Goal: Task Accomplishment & Management: Manage account settings

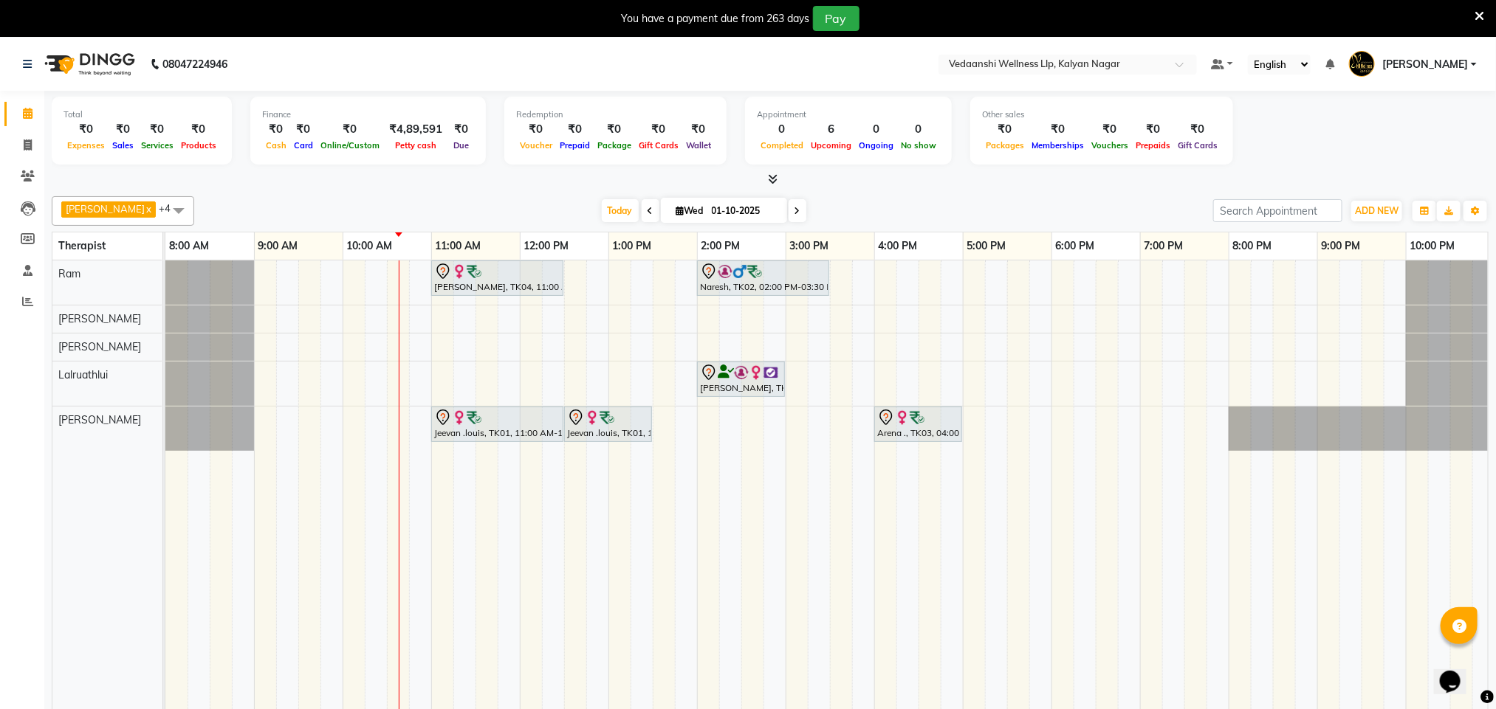
click at [647, 216] on icon at bounding box center [650, 211] width 6 height 9
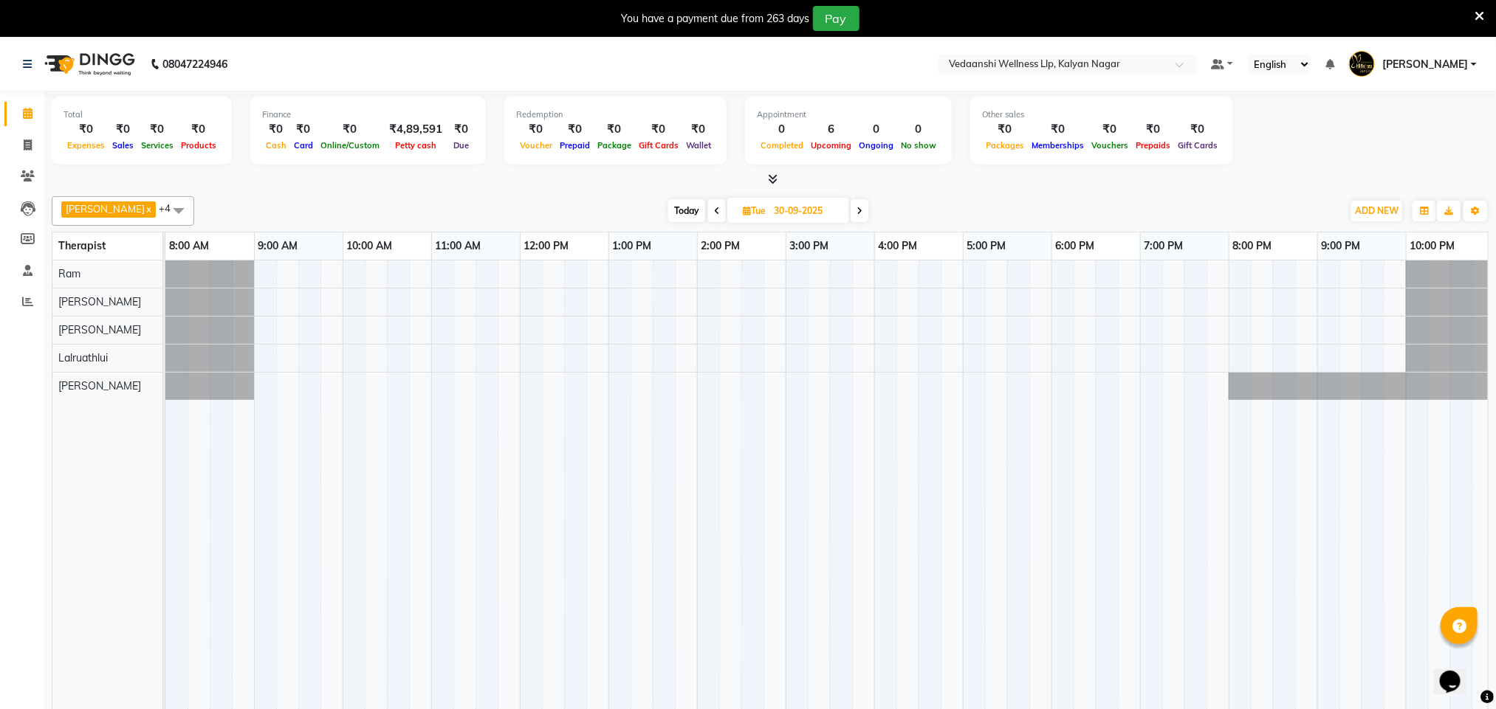
click at [629, 210] on div "Today Tue 30-09-2025" at bounding box center [768, 211] width 1133 height 22
click at [708, 213] on span at bounding box center [717, 210] width 18 height 23
type input "29-09-2025"
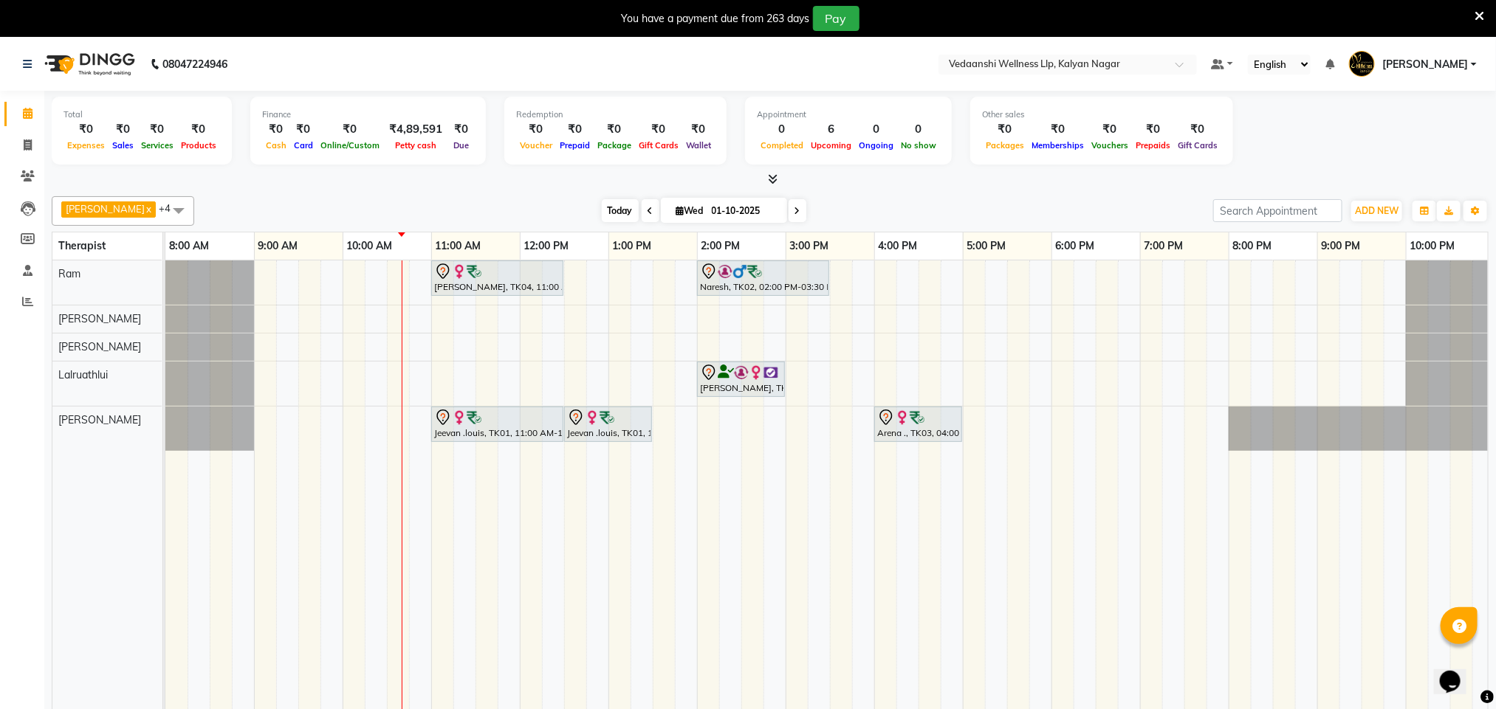
click at [602, 206] on span "Today" at bounding box center [620, 210] width 37 height 23
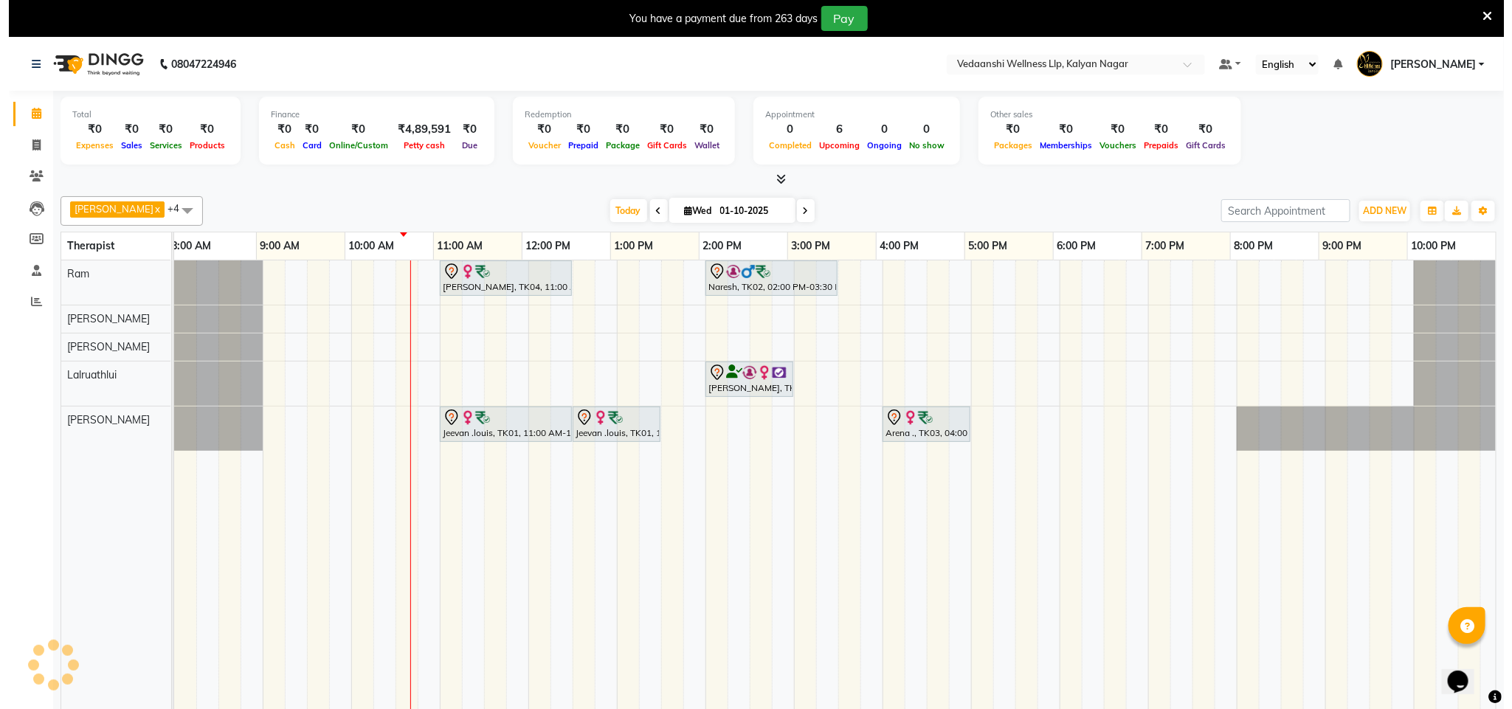
scroll to position [0, 7]
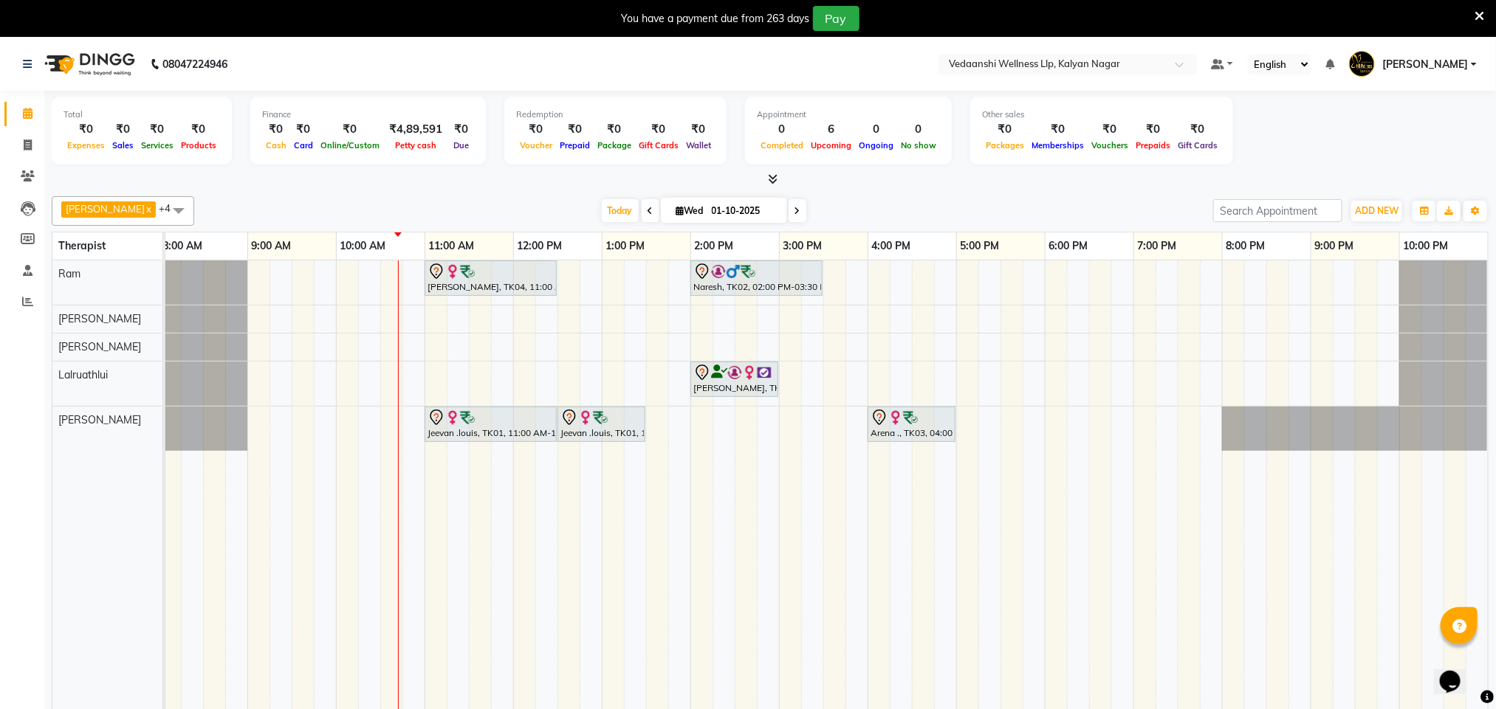
click at [1473, 11] on div "You have a payment due from 263 days Pay" at bounding box center [740, 18] width 1468 height 25
click at [1480, 14] on icon at bounding box center [1479, 16] width 10 height 13
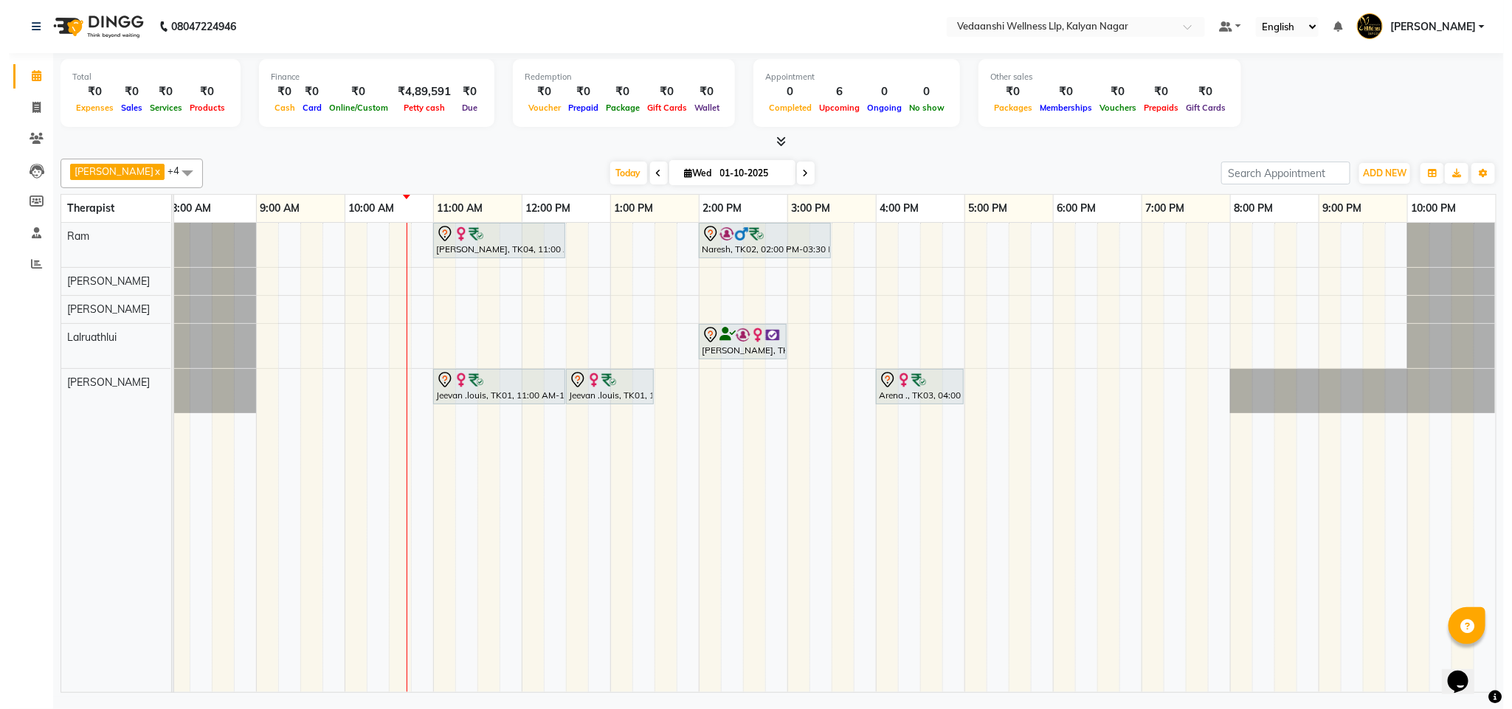
scroll to position [0, 0]
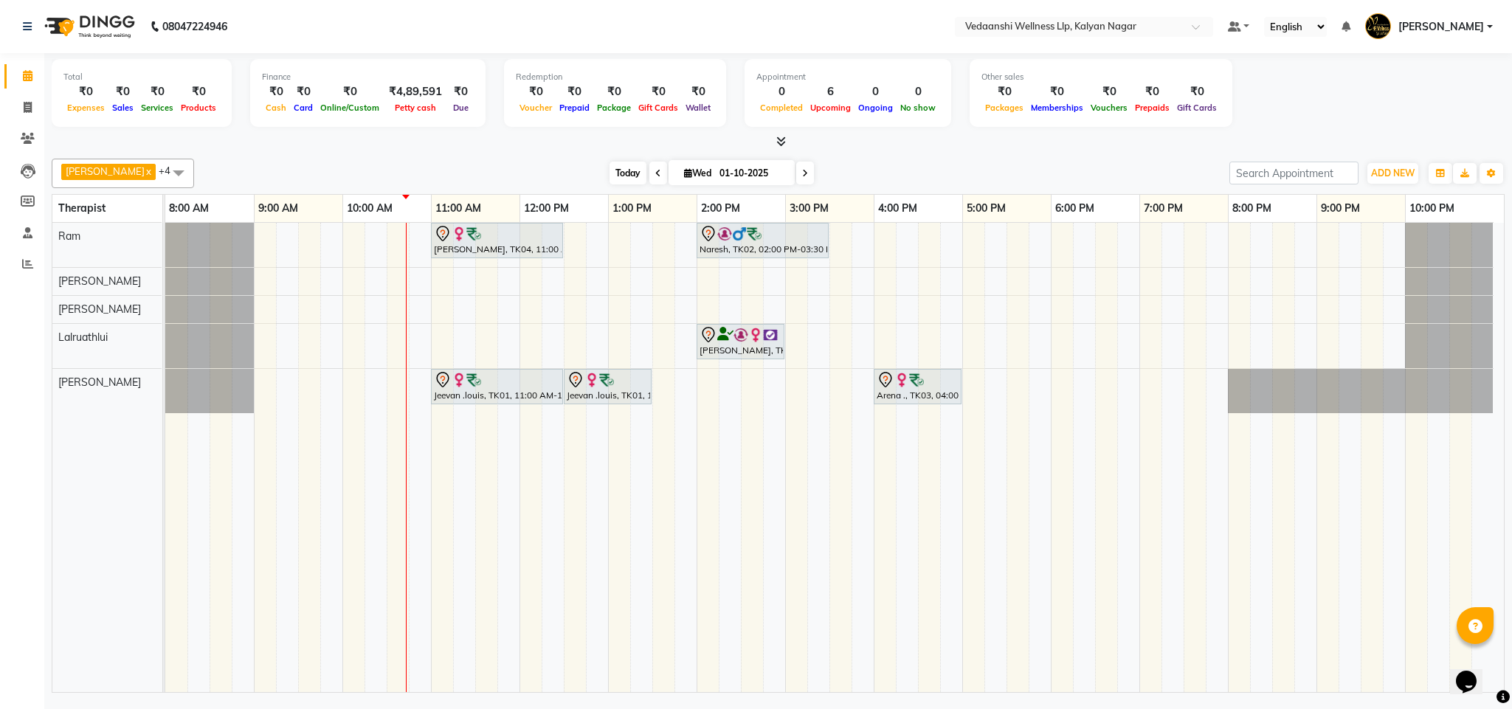
click at [610, 173] on span "Today" at bounding box center [628, 173] width 37 height 23
click at [686, 171] on span "Wed" at bounding box center [698, 173] width 35 height 11
select select "10"
select select "2025"
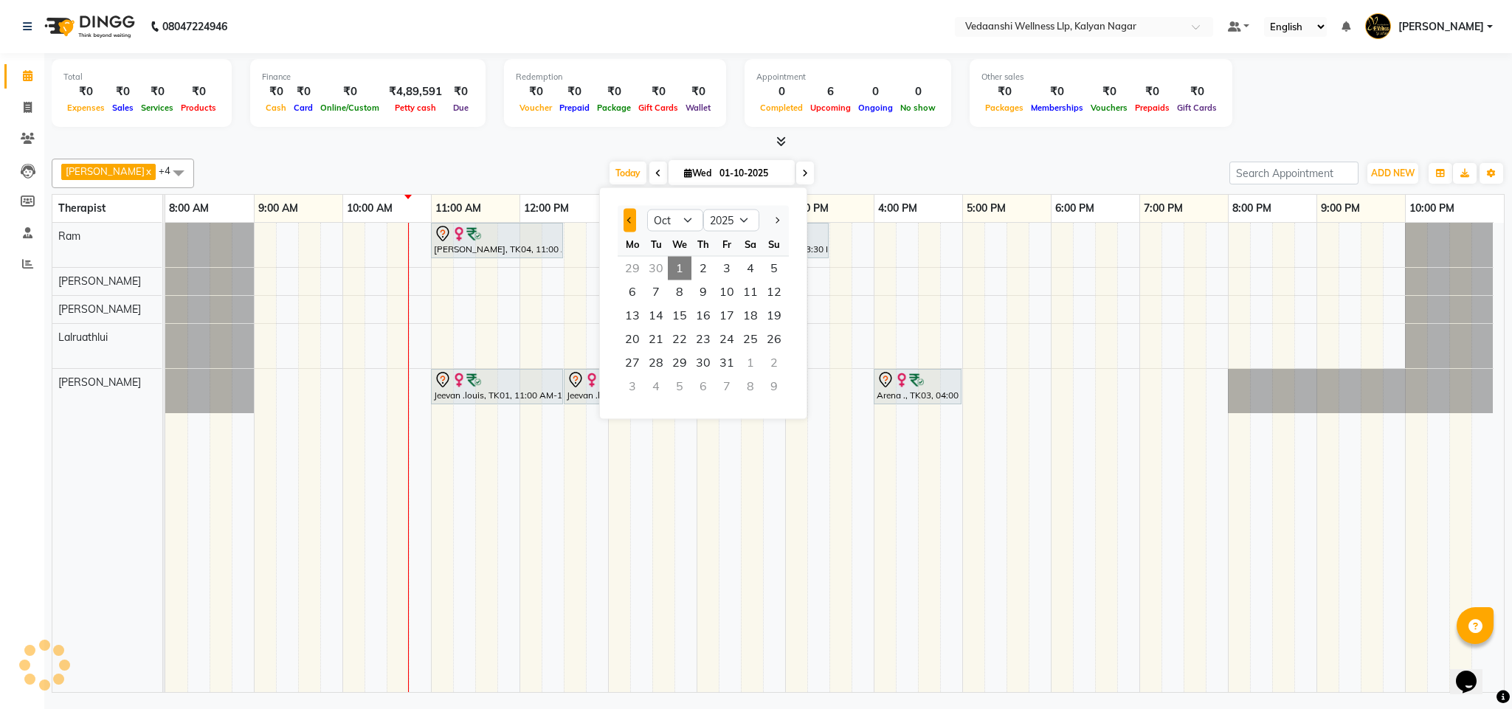
click at [631, 221] on span "Previous month" at bounding box center [630, 220] width 6 height 6
select select "9"
click at [724, 335] on span "26" at bounding box center [727, 340] width 24 height 24
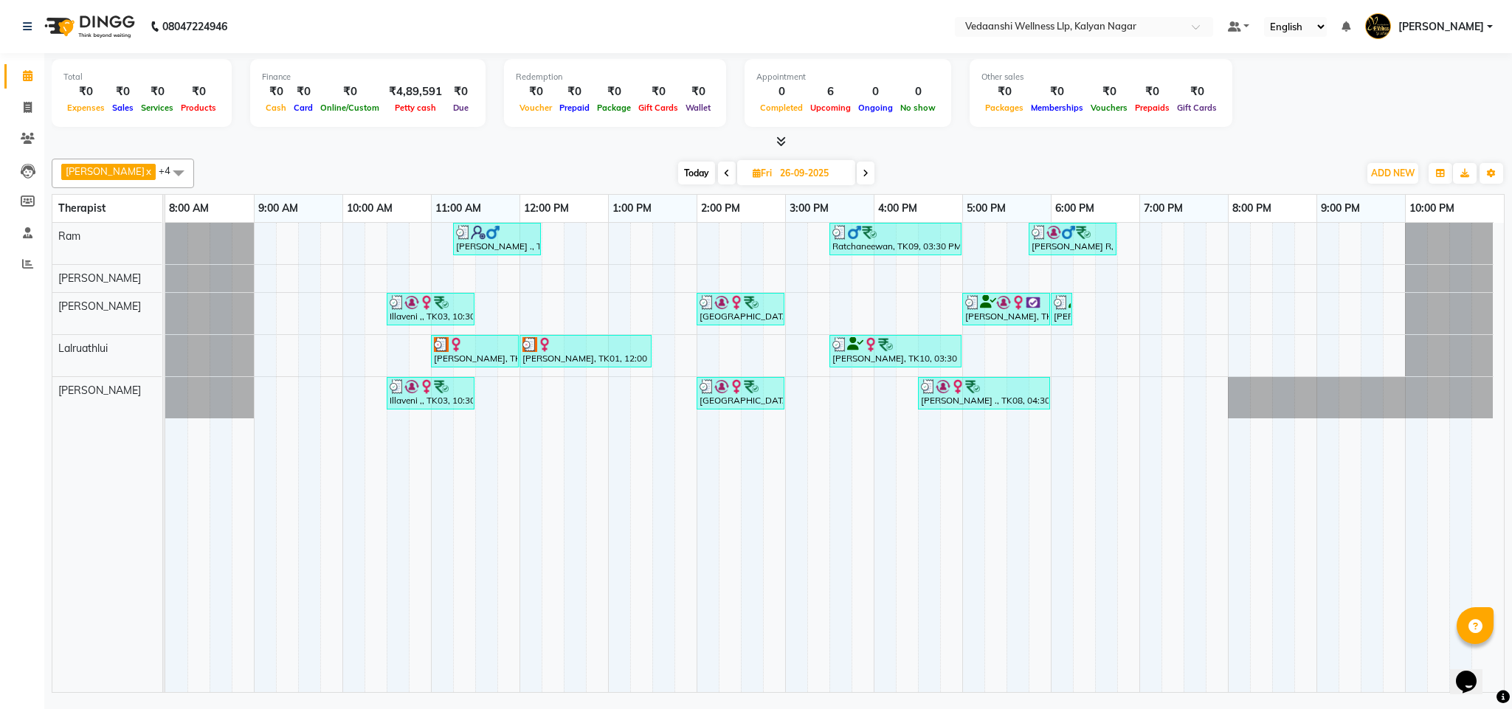
click at [678, 175] on span "Today" at bounding box center [696, 173] width 37 height 23
type input "01-10-2025"
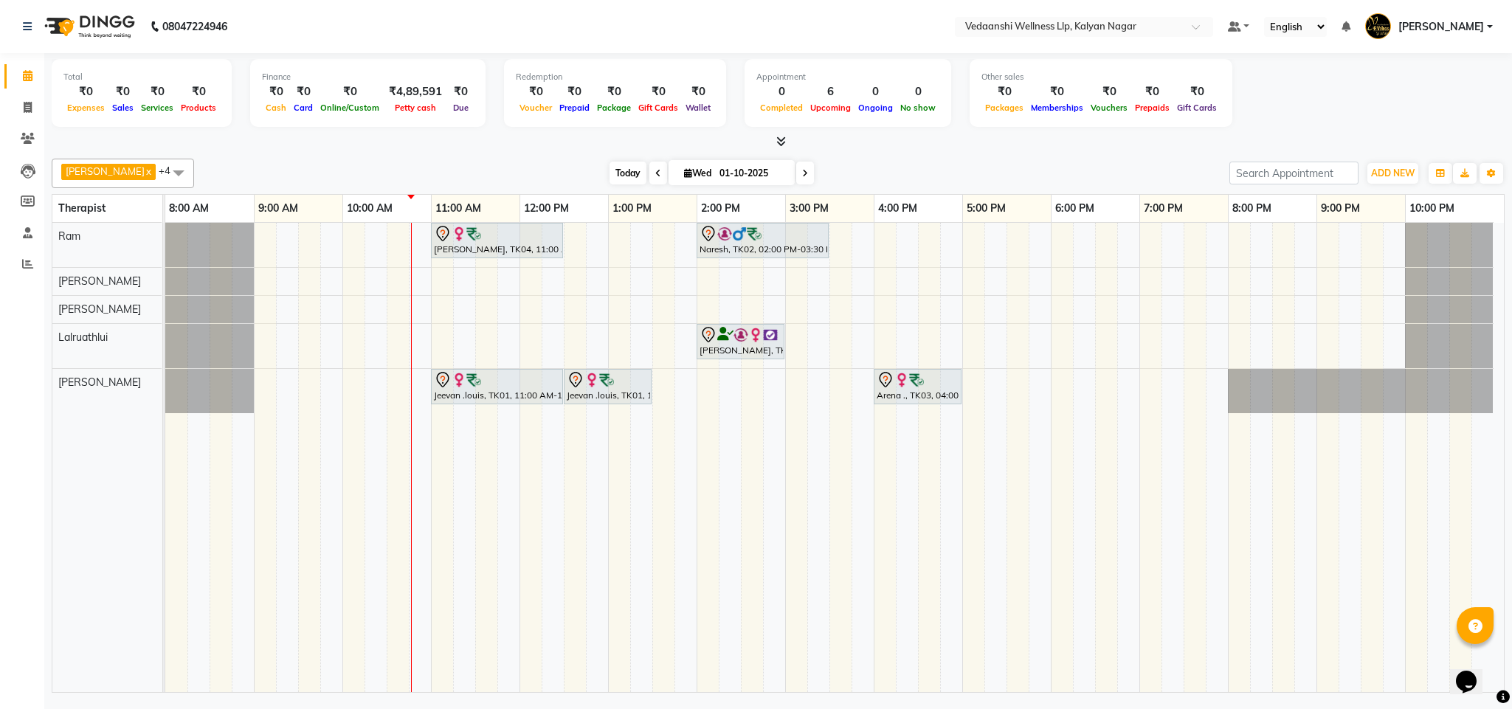
click at [610, 164] on span "Today" at bounding box center [628, 173] width 37 height 23
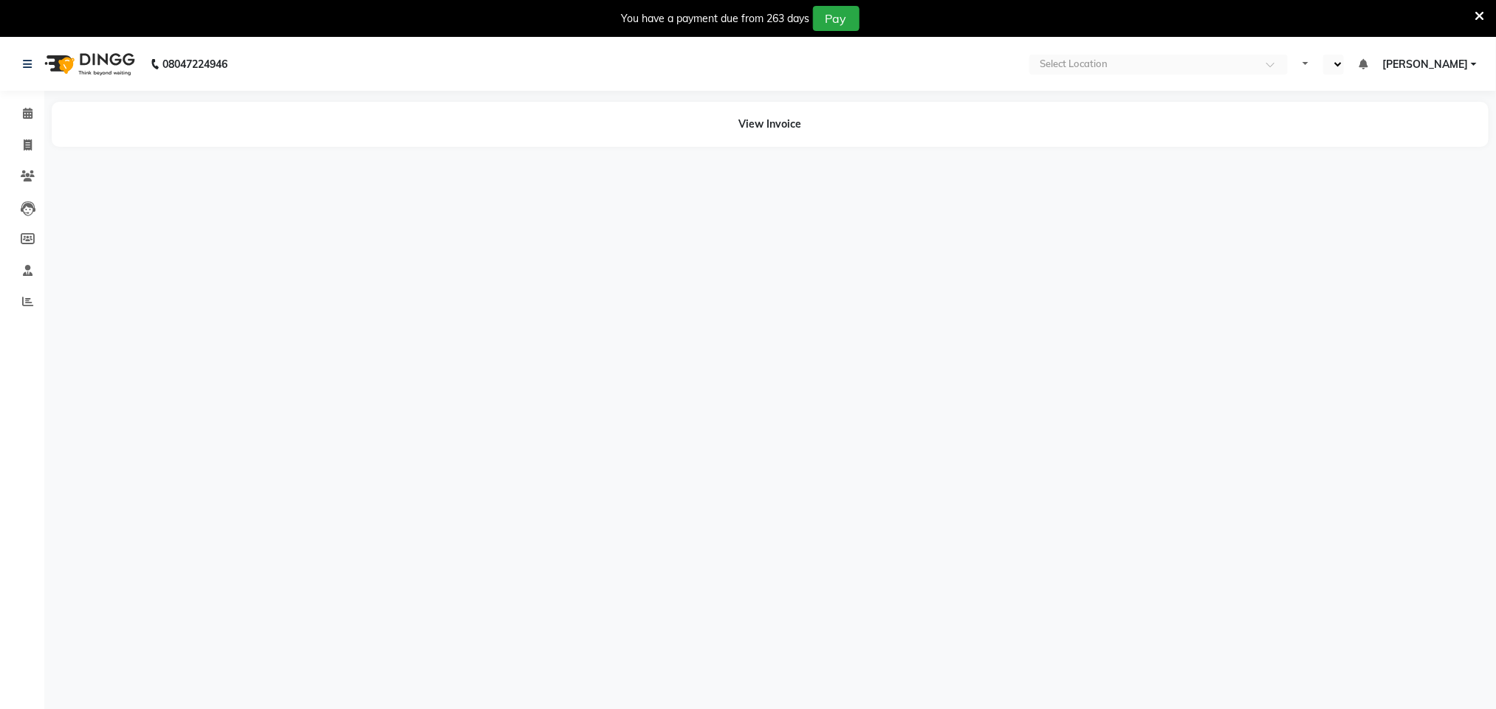
select select "en"
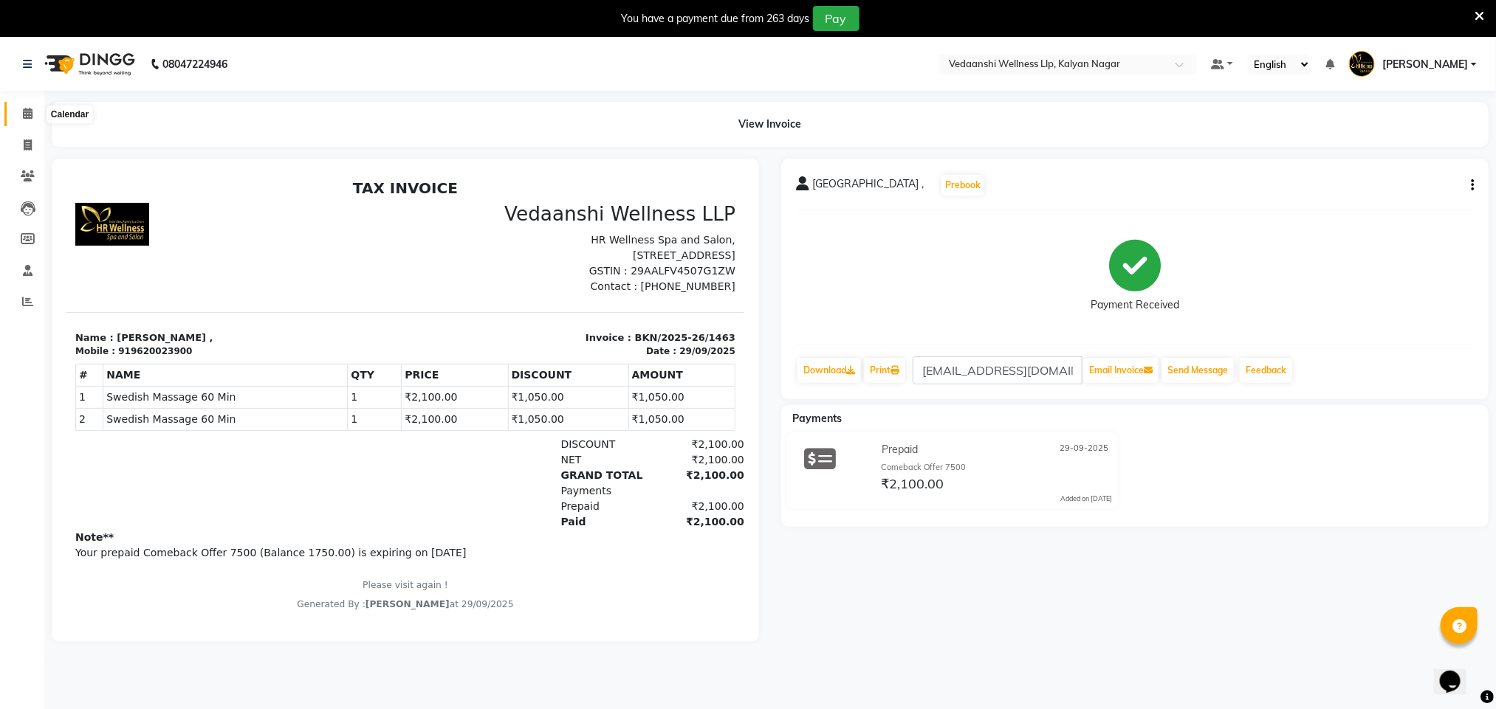
click at [32, 109] on icon at bounding box center [28, 113] width 10 height 11
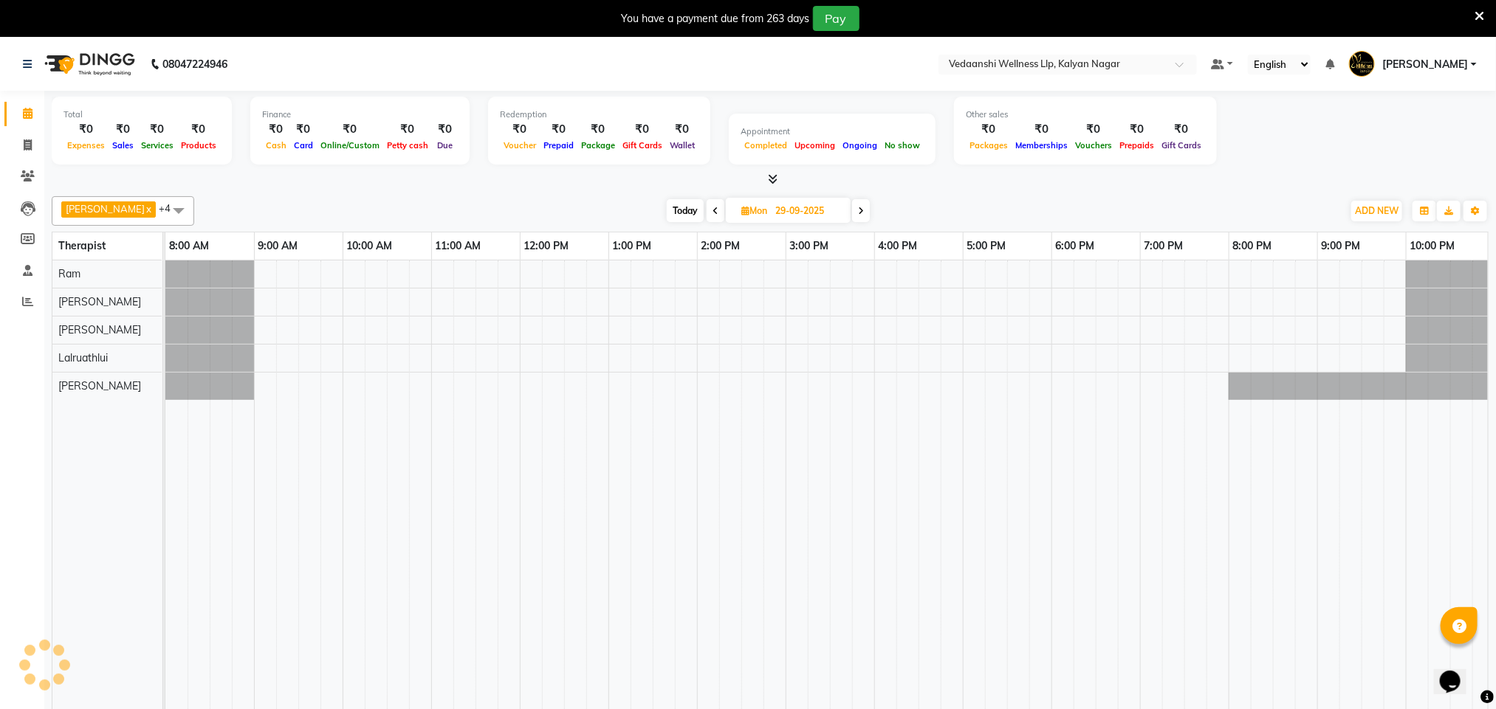
click at [957, 190] on div "Benjamin x Jennifer Zoramsangi x Lalruathlui x Ram x Rashika Khadse x +4 Select…" at bounding box center [770, 460] width 1436 height 540
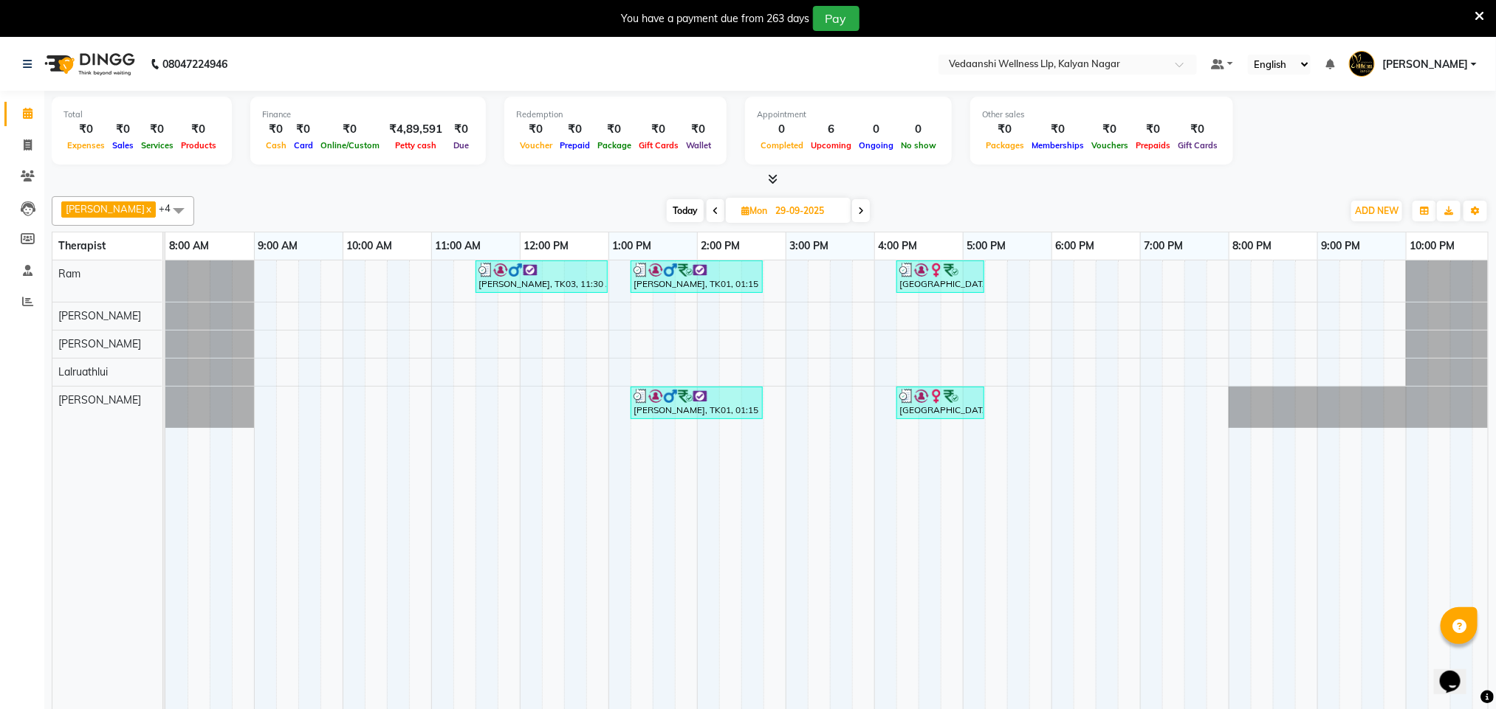
click at [977, 182] on div at bounding box center [770, 180] width 1436 height 16
click at [970, 179] on div at bounding box center [770, 180] width 1436 height 16
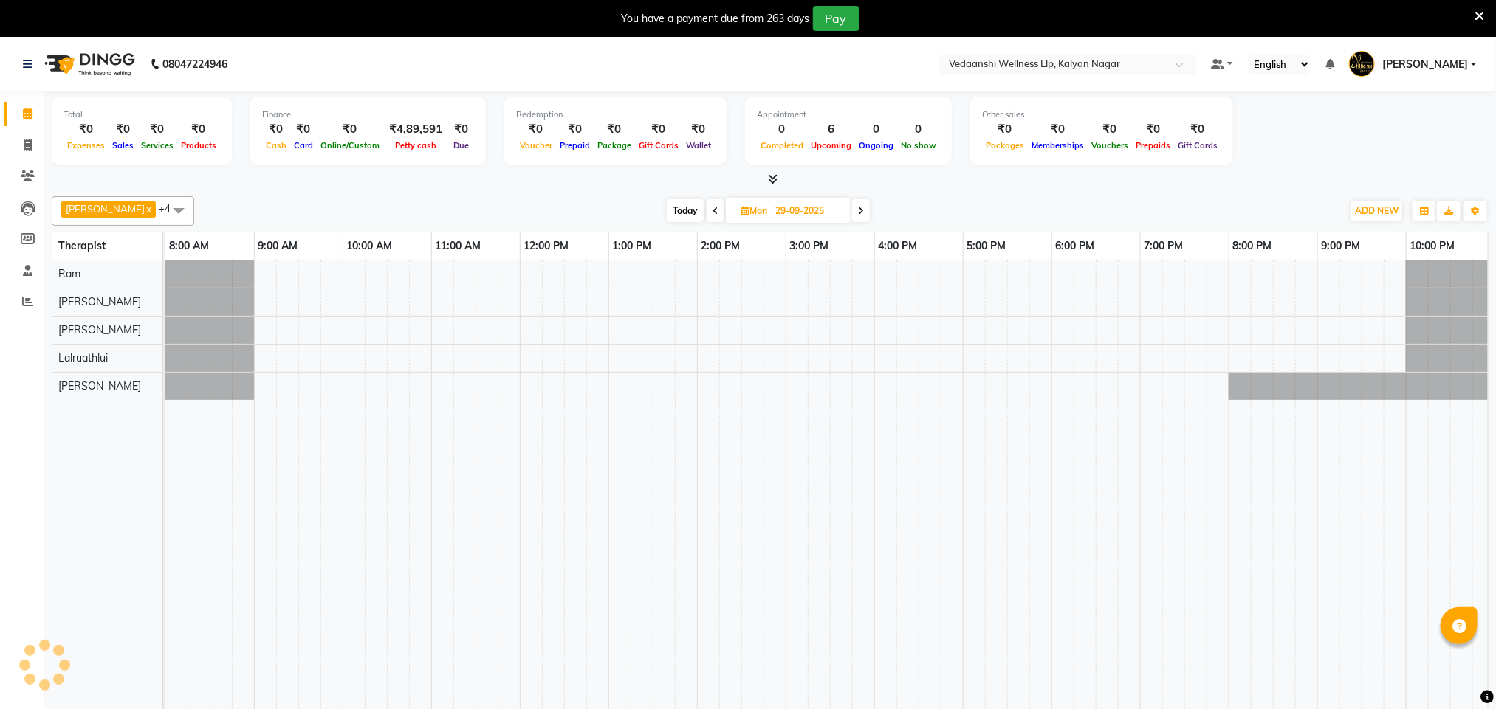
select select "en"
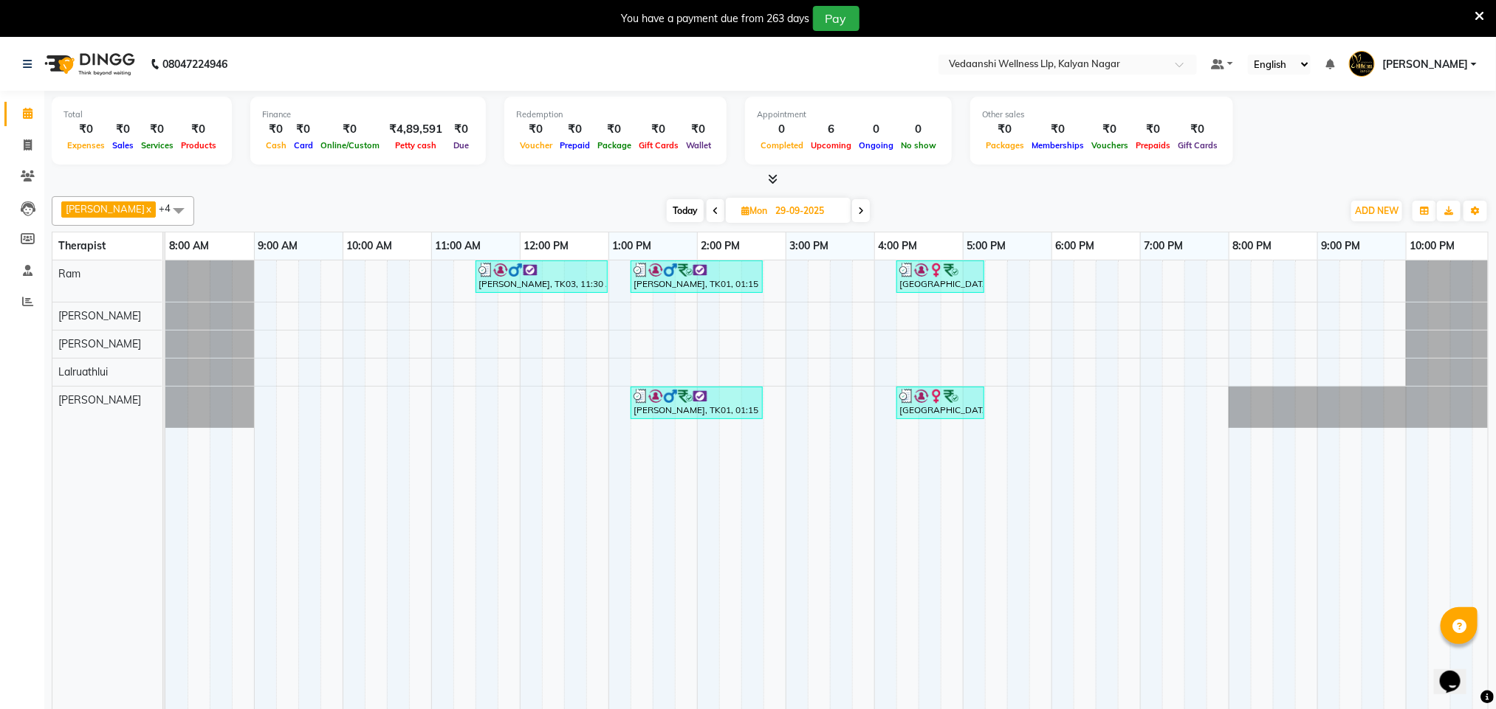
click at [1478, 14] on icon at bounding box center [1479, 16] width 10 height 13
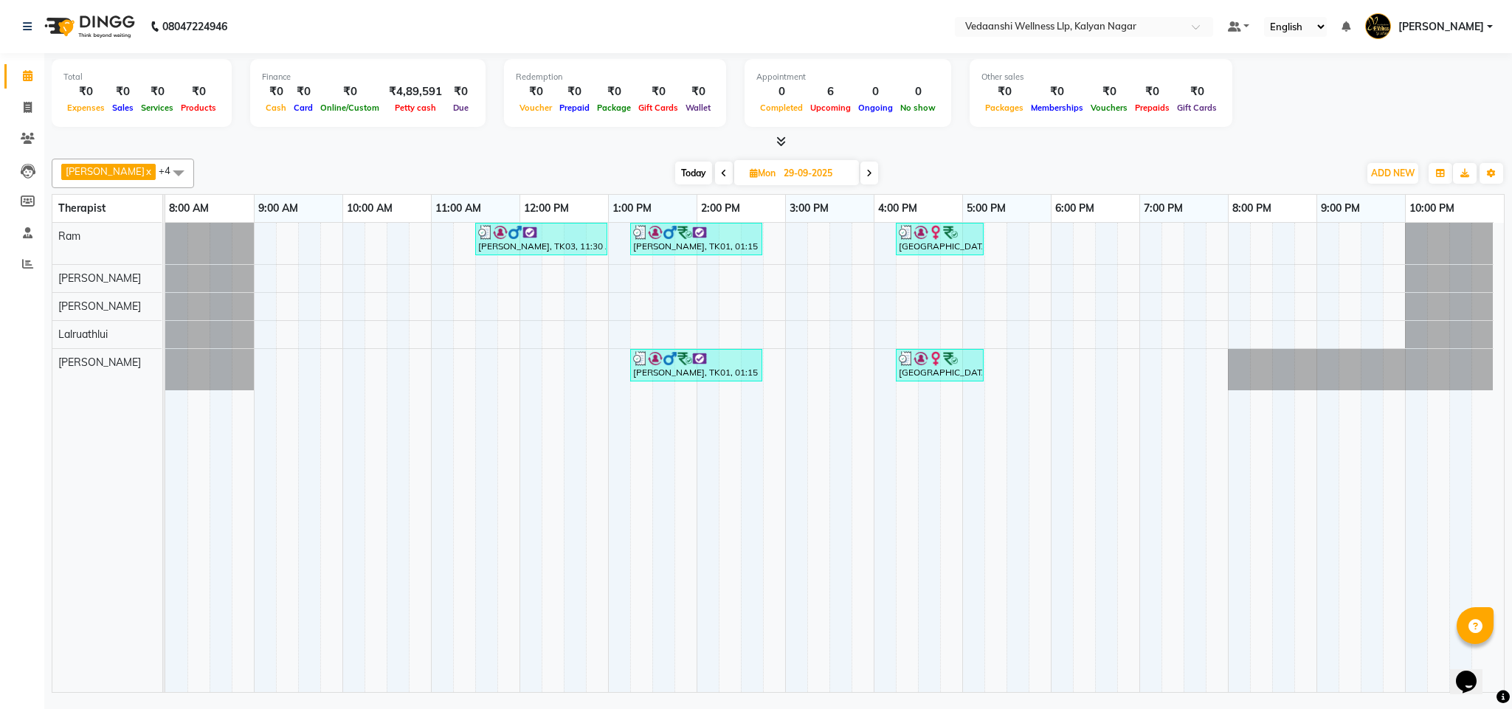
click at [1295, 140] on div at bounding box center [778, 142] width 1453 height 16
click at [675, 167] on span "Today" at bounding box center [693, 173] width 37 height 23
type input "01-10-2025"
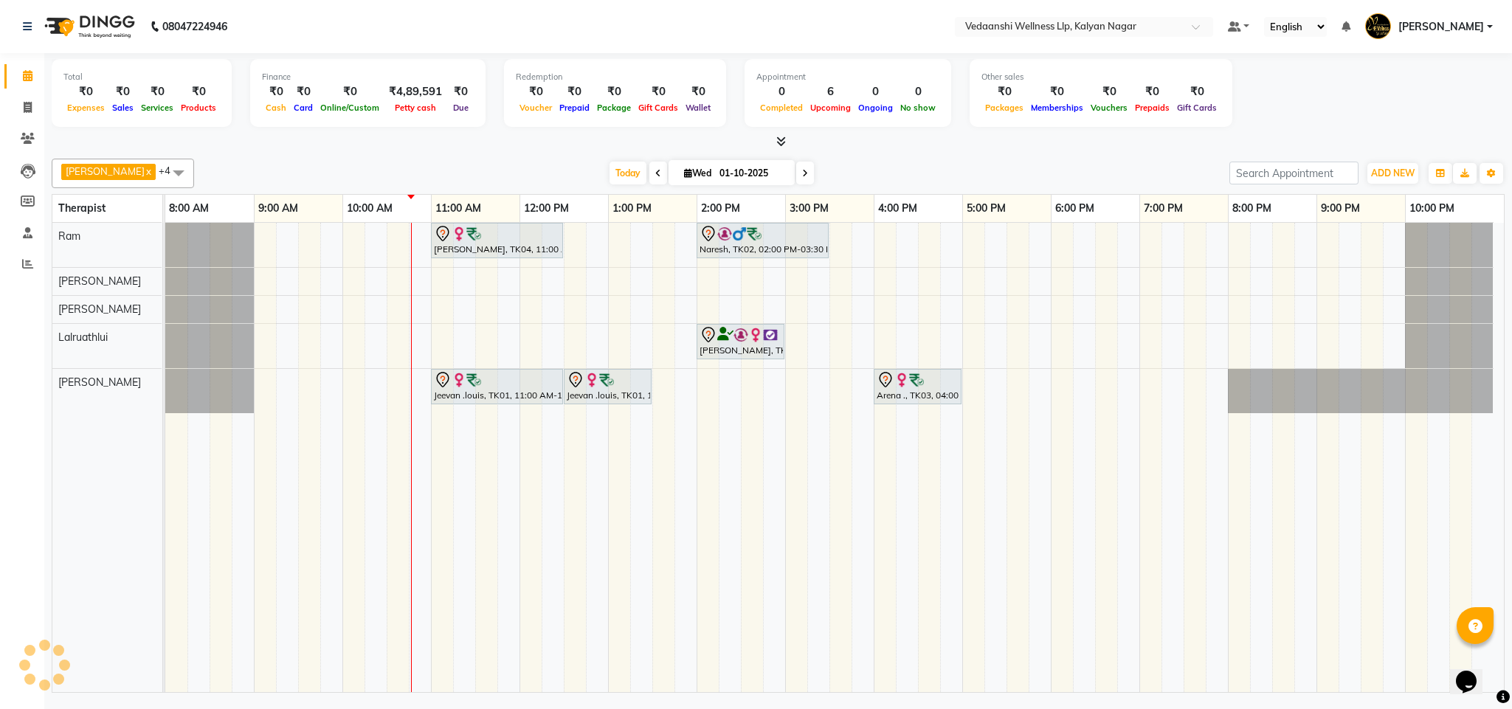
scroll to position [0, 7]
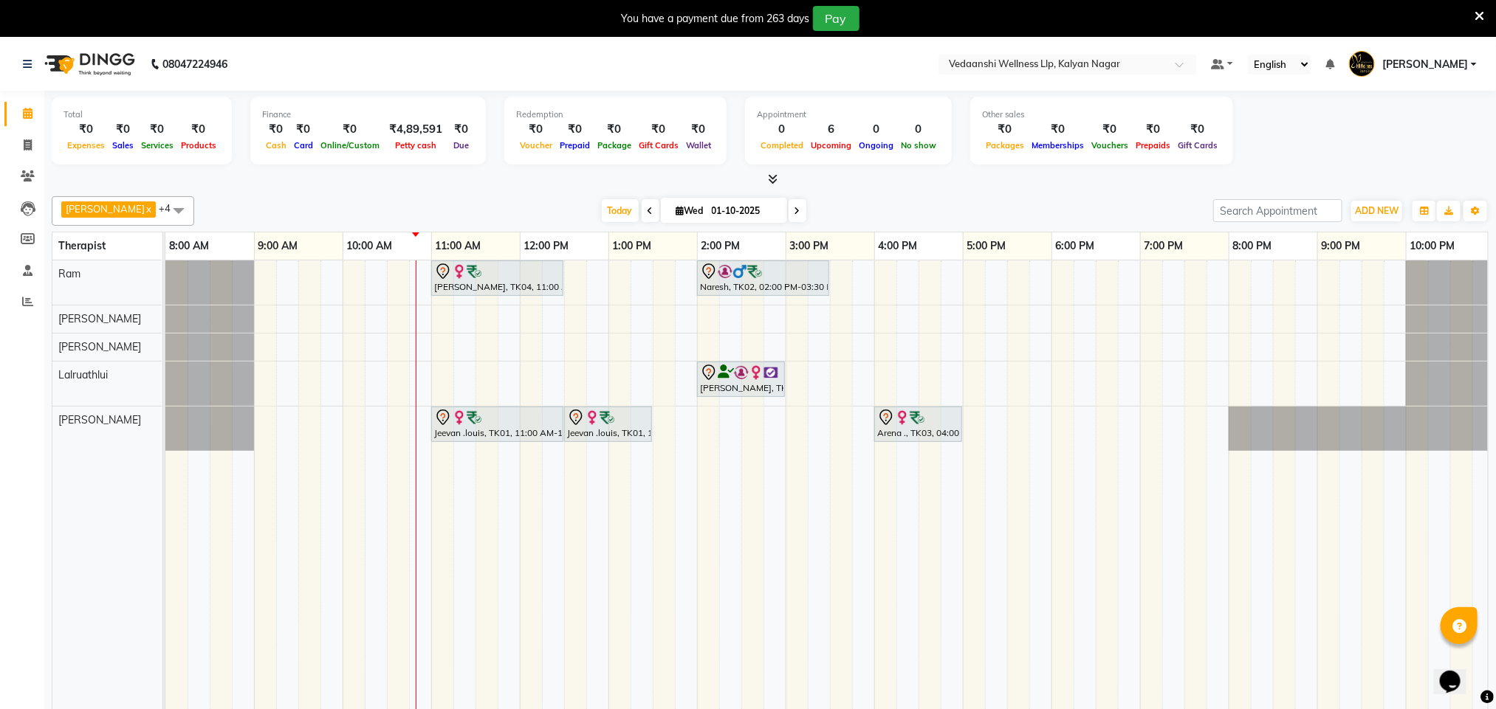
click at [1475, 13] on icon at bounding box center [1479, 16] width 10 height 13
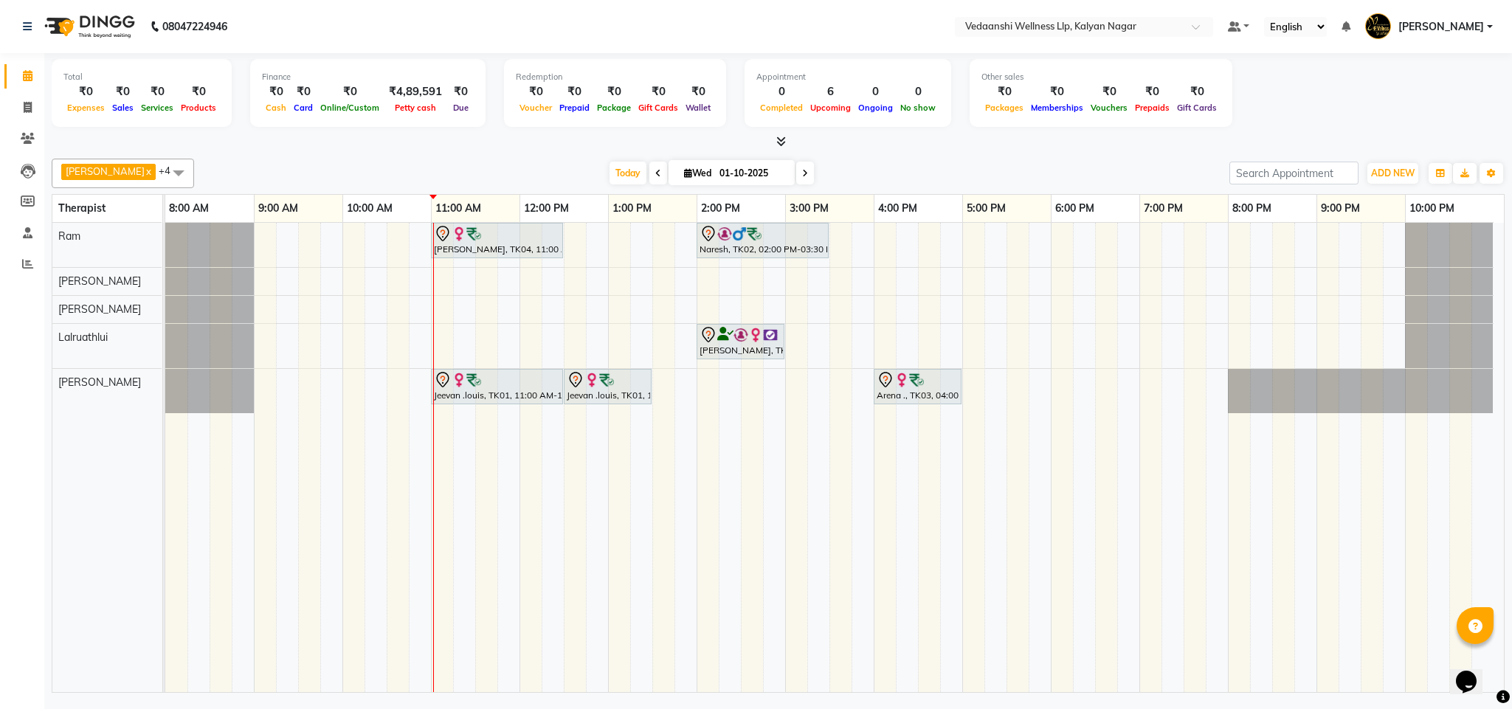
click at [681, 171] on span "Wed" at bounding box center [698, 173] width 35 height 11
select select "10"
select select "2025"
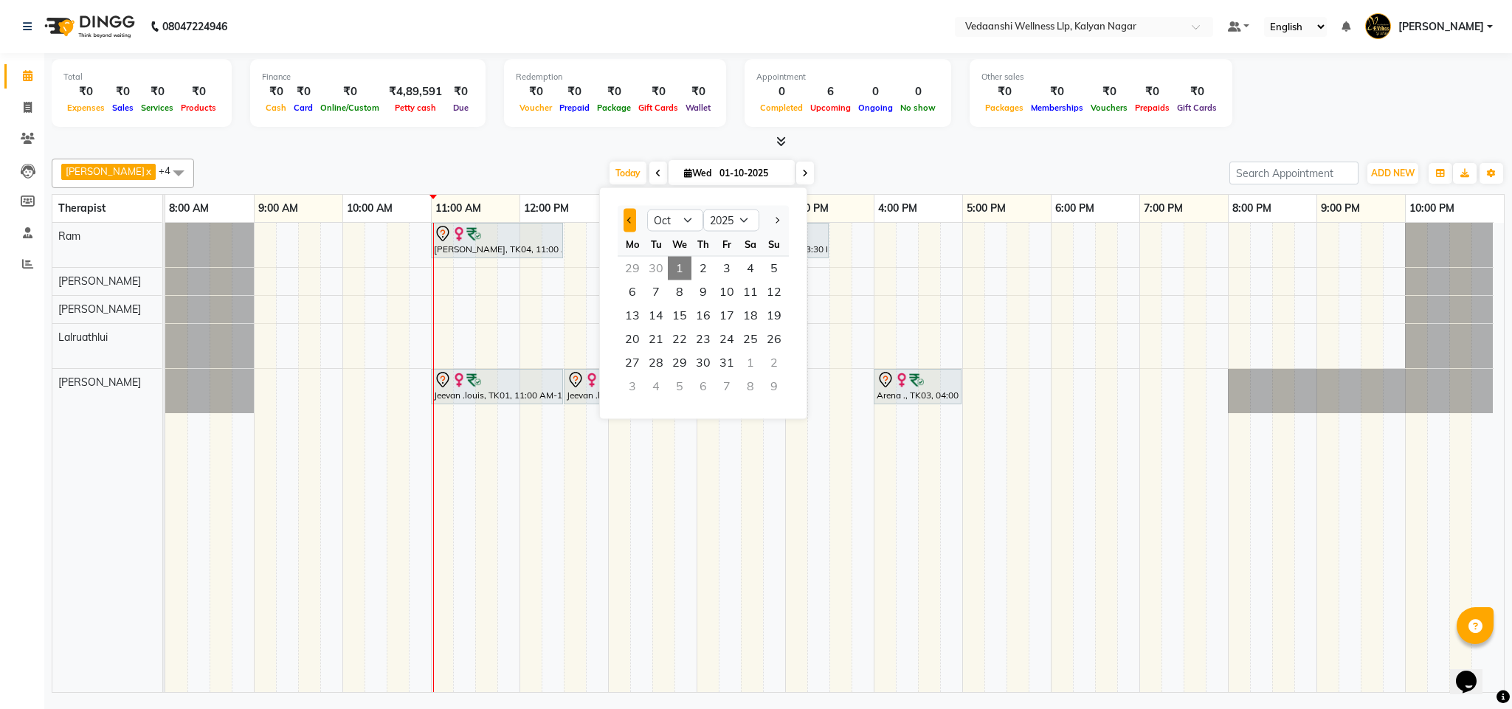
click at [629, 218] on span "Previous month" at bounding box center [630, 220] width 6 height 6
select select "9"
click at [729, 334] on span "26" at bounding box center [727, 340] width 24 height 24
type input "26-09-2025"
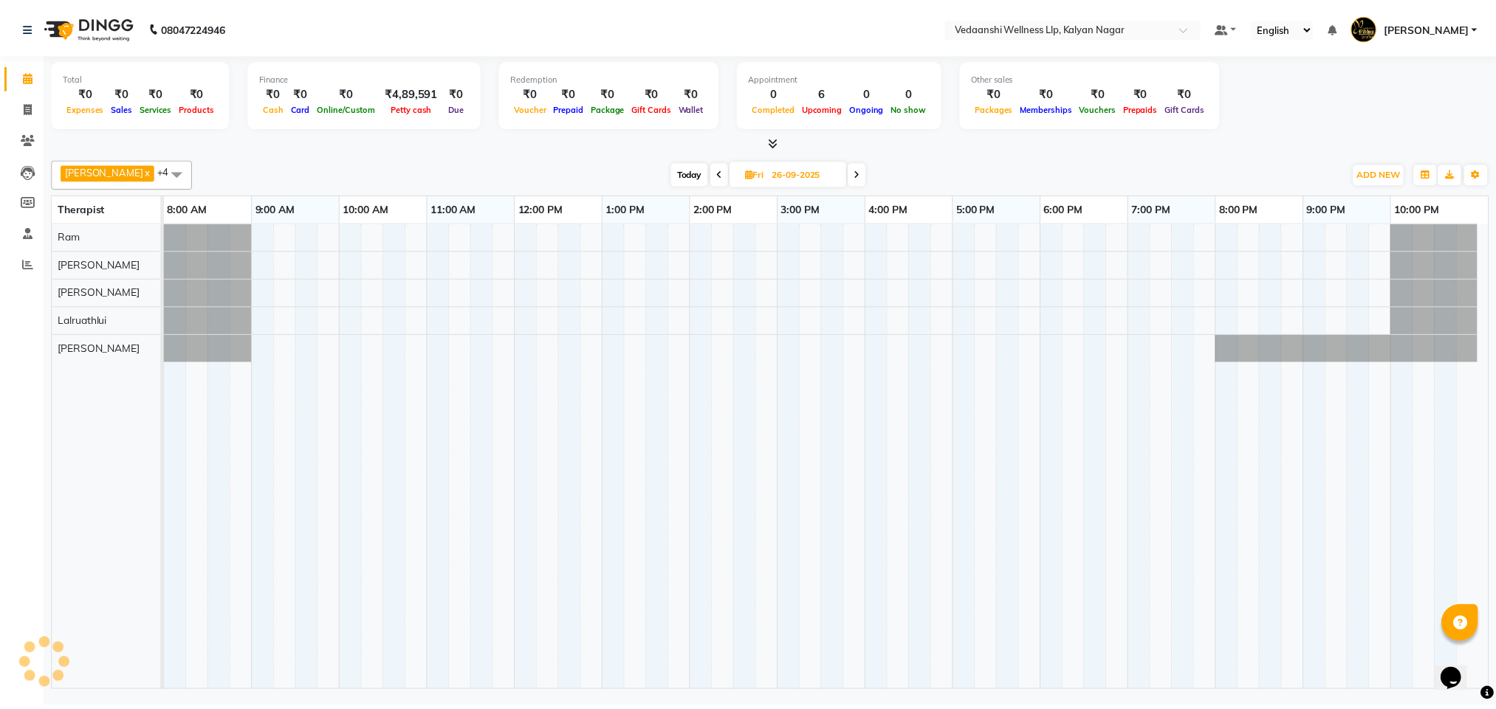
scroll to position [0, 7]
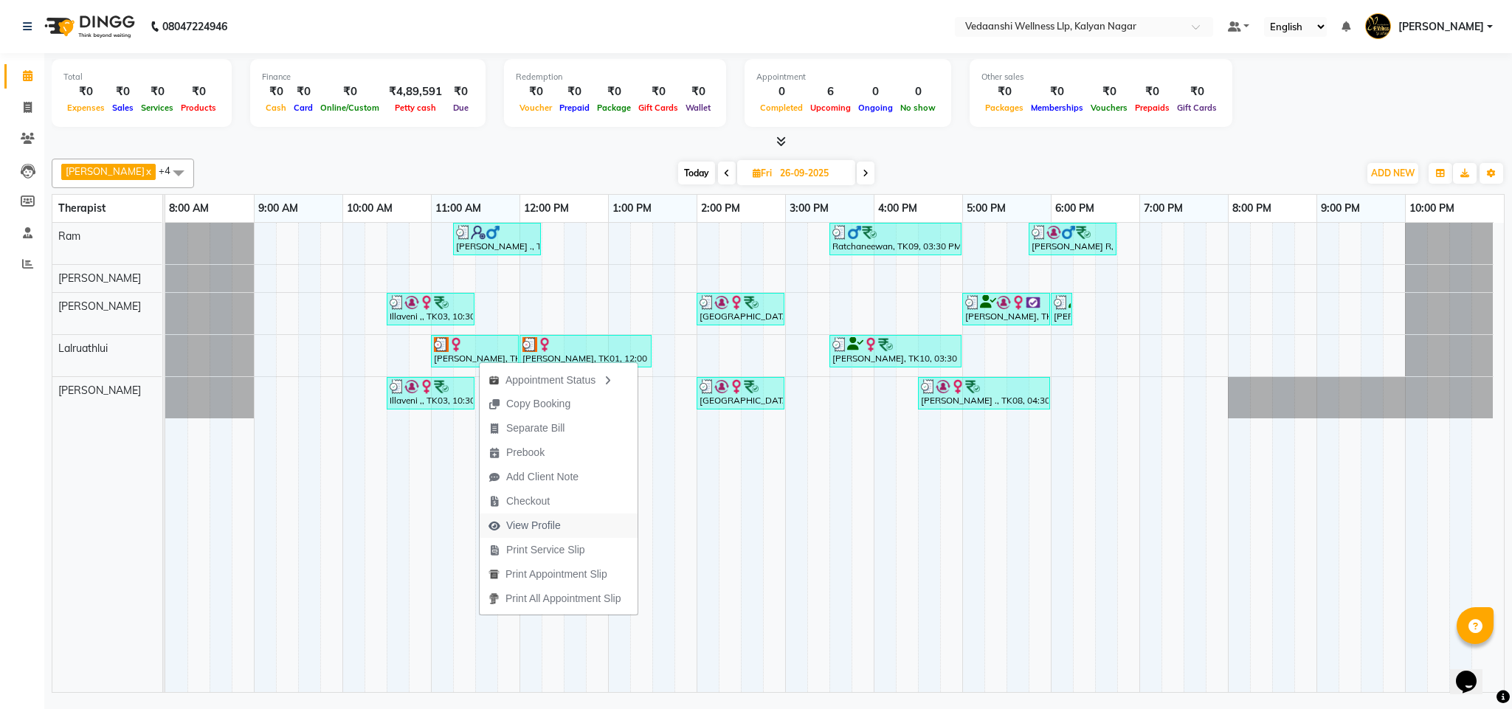
click at [519, 528] on span "View Profile" at bounding box center [533, 526] width 55 height 16
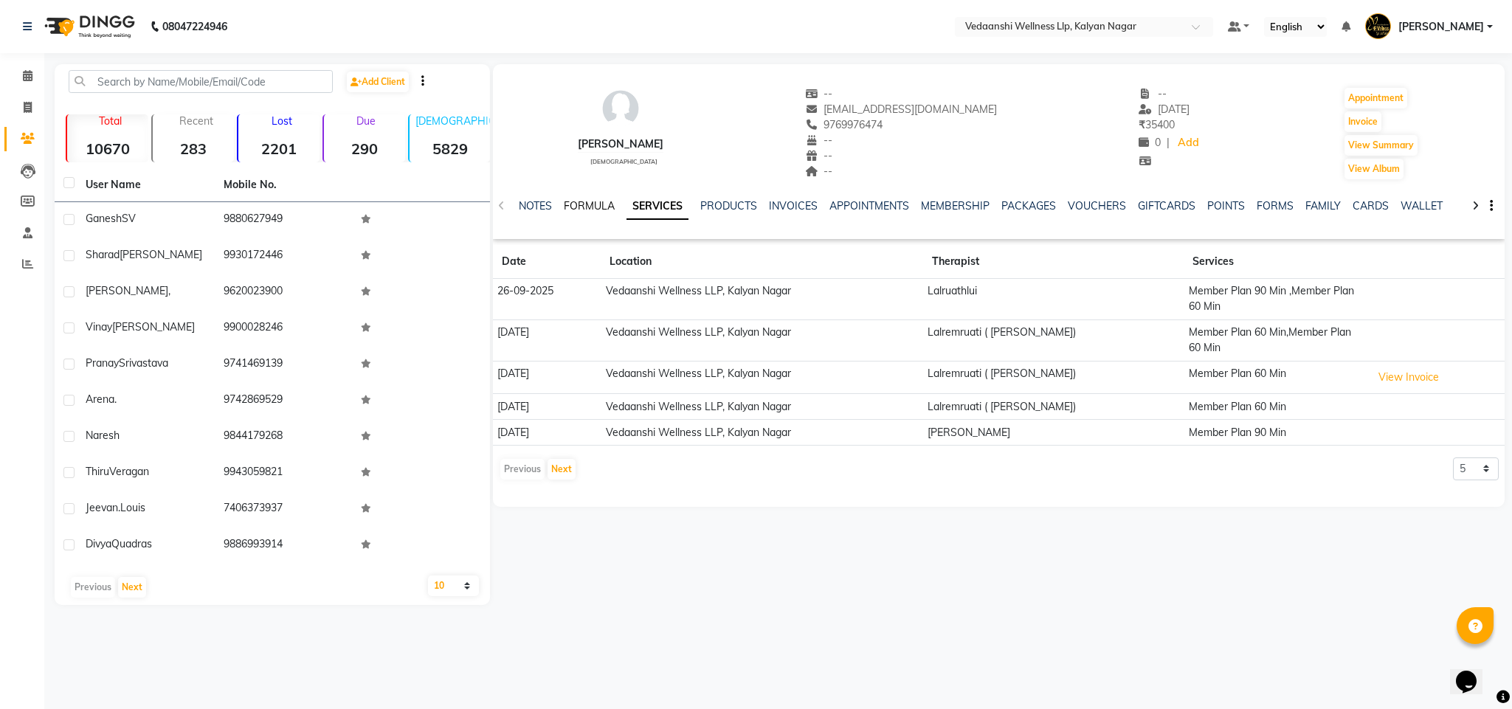
click at [579, 207] on link "FORMULA" at bounding box center [589, 205] width 51 height 13
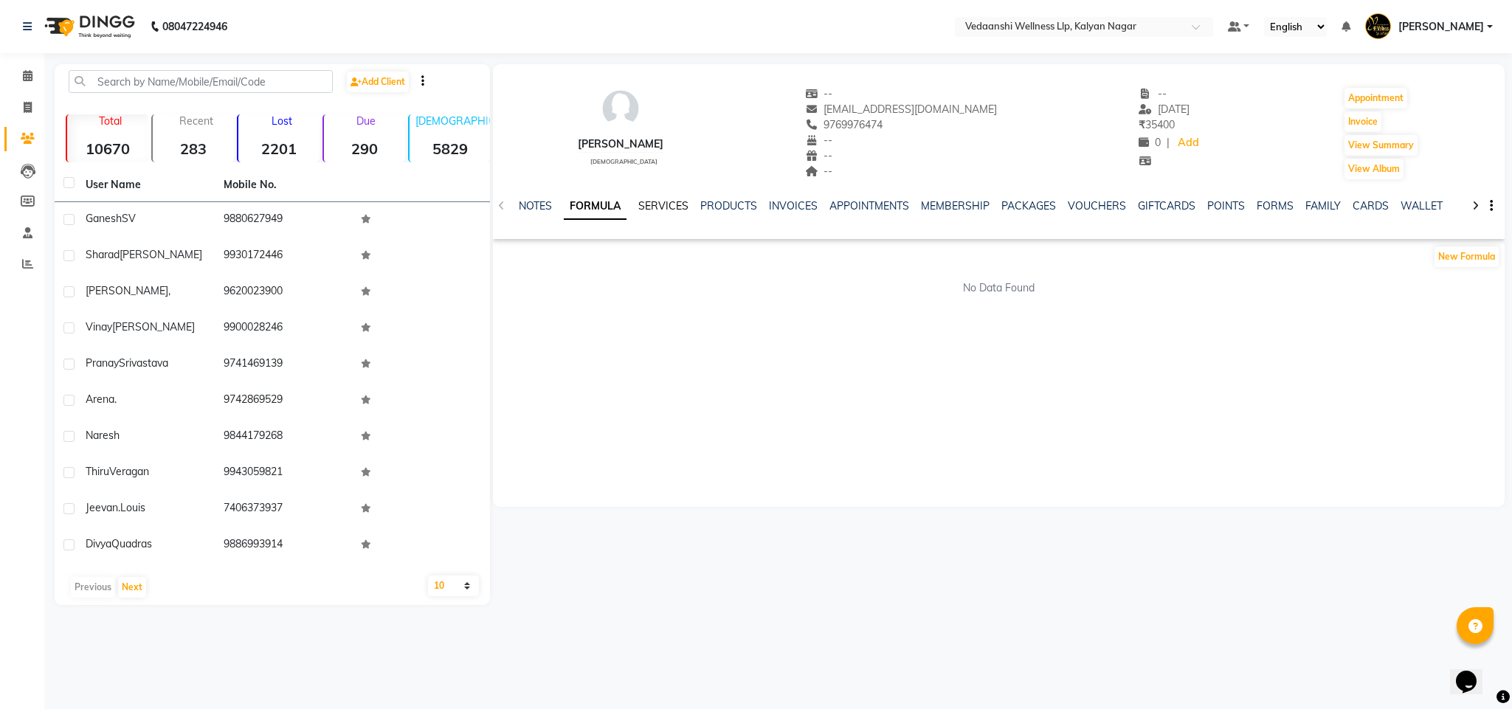
click at [645, 207] on link "SERVICES" at bounding box center [664, 205] width 50 height 13
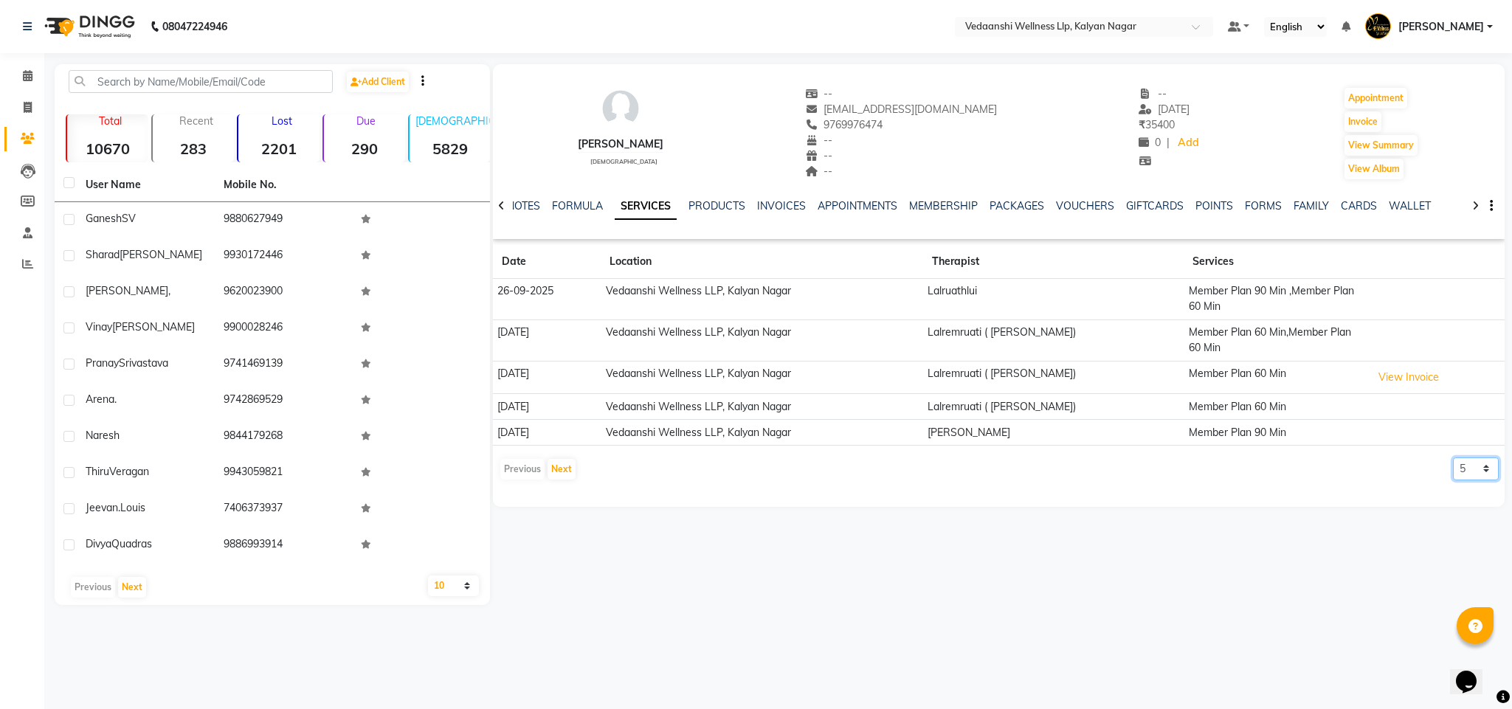
click at [1469, 472] on select "5 10 50 100 500" at bounding box center [1476, 469] width 46 height 23
select select "500"
click at [1453, 460] on select "5 10 50 100 500" at bounding box center [1476, 469] width 46 height 23
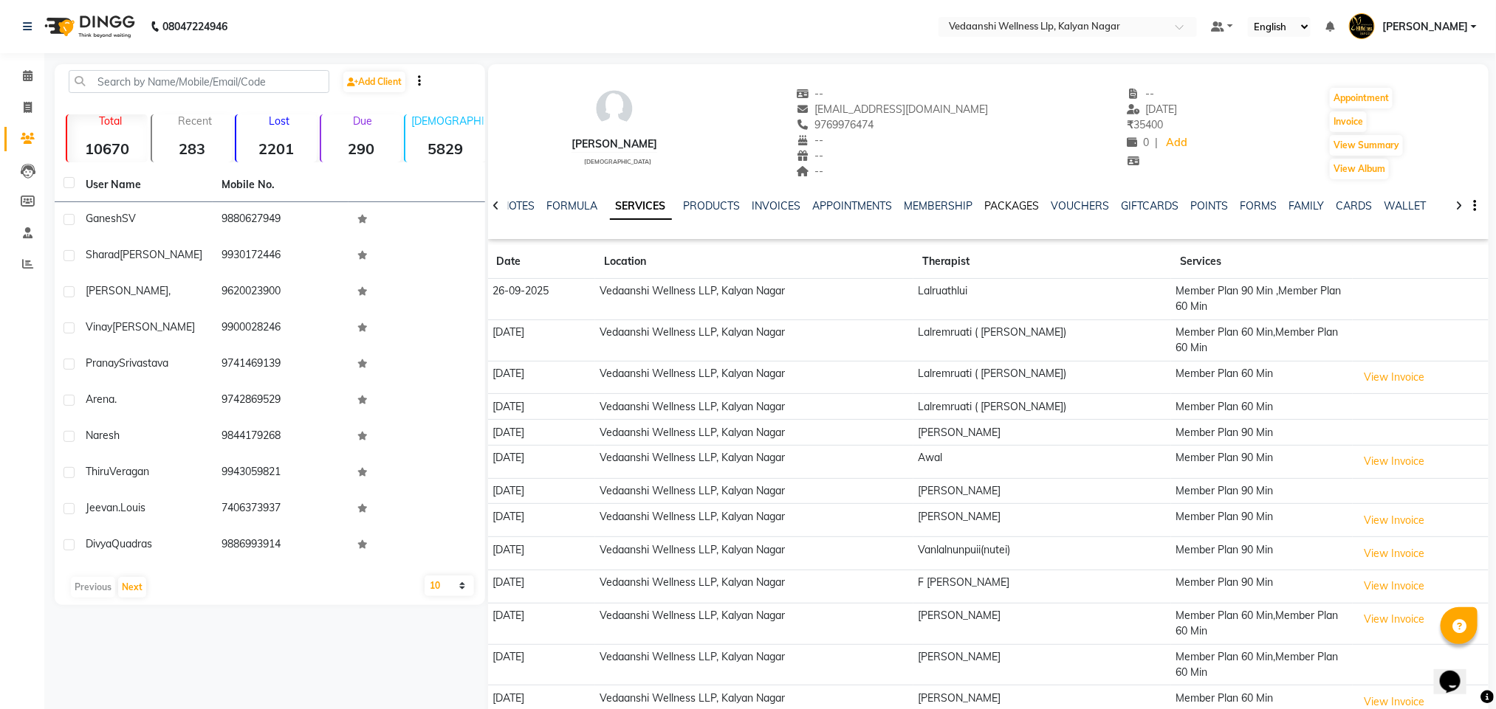
click at [1013, 204] on link "PACKAGES" at bounding box center [1012, 205] width 55 height 13
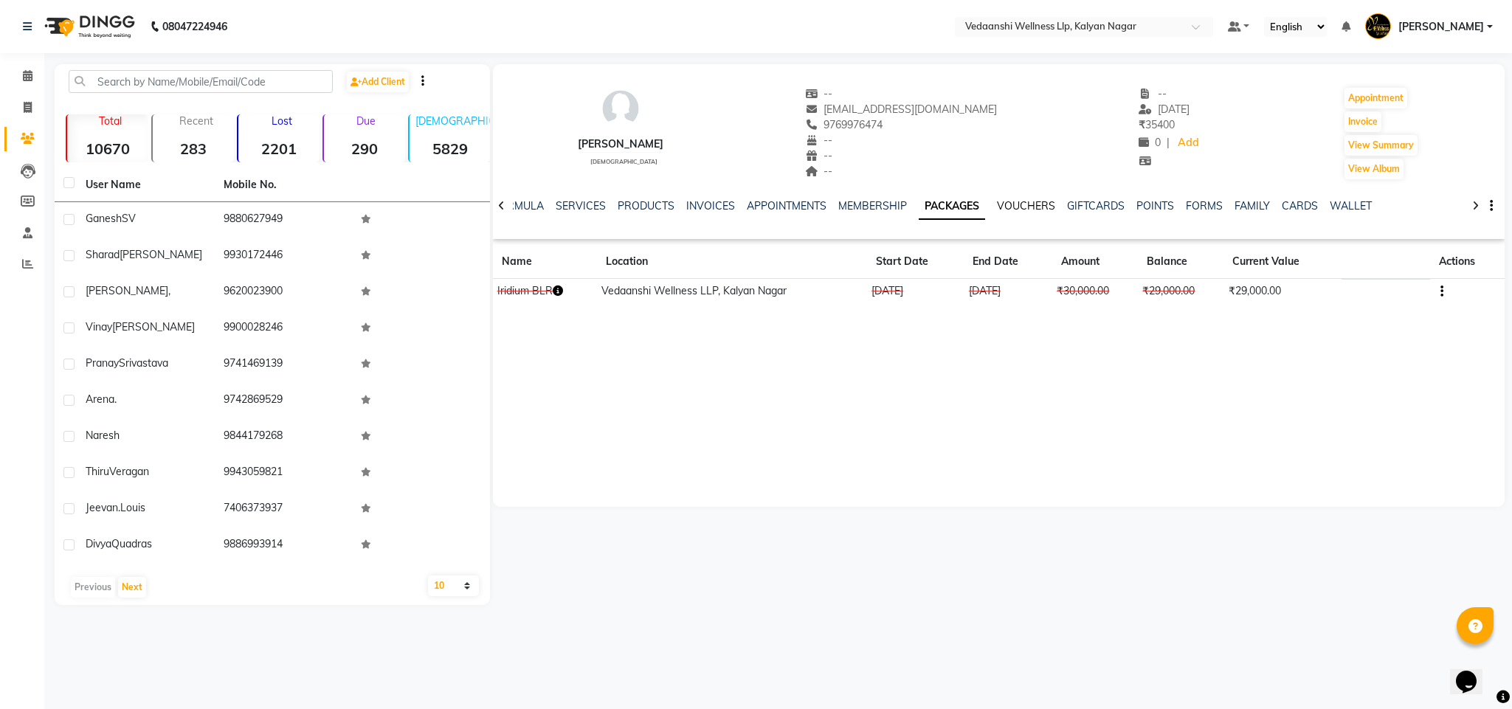
click at [1013, 204] on link "VOUCHERS" at bounding box center [1026, 205] width 58 height 13
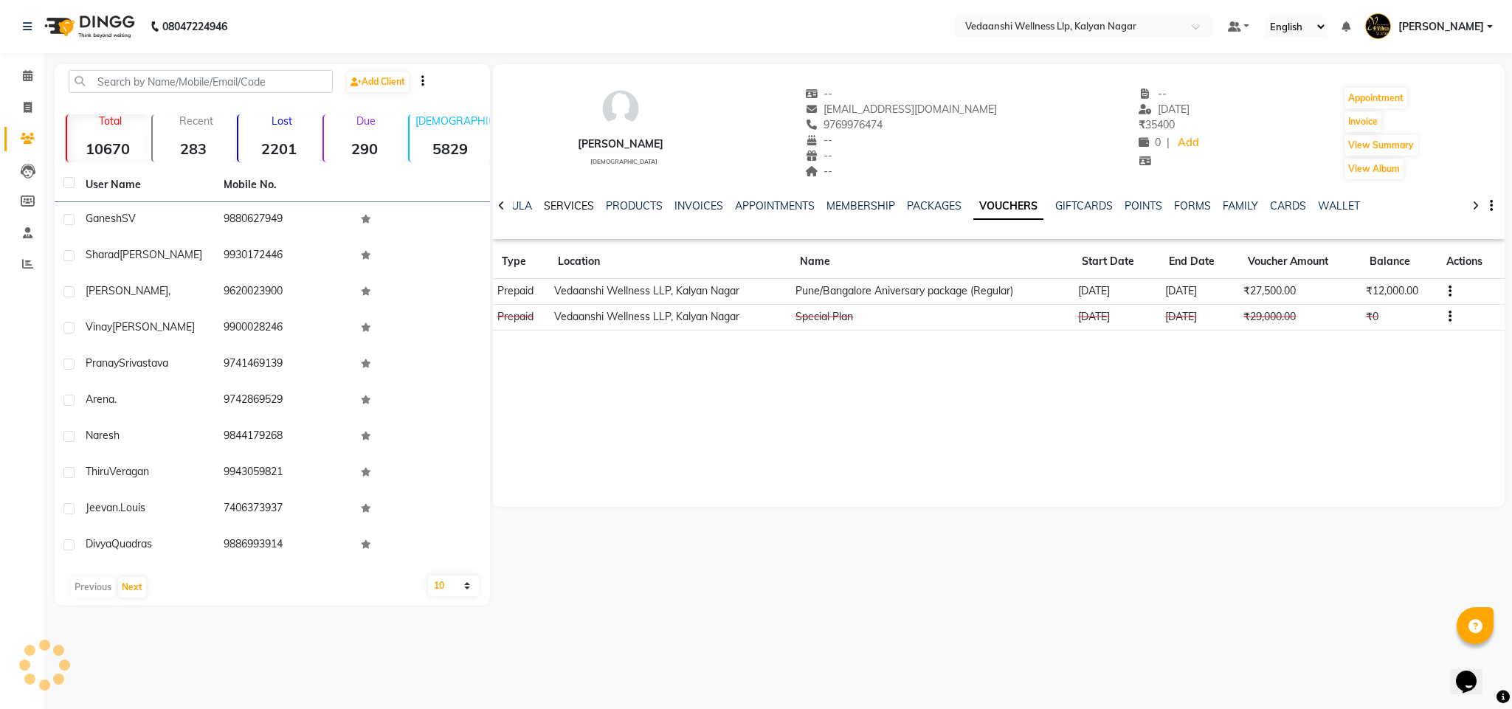
click at [565, 206] on link "SERVICES" at bounding box center [569, 205] width 50 height 13
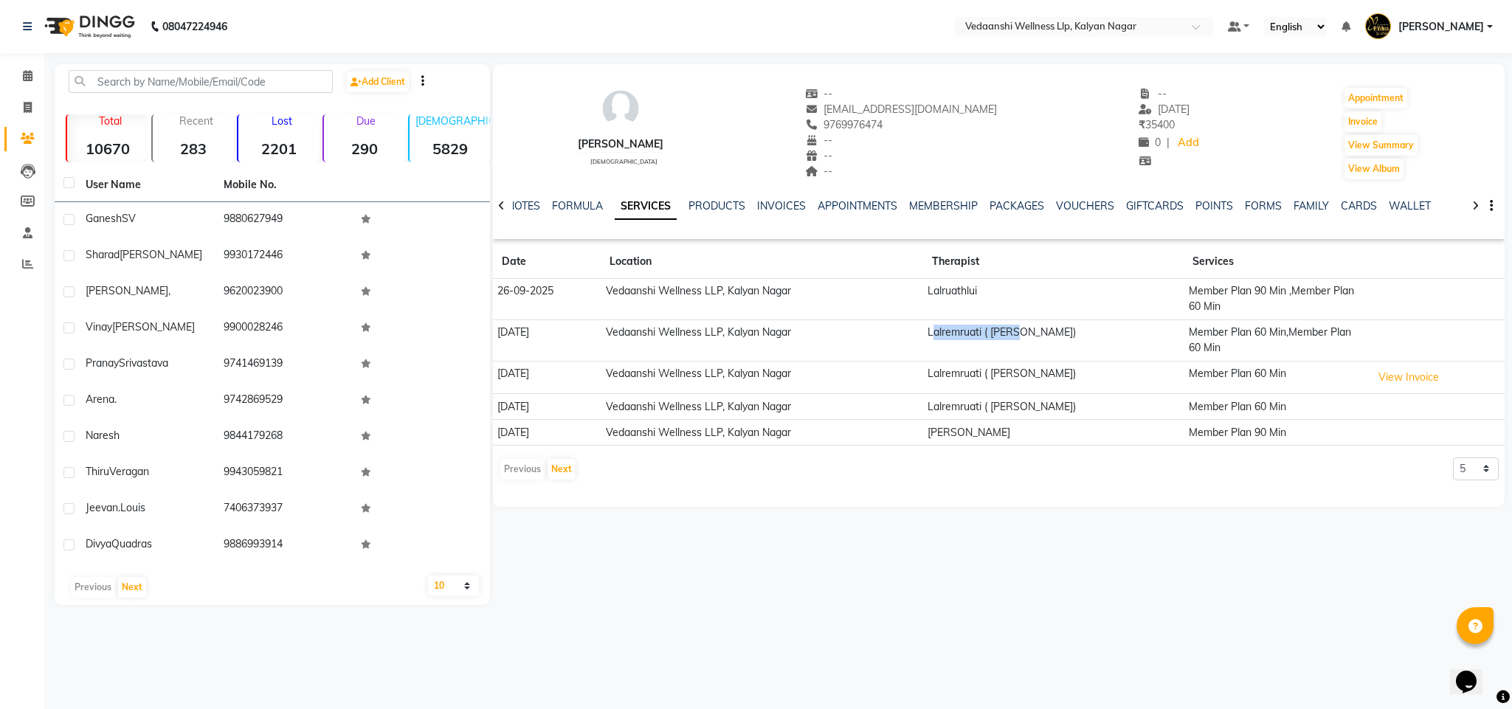
drag, startPoint x: 991, startPoint y: 333, endPoint x: 1101, endPoint y: 335, distance: 110.0
click at [1101, 335] on td "Lalremruati ( [PERSON_NAME])" at bounding box center [1053, 340] width 261 height 41
click at [1078, 361] on td "Lalremruati ( [PERSON_NAME])" at bounding box center [1053, 377] width 261 height 33
click at [1008, 202] on link "PACKAGES" at bounding box center [1017, 205] width 55 height 13
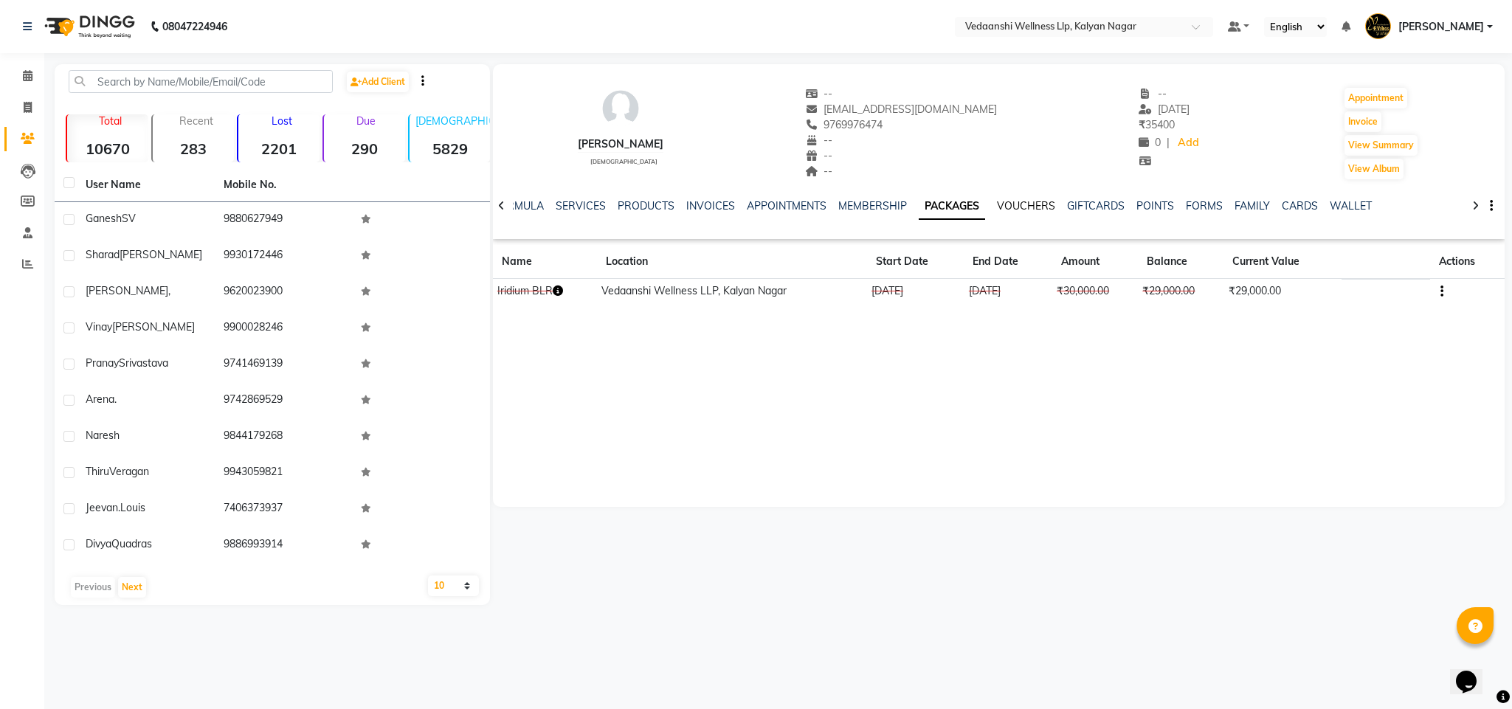
click at [1017, 202] on link "VOUCHERS" at bounding box center [1026, 205] width 58 height 13
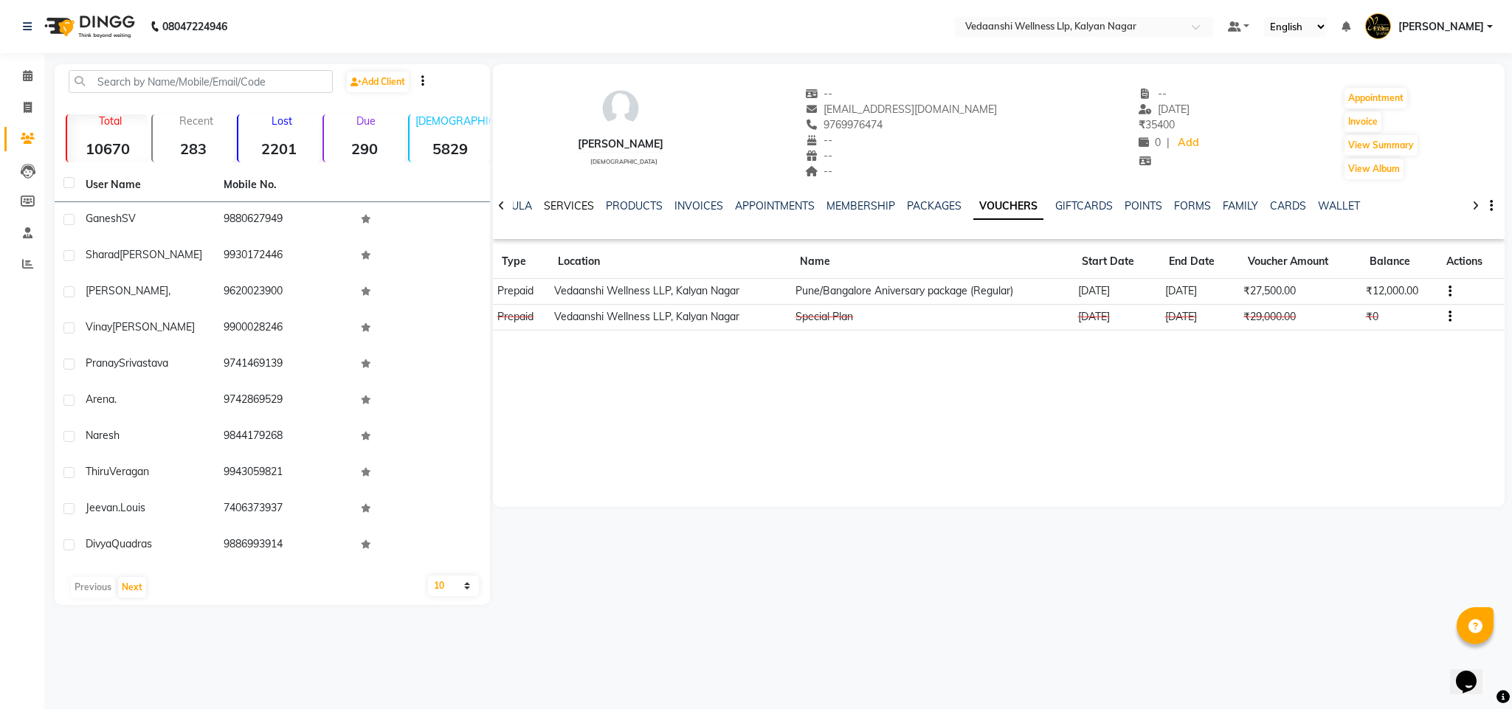
click at [554, 204] on link "SERVICES" at bounding box center [569, 205] width 50 height 13
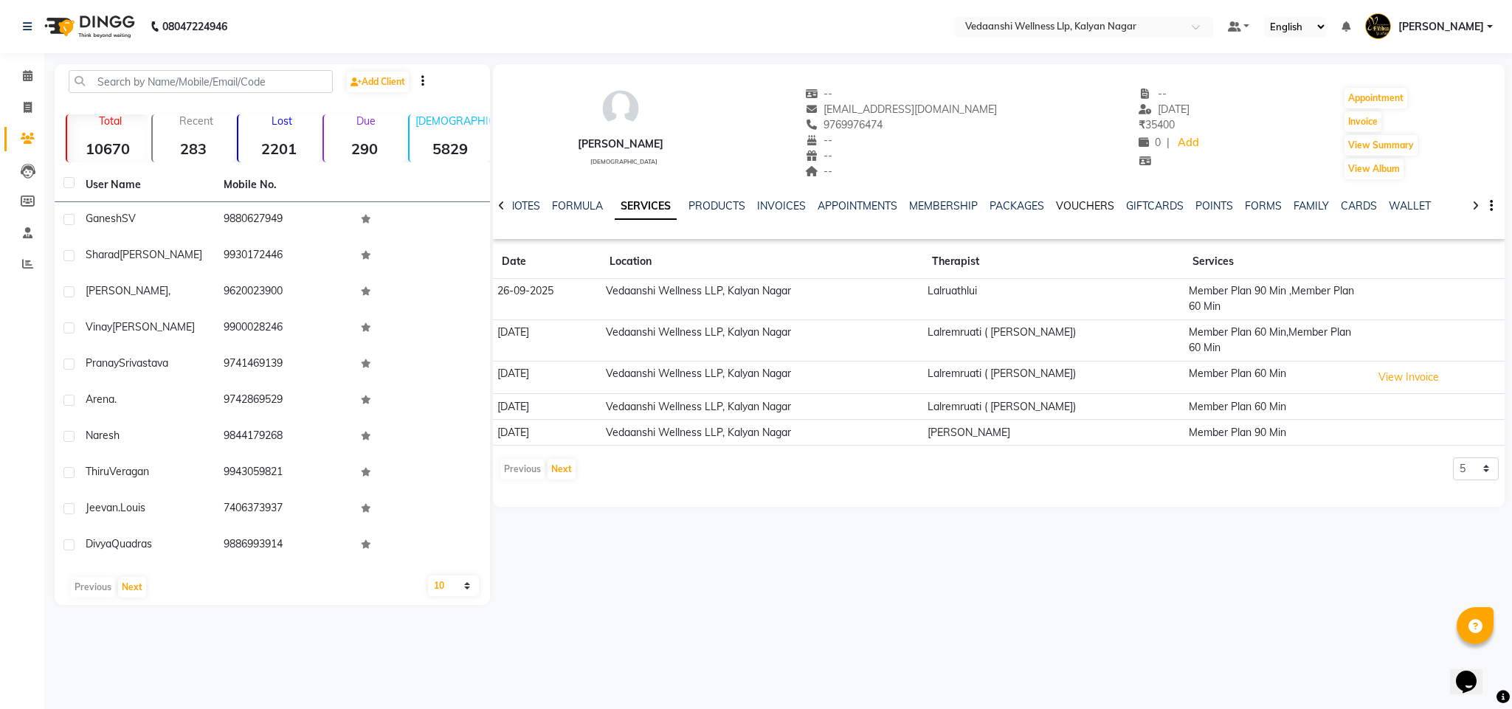
click at [1059, 206] on link "VOUCHERS" at bounding box center [1085, 205] width 58 height 13
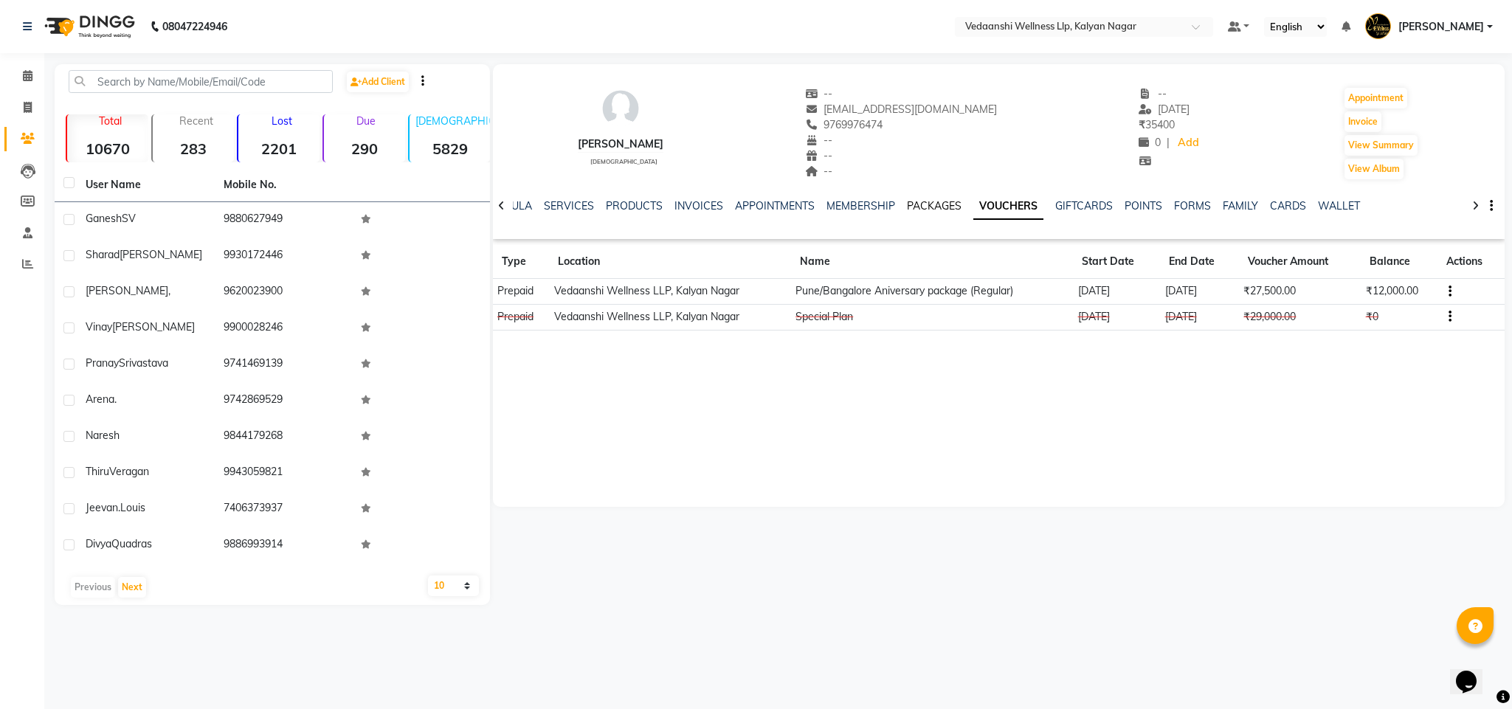
click at [907, 206] on link "PACKAGES" at bounding box center [934, 205] width 55 height 13
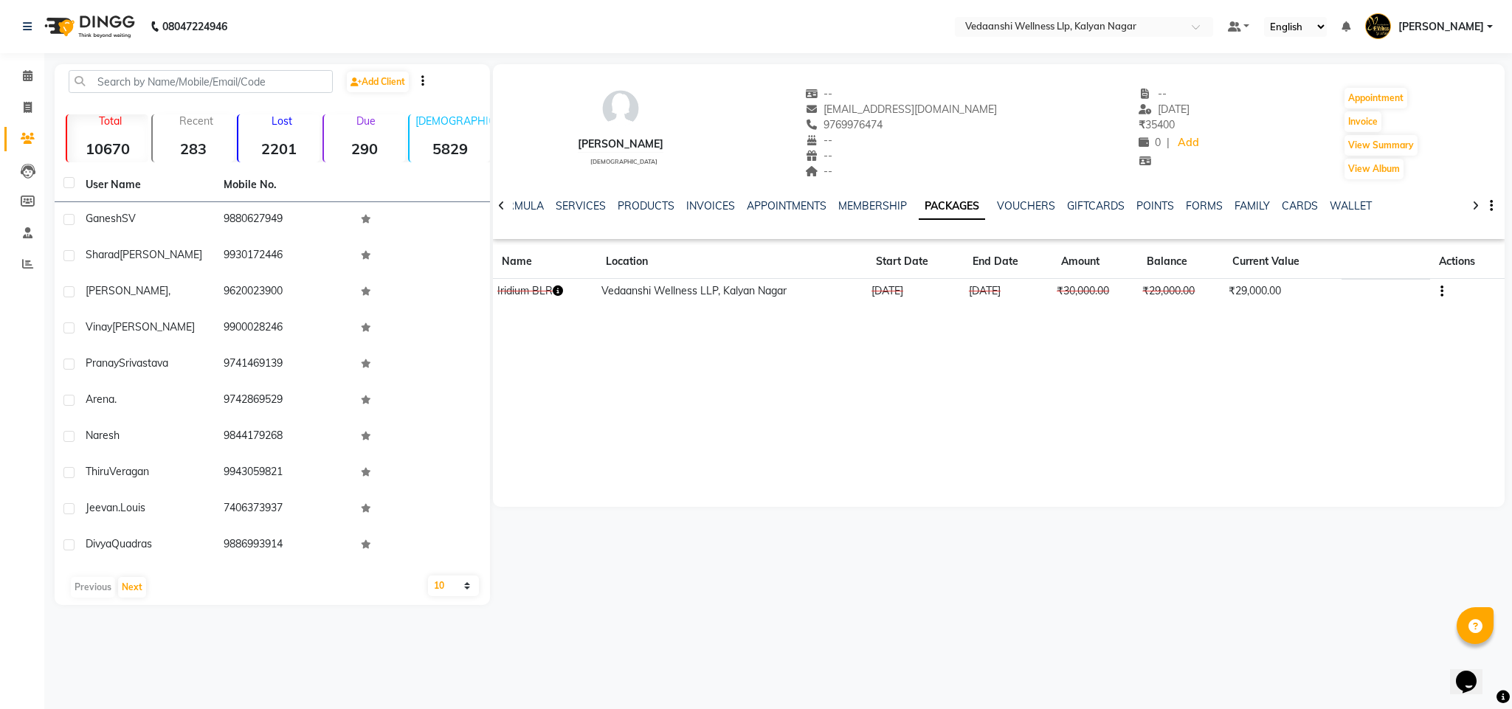
click at [1011, 197] on div "NOTES FORMULA SERVICES PRODUCTS INVOICES APPOINTMENTS MEMBERSHIP PACKAGES VOUCH…" at bounding box center [999, 206] width 1013 height 51
click at [1011, 204] on link "VOUCHERS" at bounding box center [1026, 205] width 58 height 13
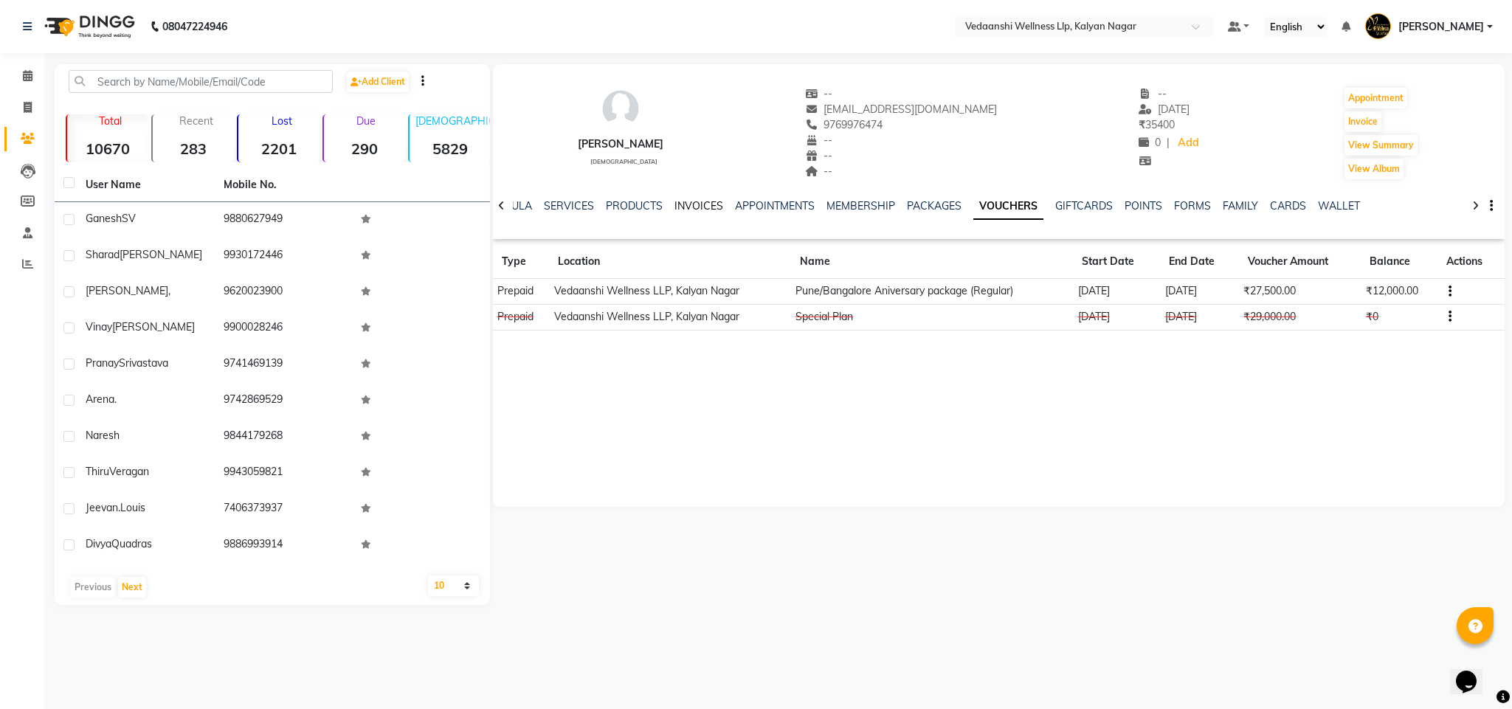
click at [675, 206] on link "INVOICES" at bounding box center [699, 205] width 49 height 13
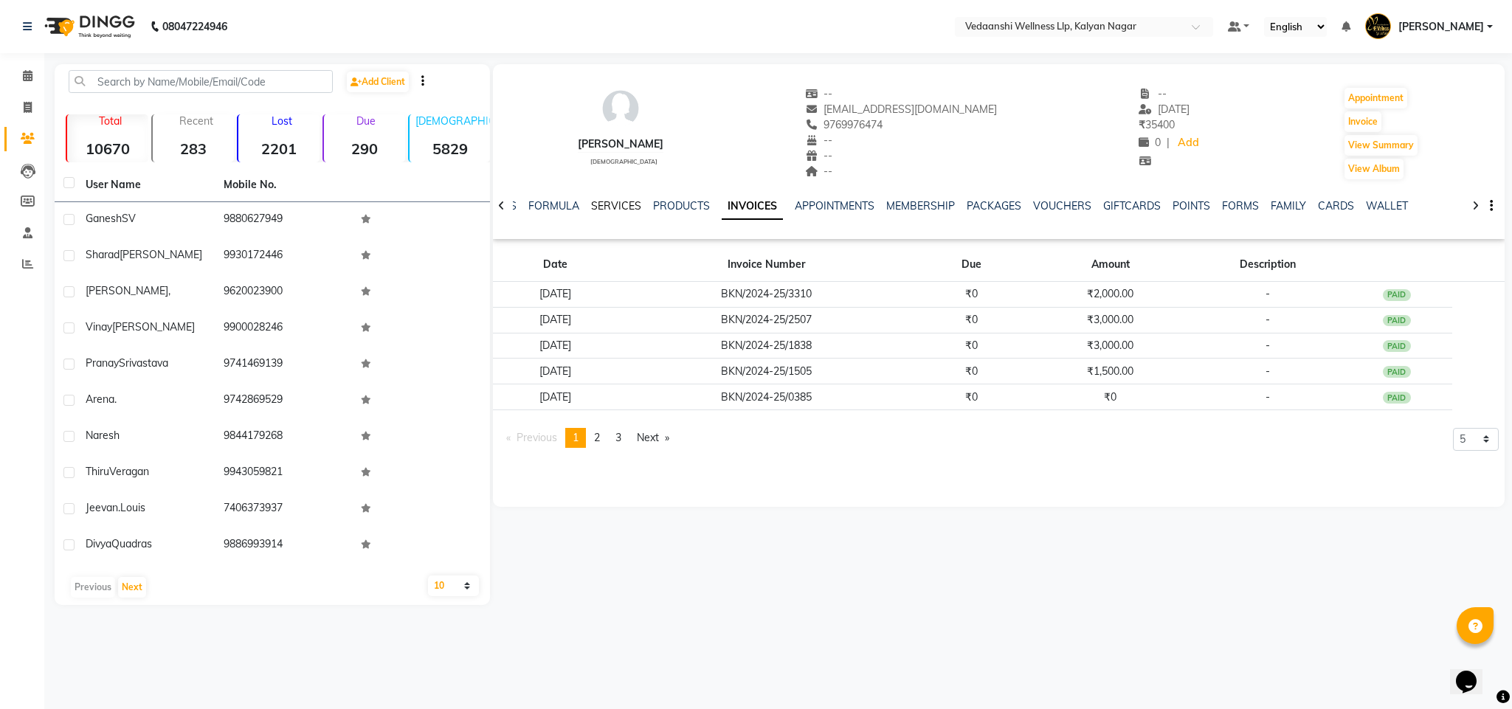
click at [598, 200] on link "SERVICES" at bounding box center [616, 205] width 50 height 13
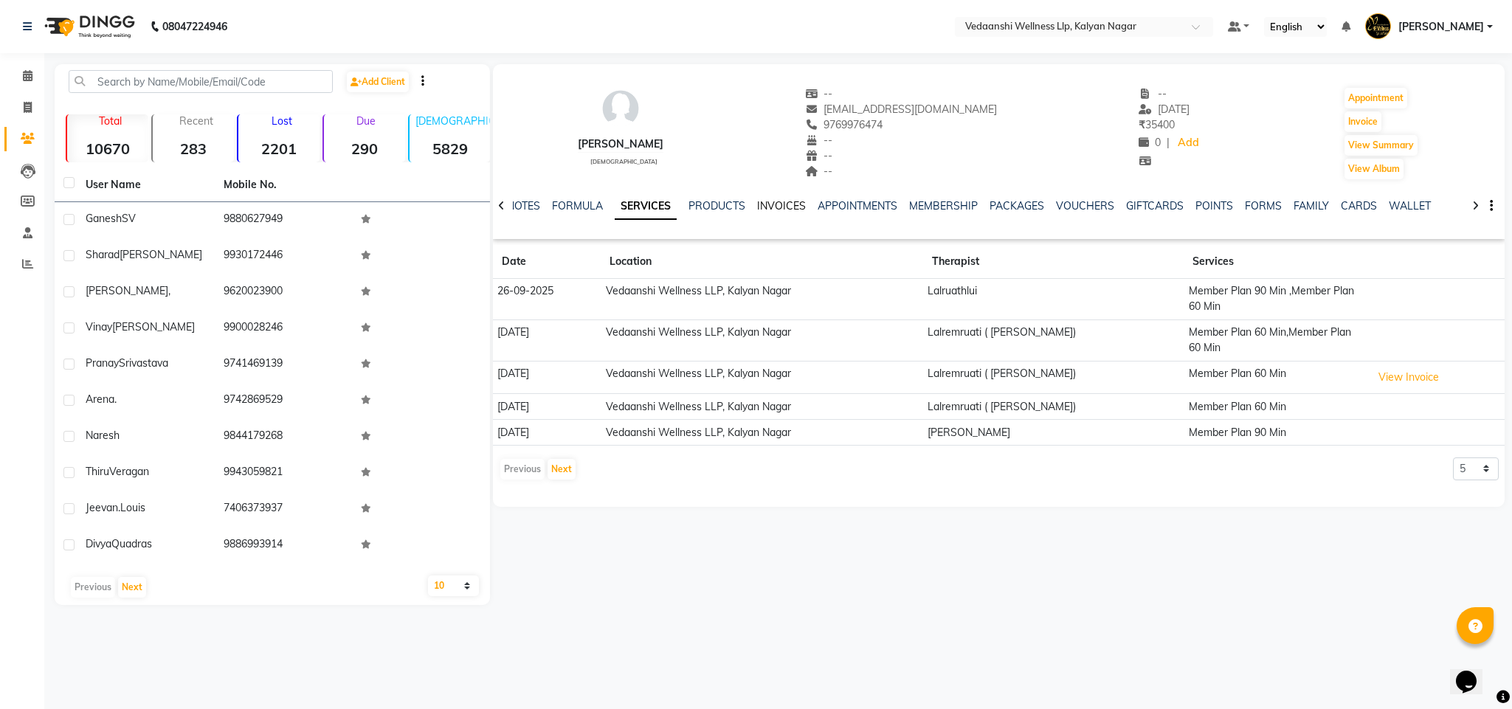
click at [773, 208] on link "INVOICES" at bounding box center [781, 205] width 49 height 13
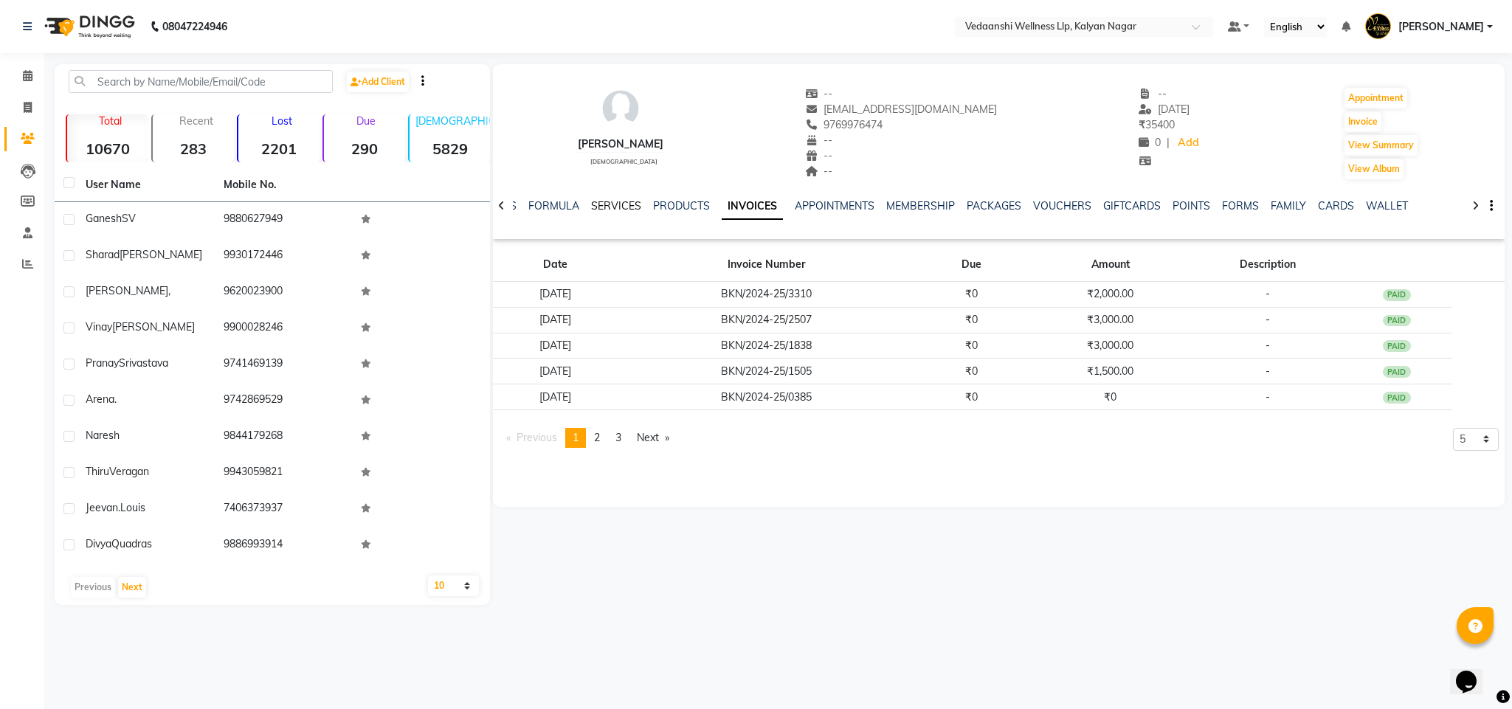
click at [621, 206] on link "SERVICES" at bounding box center [616, 205] width 50 height 13
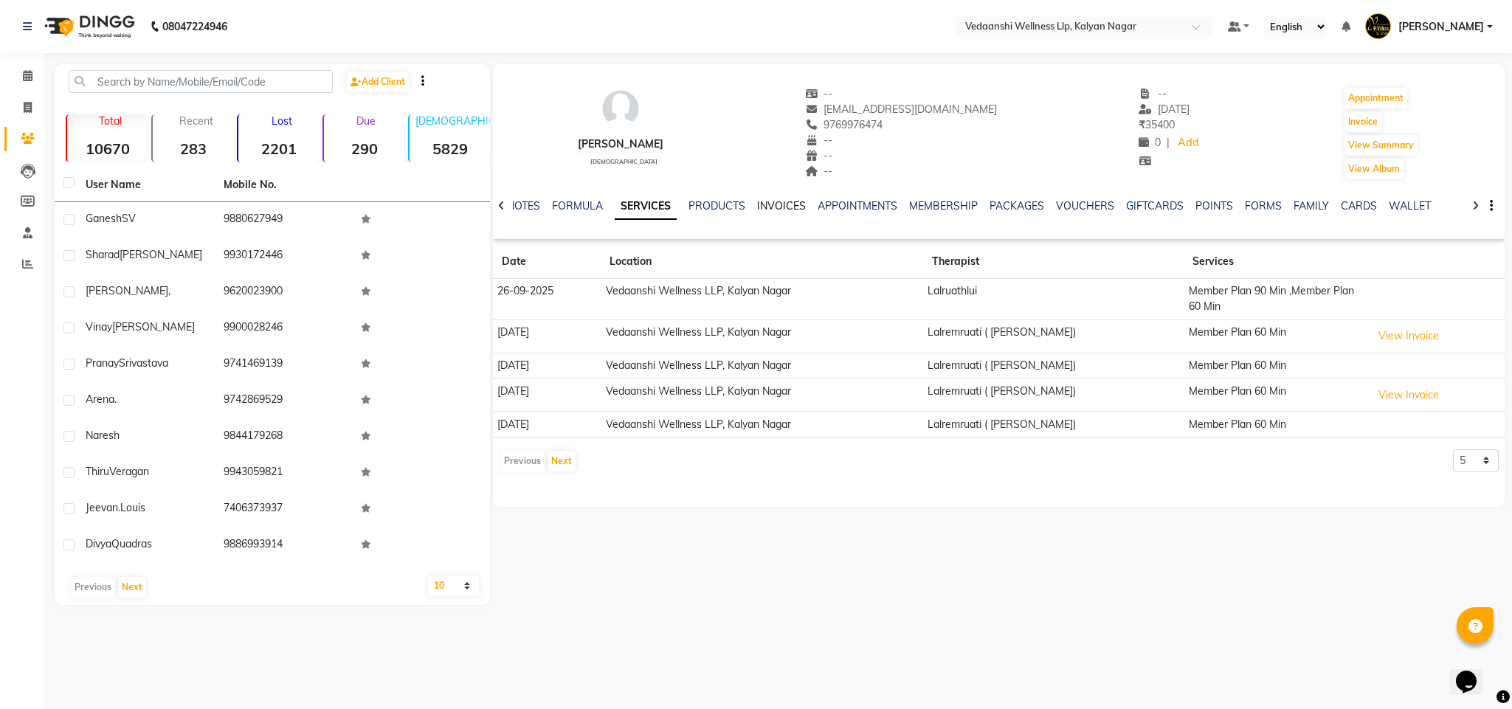
click at [785, 206] on link "INVOICES" at bounding box center [781, 205] width 49 height 13
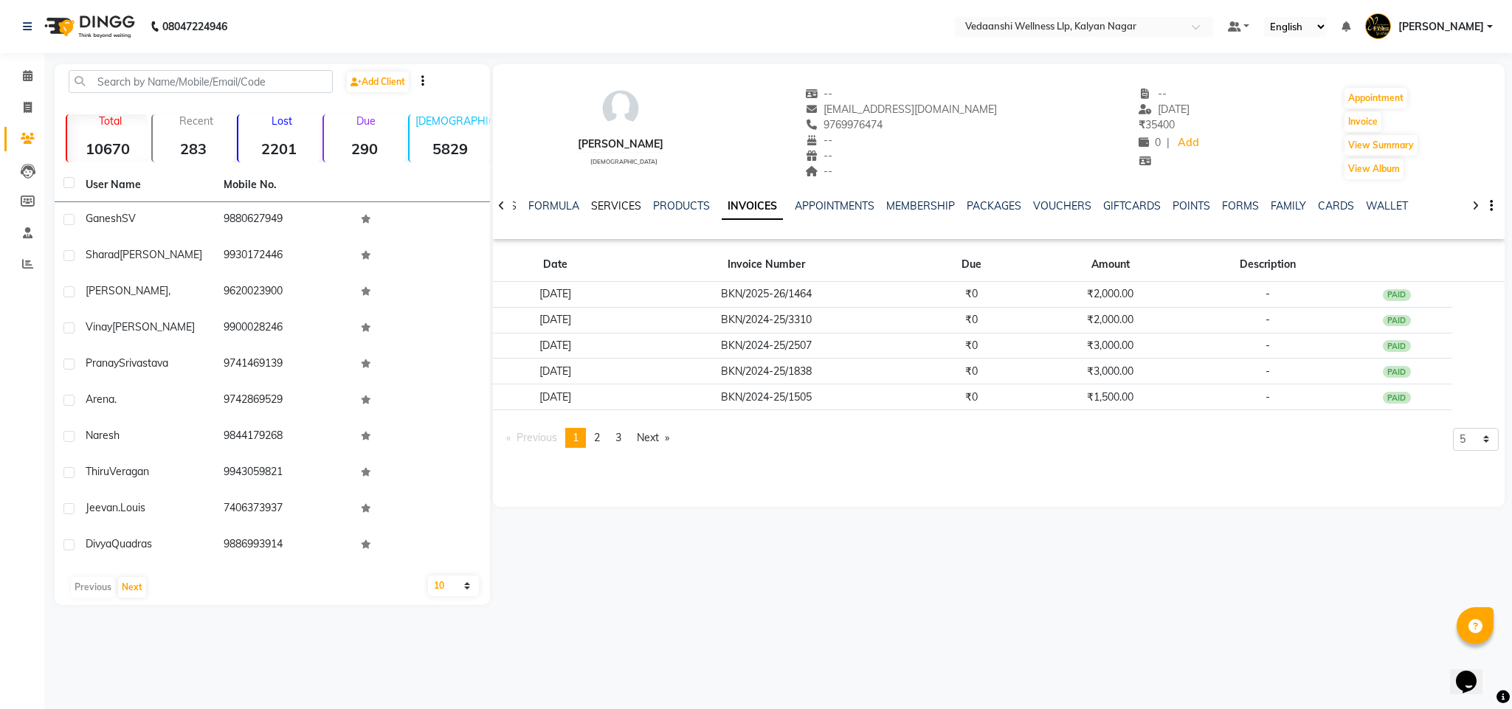
click at [603, 207] on link "SERVICES" at bounding box center [616, 205] width 50 height 13
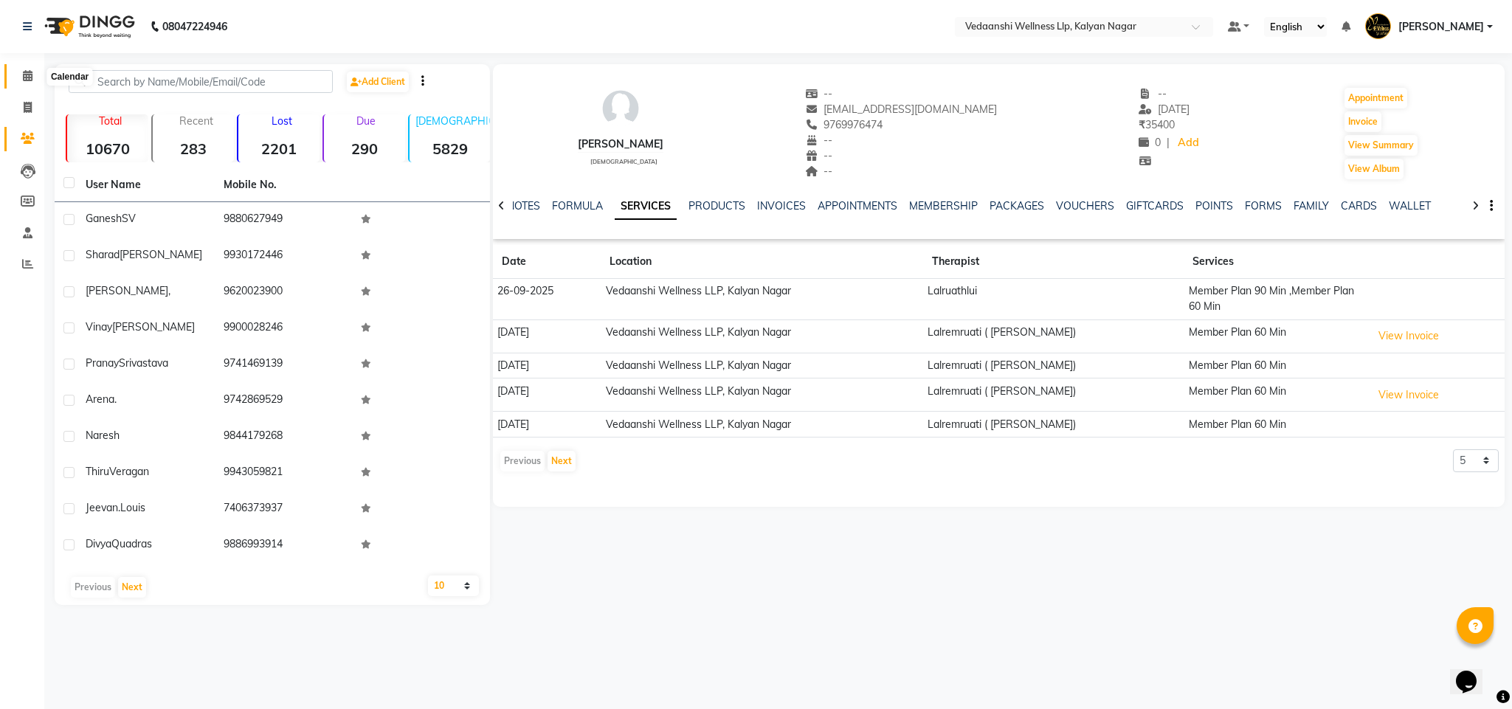
click at [18, 80] on span at bounding box center [28, 76] width 26 height 17
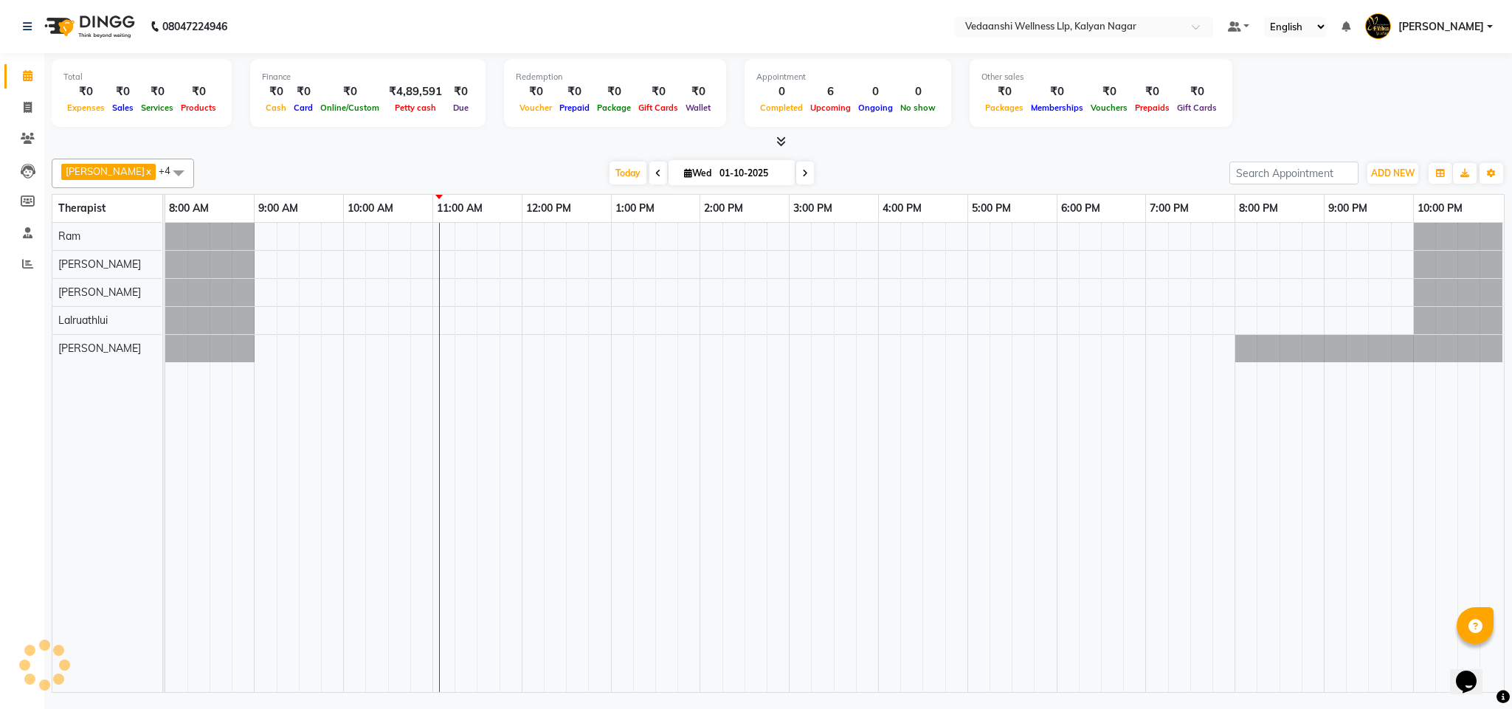
click at [715, 171] on input "01-10-2025" at bounding box center [752, 173] width 74 height 22
select select "10"
select select "2025"
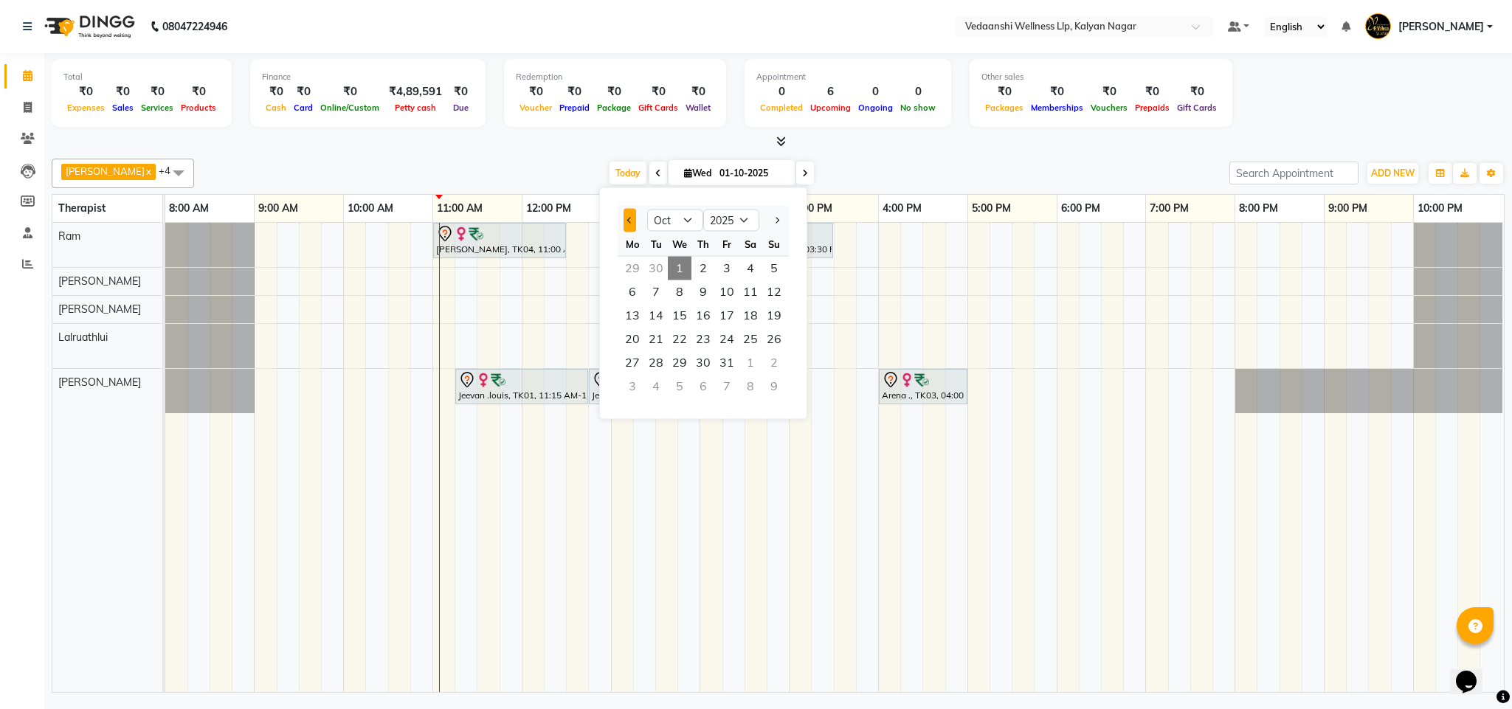
click at [633, 221] on button "Previous month" at bounding box center [630, 221] width 13 height 24
select select "9"
click at [731, 337] on span "26" at bounding box center [727, 340] width 24 height 24
type input "26-09-2025"
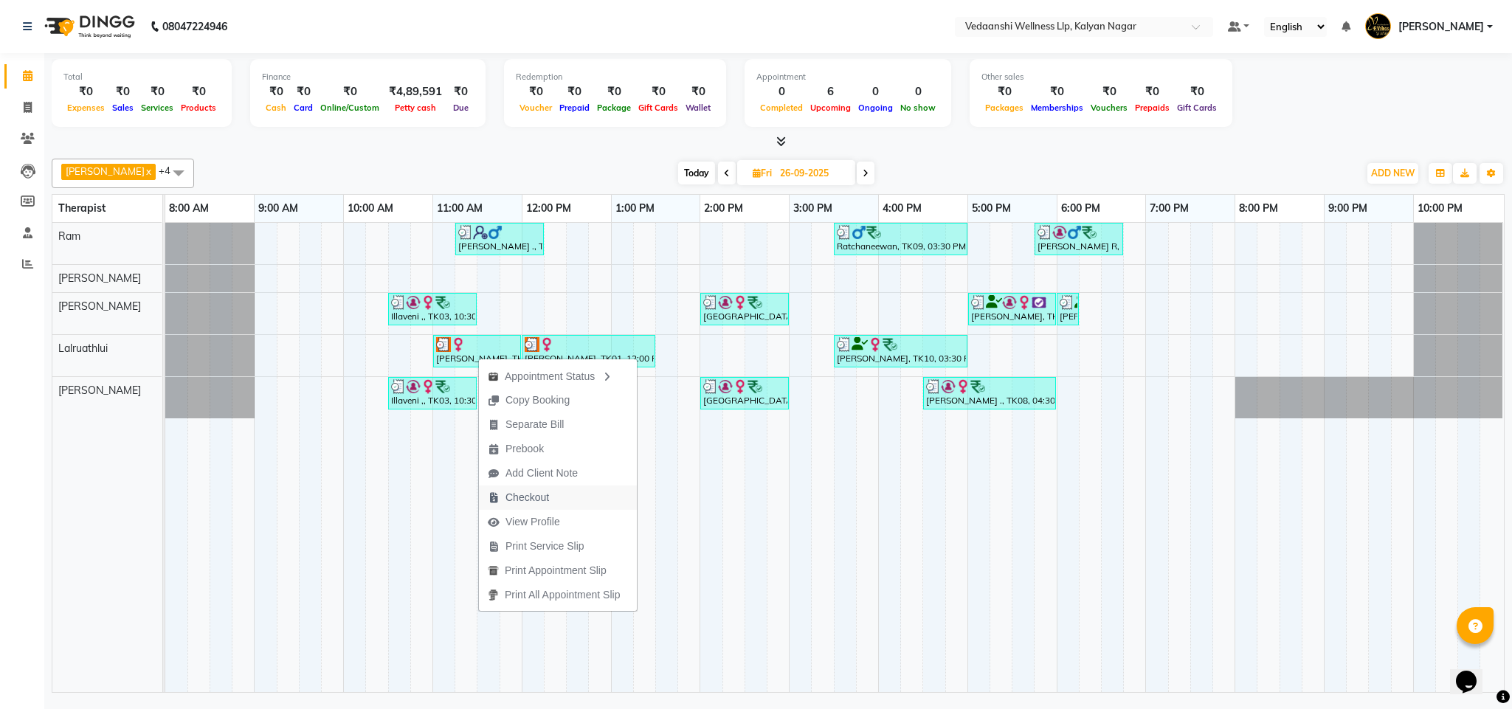
click at [525, 498] on span "Checkout" at bounding box center [528, 498] width 44 height 16
select select "service"
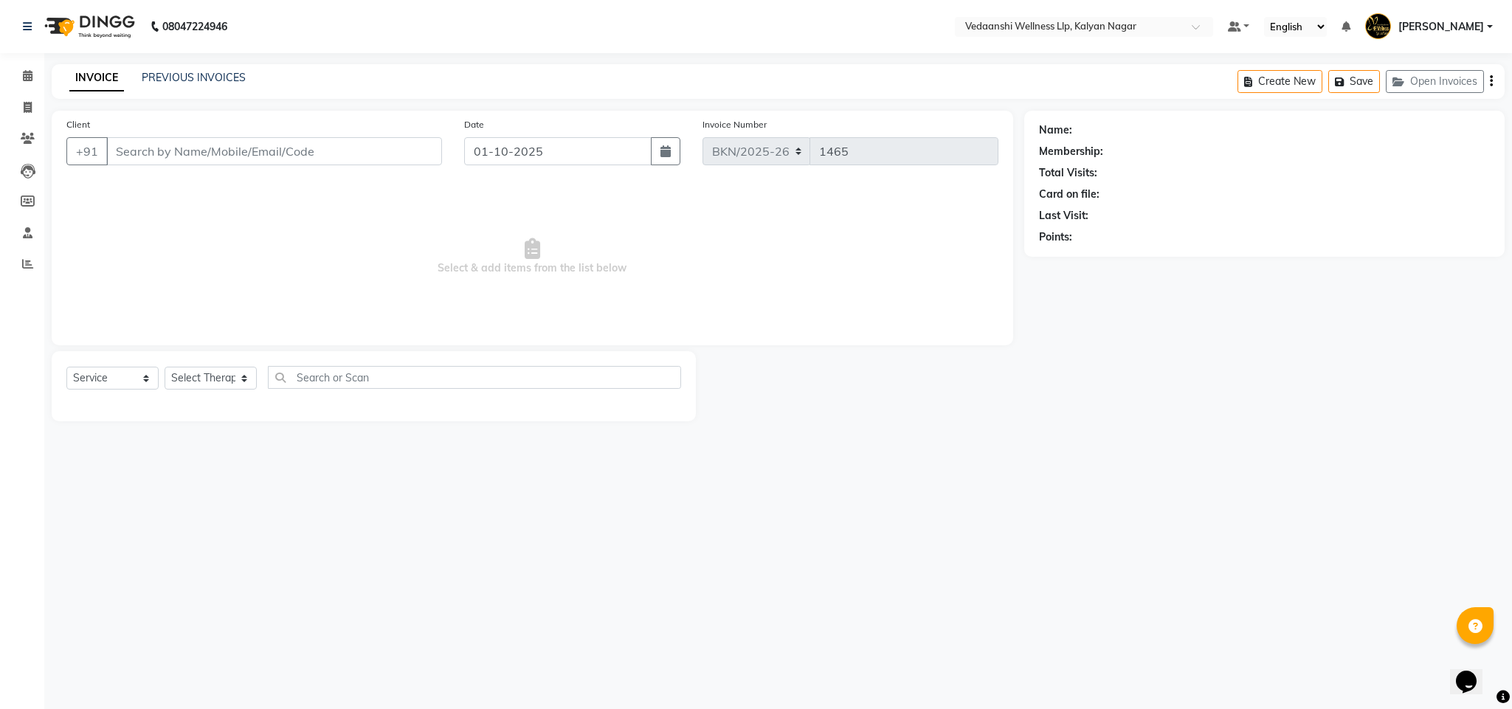
type input "9769976474"
type input "26-09-2025"
select select "67323"
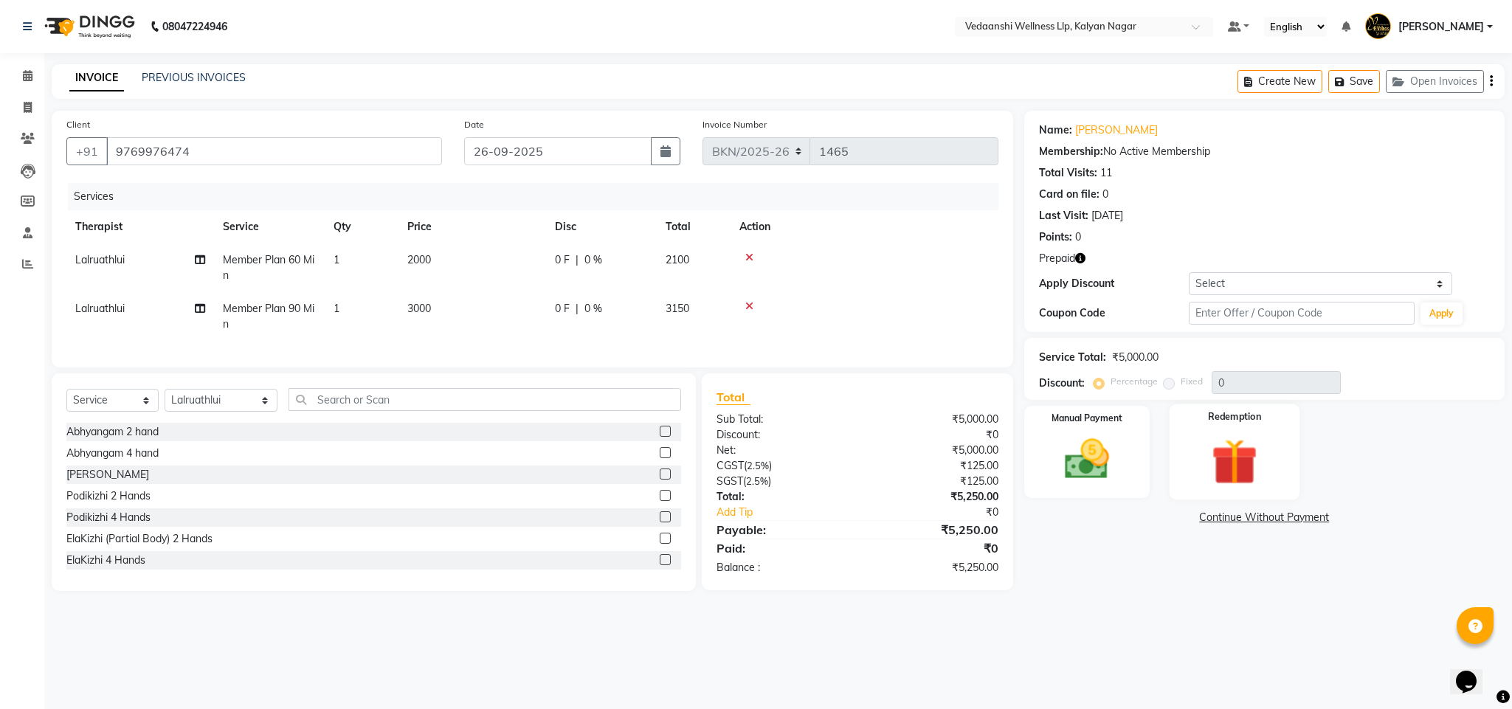
click at [1216, 425] on div "Redemption" at bounding box center [1235, 453] width 131 height 96
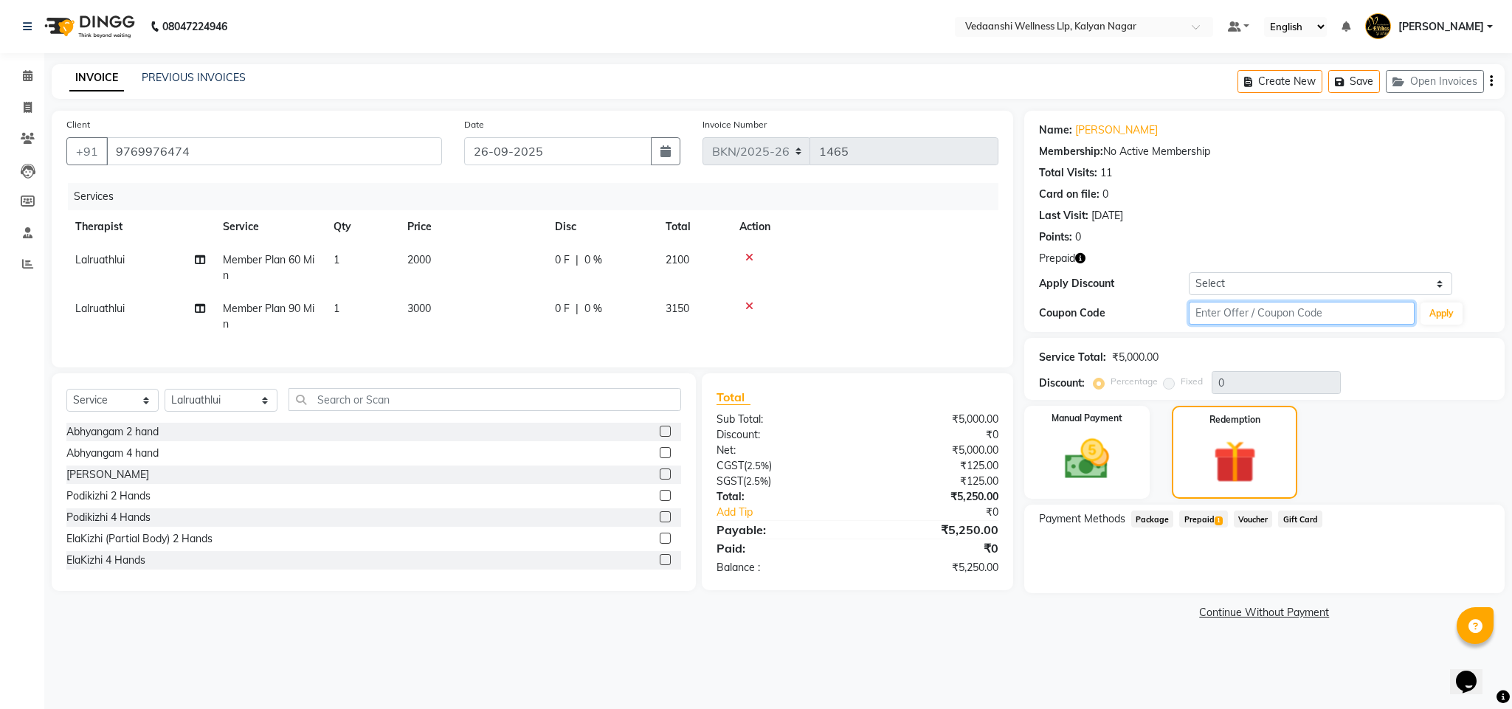
click at [1228, 315] on input "text" at bounding box center [1302, 313] width 226 height 23
type input "d50%"
click at [1453, 314] on button "Apply" at bounding box center [1442, 314] width 42 height 22
type input "50"
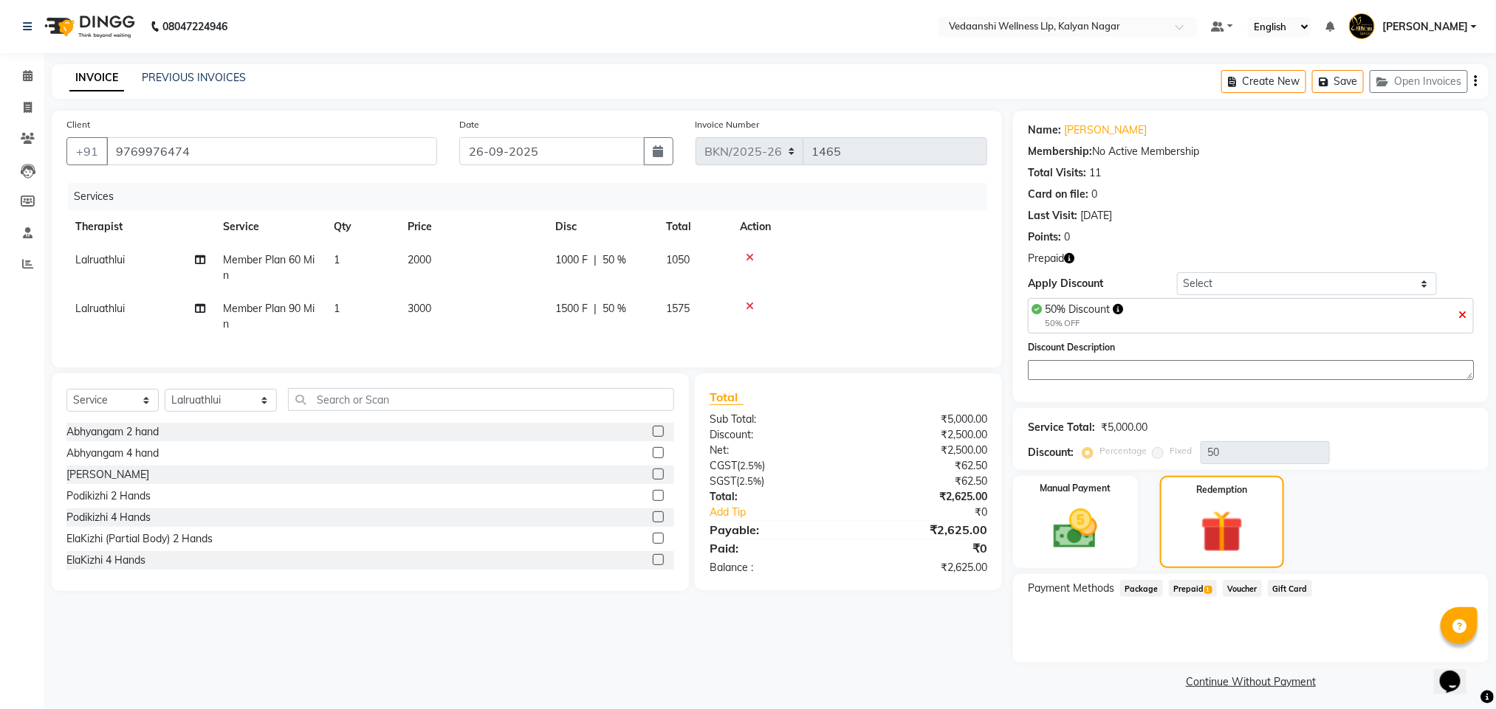
click at [1202, 583] on span "Prepaid 1" at bounding box center [1193, 588] width 48 height 17
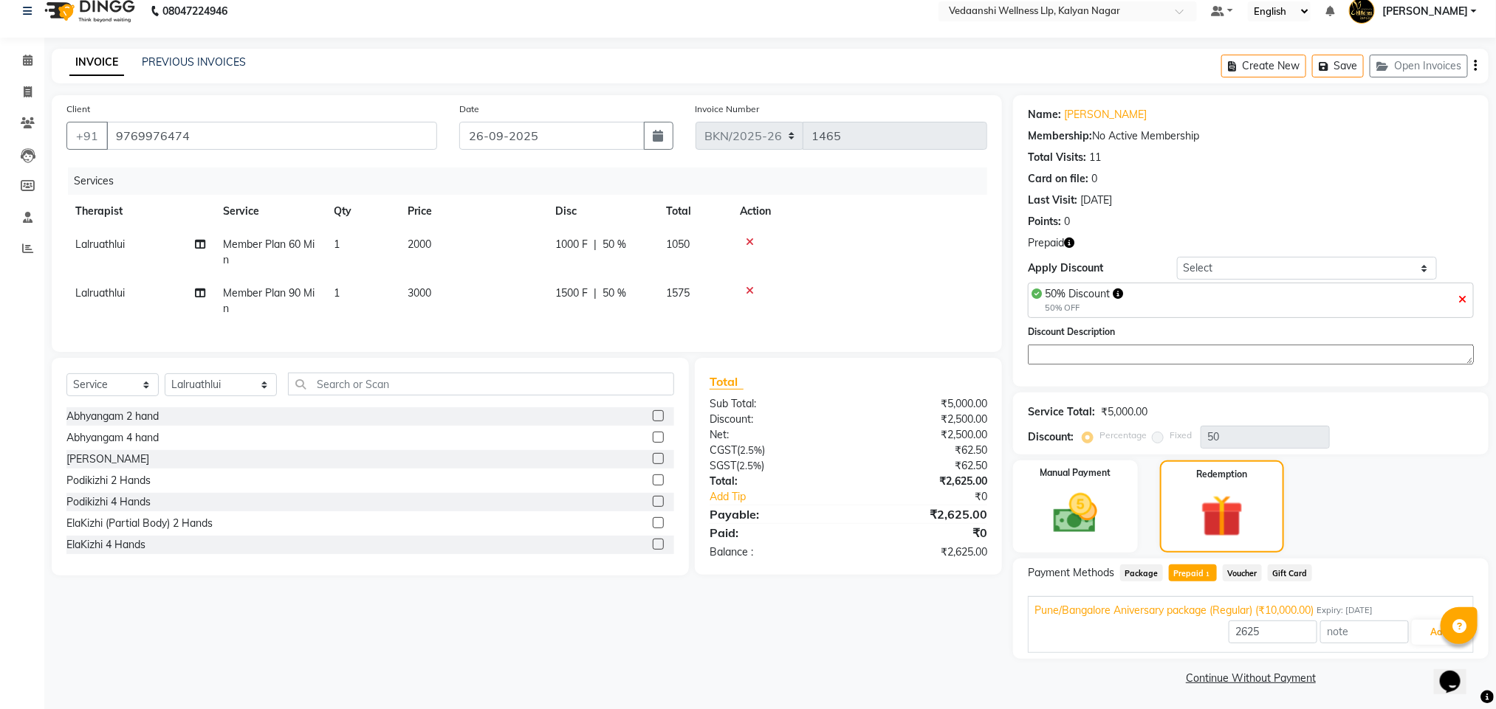
scroll to position [18, 0]
click at [1254, 625] on input "2625" at bounding box center [1272, 630] width 89 height 23
type input "2000"
click at [1431, 634] on button "Add" at bounding box center [1438, 630] width 54 height 25
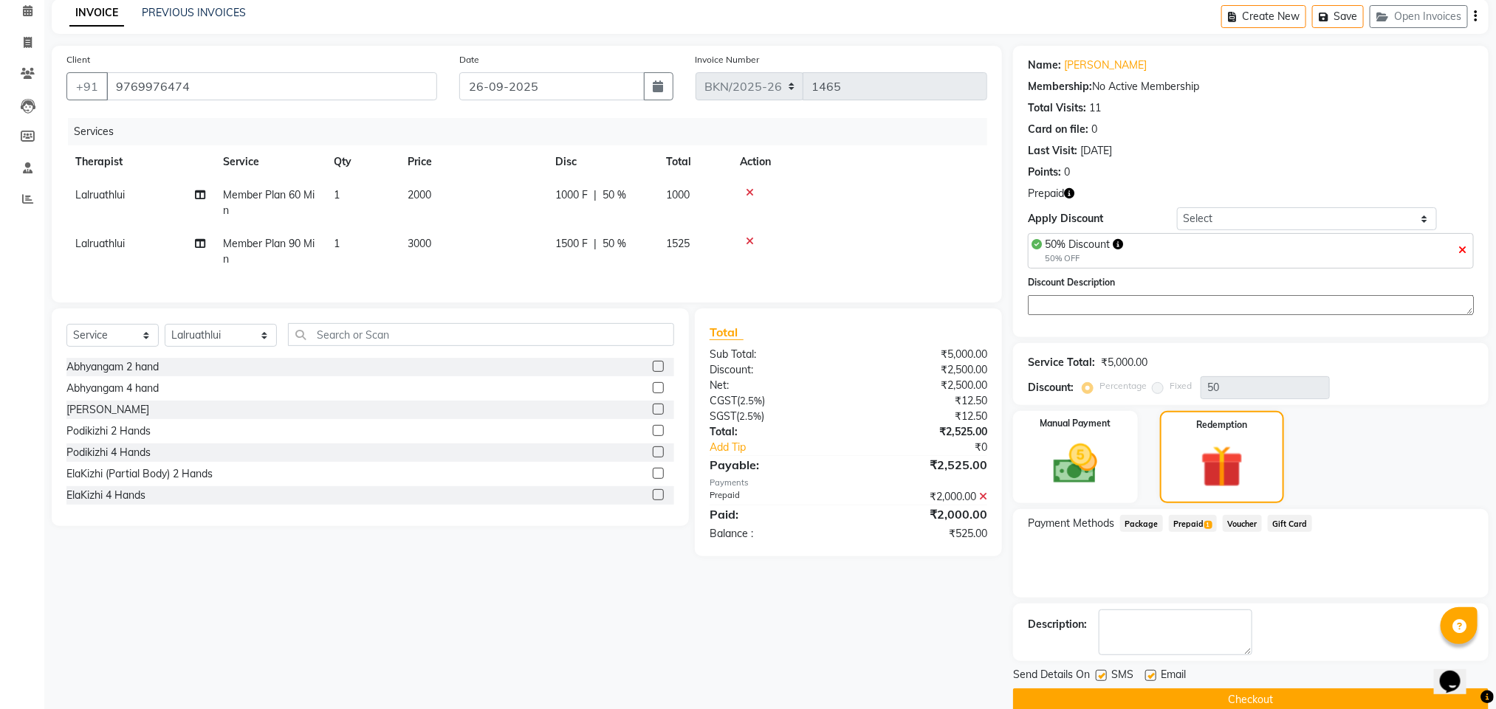
scroll to position [92, 0]
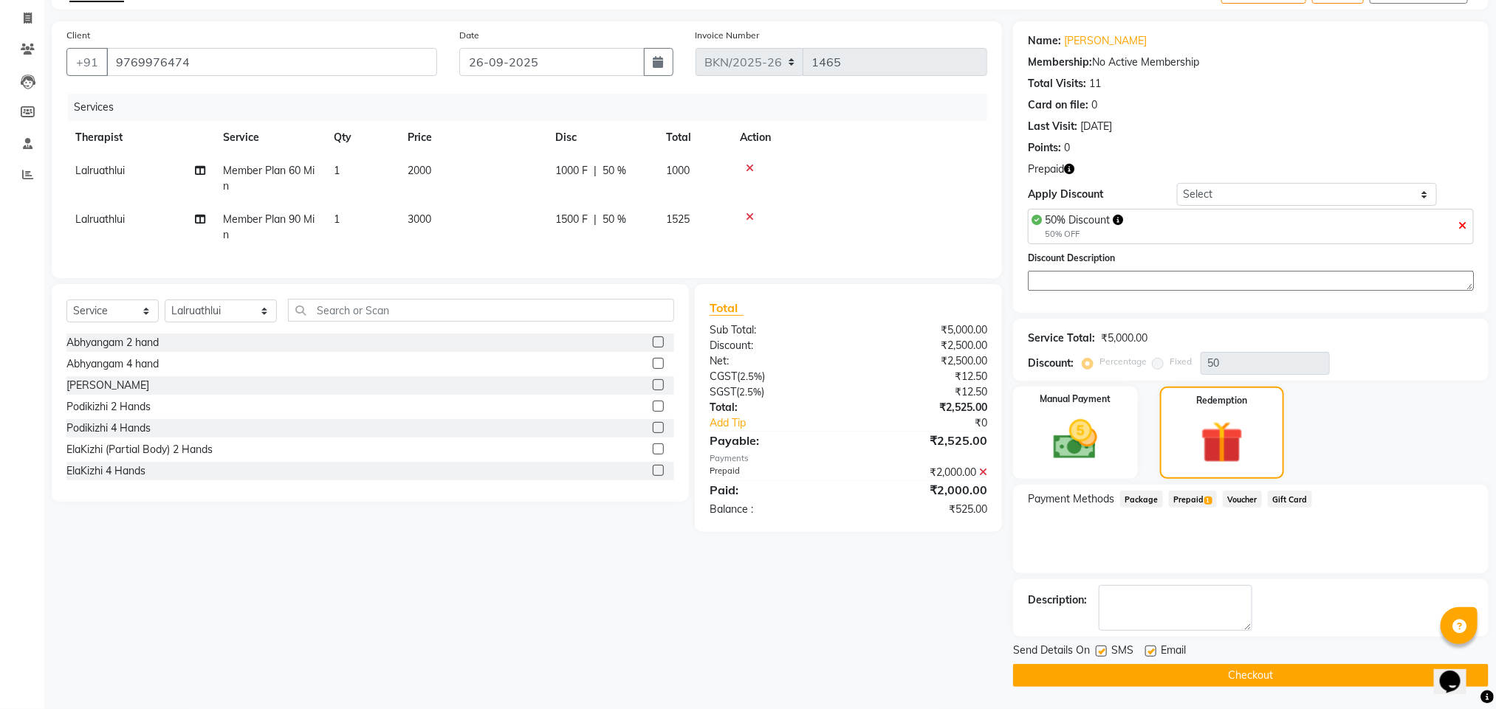
click at [986, 478] on icon at bounding box center [983, 472] width 8 height 10
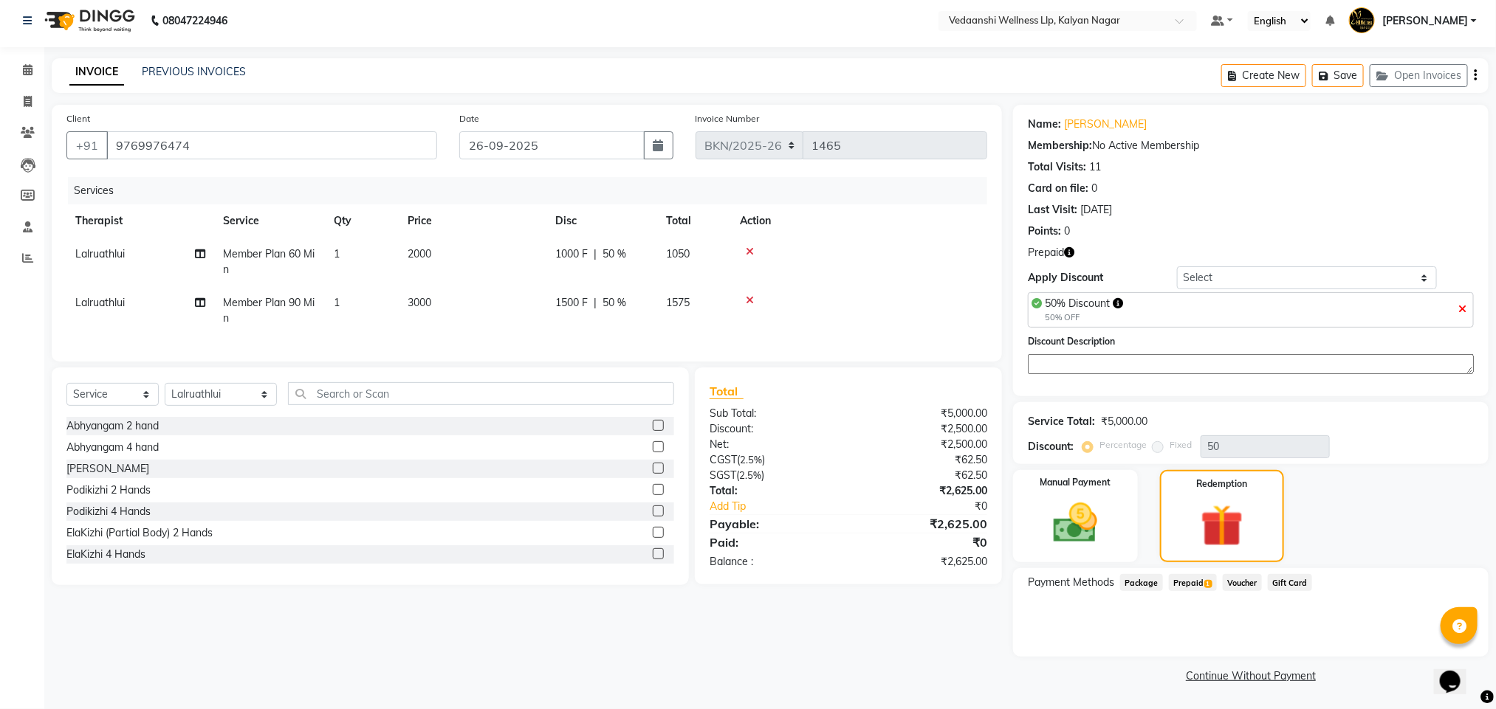
scroll to position [7, 0]
click at [1185, 585] on span "Prepaid 1" at bounding box center [1193, 582] width 48 height 17
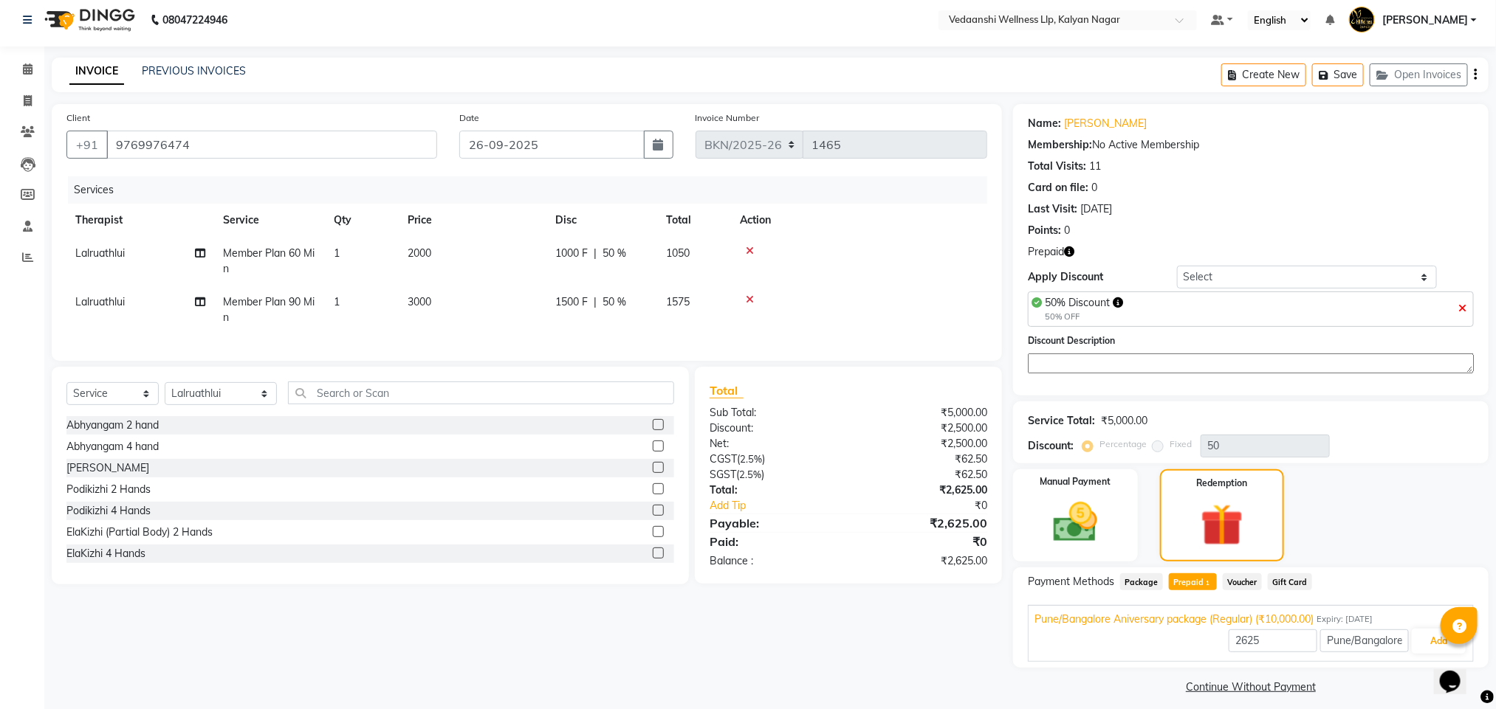
scroll to position [18, 0]
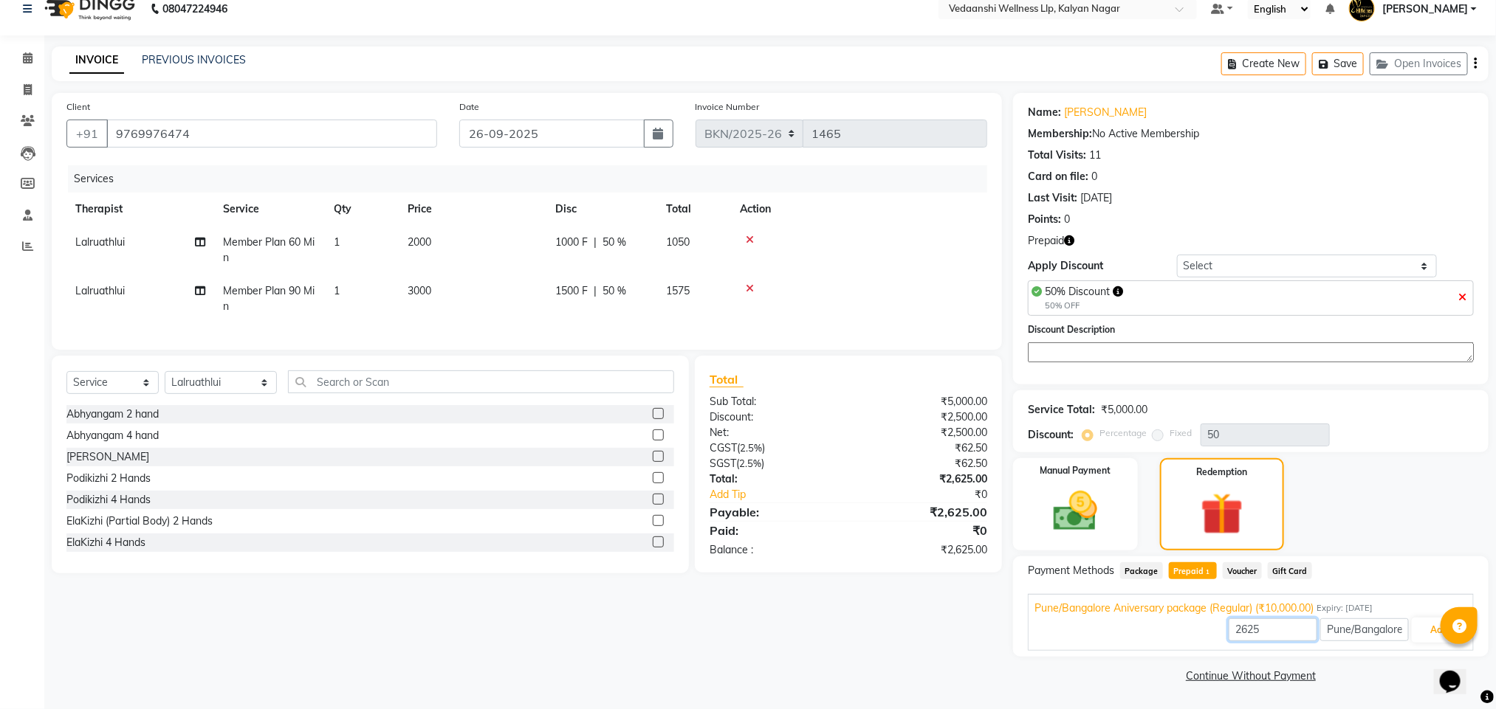
click at [1243, 625] on input "2625" at bounding box center [1272, 630] width 89 height 23
click at [1241, 627] on input "2625" at bounding box center [1272, 630] width 89 height 23
type input "2500"
click at [1414, 633] on button "Add" at bounding box center [1438, 630] width 54 height 25
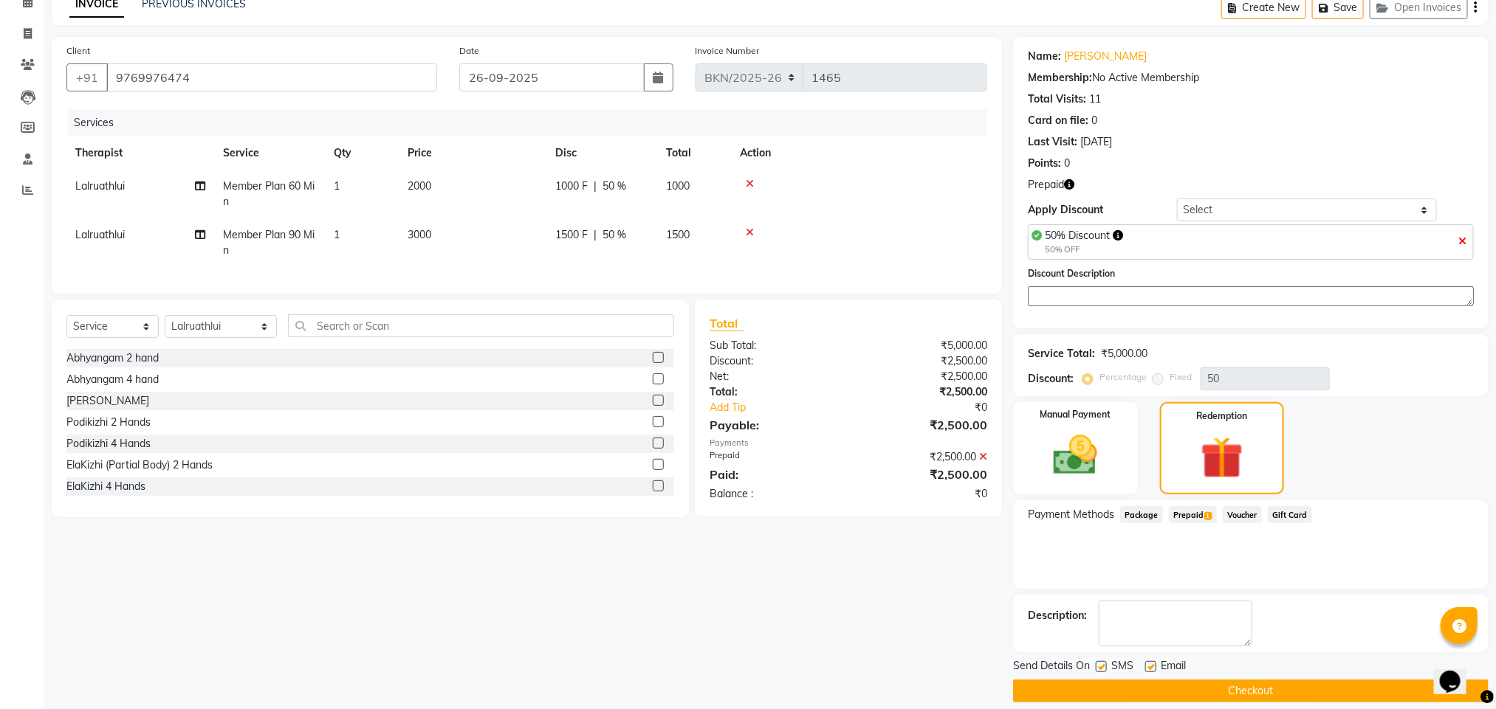
scroll to position [92, 0]
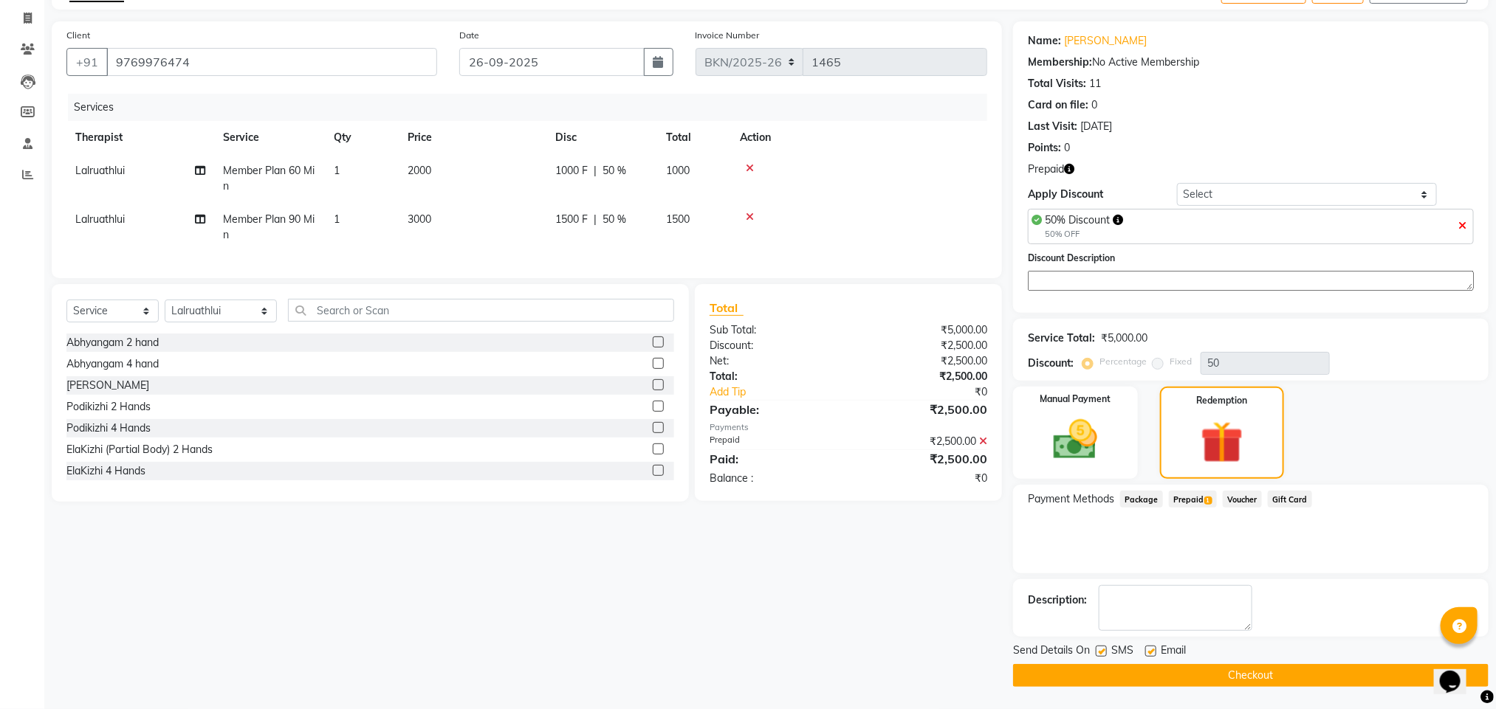
click at [1132, 695] on main "INVOICE PREVIOUS INVOICES Create New Save Open Invoices Client +91 9769976474 D…" at bounding box center [769, 342] width 1451 height 734
click at [1150, 664] on button "Checkout" at bounding box center [1250, 675] width 475 height 23
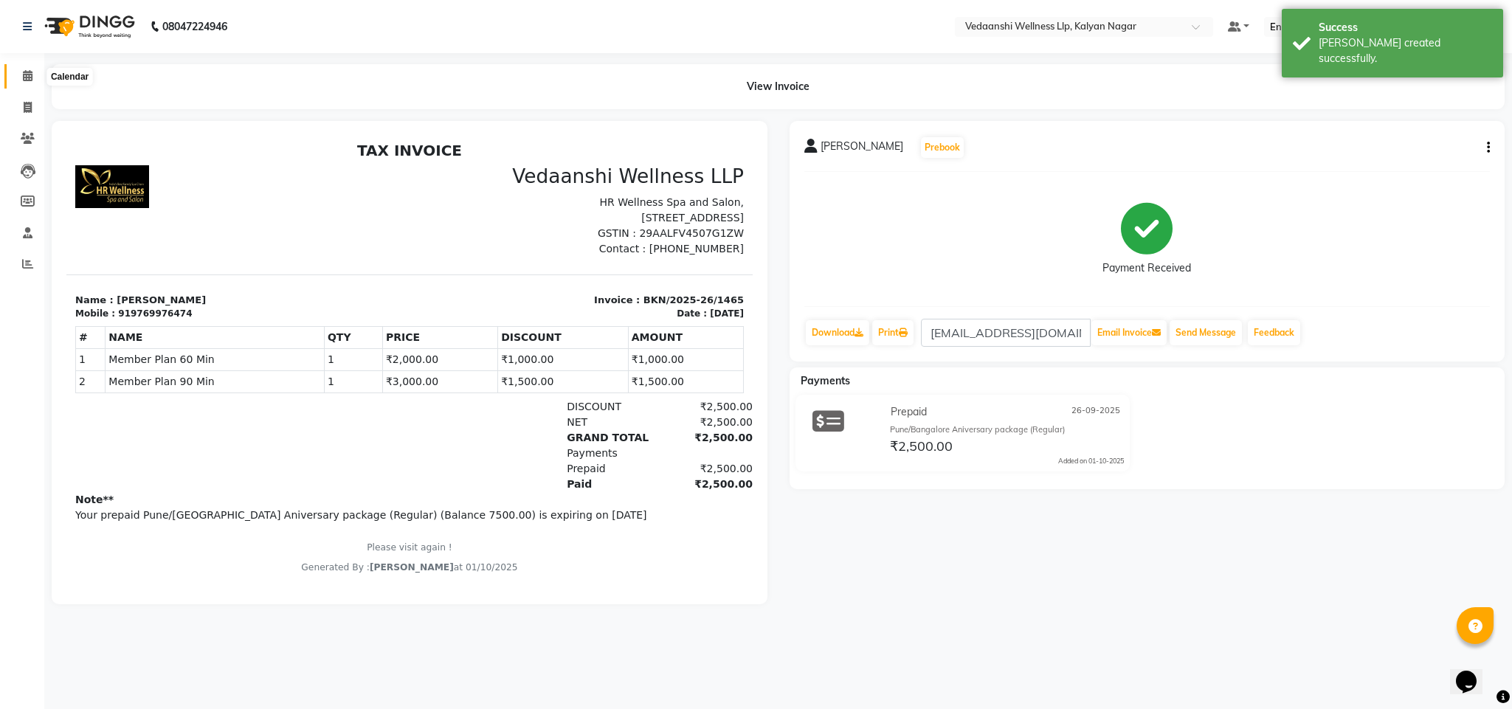
click at [35, 76] on span at bounding box center [28, 76] width 26 height 17
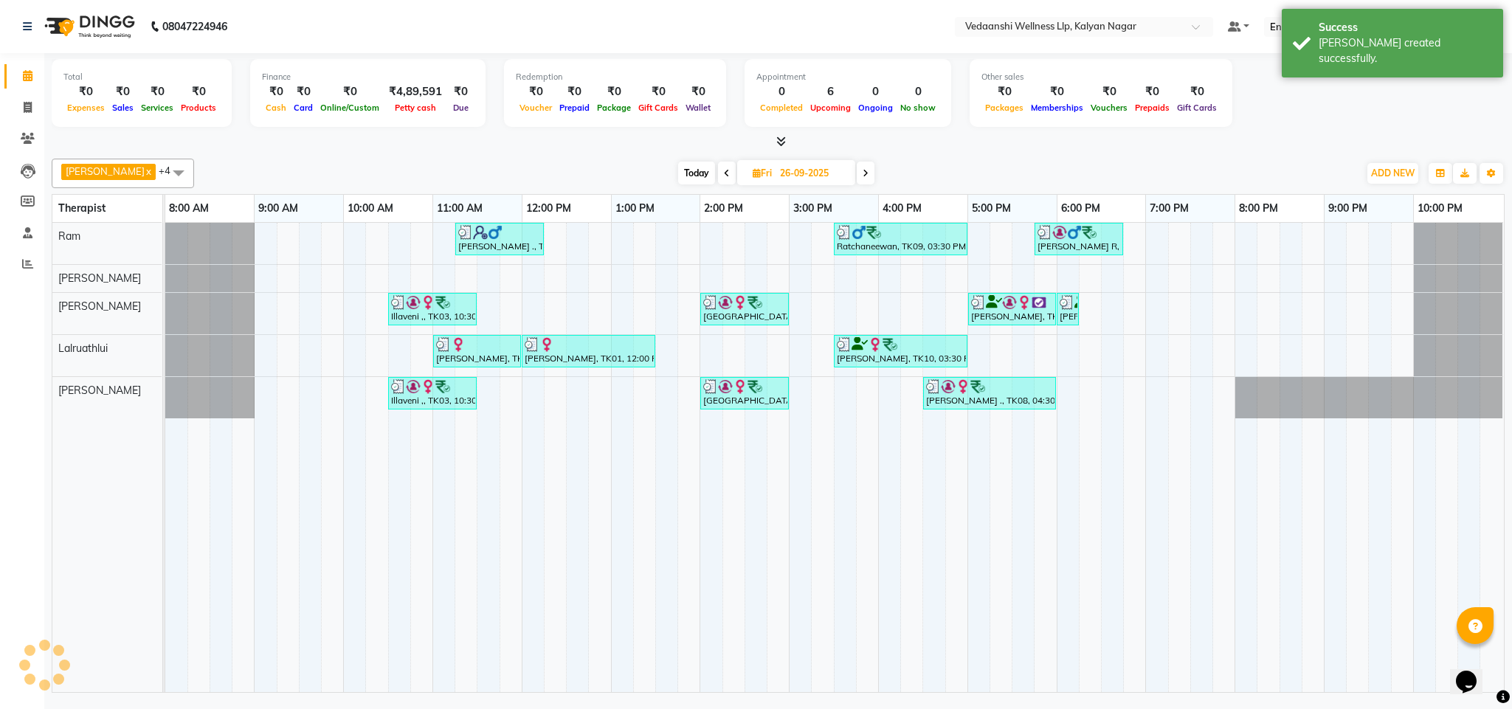
click at [689, 171] on span "Today" at bounding box center [696, 173] width 37 height 23
type input "01-10-2025"
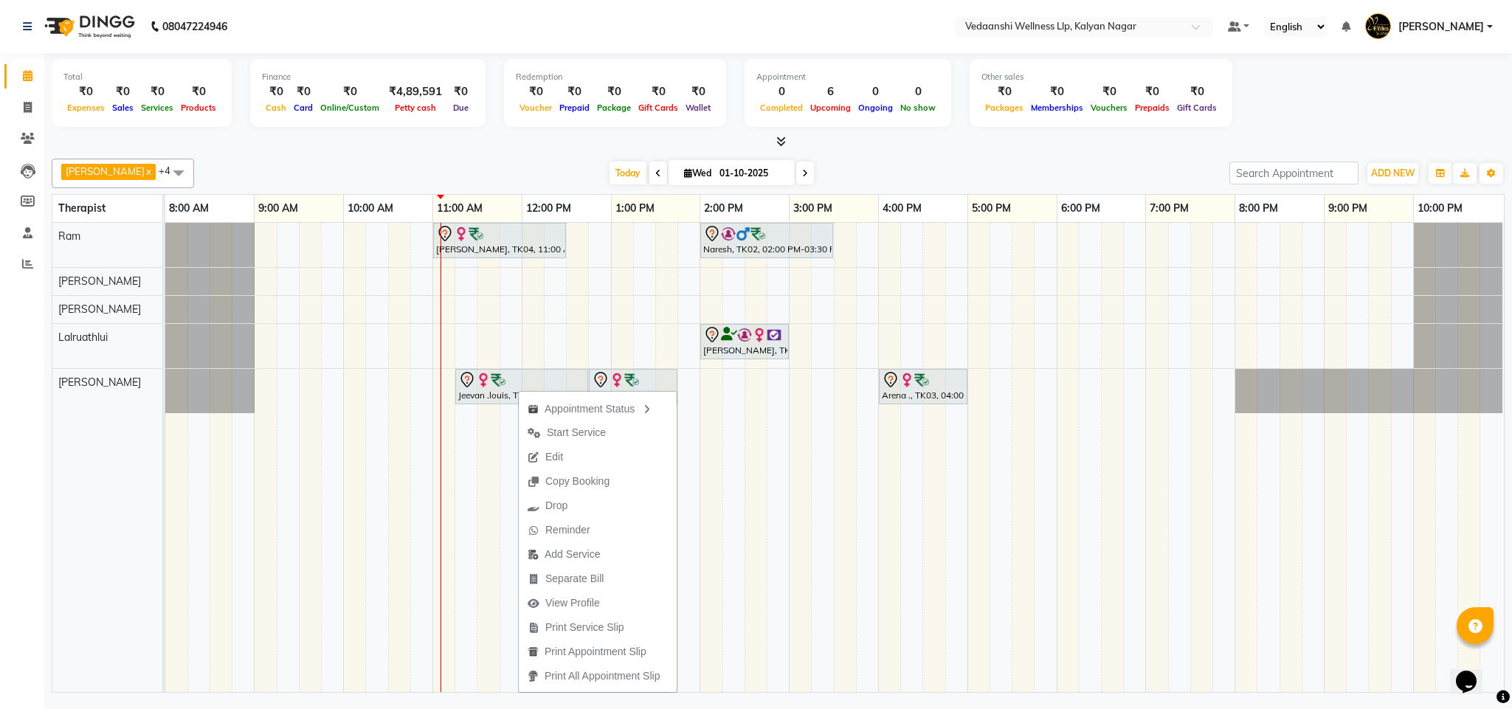
drag, startPoint x: 481, startPoint y: 155, endPoint x: 536, endPoint y: 221, distance: 86.5
click at [485, 157] on div "Benjamin x Jennifer Zoramsangi x Lalruathlui x Ram x Rashika Khadse x +4 Select…" at bounding box center [778, 423] width 1453 height 540
click at [552, 452] on button "Edit" at bounding box center [577, 458] width 158 height 24
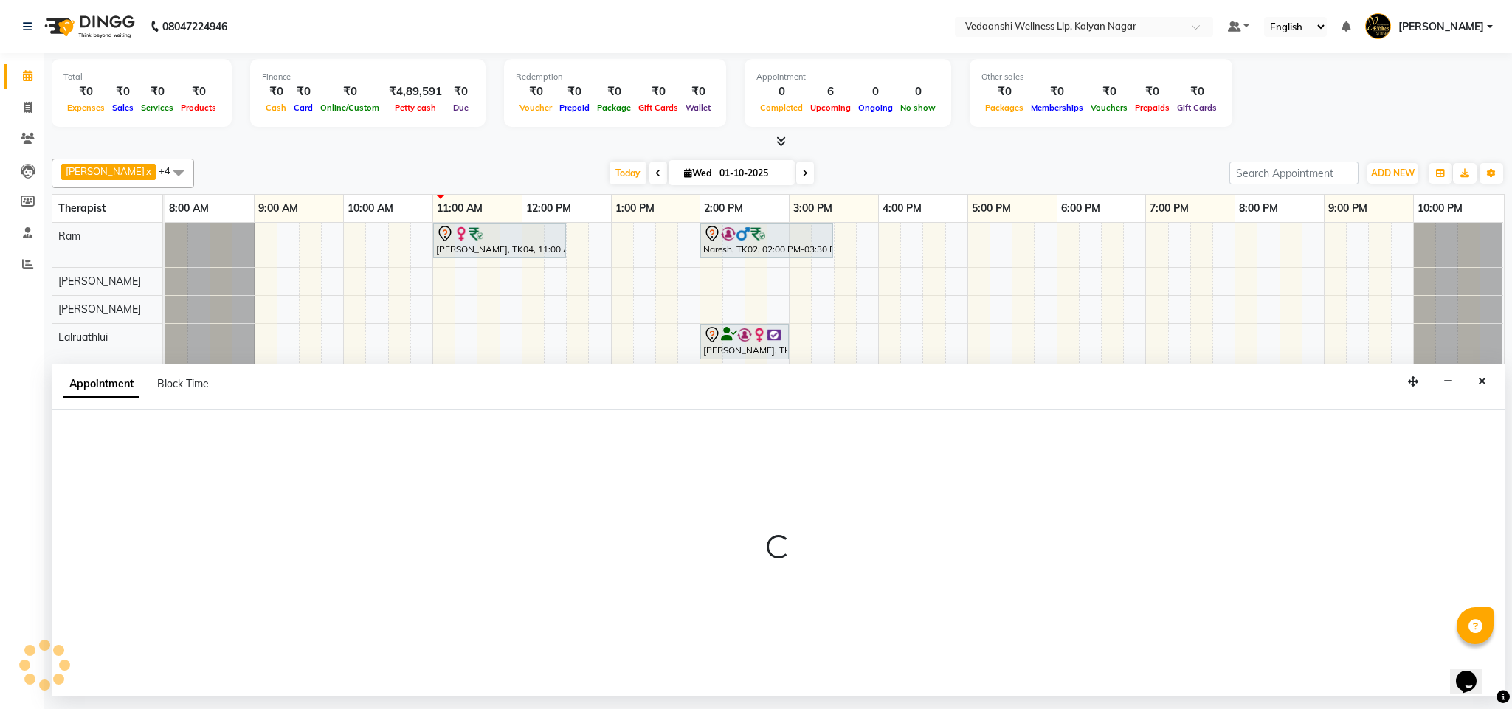
select select "tentative"
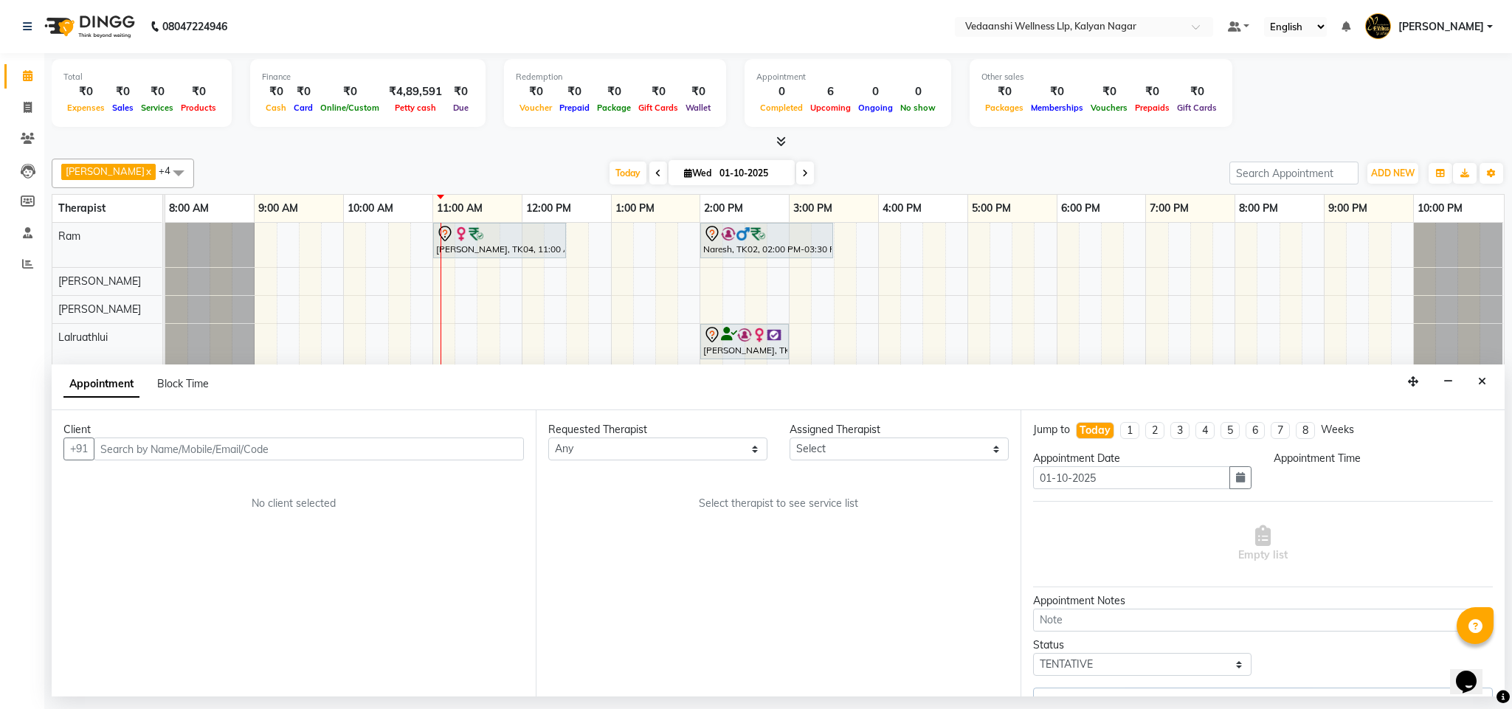
select select "675"
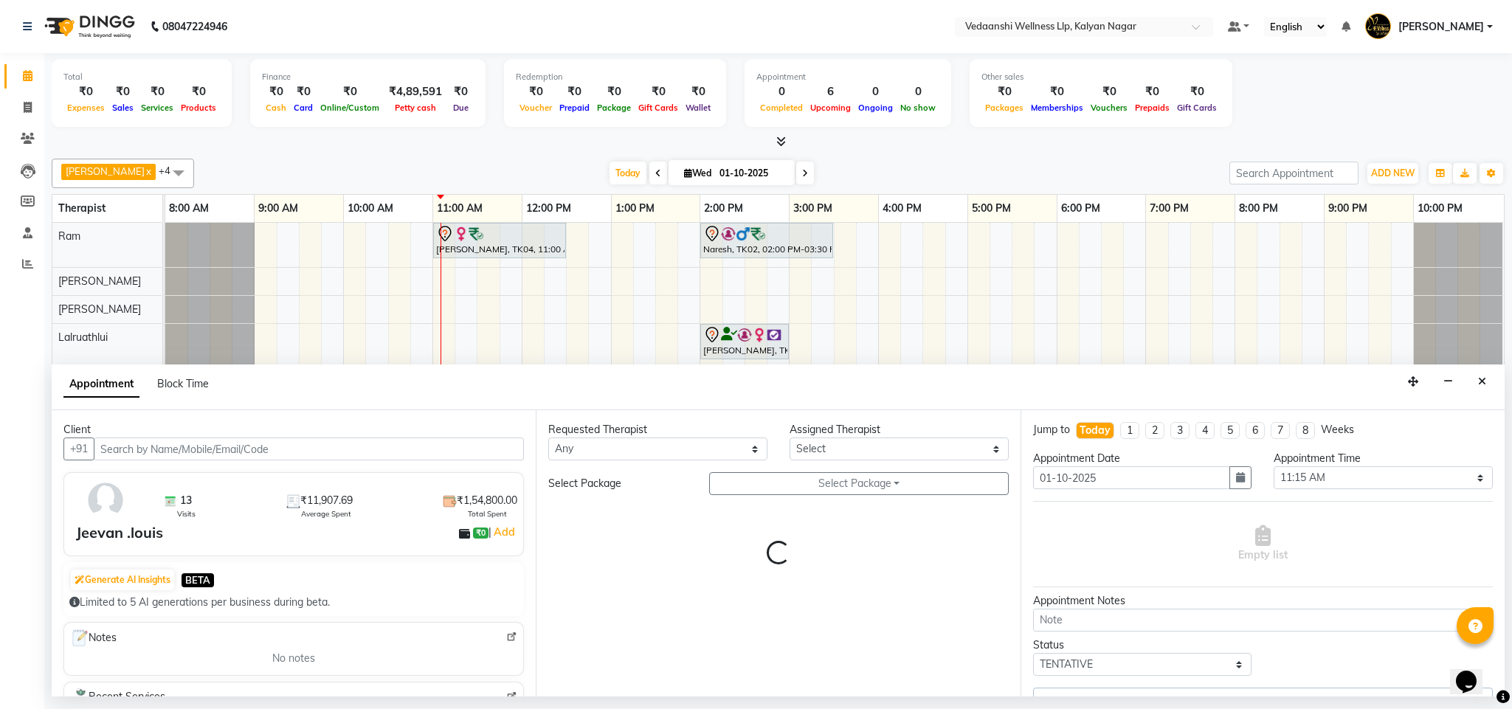
select select "25779"
select select "1336"
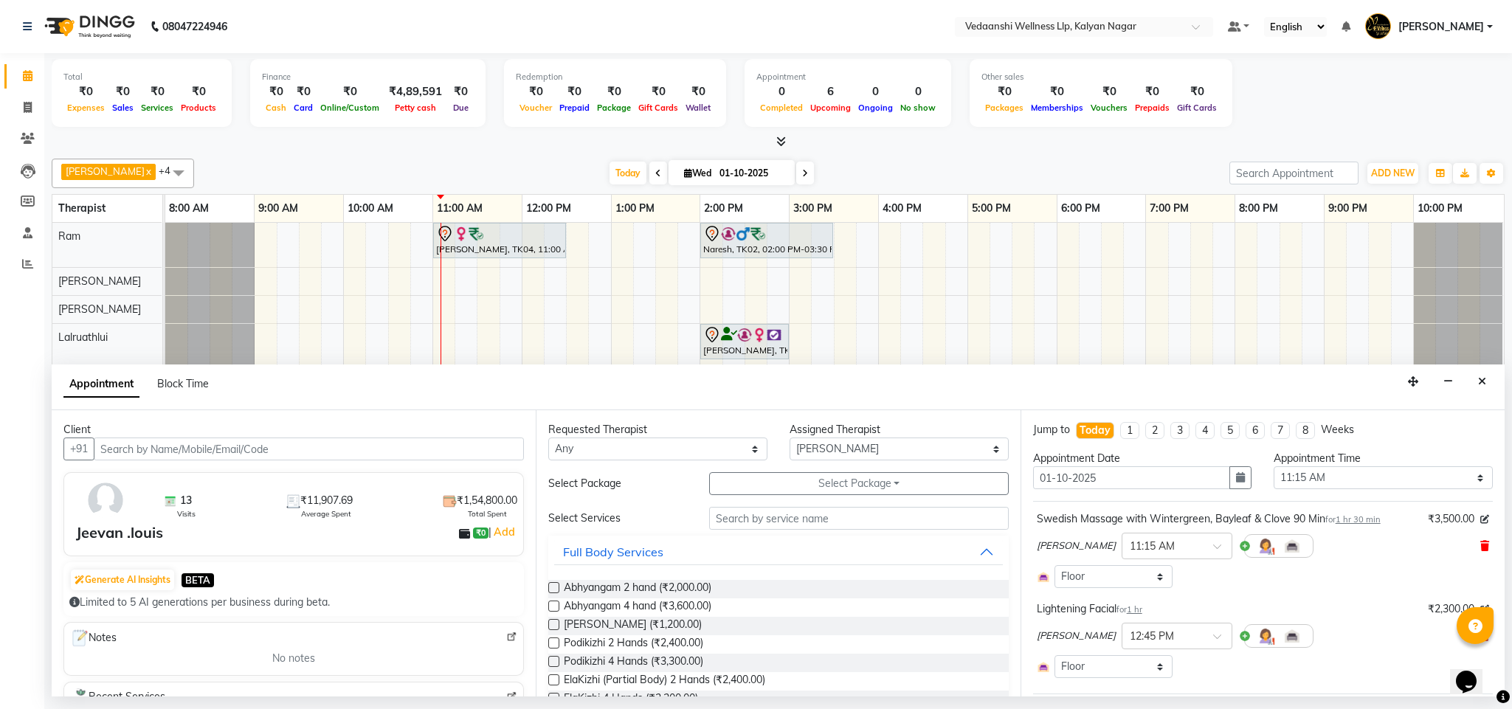
click at [1466, 550] on div "Rashika Khadse × 11:15 AM" at bounding box center [1263, 546] width 452 height 38
click at [1481, 551] on icon at bounding box center [1485, 546] width 9 height 10
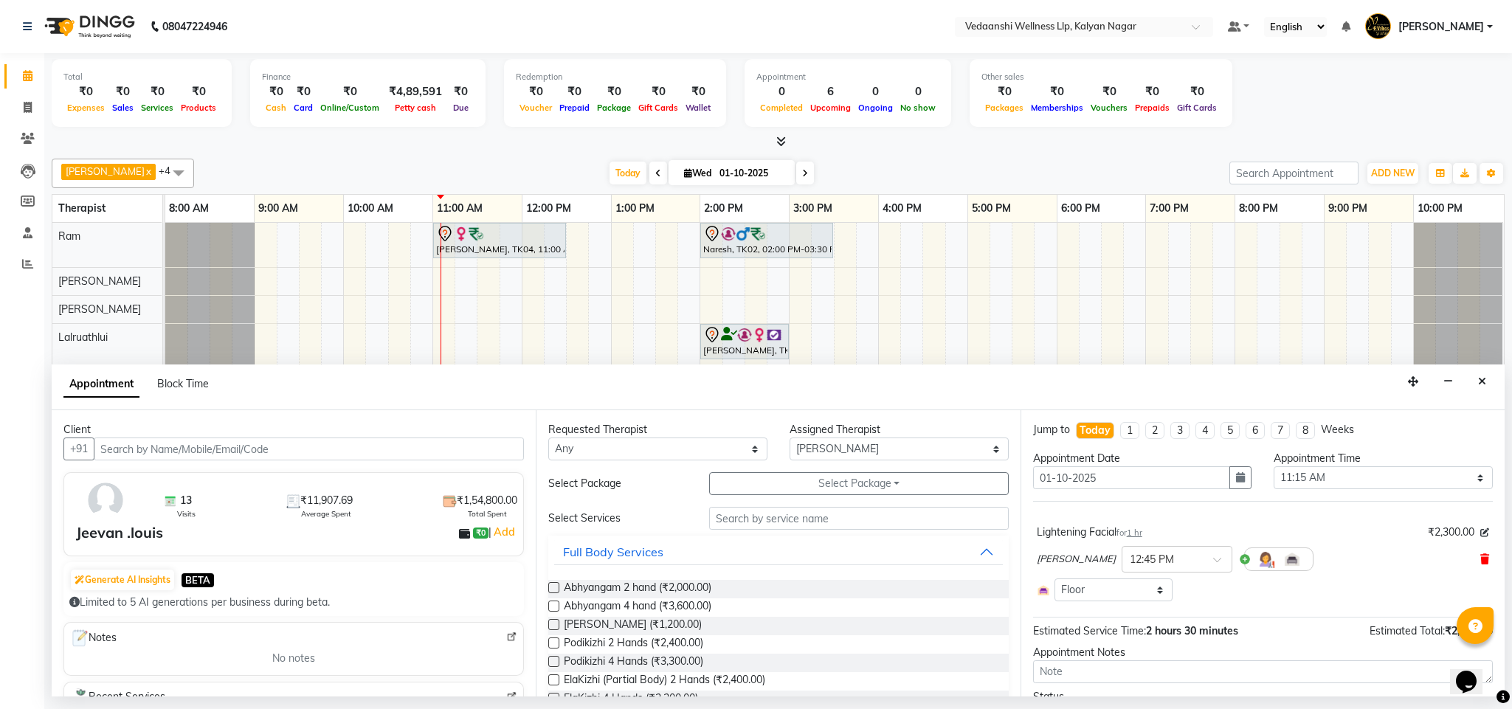
click at [1481, 562] on icon at bounding box center [1485, 559] width 9 height 10
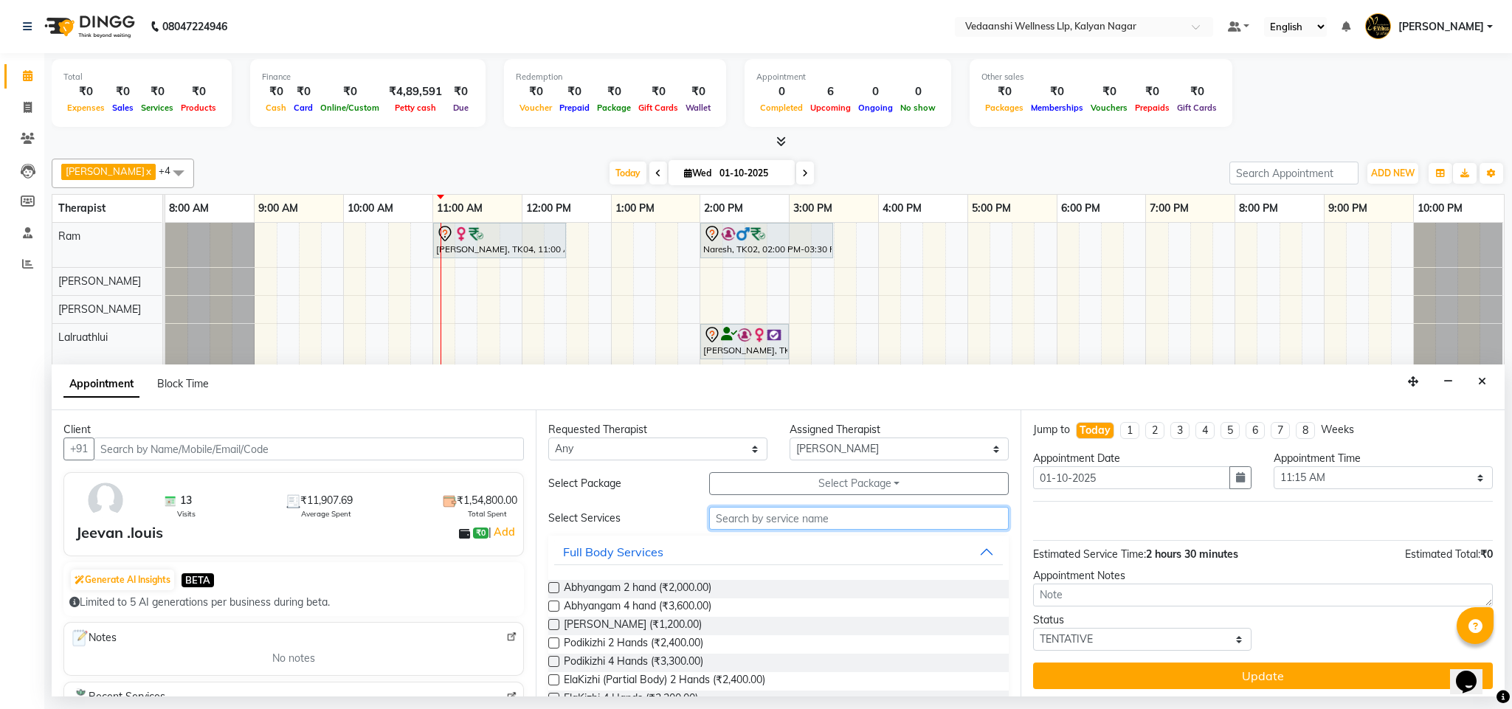
click at [777, 520] on input "text" at bounding box center [859, 518] width 300 height 23
click at [780, 520] on input "text" at bounding box center [859, 518] width 300 height 23
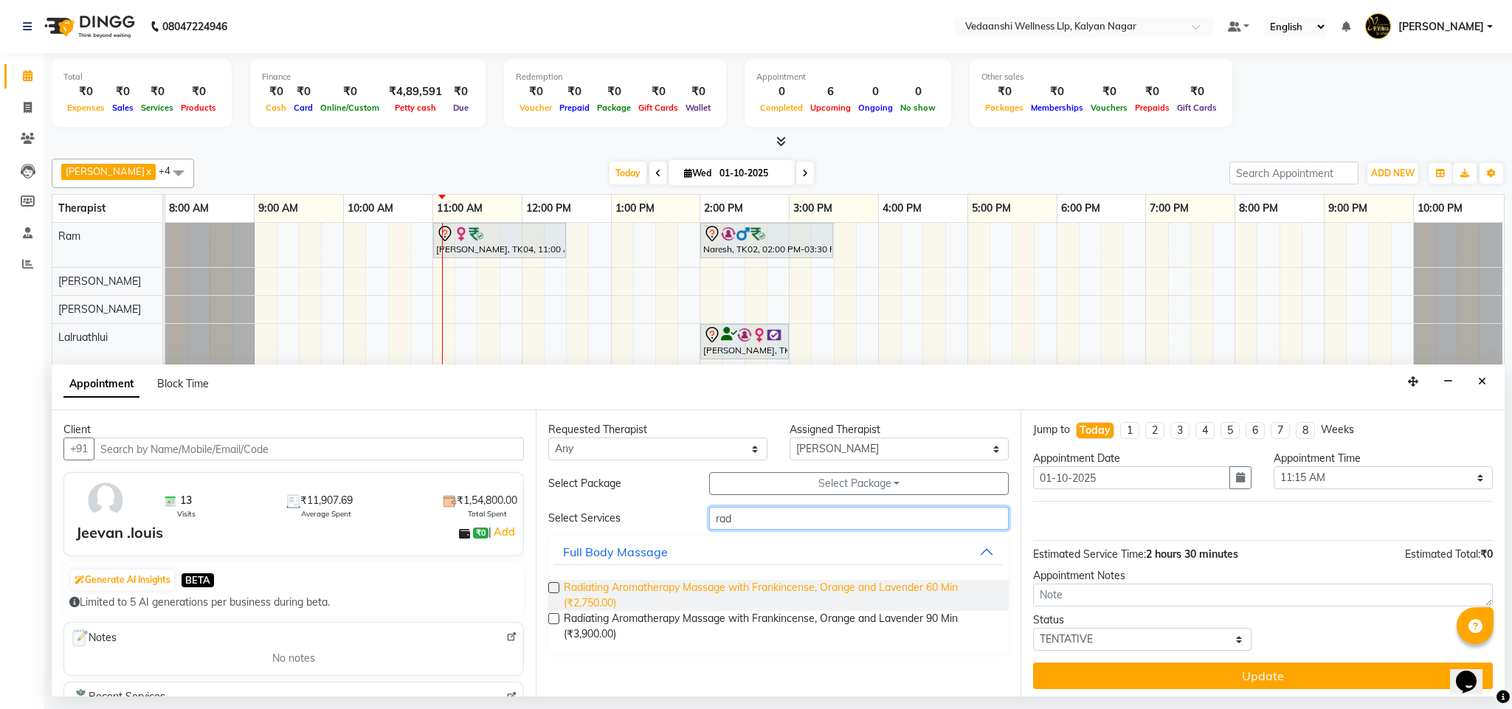
type input "rad"
click at [798, 601] on span "Radiating Aromatherapy Massage with Frankincense, Orange and Lavender 60 Min (₹…" at bounding box center [780, 595] width 433 height 31
checkbox input "false"
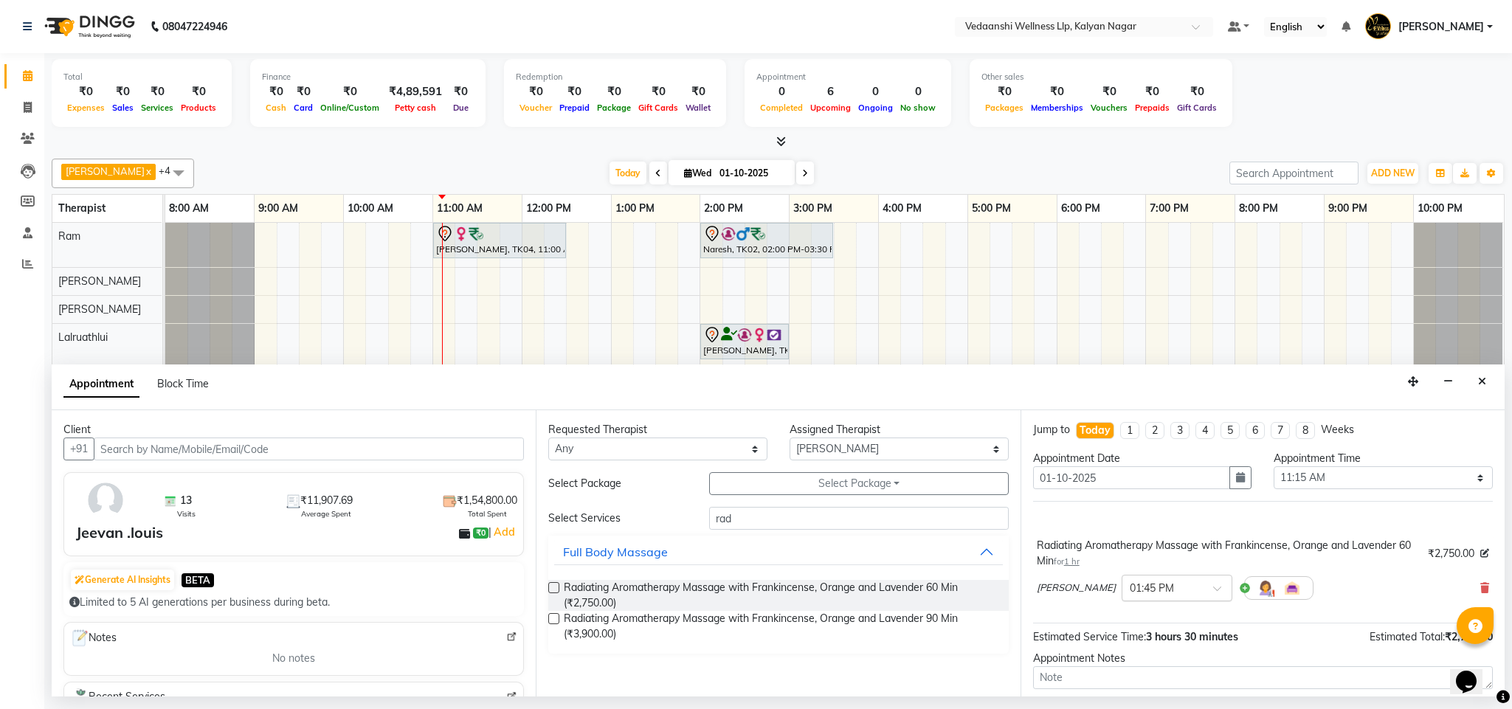
click at [1194, 590] on div at bounding box center [1177, 587] width 109 height 16
click at [1163, 616] on div "11:15 AM" at bounding box center [1177, 608] width 109 height 27
click at [723, 520] on input "rad" at bounding box center [859, 518] width 300 height 23
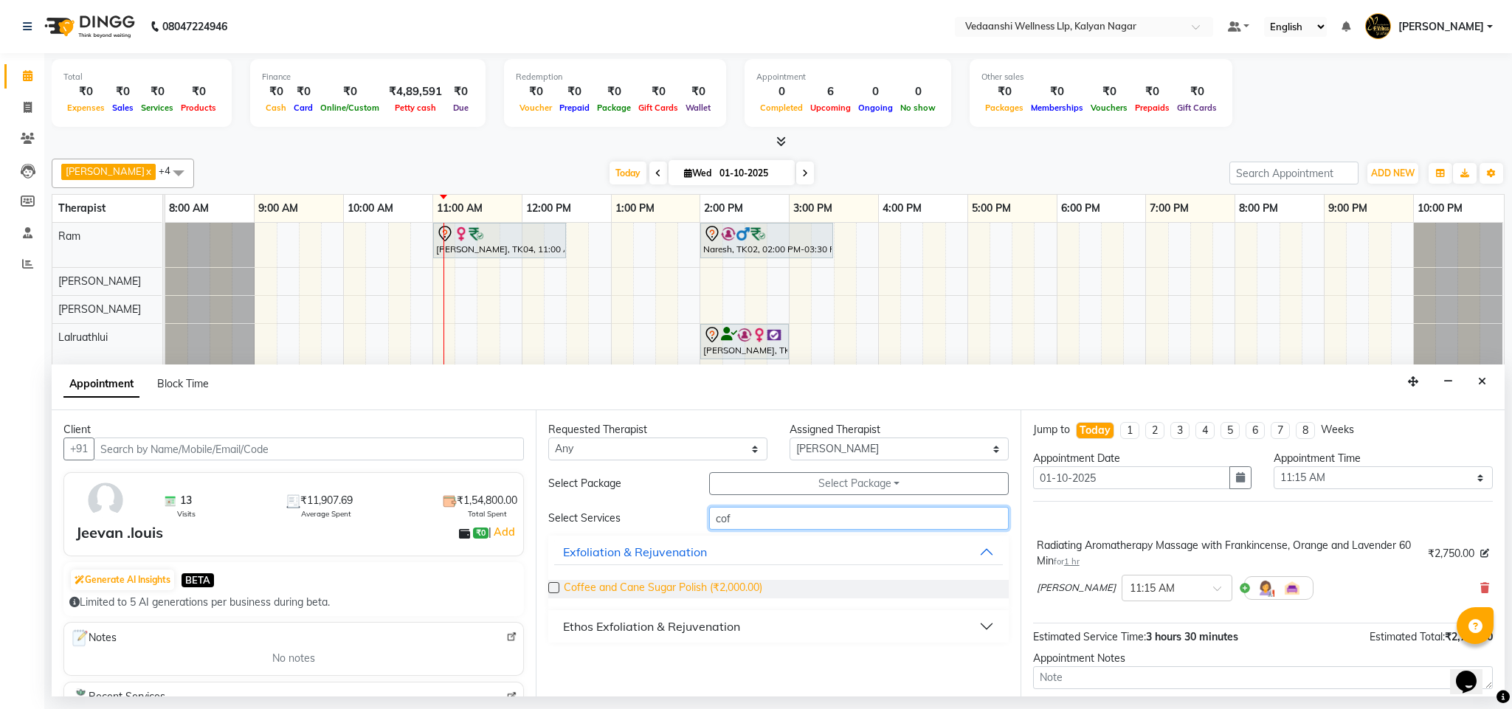
type input "cof"
click at [727, 599] on span "Coffee and Cane Sugar Polish (₹2,000.00)" at bounding box center [663, 589] width 199 height 18
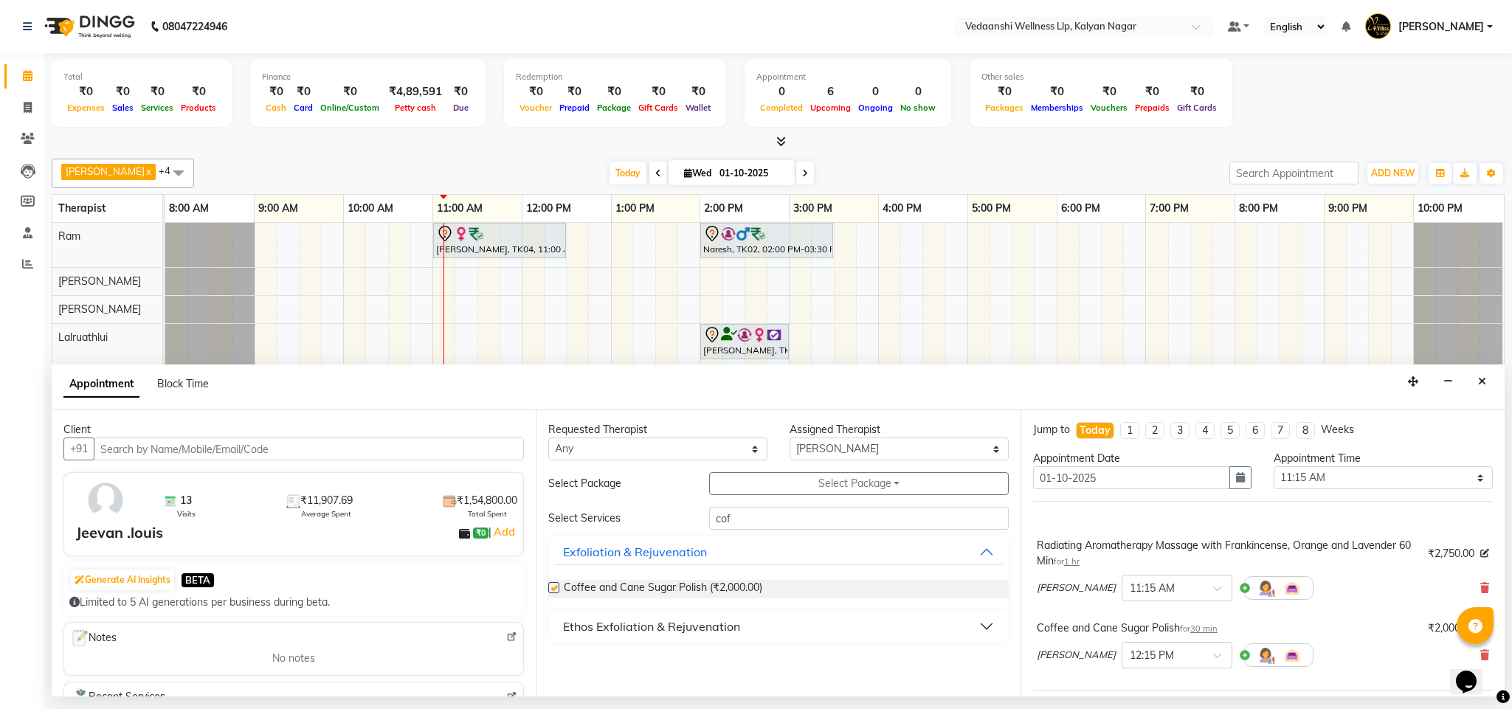
checkbox input "false"
click at [714, 521] on input "cof" at bounding box center [859, 518] width 300 height 23
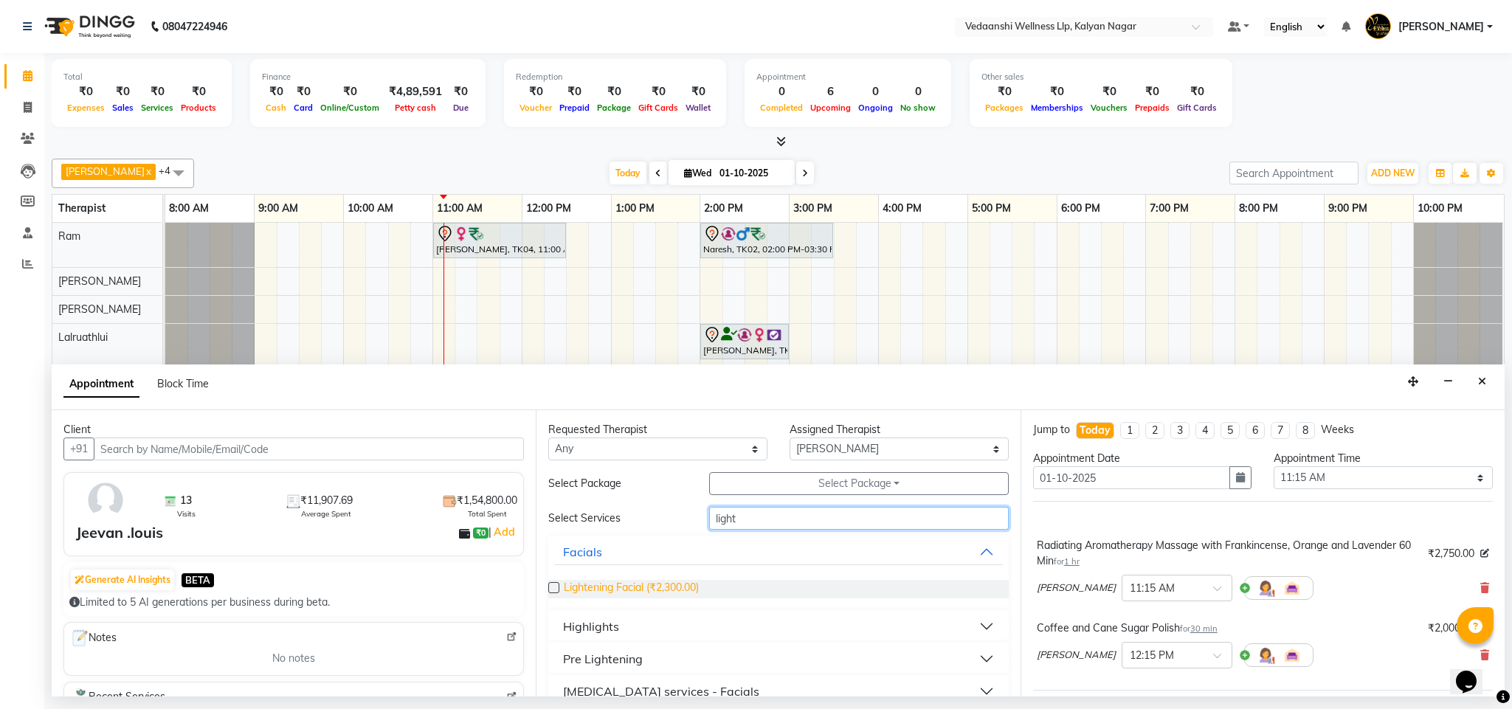
type input "light"
click at [672, 589] on span "Lightening Facial (₹2,300.00)" at bounding box center [631, 589] width 135 height 18
checkbox input "false"
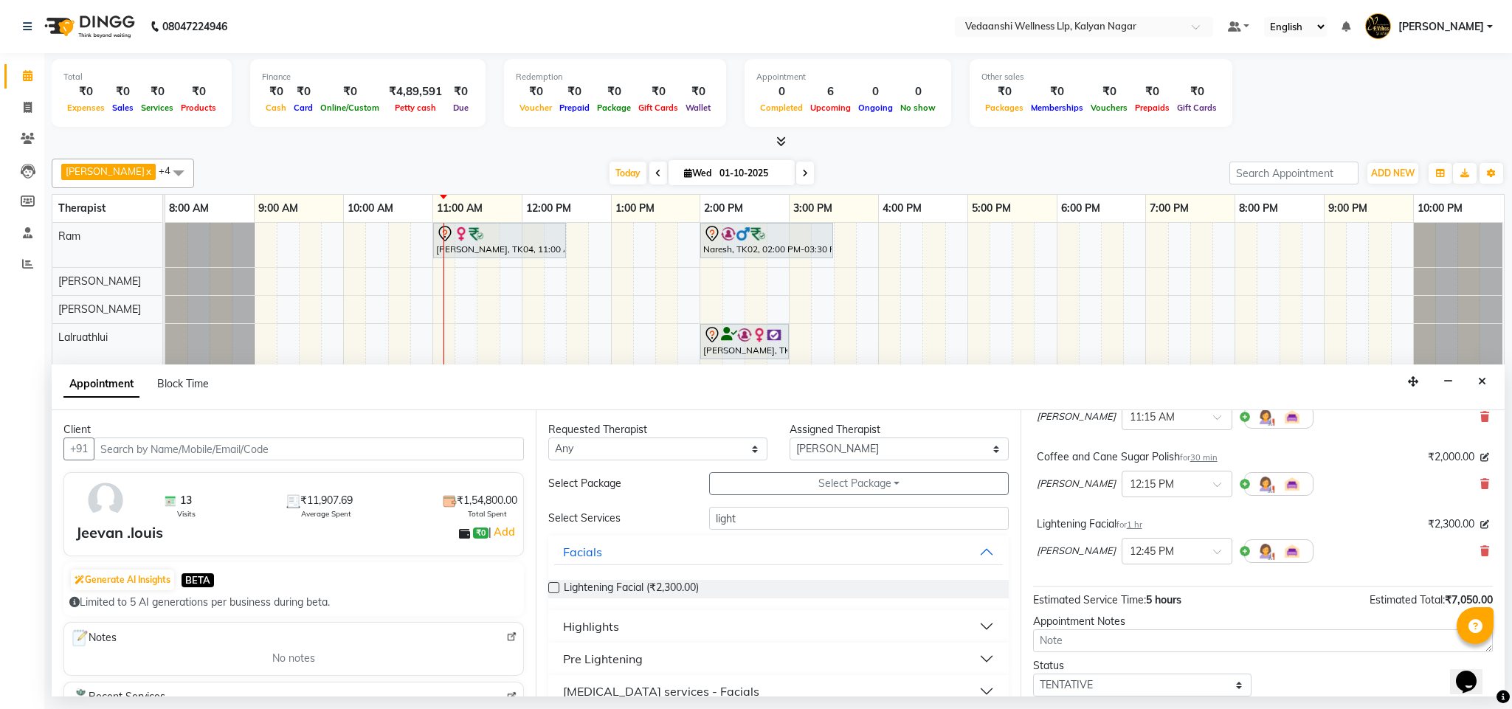
scroll to position [224, 0]
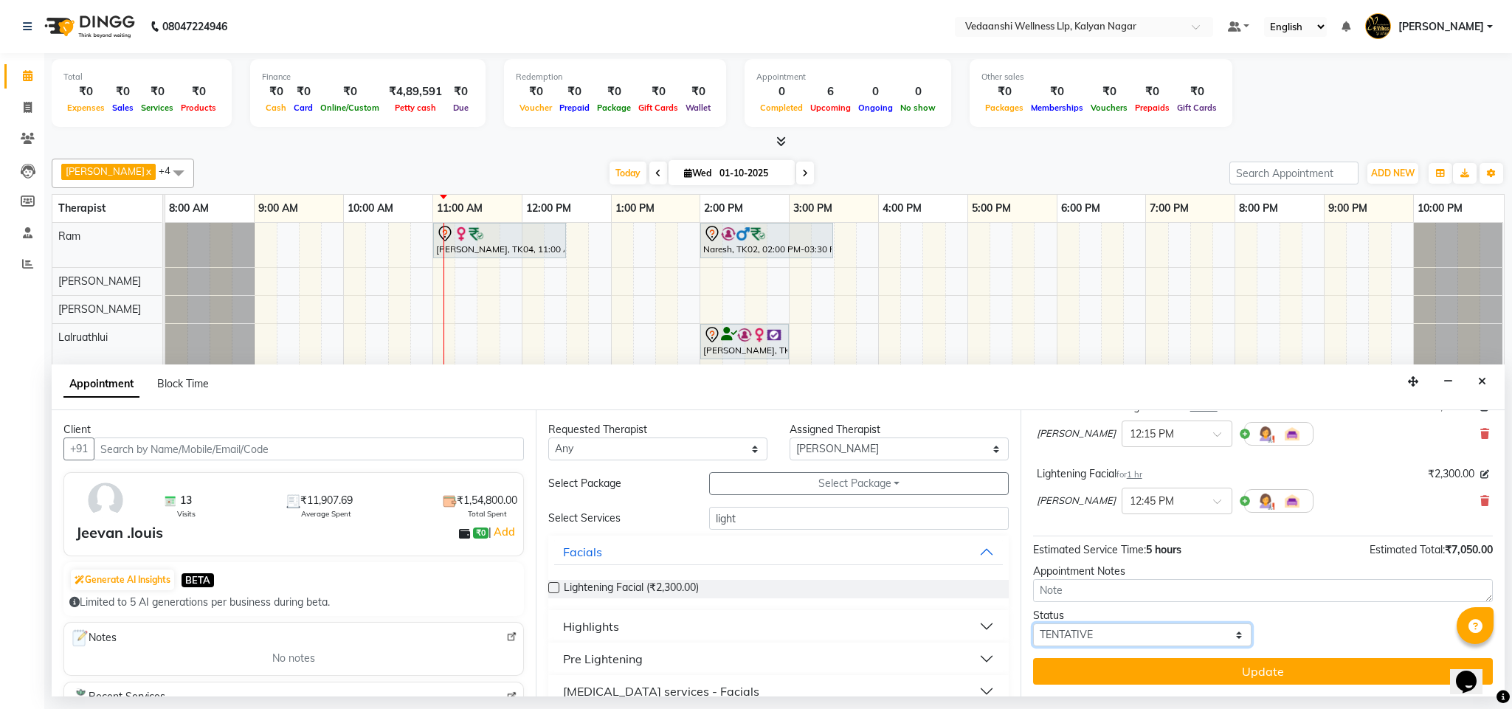
click at [1081, 633] on select "Select TENTATIVE CONFIRM CHECK-IN UPCOMING" at bounding box center [1142, 635] width 219 height 23
select select "check-in"
click at [1033, 625] on select "Select TENTATIVE CONFIRM CHECK-IN UPCOMING" at bounding box center [1142, 635] width 219 height 23
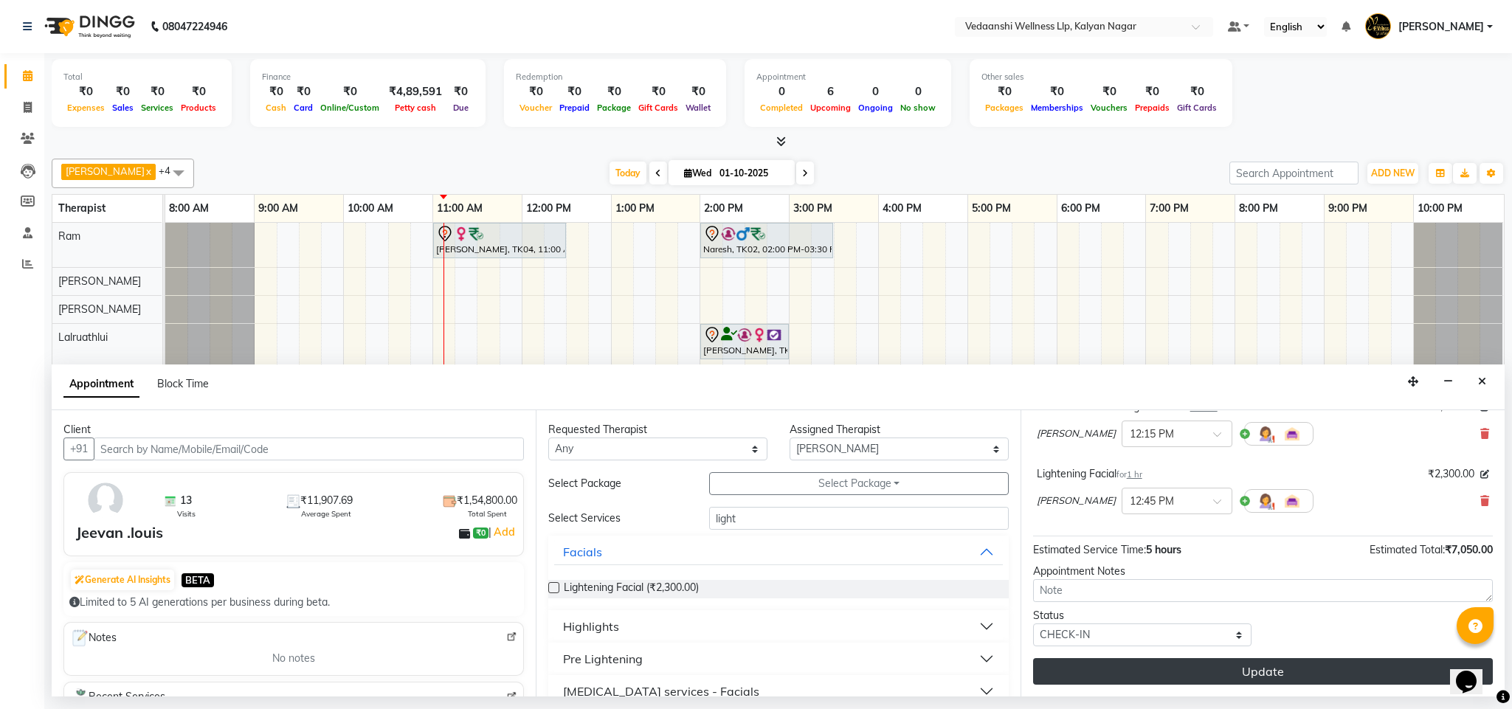
click at [1117, 678] on button "Update" at bounding box center [1263, 671] width 460 height 27
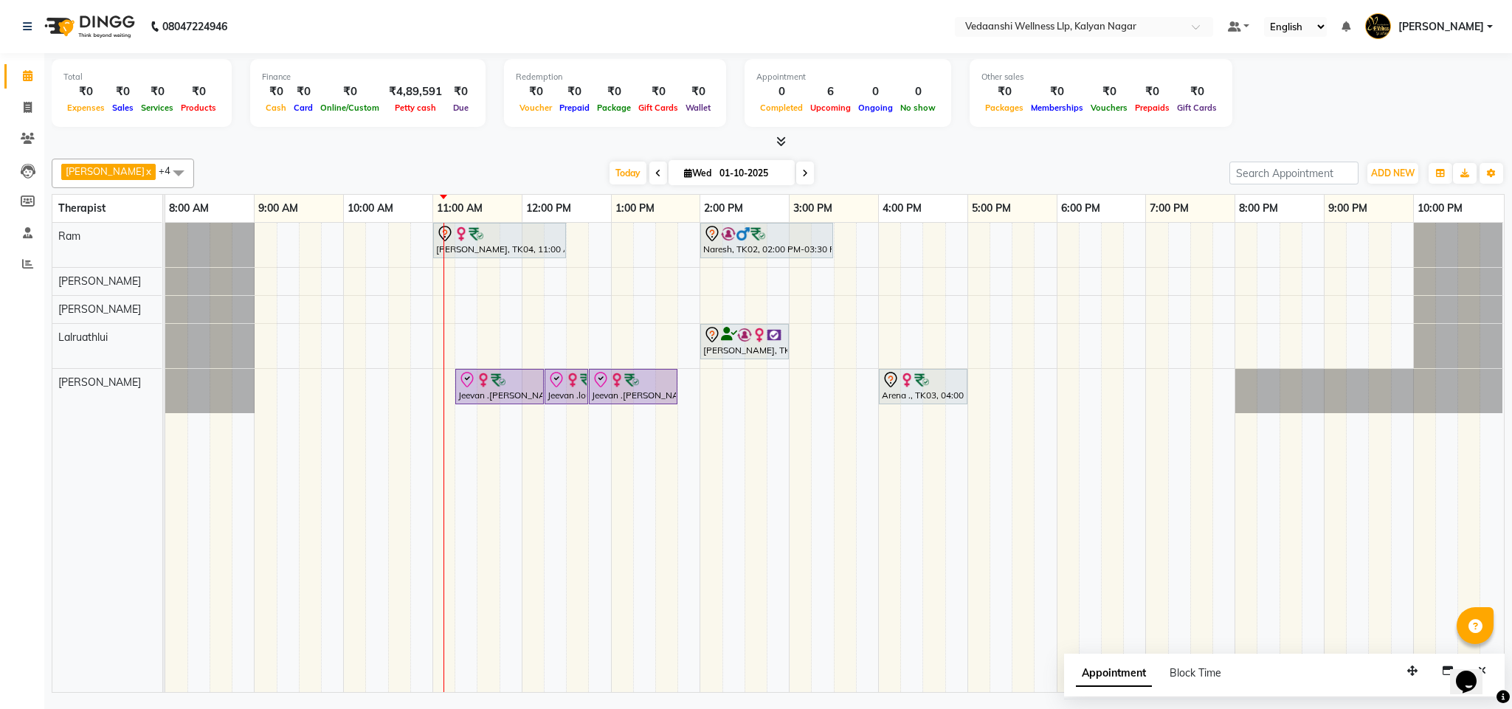
click at [489, 166] on div "Today Wed 01-10-2025" at bounding box center [712, 173] width 1021 height 22
click at [610, 168] on span "Today" at bounding box center [628, 173] width 37 height 23
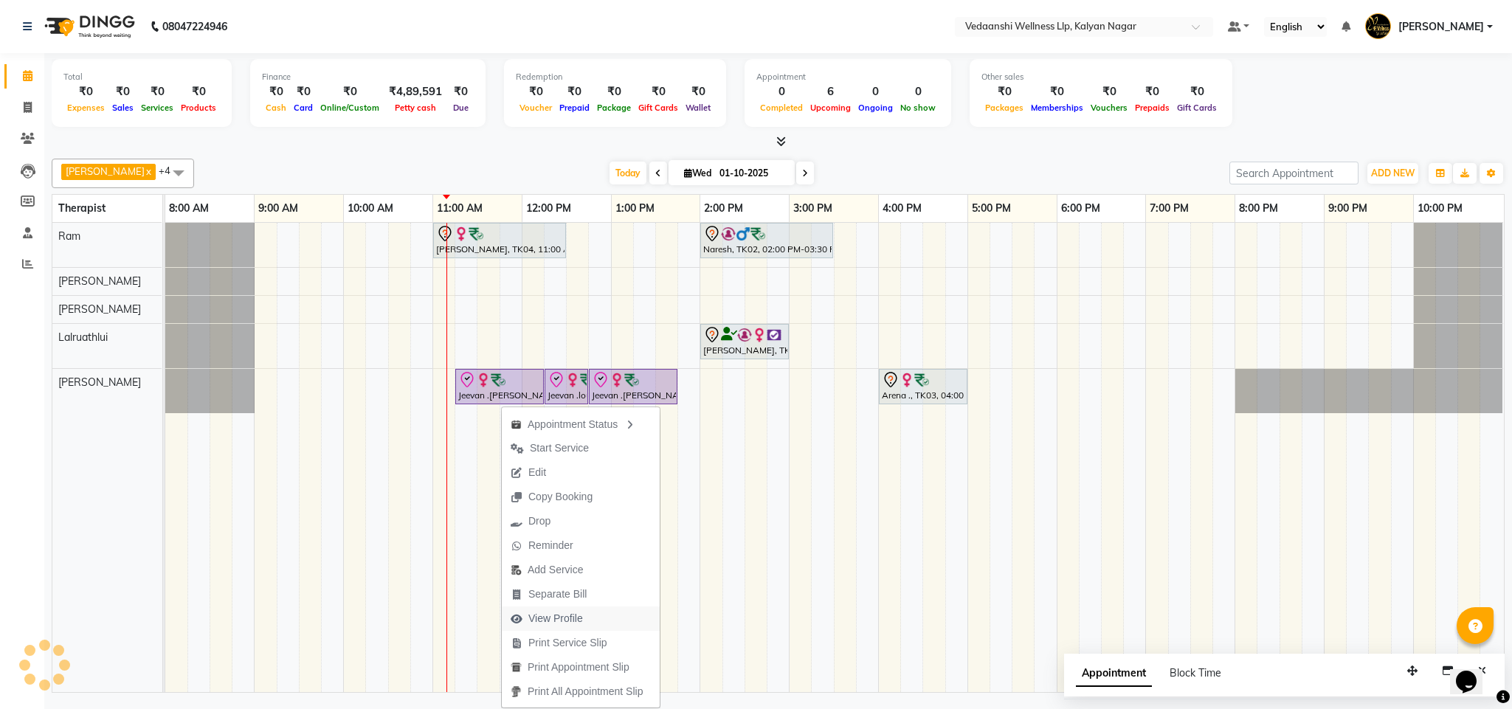
click at [530, 621] on span "View Profile" at bounding box center [556, 619] width 55 height 16
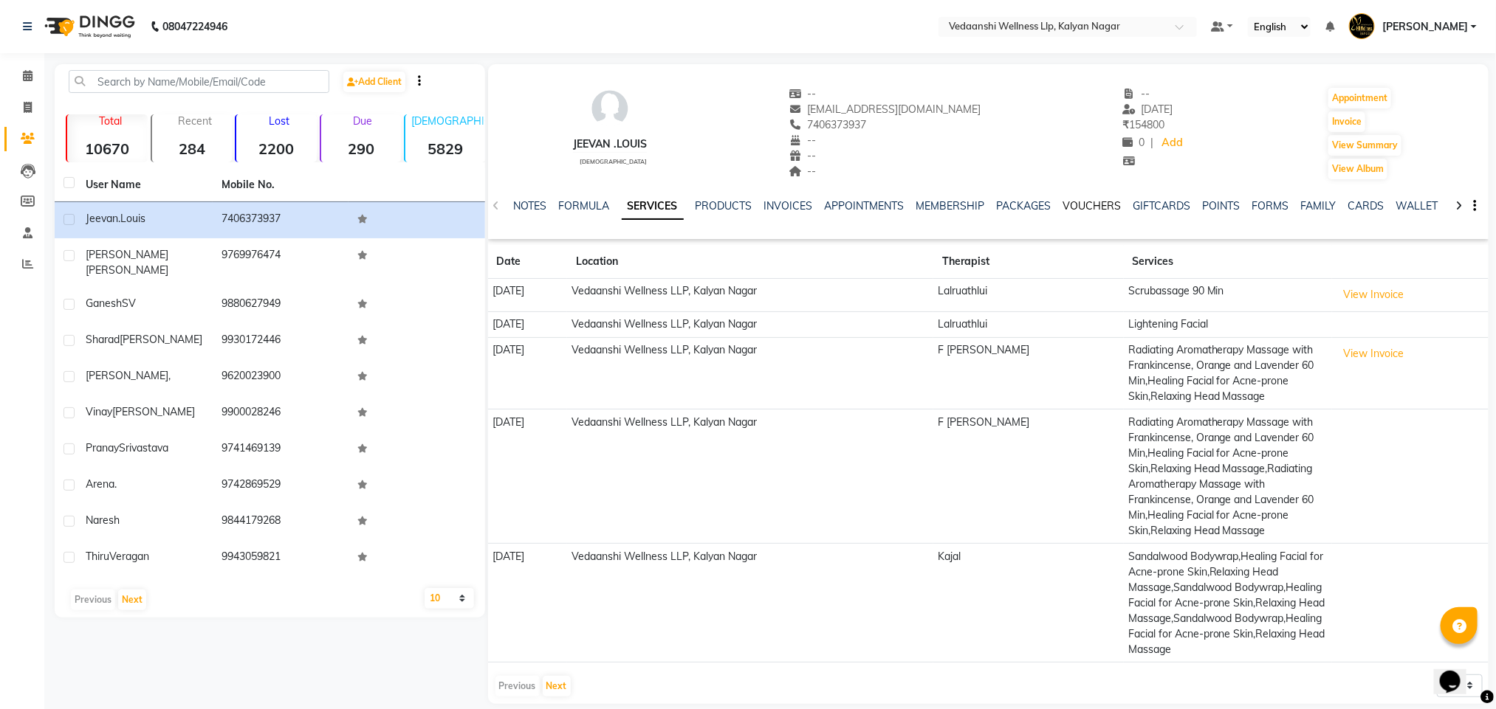
click at [1092, 202] on link "VOUCHERS" at bounding box center [1092, 205] width 58 height 13
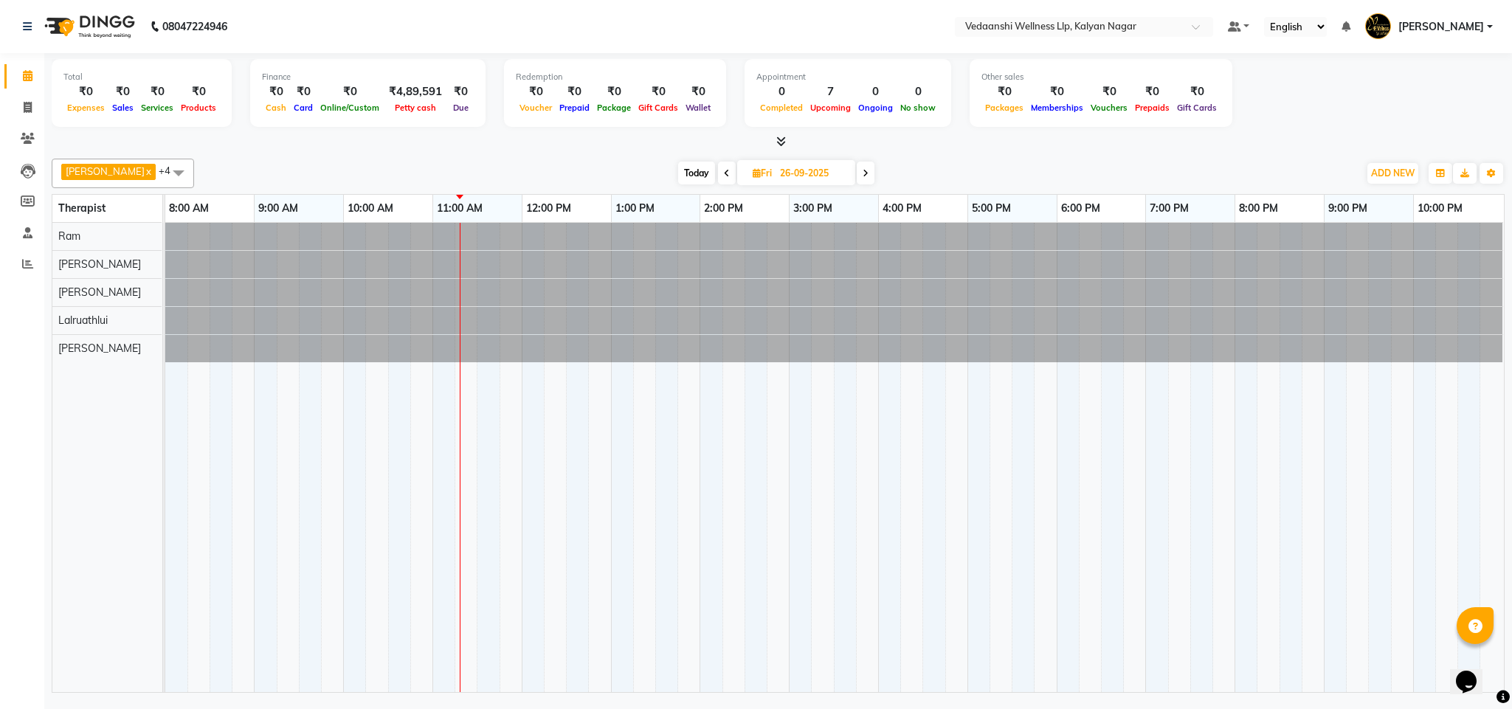
click at [689, 173] on span "Today" at bounding box center [696, 173] width 37 height 23
type input "01-10-2025"
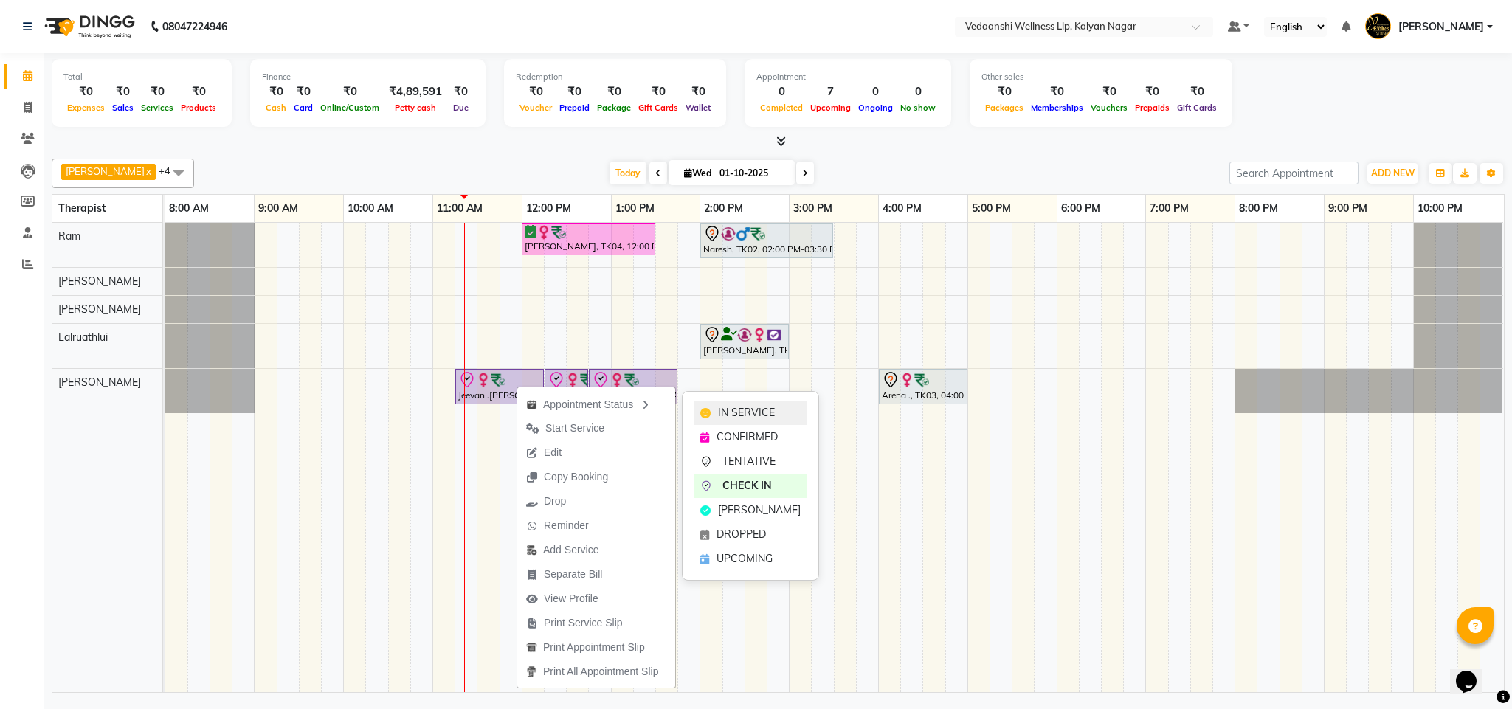
click at [746, 410] on span "IN SERVICE" at bounding box center [746, 413] width 57 height 16
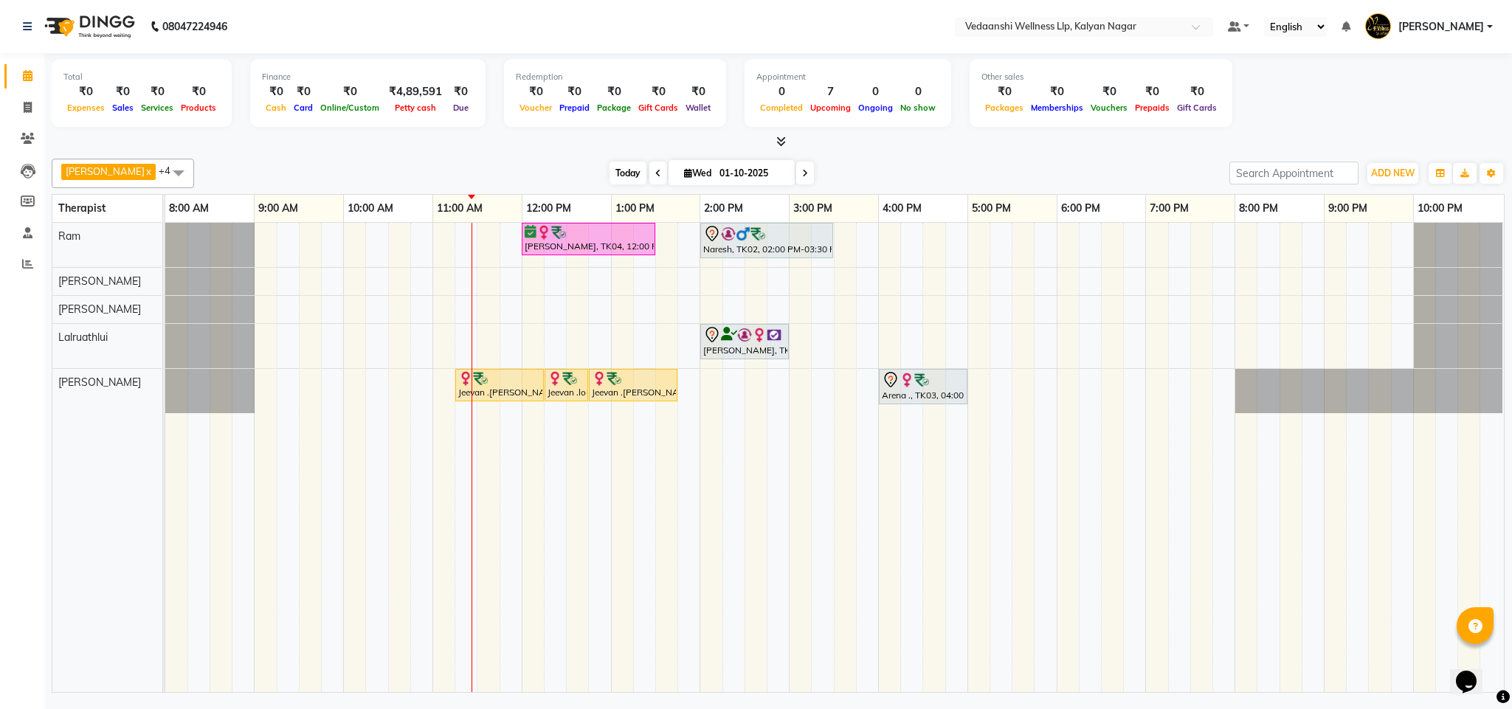
click at [610, 176] on span "Today" at bounding box center [628, 173] width 37 height 23
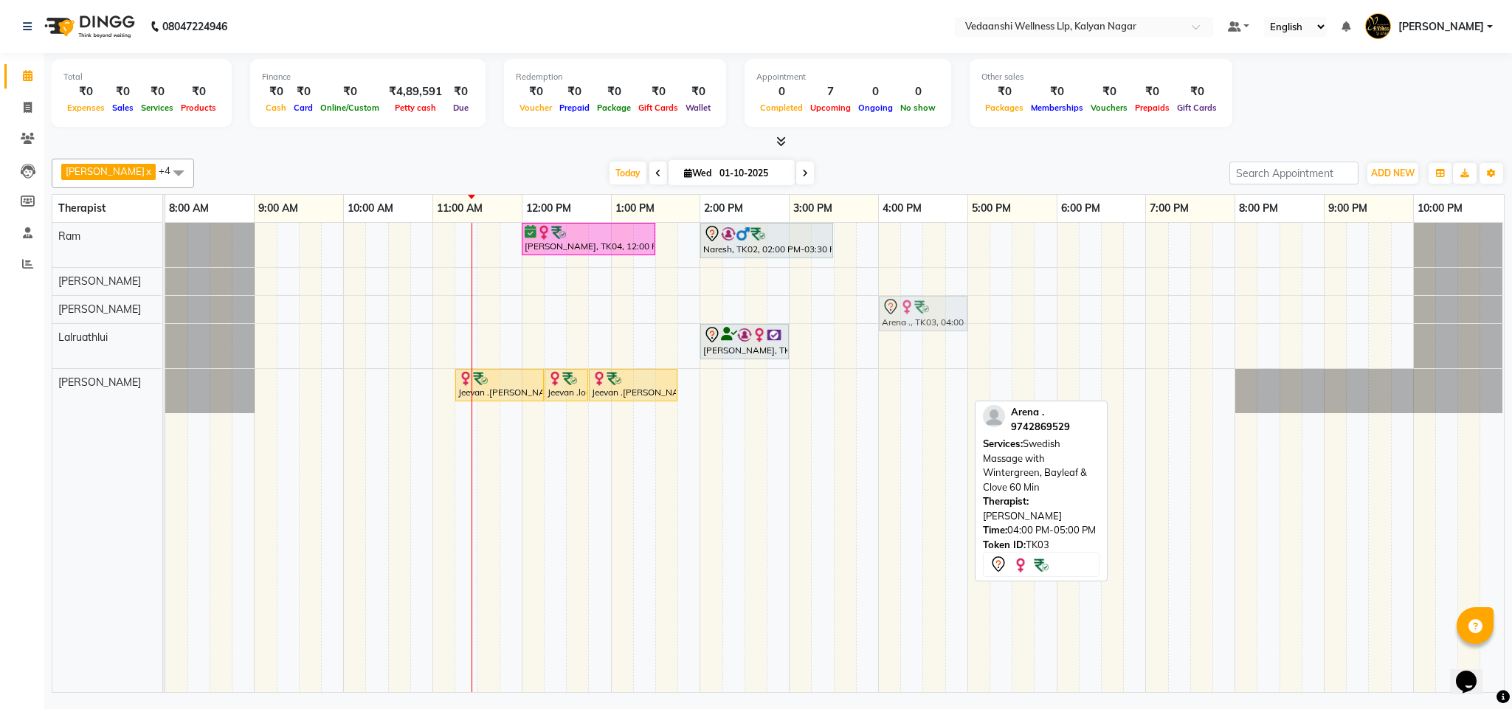
drag, startPoint x: 918, startPoint y: 393, endPoint x: 915, endPoint y: 321, distance: 71.6
click at [917, 317] on tbody "Siddharth Suresh, TK04, 12:00 PM-01:30 PM, Member Plan 90 Min Naresh, TK02, 02:…" at bounding box center [834, 318] width 1338 height 190
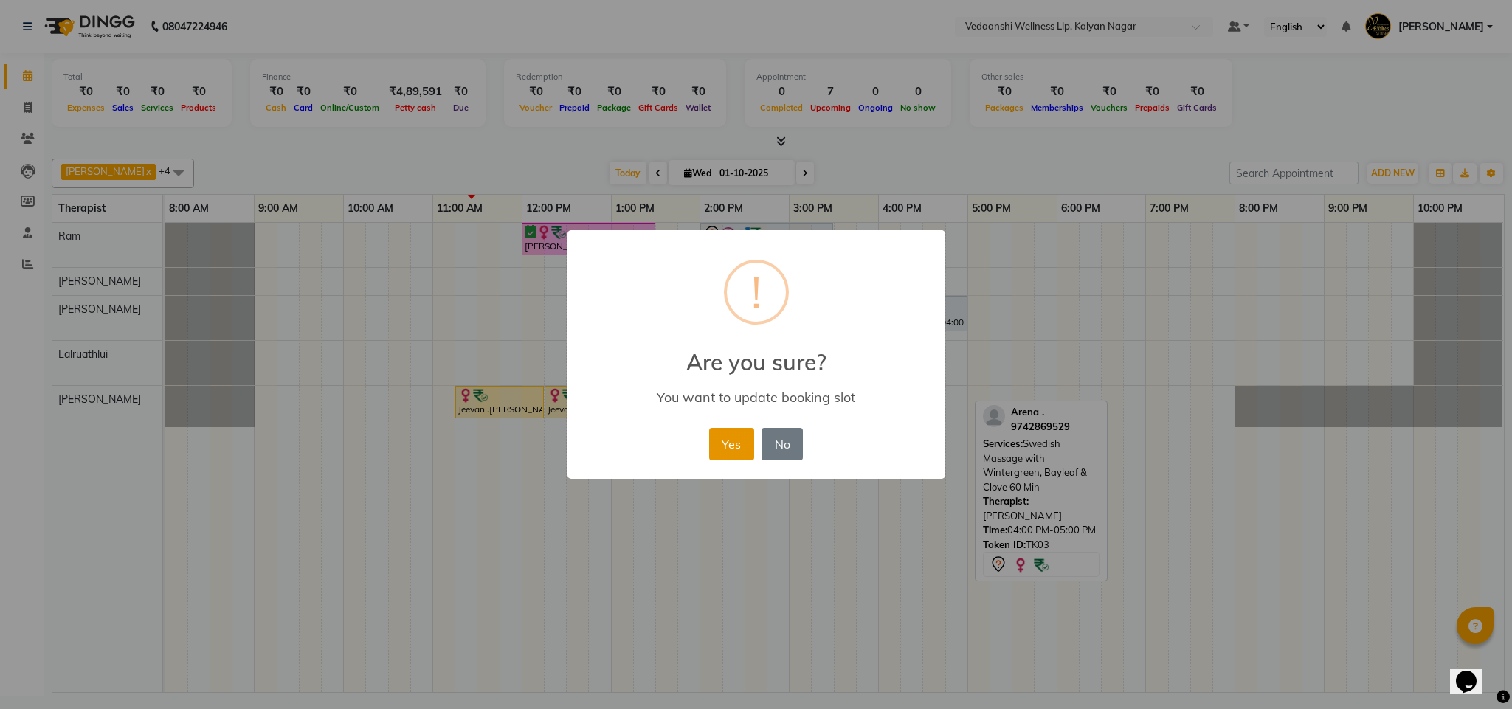
click at [723, 445] on button "Yes" at bounding box center [731, 444] width 45 height 32
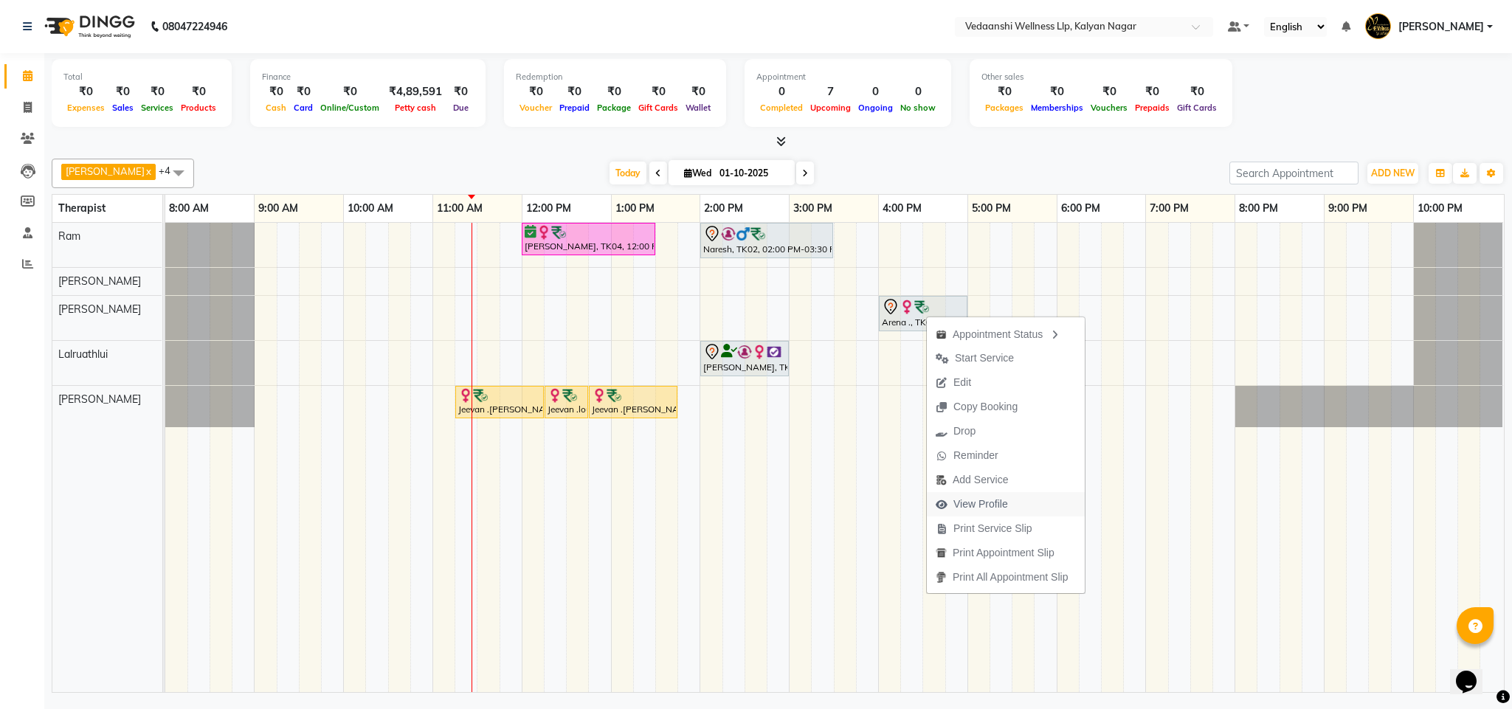
click at [960, 501] on span "View Profile" at bounding box center [981, 505] width 55 height 16
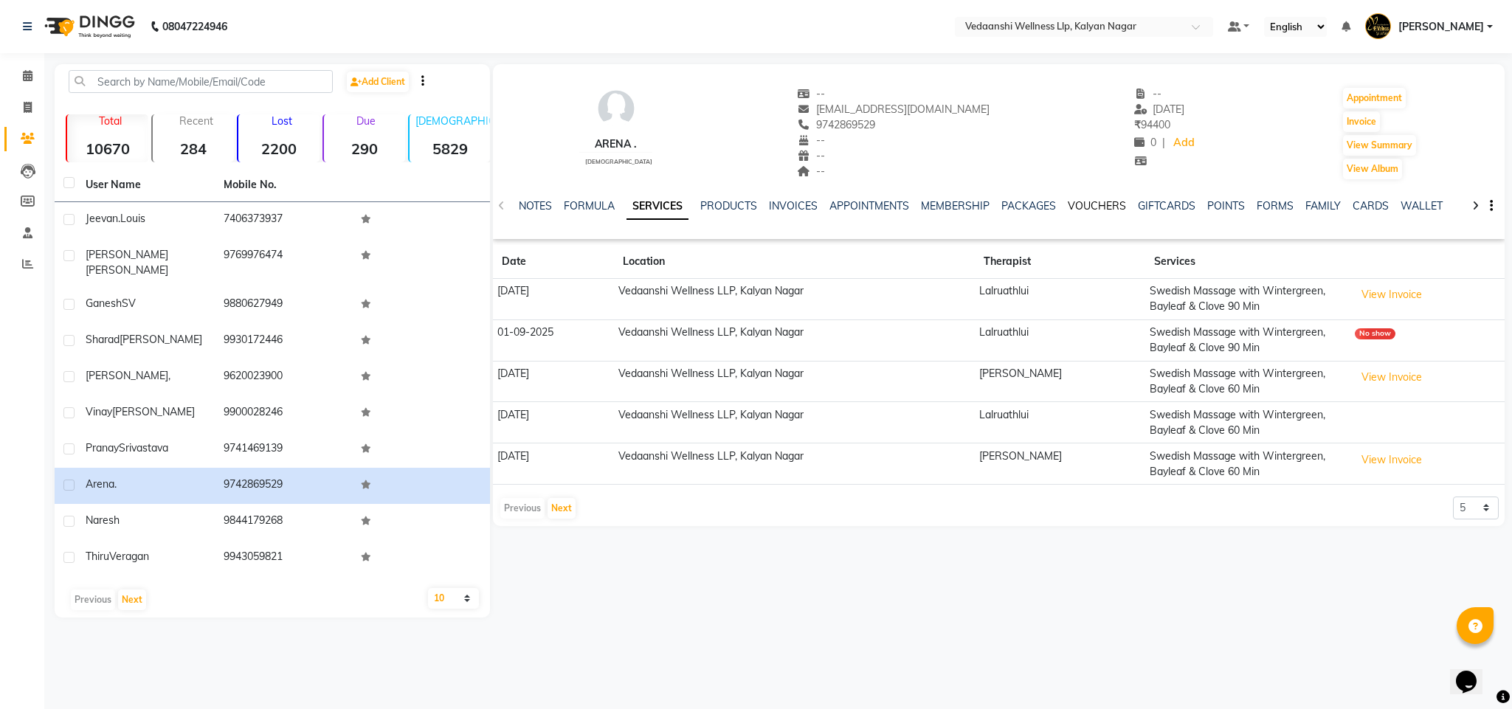
click at [1077, 208] on link "VOUCHERS" at bounding box center [1097, 205] width 58 height 13
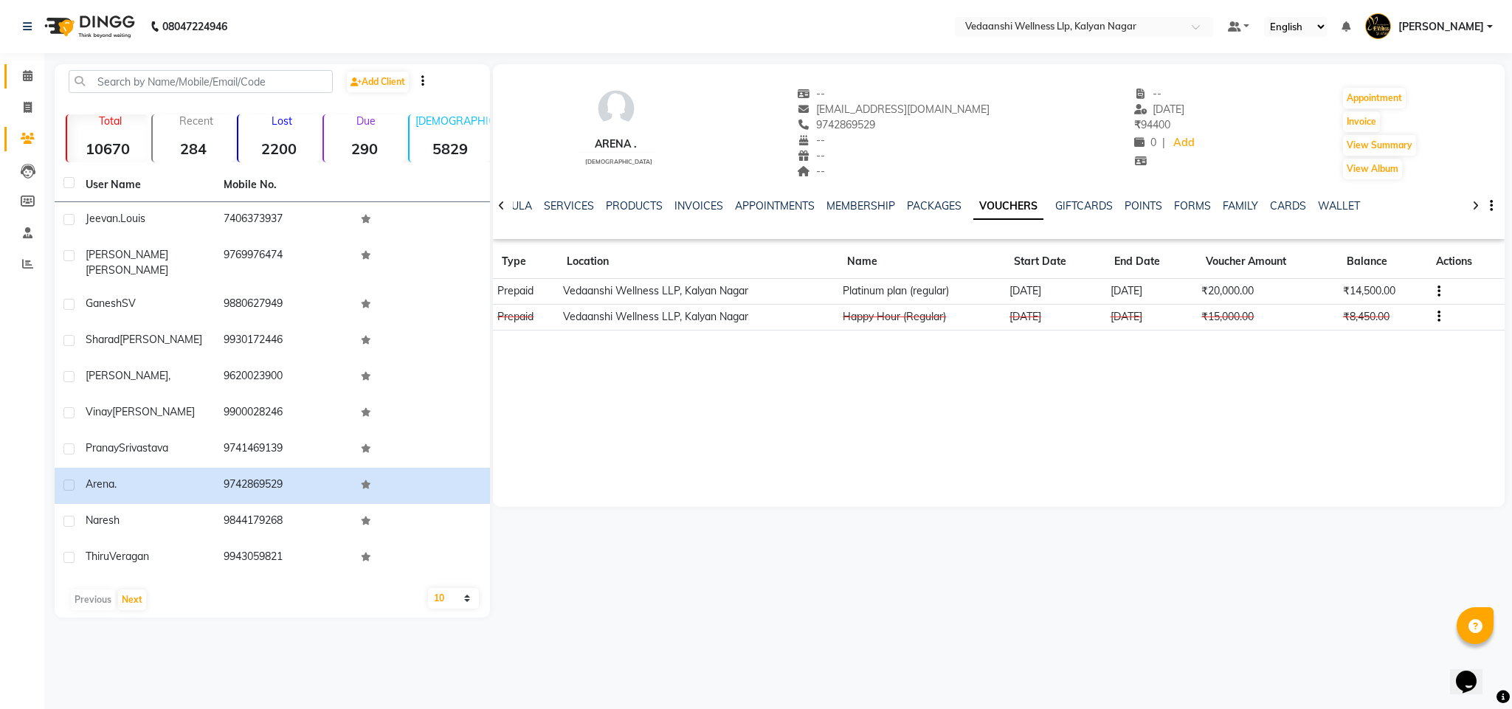
click at [35, 64] on link "Calendar" at bounding box center [21, 76] width 35 height 24
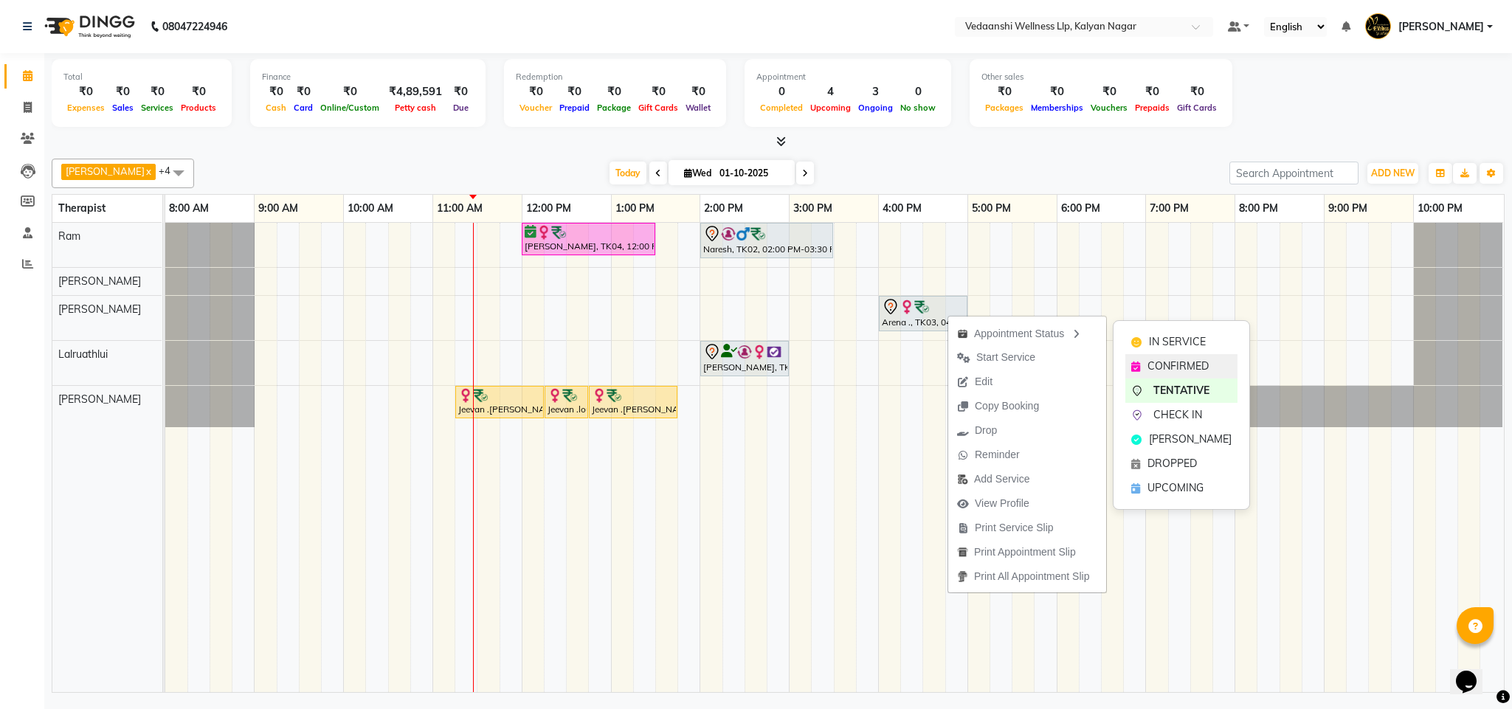
click at [1181, 362] on span "CONFIRMED" at bounding box center [1178, 367] width 61 height 16
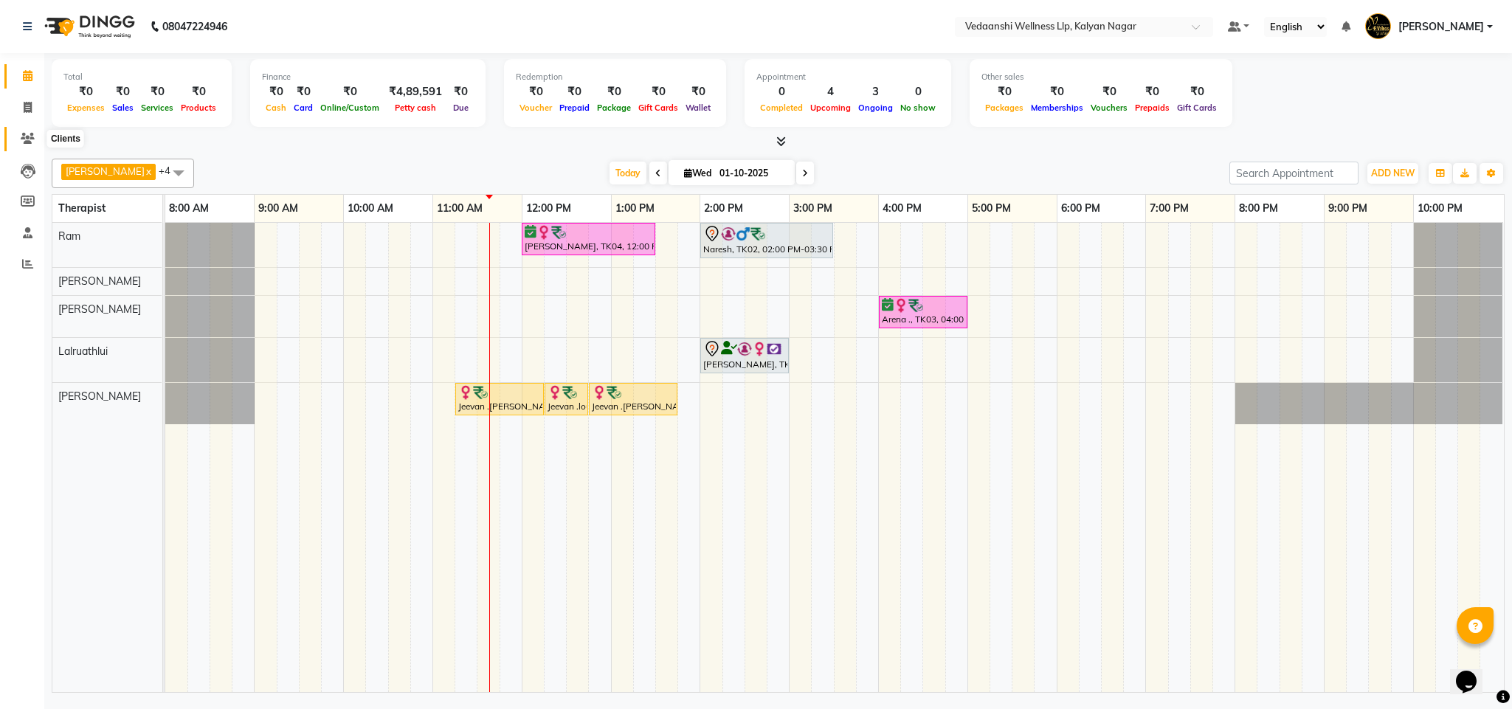
click at [23, 134] on icon at bounding box center [28, 138] width 14 height 11
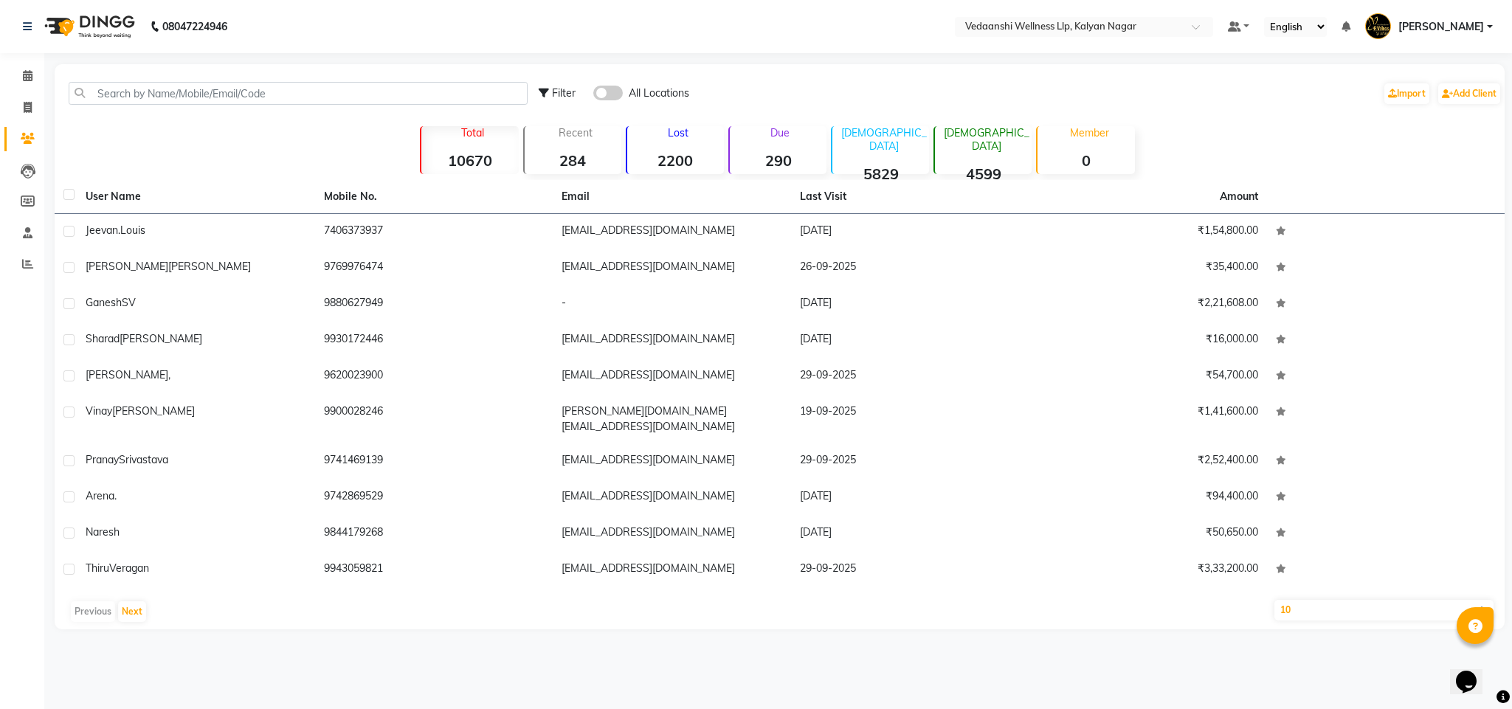
click at [255, 78] on div "Filter All Locations Import Add Client" at bounding box center [780, 93] width 1445 height 47
click at [255, 96] on input "text" at bounding box center [298, 93] width 459 height 23
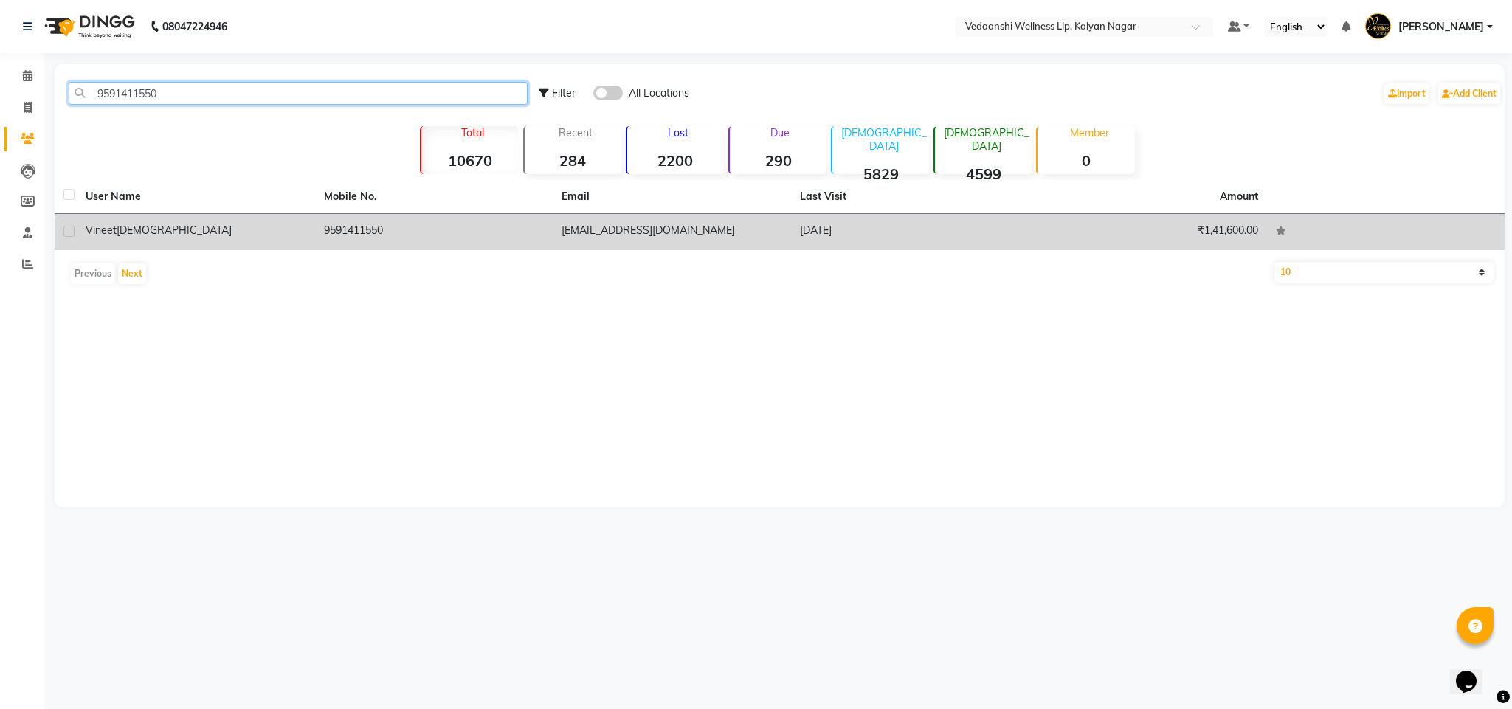
type input "9591411550"
click at [388, 233] on td "9591411550" at bounding box center [434, 232] width 238 height 36
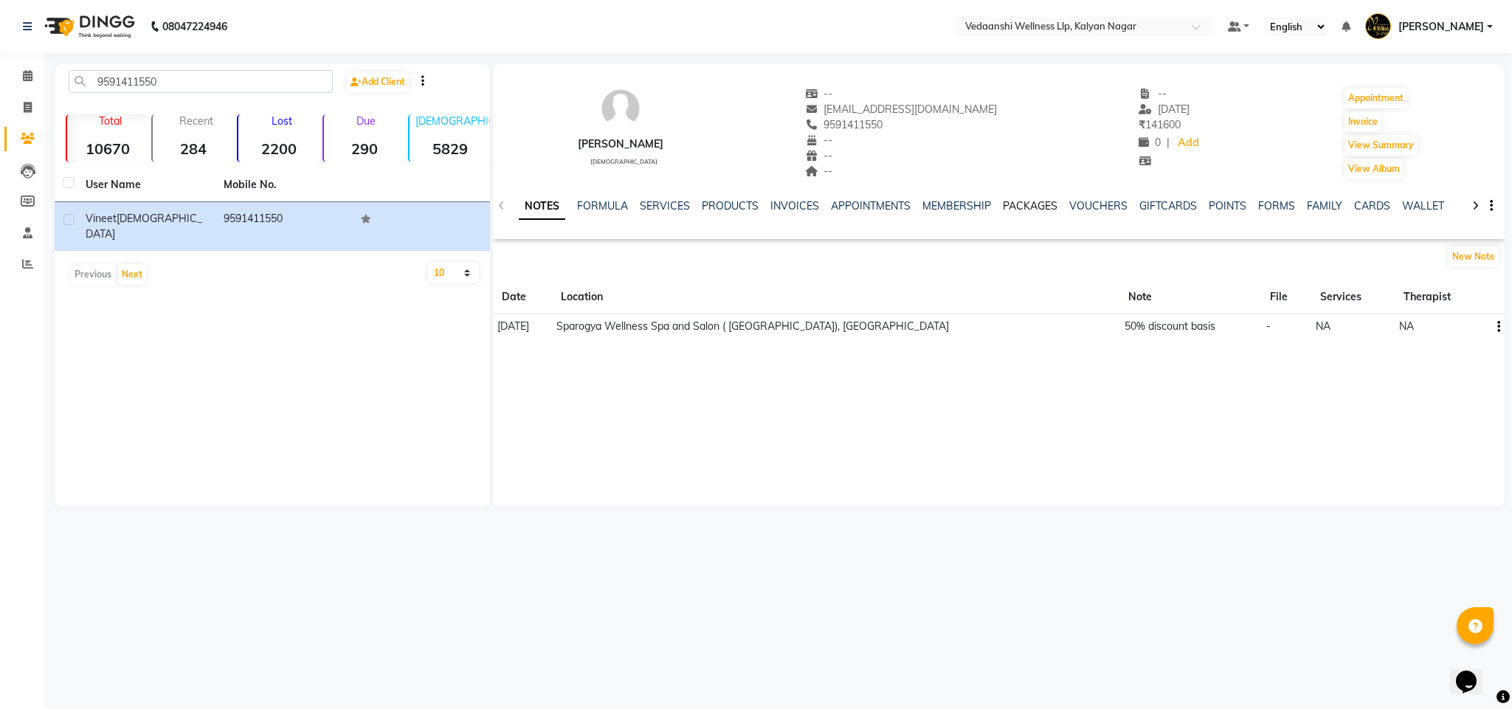
click at [1023, 208] on link "PACKAGES" at bounding box center [1030, 205] width 55 height 13
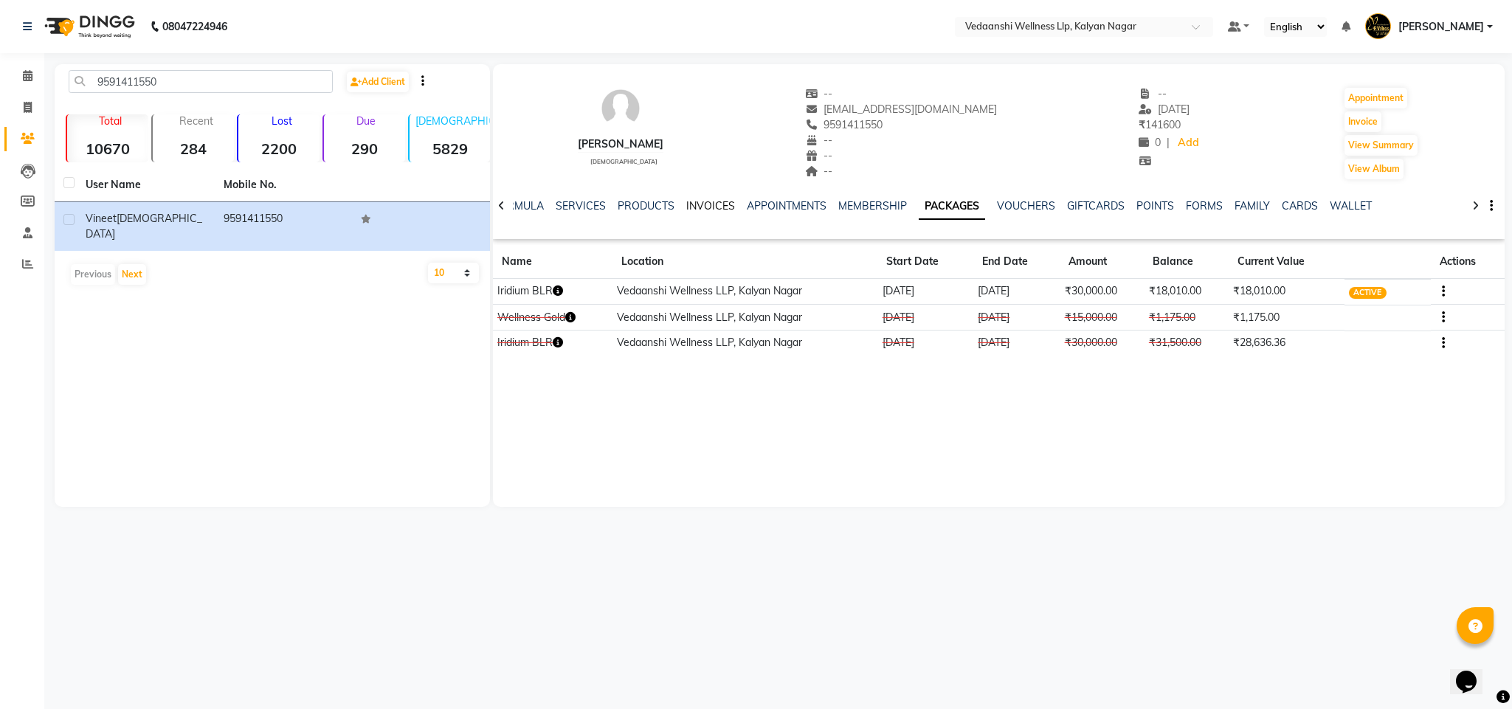
click at [694, 202] on link "INVOICES" at bounding box center [710, 205] width 49 height 13
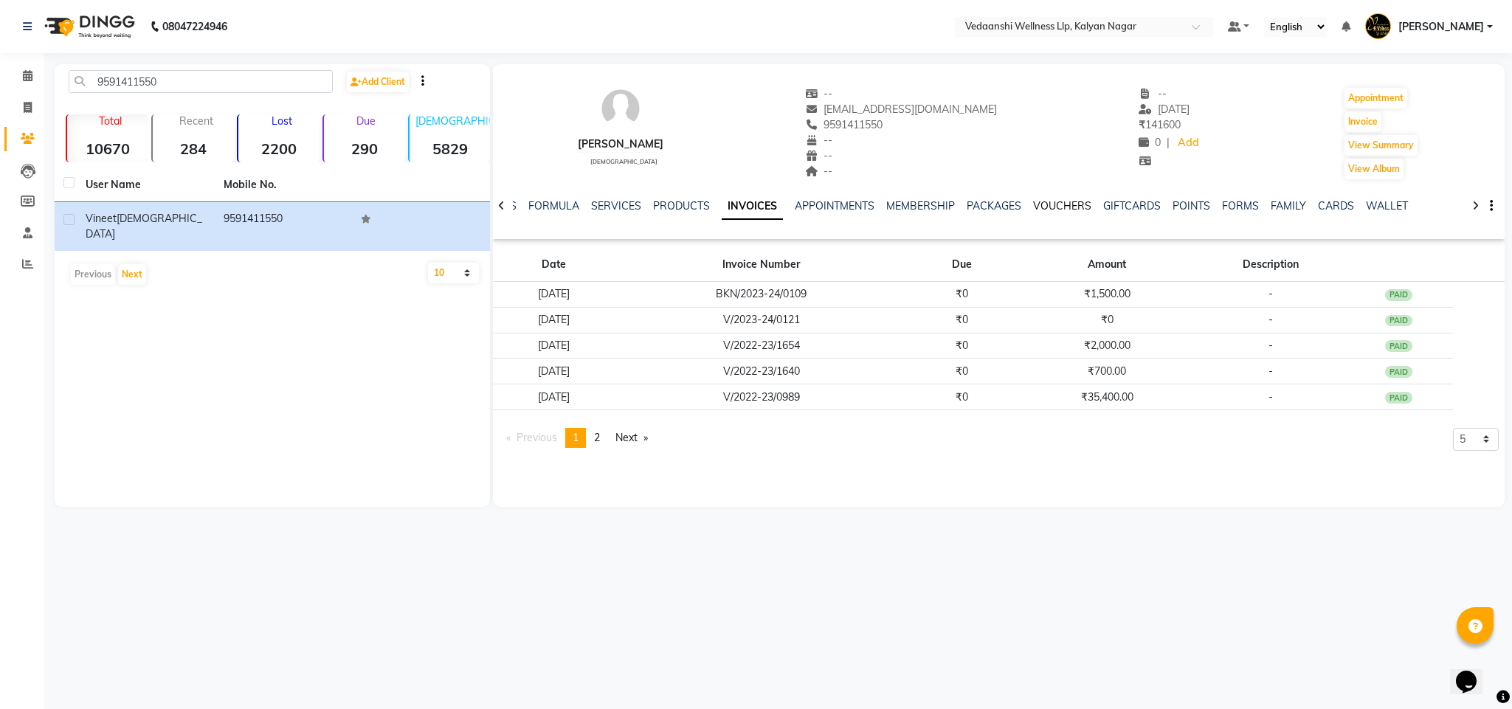
click at [1046, 202] on link "VOUCHERS" at bounding box center [1062, 205] width 58 height 13
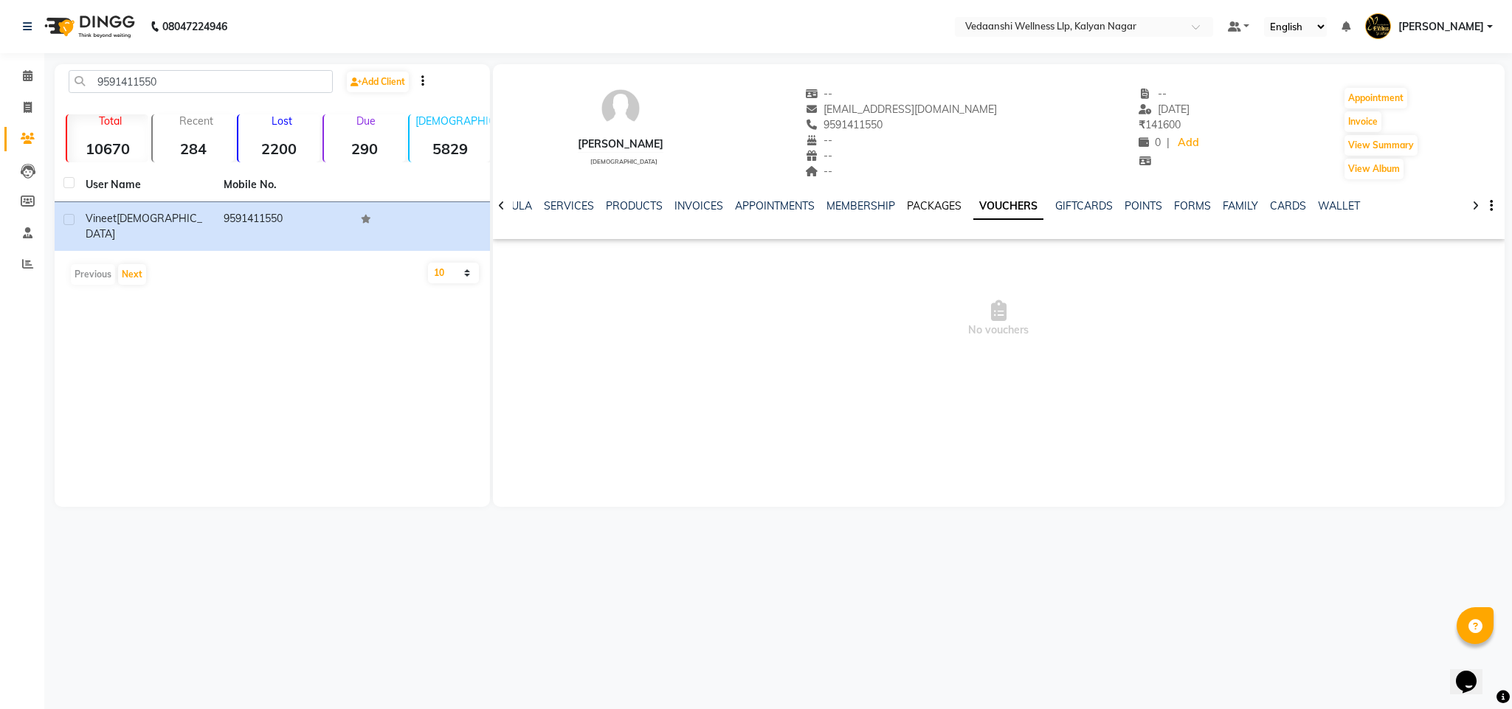
click at [915, 208] on link "PACKAGES" at bounding box center [934, 205] width 55 height 13
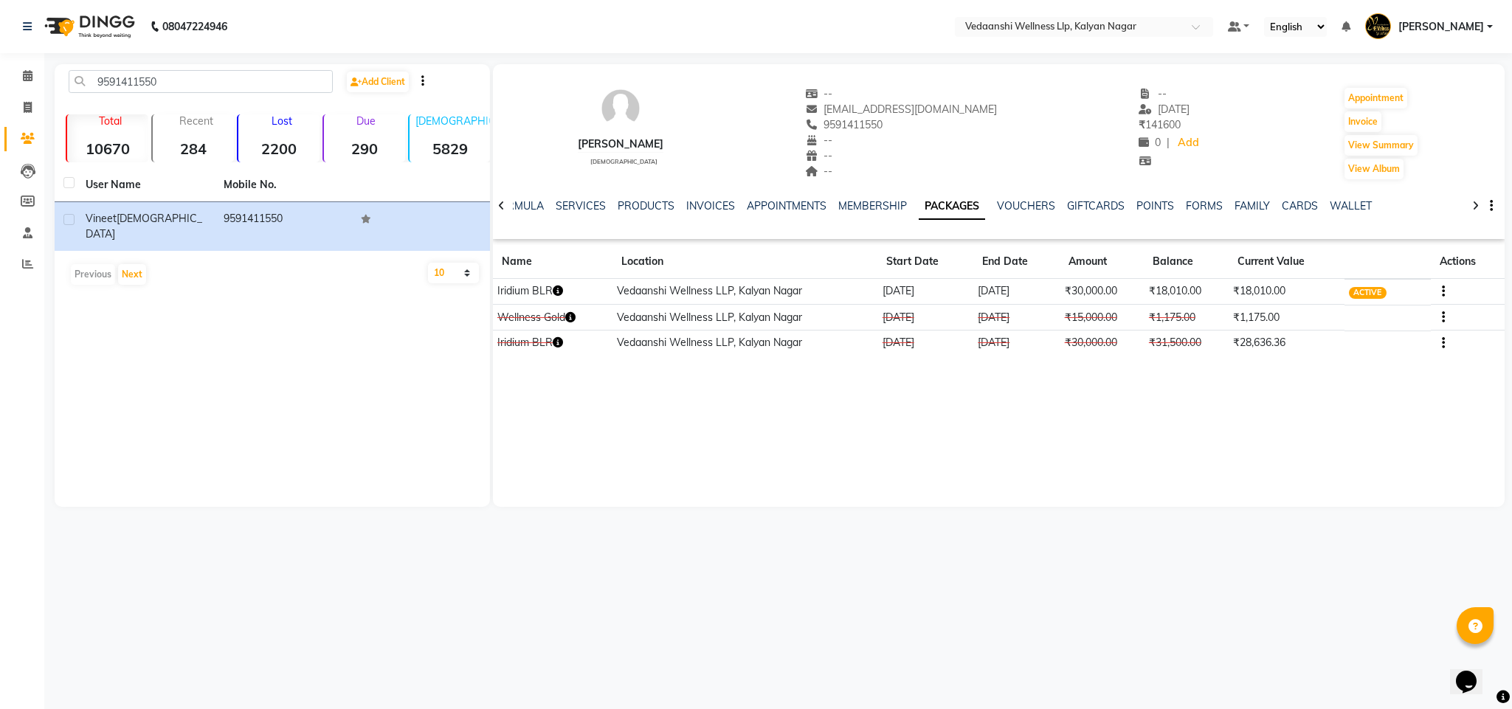
click at [1440, 288] on button "button" at bounding box center [1440, 291] width 9 height 16
click at [1369, 281] on div "Redemption History" at bounding box center [1372, 281] width 97 height 18
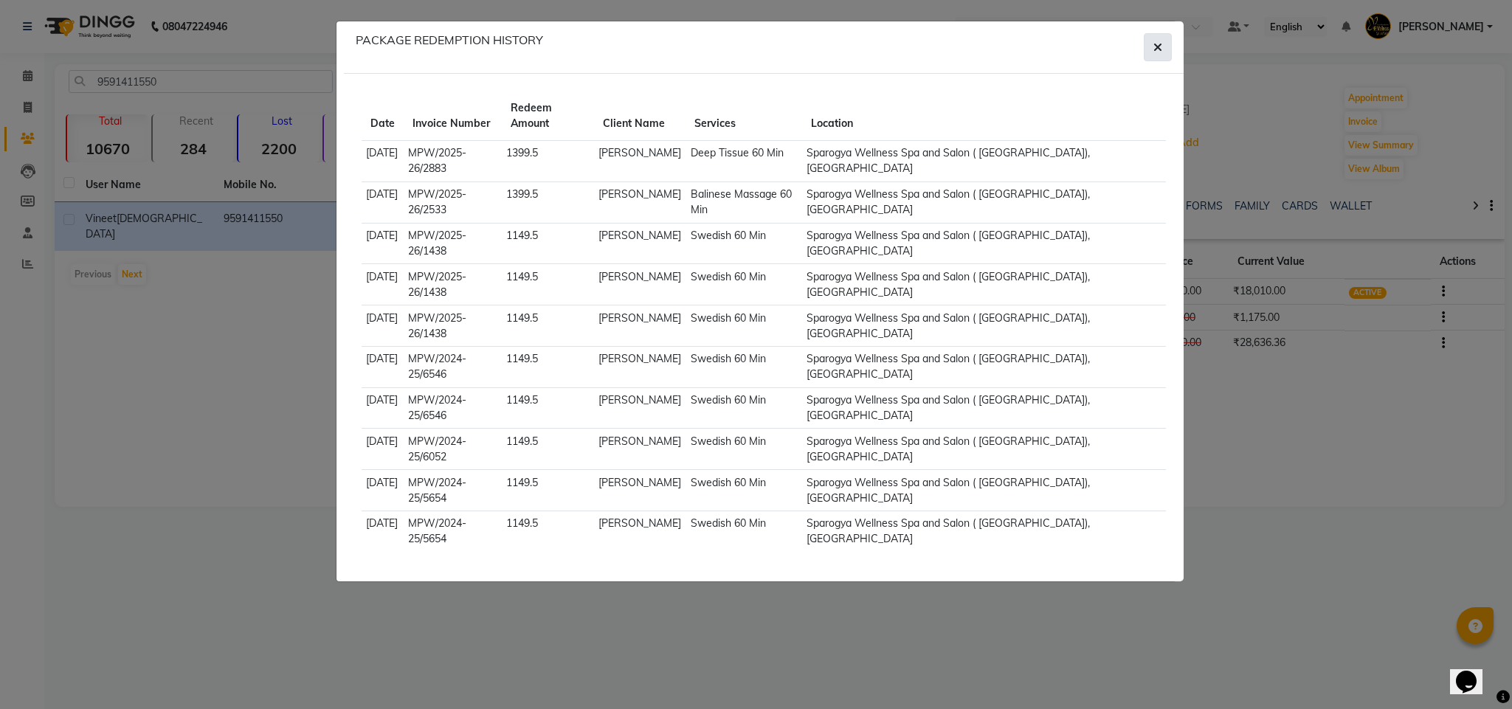
click at [1163, 51] on button "button" at bounding box center [1158, 47] width 28 height 28
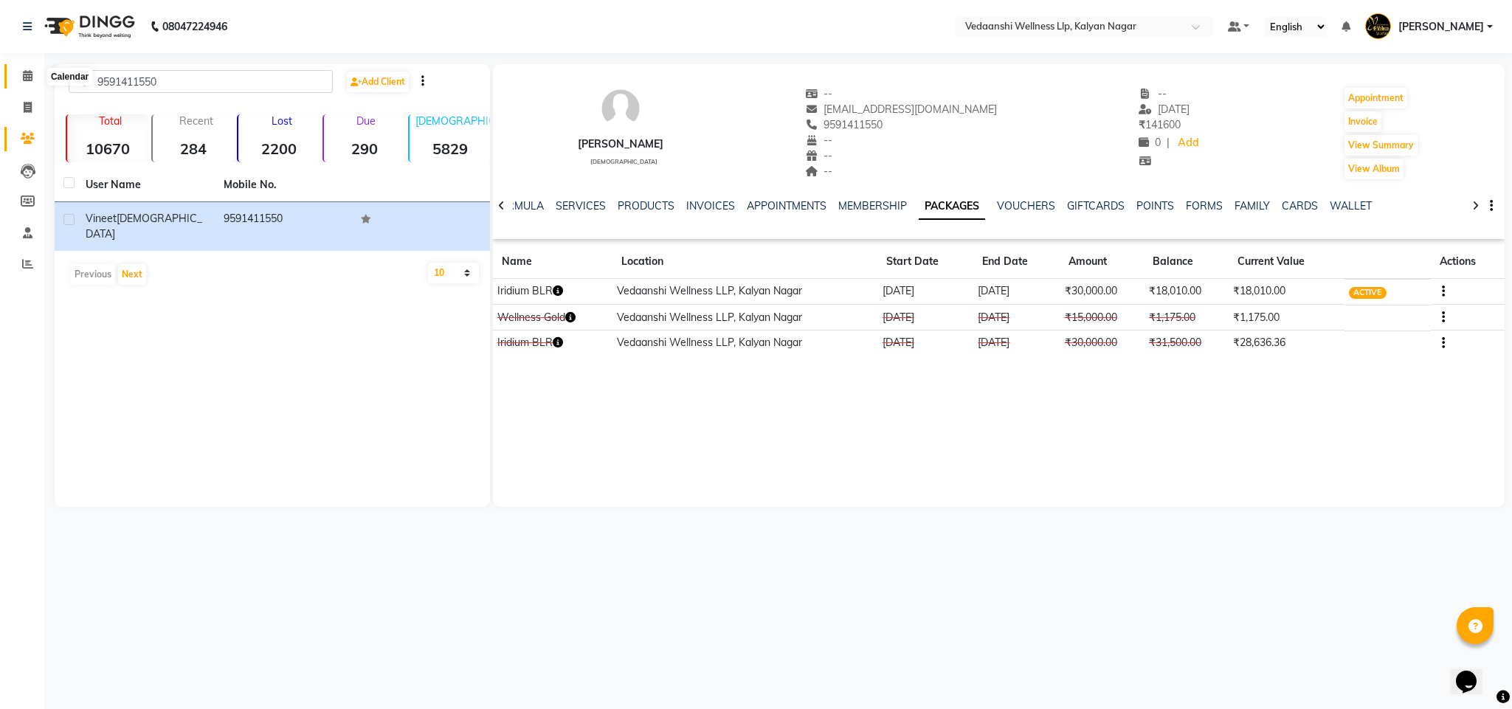
click at [40, 78] on span at bounding box center [28, 76] width 26 height 17
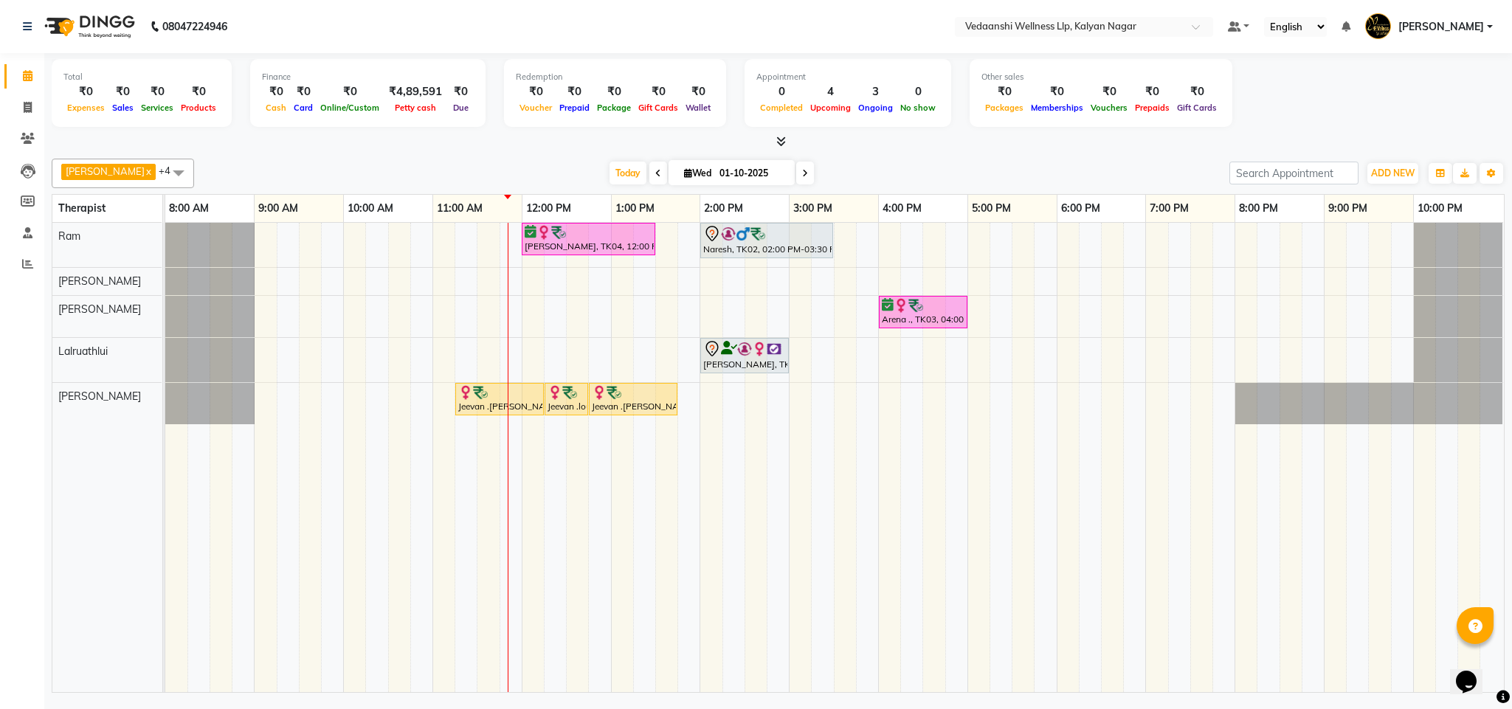
click at [619, 315] on div "Siddharth Suresh, TK04, 12:00 PM-01:30 PM, Member Plan 90 Min Naresh, TK02, 02:…" at bounding box center [834, 457] width 1339 height 469
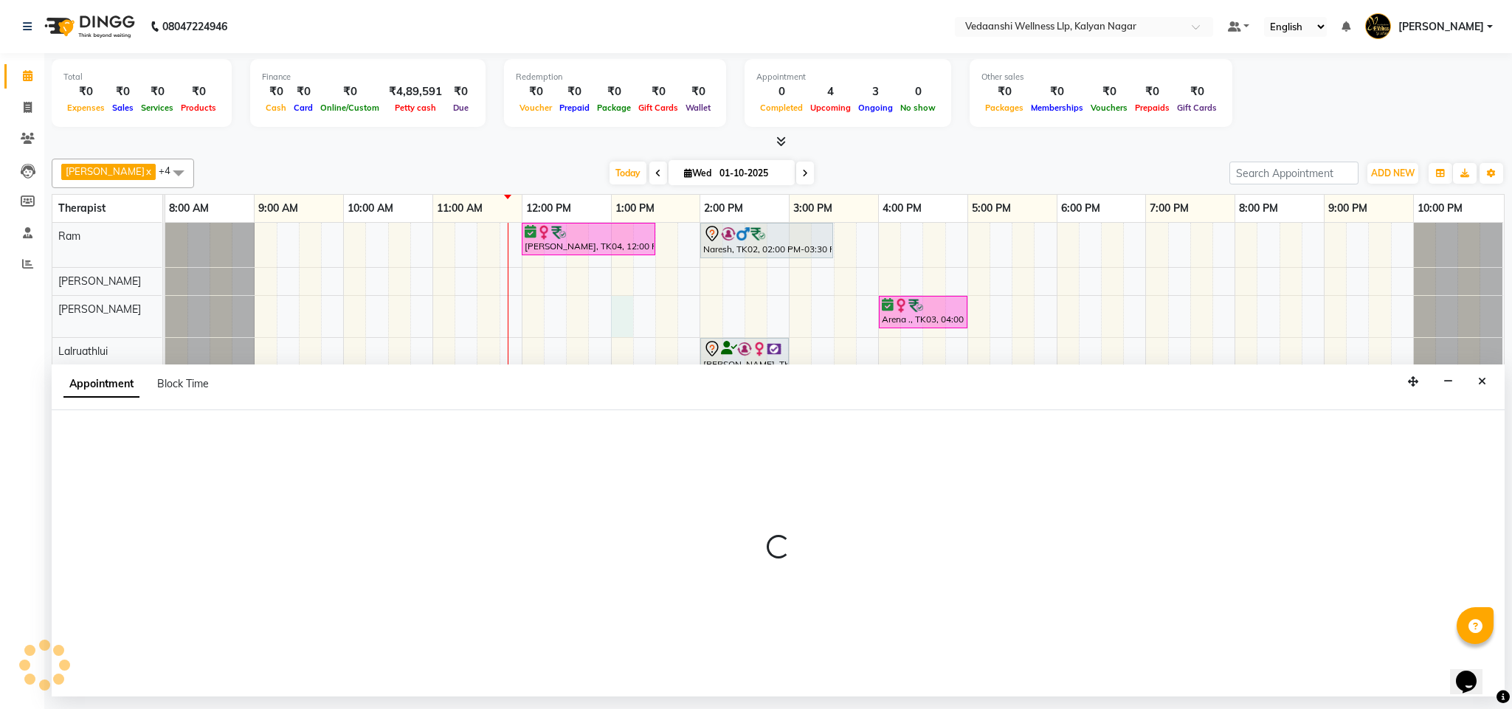
select select "67322"
select select "780"
select select "tentative"
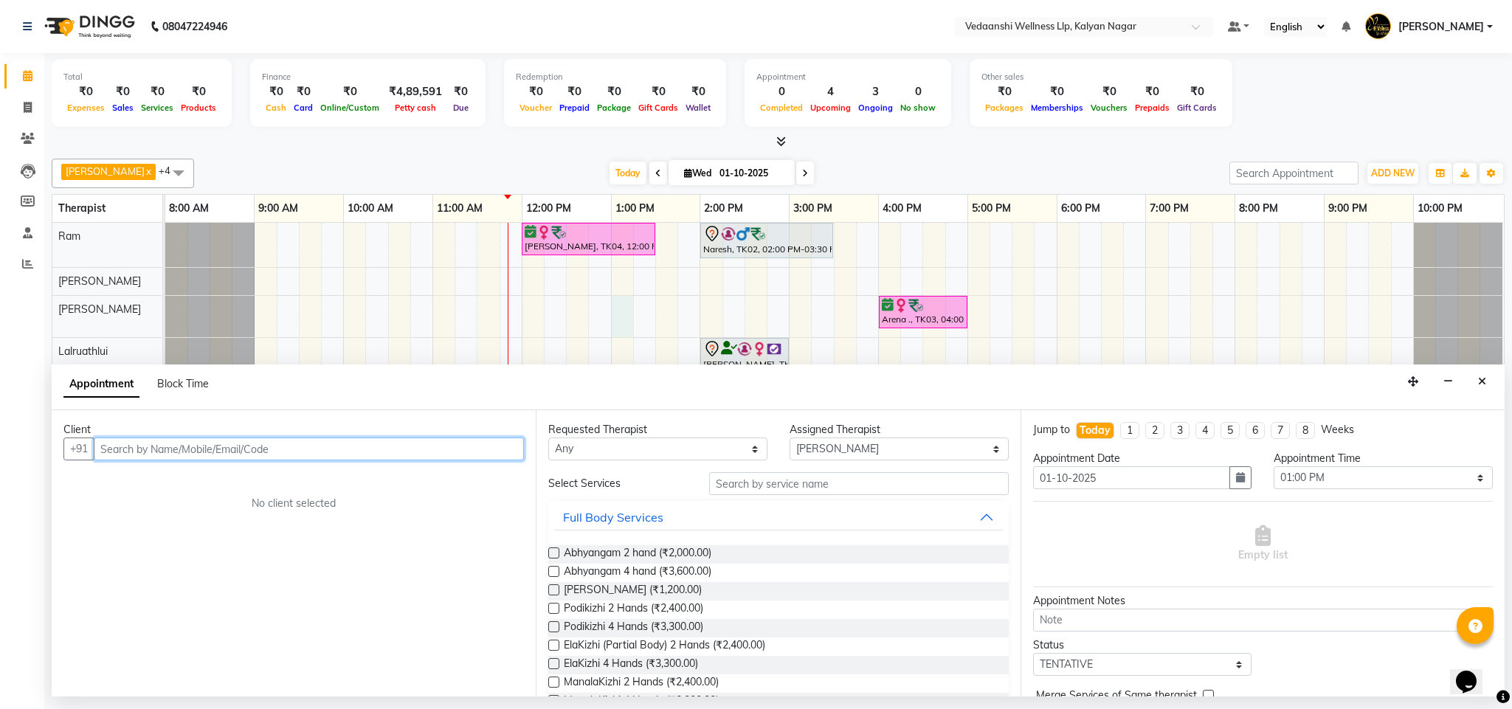
click at [175, 461] on input "text" at bounding box center [309, 449] width 430 height 23
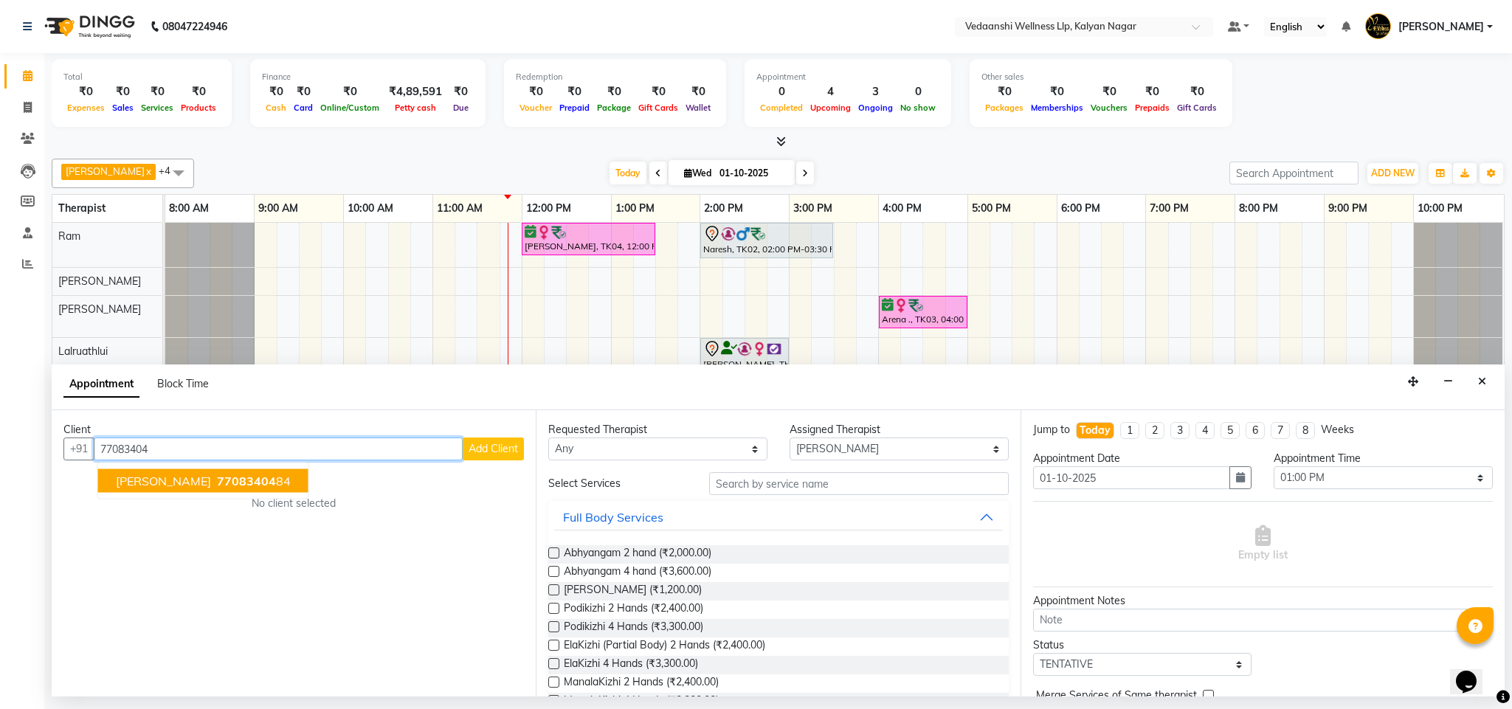
click at [217, 489] on span "77083404" at bounding box center [246, 481] width 59 height 15
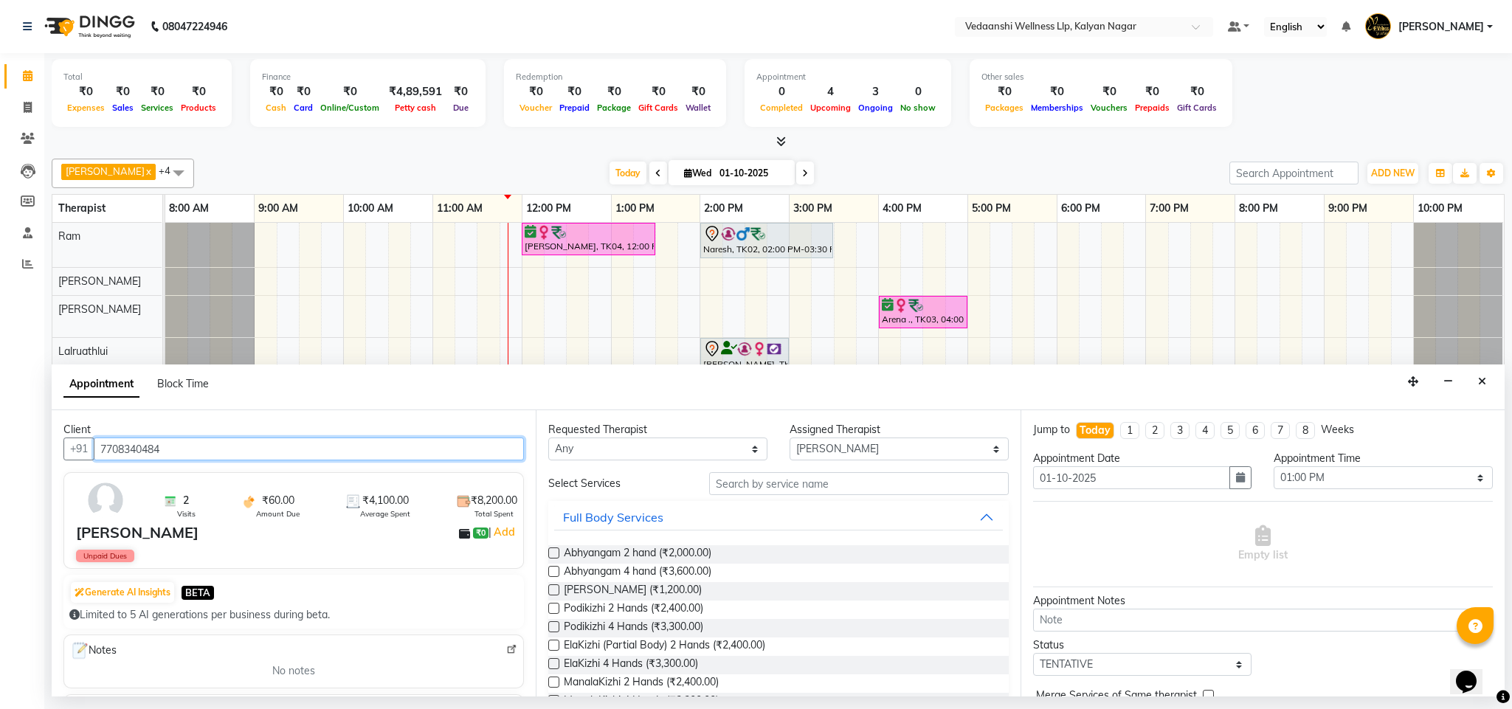
type input "7708340484"
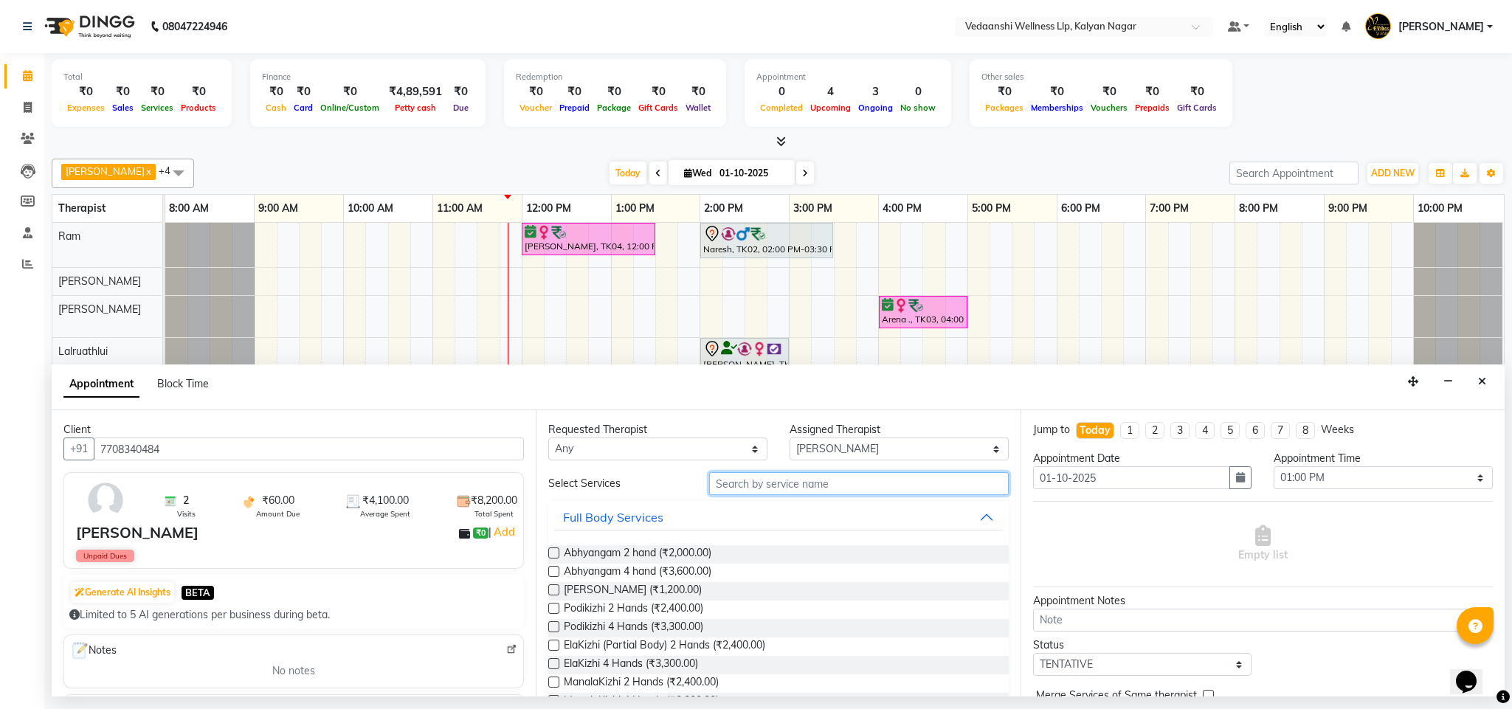
click at [755, 486] on input "text" at bounding box center [859, 483] width 300 height 23
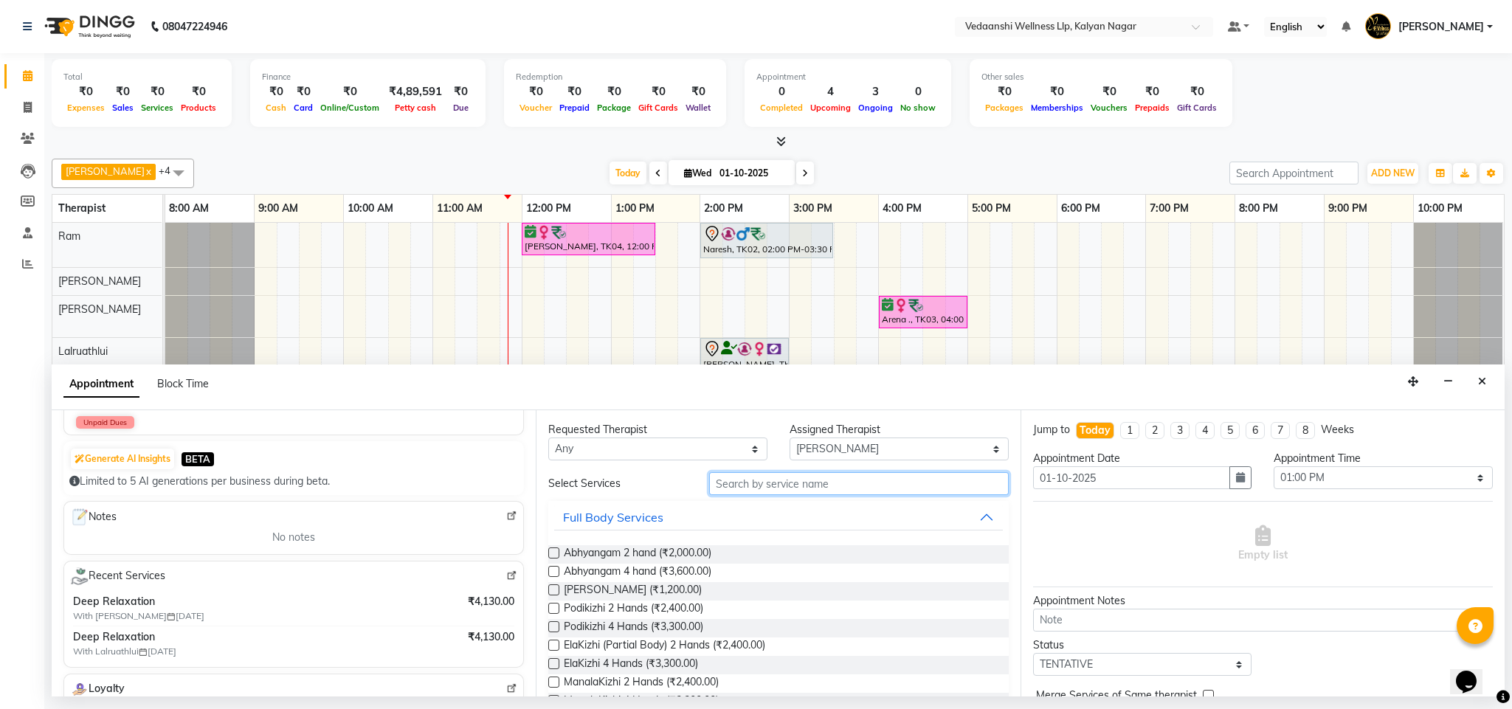
scroll to position [137, 0]
click at [743, 492] on input "text" at bounding box center [859, 483] width 300 height 23
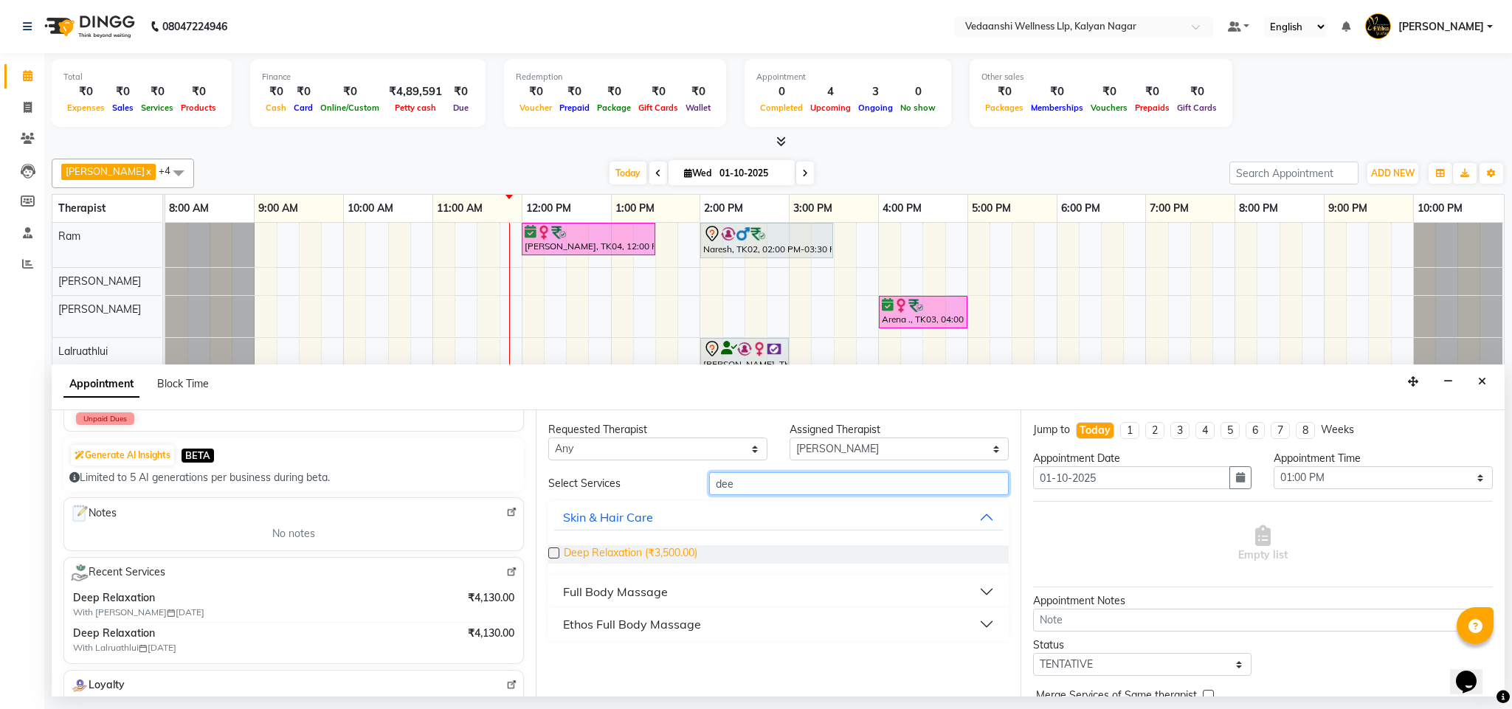
type input "dee"
click at [644, 554] on span "Deep Relaxation (₹3,500.00)" at bounding box center [631, 555] width 134 height 18
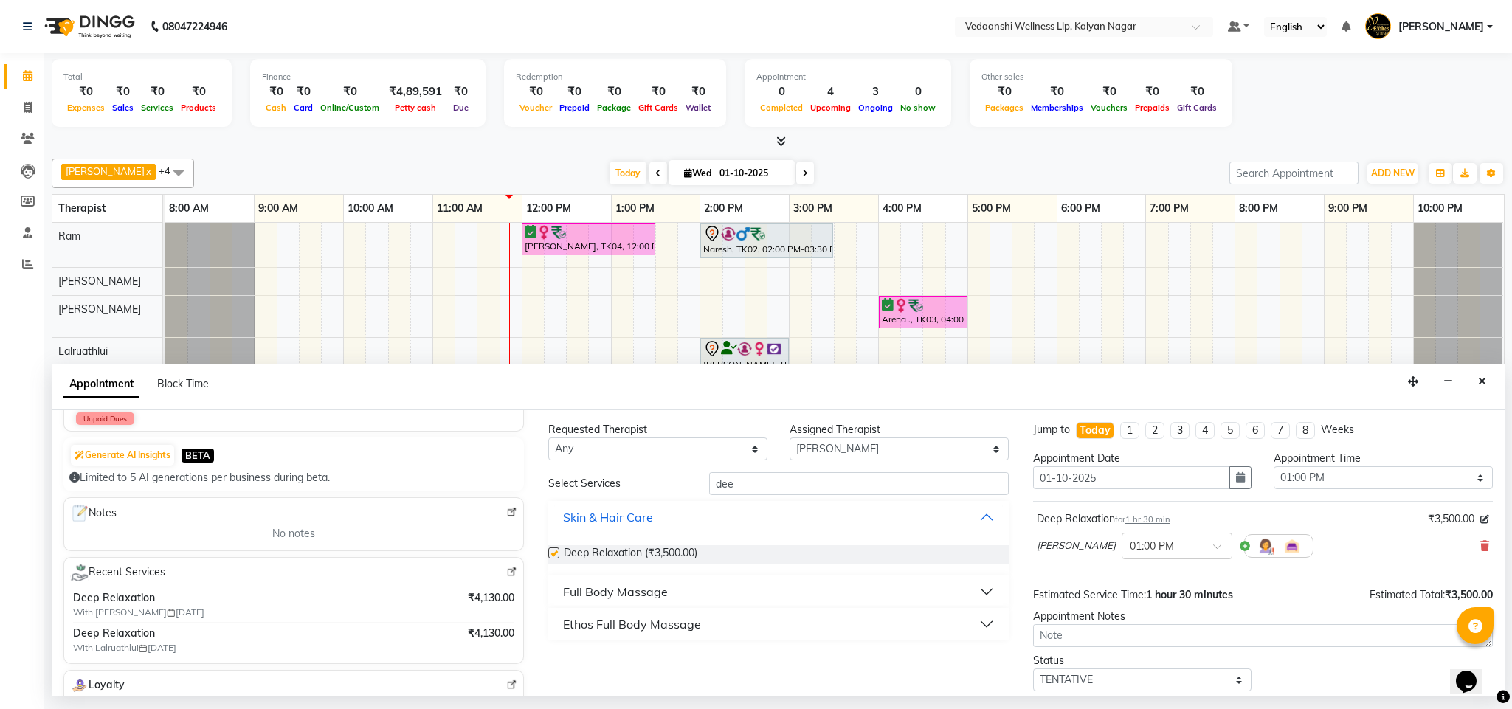
checkbox input "false"
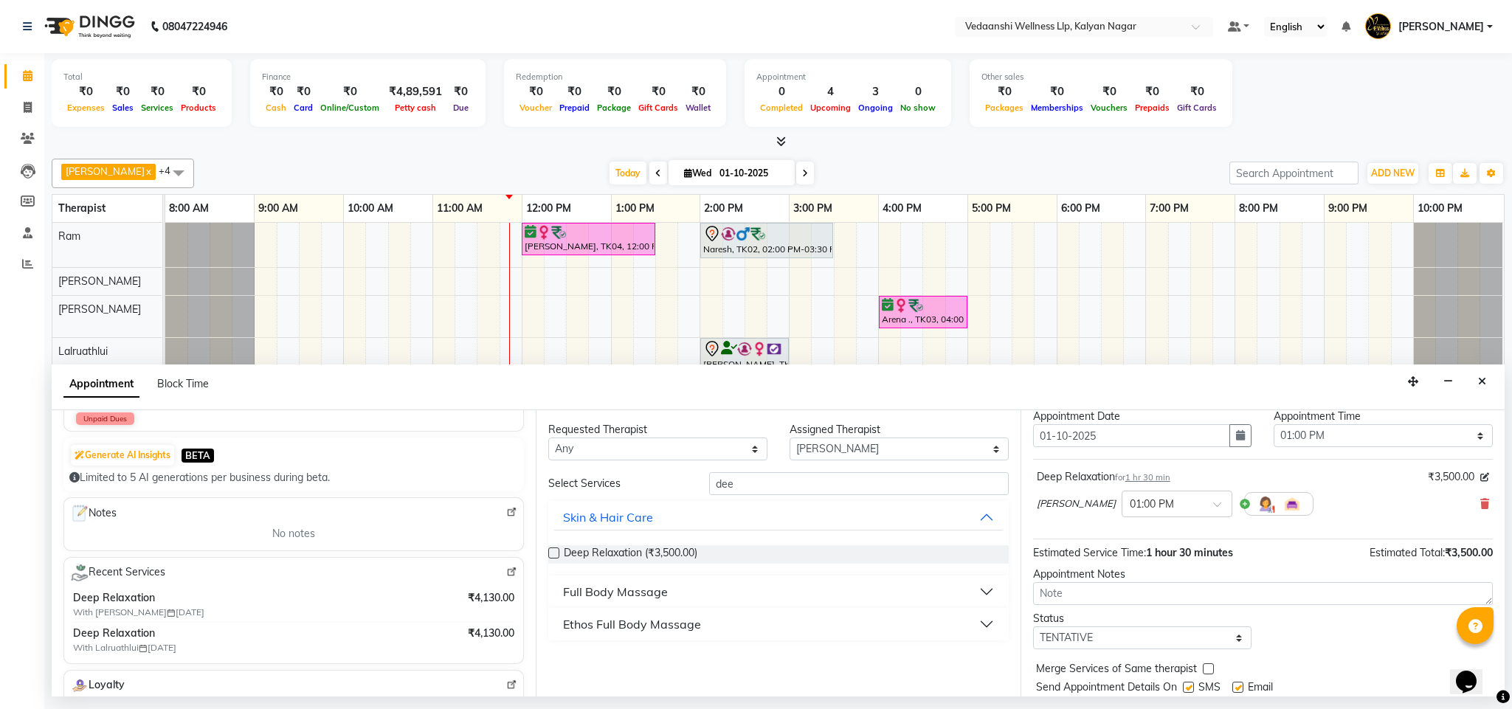
scroll to position [91, 0]
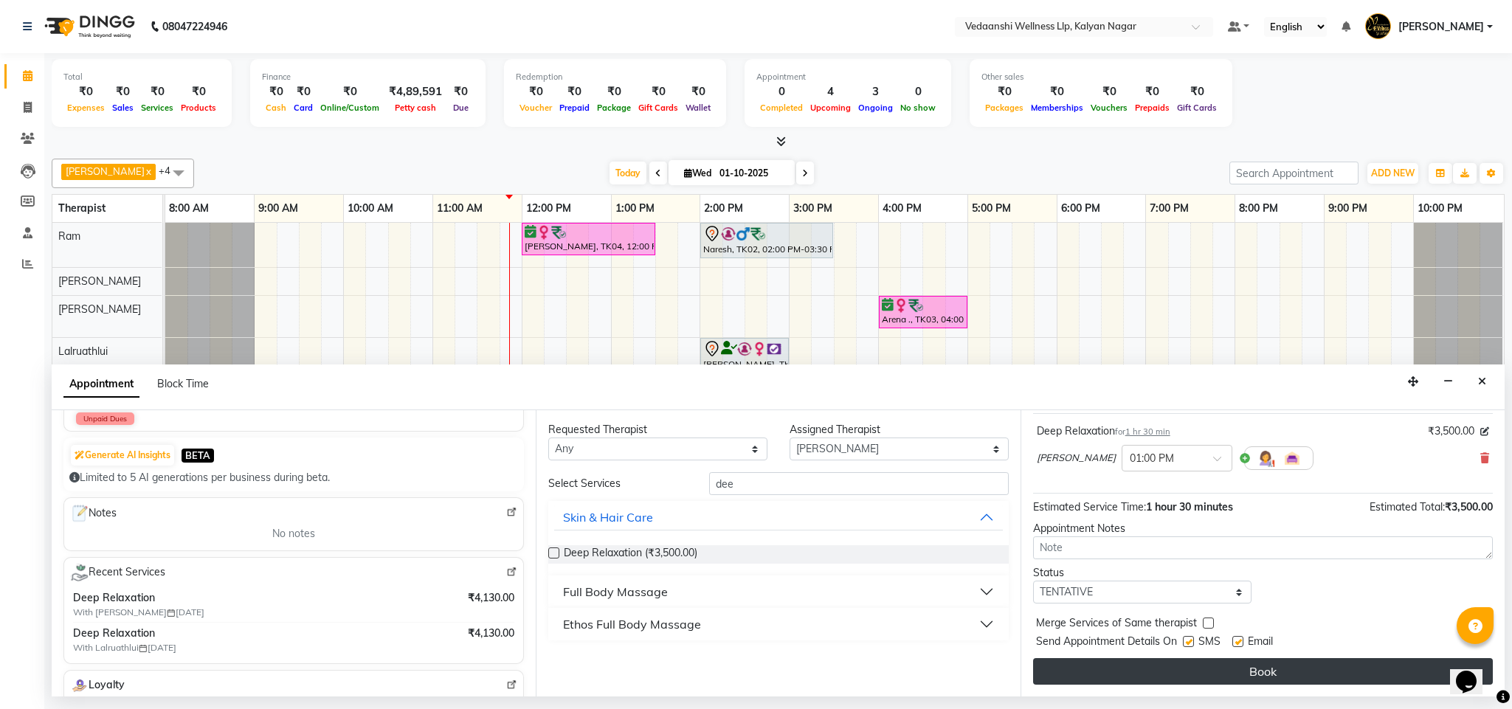
click at [1165, 672] on button "Book" at bounding box center [1263, 671] width 460 height 27
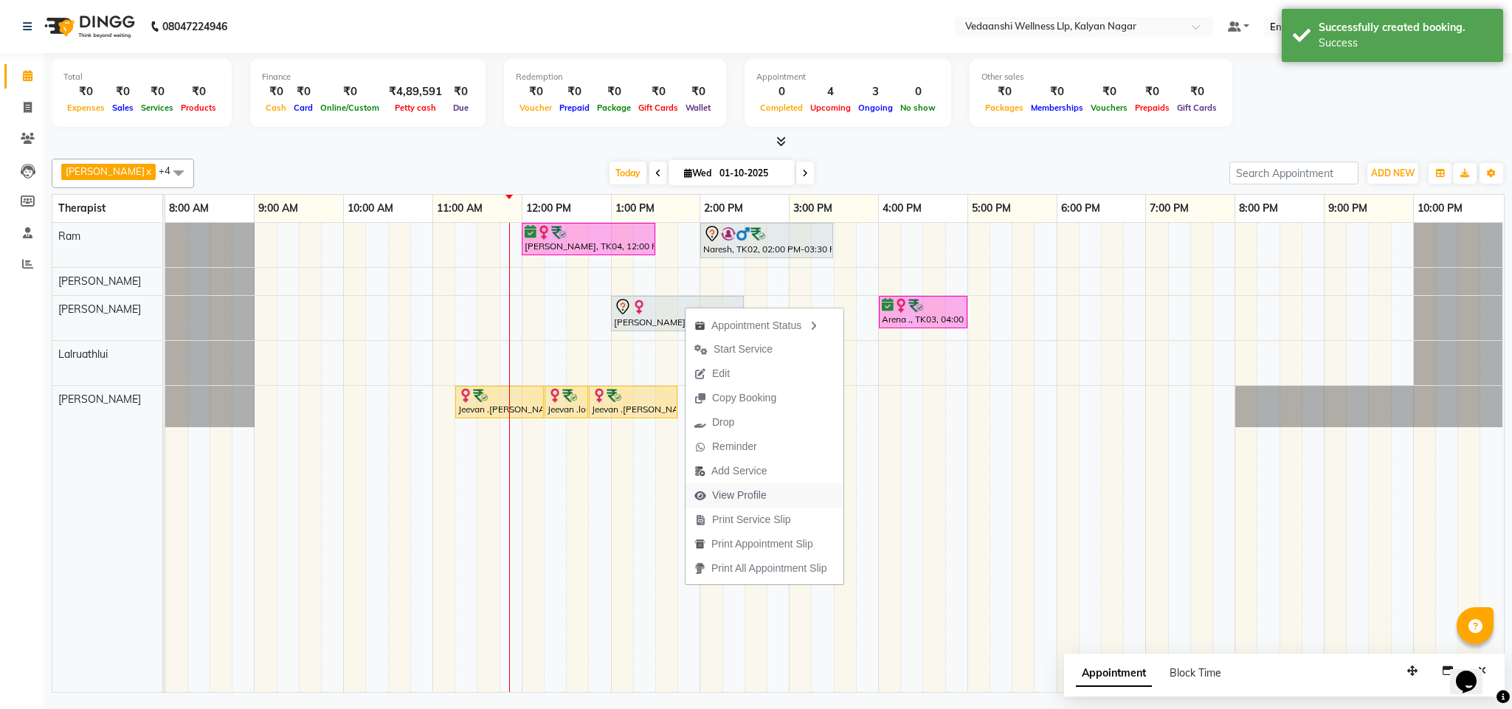
click at [742, 492] on span "View Profile" at bounding box center [739, 496] width 55 height 16
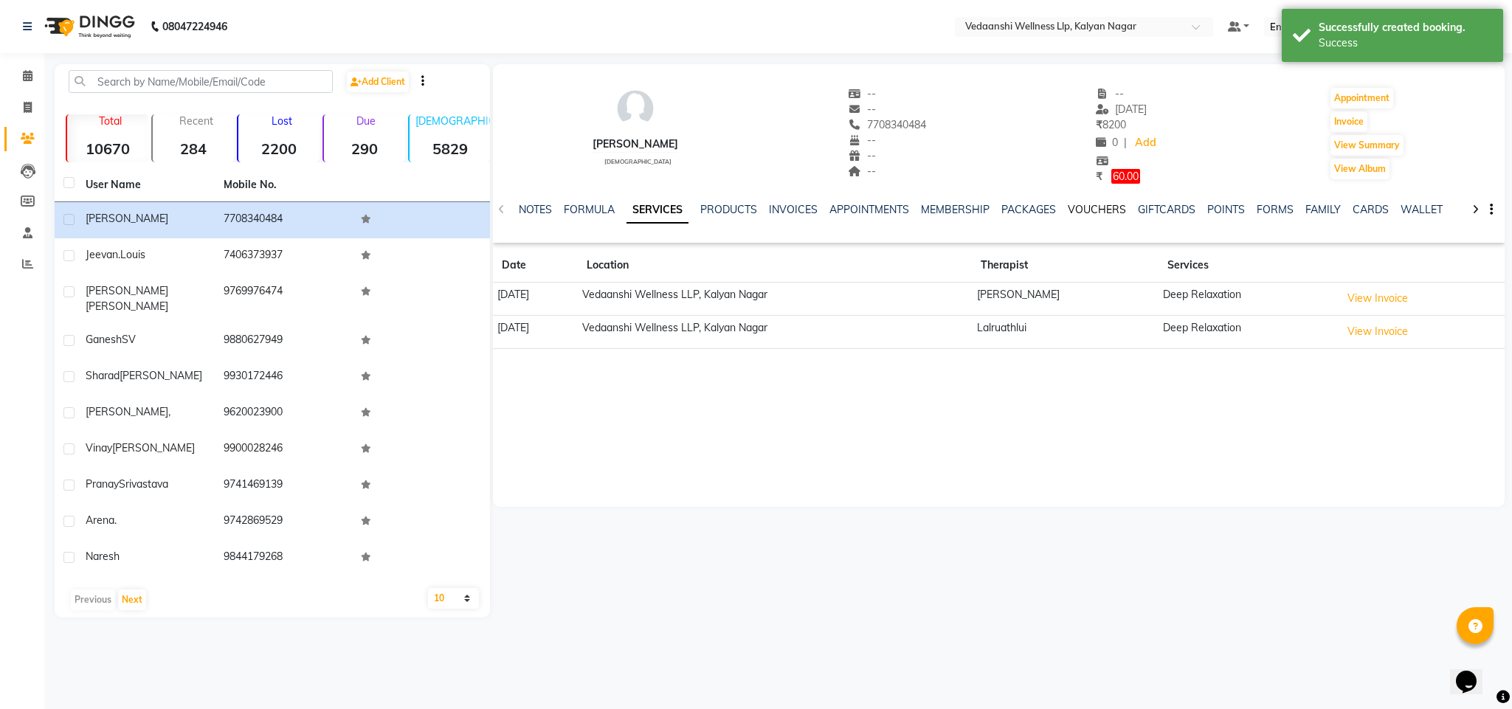
click at [1107, 213] on link "VOUCHERS" at bounding box center [1097, 209] width 58 height 13
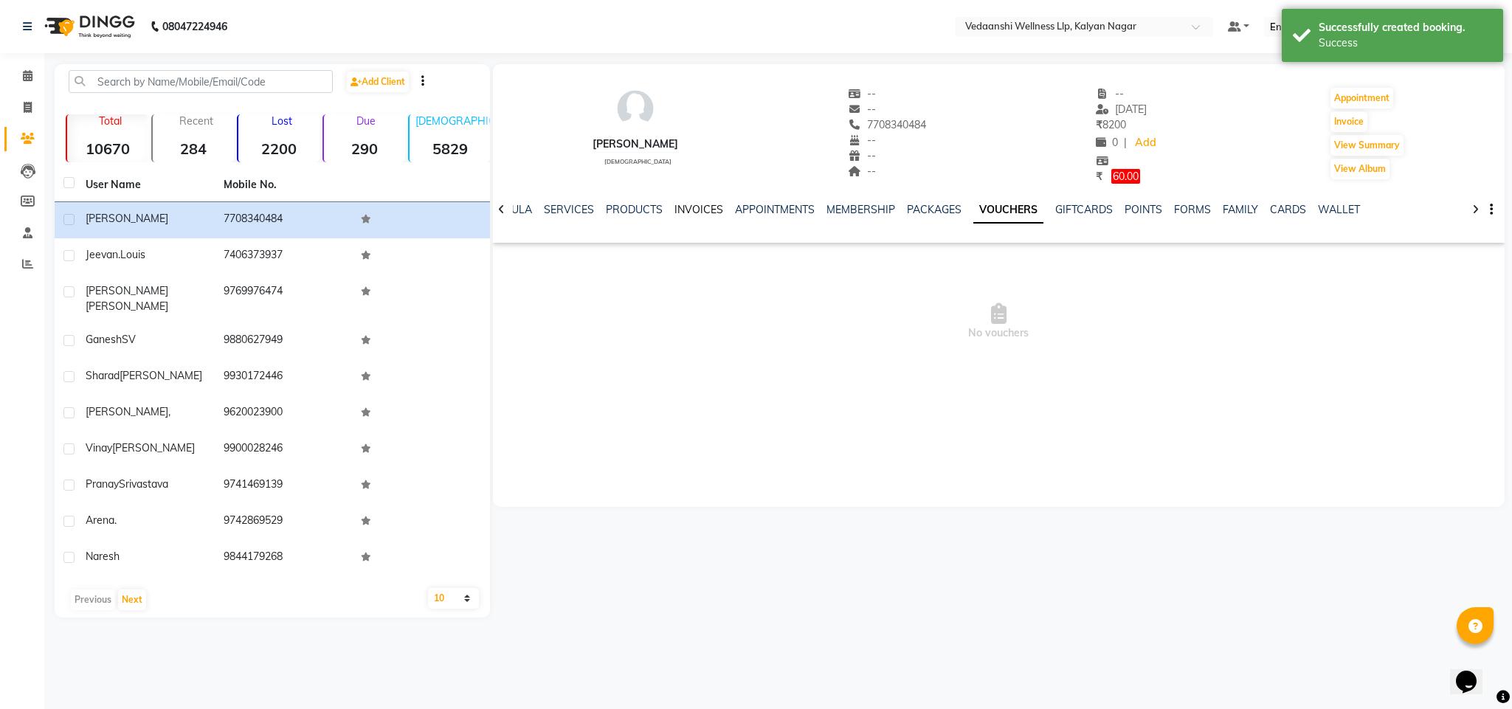
click at [689, 213] on link "INVOICES" at bounding box center [699, 209] width 49 height 13
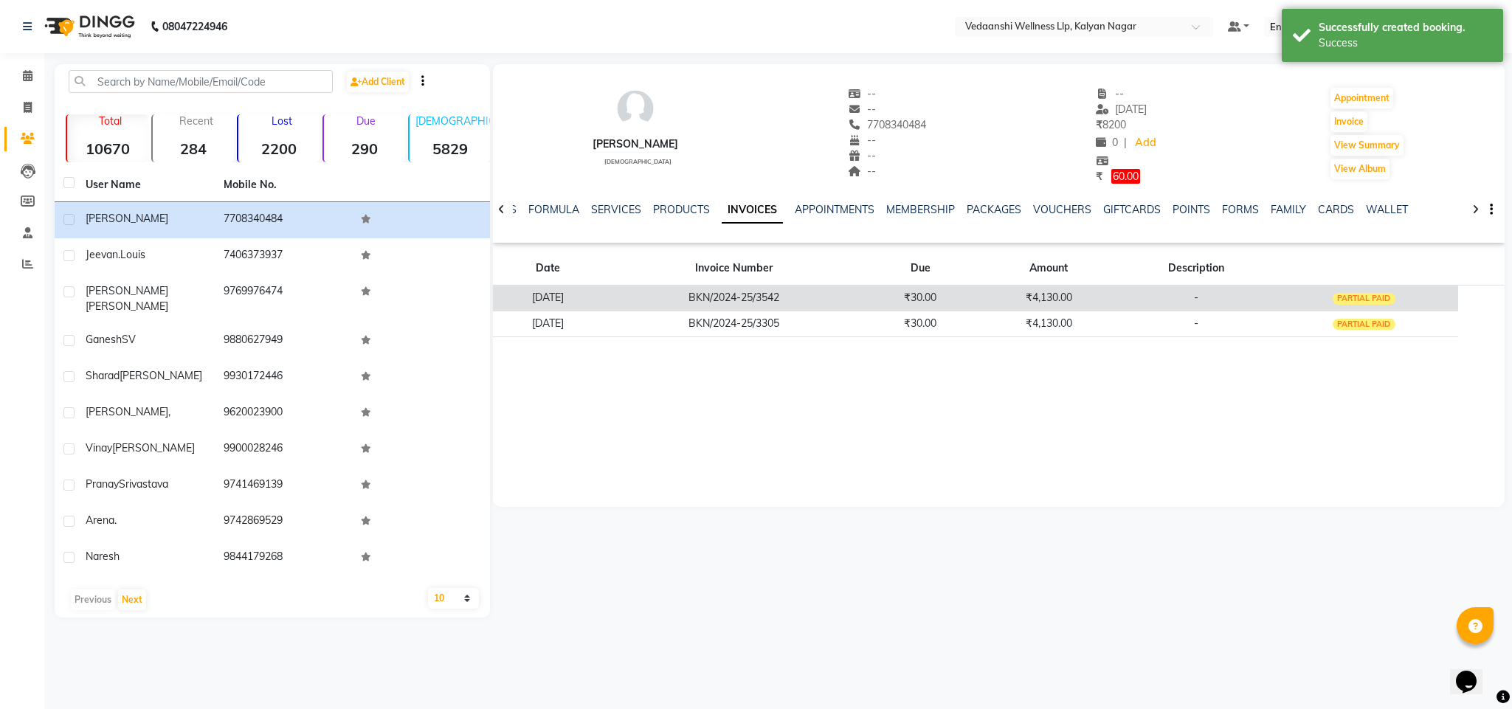
click at [866, 286] on td "BKN/2024-25/3542" at bounding box center [734, 298] width 263 height 26
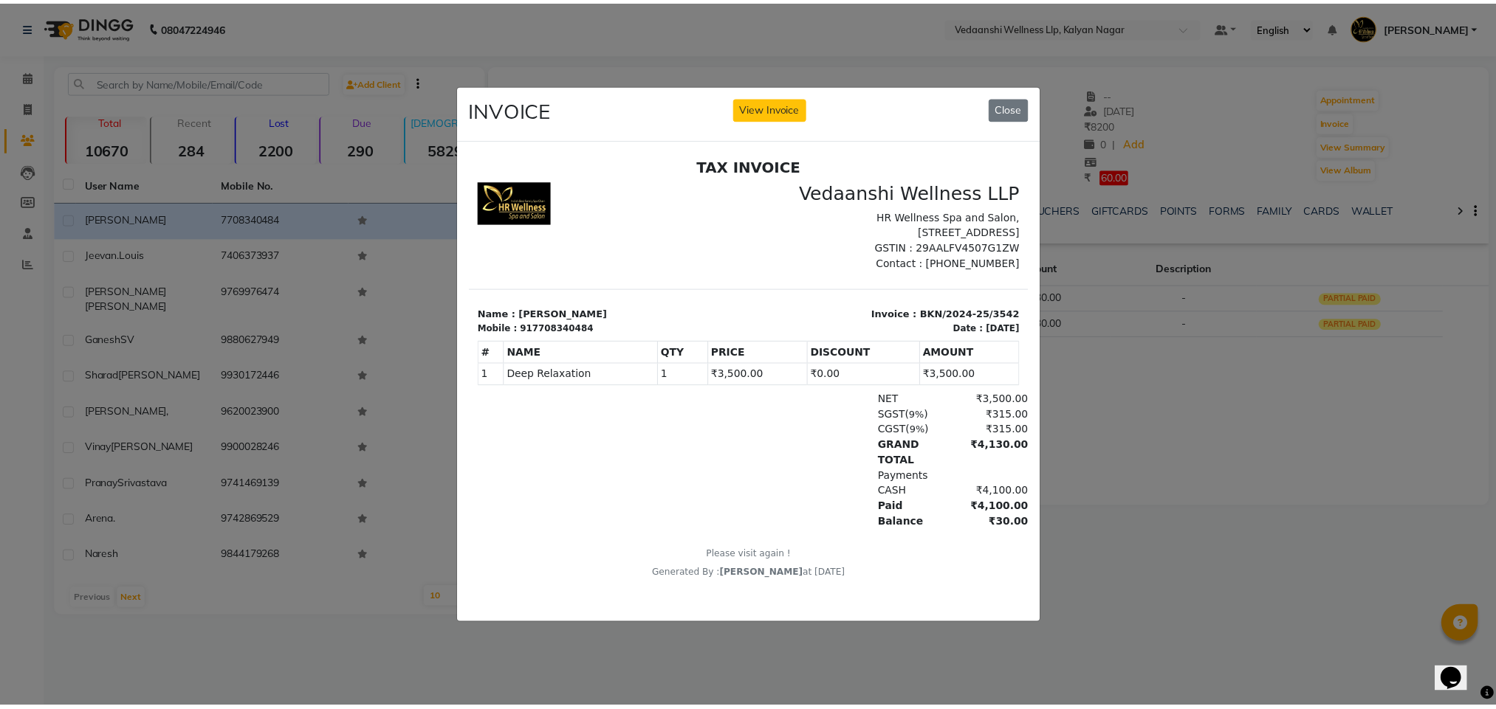
scroll to position [11, 0]
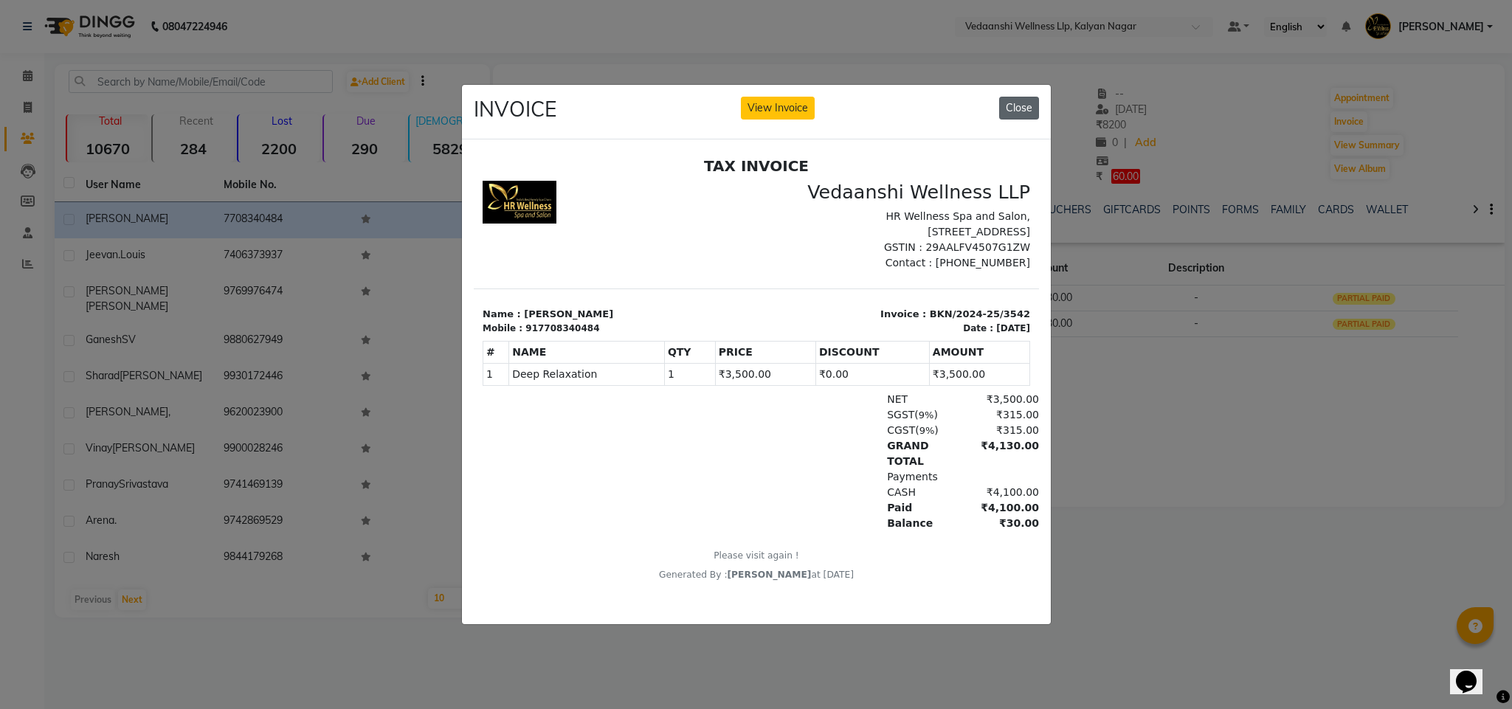
click at [1019, 97] on button "Close" at bounding box center [1019, 108] width 40 height 23
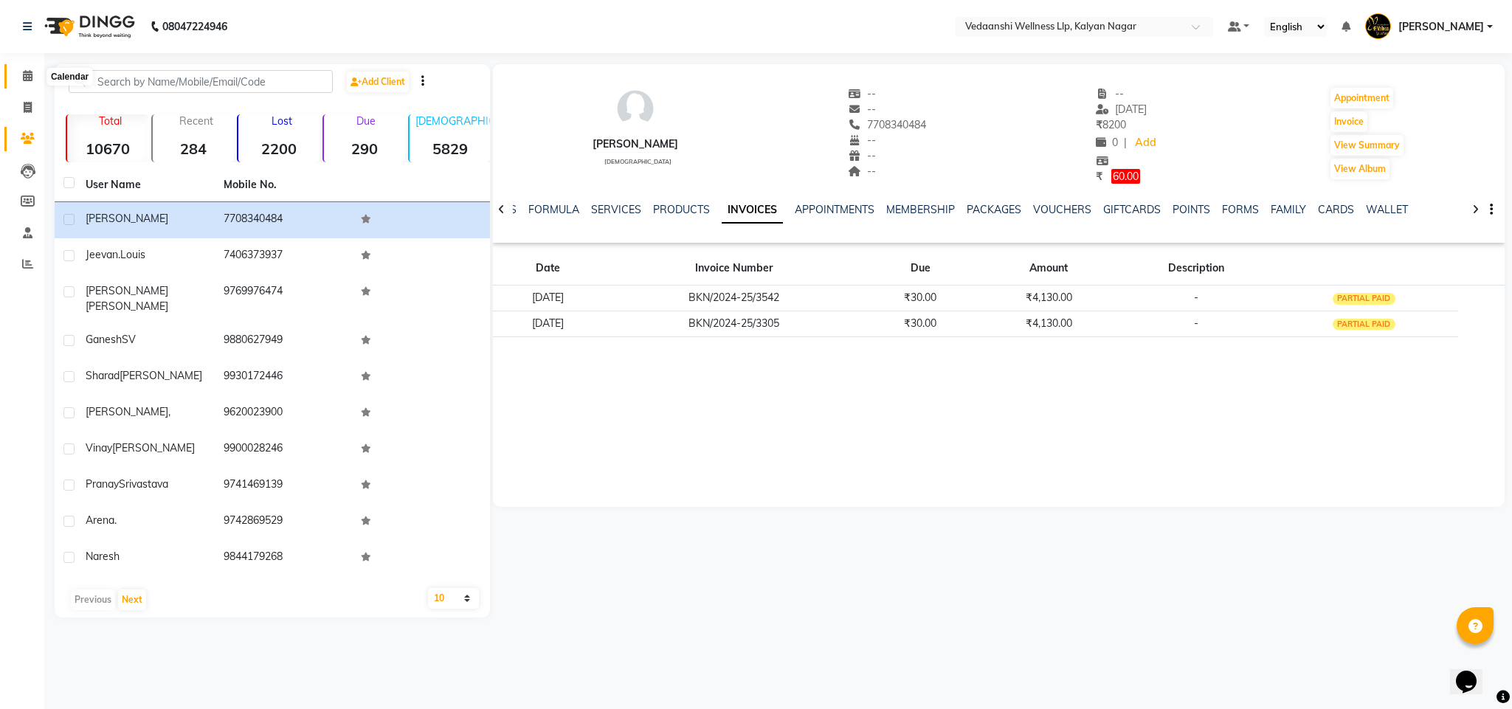
click at [25, 76] on icon at bounding box center [28, 75] width 10 height 11
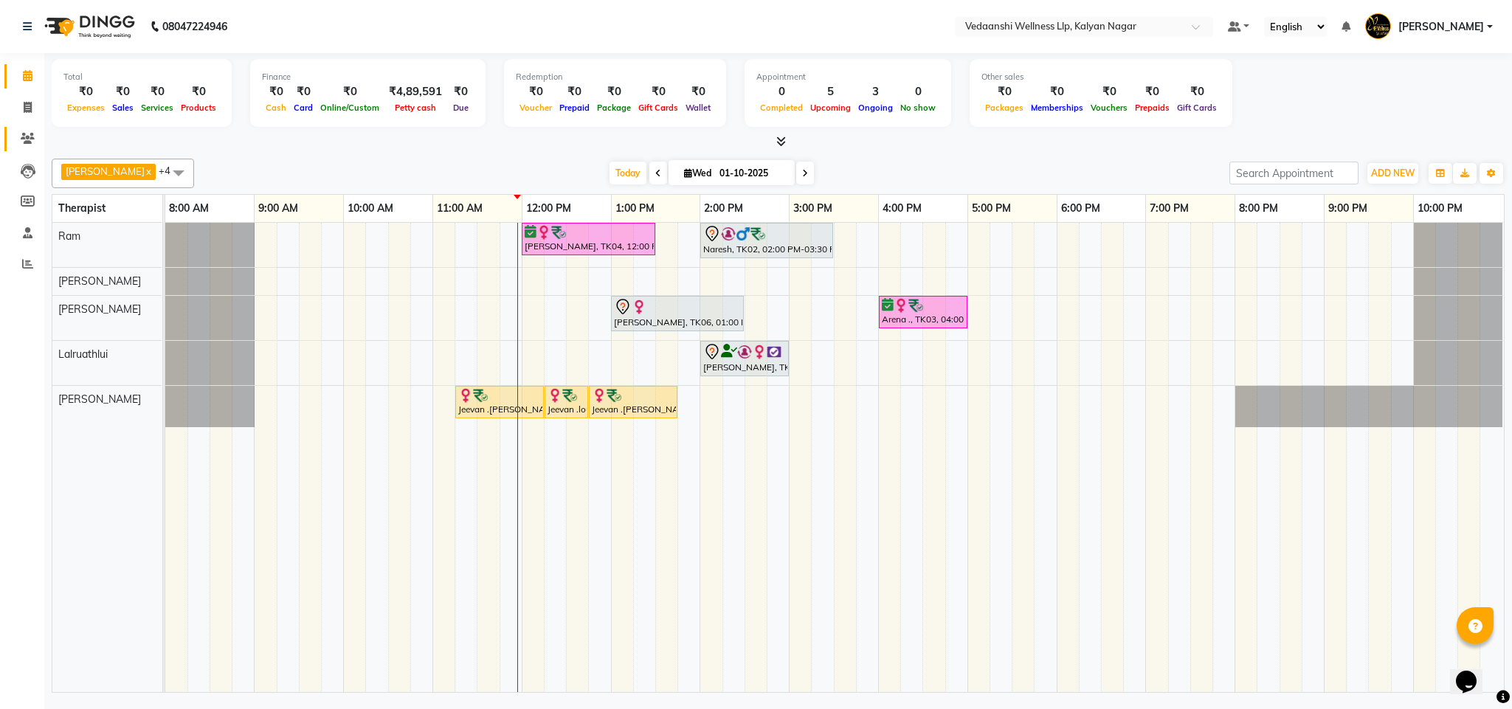
click at [11, 140] on link "Clients" at bounding box center [21, 139] width 35 height 24
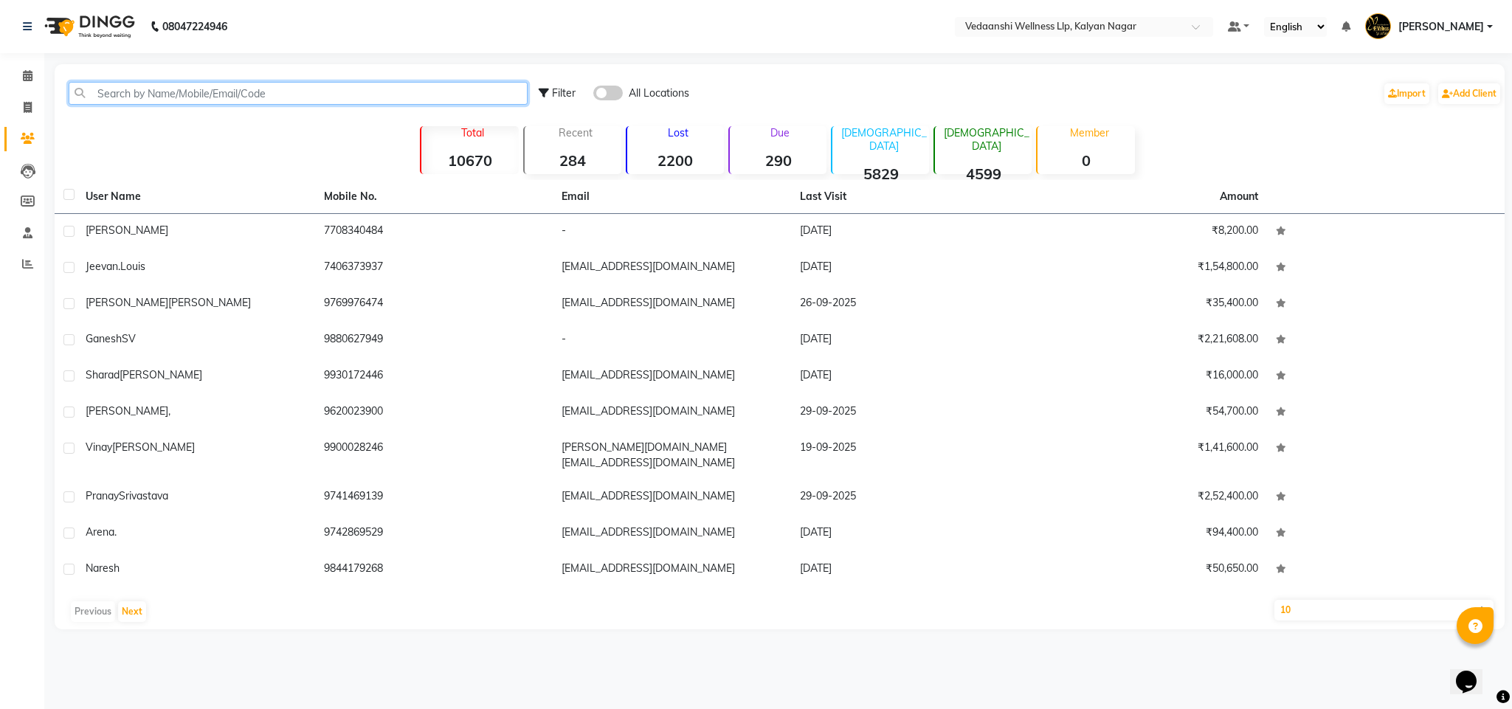
click at [177, 98] on input "text" at bounding box center [298, 93] width 459 height 23
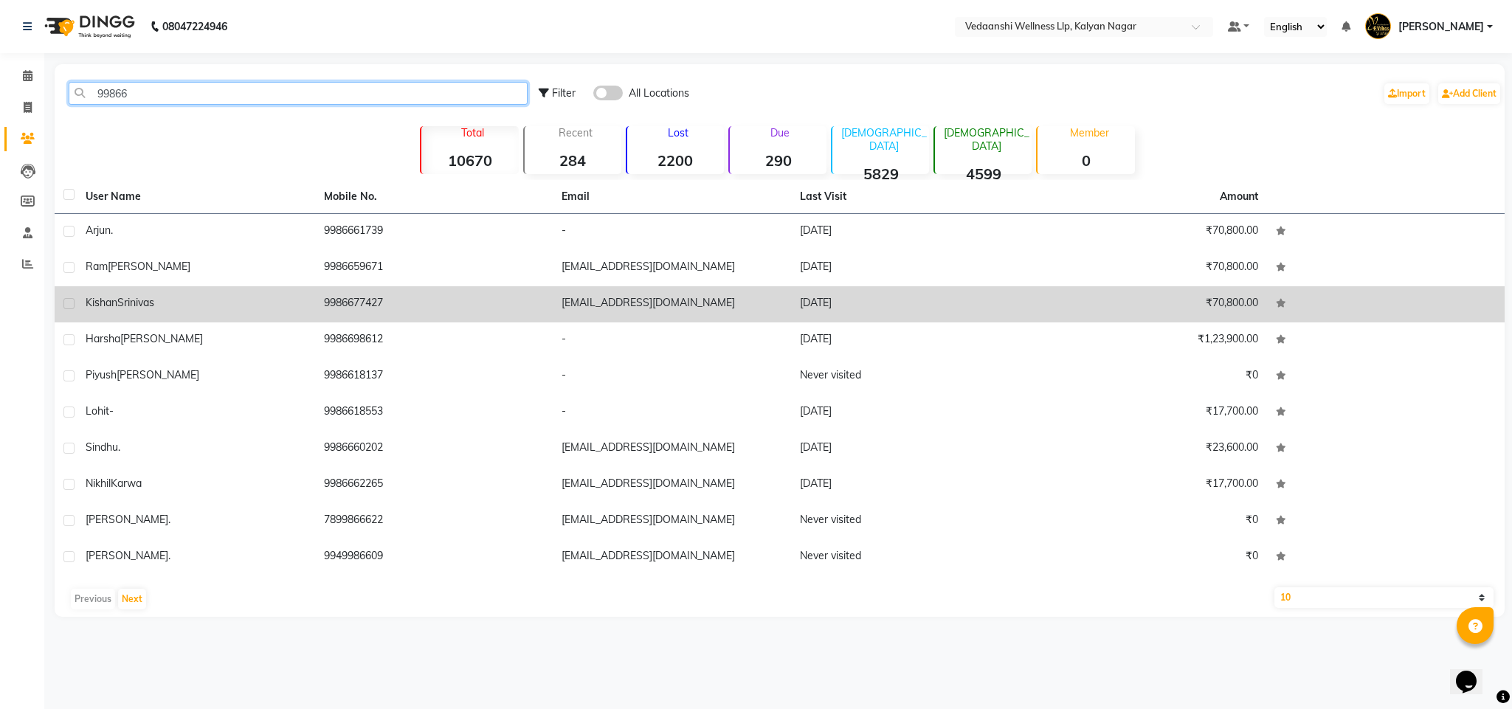
type input "99866"
click at [368, 303] on td "9986677427" at bounding box center [434, 304] width 238 height 36
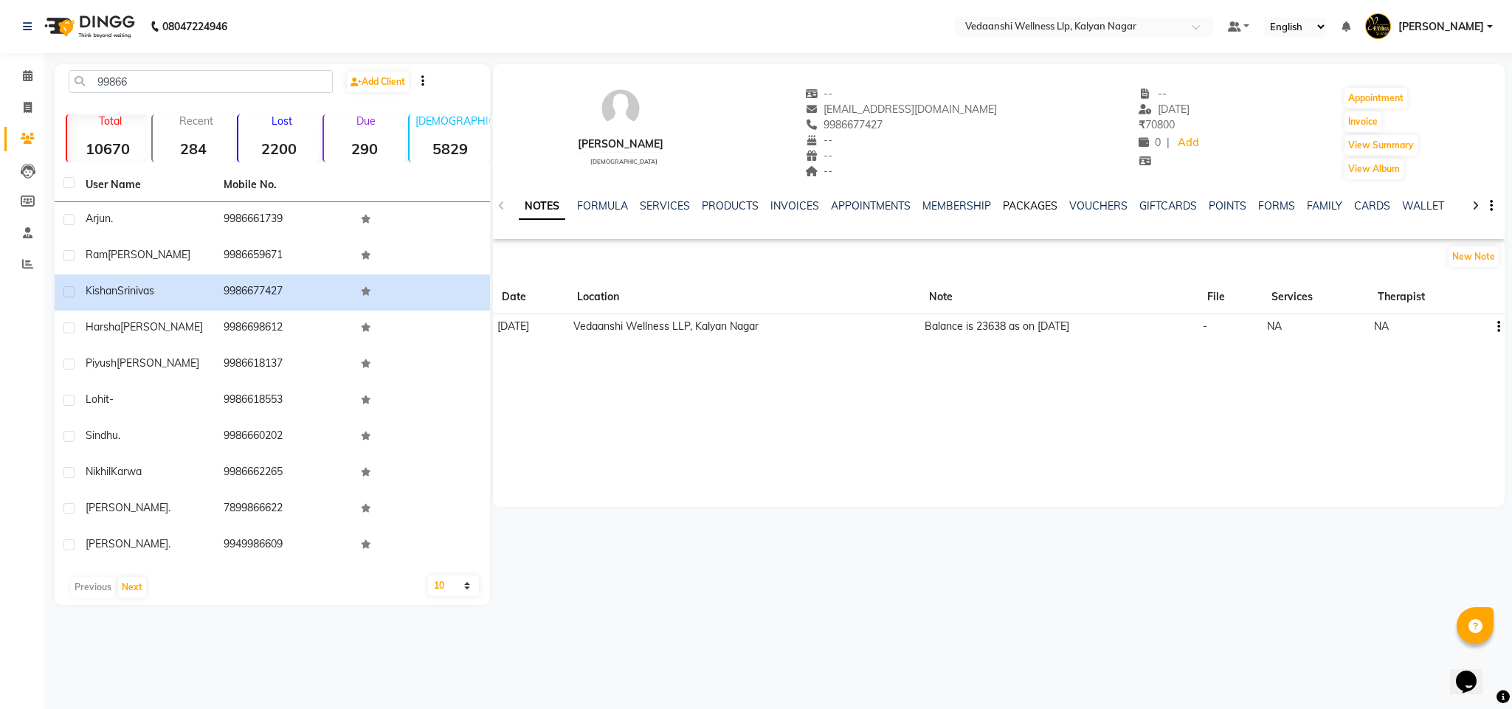
click at [1025, 202] on link "PACKAGES" at bounding box center [1030, 205] width 55 height 13
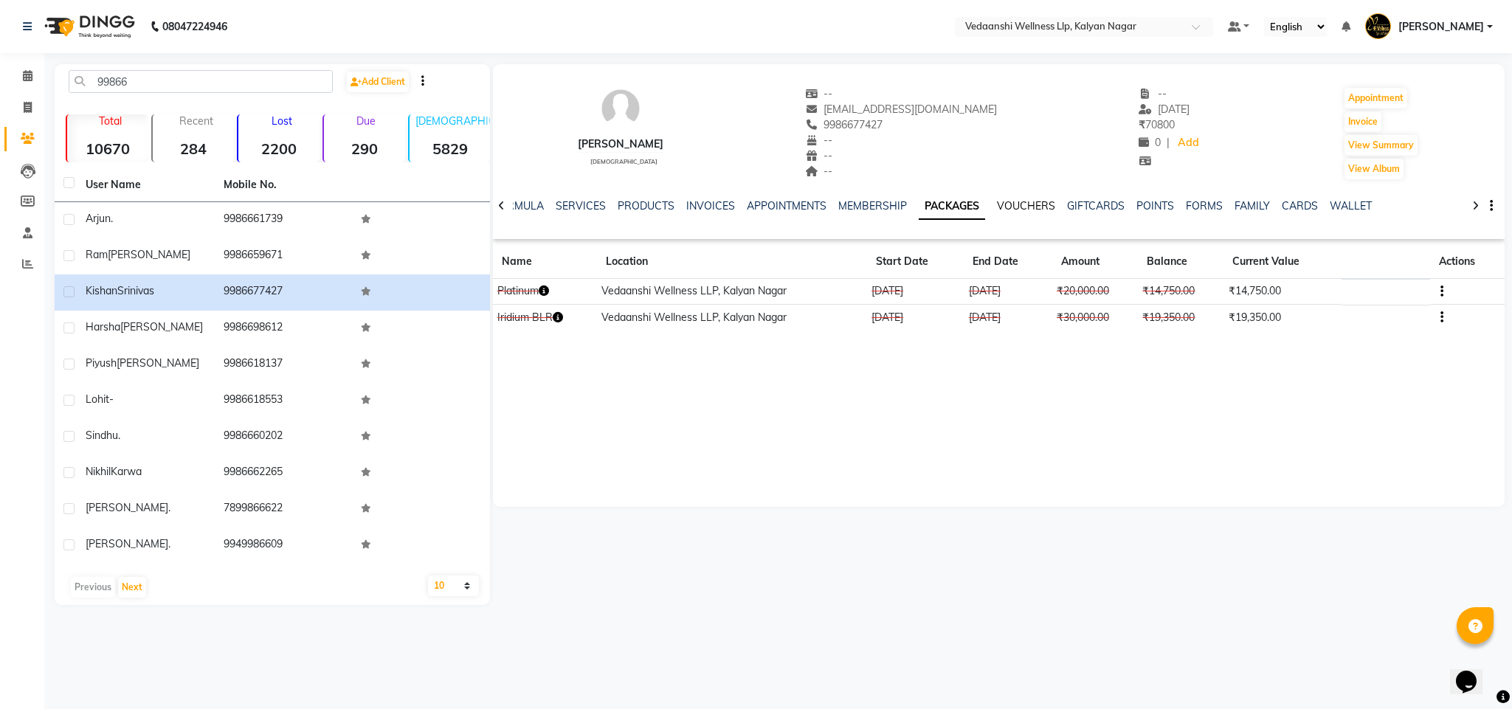
click at [1025, 202] on link "VOUCHERS" at bounding box center [1026, 205] width 58 height 13
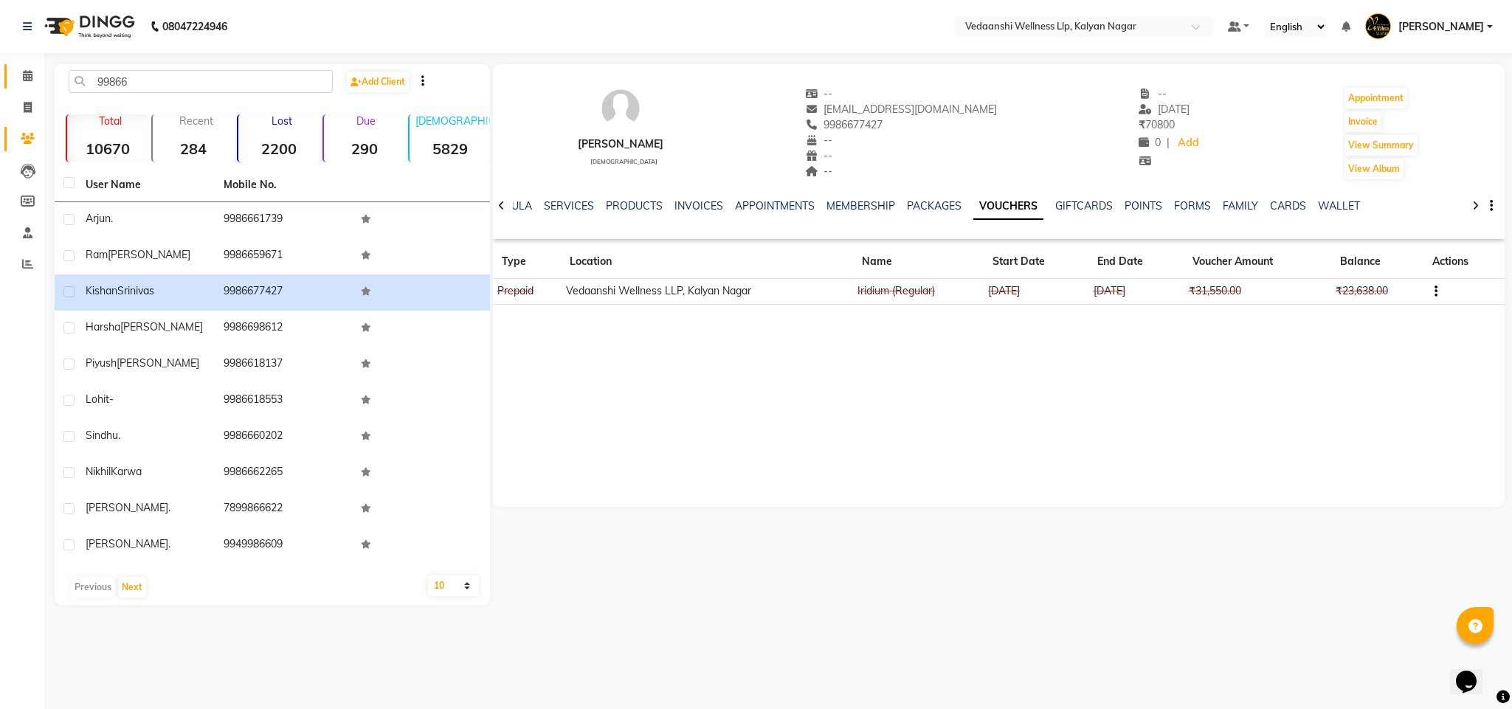
click at [27, 64] on link "Calendar" at bounding box center [21, 76] width 35 height 24
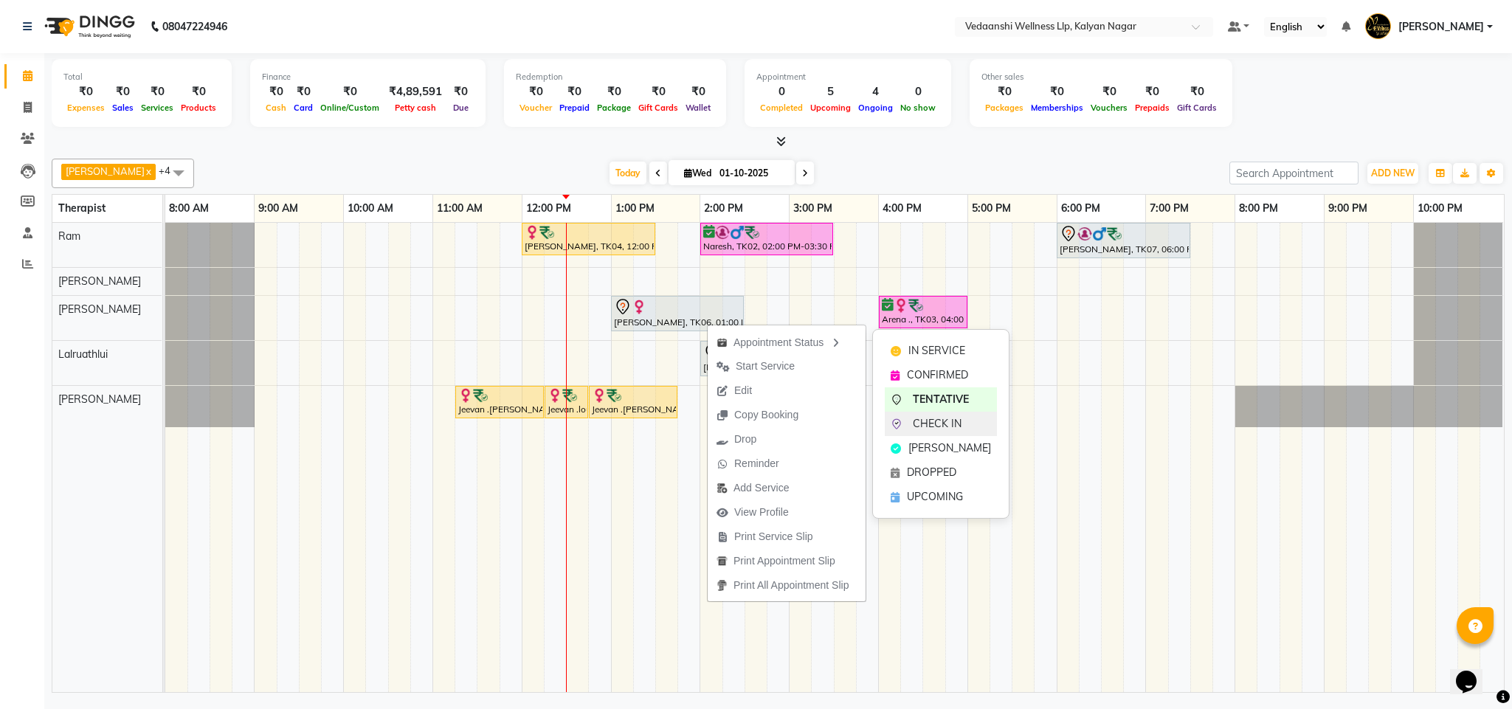
click at [944, 414] on div "CHECK IN" at bounding box center [941, 424] width 112 height 24
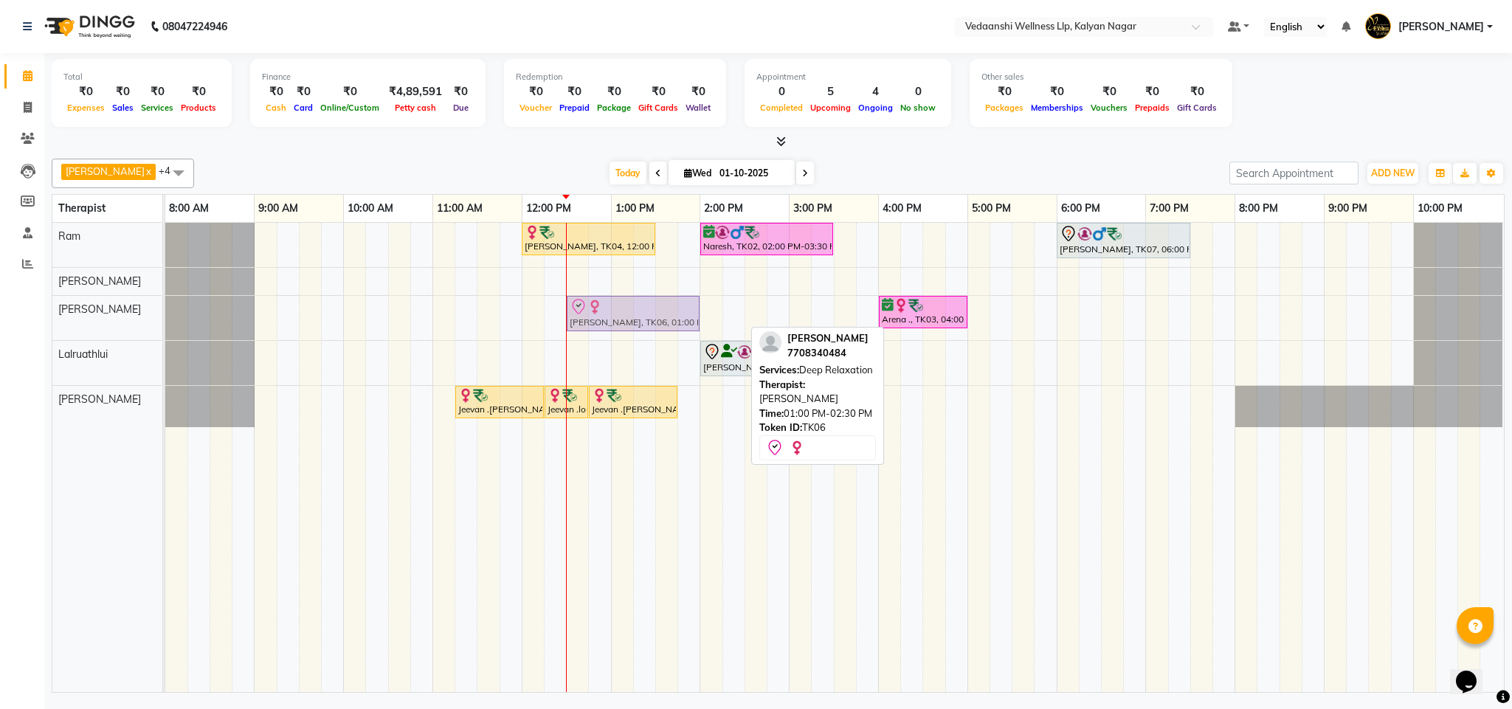
drag, startPoint x: 652, startPoint y: 326, endPoint x: 614, endPoint y: 322, distance: 37.8
click at [165, 322] on div "Ranjani, TK06, 01:00 PM-02:30 PM, Deep Relaxation Arena ., TK03, 04:00 PM-05:00…" at bounding box center [165, 318] width 0 height 44
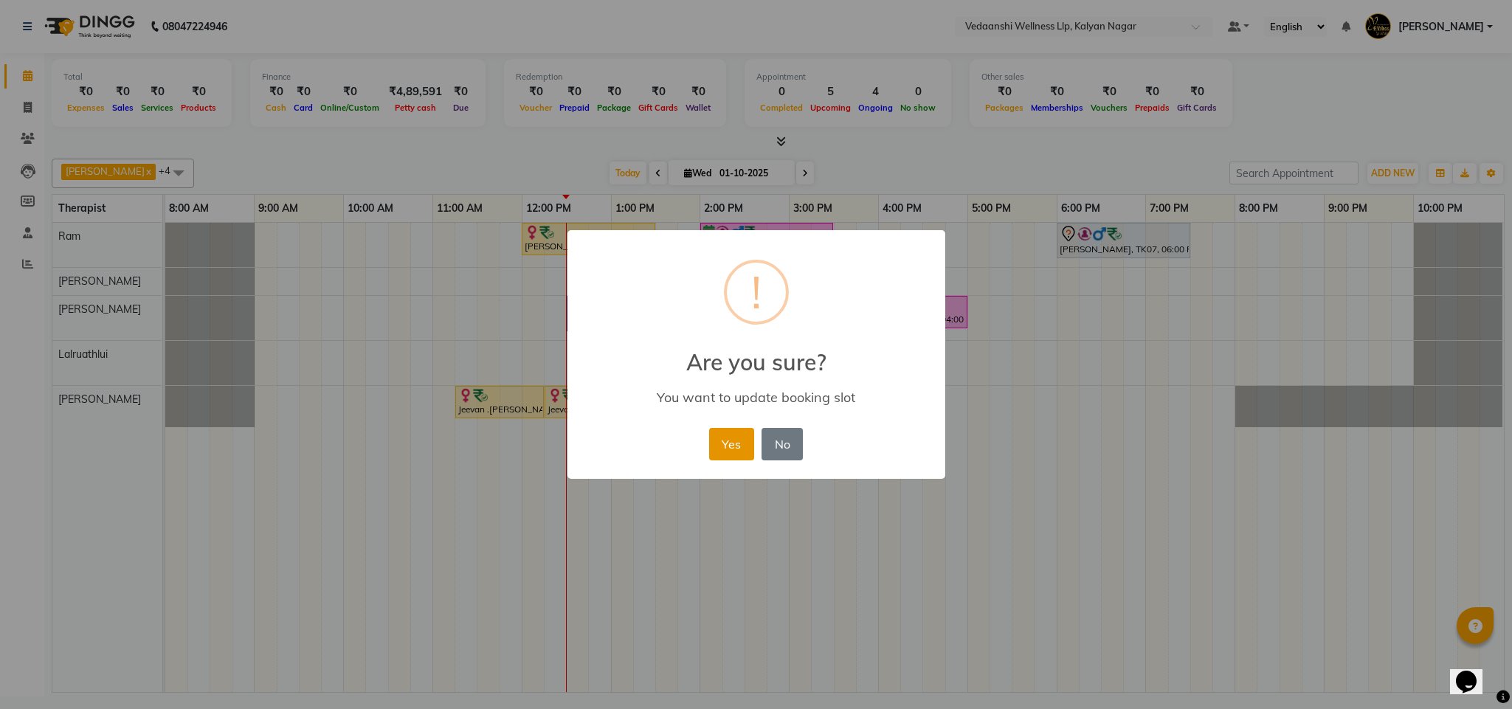
click at [725, 448] on button "Yes" at bounding box center [731, 444] width 45 height 32
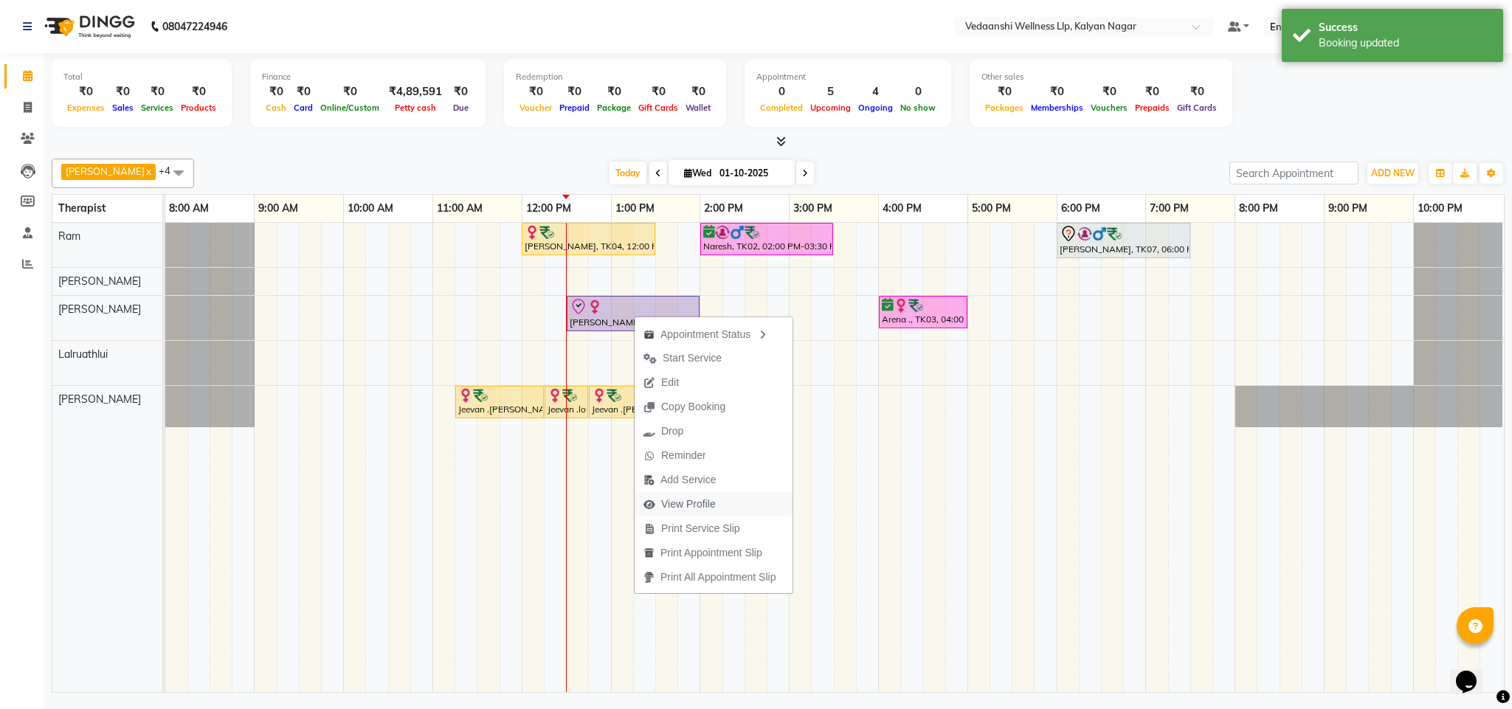
click at [706, 497] on span "View Profile" at bounding box center [688, 505] width 55 height 16
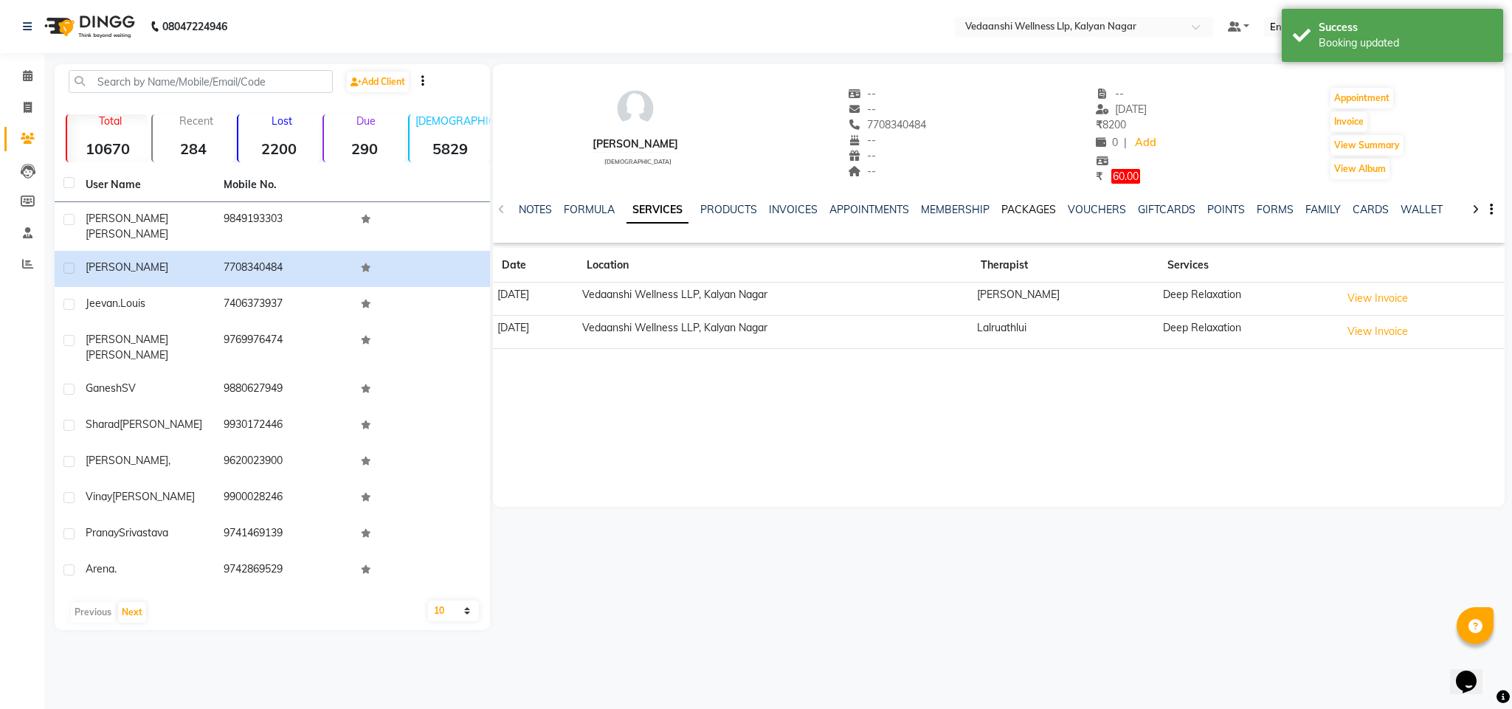
click at [1005, 204] on link "PACKAGES" at bounding box center [1029, 209] width 55 height 13
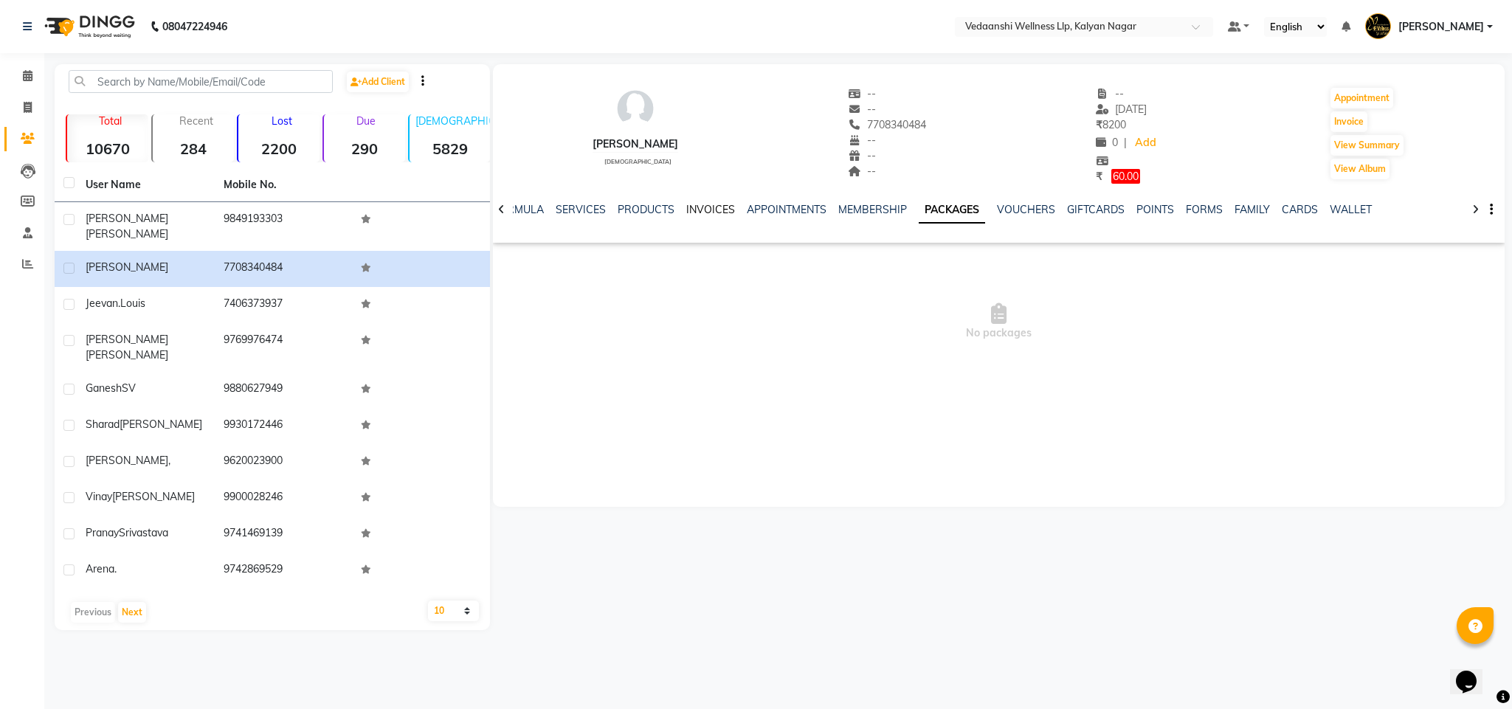
click at [686, 213] on link "INVOICES" at bounding box center [710, 209] width 49 height 13
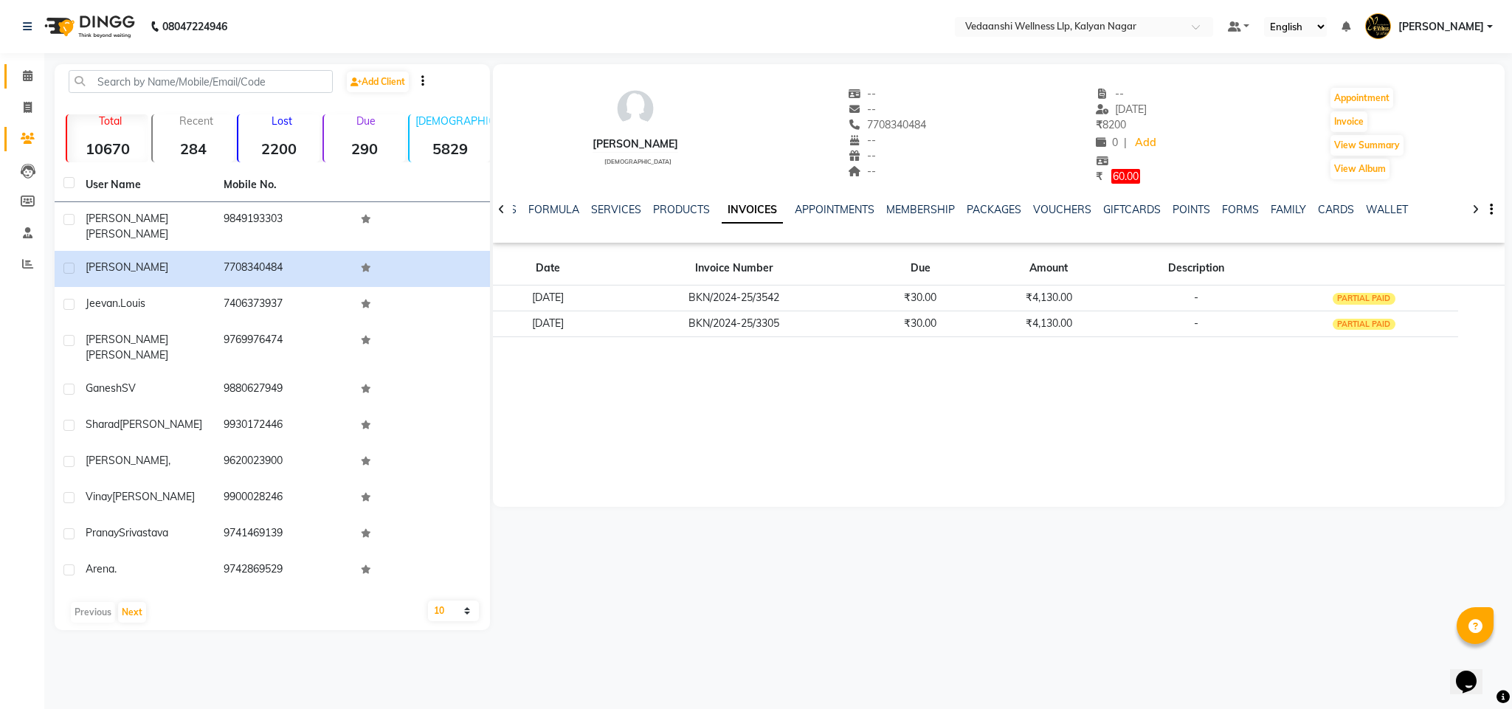
click at [27, 87] on link "Calendar" at bounding box center [21, 76] width 35 height 24
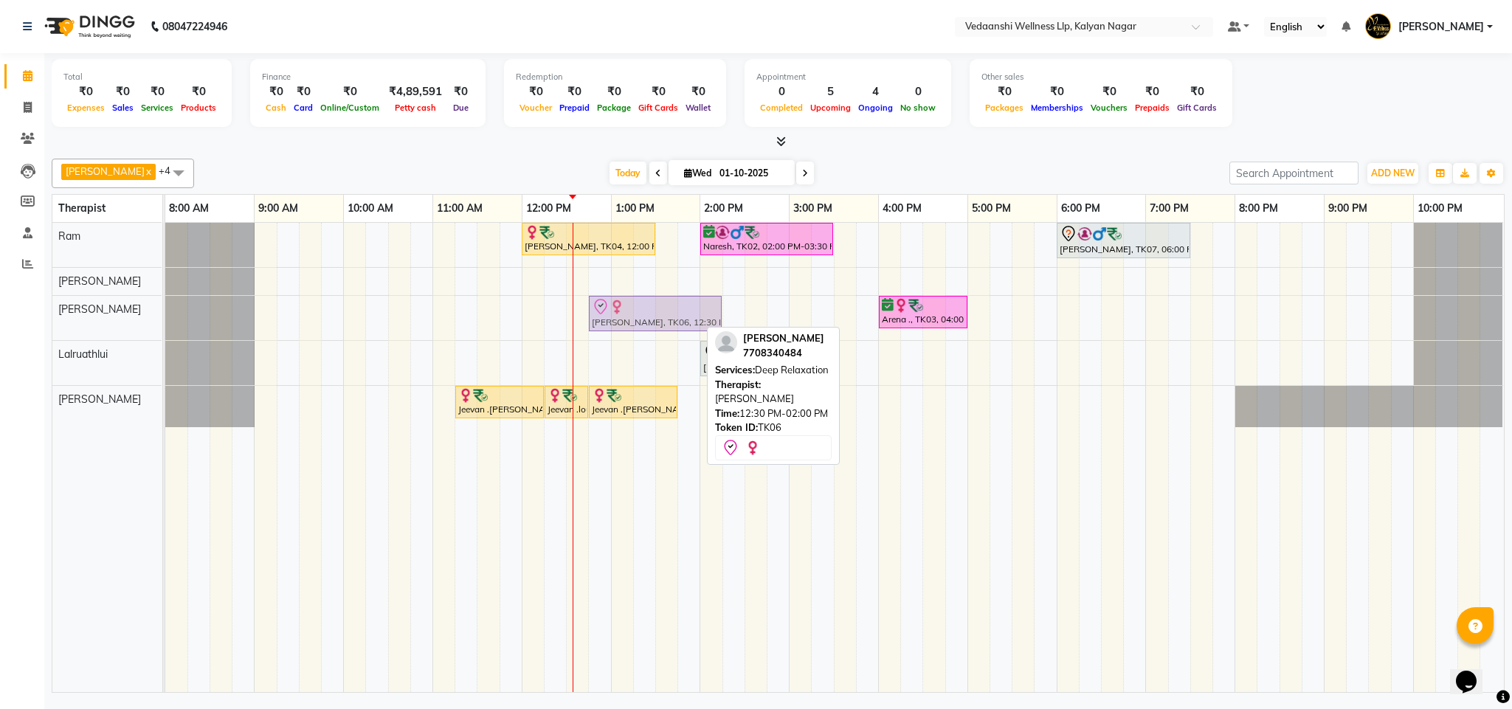
drag, startPoint x: 618, startPoint y: 315, endPoint x: 636, endPoint y: 315, distance: 17.7
click at [165, 315] on div "Ranjani, TK06, 12:30 PM-02:00 PM, Deep Relaxation Arena ., TK03, 04:00 PM-05:00…" at bounding box center [165, 318] width 0 height 44
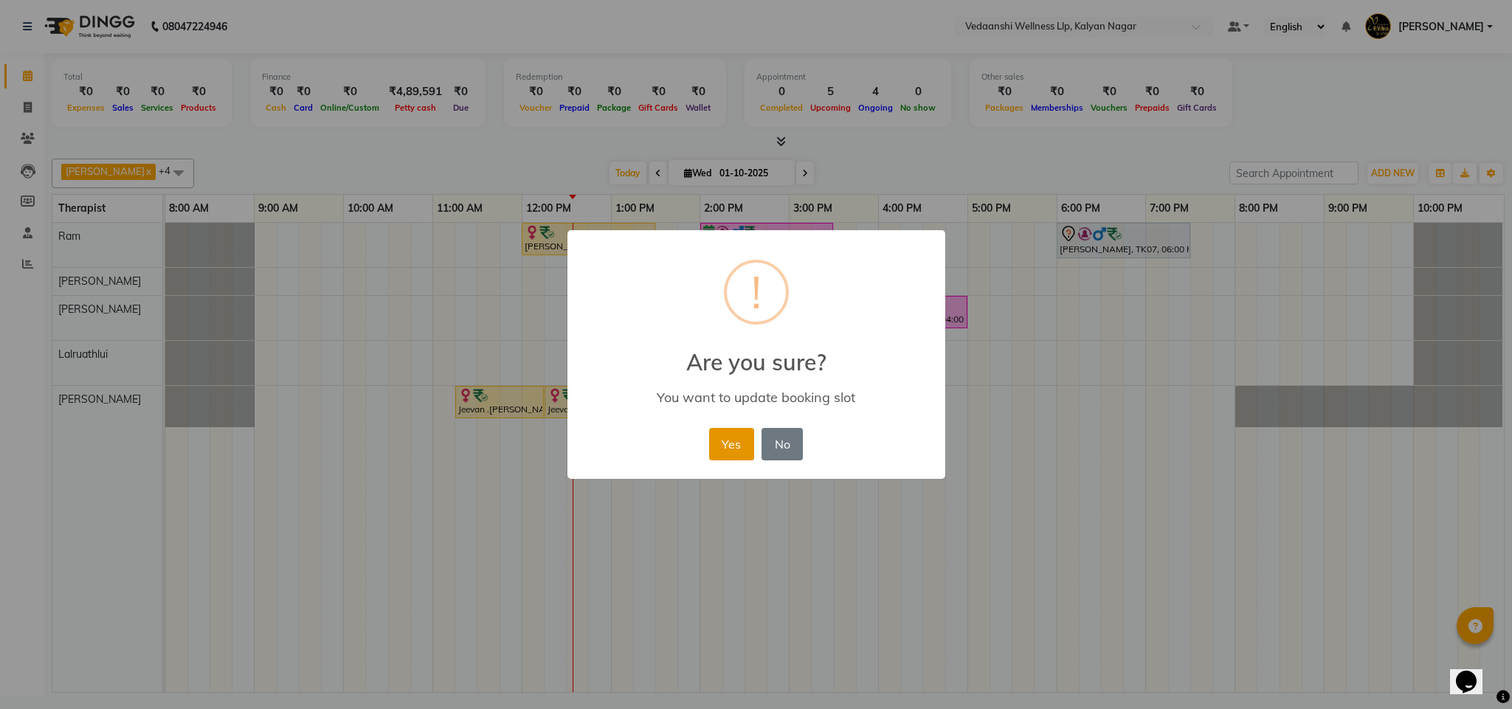
click at [713, 445] on button "Yes" at bounding box center [731, 444] width 45 height 32
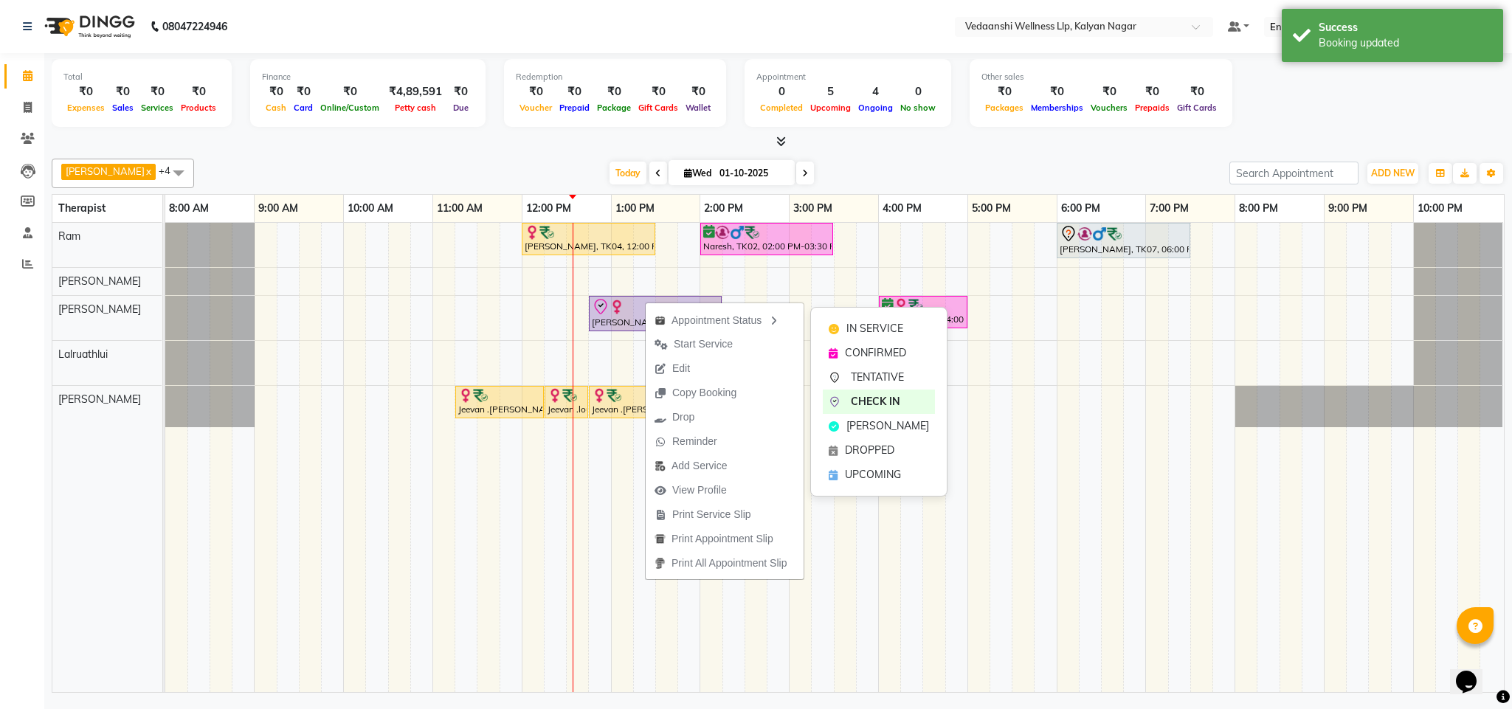
drag, startPoint x: 858, startPoint y: 328, endPoint x: 895, endPoint y: 160, distance: 172.5
click at [858, 326] on span "IN SERVICE" at bounding box center [875, 329] width 57 height 16
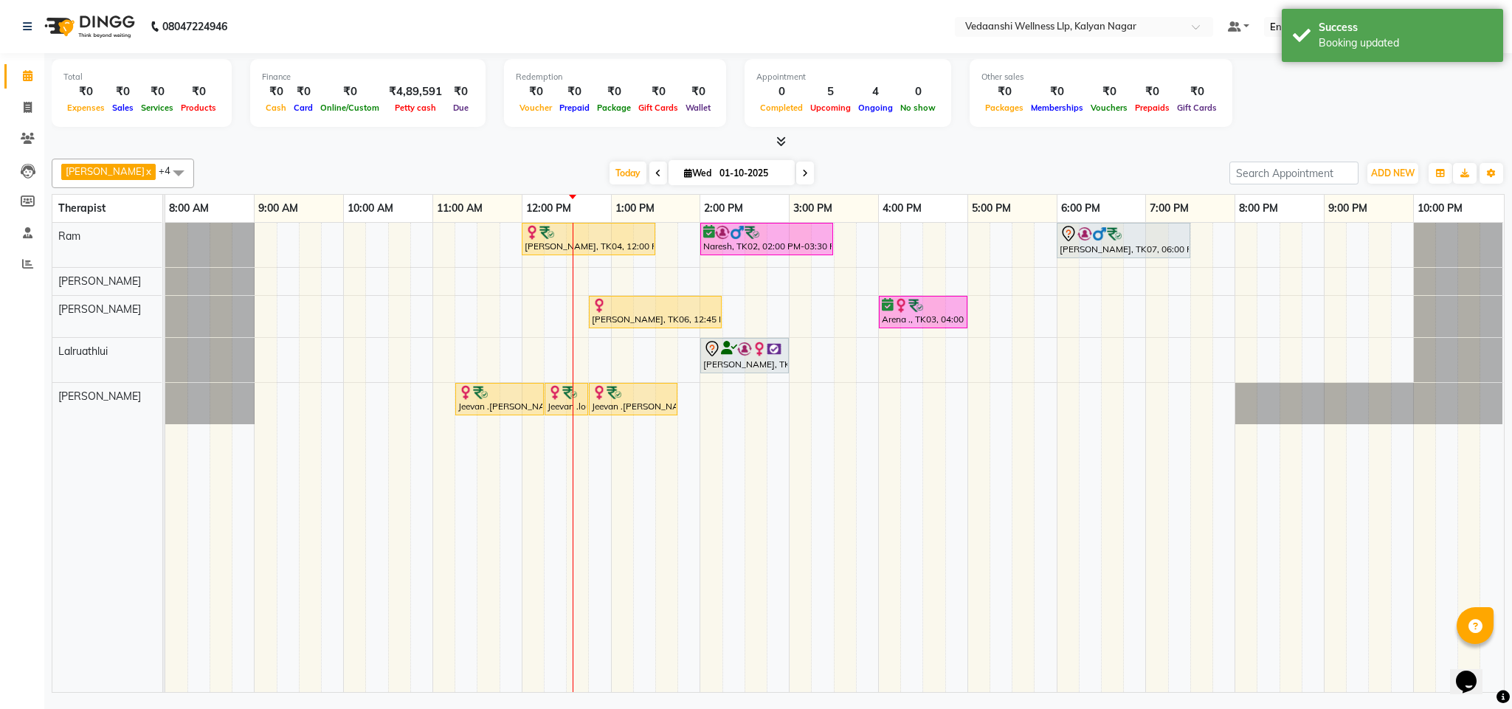
click at [904, 131] on div "Total ₹0 Expenses ₹0 Sales ₹0 Services ₹0 Products Finance ₹0 Cash ₹0 Card ₹0 O…" at bounding box center [778, 95] width 1453 height 72
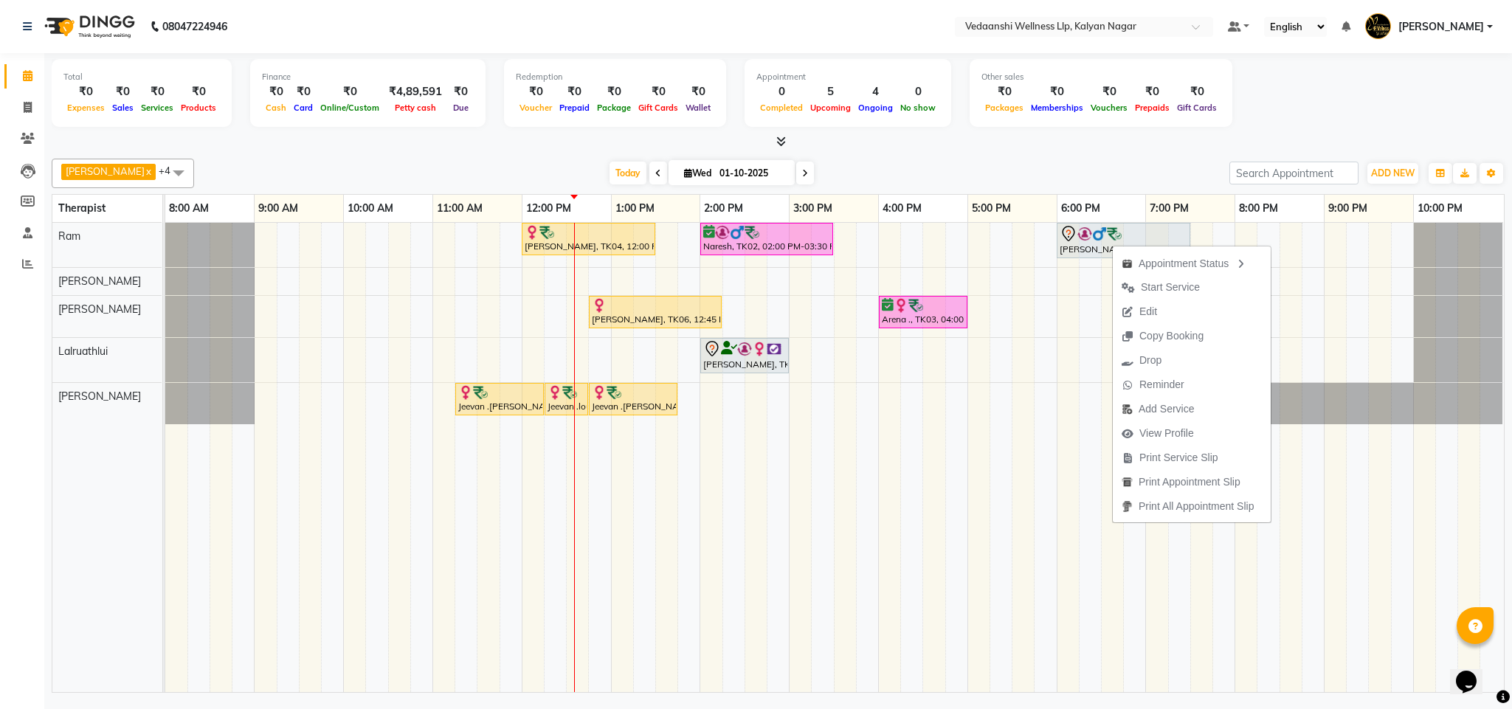
click at [1006, 162] on div "[PERSON_NAME] x [PERSON_NAME] x Lalruathlui x Ram x [PERSON_NAME] x +4 Select A…" at bounding box center [778, 174] width 1453 height 30
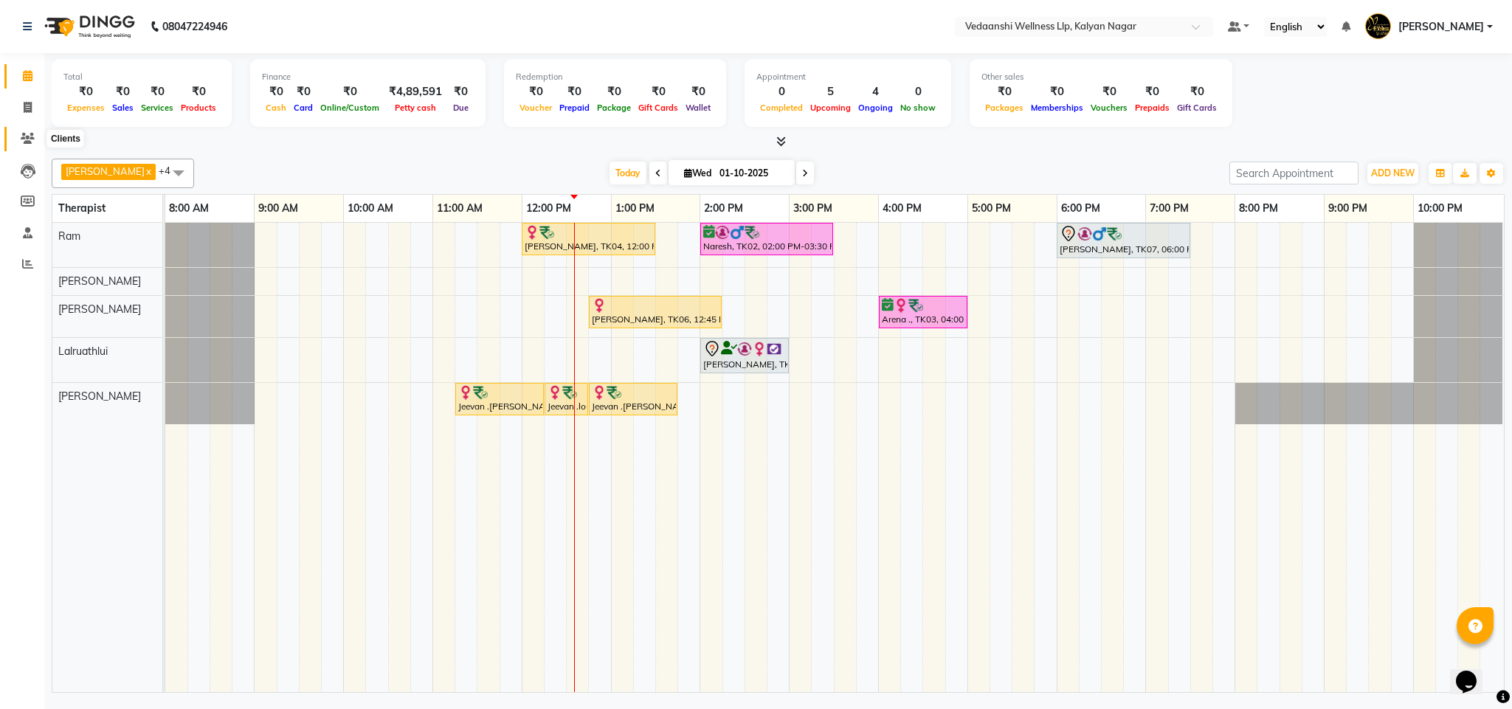
click at [16, 133] on span at bounding box center [28, 139] width 26 height 17
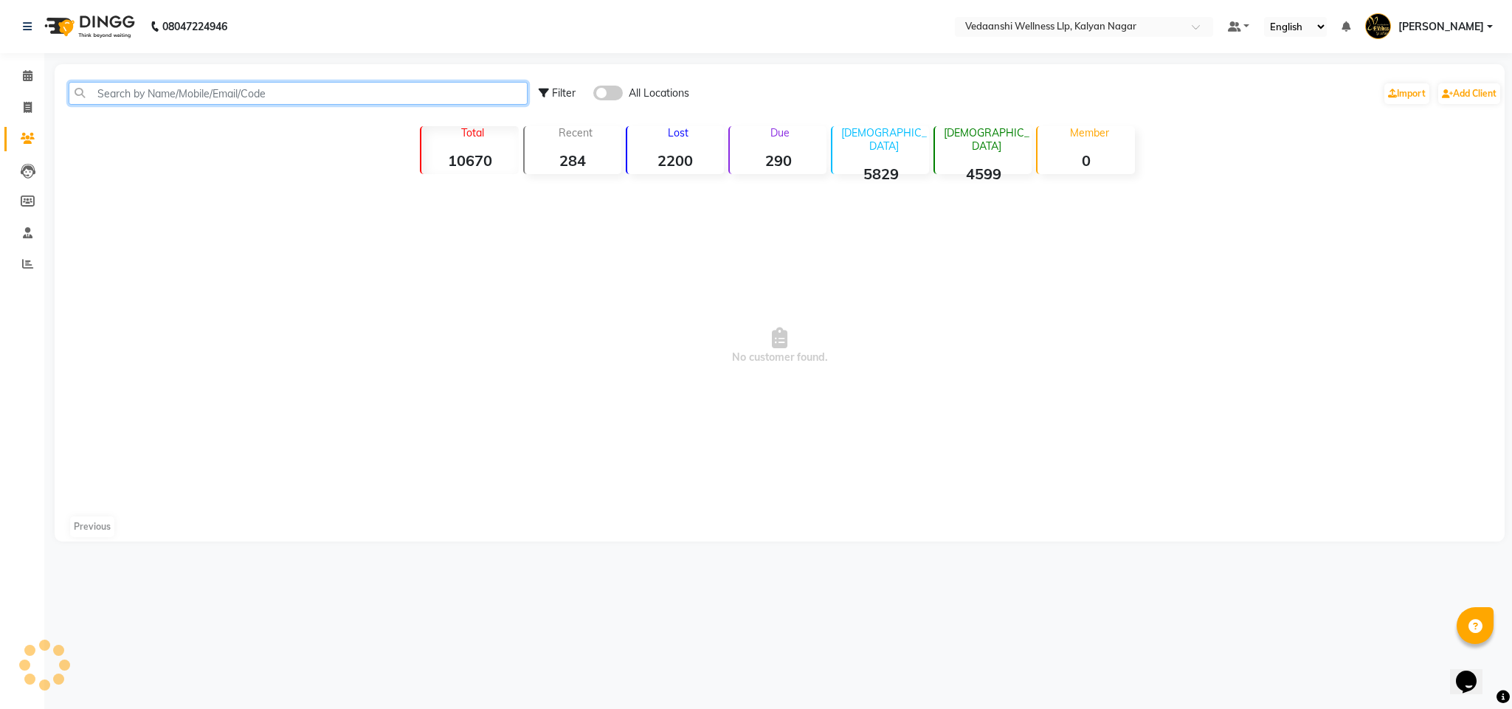
click at [211, 92] on input "text" at bounding box center [298, 93] width 459 height 23
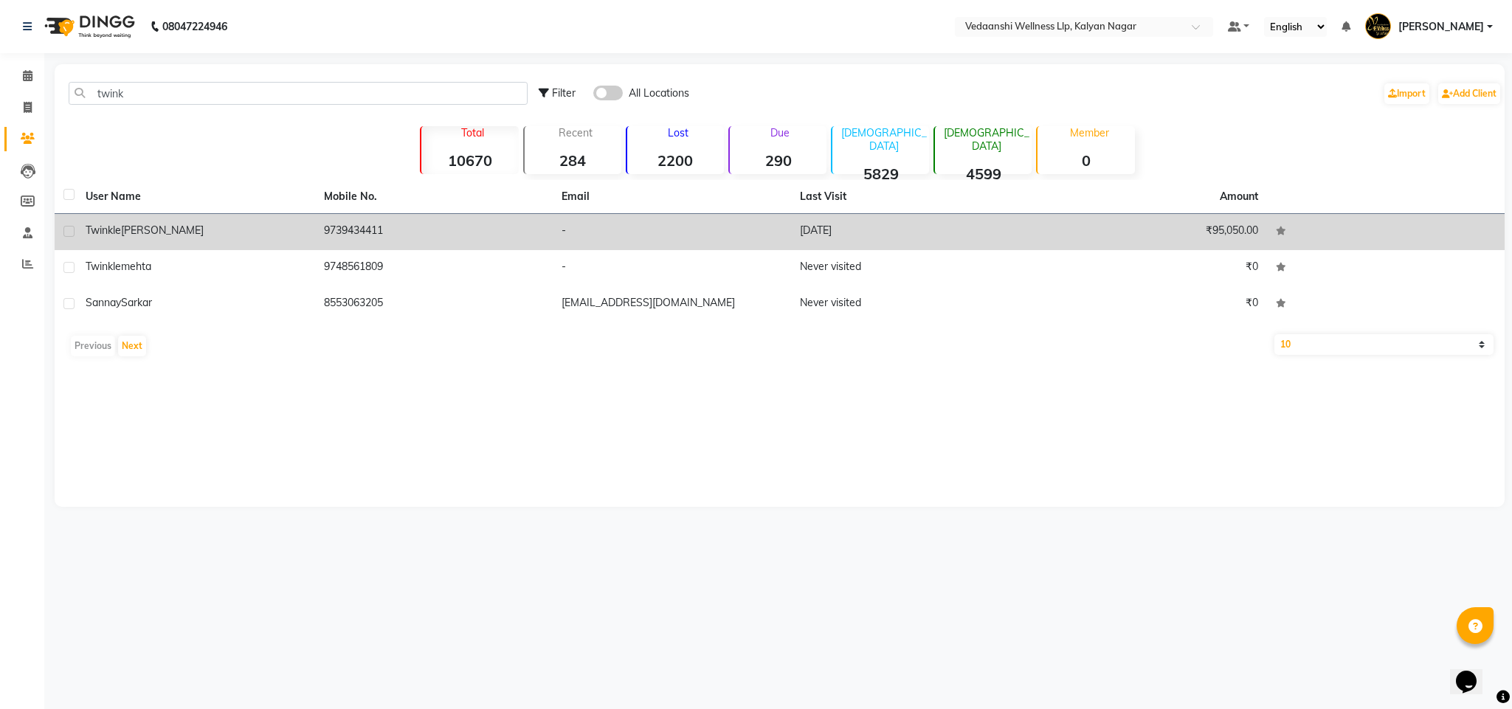
click at [371, 231] on td "9739434411" at bounding box center [434, 232] width 238 height 36
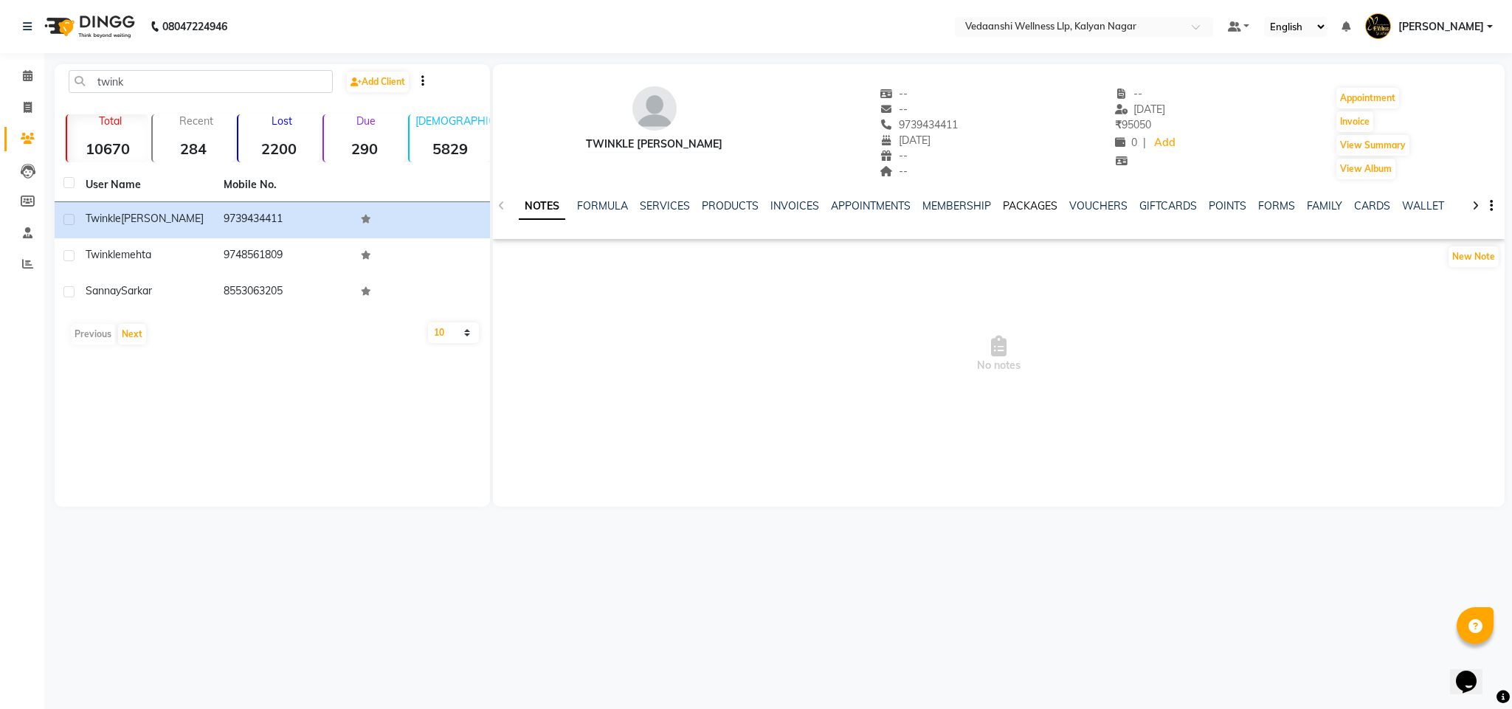
click at [1034, 202] on link "PACKAGES" at bounding box center [1030, 205] width 55 height 13
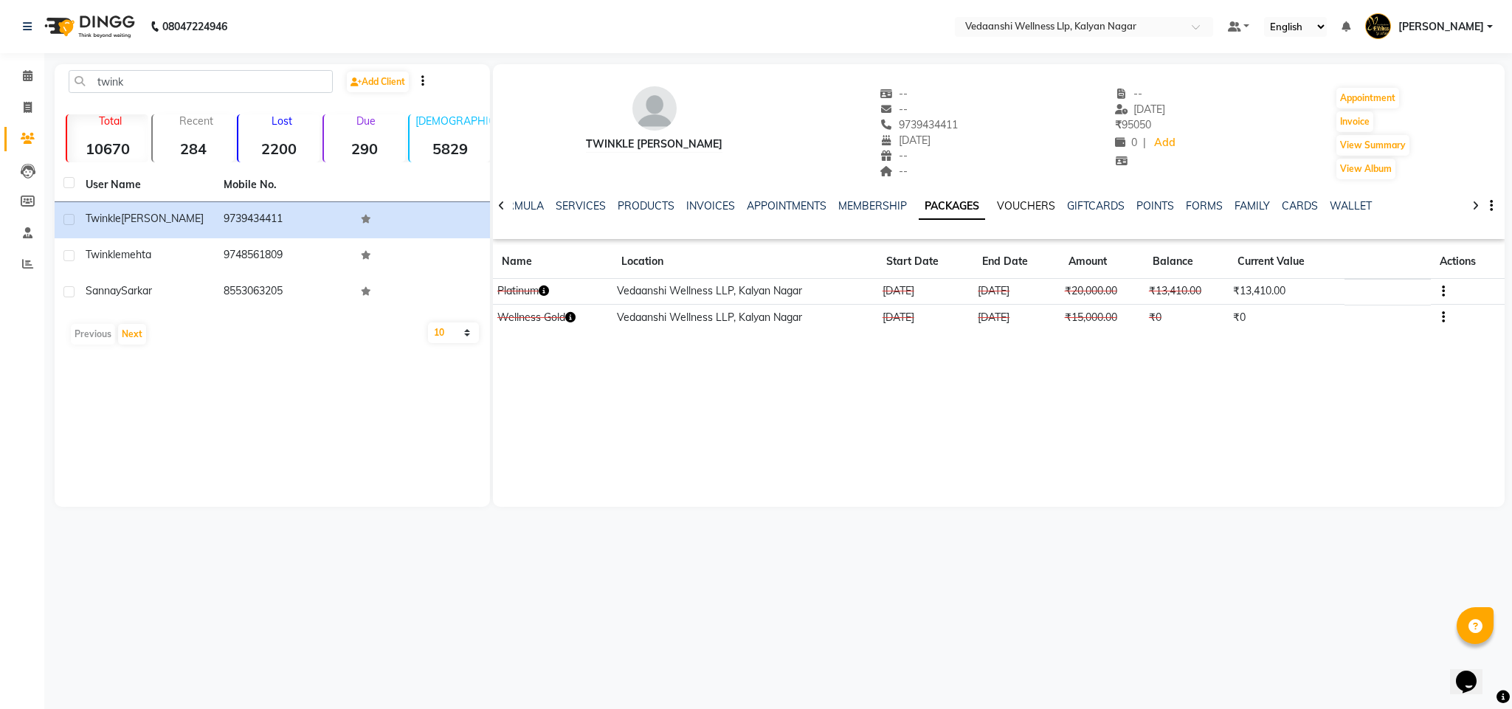
click at [1014, 211] on link "VOUCHERS" at bounding box center [1026, 205] width 58 height 13
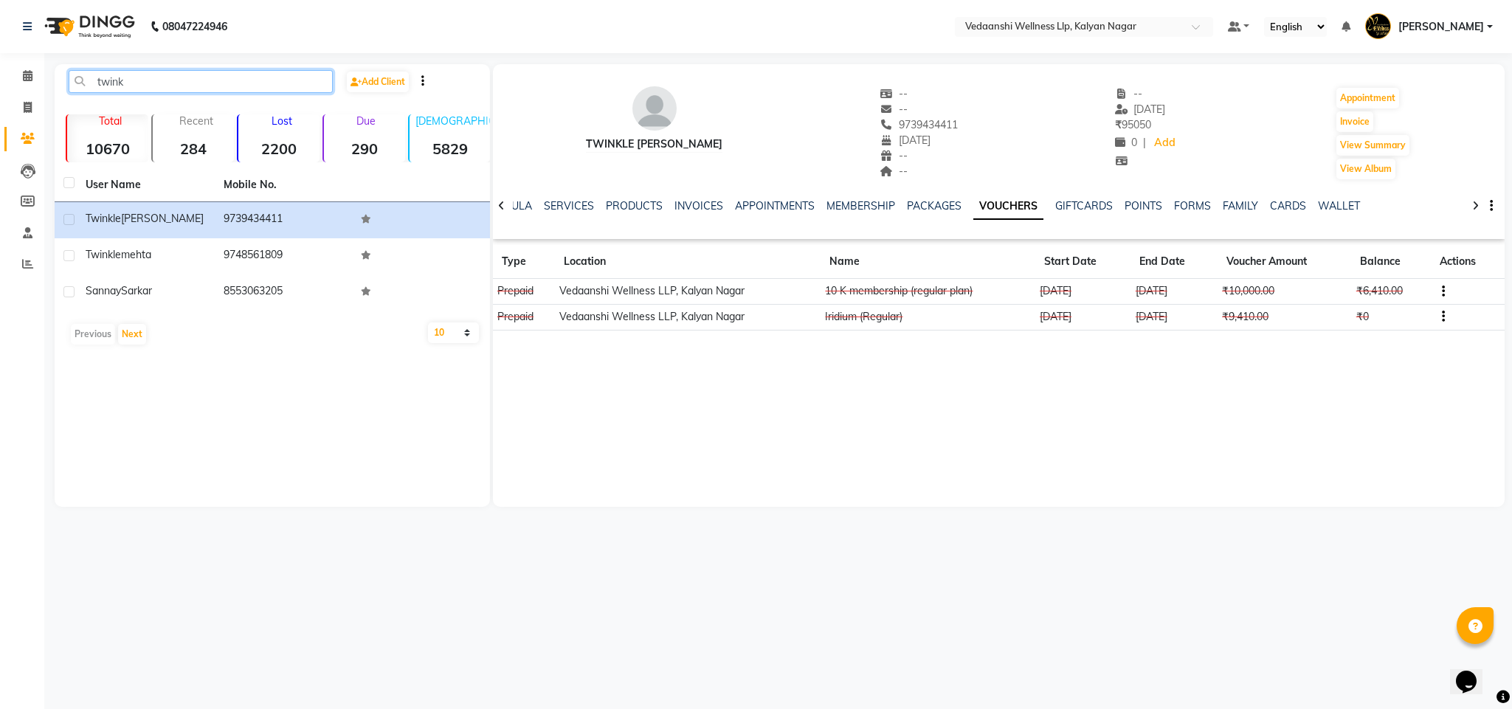
click at [113, 75] on input "twink" at bounding box center [201, 81] width 264 height 23
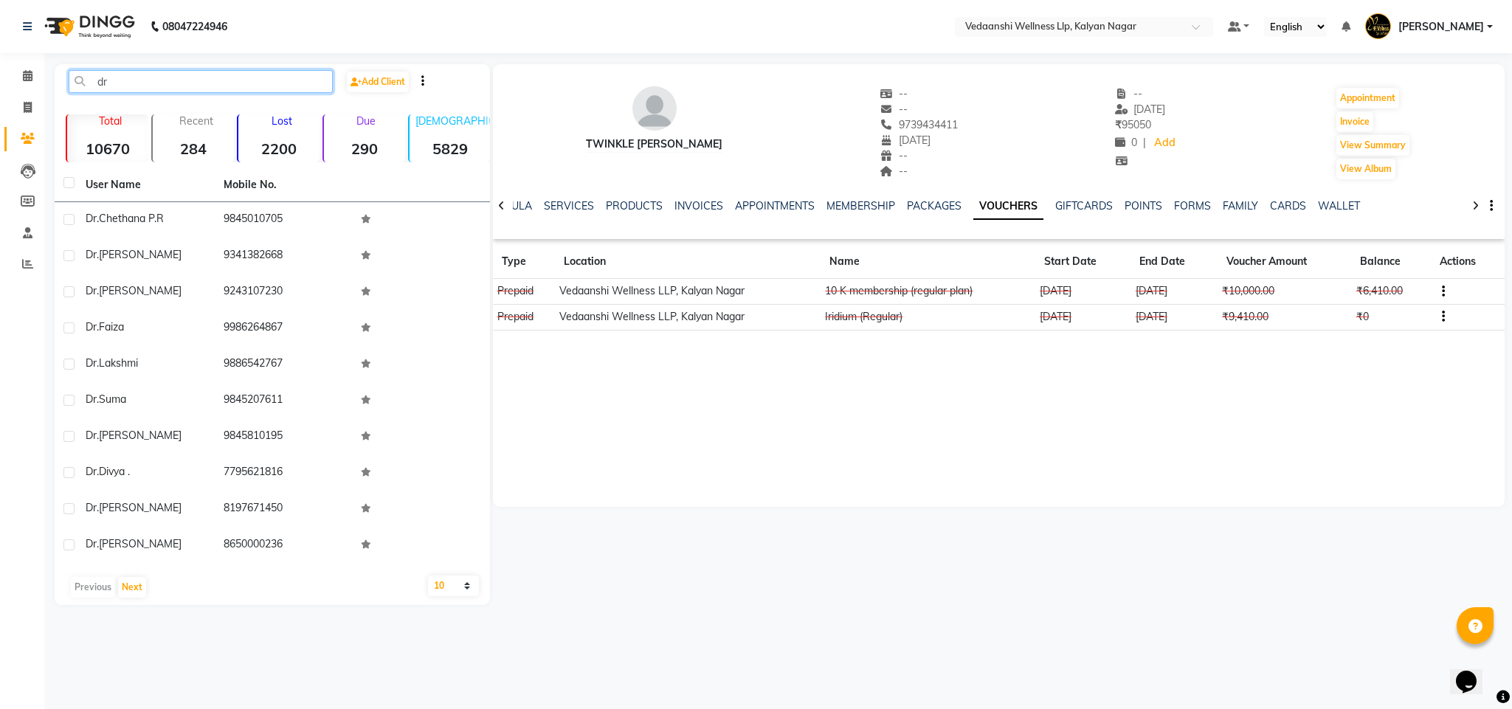
type input "d"
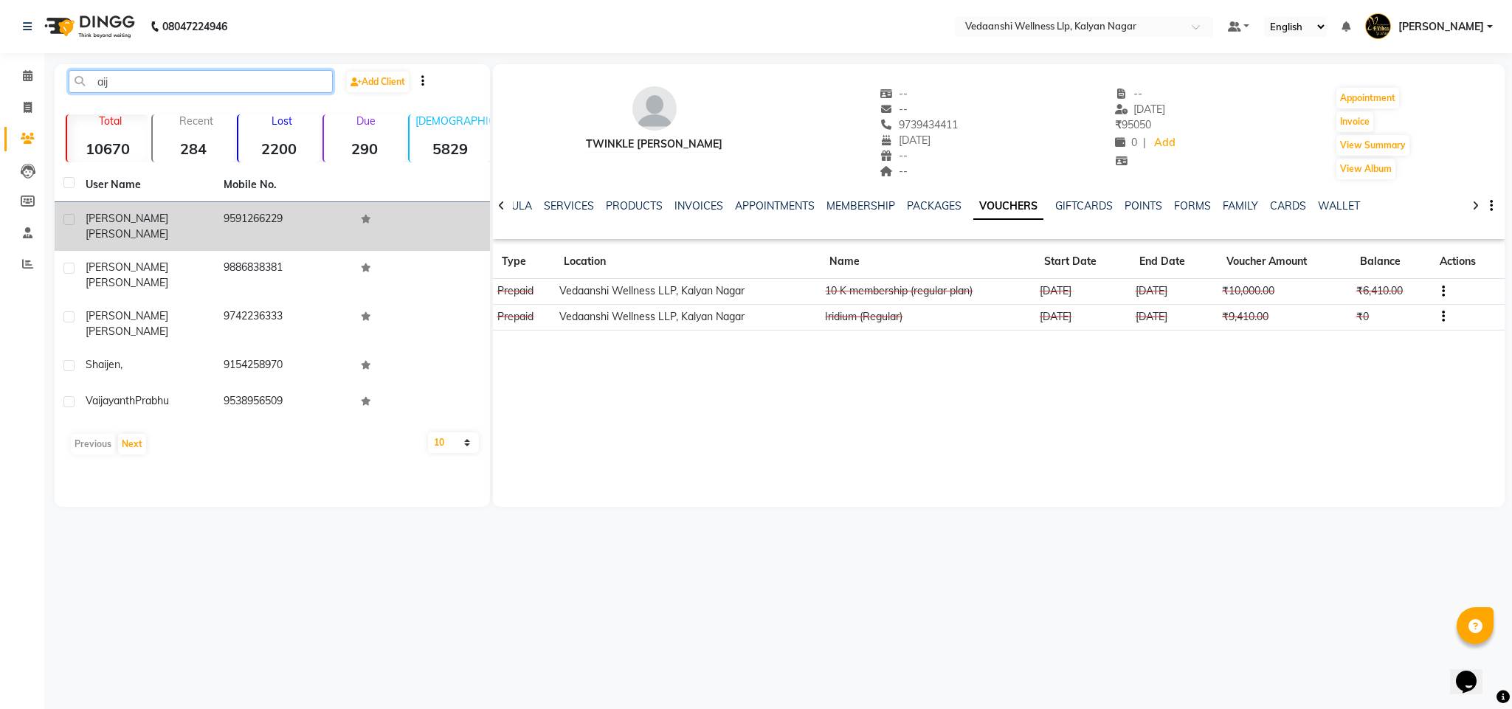
type input "aij"
click at [253, 231] on td "9591266229" at bounding box center [284, 226] width 138 height 49
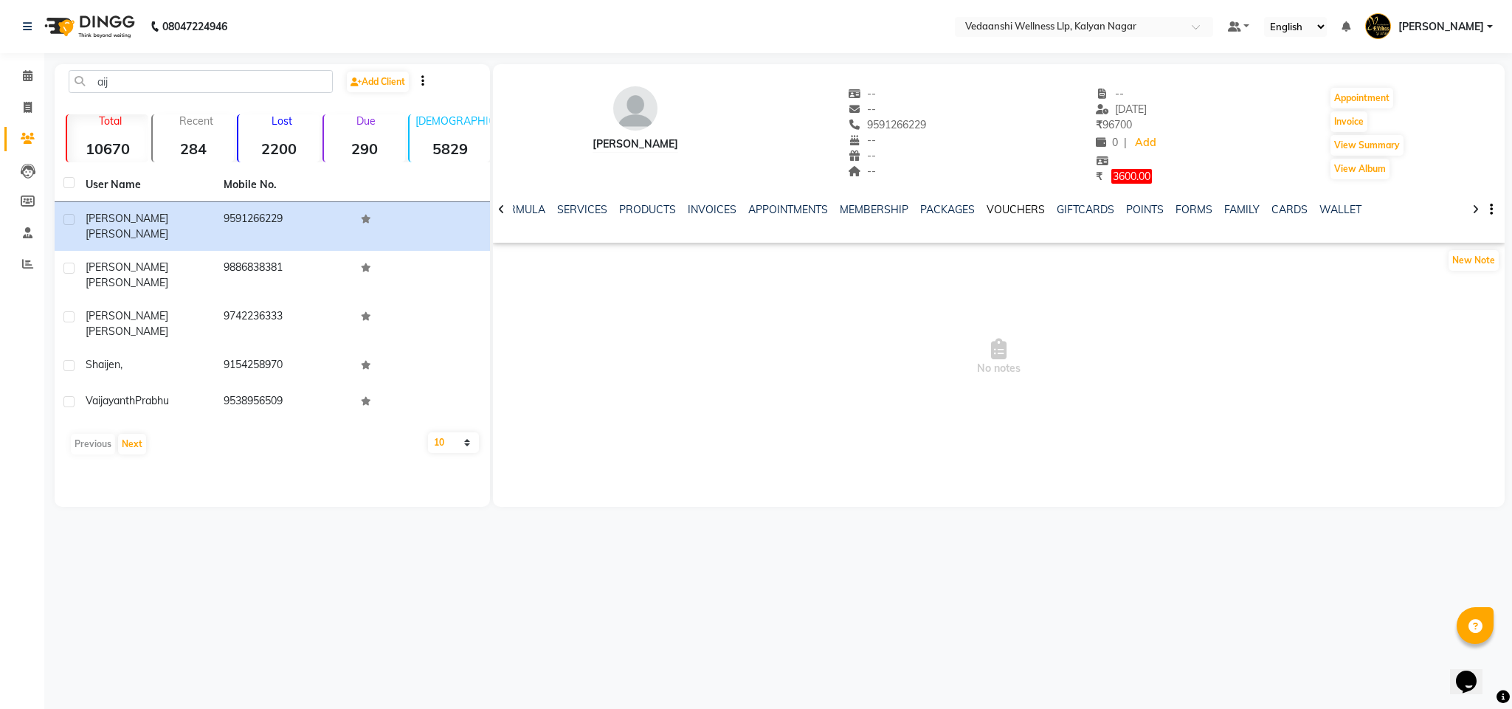
click at [1012, 210] on link "VOUCHERS" at bounding box center [1016, 209] width 58 height 13
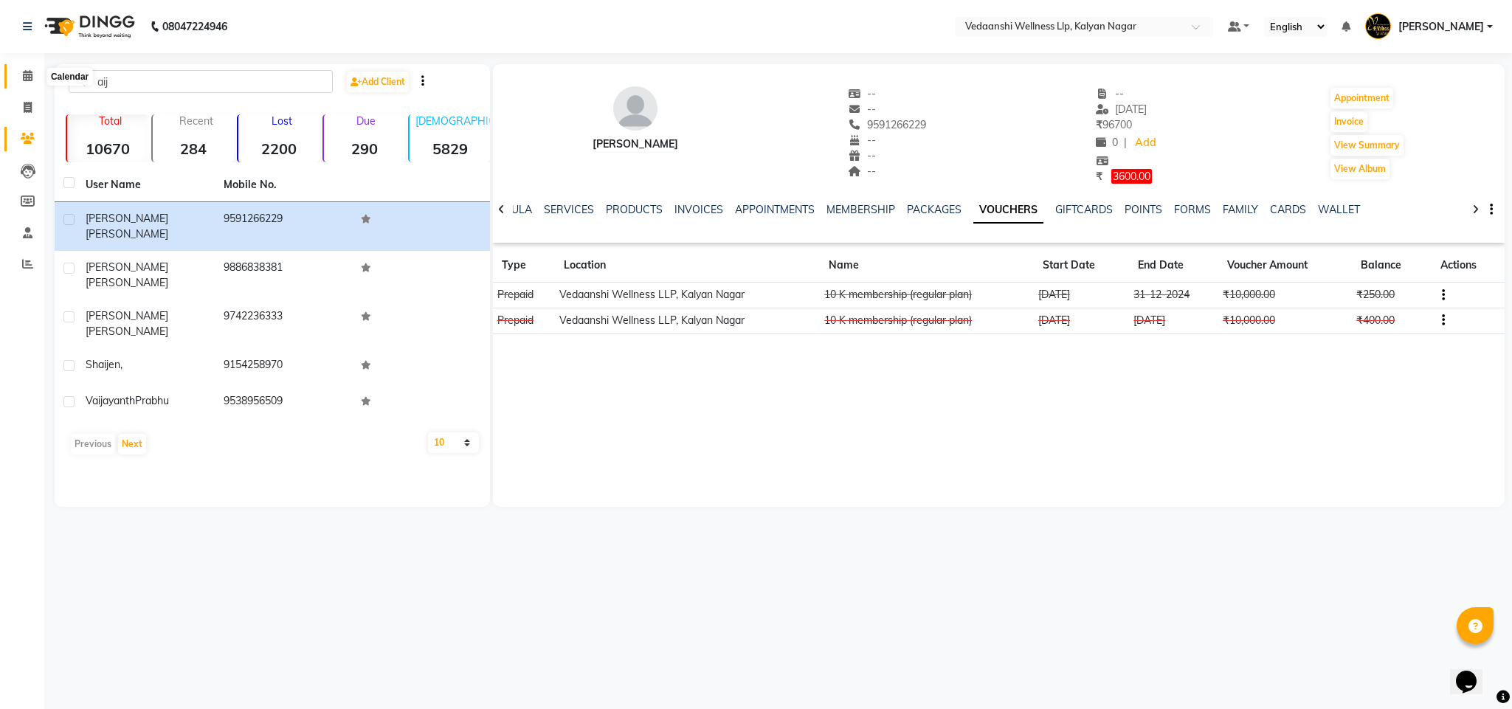
click at [31, 80] on icon at bounding box center [28, 75] width 10 height 11
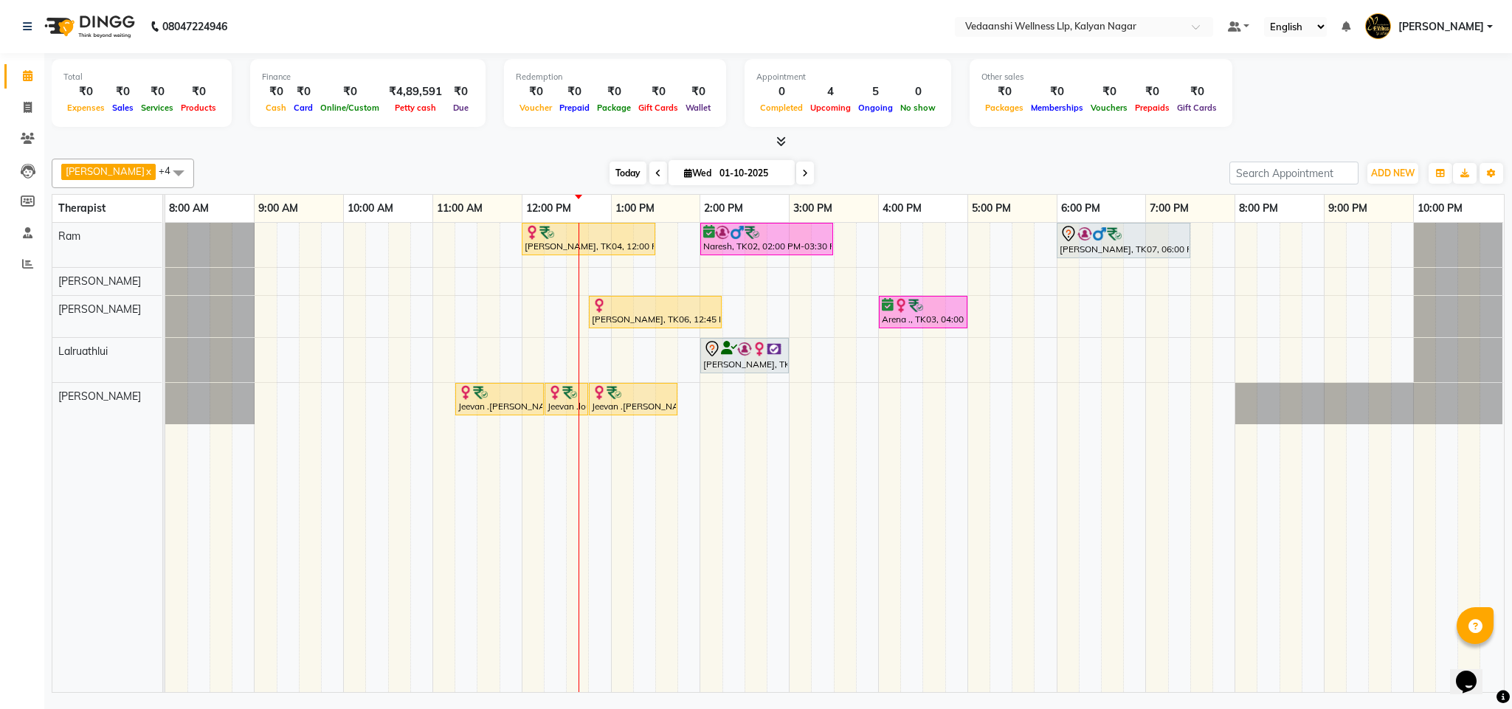
click at [610, 182] on span "Today" at bounding box center [628, 173] width 37 height 23
click at [796, 178] on span at bounding box center [805, 173] width 18 height 23
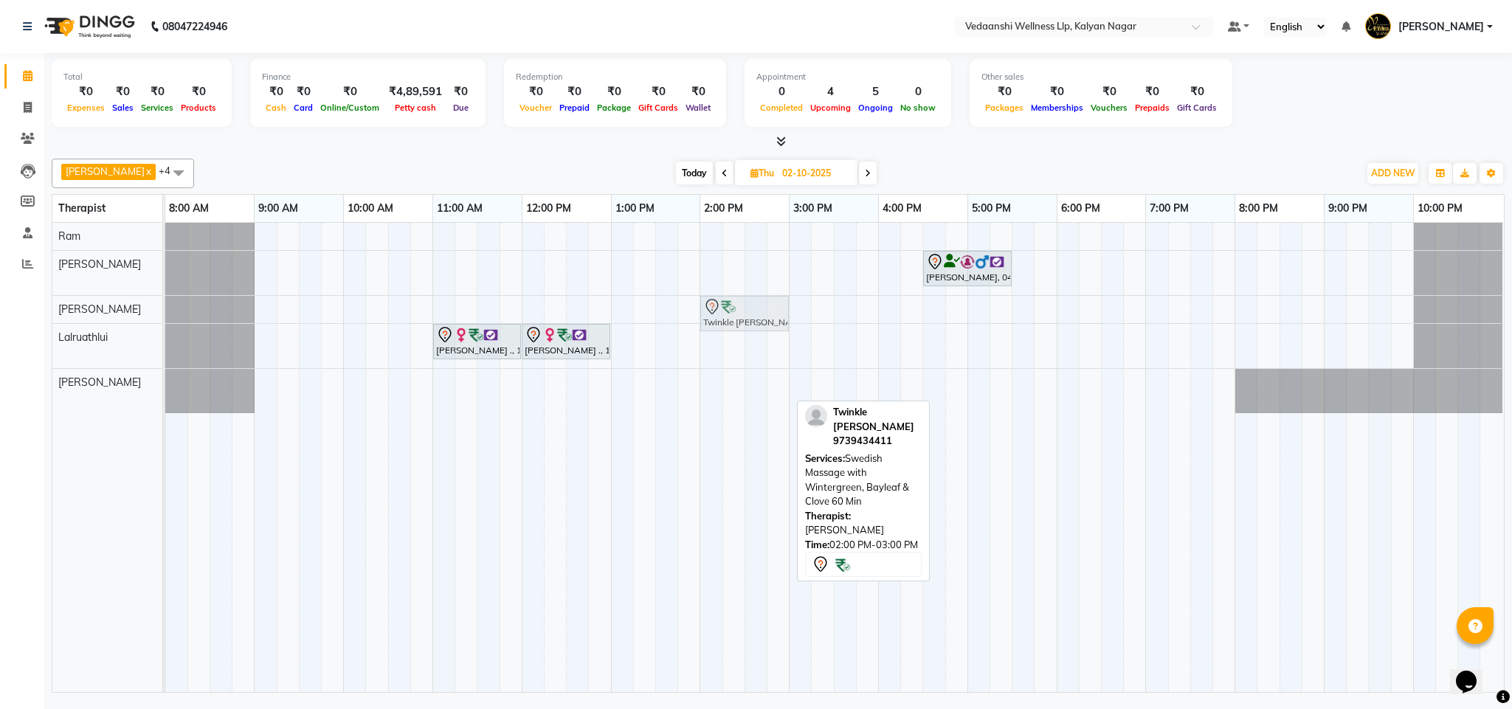
drag, startPoint x: 760, startPoint y: 385, endPoint x: 760, endPoint y: 309, distance: 76.8
click at [760, 309] on tbody "Vinay Kumar, 04:30 PM-05:30 PM, Member Plan 60 Min Twinkle Dugal, 02:00 PM-03:0…" at bounding box center [834, 318] width 1338 height 190
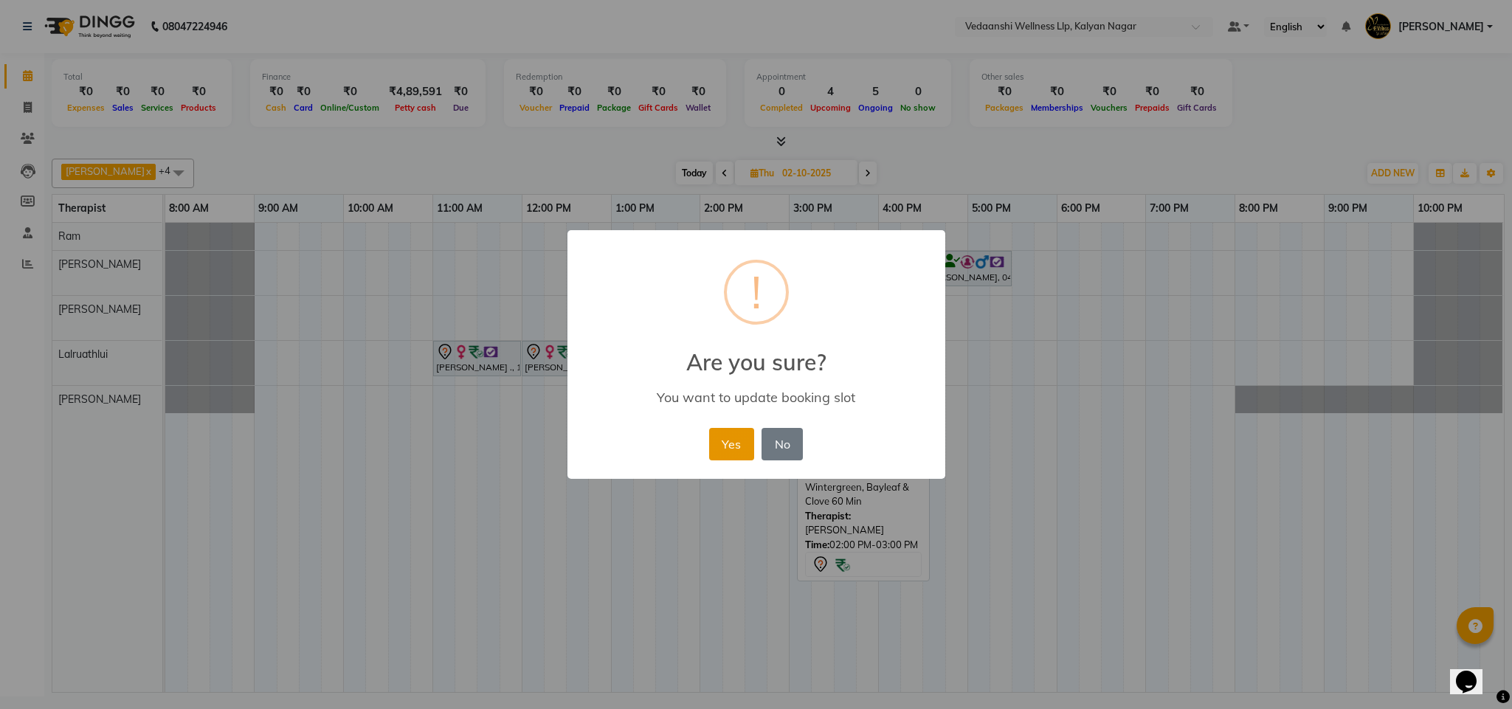
click at [725, 443] on button "Yes" at bounding box center [731, 444] width 45 height 32
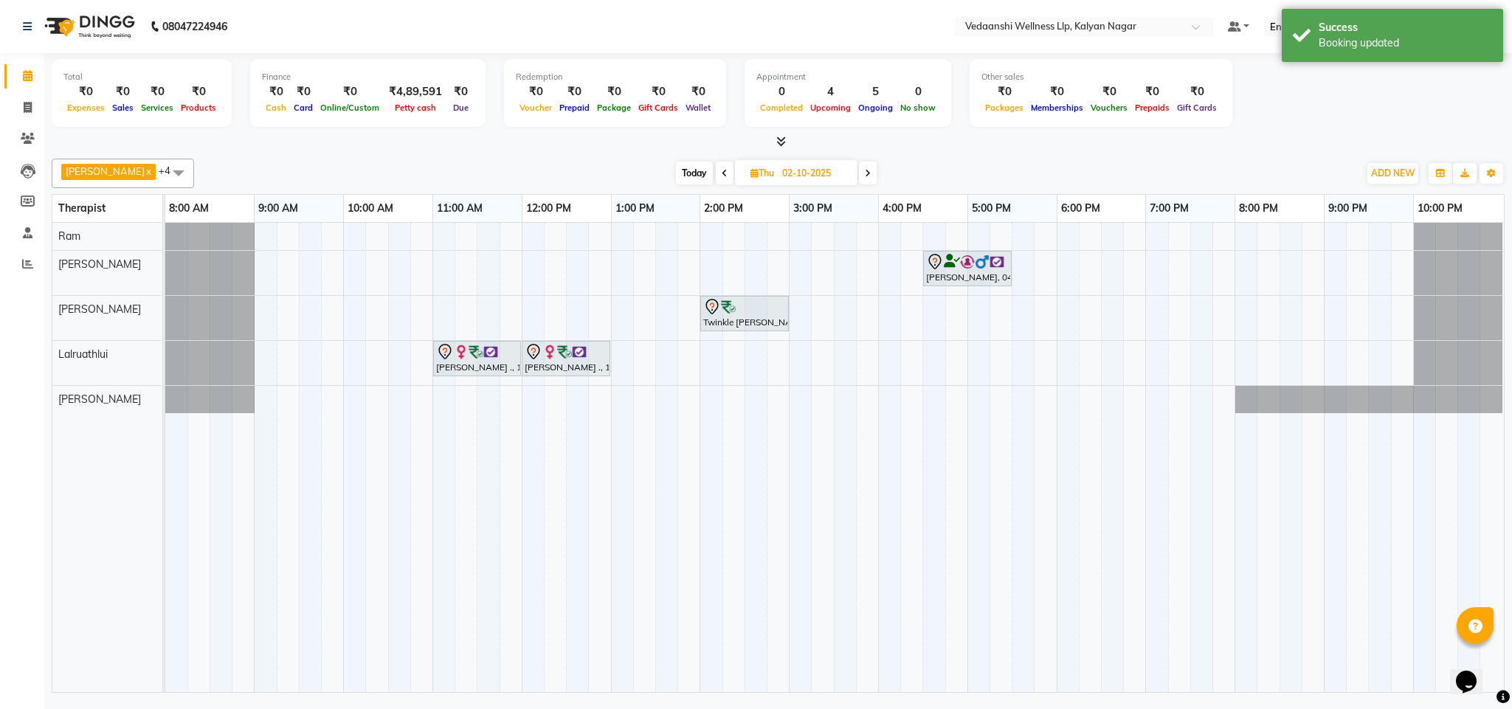
click at [676, 167] on span "Today" at bounding box center [694, 173] width 37 height 23
type input "01-10-2025"
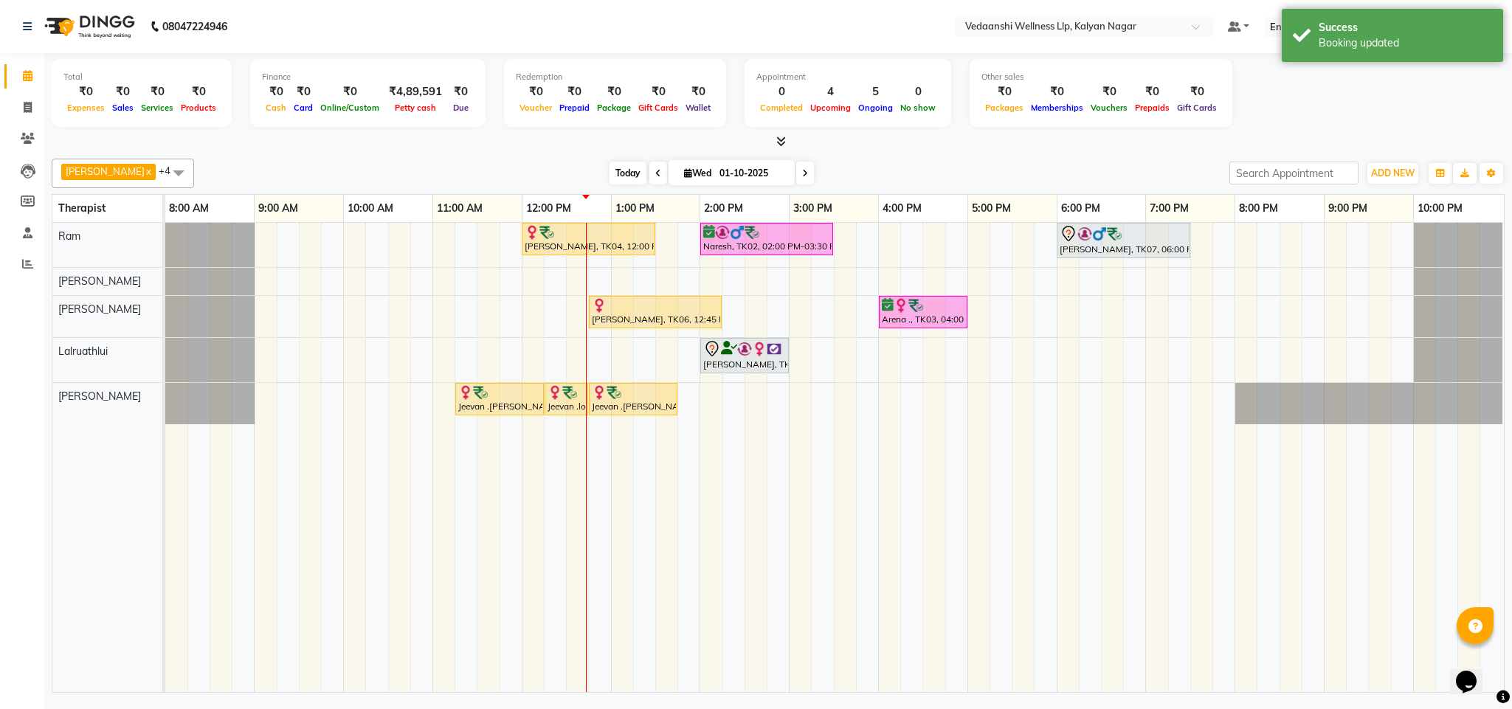
click at [610, 182] on span "Today" at bounding box center [628, 173] width 37 height 23
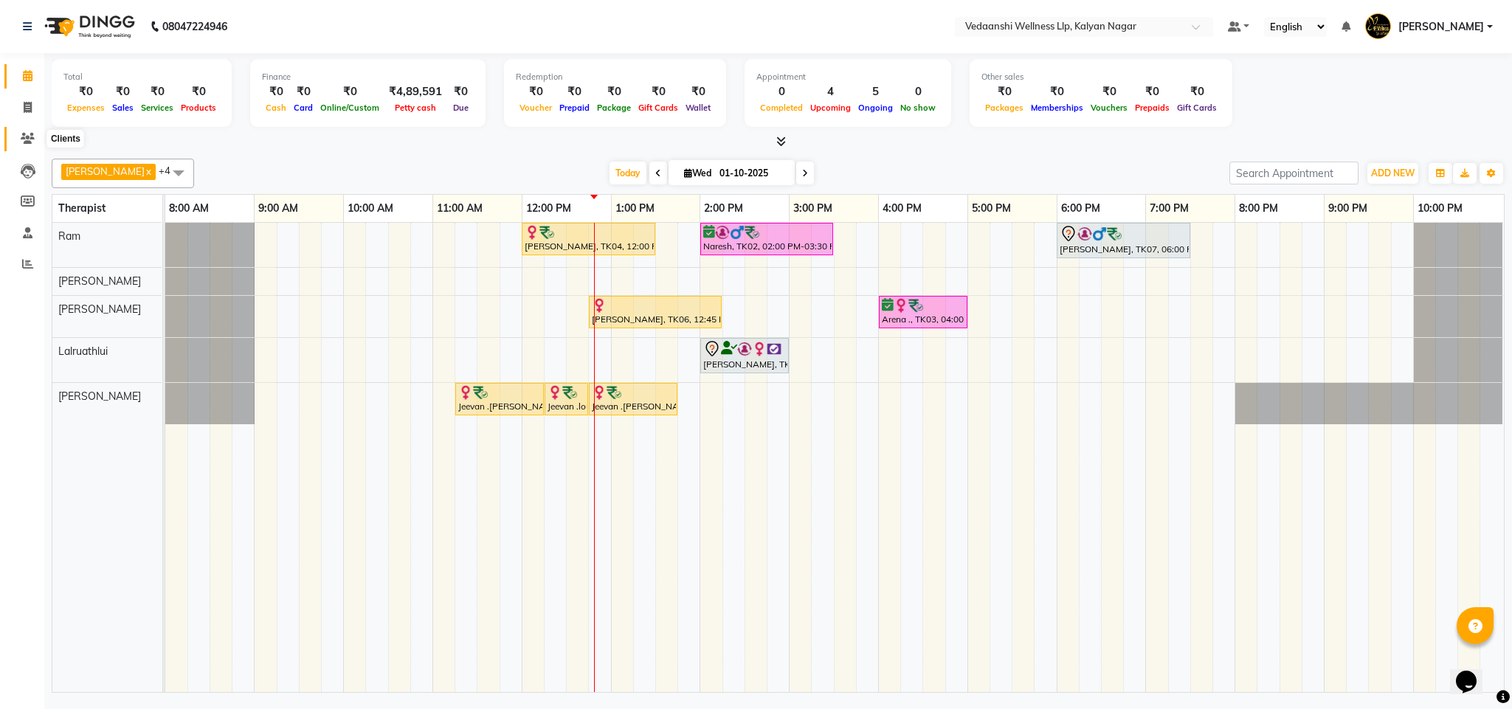
click at [21, 140] on icon at bounding box center [28, 138] width 14 height 11
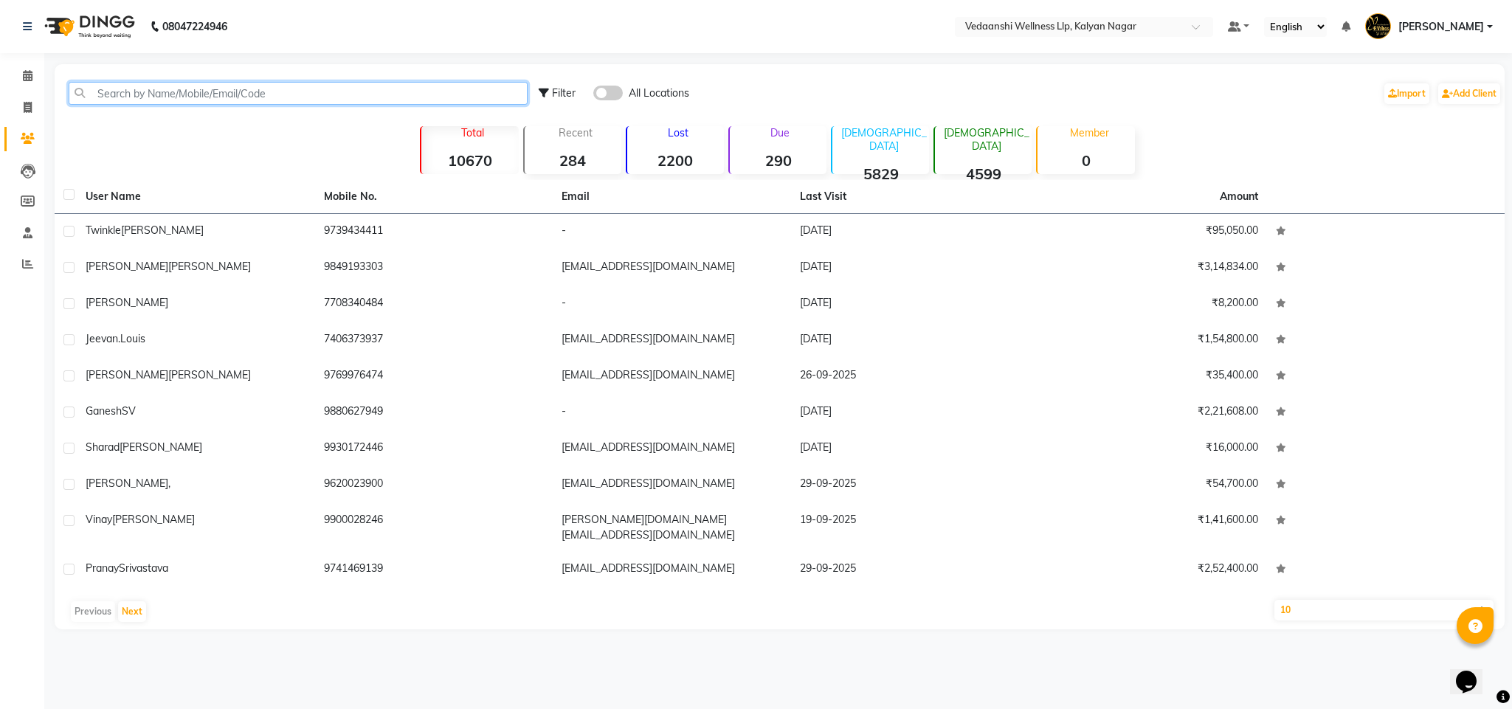
click at [168, 89] on input "text" at bounding box center [298, 93] width 459 height 23
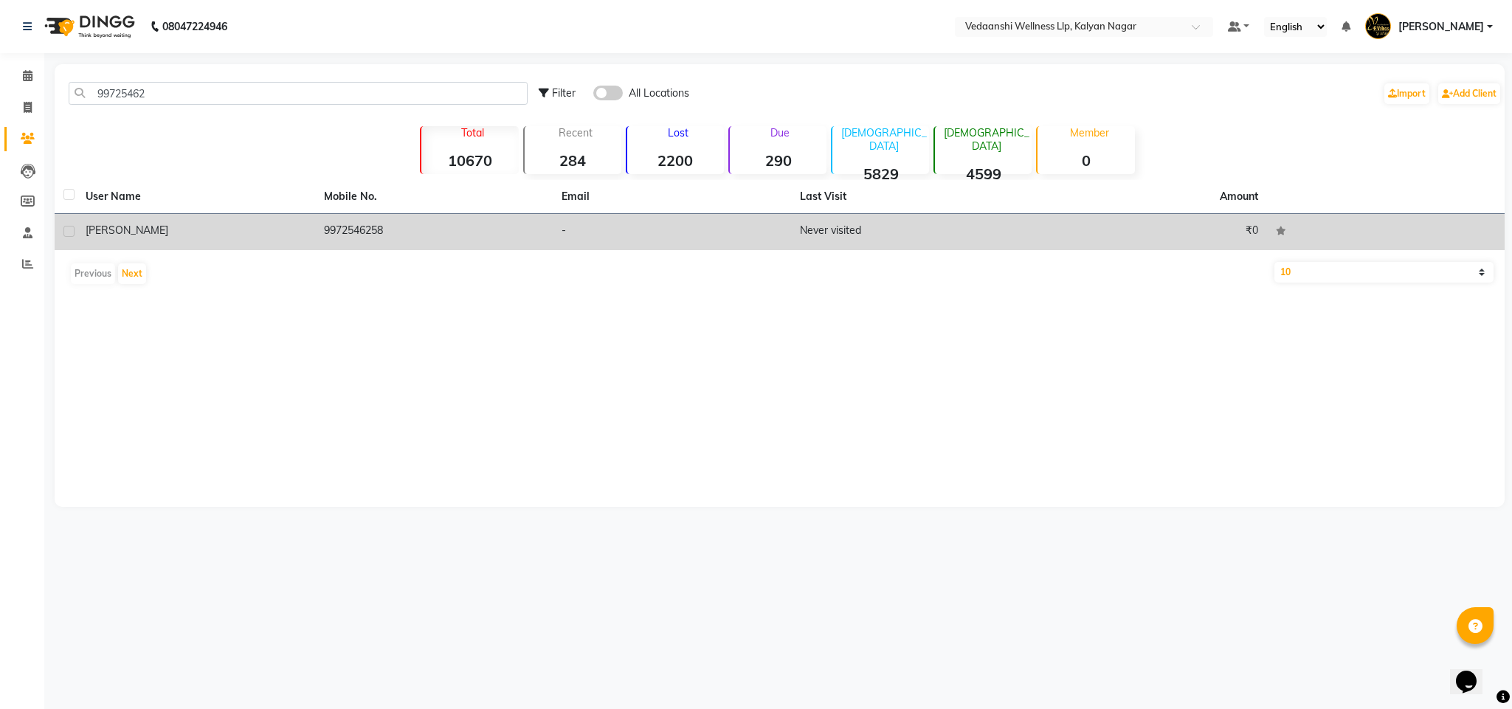
click at [381, 238] on td "9972546258" at bounding box center [434, 232] width 238 height 36
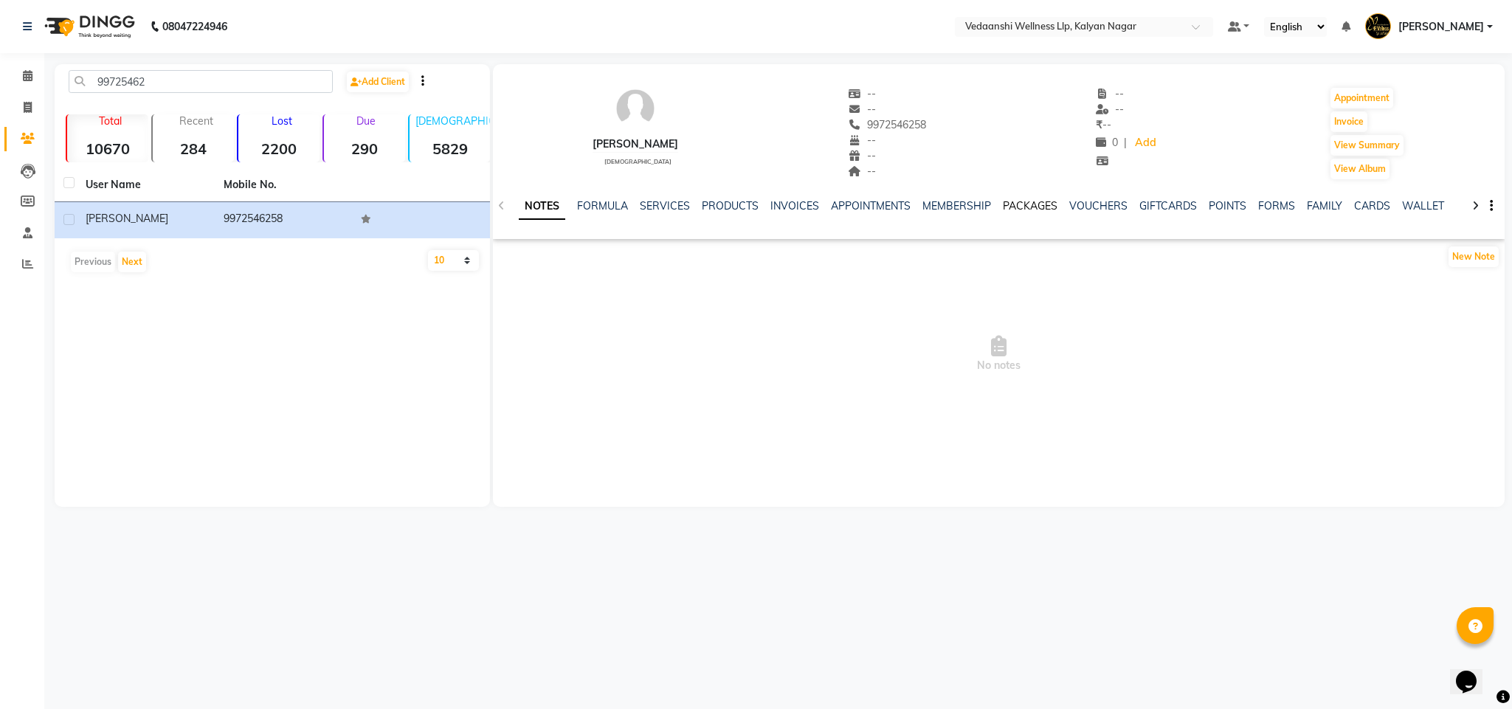
click at [1003, 209] on link "PACKAGES" at bounding box center [1030, 205] width 55 height 13
click at [1008, 208] on link "VOUCHERS" at bounding box center [1026, 205] width 58 height 13
click at [907, 204] on link "PACKAGES" at bounding box center [934, 205] width 55 height 13
click at [882, 204] on link "MEMBERSHIP" at bounding box center [873, 205] width 69 height 13
click at [977, 208] on link "PACKAGES" at bounding box center [970, 205] width 55 height 13
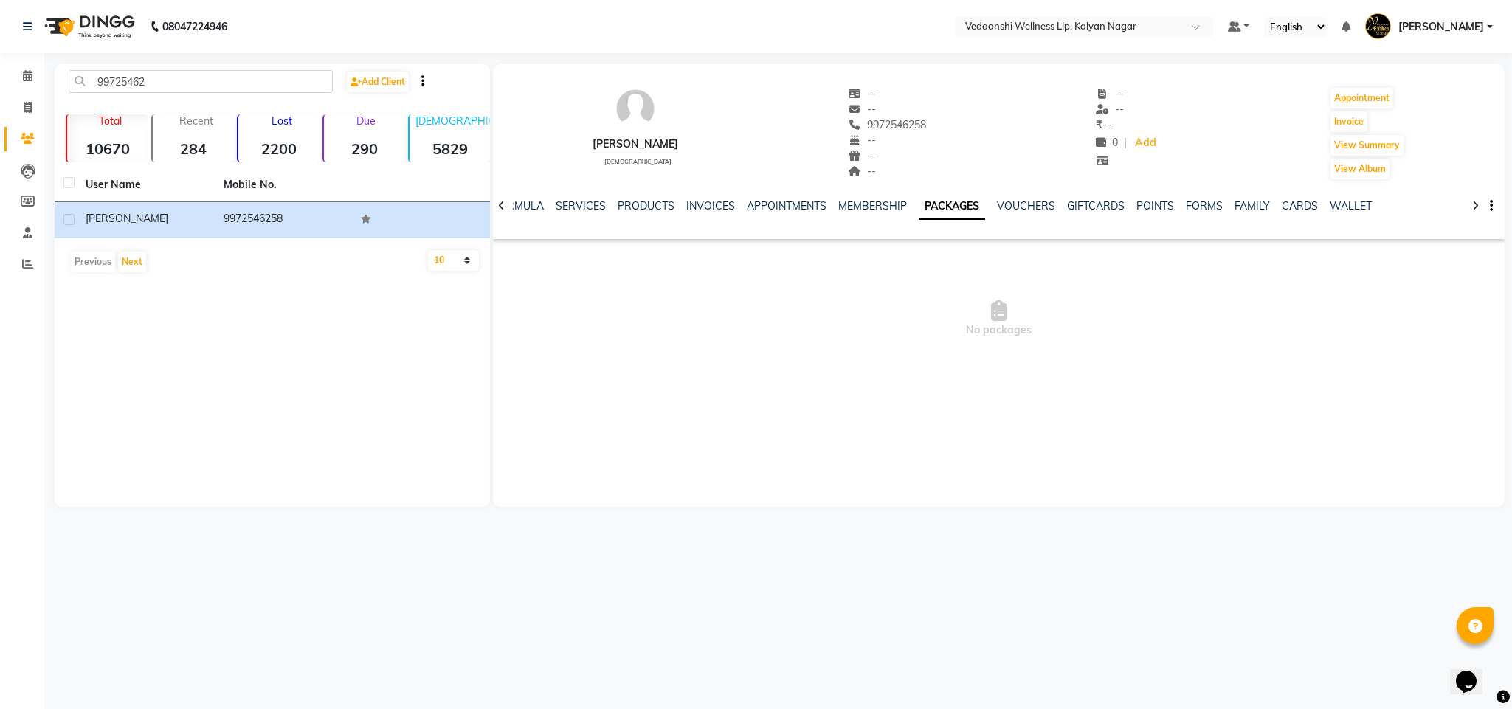
drag, startPoint x: 840, startPoint y: 122, endPoint x: 924, endPoint y: 128, distance: 84.4
click at [924, 128] on div "Saiyam male -- -- 9972546258 -- -- -- -- -- ₹ -- 0 | Add Appointment Invoice Vi…" at bounding box center [999, 126] width 1013 height 109
copy span "9972546258"
click at [140, 80] on input "99725462" at bounding box center [201, 81] width 264 height 23
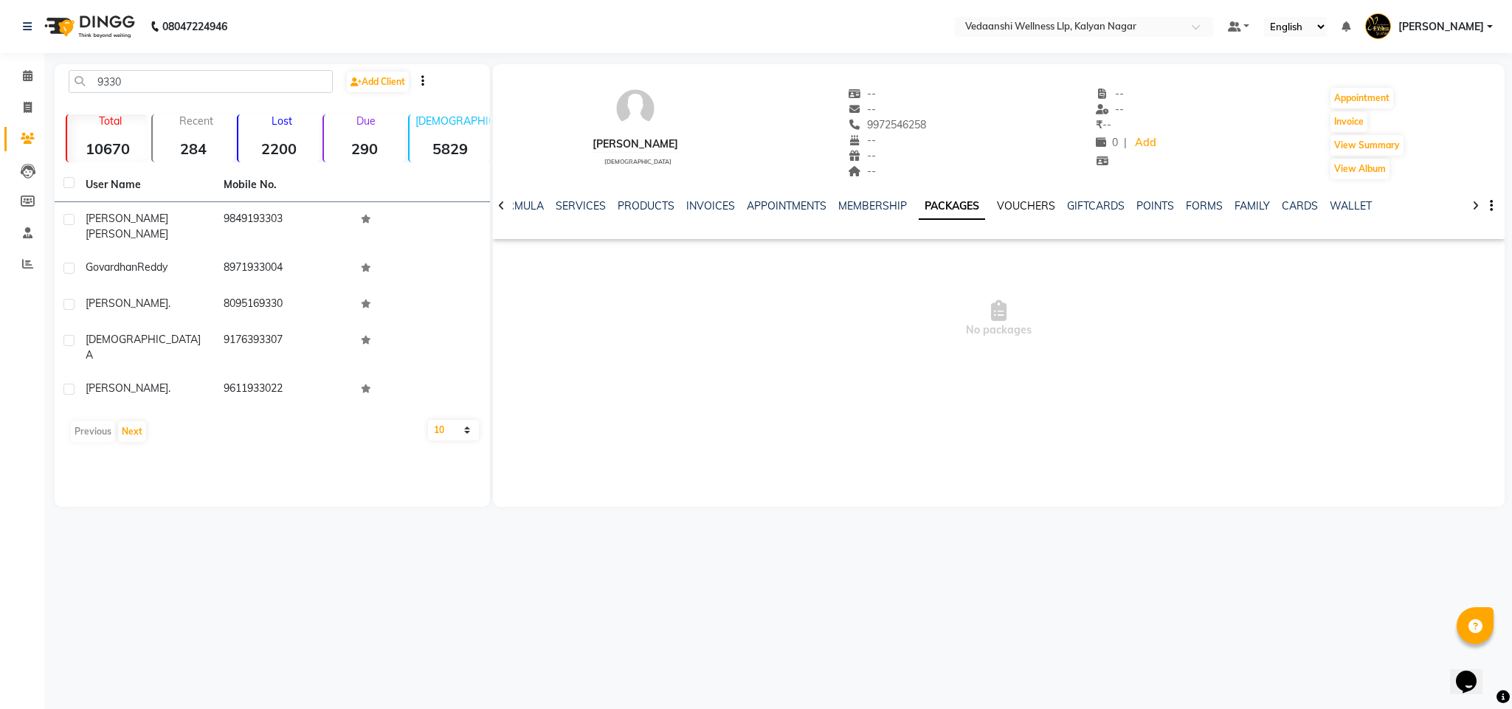
click at [1008, 209] on link "VOUCHERS" at bounding box center [1026, 205] width 58 height 13
click at [909, 208] on link "PACKAGES" at bounding box center [934, 205] width 55 height 13
click at [850, 211] on link "MEMBERSHIP" at bounding box center [873, 205] width 69 height 13
click at [981, 202] on link "PACKAGES" at bounding box center [970, 205] width 55 height 13
click at [190, 80] on input "9330" at bounding box center [201, 81] width 264 height 23
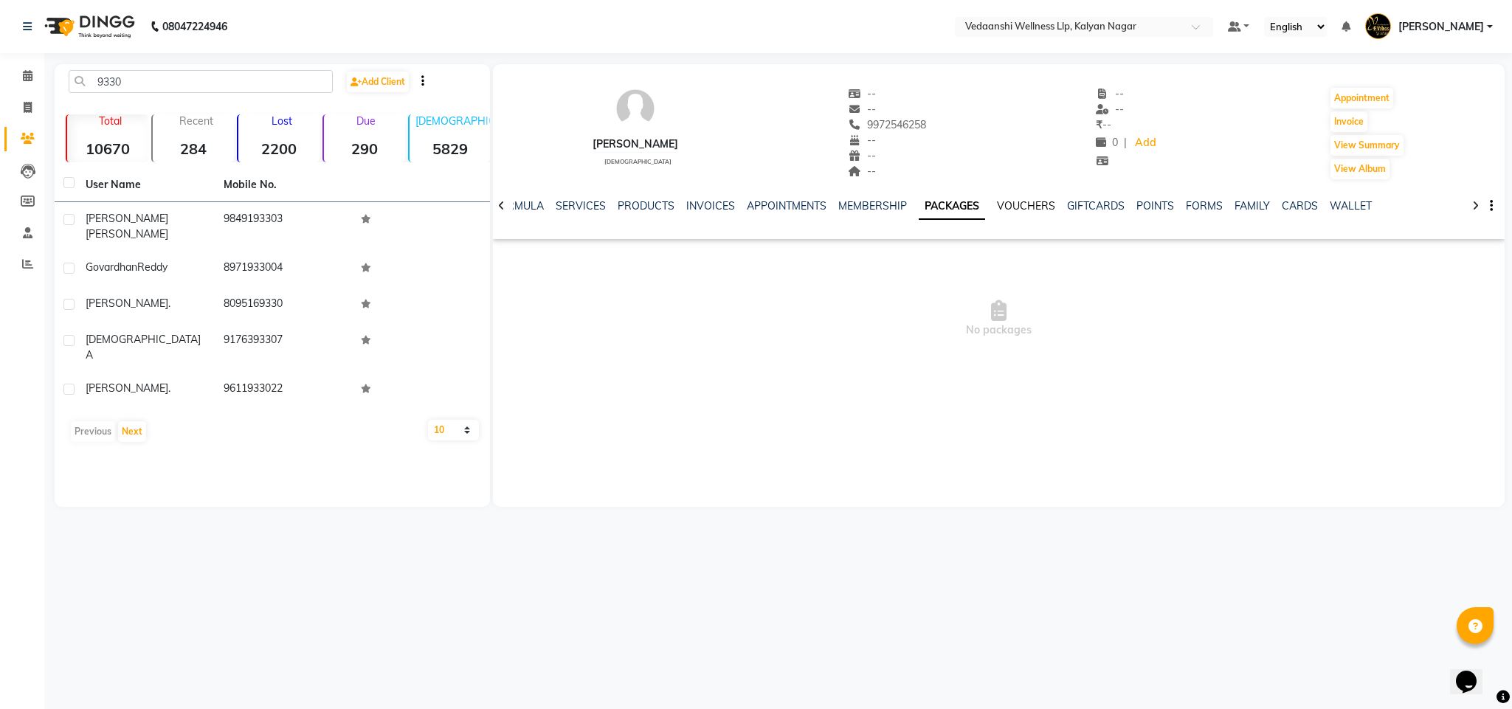
click at [1021, 200] on link "VOUCHERS" at bounding box center [1026, 205] width 58 height 13
click at [907, 210] on link "PACKAGES" at bounding box center [934, 205] width 55 height 13
click at [565, 208] on link "SERVICES" at bounding box center [581, 205] width 50 height 13
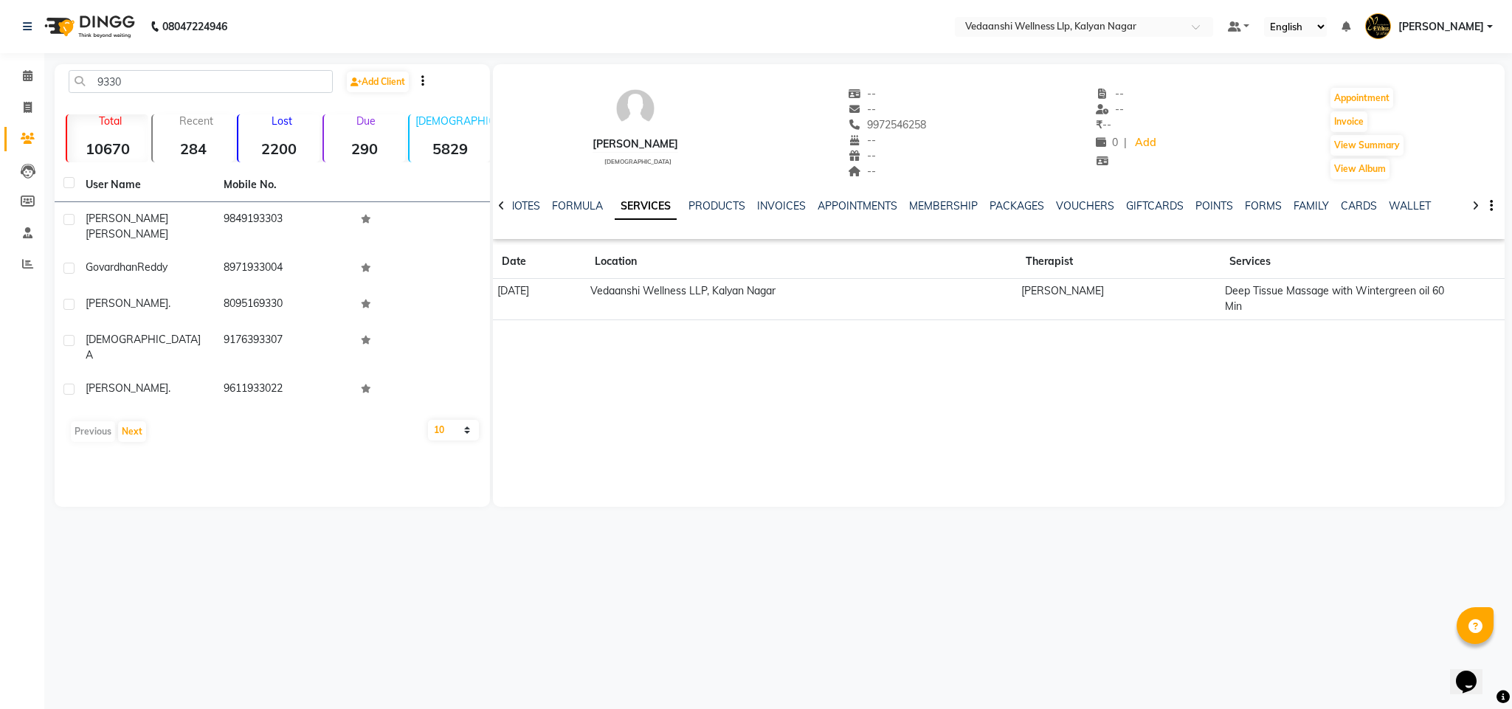
click at [733, 295] on td "Vedaanshi Wellness LLP, Kalyan Nagar" at bounding box center [801, 299] width 431 height 41
click at [125, 80] on input "9330" at bounding box center [201, 81] width 264 height 23
click at [111, 87] on input "9330" at bounding box center [201, 81] width 264 height 23
click at [1025, 207] on link "PACKAGES" at bounding box center [1017, 205] width 55 height 13
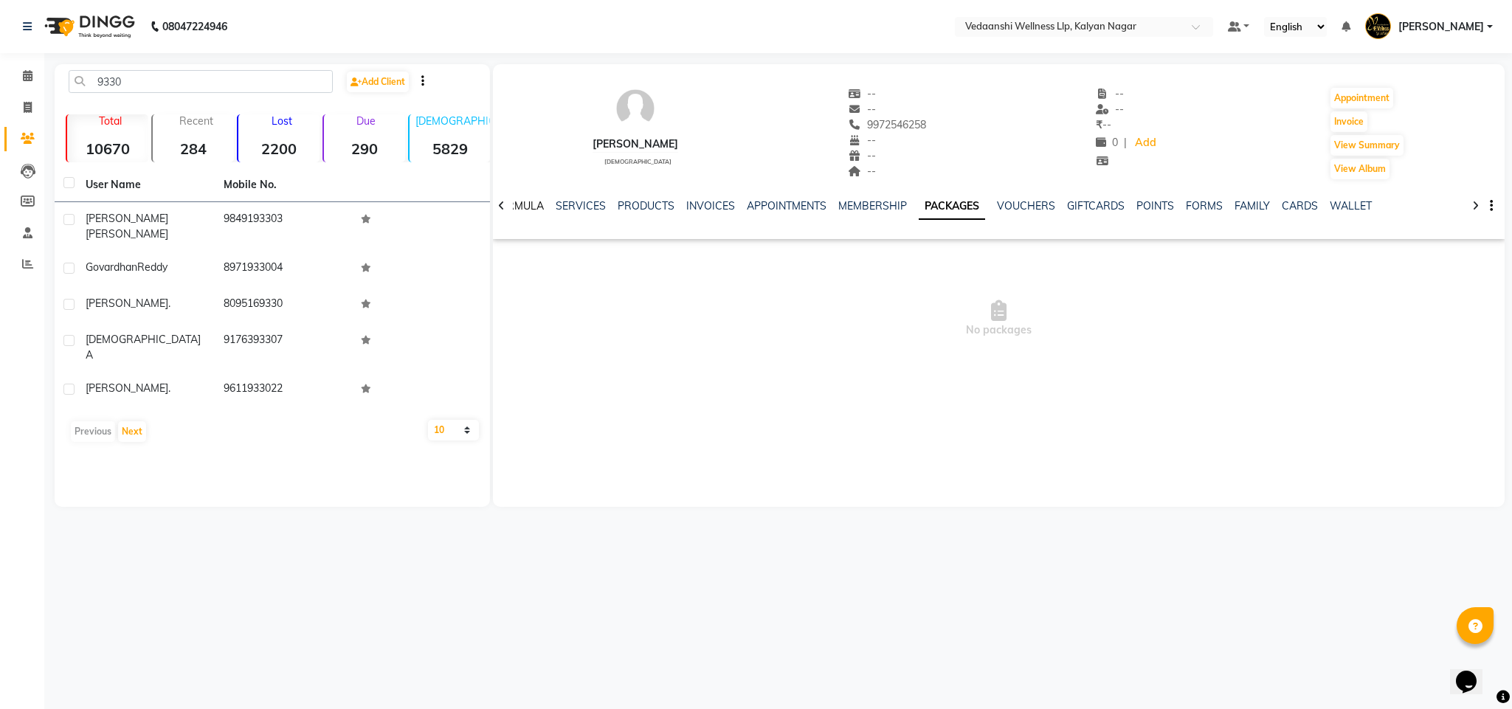
click at [529, 204] on link "FORMULA" at bounding box center [518, 205] width 51 height 13
click at [655, 209] on link "SERVICES" at bounding box center [664, 205] width 50 height 13
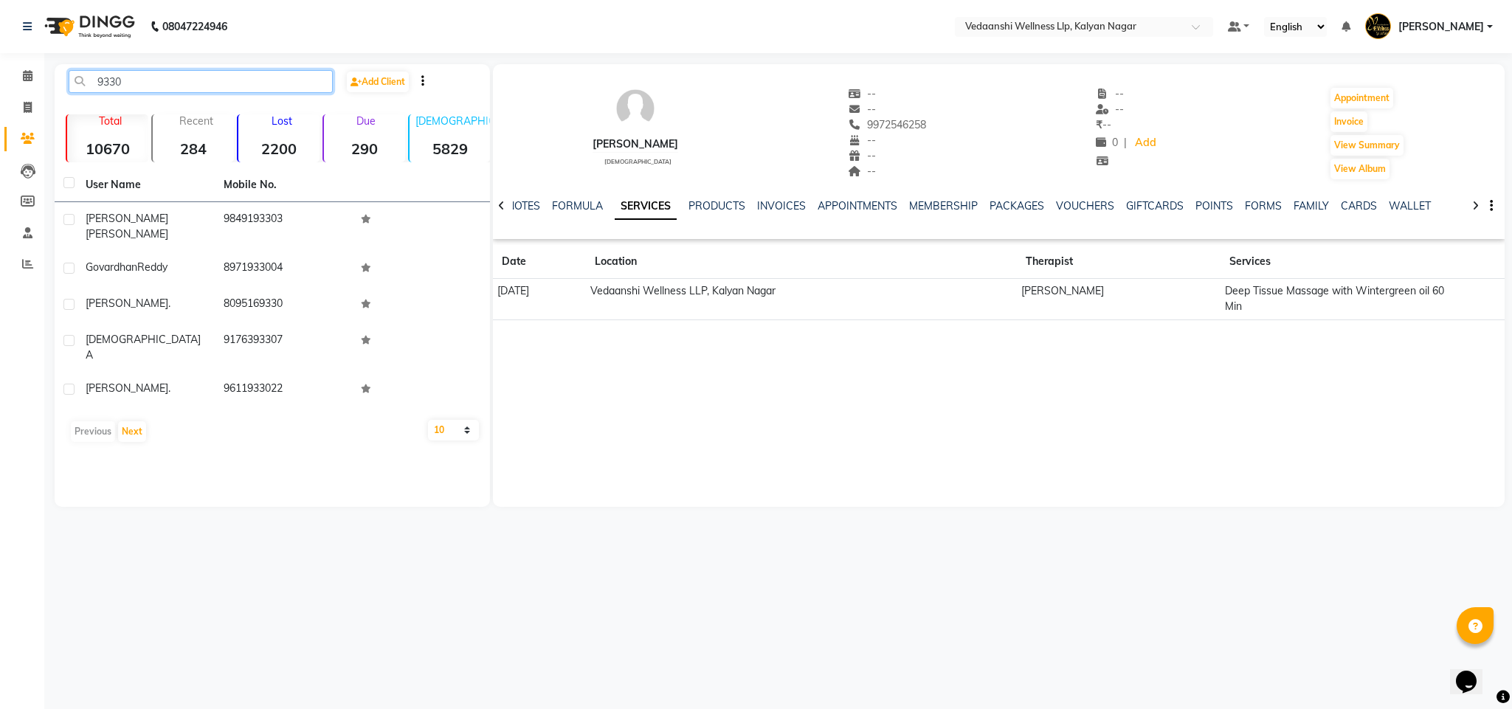
click at [142, 82] on input "9330" at bounding box center [201, 81] width 264 height 23
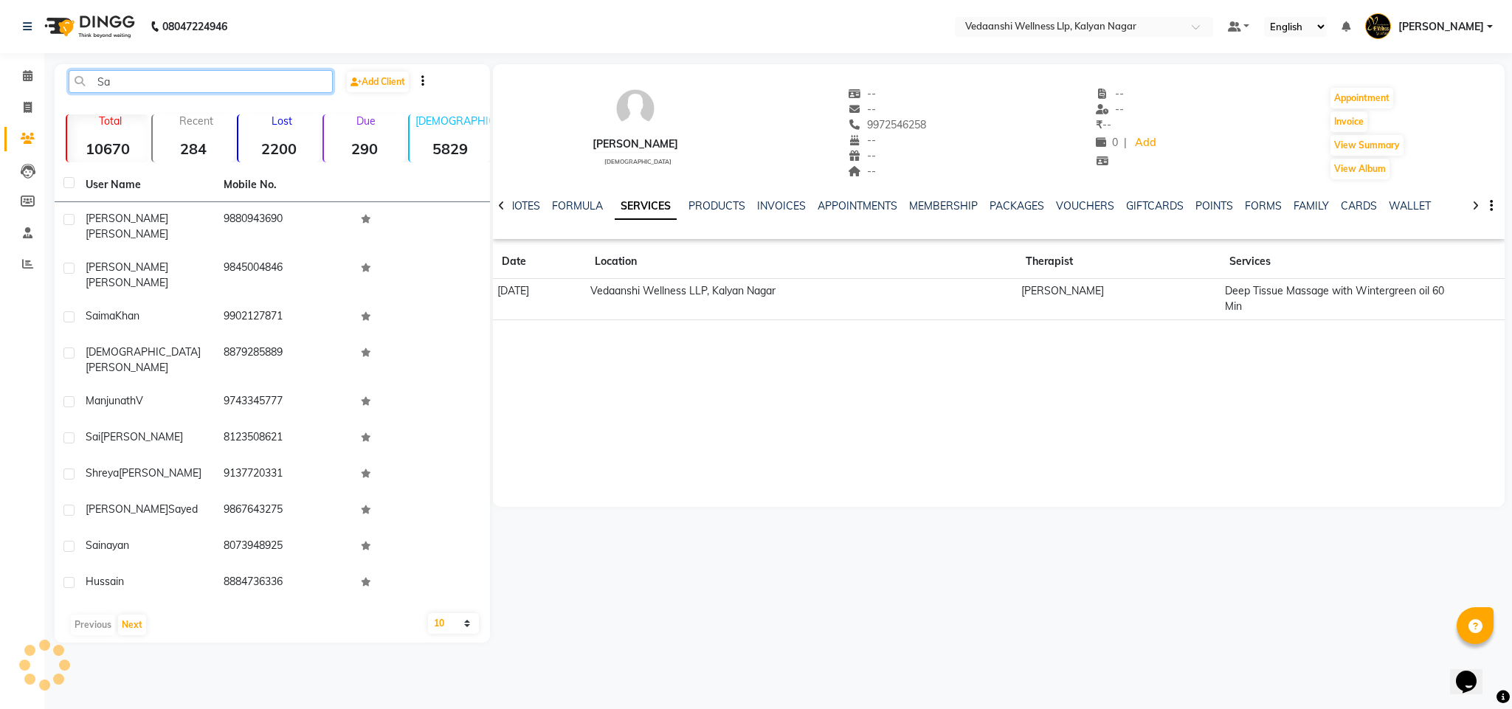
type input "S"
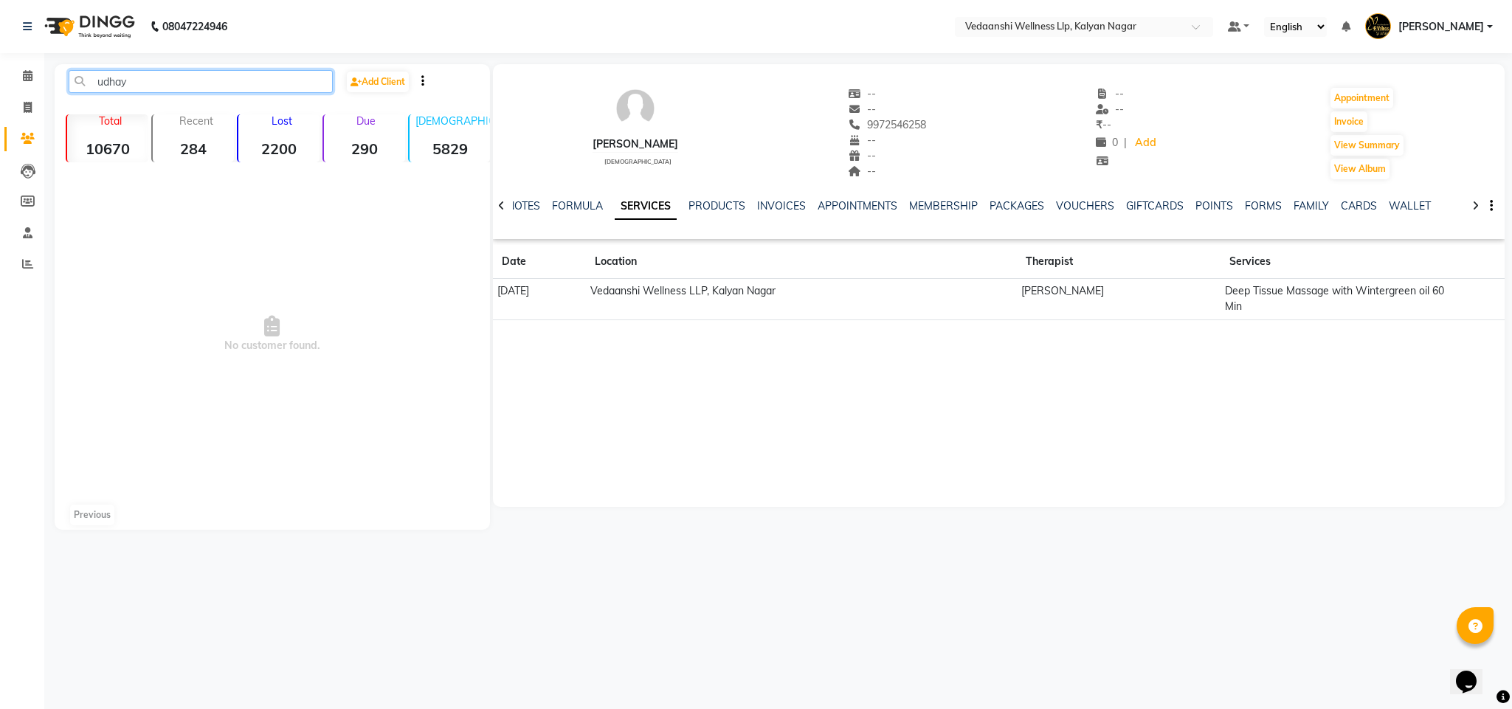
click at [93, 83] on input "udhay" at bounding box center [201, 81] width 264 height 23
click at [185, 89] on input "udhay" at bounding box center [201, 81] width 264 height 23
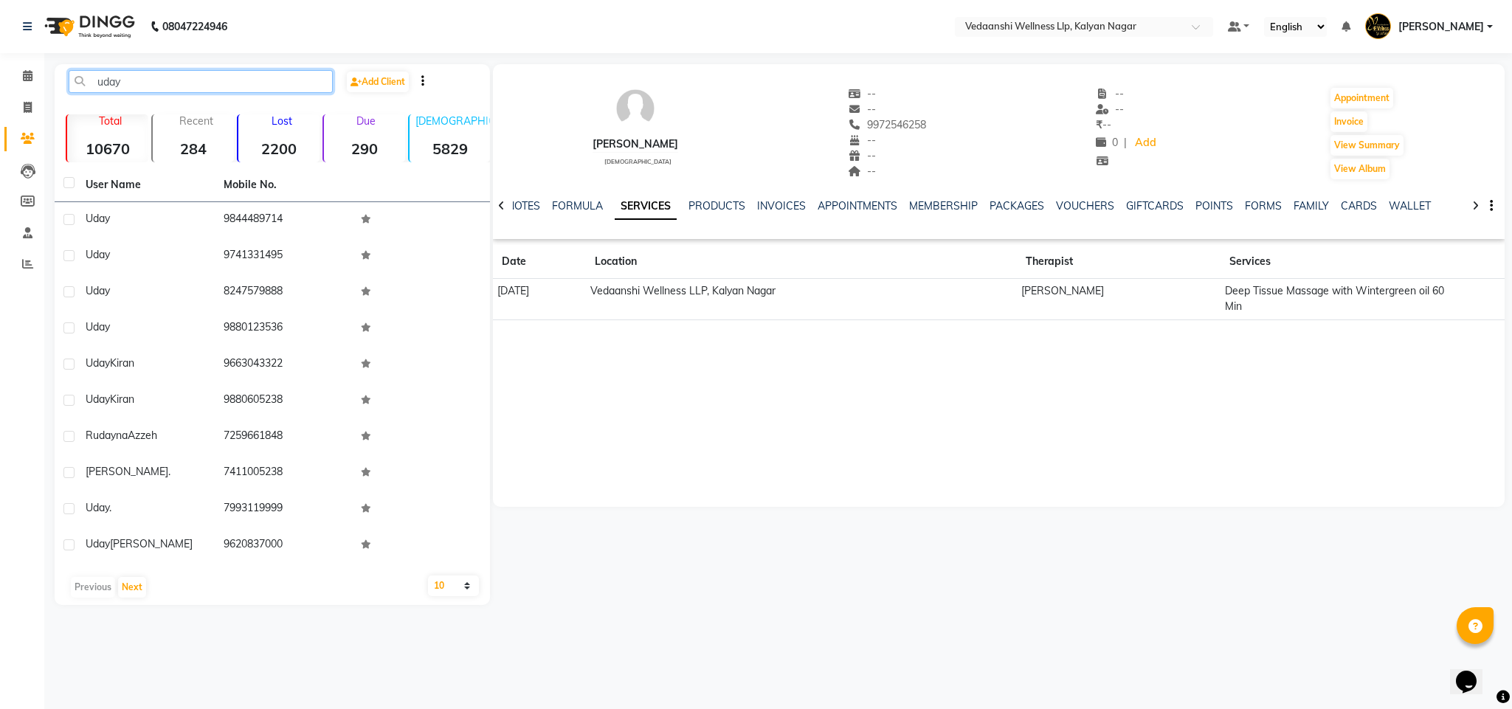
type input "uday"
click at [446, 587] on select "10 50 100" at bounding box center [453, 586] width 50 height 21
select select "100"
click at [428, 576] on select "10 50 100" at bounding box center [453, 586] width 50 height 21
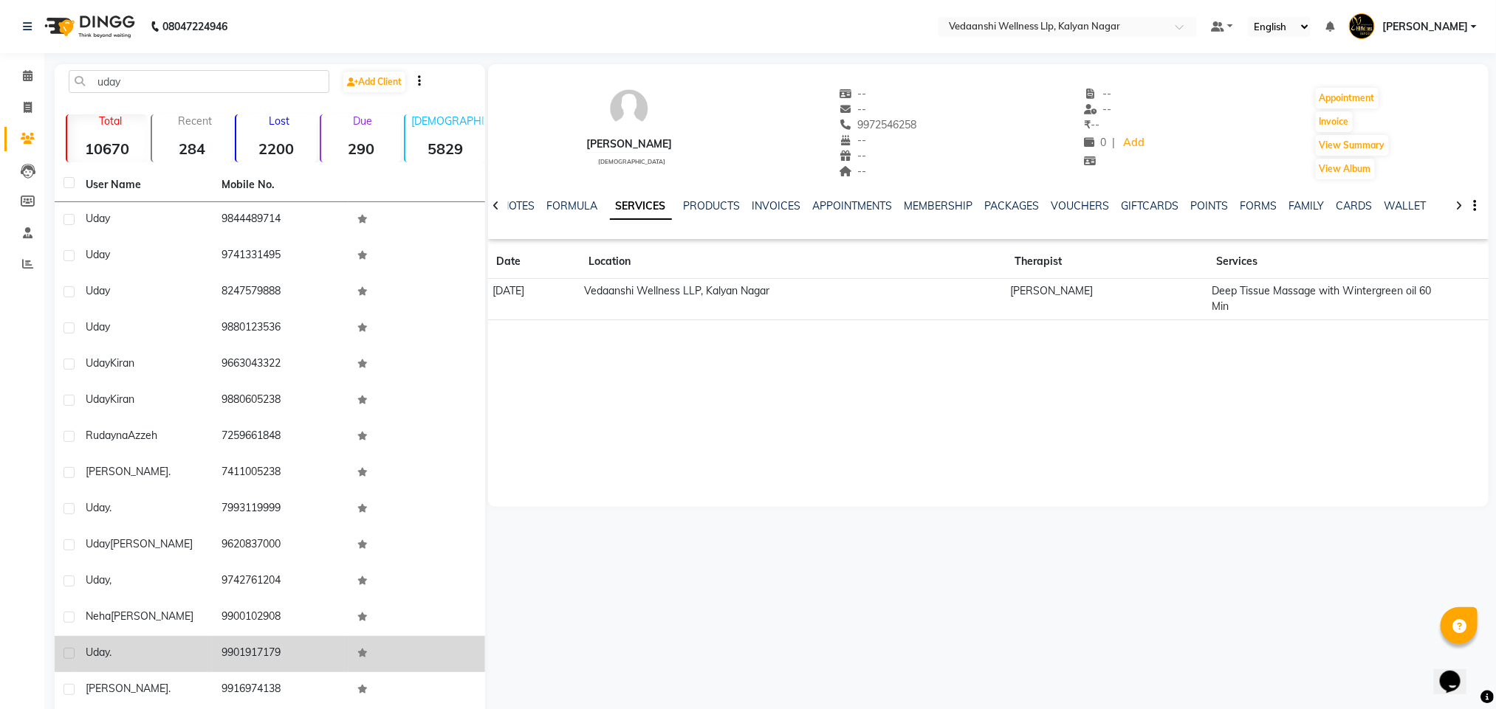
scroll to position [98, 0]
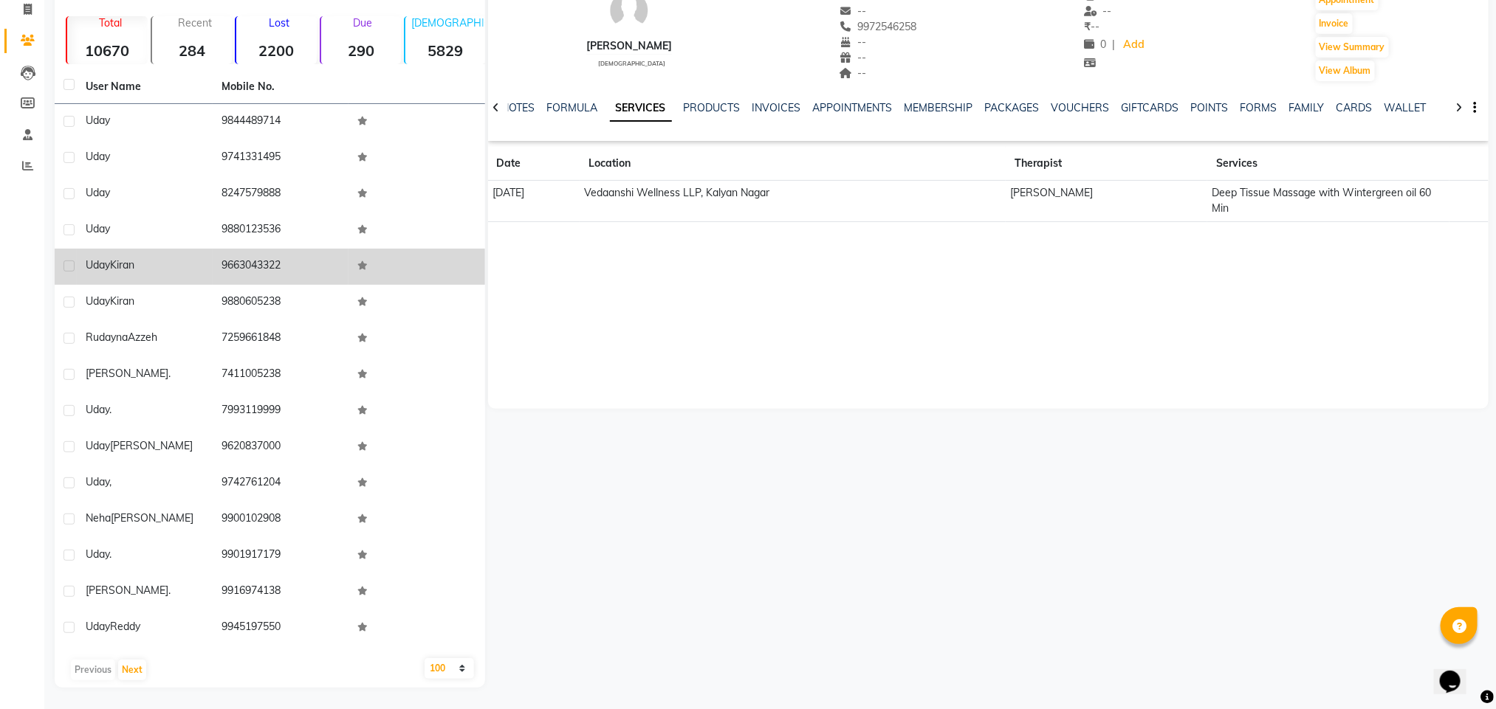
click at [246, 260] on td "9663043322" at bounding box center [281, 267] width 136 height 36
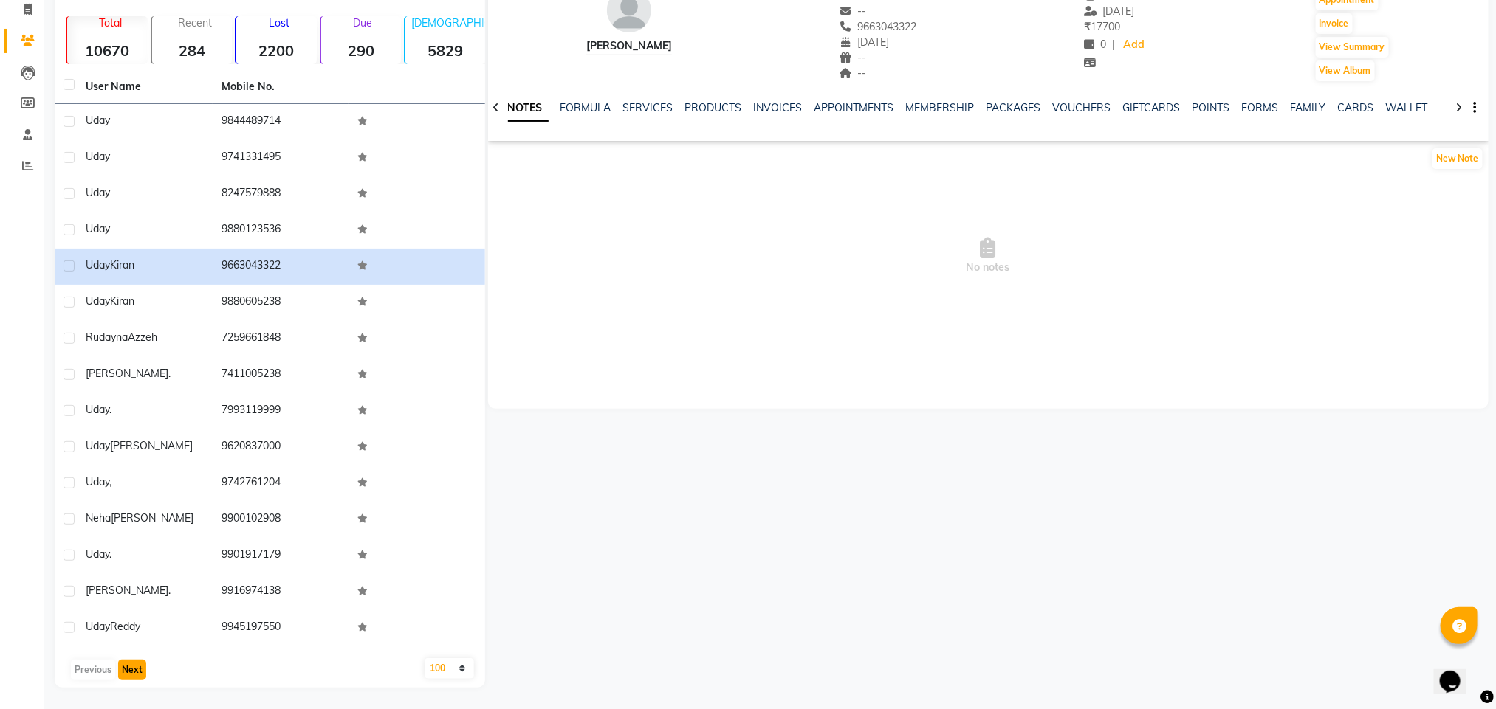
click at [129, 669] on button "Next" at bounding box center [132, 670] width 28 height 21
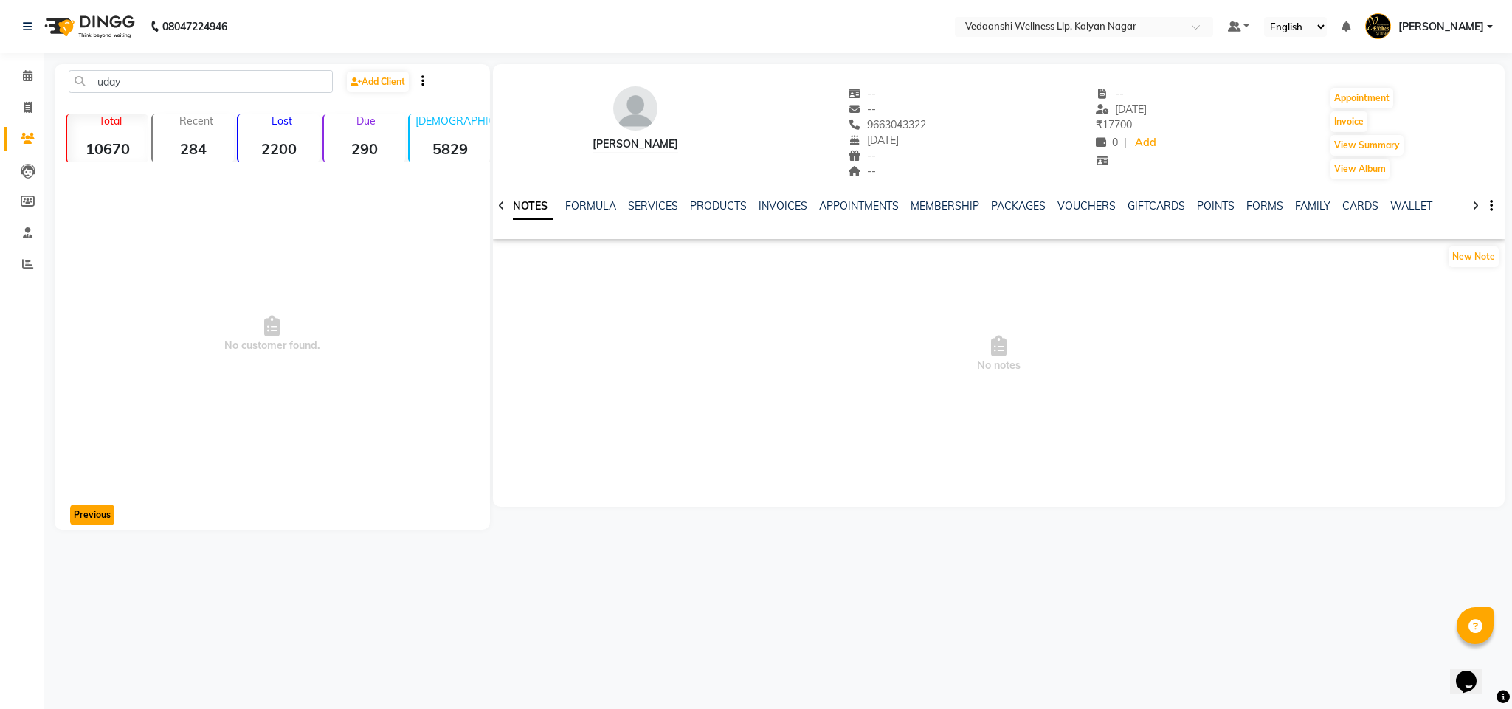
click at [89, 519] on button "Previous" at bounding box center [92, 515] width 44 height 21
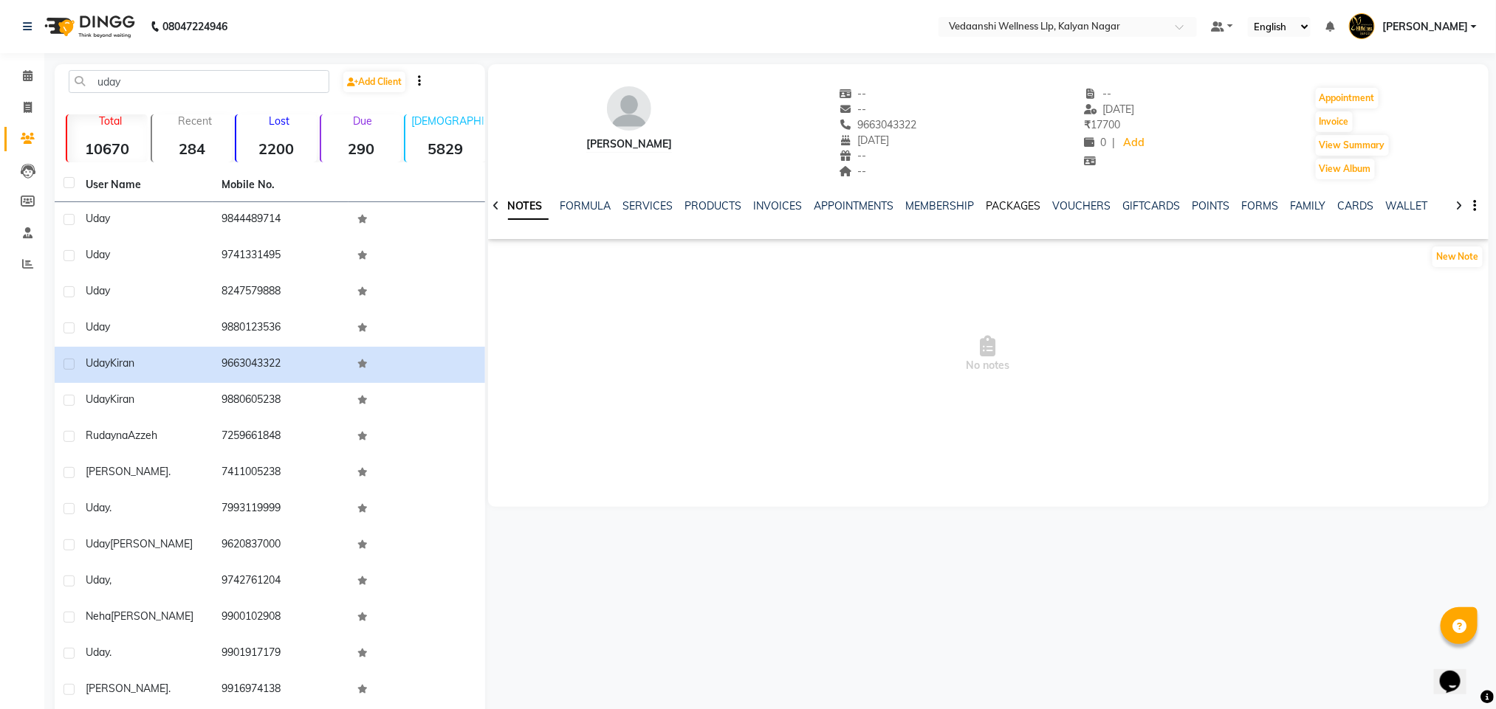
click at [1005, 204] on link "PACKAGES" at bounding box center [1013, 205] width 55 height 13
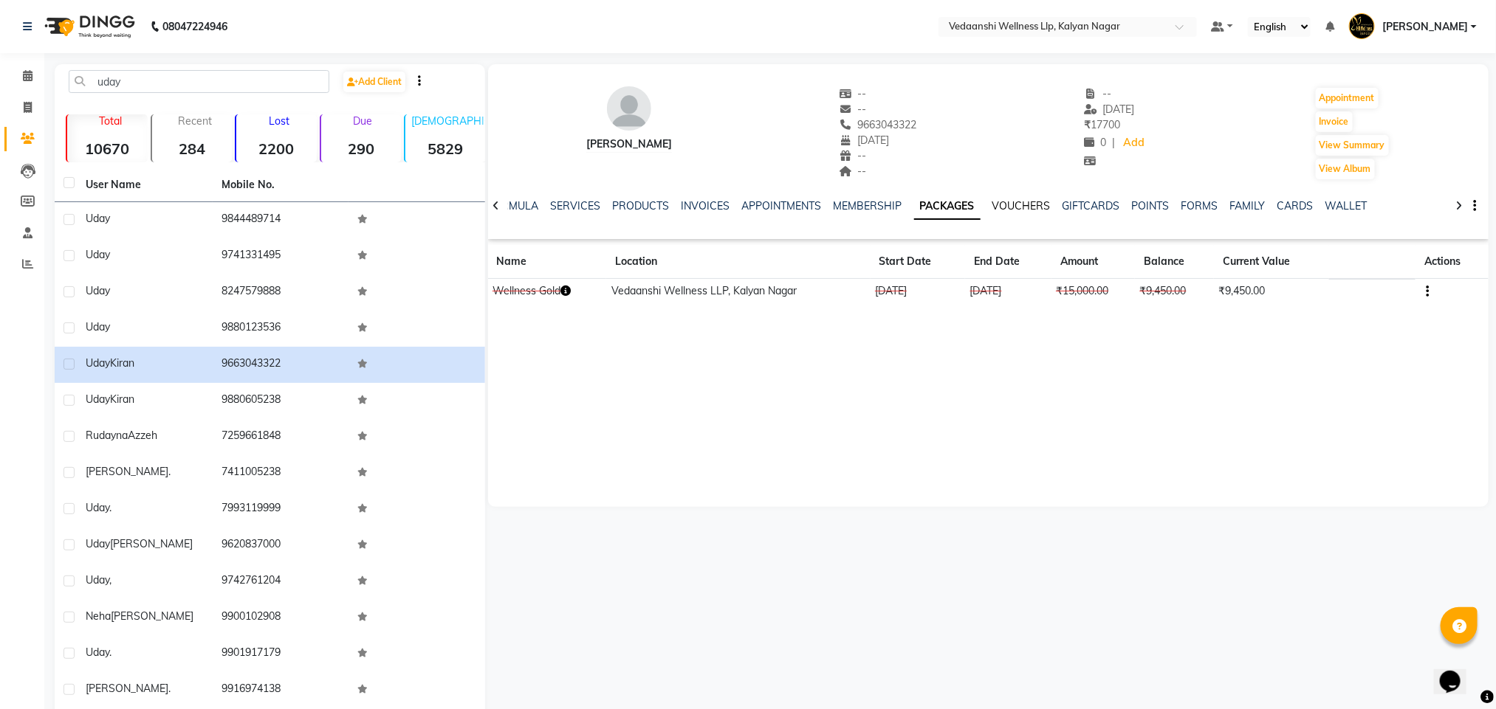
click at [1005, 204] on link "VOUCHERS" at bounding box center [1021, 205] width 58 height 13
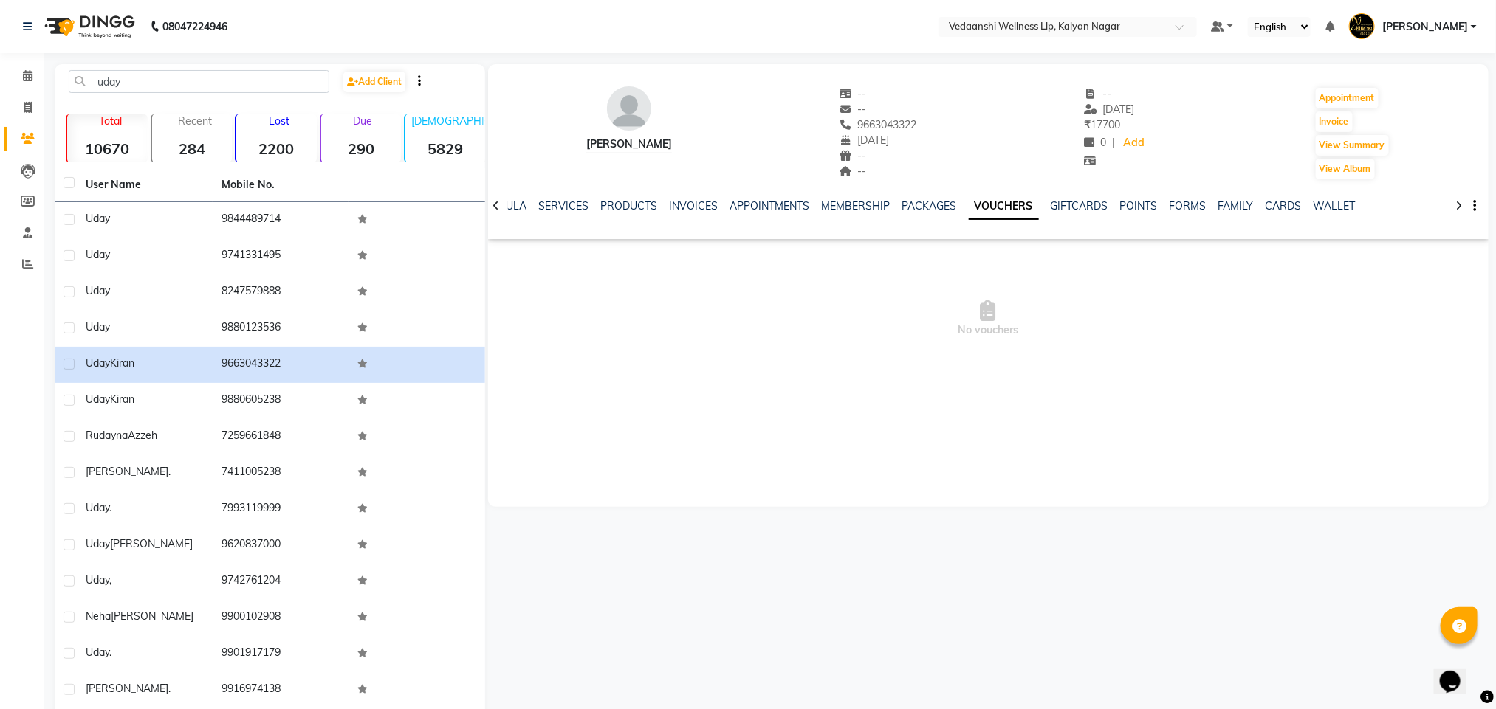
click at [902, 199] on div "PACKAGES" at bounding box center [929, 207] width 55 height 16
click at [902, 211] on link "PACKAGES" at bounding box center [929, 205] width 55 height 13
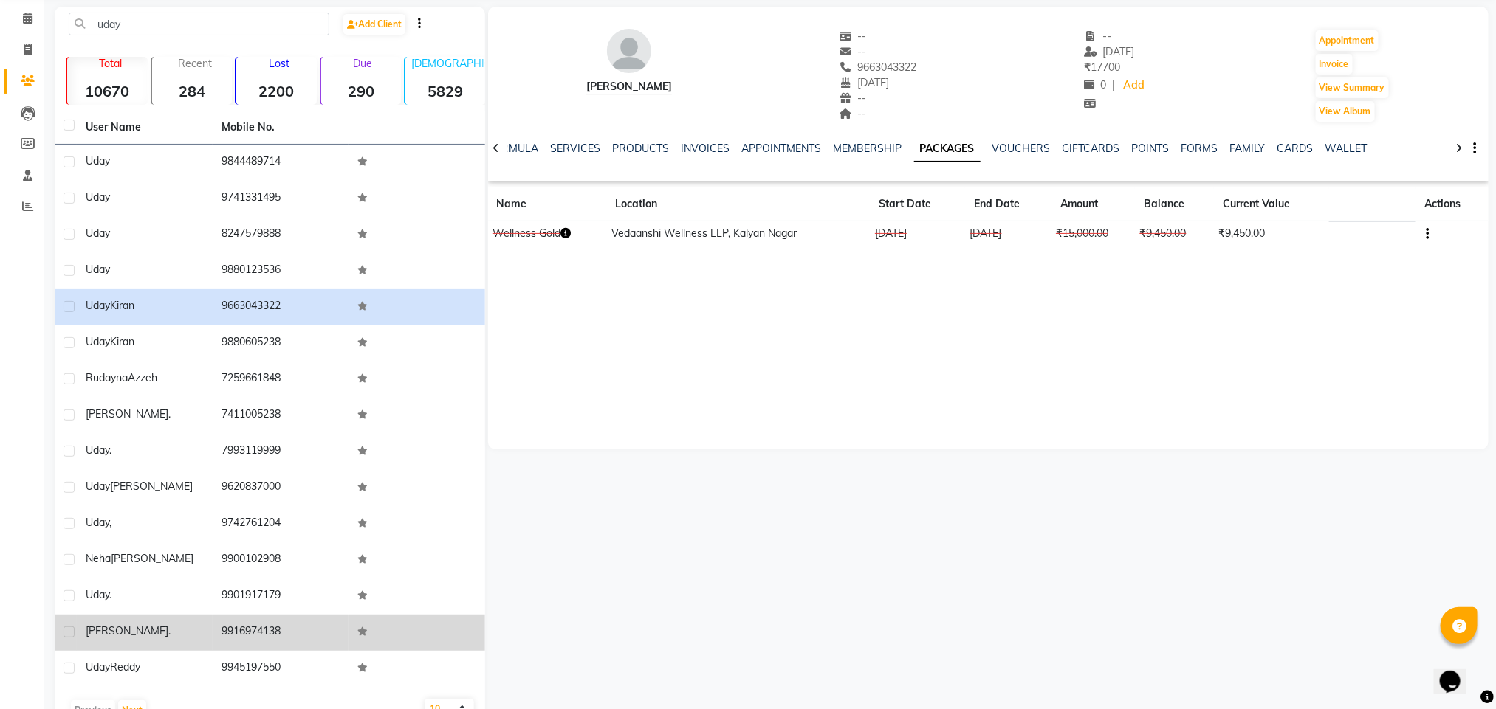
scroll to position [98, 0]
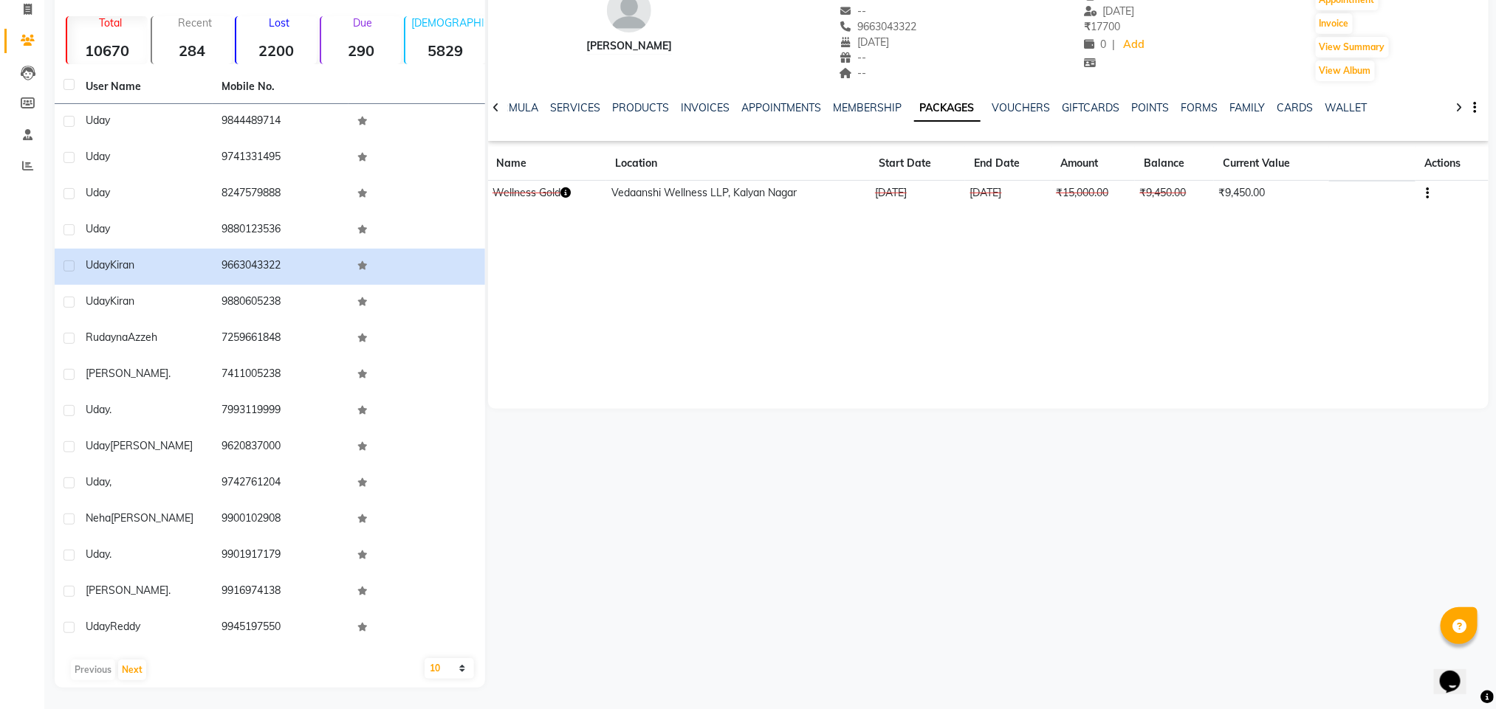
click at [450, 665] on select "10 50 100" at bounding box center [448, 668] width 49 height 21
select select "100"
click at [424, 658] on select "10 50 100" at bounding box center [448, 668] width 49 height 21
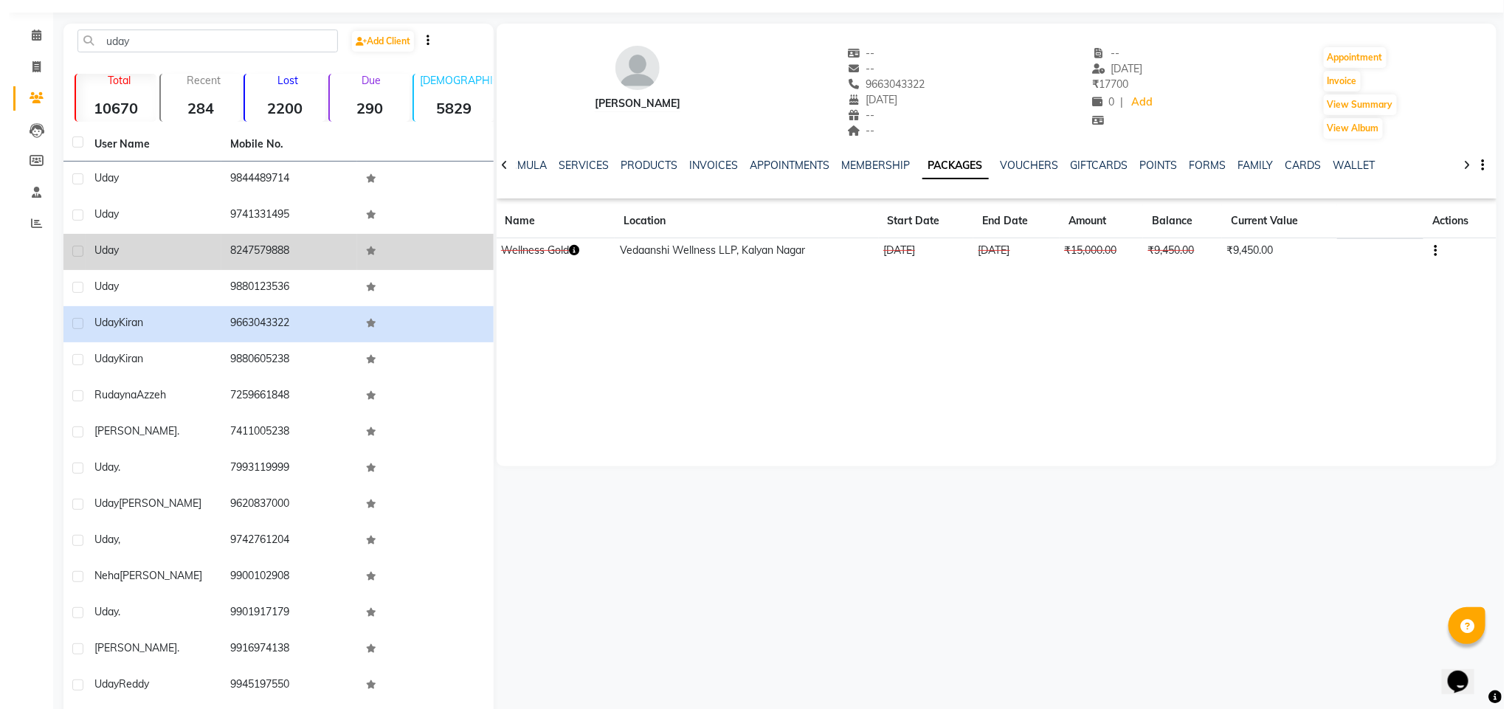
scroll to position [0, 0]
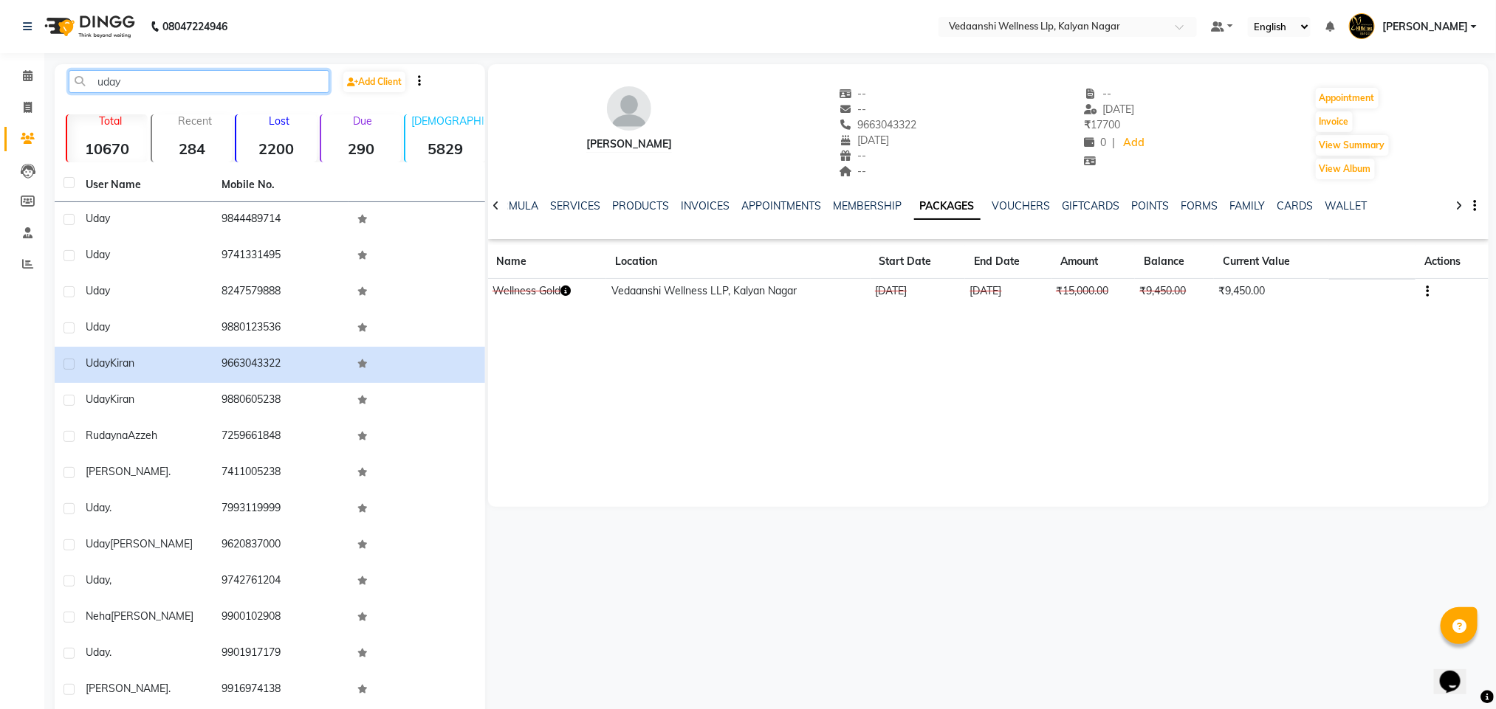
click at [111, 80] on input "uday" at bounding box center [199, 81] width 261 height 23
click at [570, 207] on link "SERVICES" at bounding box center [576, 205] width 50 height 13
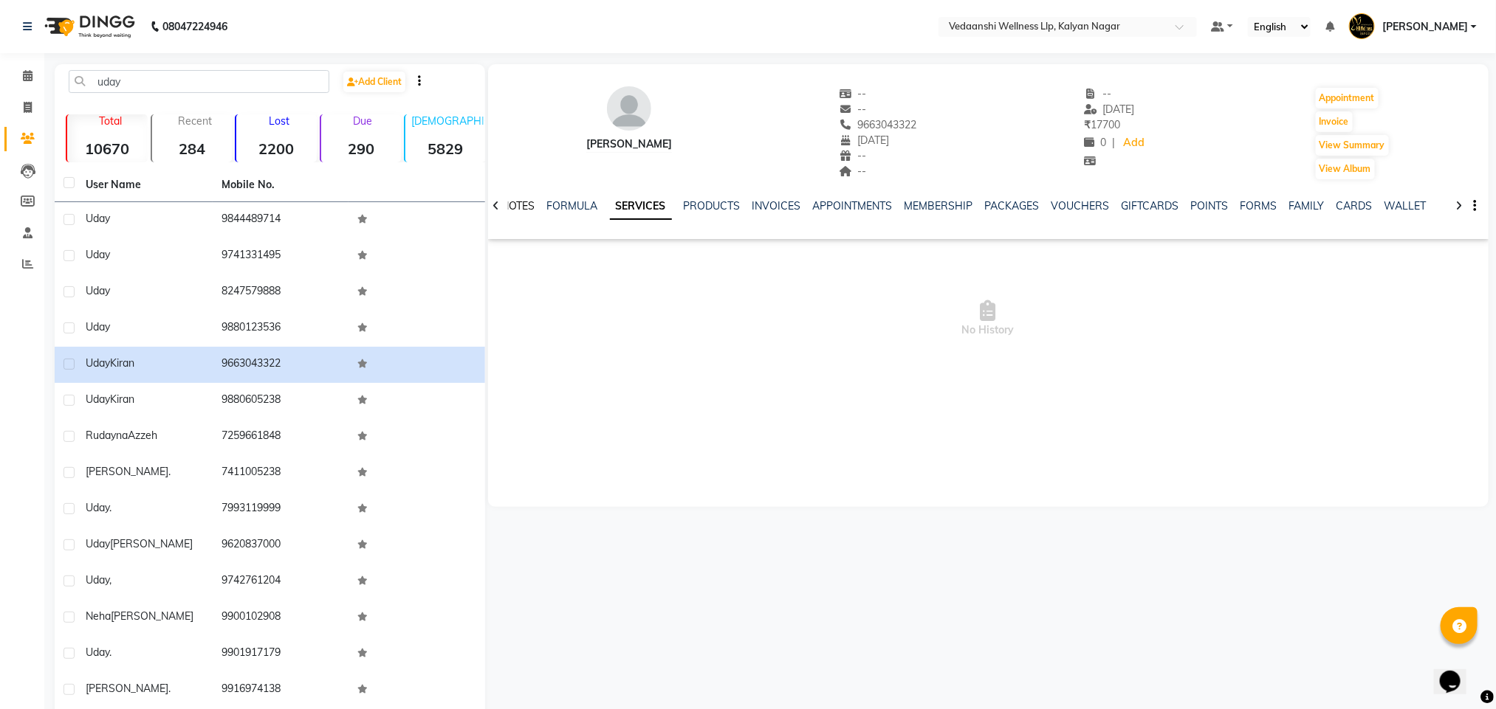
click at [523, 204] on link "NOTES" at bounding box center [518, 205] width 33 height 13
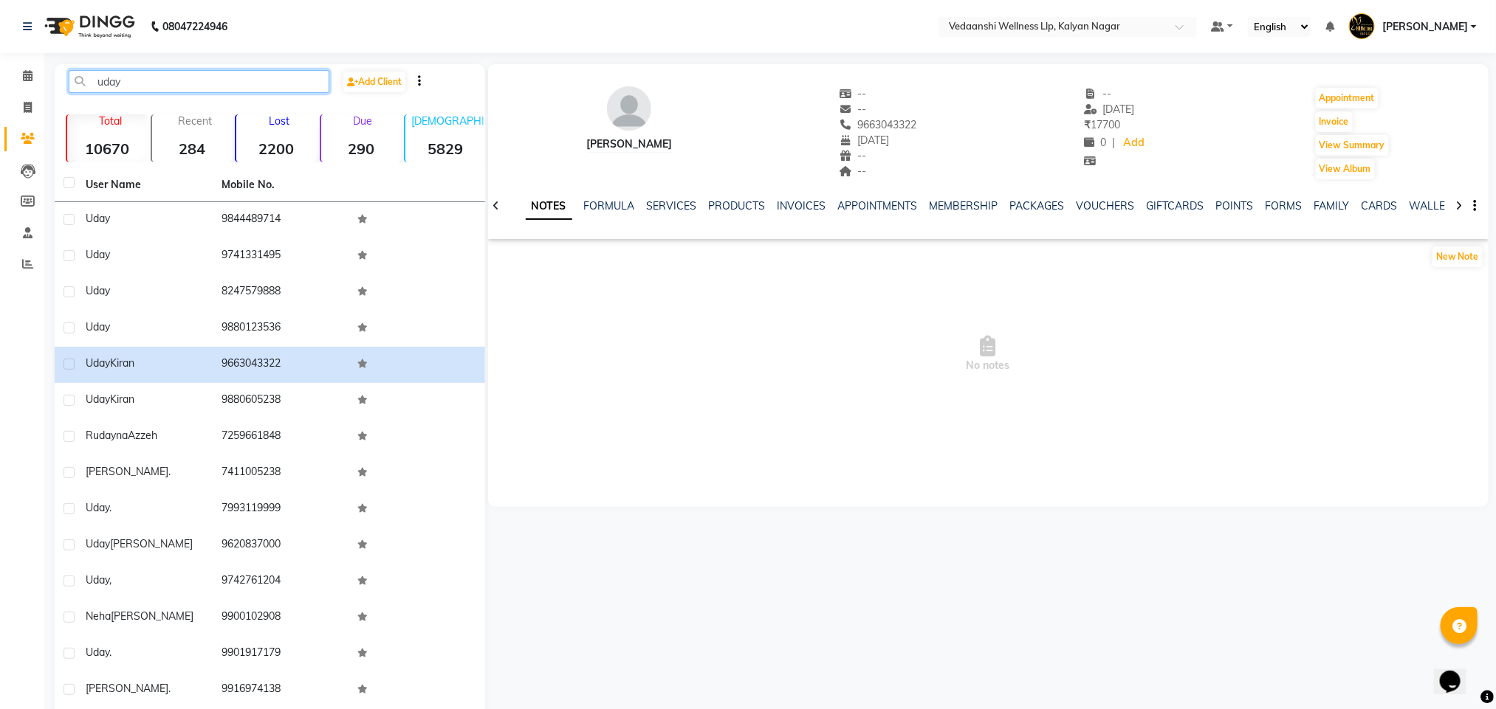
click at [120, 92] on input "uday" at bounding box center [199, 81] width 261 height 23
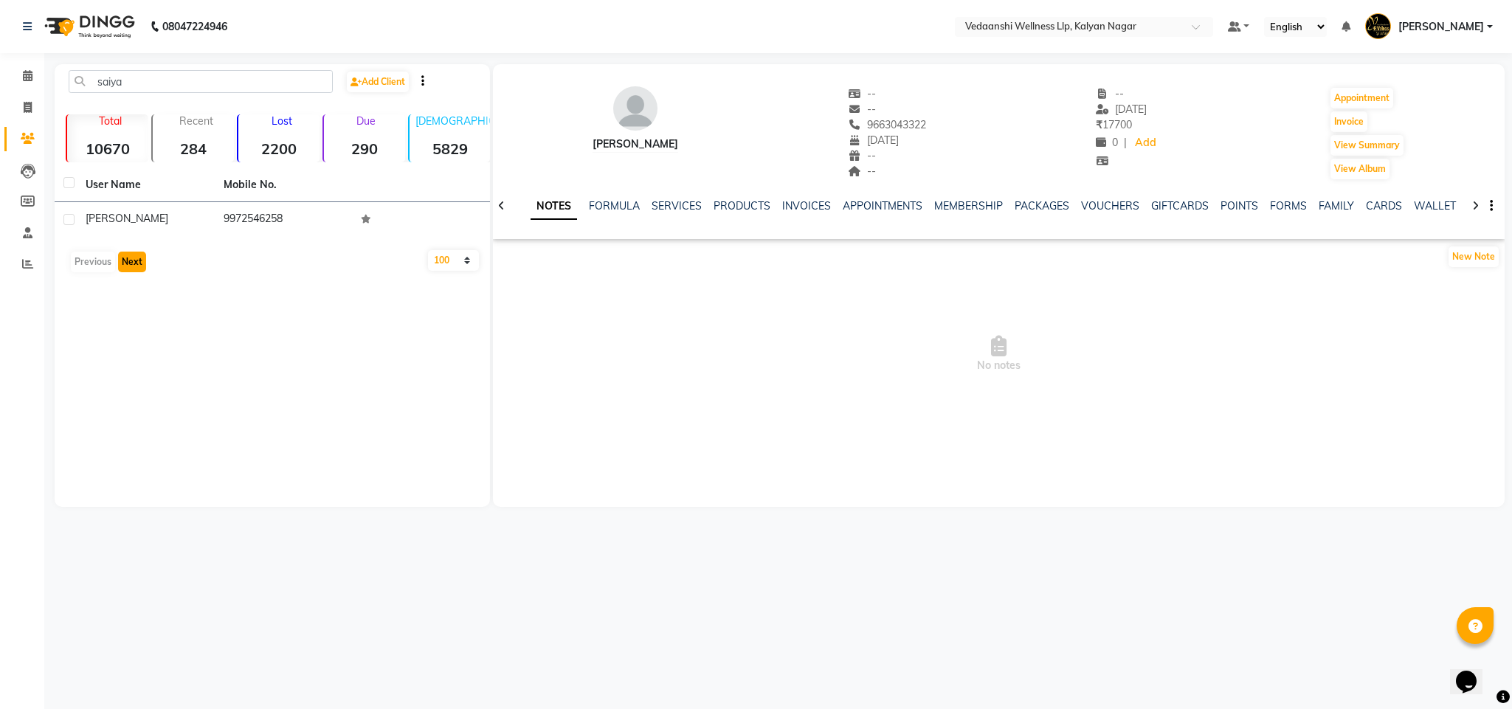
click at [124, 260] on button "Next" at bounding box center [132, 262] width 28 height 21
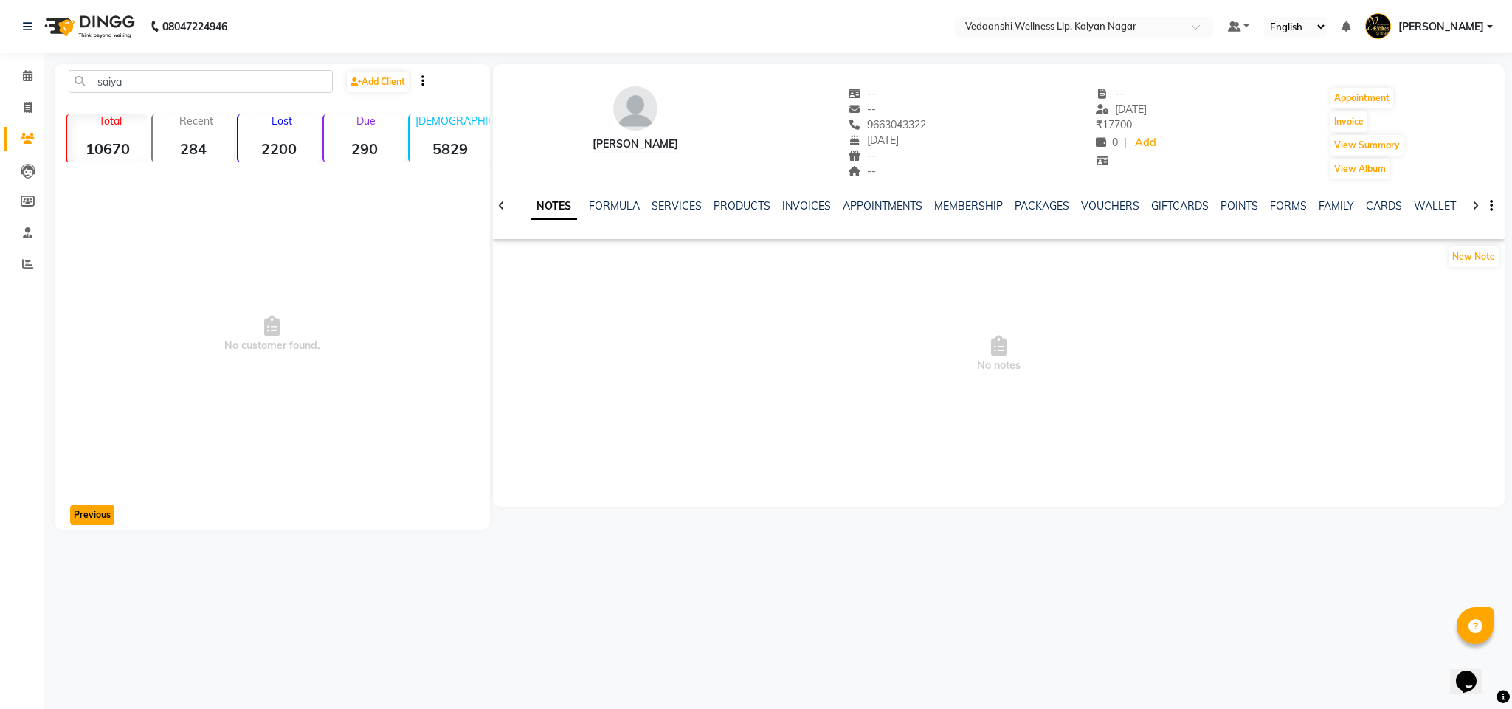
click at [84, 516] on button "Previous" at bounding box center [92, 515] width 44 height 21
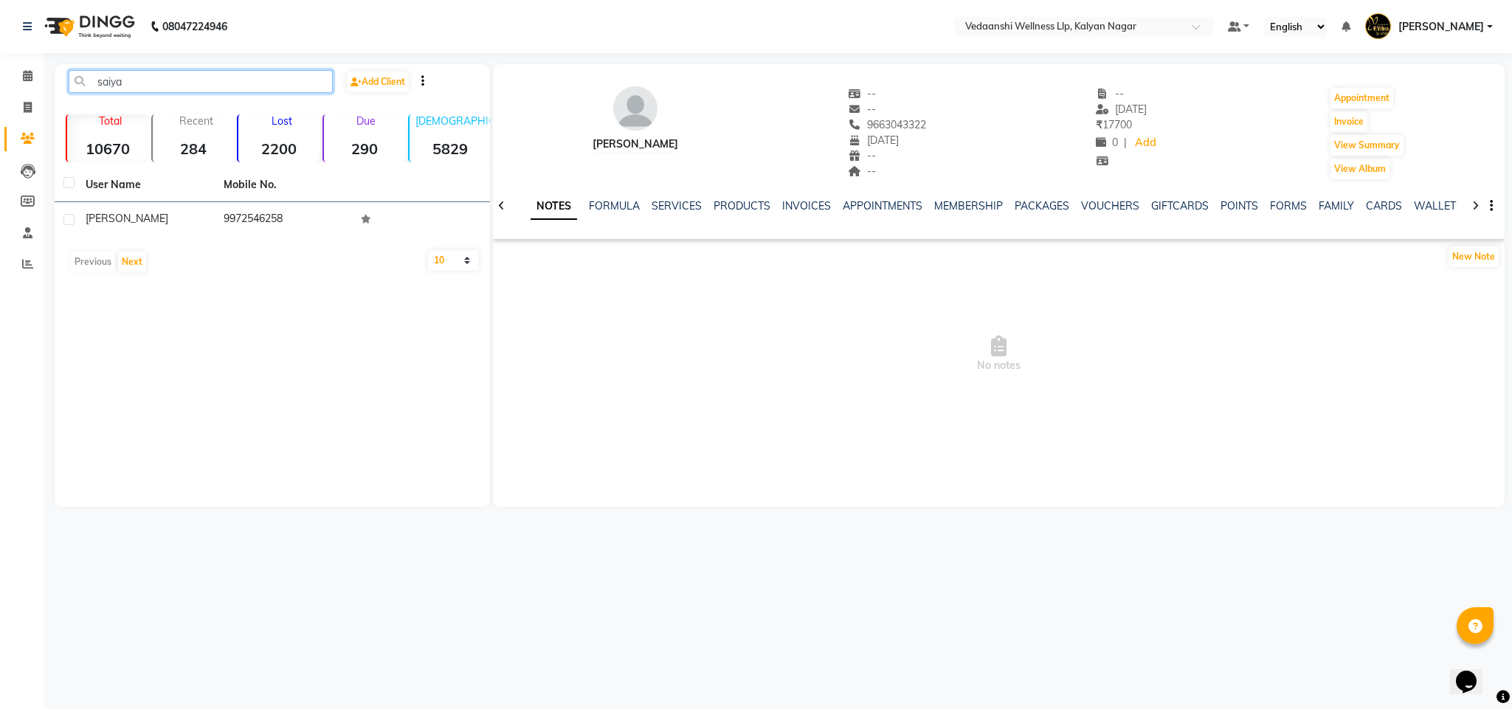
click at [151, 78] on input "saiya" at bounding box center [201, 81] width 264 height 23
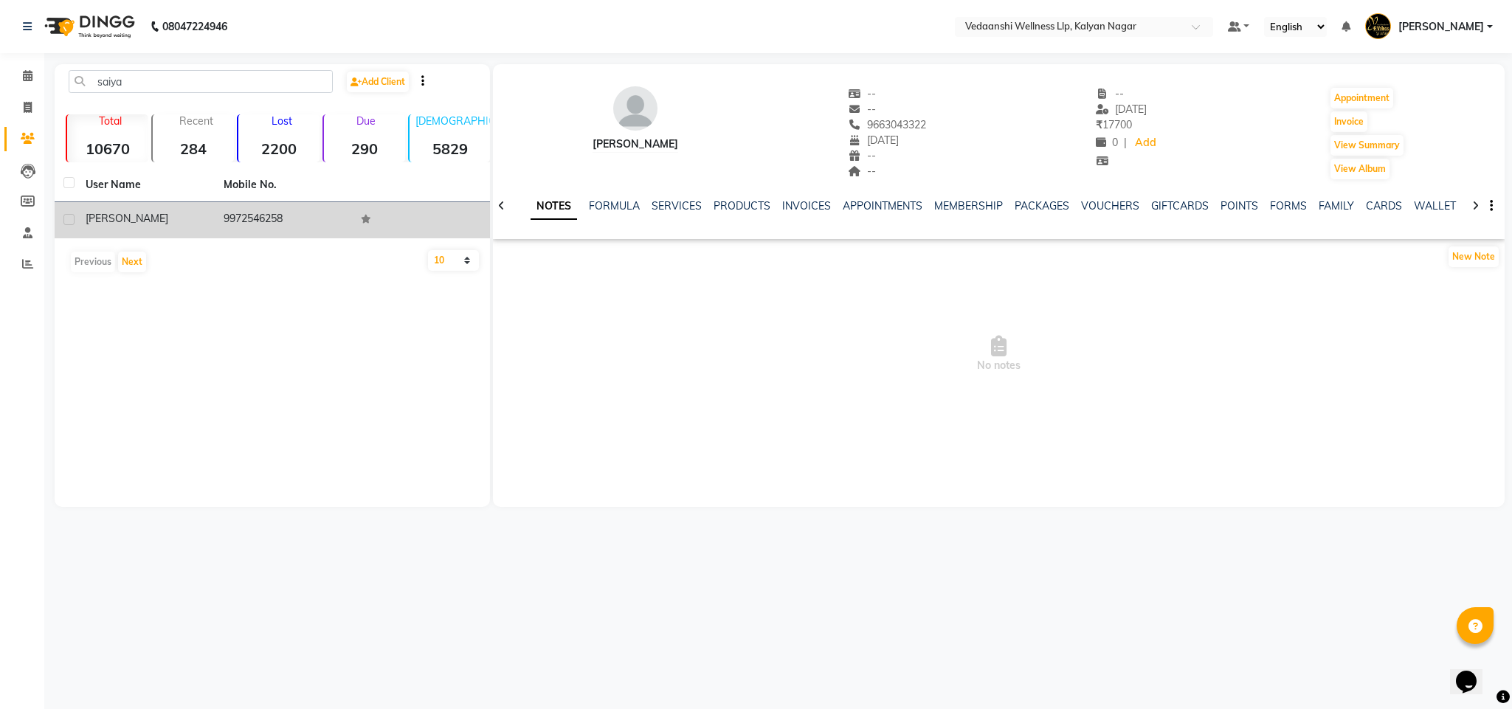
click at [264, 227] on td "9972546258" at bounding box center [284, 220] width 138 height 36
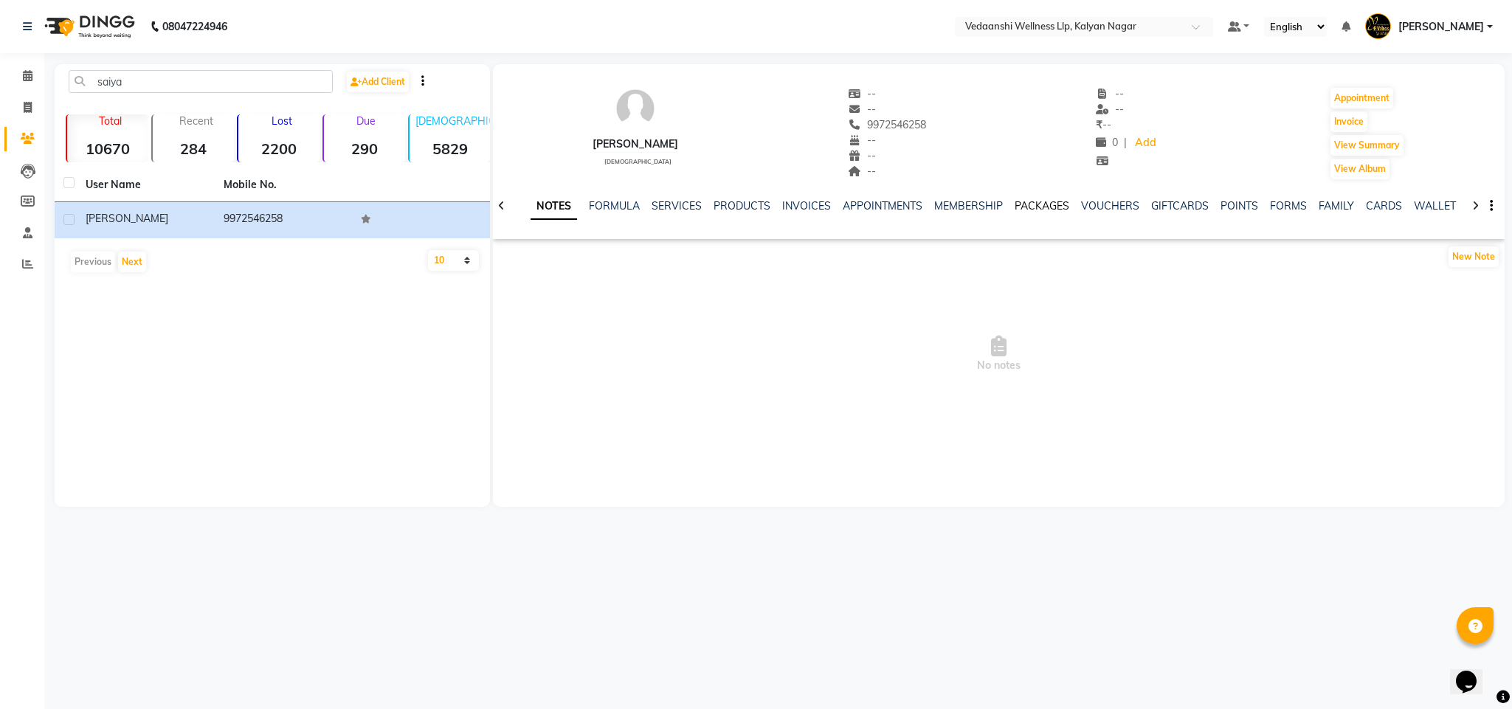
click at [1033, 204] on link "PACKAGES" at bounding box center [1042, 205] width 55 height 13
click at [999, 202] on link "VOUCHERS" at bounding box center [1026, 205] width 58 height 13
click at [907, 206] on link "PACKAGES" at bounding box center [934, 205] width 55 height 13
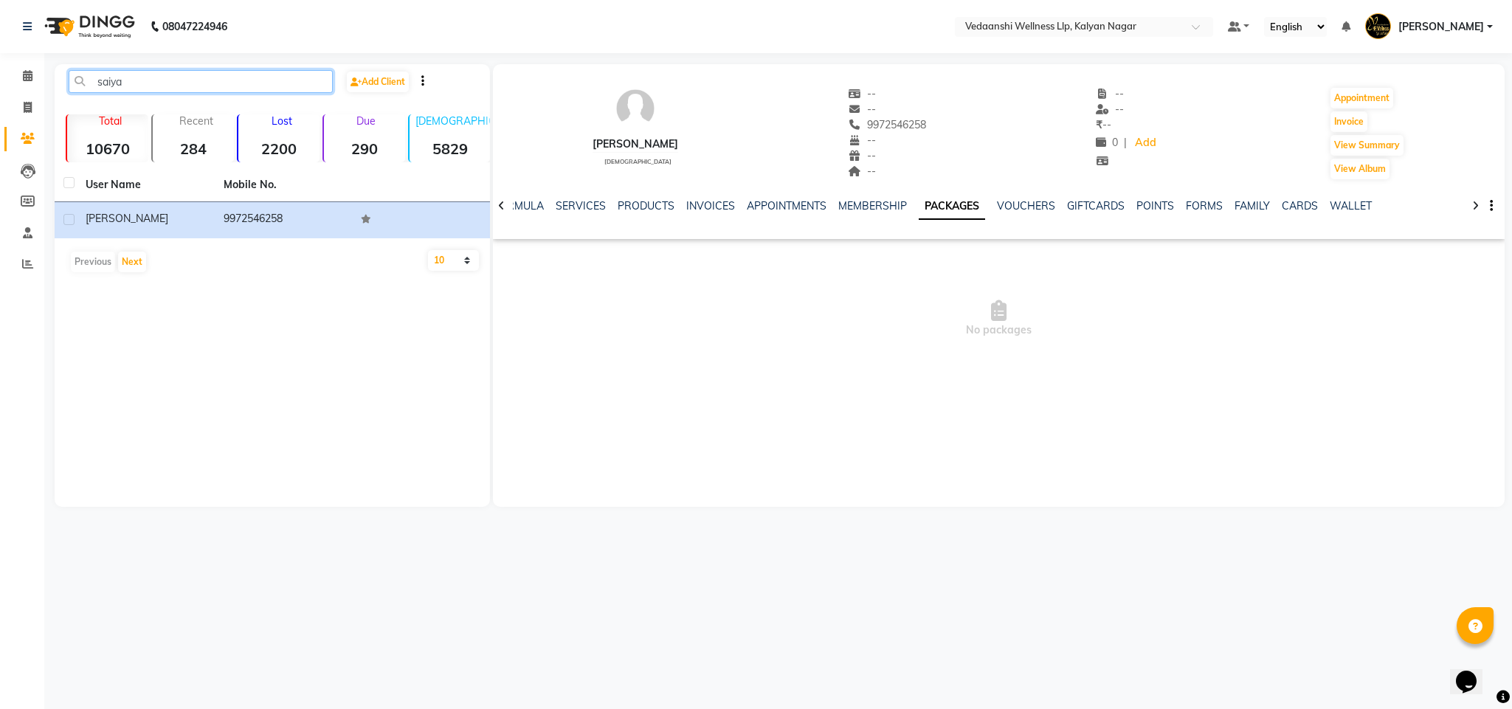
click at [102, 84] on input "saiya" at bounding box center [201, 81] width 264 height 23
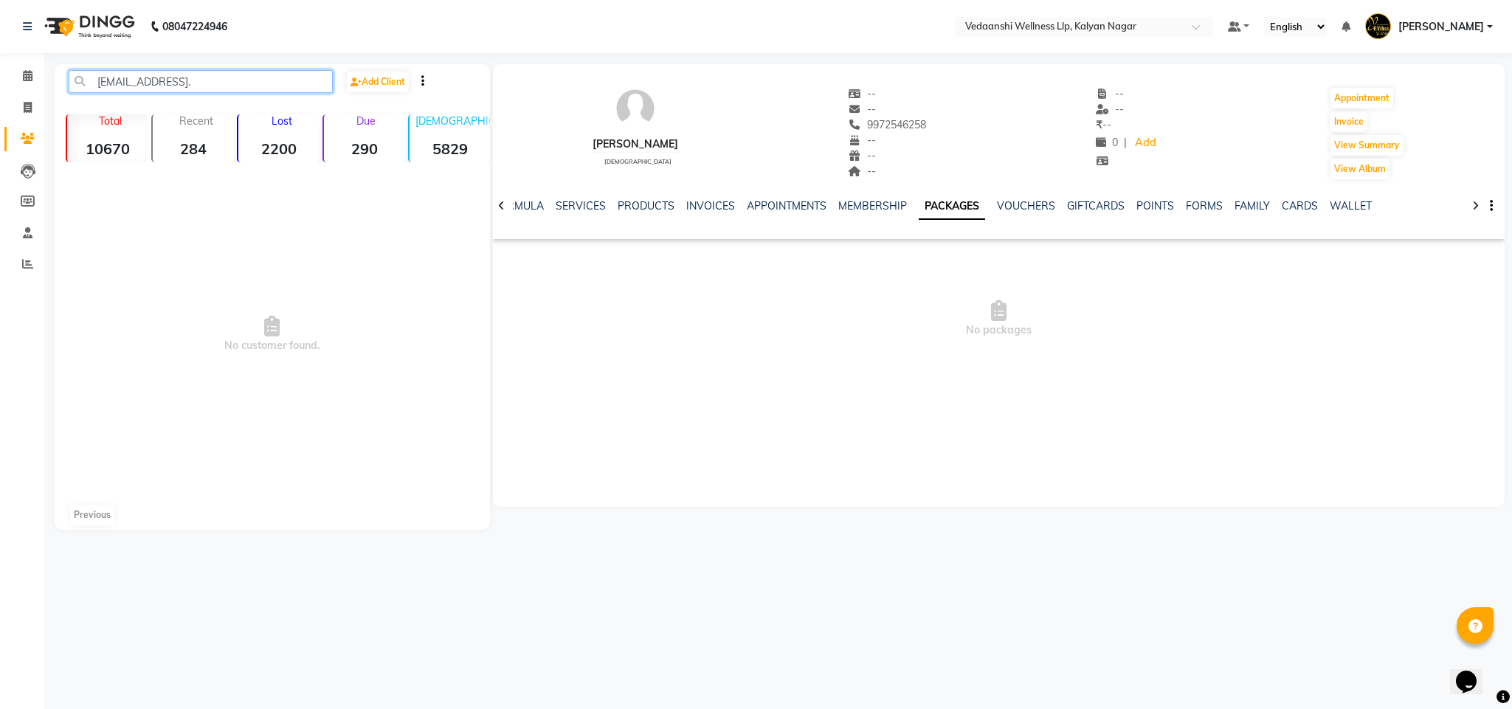
click at [96, 73] on input "saiyamkeshari@gmail." at bounding box center [201, 81] width 264 height 23
click at [213, 76] on input "saiyamkeshari@gmail." at bounding box center [201, 81] width 264 height 23
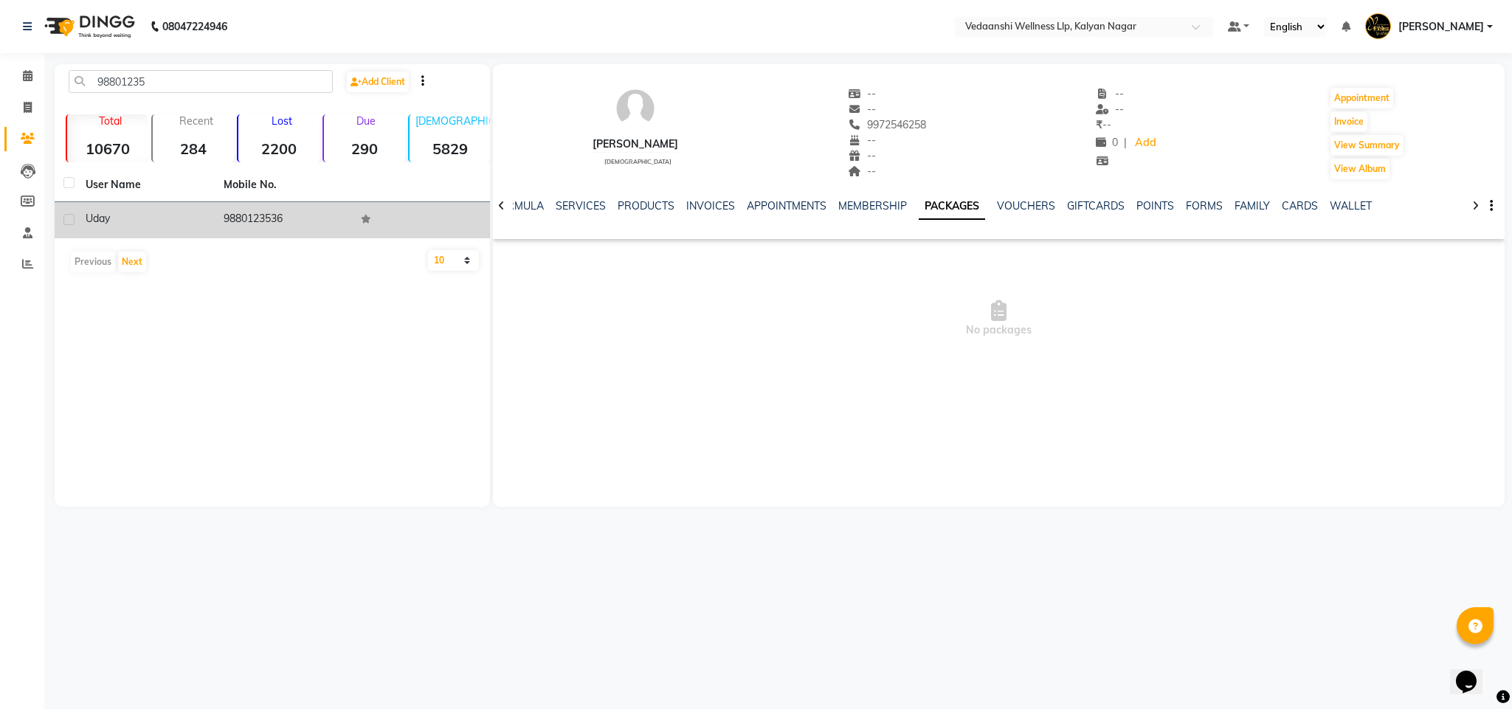
click at [282, 228] on td "9880123536" at bounding box center [284, 220] width 138 height 36
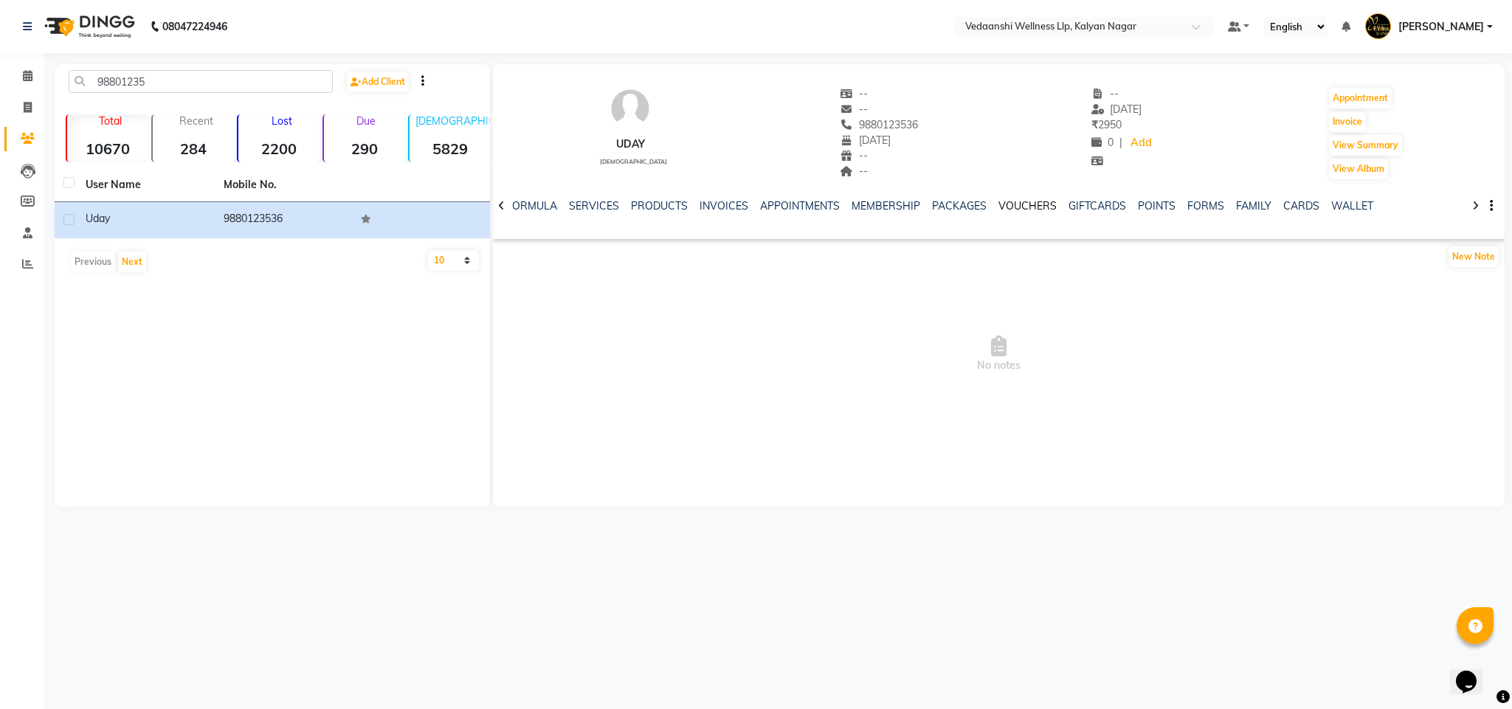
click at [1002, 210] on link "VOUCHERS" at bounding box center [1028, 205] width 58 height 13
click at [923, 202] on link "PACKAGES" at bounding box center [934, 205] width 55 height 13
click at [579, 204] on link "SERVICES" at bounding box center [581, 205] width 50 height 13
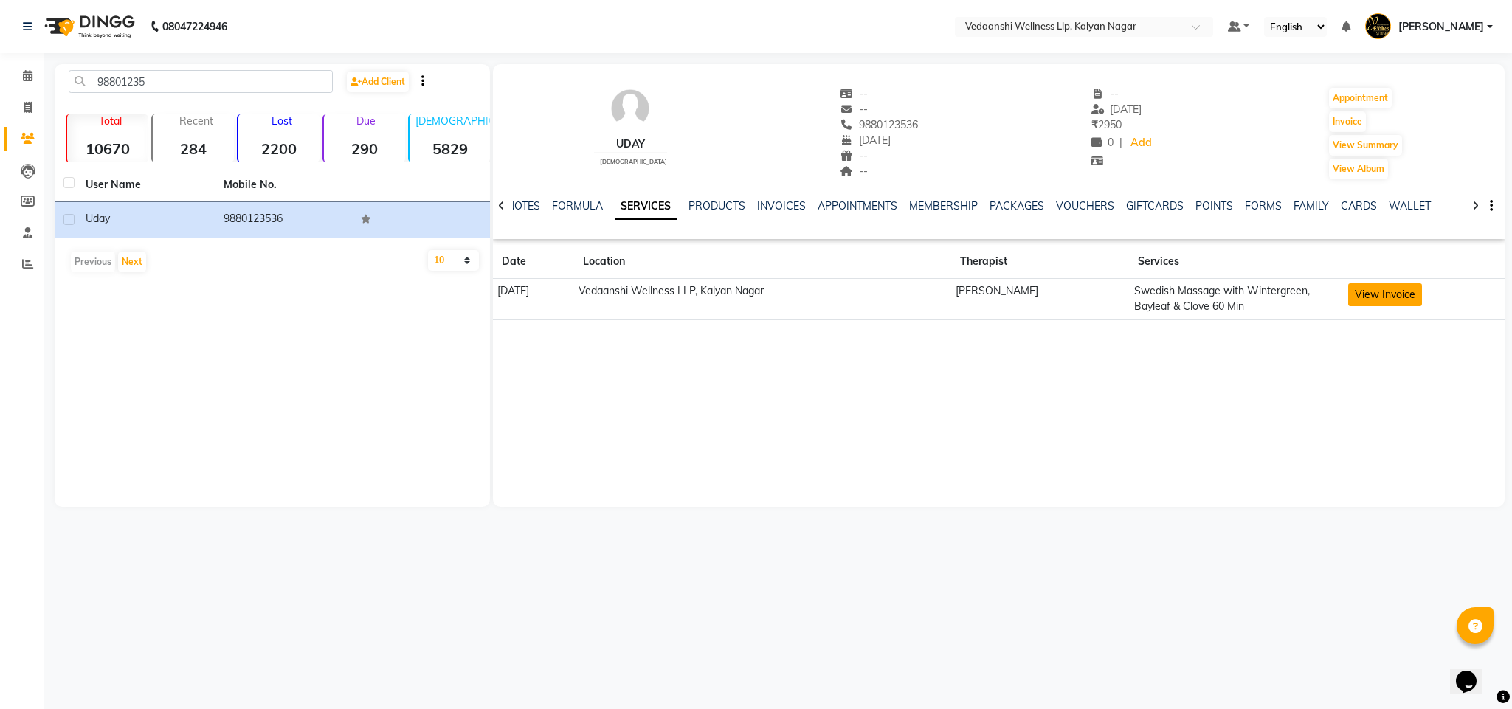
click at [1383, 295] on button "View Invoice" at bounding box center [1386, 294] width 74 height 23
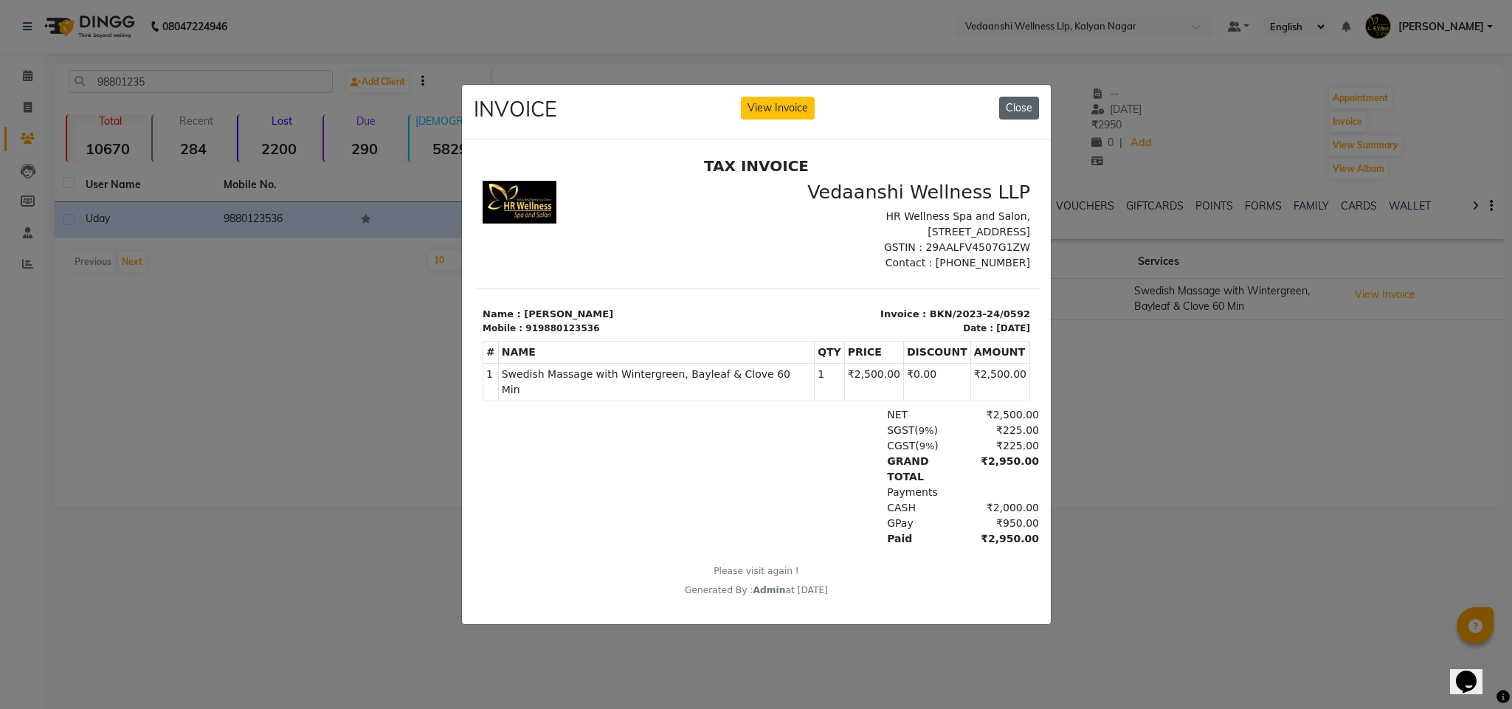
click at [1023, 100] on button "Close" at bounding box center [1019, 108] width 40 height 23
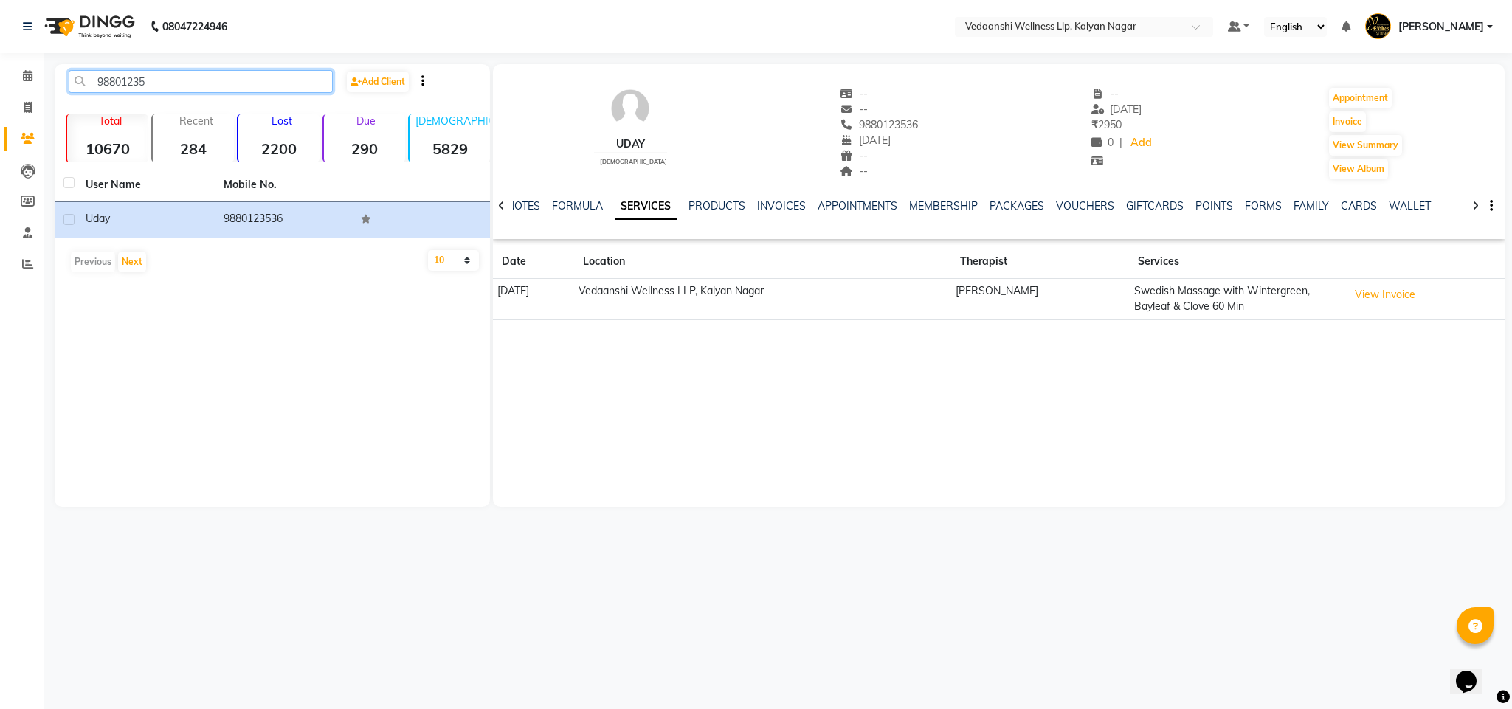
click at [113, 80] on input "98801235" at bounding box center [201, 81] width 264 height 23
paste input "saiyamkeshari@gmail."
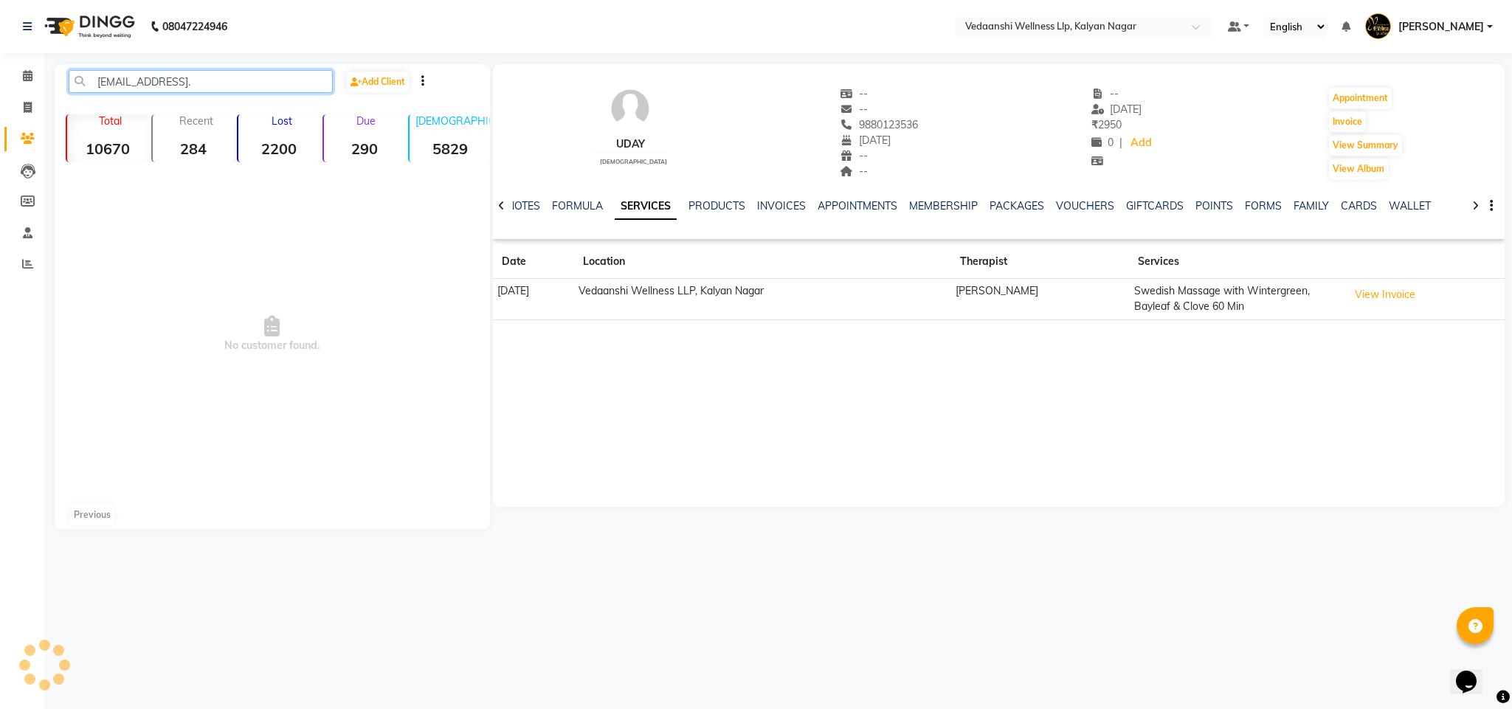
click at [100, 82] on input "saiyamkeshari@gmail." at bounding box center [201, 81] width 264 height 23
type input "."
click at [98, 78] on input "udhay.v@gmail.com" at bounding box center [201, 81] width 264 height 23
click at [125, 84] on input "udhay.v@gmail.com" at bounding box center [201, 81] width 264 height 23
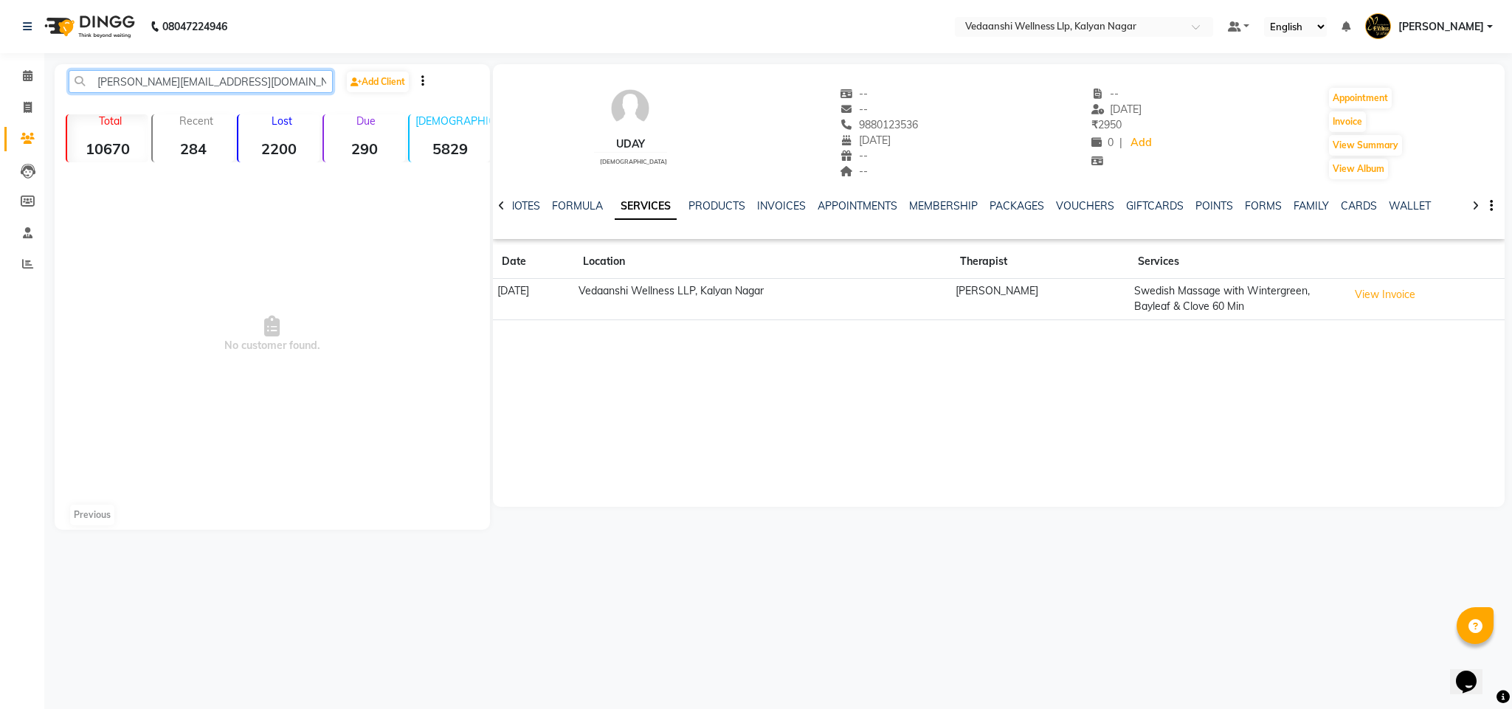
click at [125, 84] on input "udhay.v@gmail.com" at bounding box center [201, 81] width 264 height 23
click at [96, 80] on input "udhayv_1@hotmail.com" at bounding box center [201, 81] width 264 height 23
click at [222, 80] on input "udhayv_1@hotmail.com" at bounding box center [201, 81] width 264 height 23
click at [171, 80] on input "udhayv_1@hotmail.com" at bounding box center [201, 81] width 264 height 23
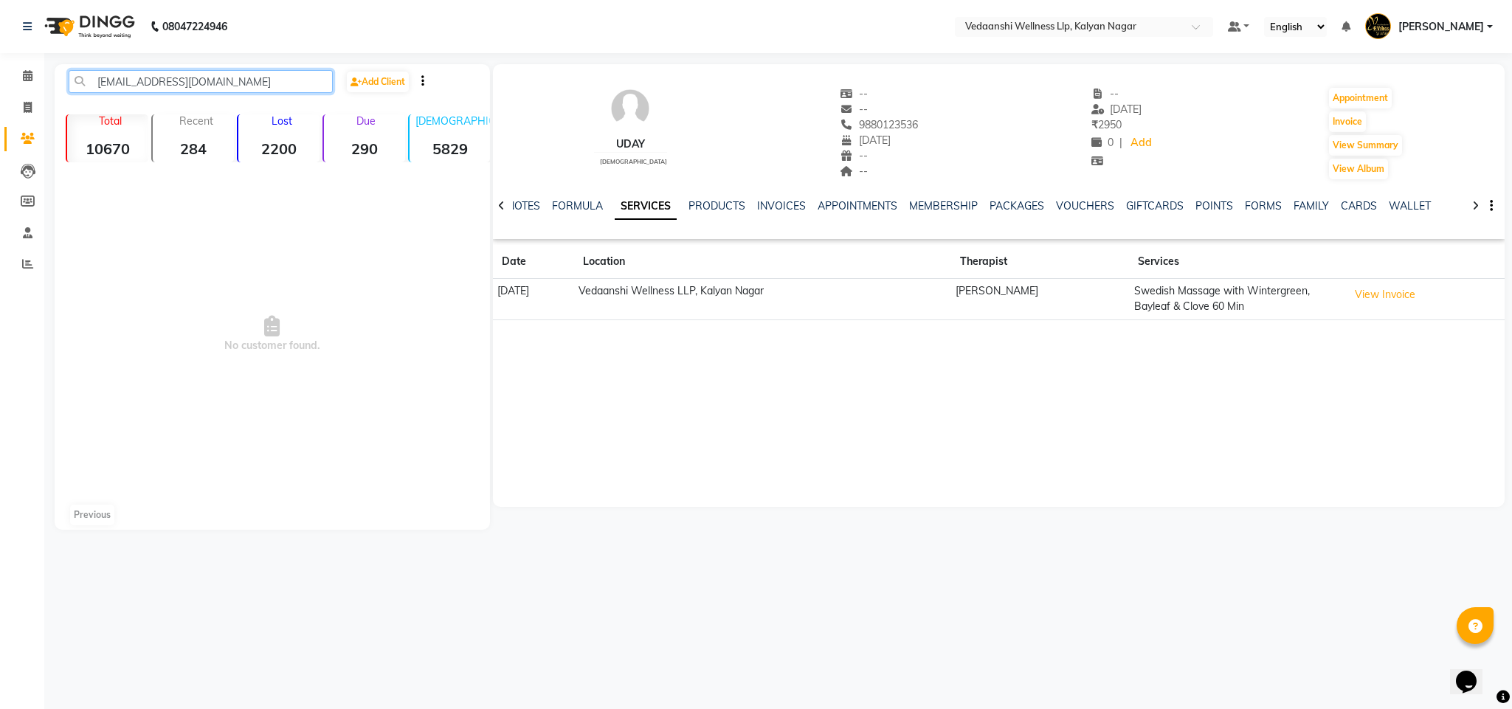
click at [171, 80] on input "udhayv_1@hotmail.com" at bounding box center [201, 81] width 264 height 23
type input "udhayv_1@hotmail.com"
click at [151, 292] on span "No customer found." at bounding box center [273, 334] width 436 height 332
click at [127, 82] on input "udhayv_1@hotmail.com" at bounding box center [201, 81] width 264 height 23
click at [165, 224] on span "No customer found." at bounding box center [273, 334] width 436 height 332
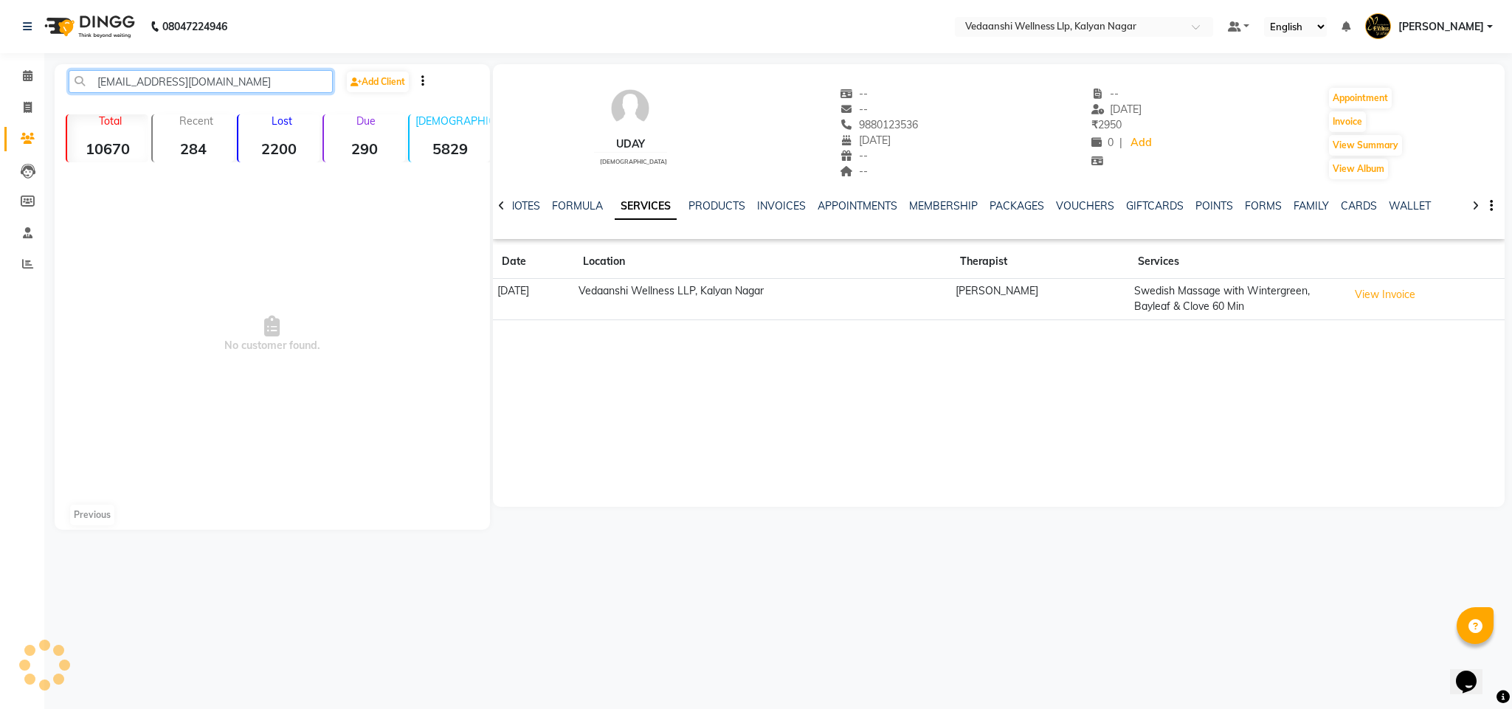
drag, startPoint x: 98, startPoint y: 80, endPoint x: 227, endPoint y: 84, distance: 128.5
click at [227, 84] on input "udhayv_1@hotmail.com" at bounding box center [201, 81] width 264 height 23
click at [100, 82] on input "udhayv_1@hotmail.com" at bounding box center [201, 81] width 264 height 23
click at [202, 85] on input "udhayv_1@hotmail.com" at bounding box center [201, 81] width 264 height 23
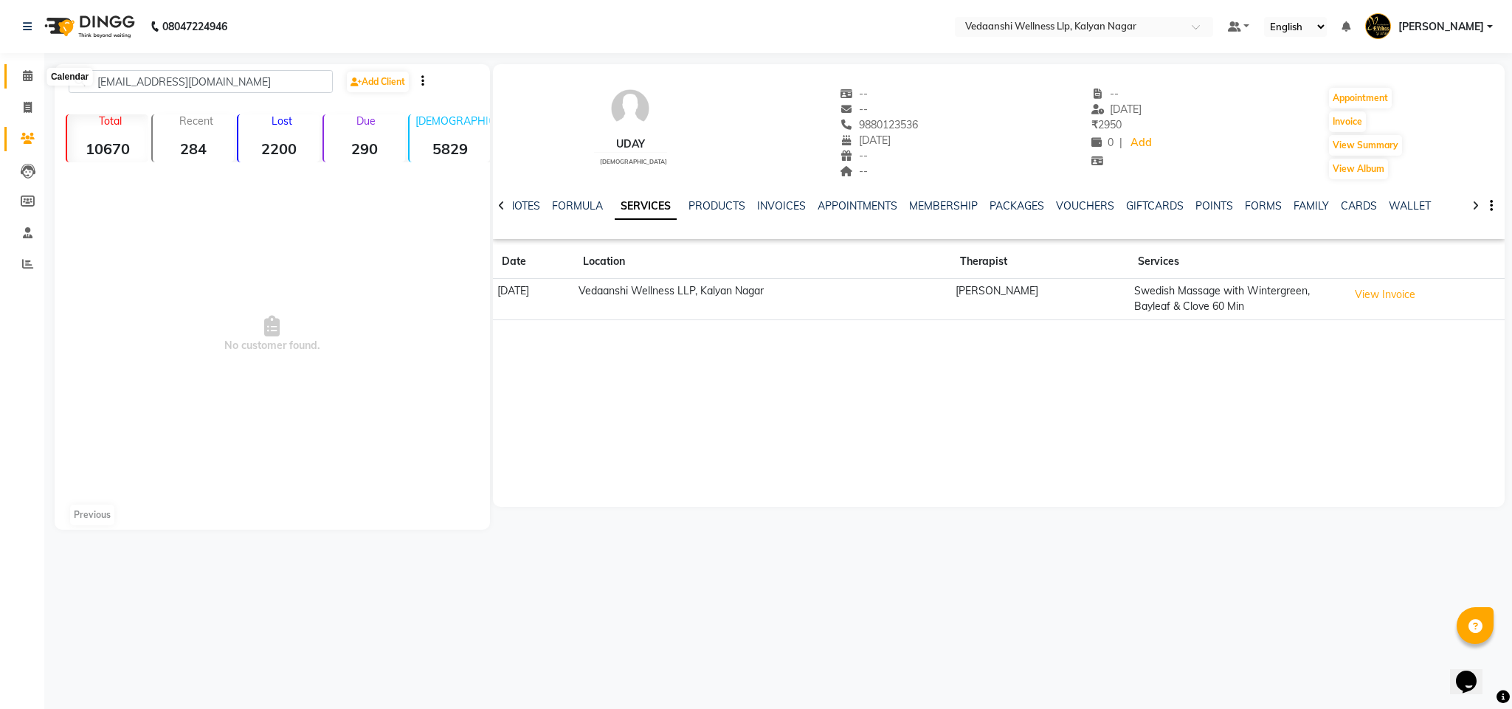
click at [33, 78] on span at bounding box center [28, 76] width 26 height 17
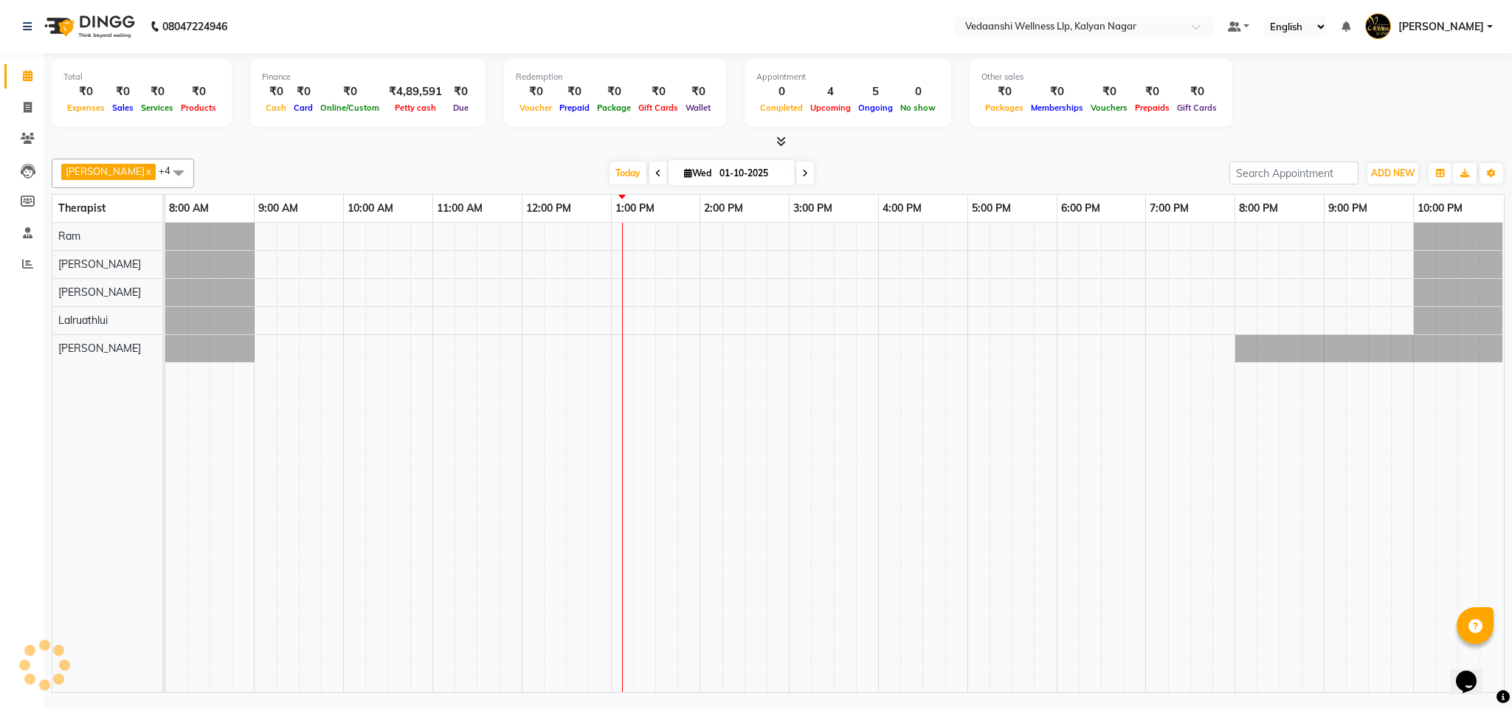
click at [901, 137] on div at bounding box center [778, 142] width 1453 height 16
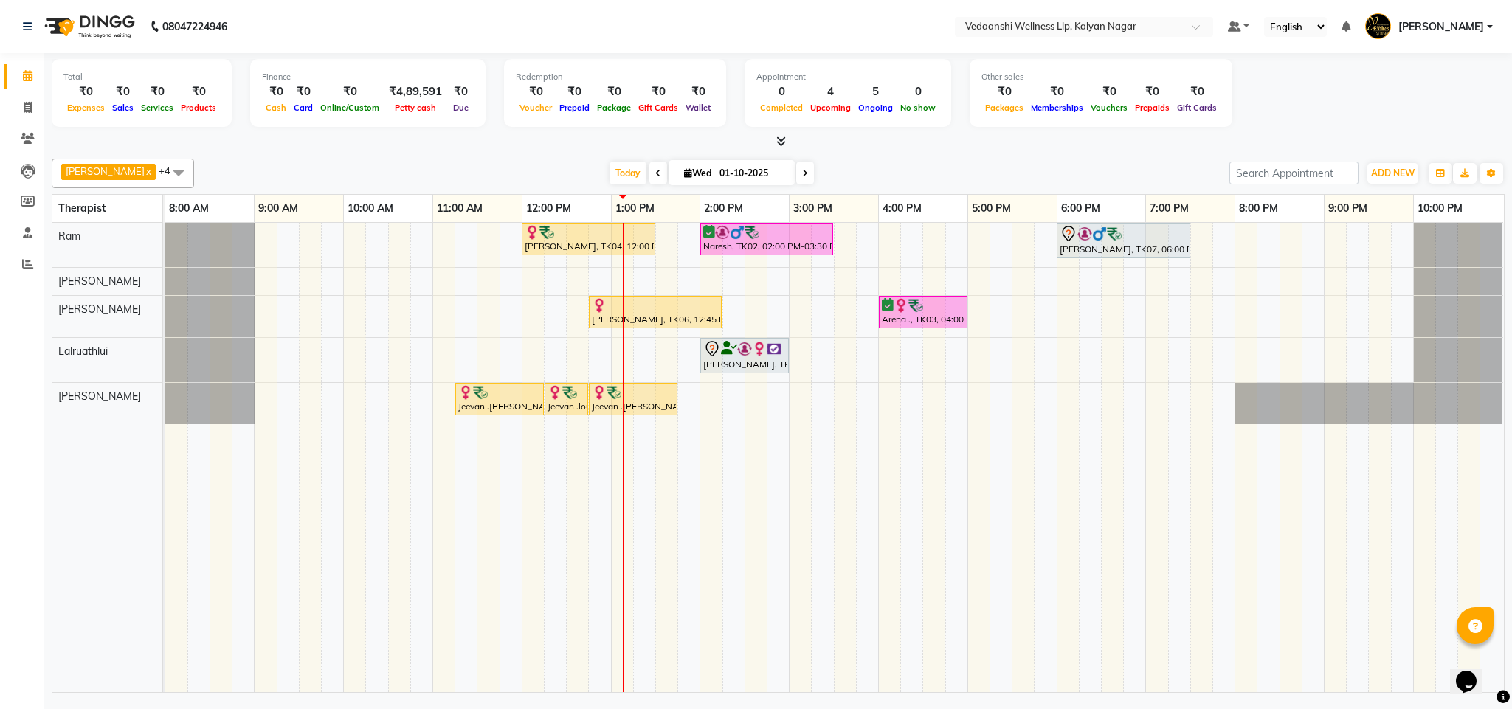
click at [716, 171] on input "01-10-2025" at bounding box center [752, 173] width 74 height 22
select select "10"
select select "2025"
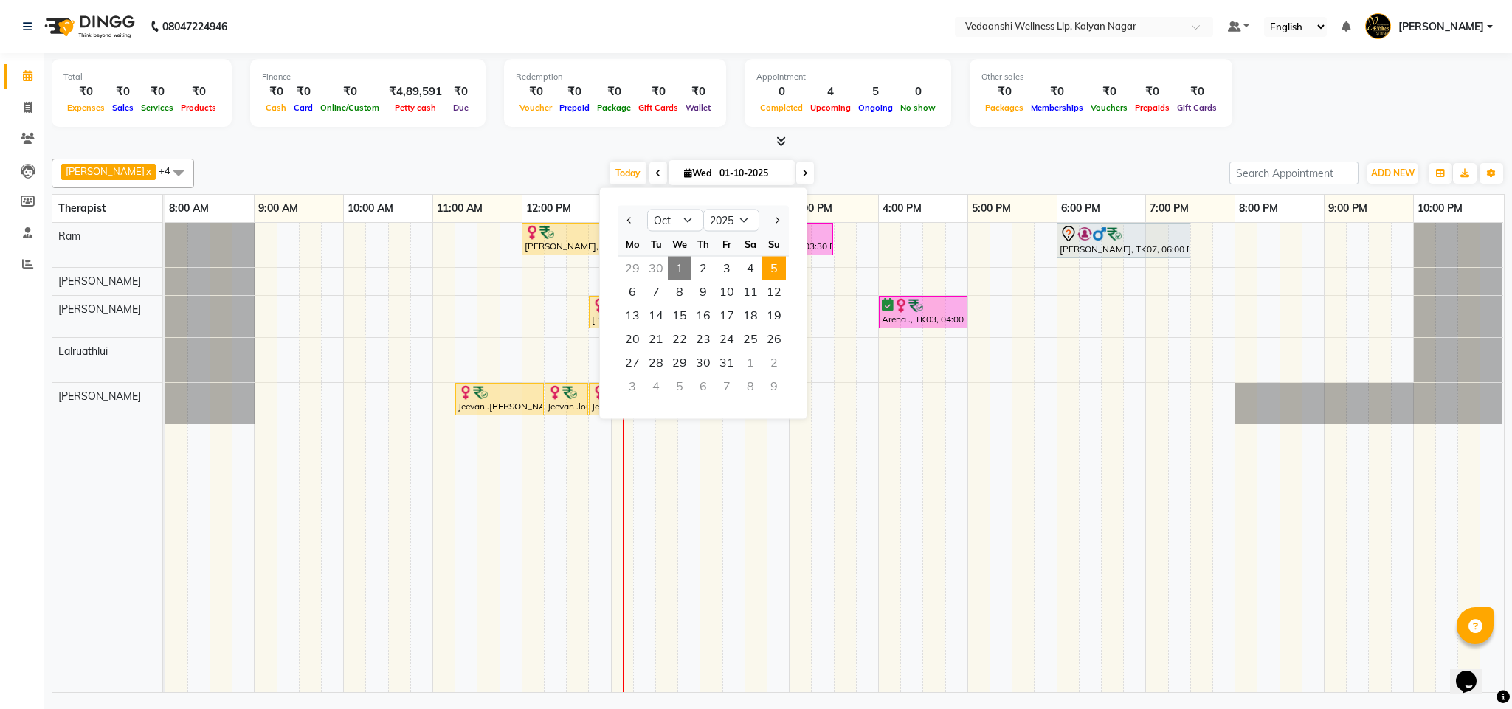
click at [777, 270] on span "5" at bounding box center [775, 269] width 24 height 24
type input "05-10-2025"
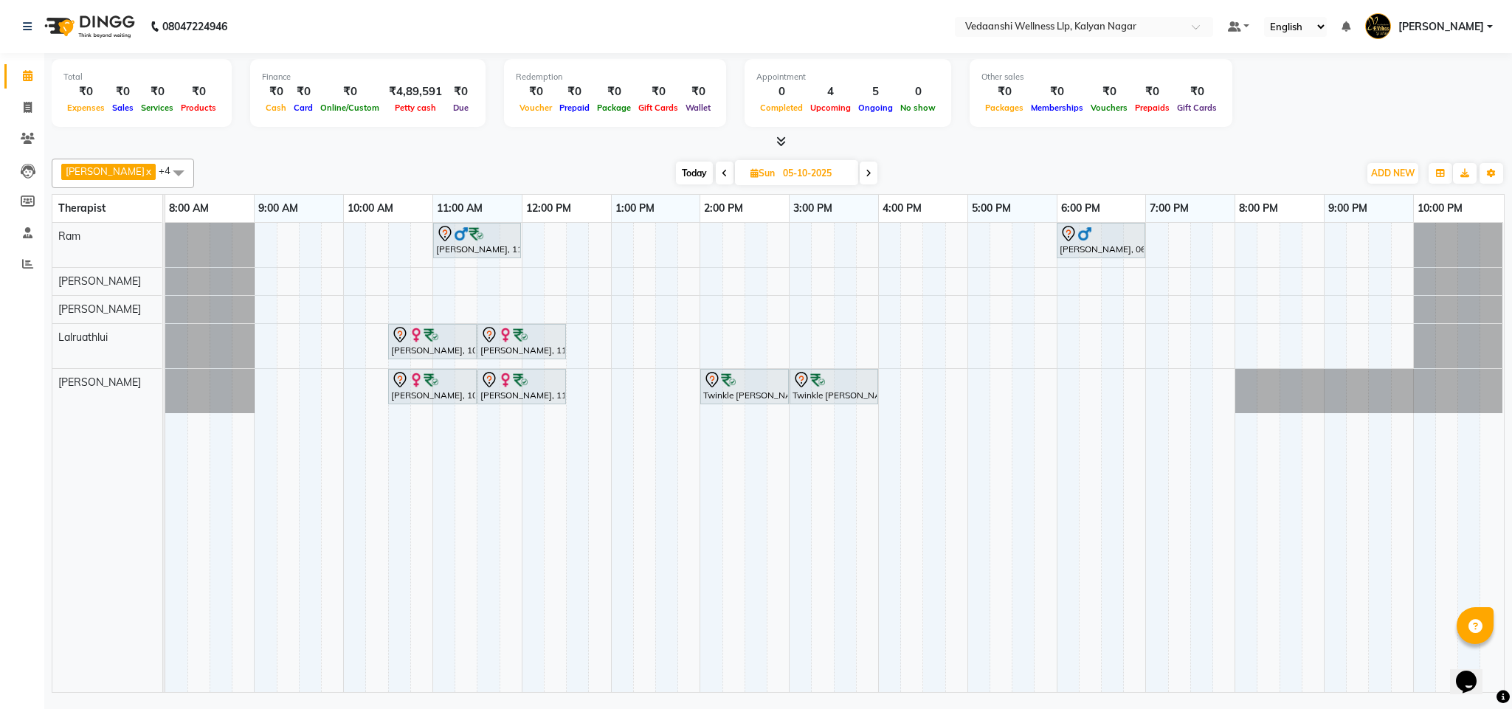
click at [441, 309] on div "Vijendra Singh, 11:00 AM-12:00 PM, Swedish Massage with Wintergreen, Bayleaf & …" at bounding box center [834, 457] width 1339 height 469
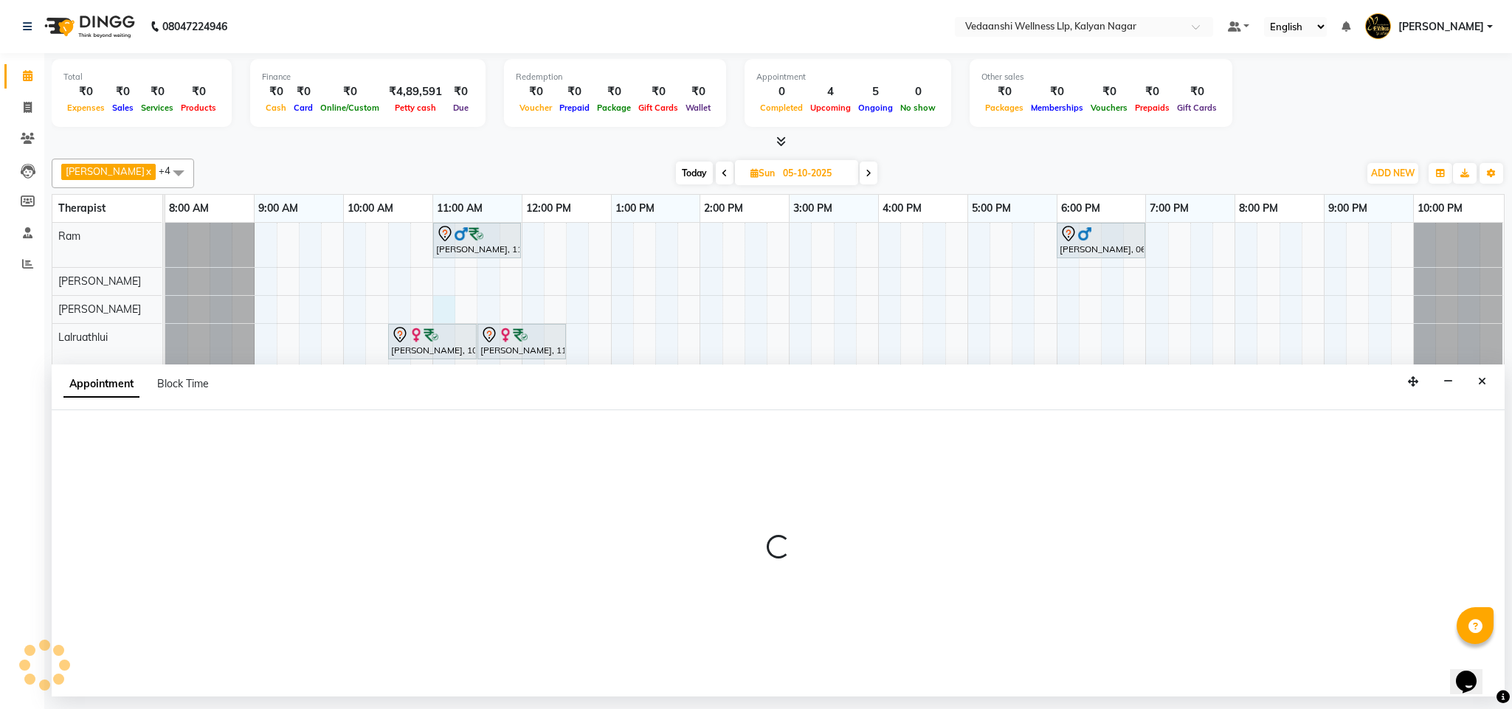
select select "67322"
select select "tentative"
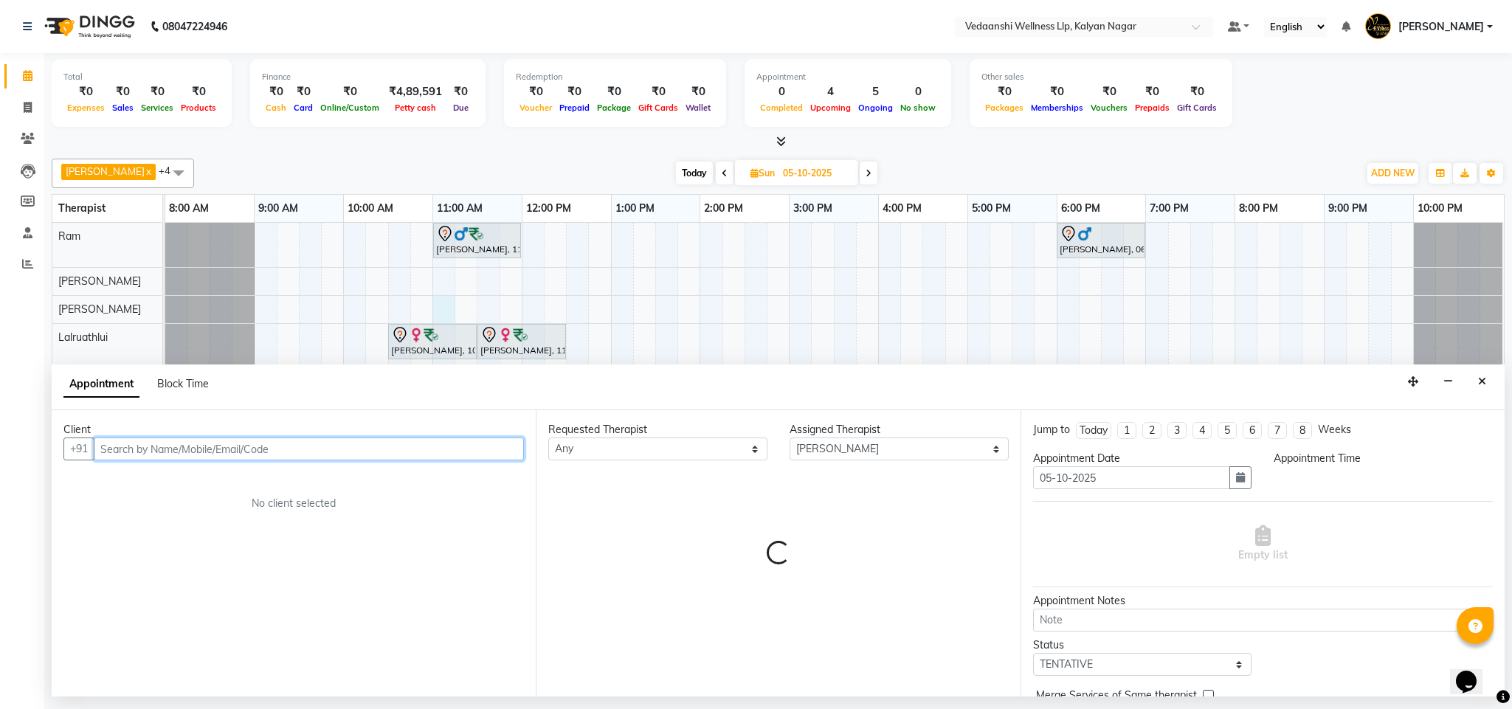
select select "660"
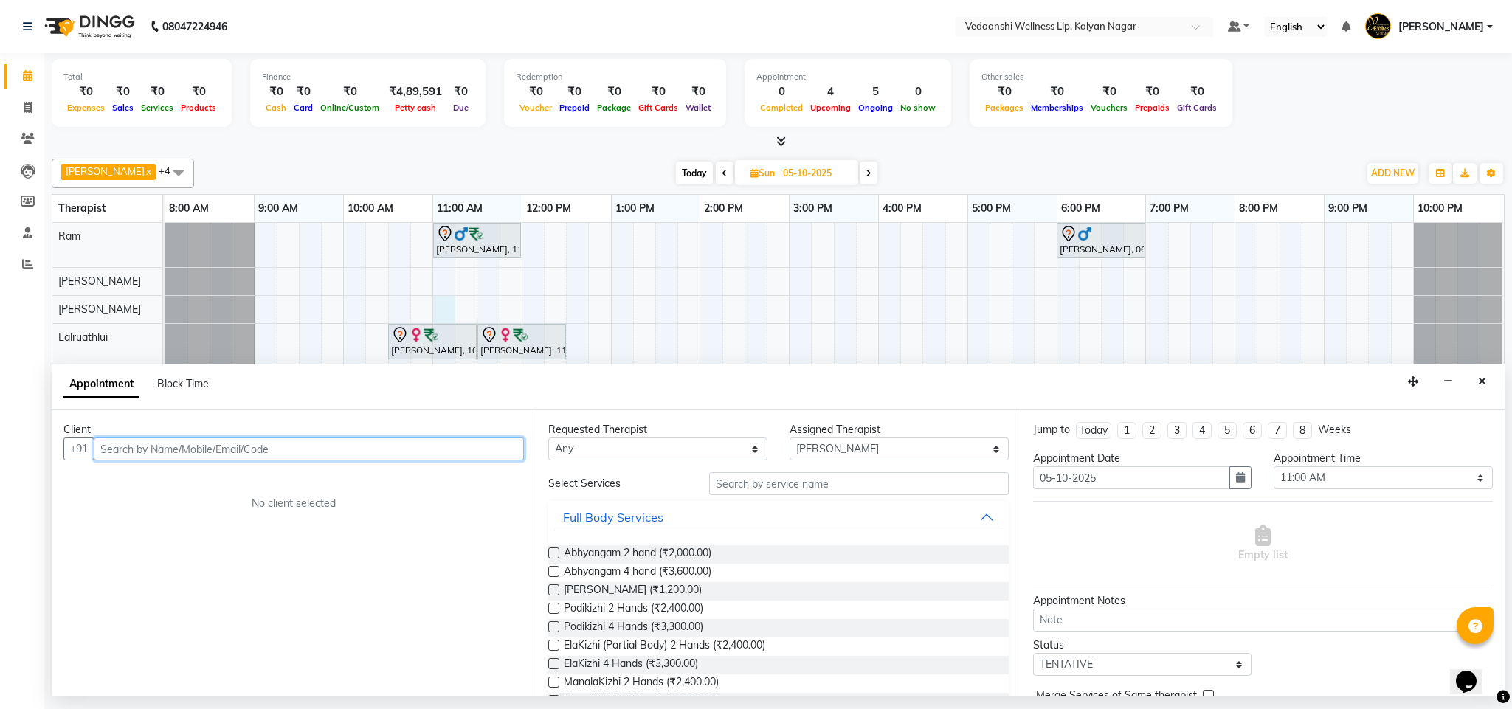
click at [244, 454] on input "text" at bounding box center [309, 449] width 430 height 23
type input "n"
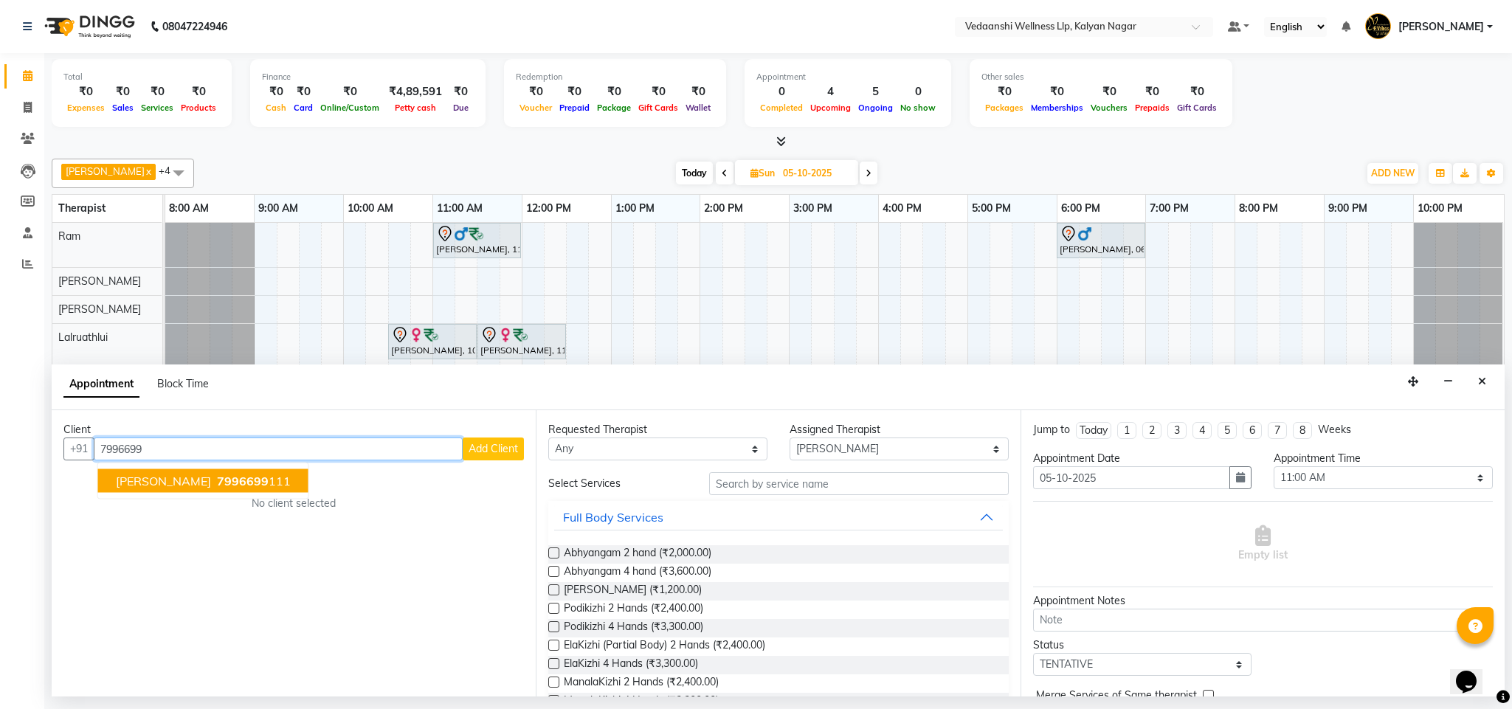
click at [217, 489] on span "7996699" at bounding box center [243, 481] width 52 height 15
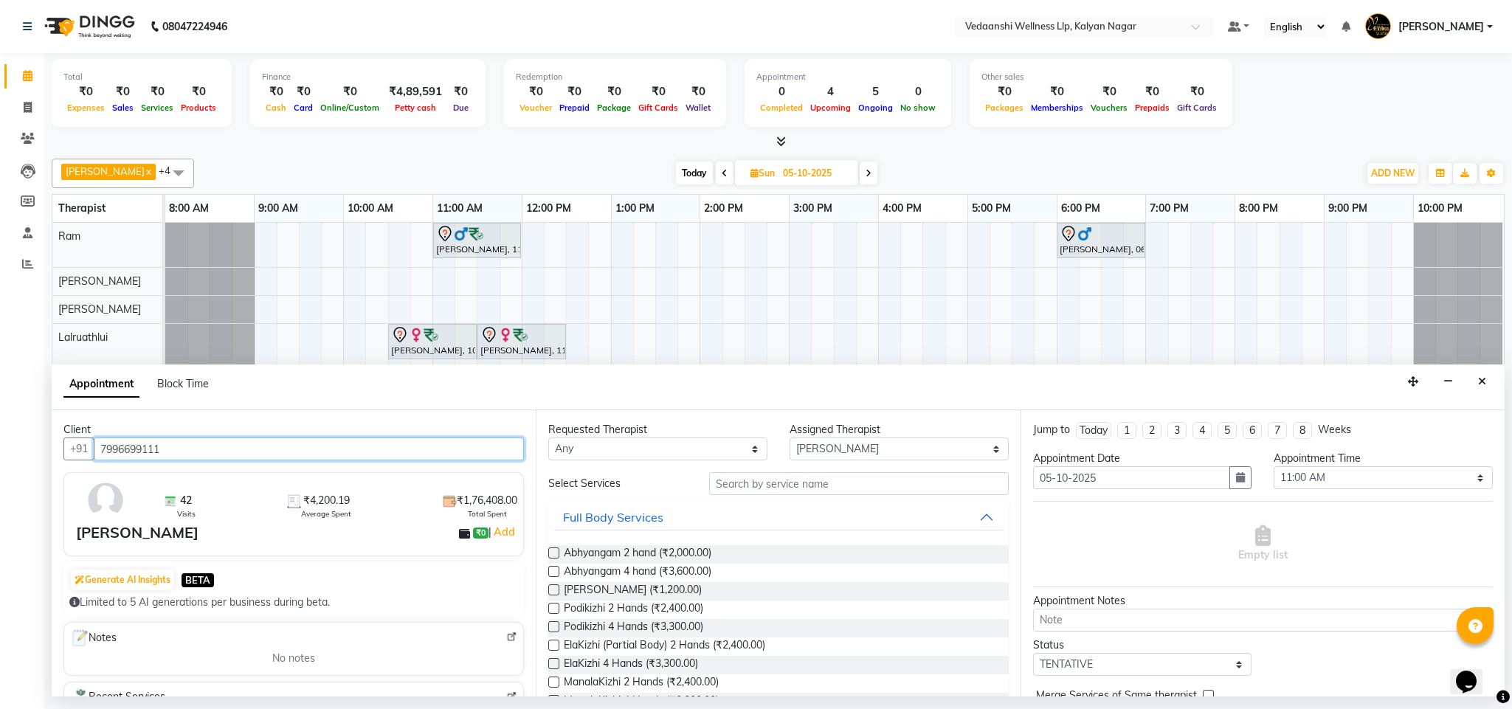
type input "7996699111"
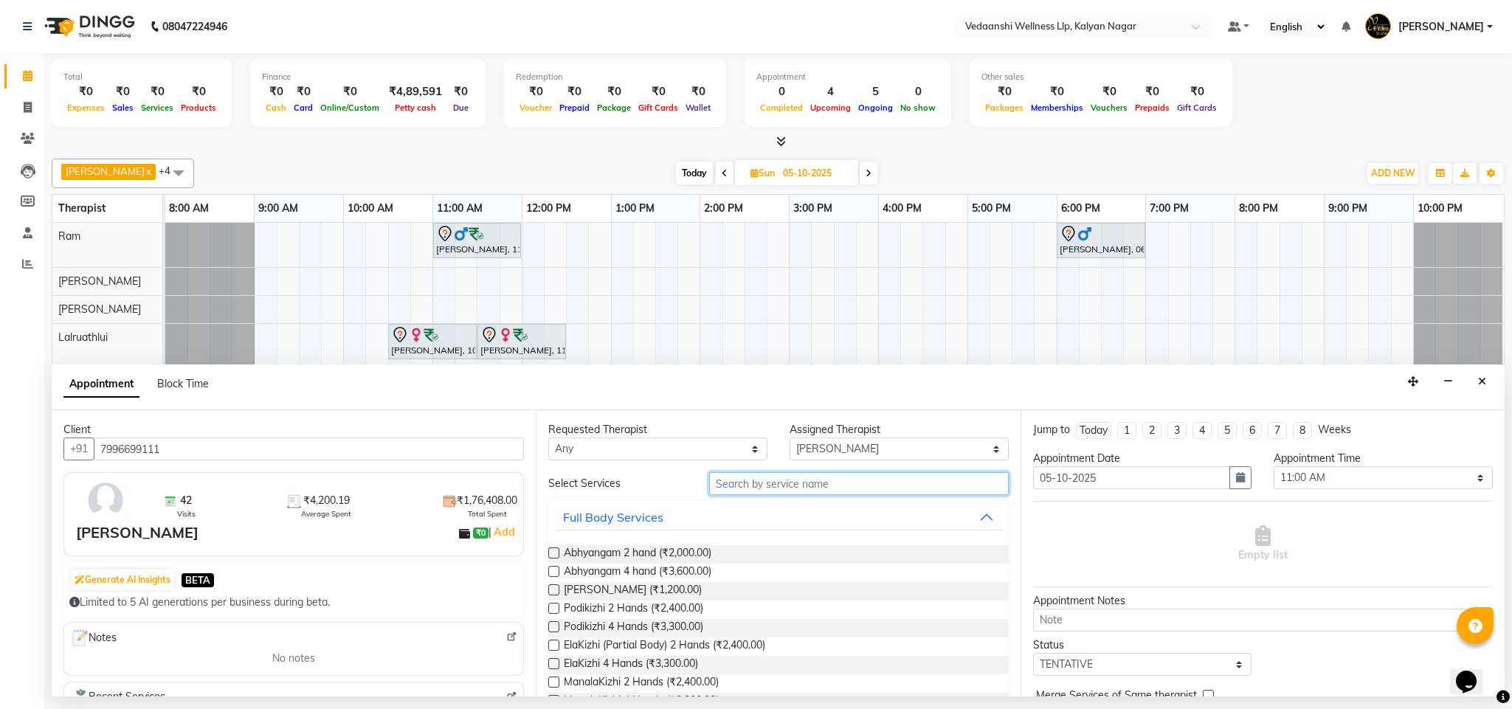
click at [751, 479] on input "text" at bounding box center [859, 483] width 300 height 23
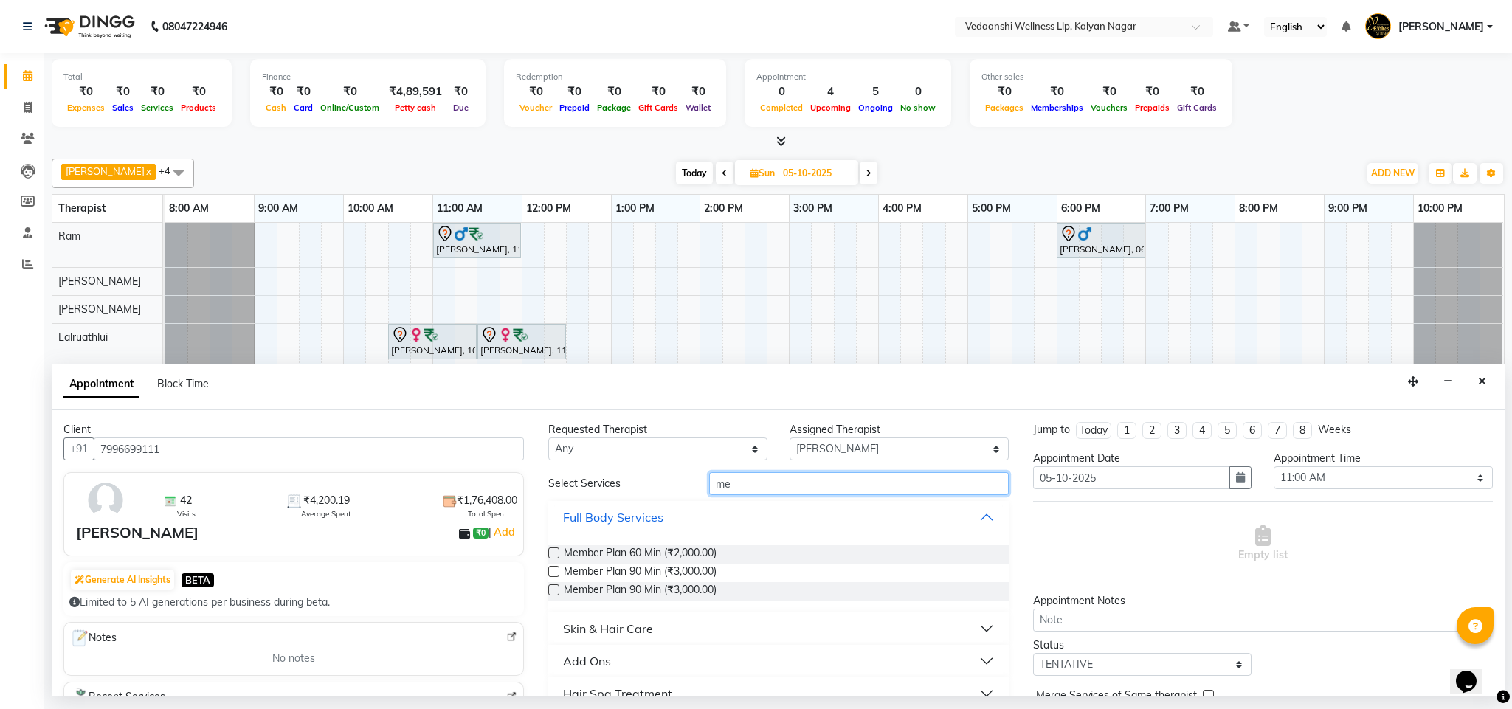
type input "me"
drag, startPoint x: 653, startPoint y: 448, endPoint x: 667, endPoint y: 461, distance: 19.3
click at [658, 450] on select "Any Amos Benjamin Jennifer Zoramsangi Lalruathlui Ram Rashika Khadse" at bounding box center [657, 449] width 219 height 23
select select "67322"
click at [548, 439] on select "Any Amos Benjamin Jennifer Zoramsangi Lalruathlui Ram Rashika Khadse" at bounding box center [657, 449] width 219 height 23
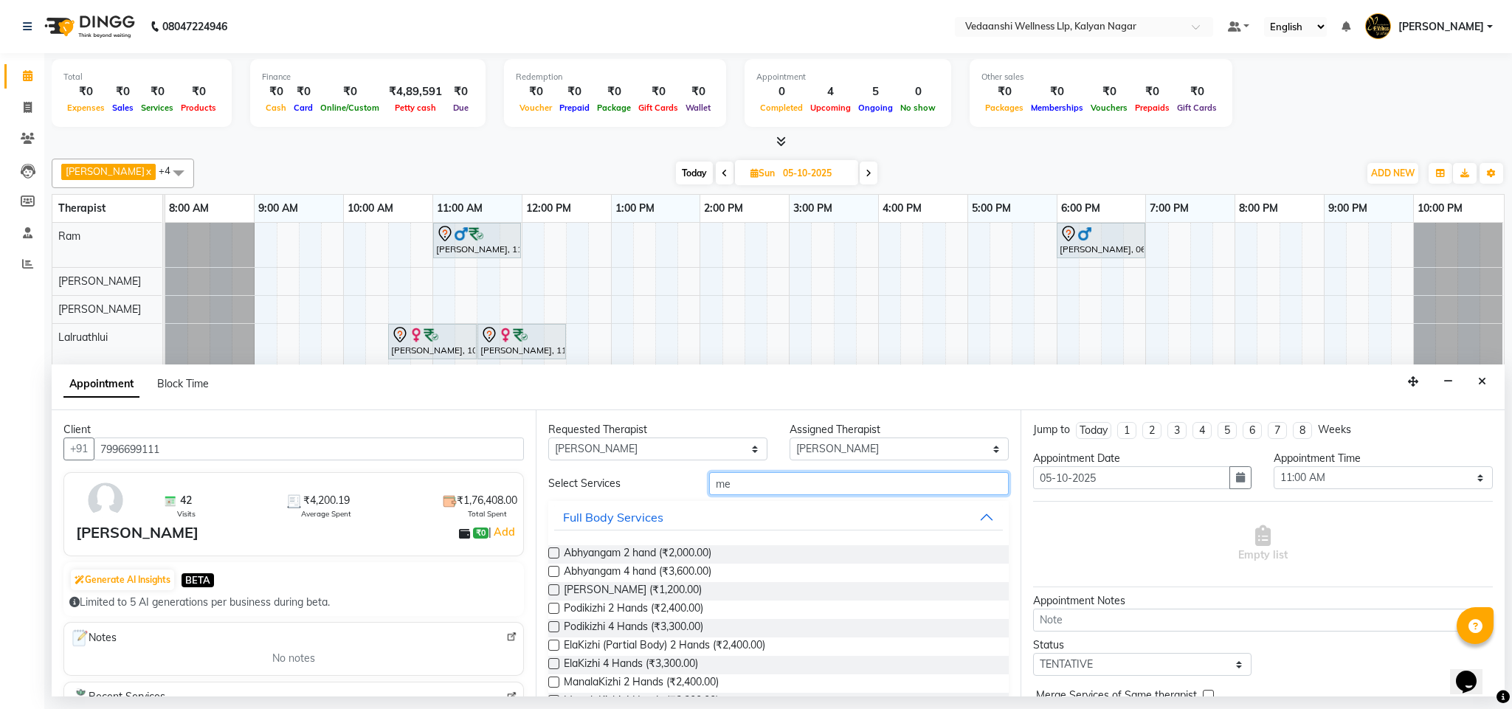
click at [771, 490] on input "me" at bounding box center [859, 483] width 300 height 23
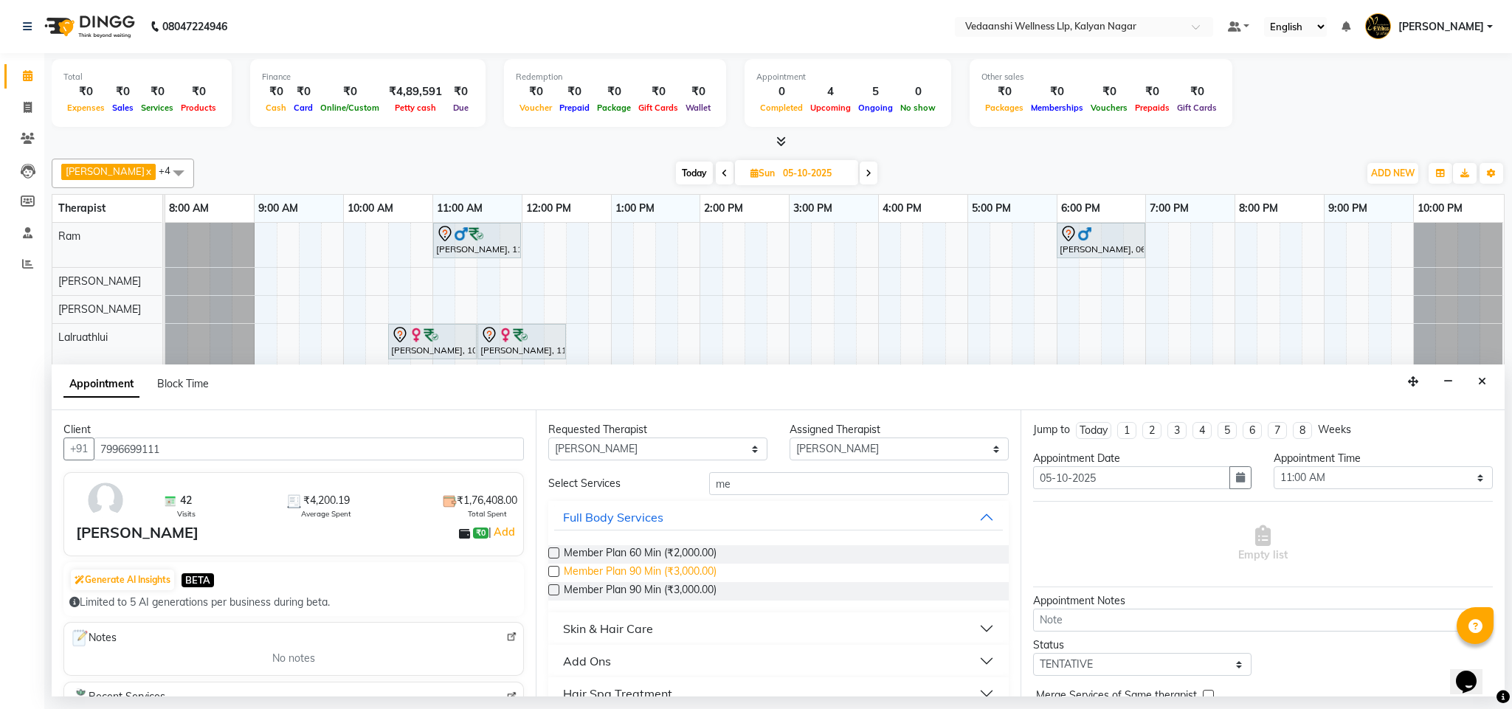
click at [653, 574] on span "Member Plan 90 Min (₹3,000.00)" at bounding box center [640, 573] width 153 height 18
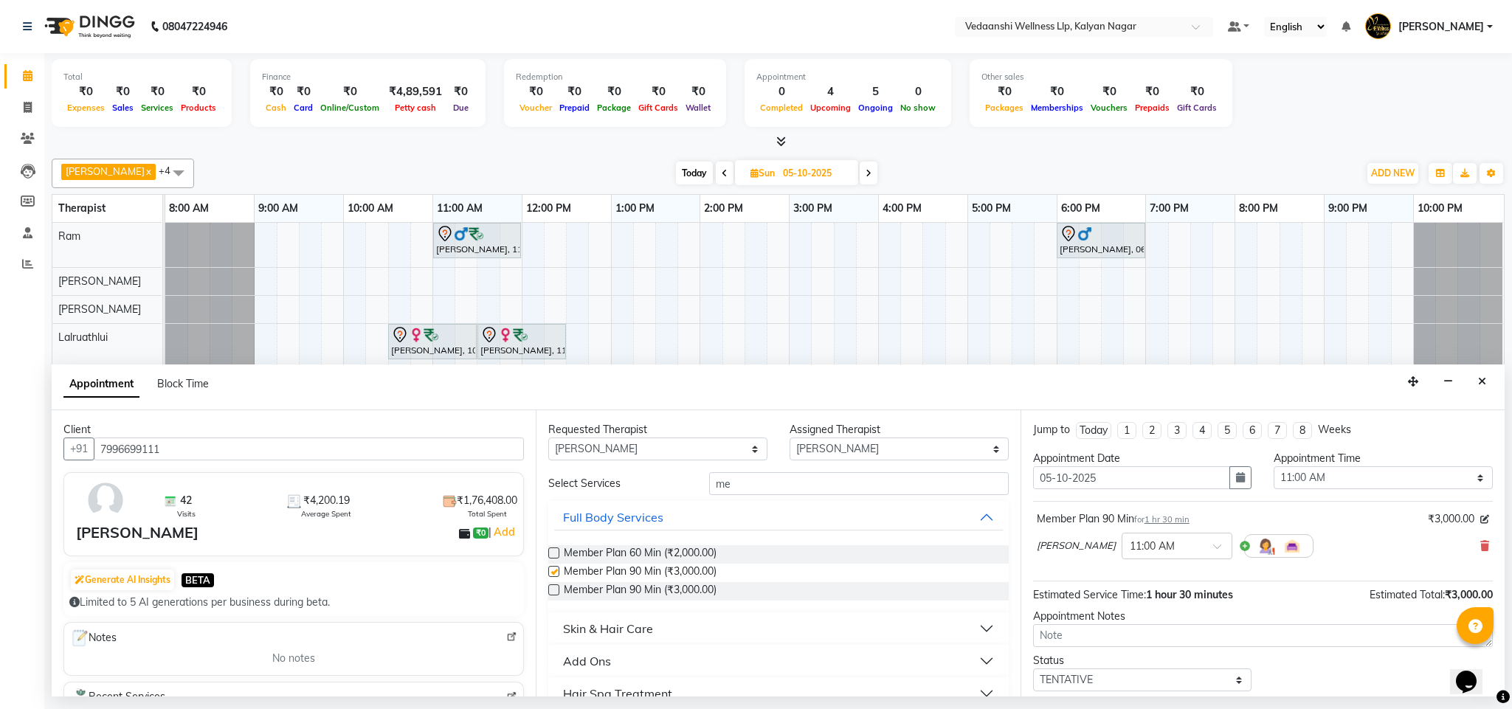
checkbox input "false"
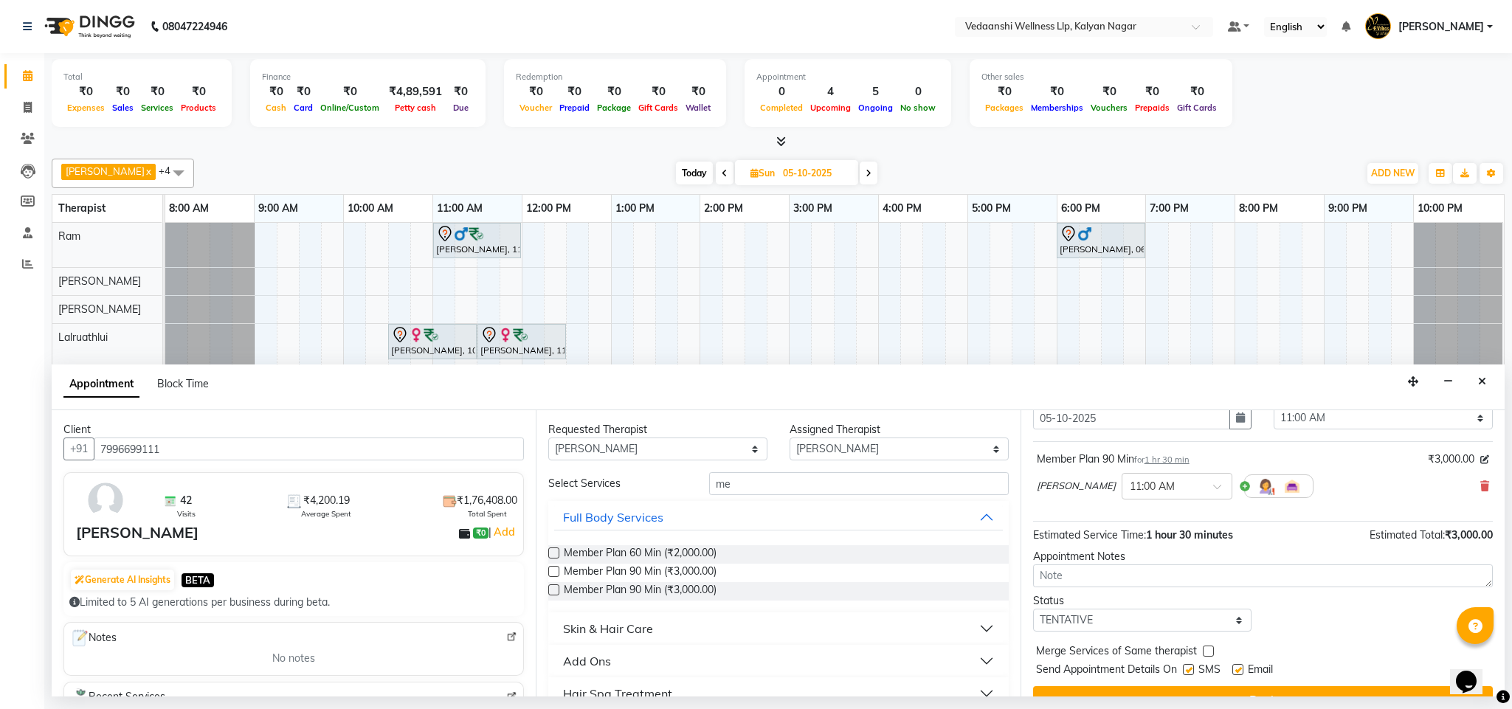
scroll to position [91, 0]
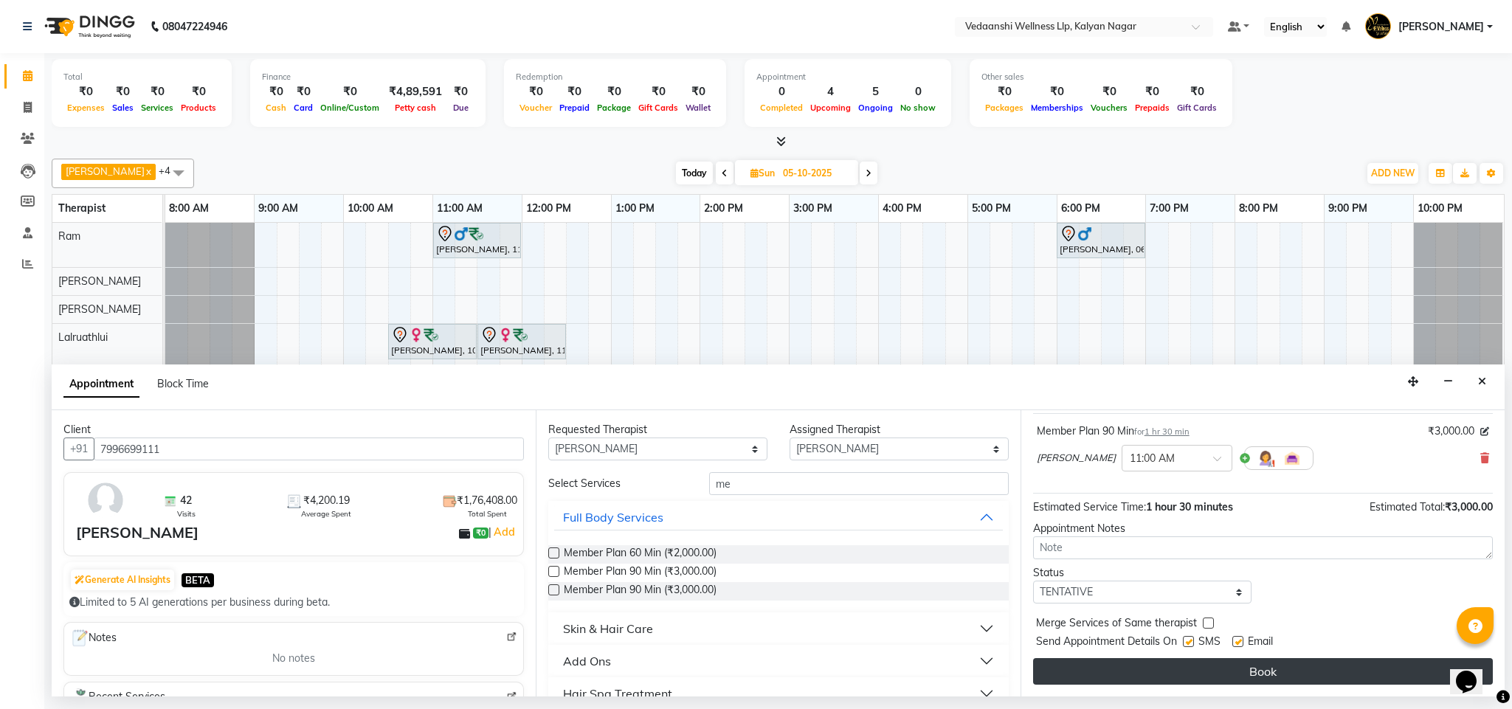
click at [1125, 667] on button "Book" at bounding box center [1263, 671] width 460 height 27
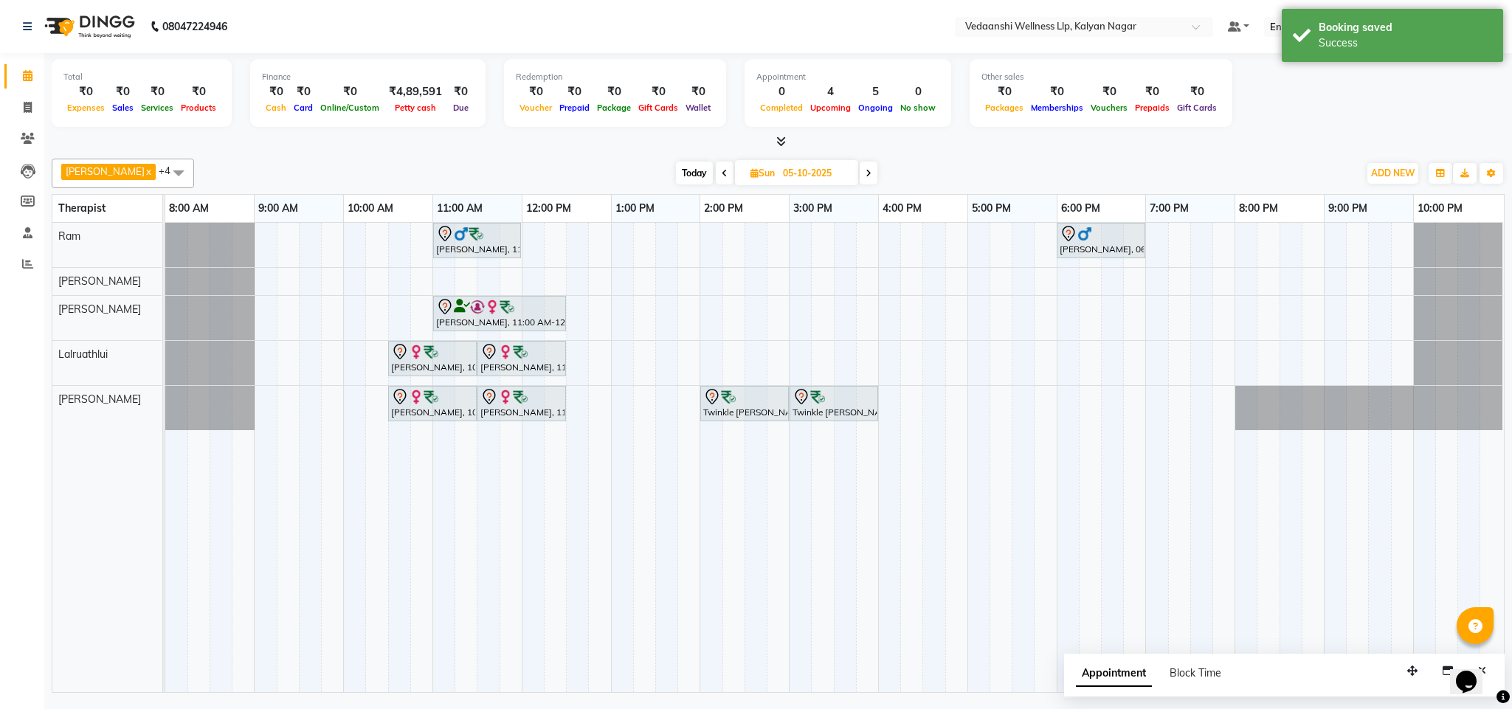
click at [676, 177] on span "Today" at bounding box center [694, 173] width 37 height 23
type input "01-10-2025"
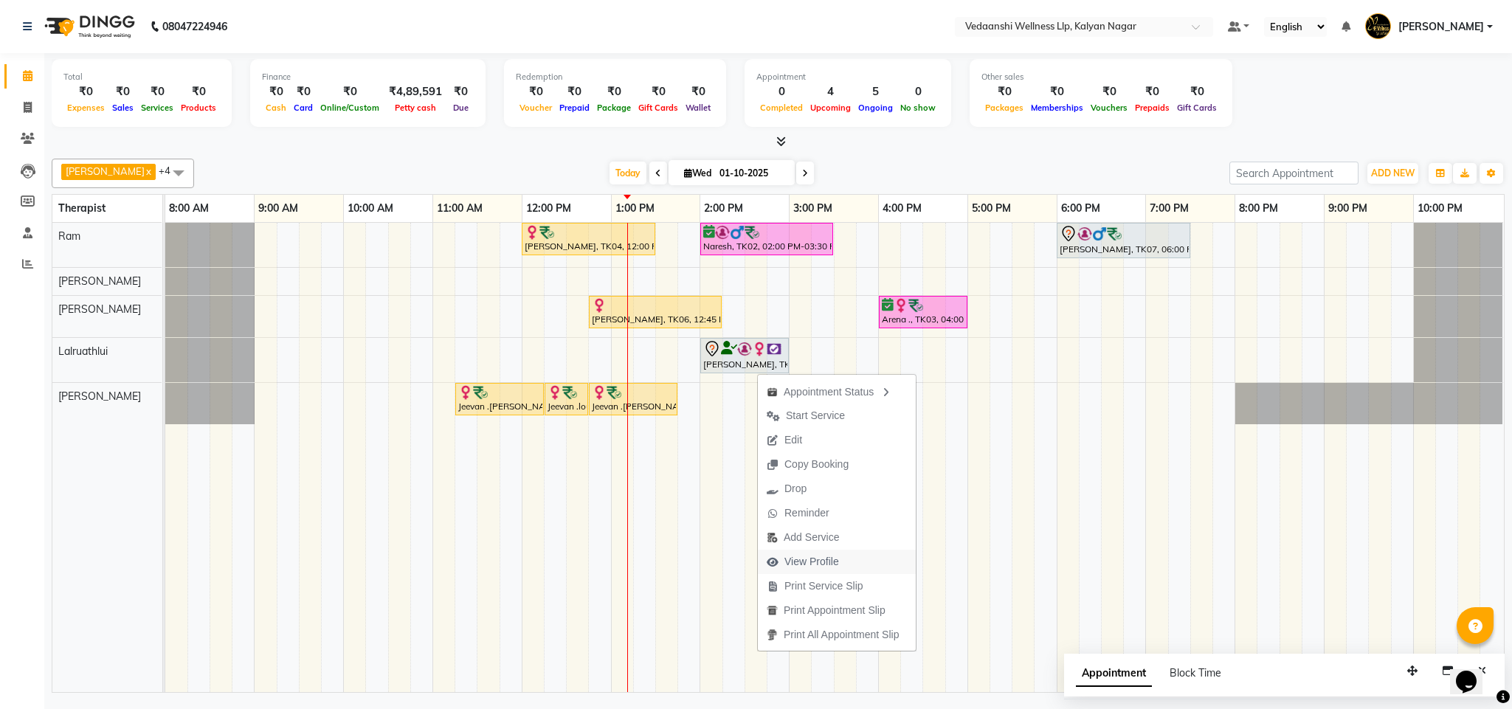
click at [787, 563] on span "View Profile" at bounding box center [812, 562] width 55 height 16
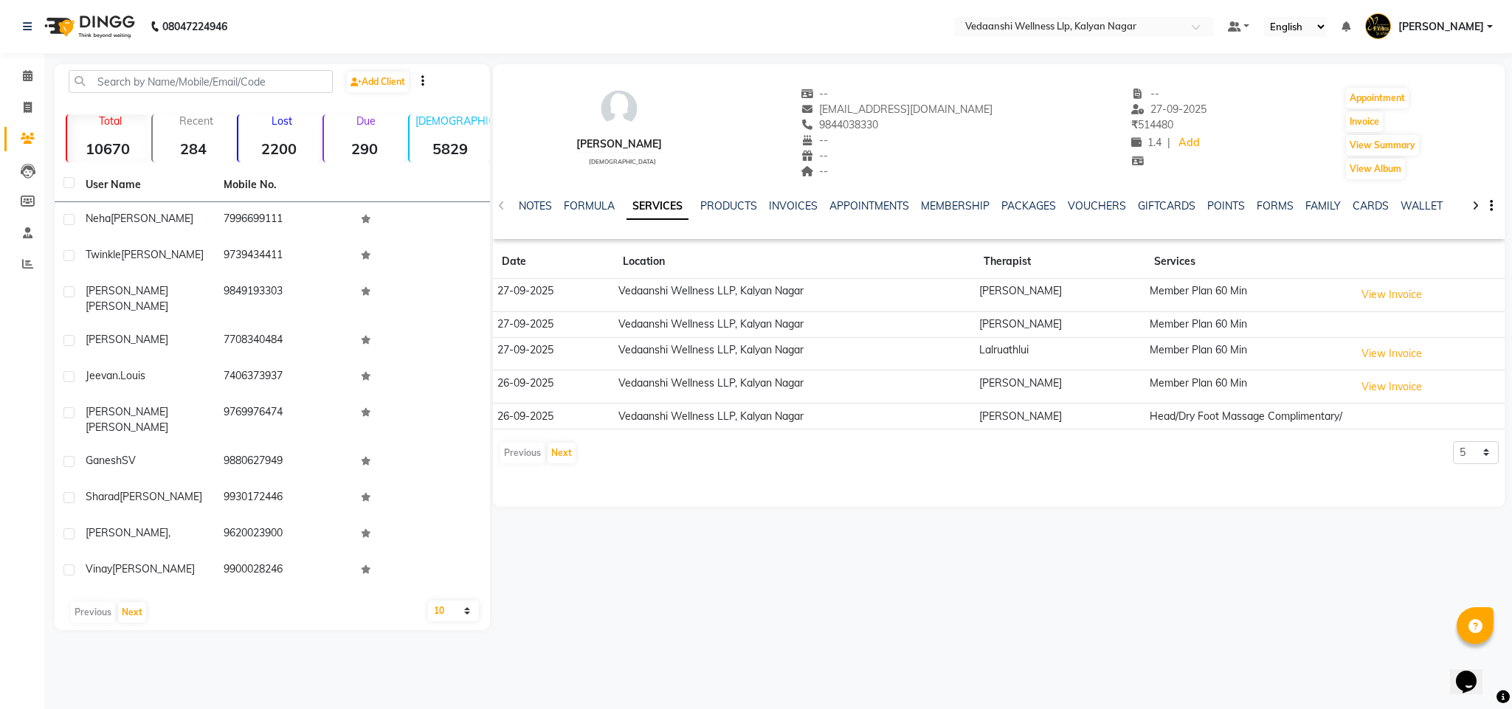
click at [1073, 197] on div "NOTES FORMULA SERVICES PRODUCTS INVOICES APPOINTMENTS MEMBERSHIP PACKAGES VOUCH…" at bounding box center [999, 206] width 1013 height 51
click at [1085, 209] on link "VOUCHERS" at bounding box center [1097, 205] width 58 height 13
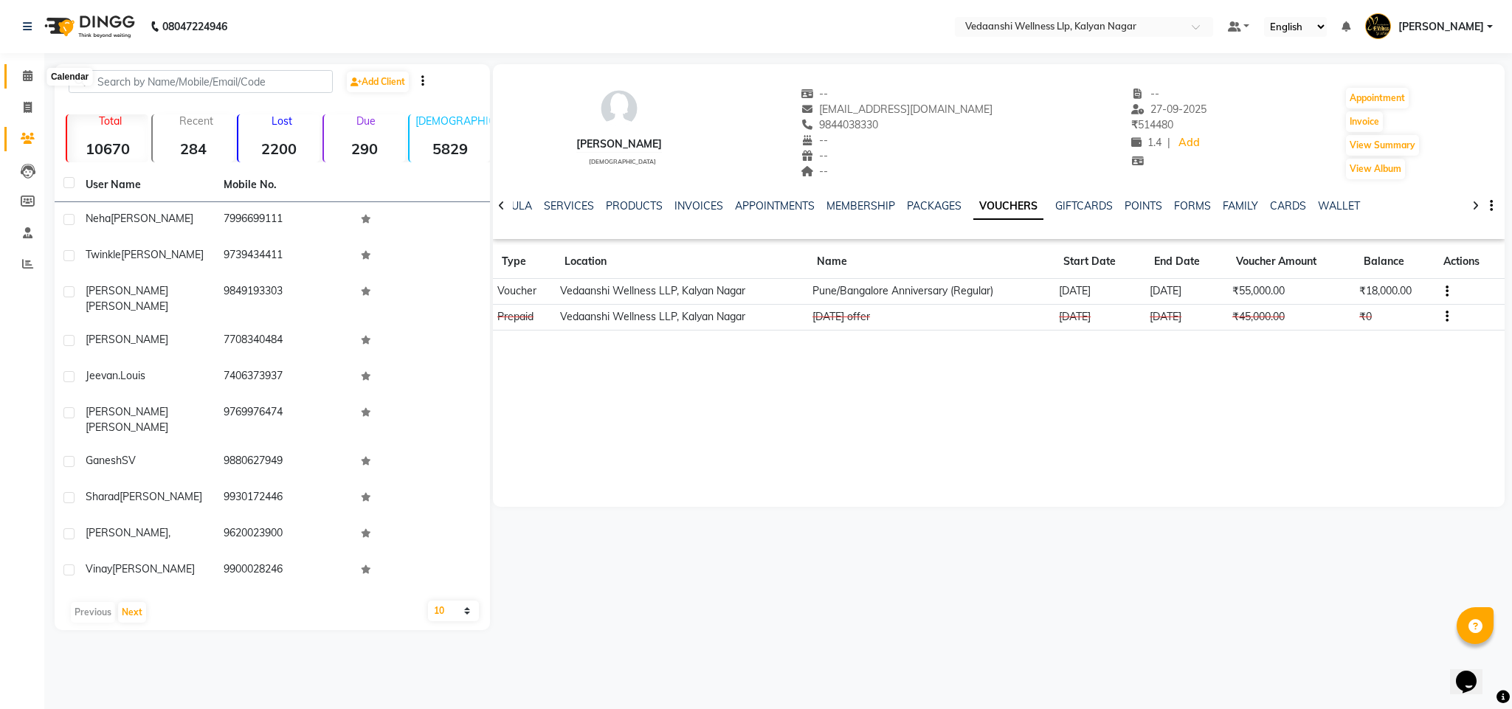
click at [34, 75] on span at bounding box center [28, 76] width 26 height 17
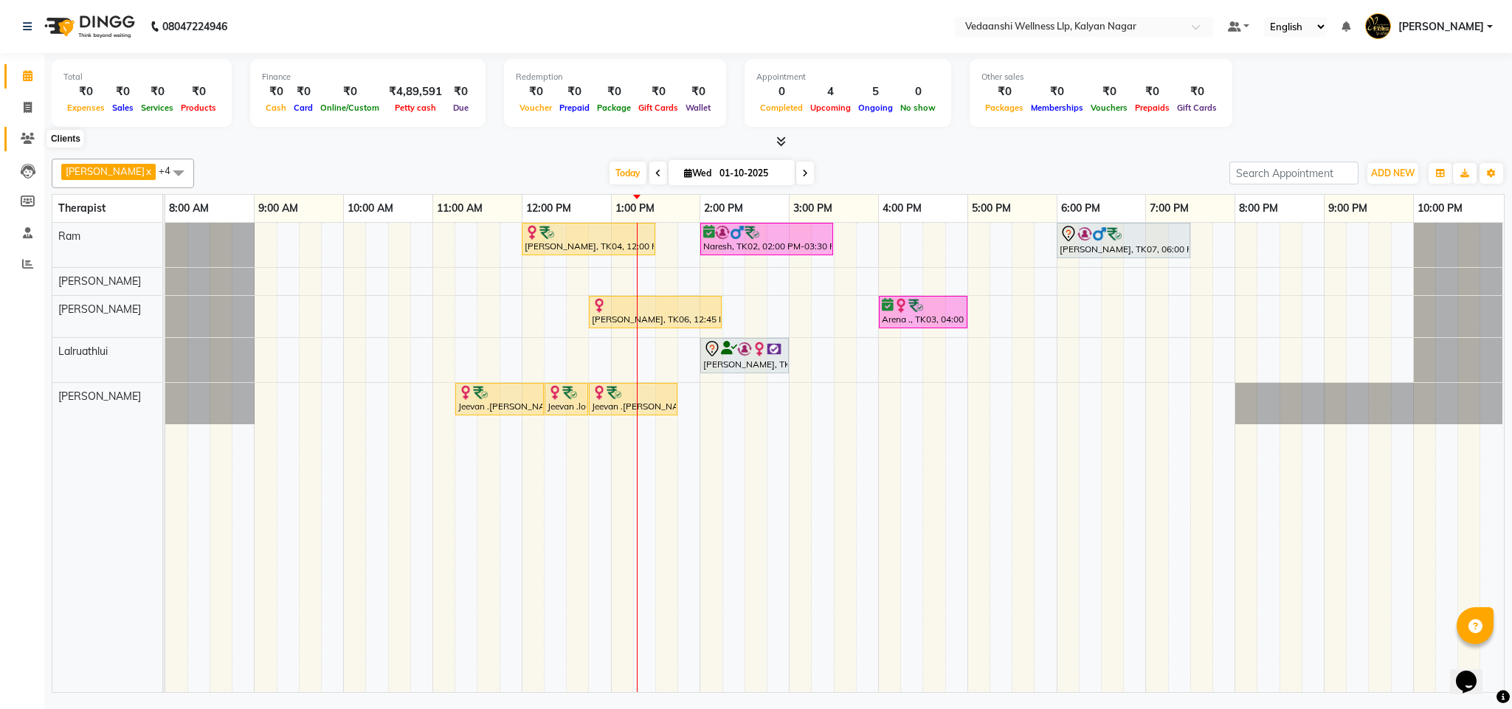
click at [21, 146] on span at bounding box center [28, 139] width 26 height 17
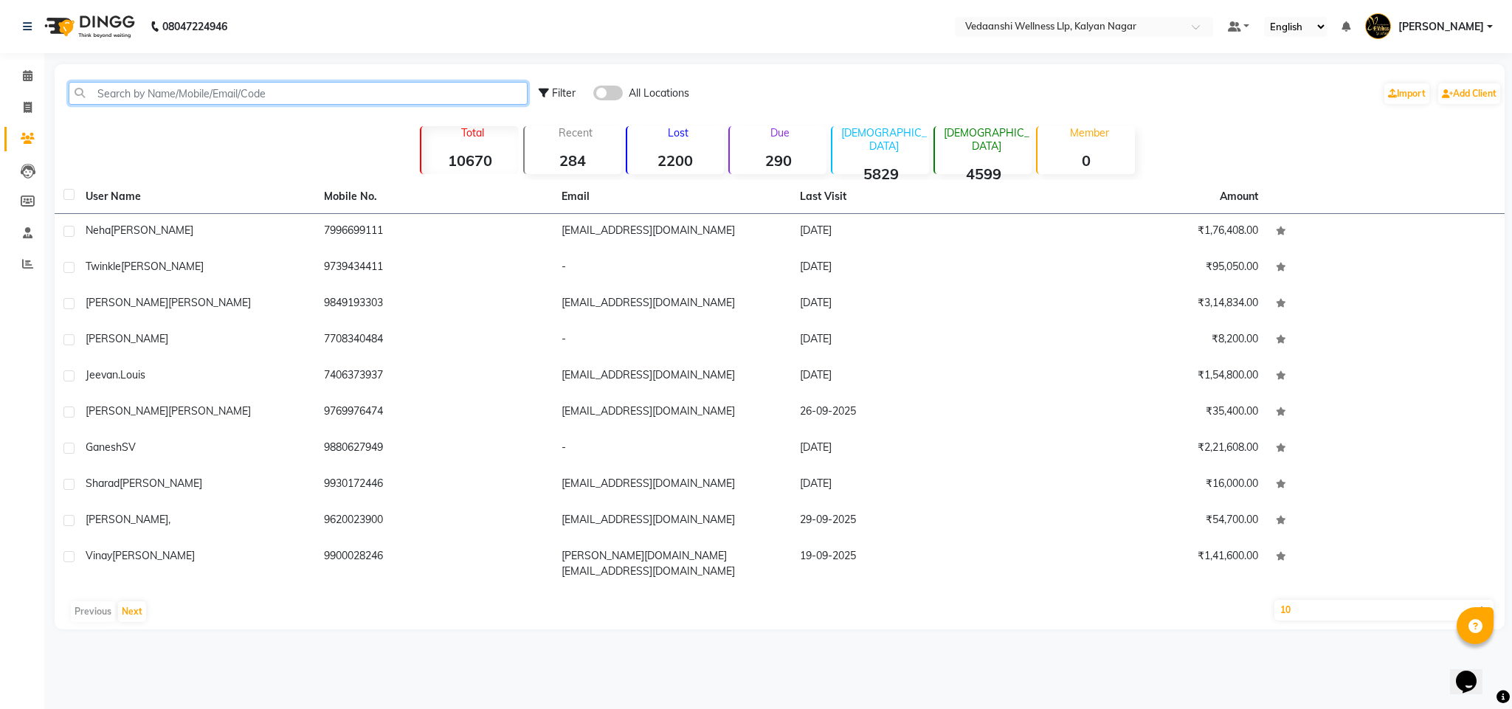
click at [173, 98] on input "text" at bounding box center [298, 93] width 459 height 23
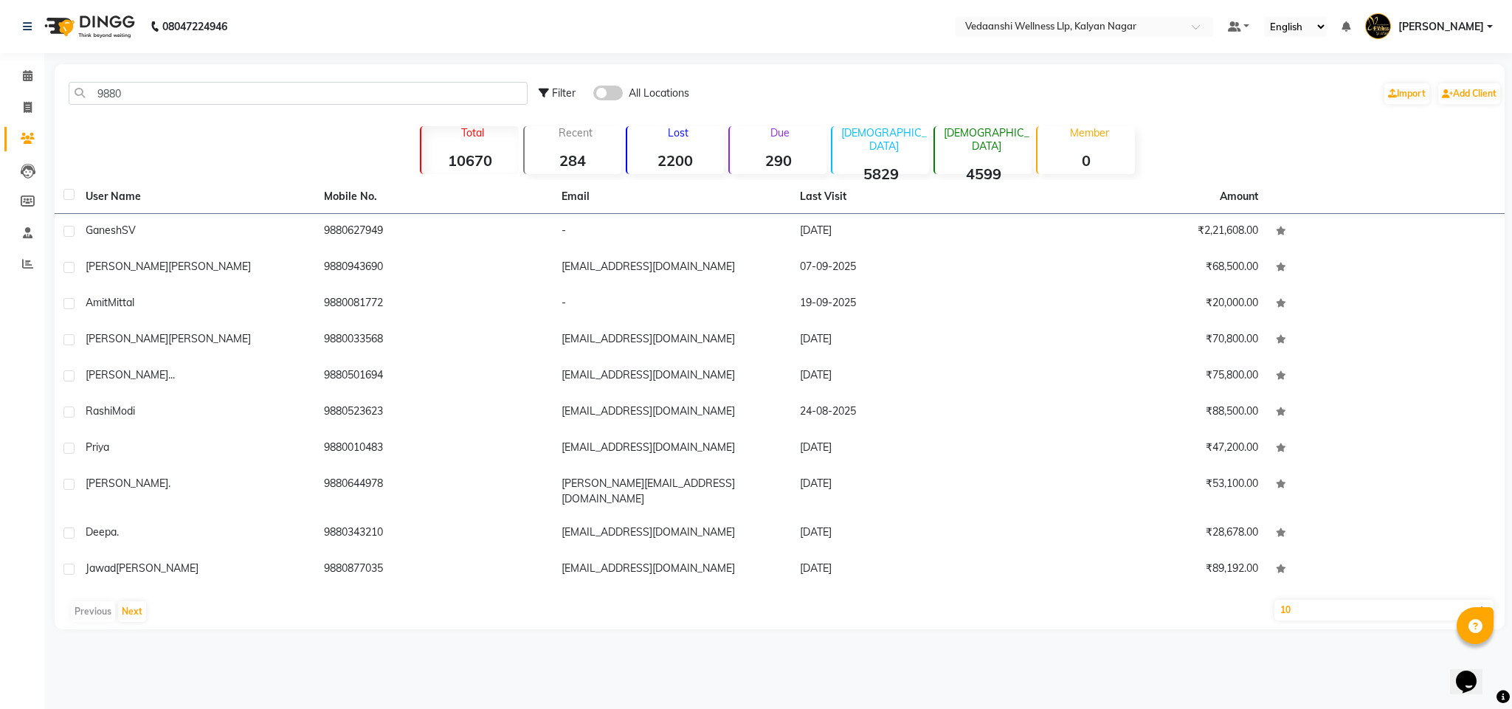
click at [622, 97] on div "All Locations" at bounding box center [641, 94] width 96 height 16
click at [618, 95] on span at bounding box center [608, 93] width 30 height 15
click at [593, 95] on input "checkbox" at bounding box center [593, 95] width 0 height 0
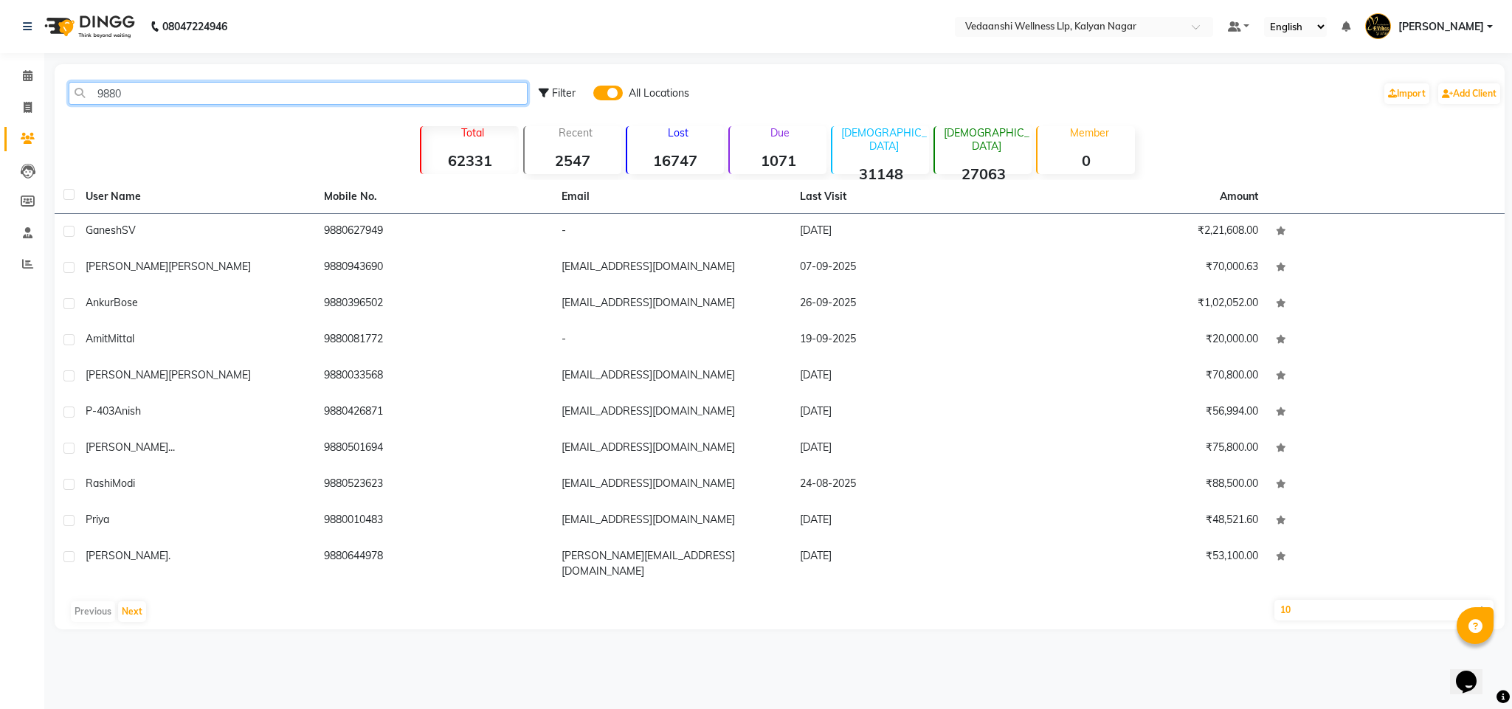
click at [441, 96] on input "9880" at bounding box center [298, 93] width 459 height 23
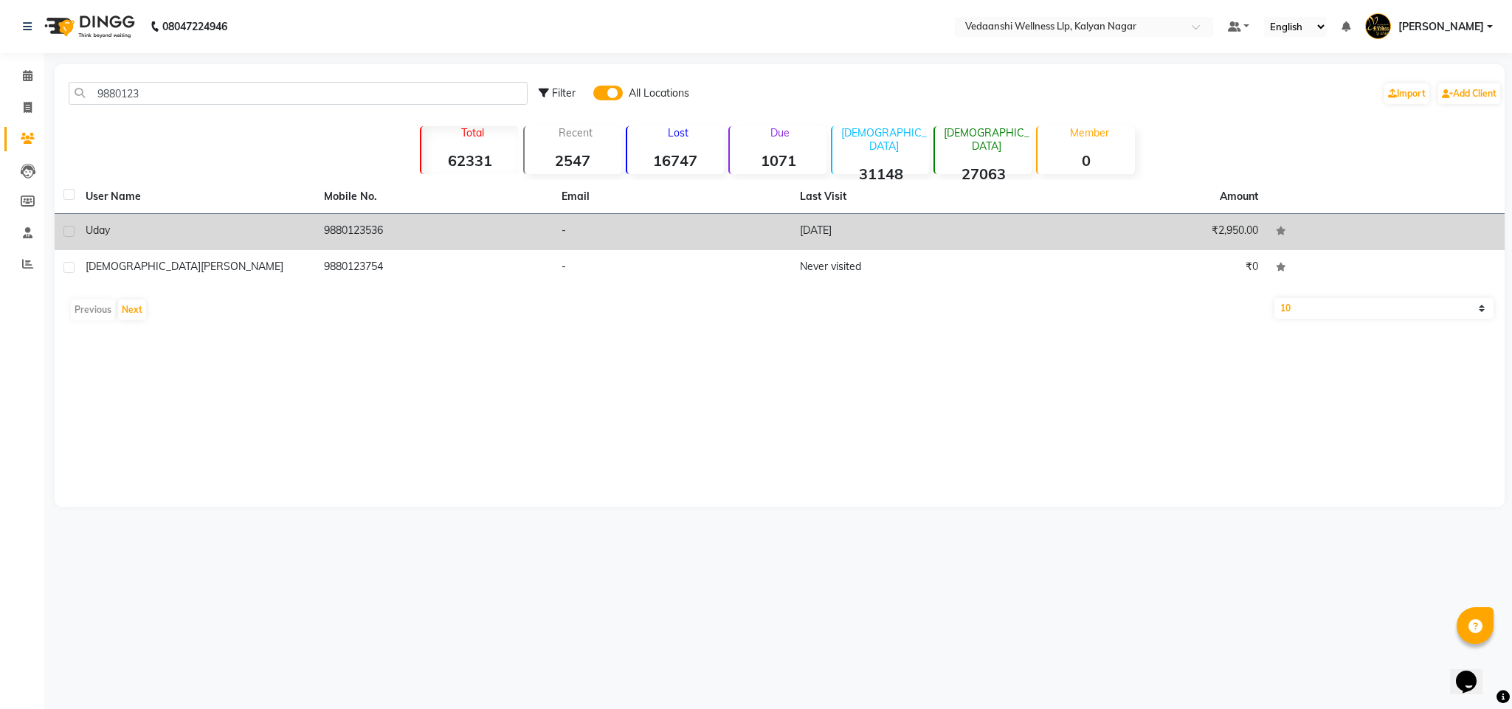
click at [383, 237] on td "9880123536" at bounding box center [434, 232] width 238 height 36
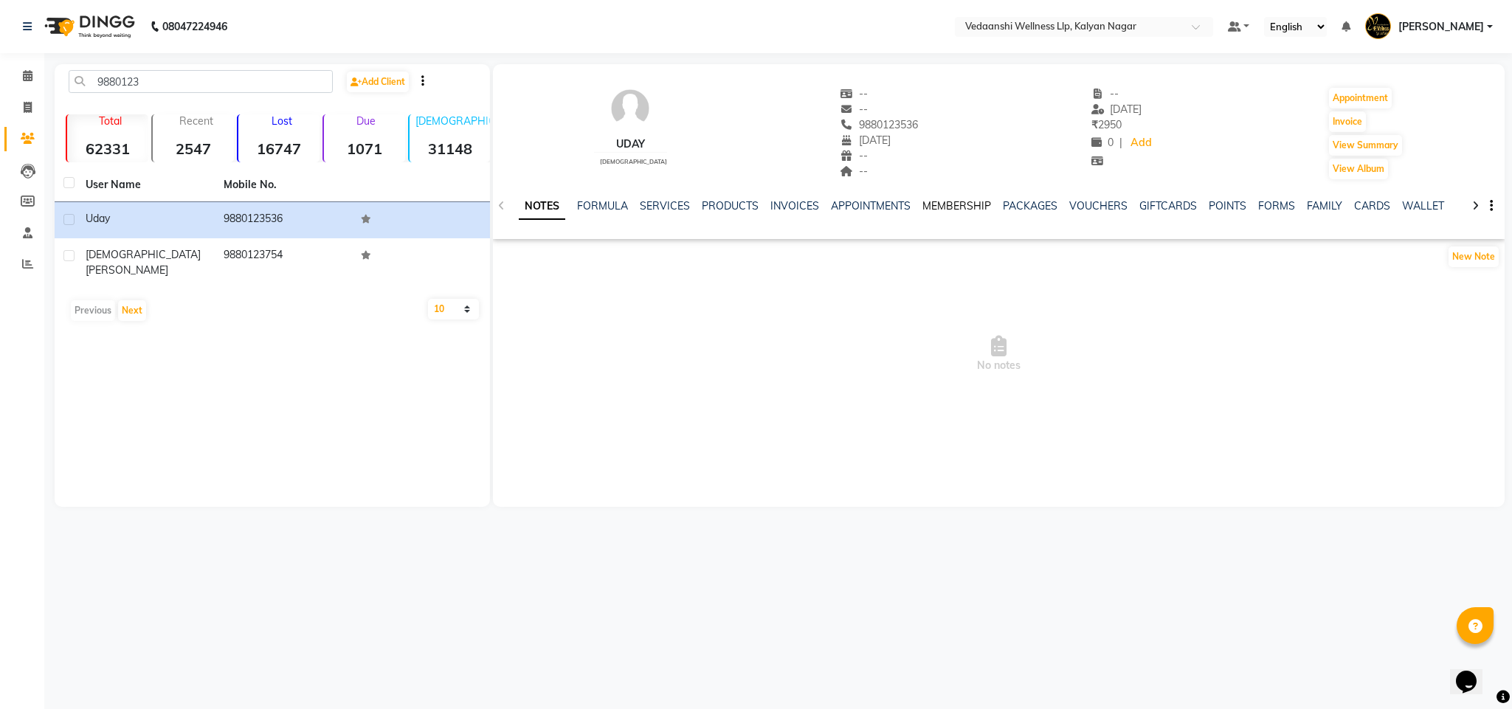
click at [940, 204] on link "MEMBERSHIP" at bounding box center [957, 205] width 69 height 13
click at [960, 204] on link "PACKAGES" at bounding box center [970, 205] width 55 height 13
click at [999, 204] on link "VOUCHERS" at bounding box center [1026, 205] width 58 height 13
click at [926, 206] on link "PACKAGES" at bounding box center [934, 205] width 55 height 13
click at [567, 209] on link "SERVICES" at bounding box center [581, 205] width 50 height 13
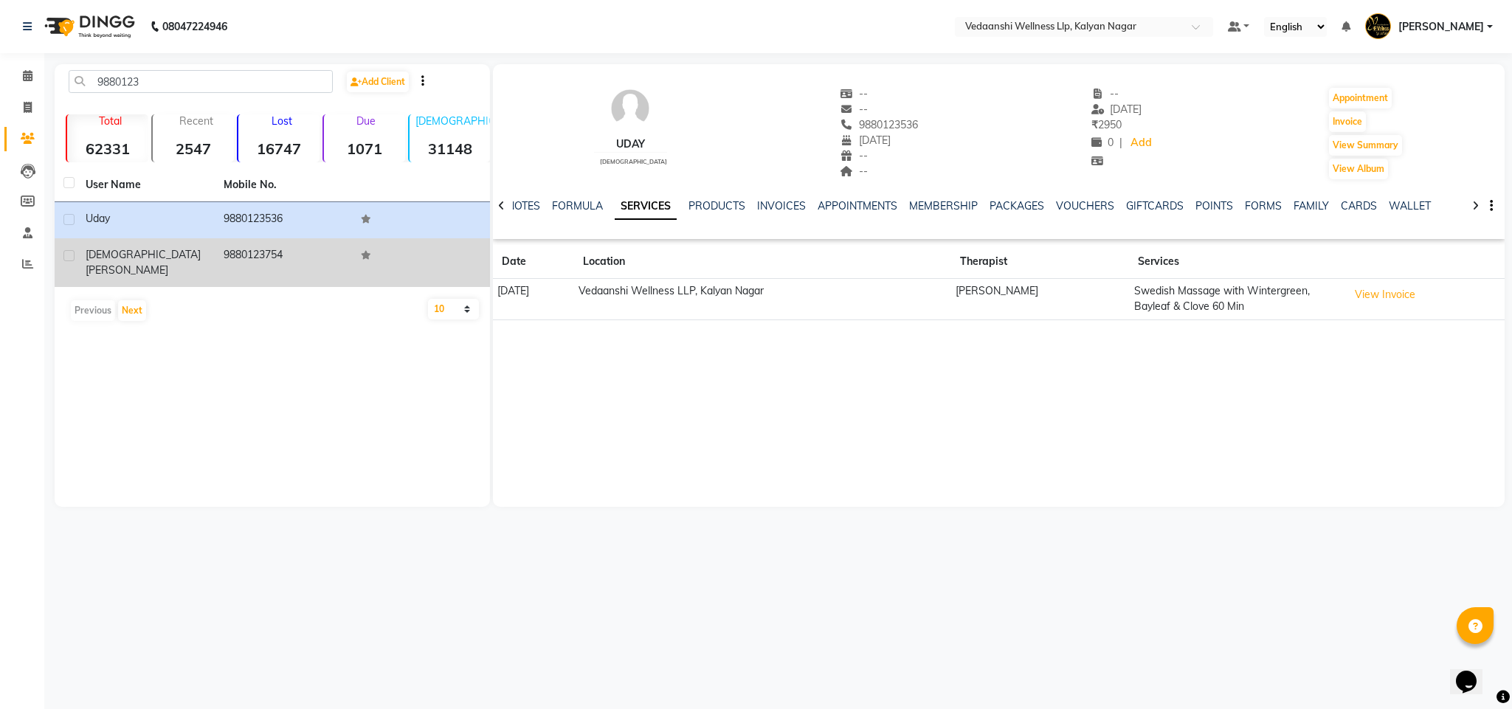
click at [266, 259] on td "9880123754" at bounding box center [284, 262] width 138 height 49
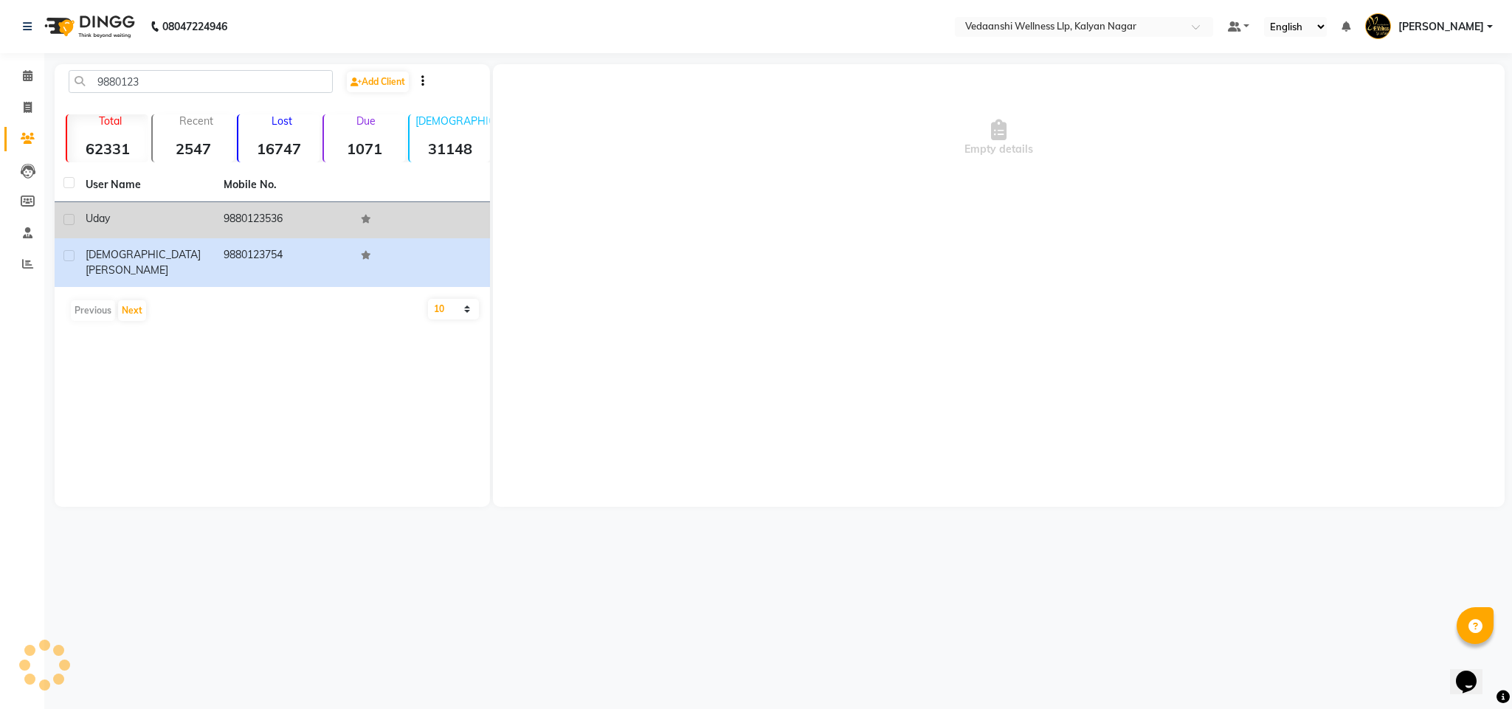
click at [284, 224] on td "9880123536" at bounding box center [284, 220] width 138 height 36
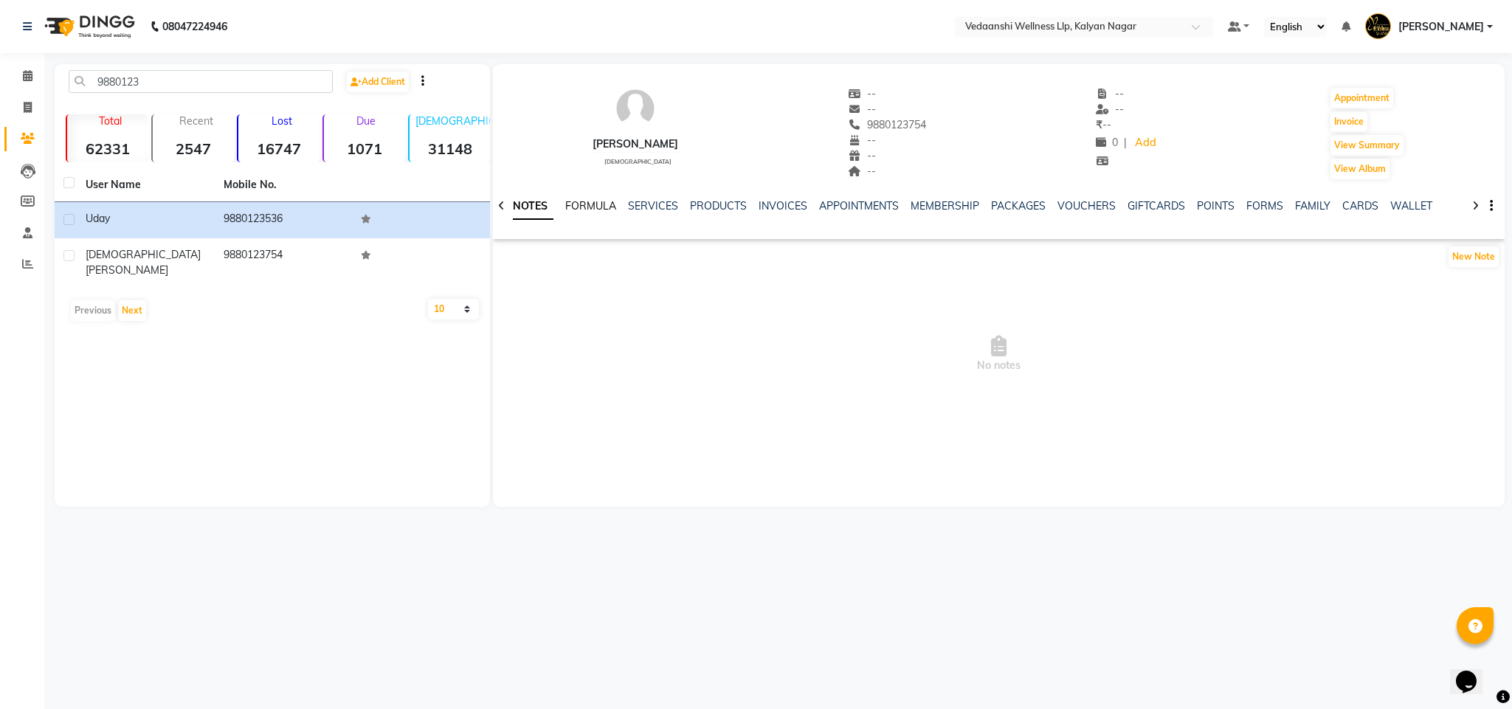
click at [587, 208] on link "FORMULA" at bounding box center [590, 205] width 51 height 13
click at [670, 204] on link "SERVICES" at bounding box center [664, 205] width 50 height 13
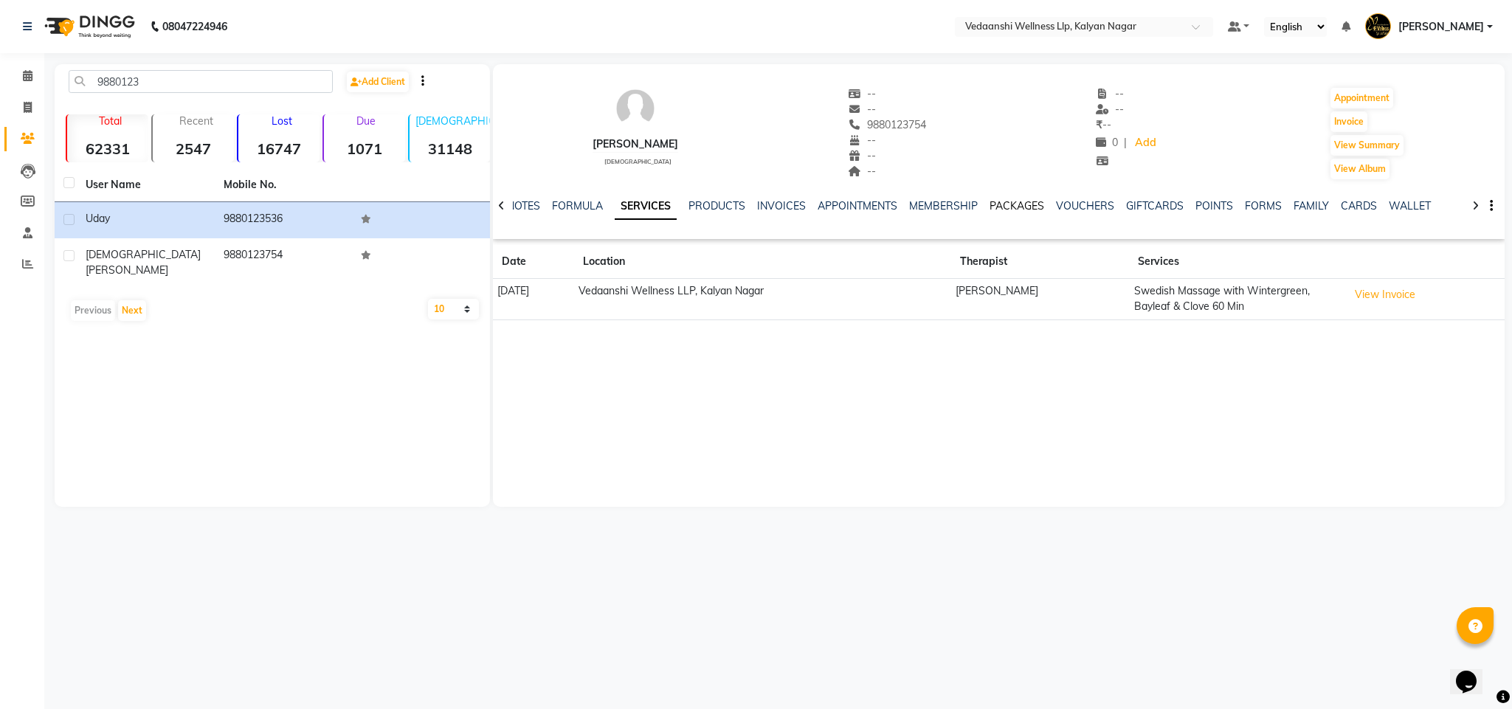
click at [1008, 204] on link "PACKAGES" at bounding box center [1017, 205] width 55 height 13
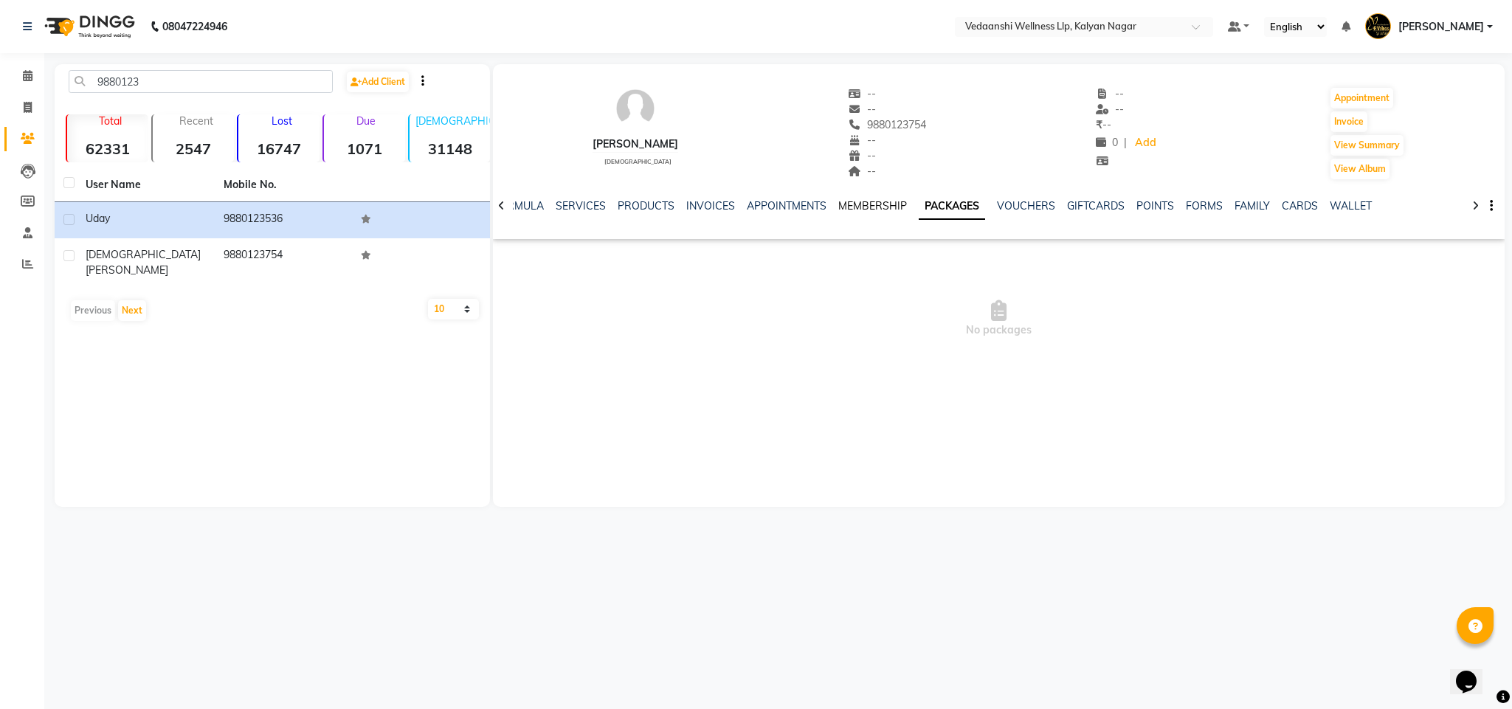
click at [839, 204] on link "MEMBERSHIP" at bounding box center [873, 205] width 69 height 13
click at [1013, 204] on link "VOUCHERS" at bounding box center [1038, 205] width 58 height 13
click at [557, 200] on link "SERVICES" at bounding box center [569, 205] width 50 height 13
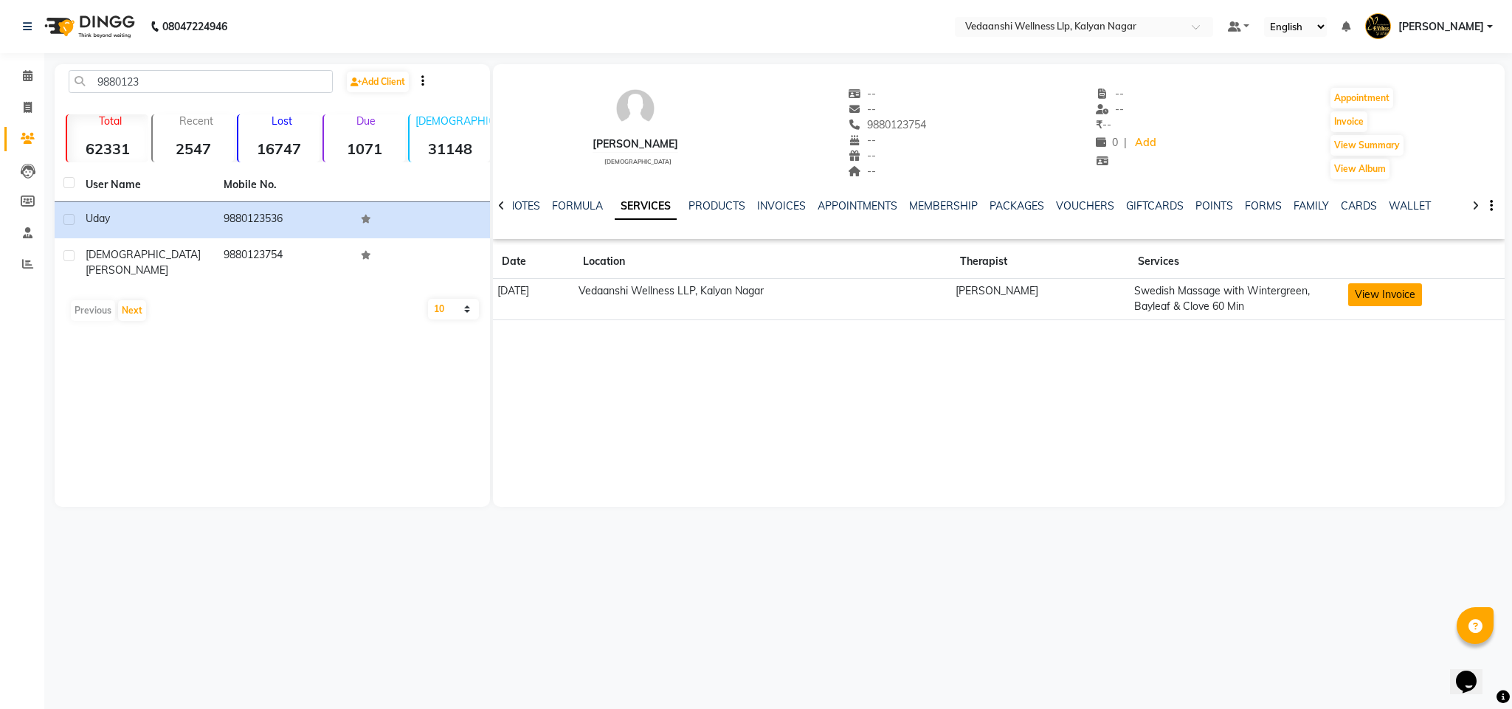
click at [1389, 295] on button "View Invoice" at bounding box center [1386, 294] width 74 height 23
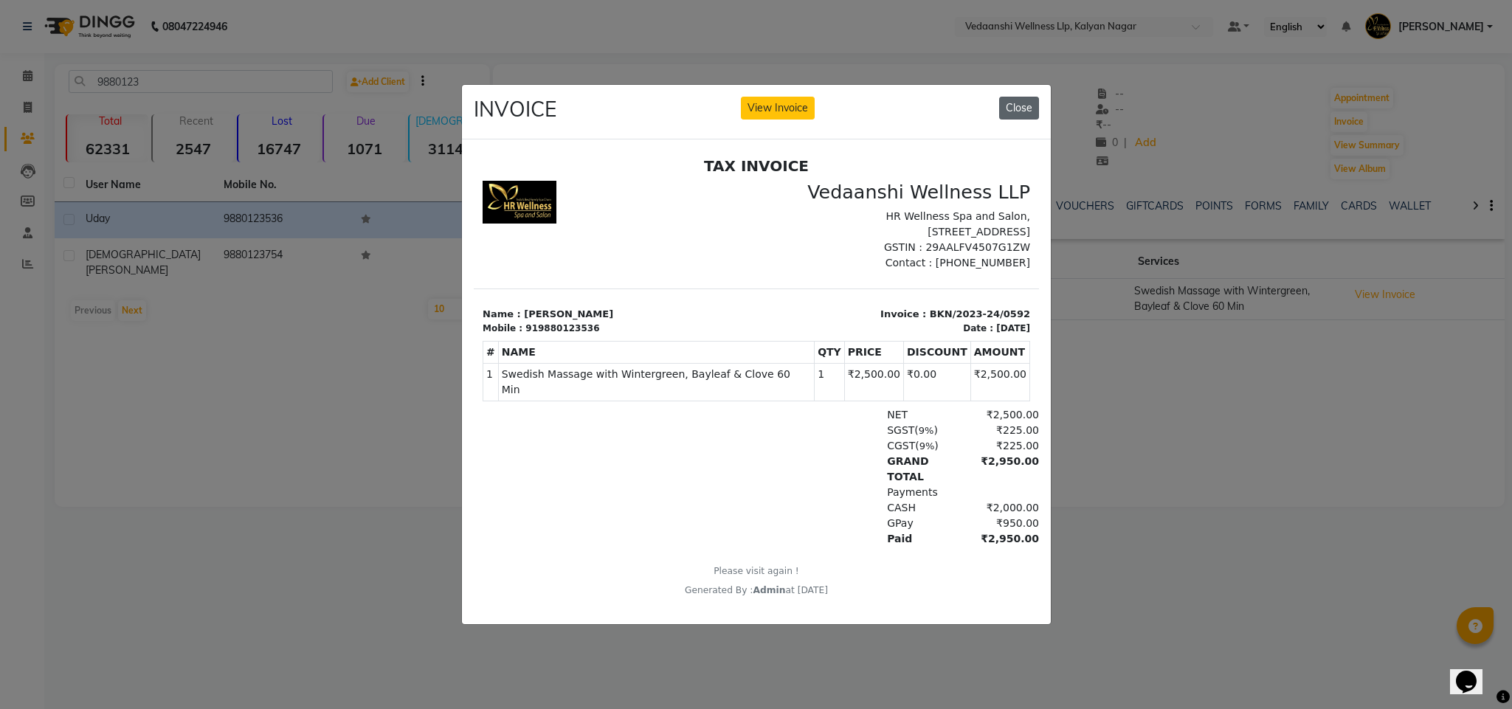
click at [1036, 97] on button "Close" at bounding box center [1019, 108] width 40 height 23
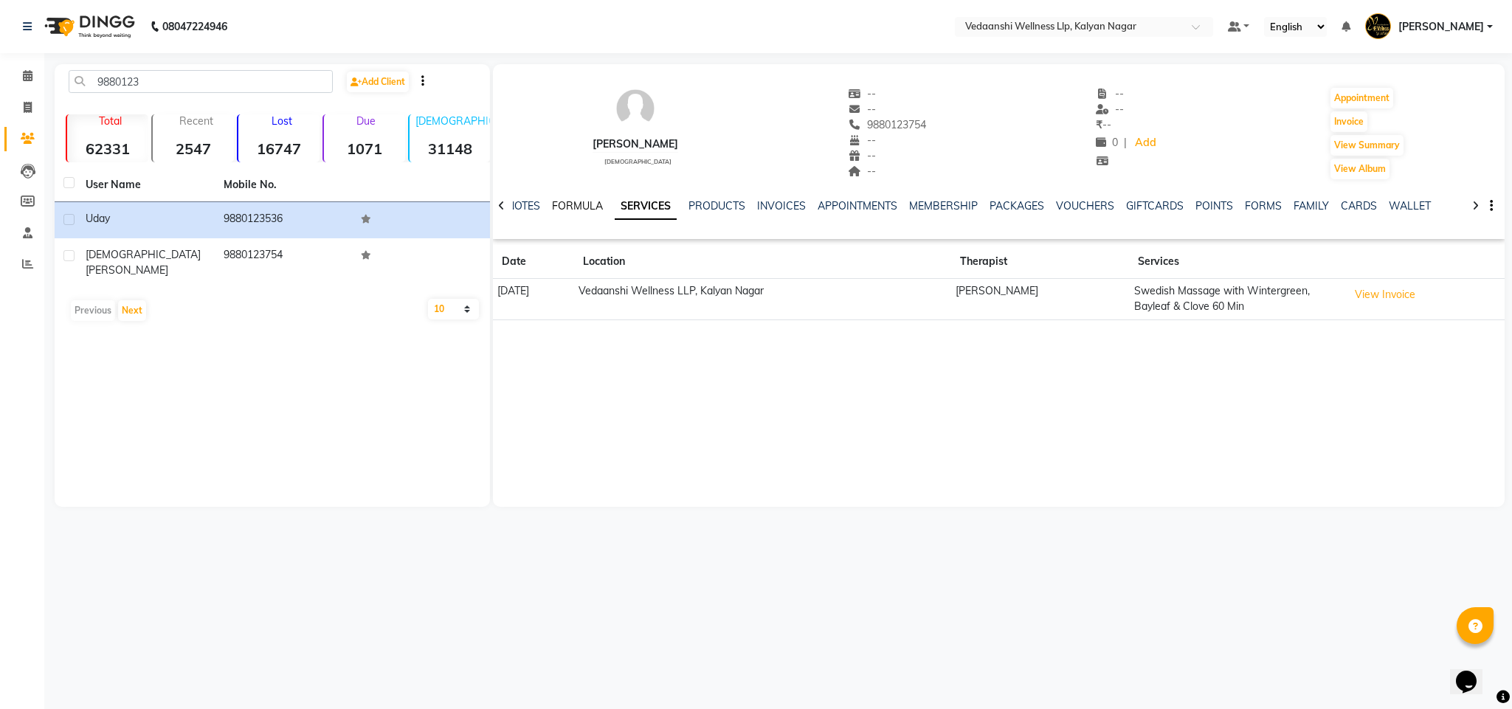
click at [576, 208] on link "FORMULA" at bounding box center [577, 205] width 51 height 13
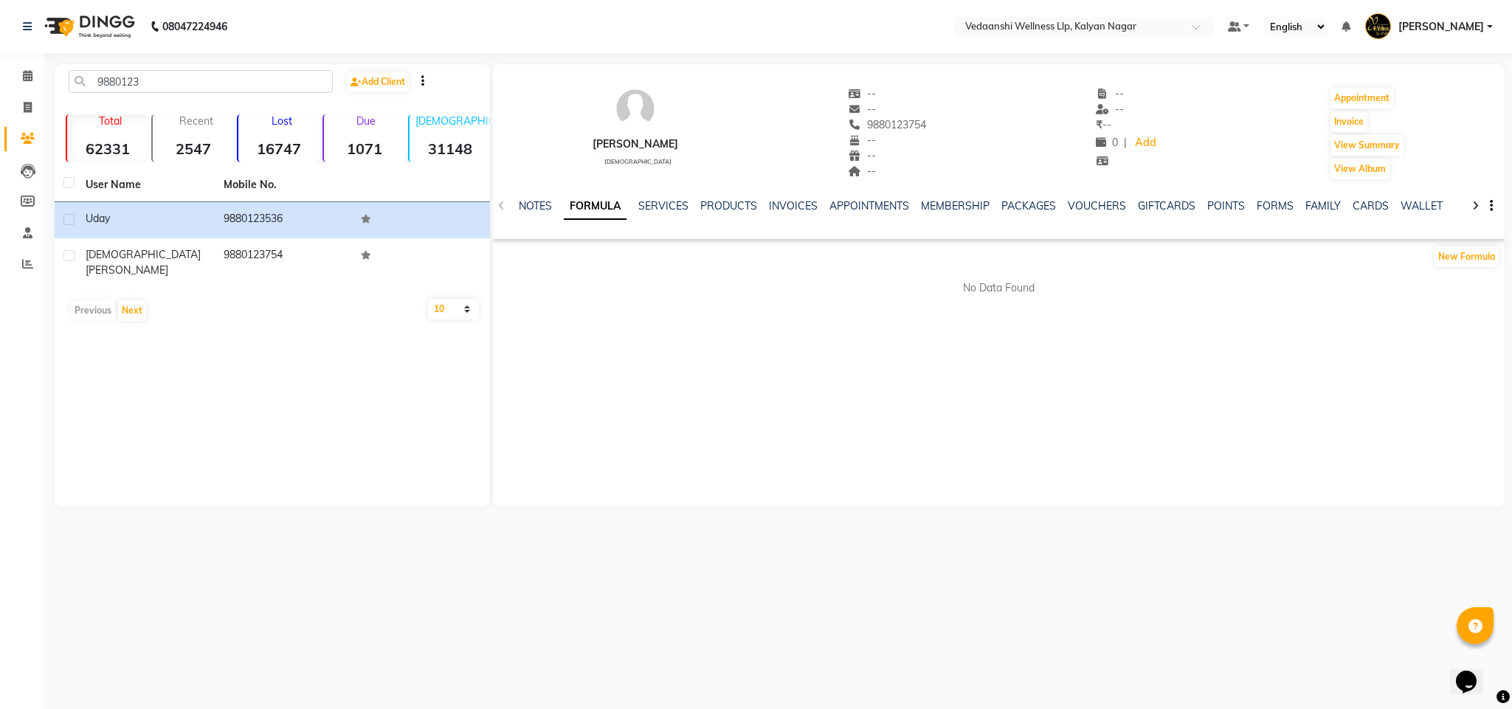
click at [667, 199] on div "SERVICES" at bounding box center [664, 207] width 50 height 16
click at [667, 204] on link "SERVICES" at bounding box center [664, 205] width 50 height 13
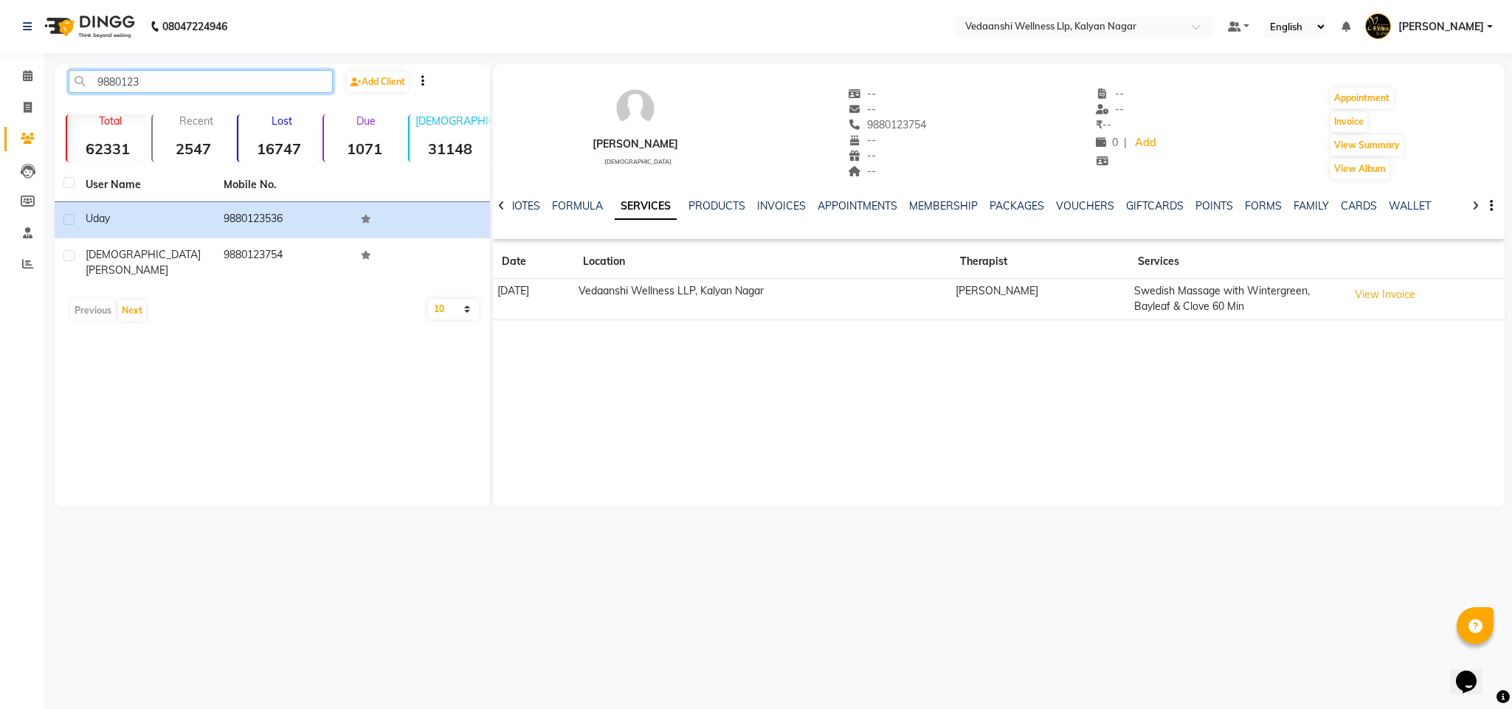
click at [126, 80] on input "9880123" at bounding box center [201, 81] width 264 height 23
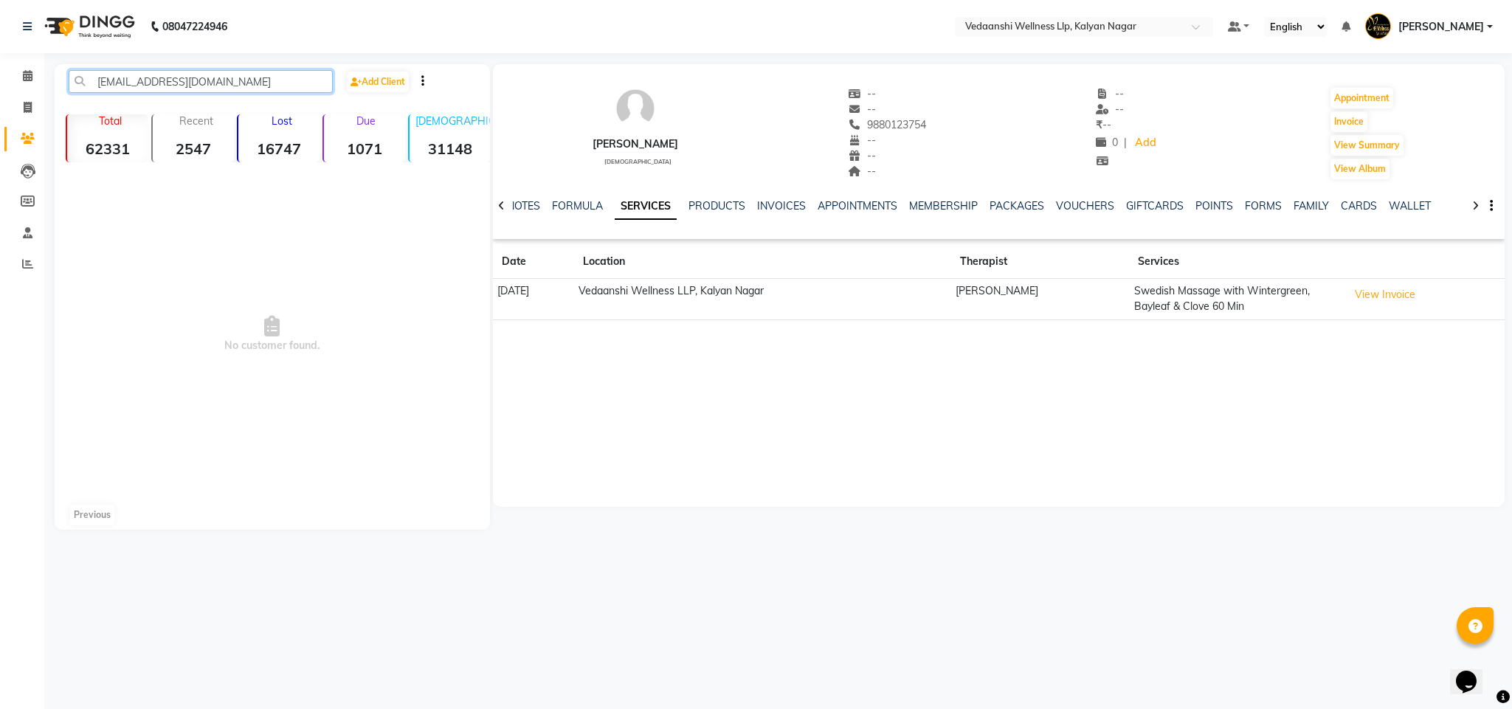
drag, startPoint x: 94, startPoint y: 78, endPoint x: 421, endPoint y: 35, distance: 329.7
click at [103, 80] on input "udhay_1@hotmail.com" at bounding box center [201, 81] width 264 height 23
click at [91, 78] on input "udhay_1@hotmail.com" at bounding box center [201, 81] width 264 height 23
click at [224, 86] on input "udhay_1@hotmail.com" at bounding box center [201, 81] width 264 height 23
type input "udhay_1@hotmail.com"
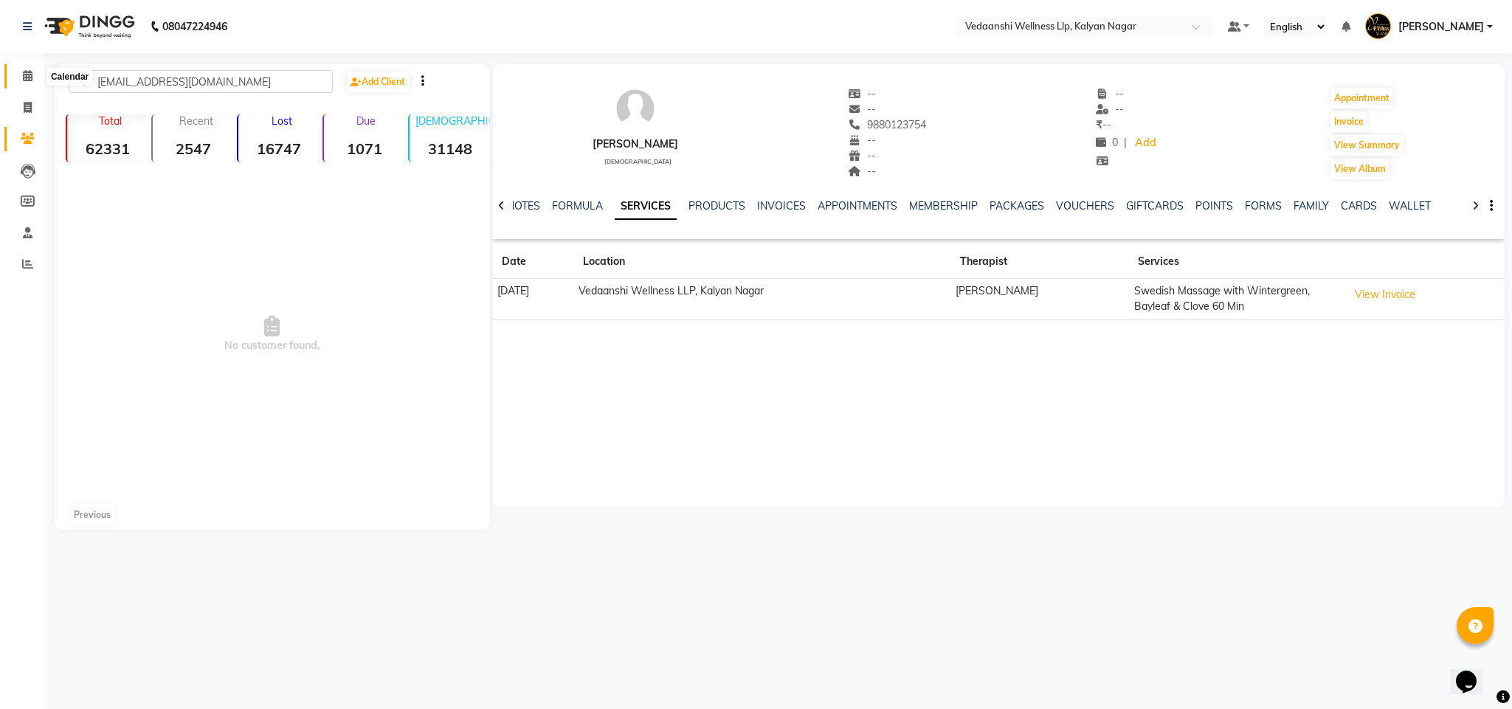
click at [27, 76] on icon at bounding box center [28, 75] width 10 height 11
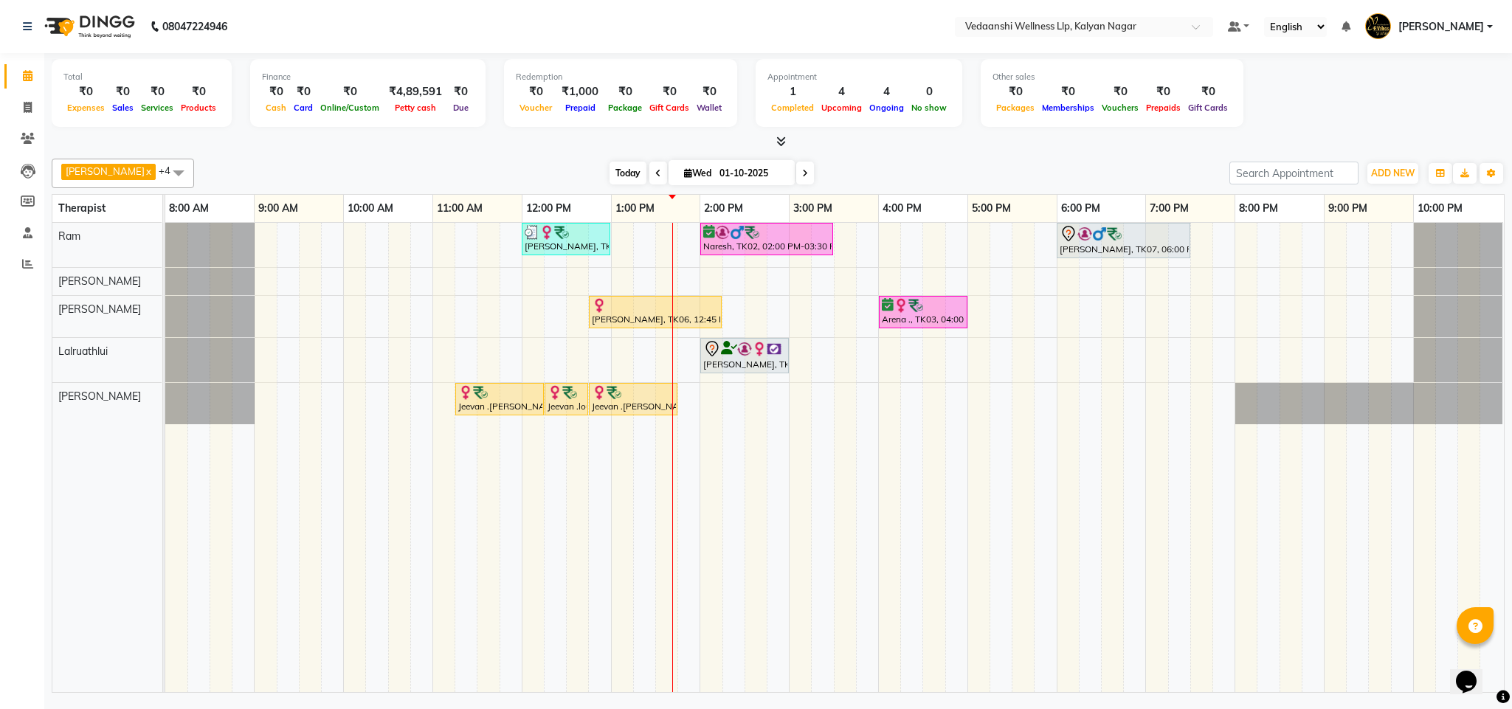
click at [610, 173] on span "Today" at bounding box center [628, 173] width 37 height 23
click at [616, 167] on span "Today" at bounding box center [628, 173] width 37 height 23
click at [610, 173] on span "Today" at bounding box center [628, 173] width 37 height 23
click at [906, 175] on div "Today Wed 01-10-2025" at bounding box center [712, 173] width 1021 height 22
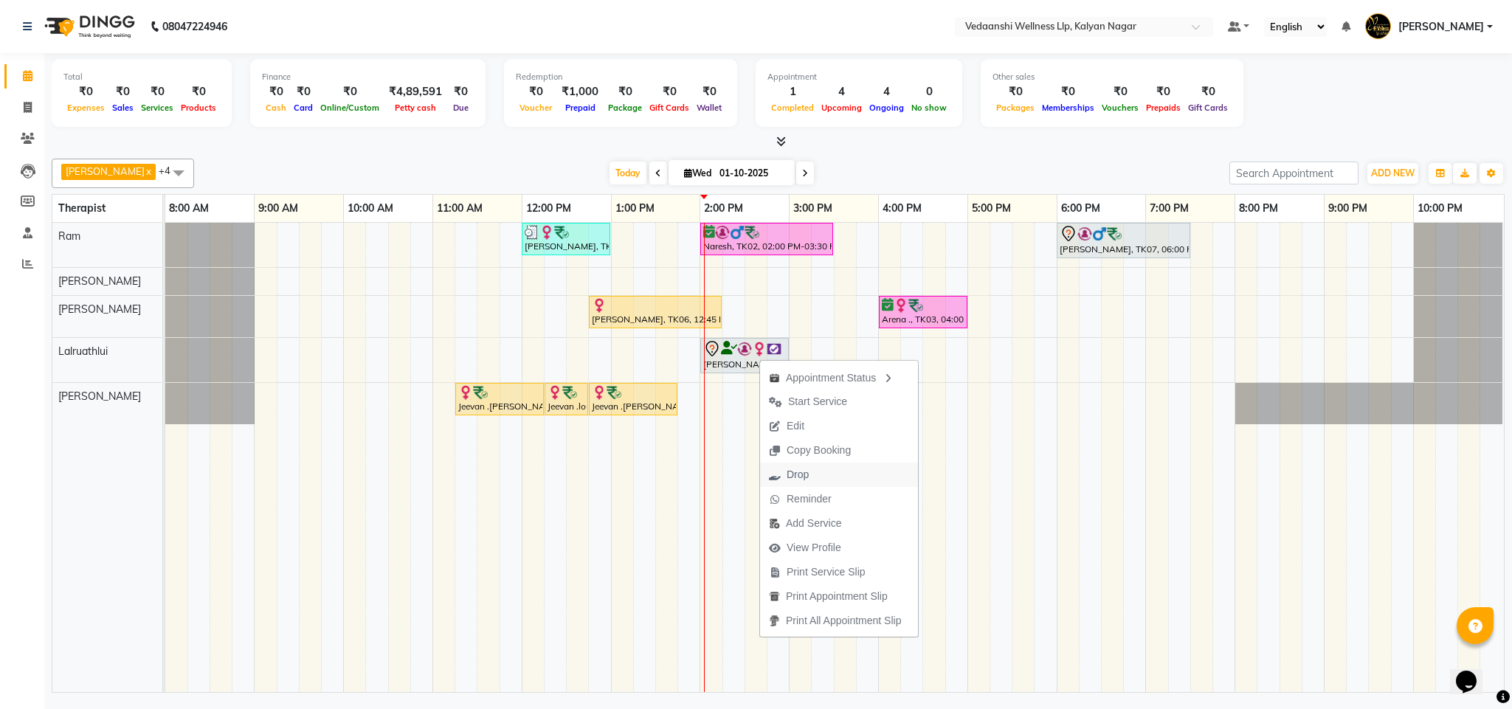
click at [815, 464] on span "Drop" at bounding box center [789, 475] width 58 height 24
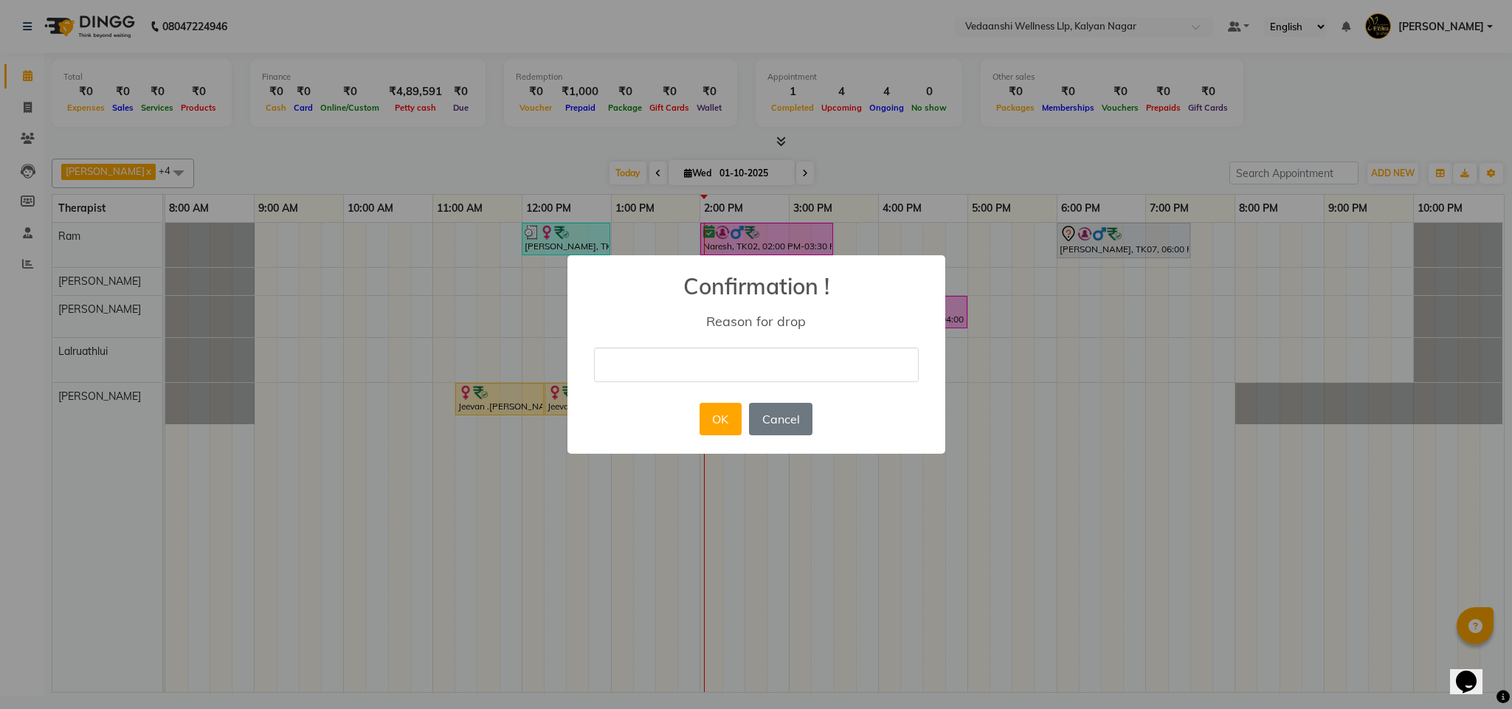
click at [692, 368] on input "text" at bounding box center [756, 365] width 325 height 35
type input "ugy"
click at [722, 414] on button "OK" at bounding box center [721, 419] width 42 height 32
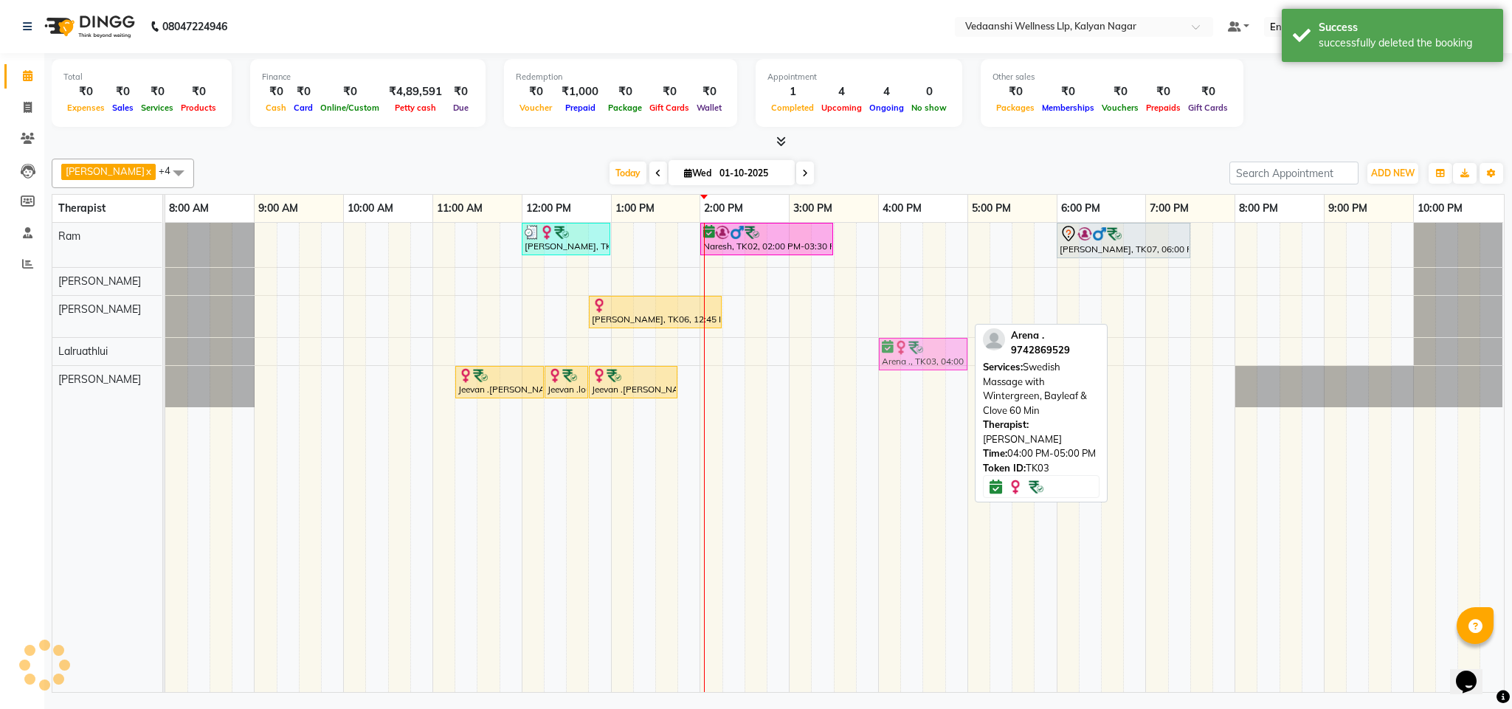
drag, startPoint x: 922, startPoint y: 309, endPoint x: 915, endPoint y: 337, distance: 28.8
click at [913, 354] on tbody "Siddharth Suresh, TK04, 12:00 PM-01:00 PM, Member Plan 60 Min Naresh, TK02, 02:…" at bounding box center [834, 315] width 1338 height 185
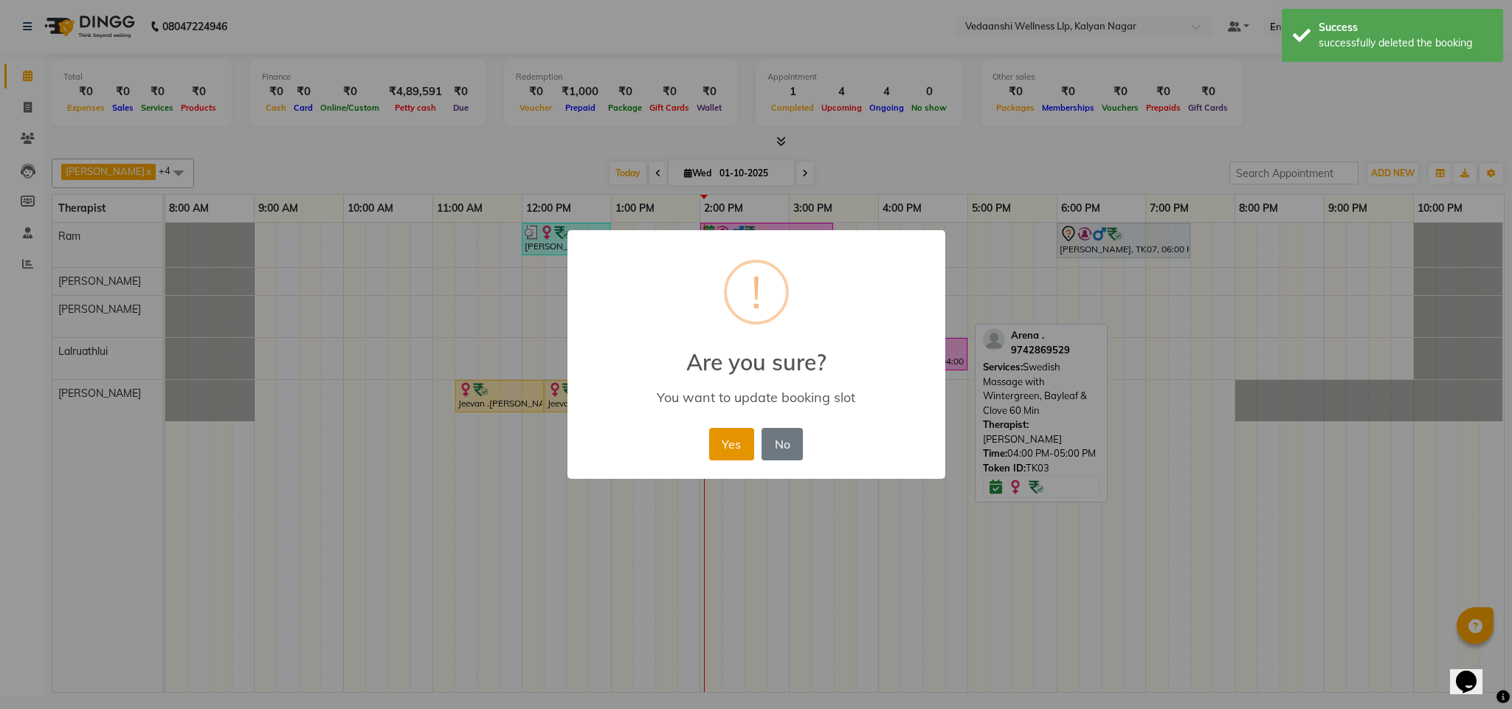
click at [727, 435] on button "Yes" at bounding box center [731, 444] width 45 height 32
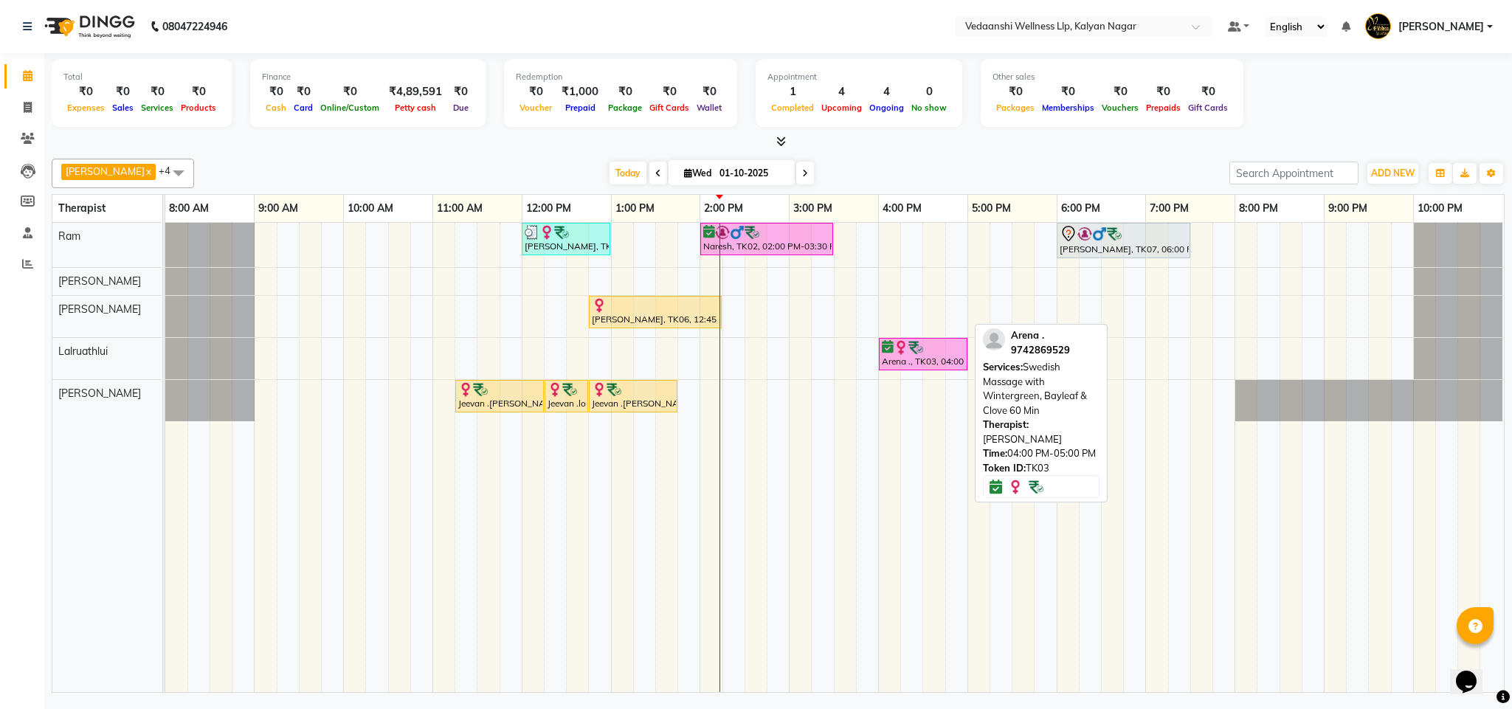
drag, startPoint x: 760, startPoint y: 435, endPoint x: 785, endPoint y: 173, distance: 263.2
click at [543, 156] on div "Benjamin x Jennifer Zoramsangi x Lalruathlui x Ram x Rashika Khadse x +4 Select…" at bounding box center [778, 423] width 1453 height 540
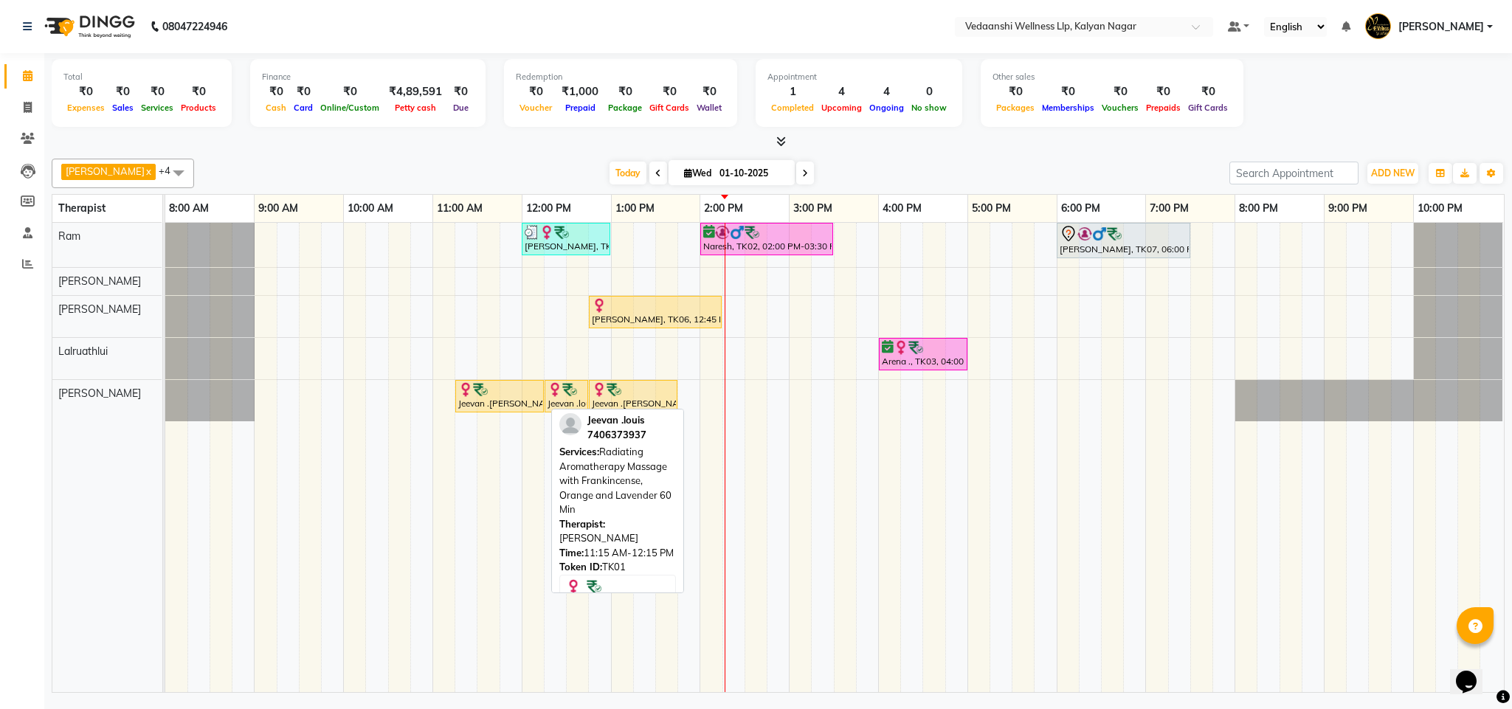
click at [525, 395] on div at bounding box center [499, 389] width 83 height 15
click at [498, 396] on div at bounding box center [499, 389] width 83 height 15
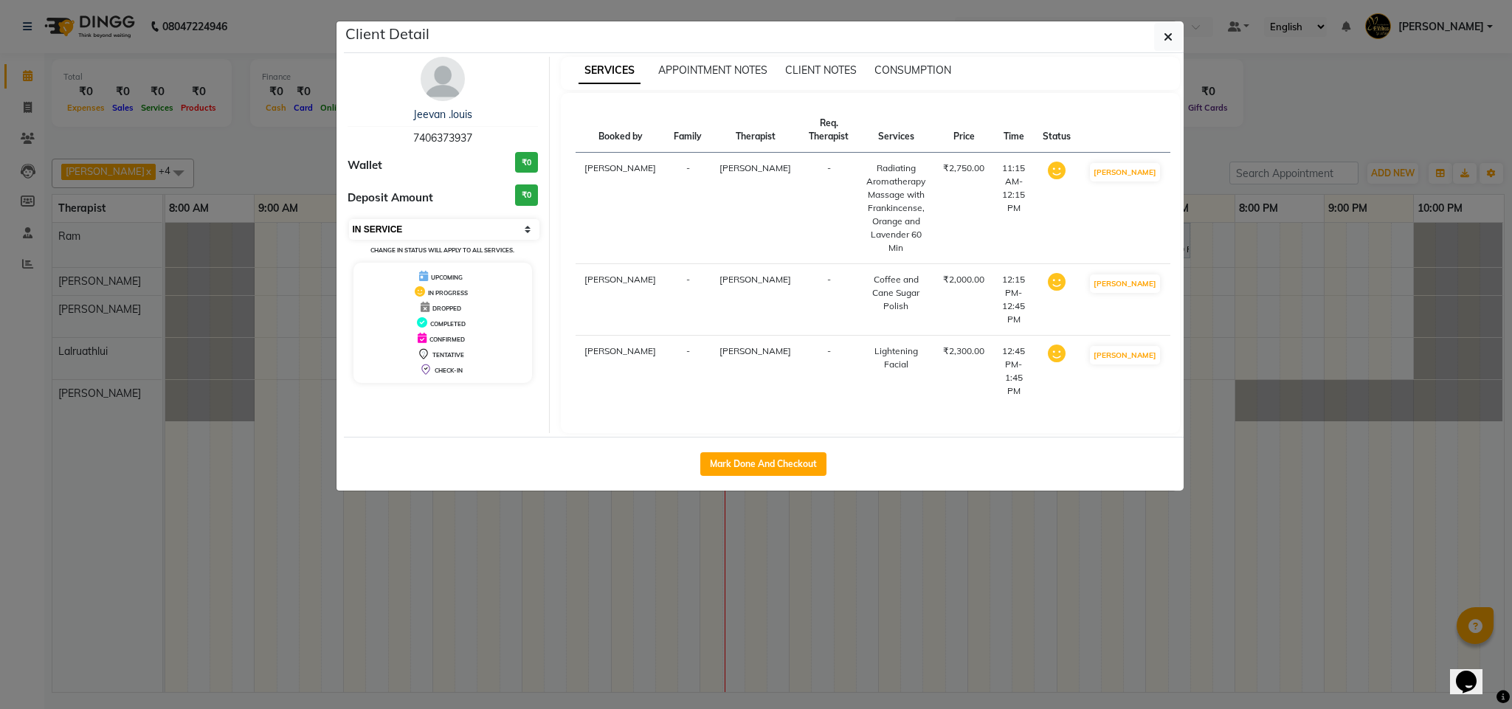
click at [403, 237] on select "Select IN SERVICE CONFIRMED TENTATIVE CHECK IN MARK DONE DROPPED UPCOMING" at bounding box center [444, 229] width 191 height 21
select select "3"
click at [349, 220] on select "Select IN SERVICE CONFIRMED TENTATIVE CHECK IN MARK DONE DROPPED UPCOMING" at bounding box center [444, 229] width 191 height 21
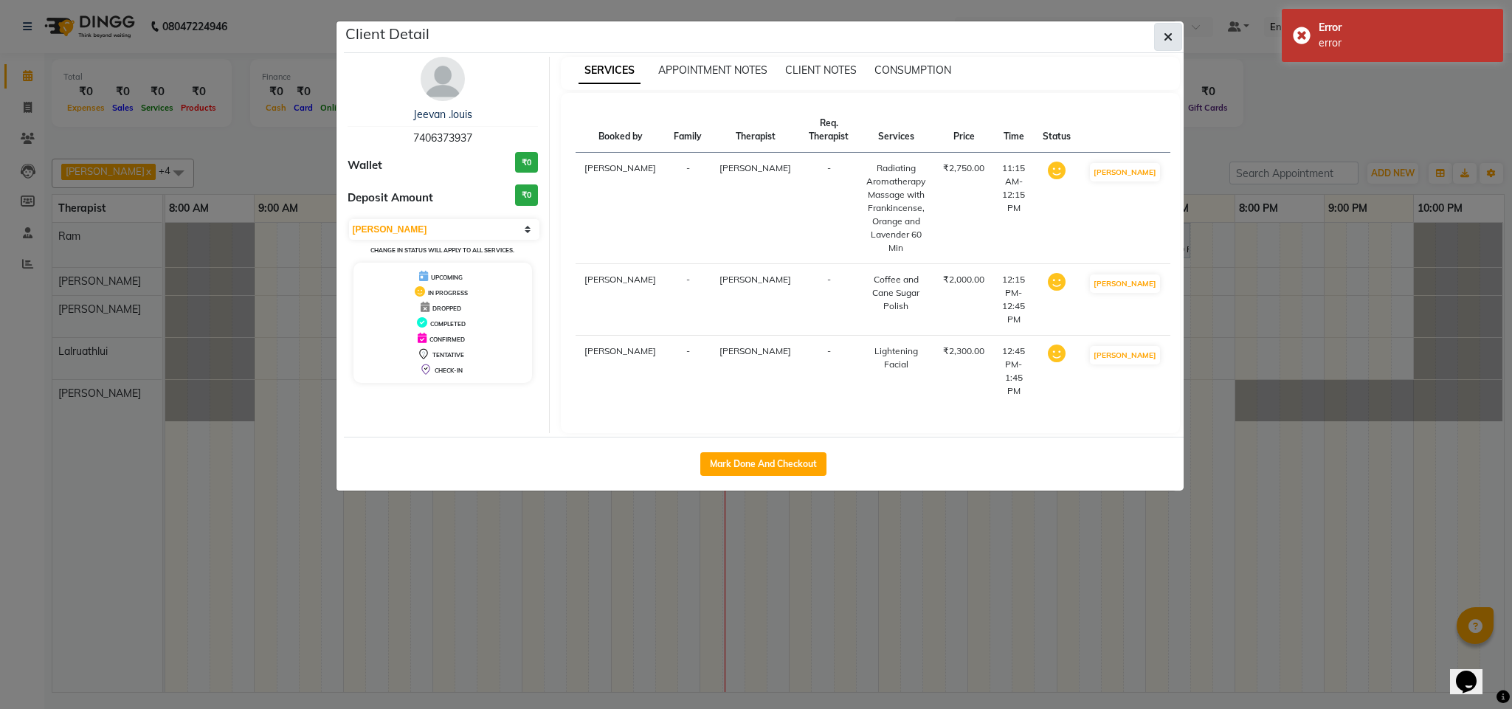
click at [1167, 36] on icon "button" at bounding box center [1168, 37] width 9 height 12
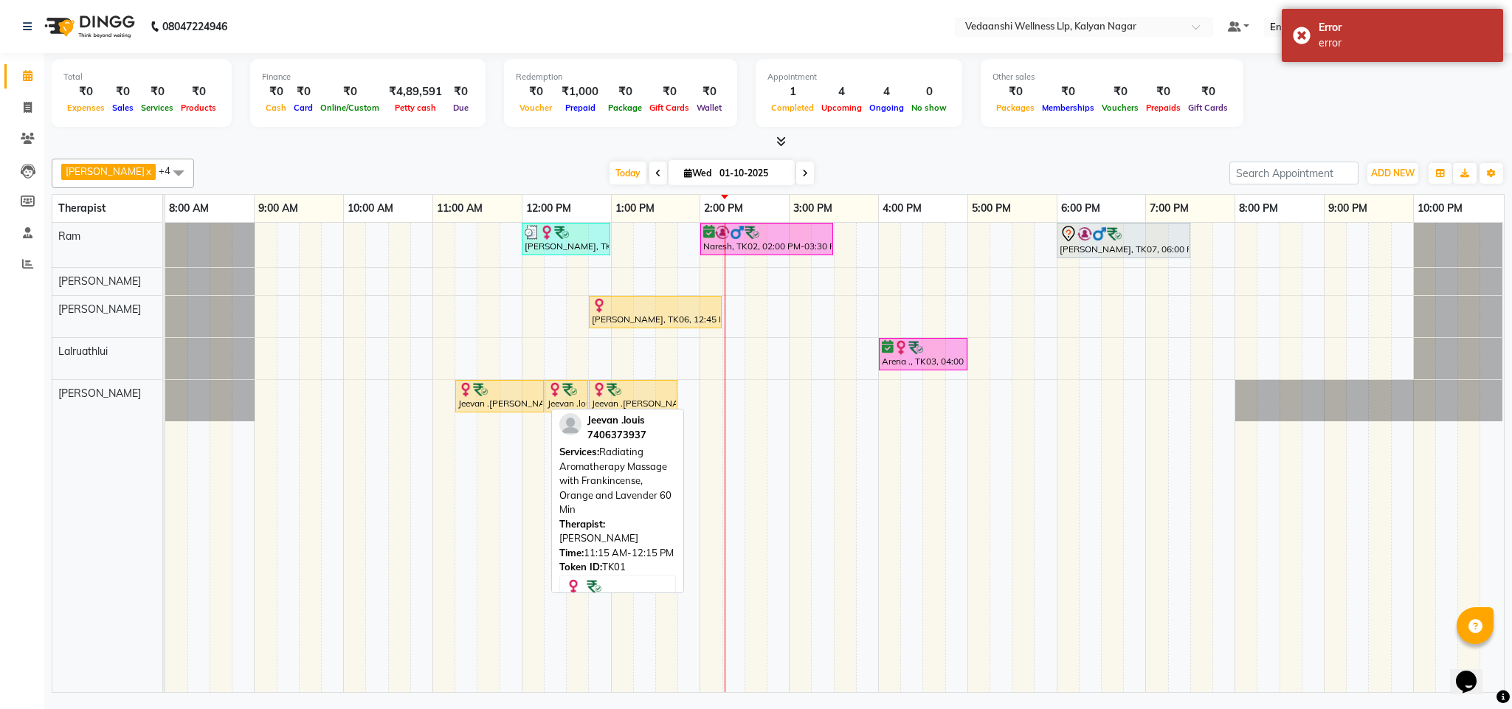
click at [523, 401] on div "Jeevan .[PERSON_NAME], TK01, 11:15 AM-12:15 PM, Radiating Aromatherapy Massage …" at bounding box center [500, 396] width 86 height 28
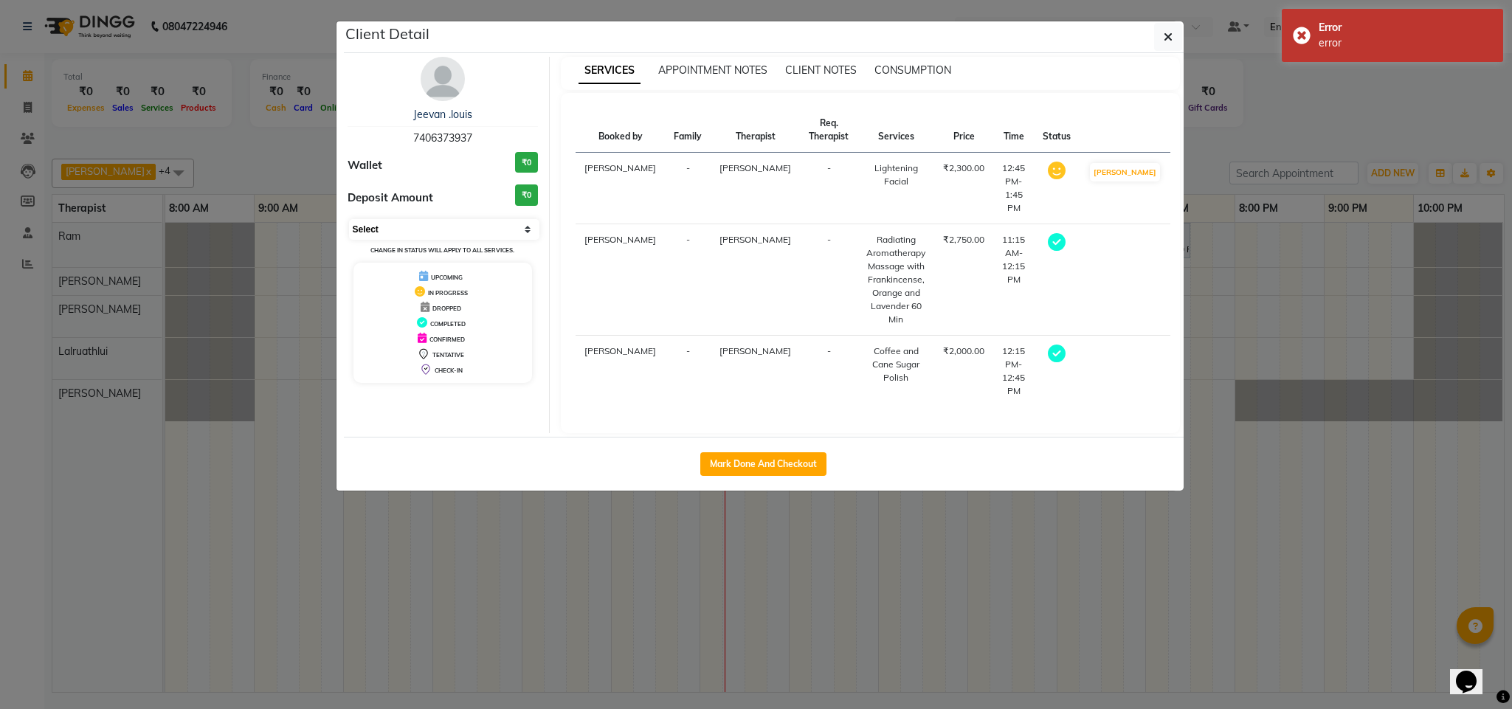
click at [423, 231] on select "Select MARK DONE DROPPED UPCOMING" at bounding box center [444, 229] width 191 height 21
select select "3"
click at [349, 220] on select "Select MARK DONE DROPPED UPCOMING" at bounding box center [444, 229] width 191 height 21
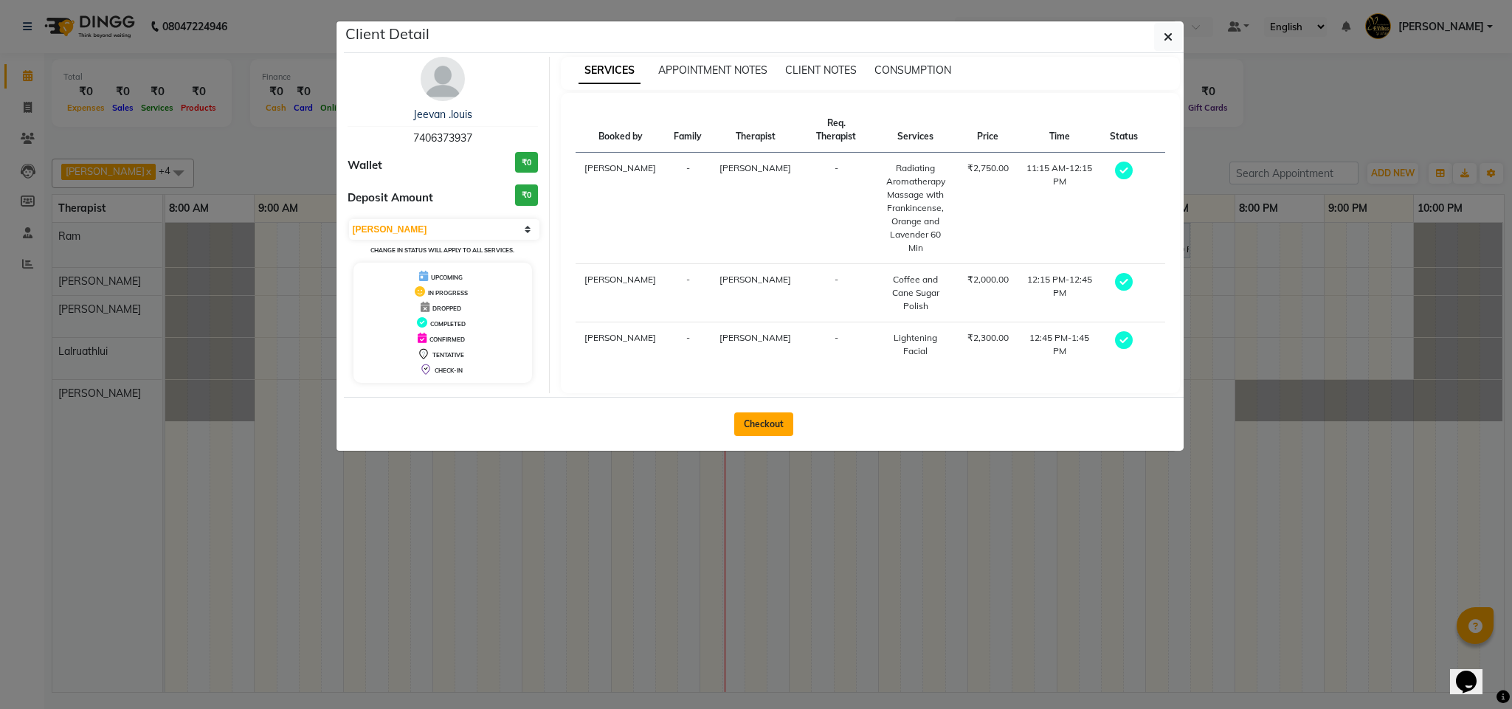
click at [737, 426] on button "Checkout" at bounding box center [763, 425] width 59 height 24
select select "service"
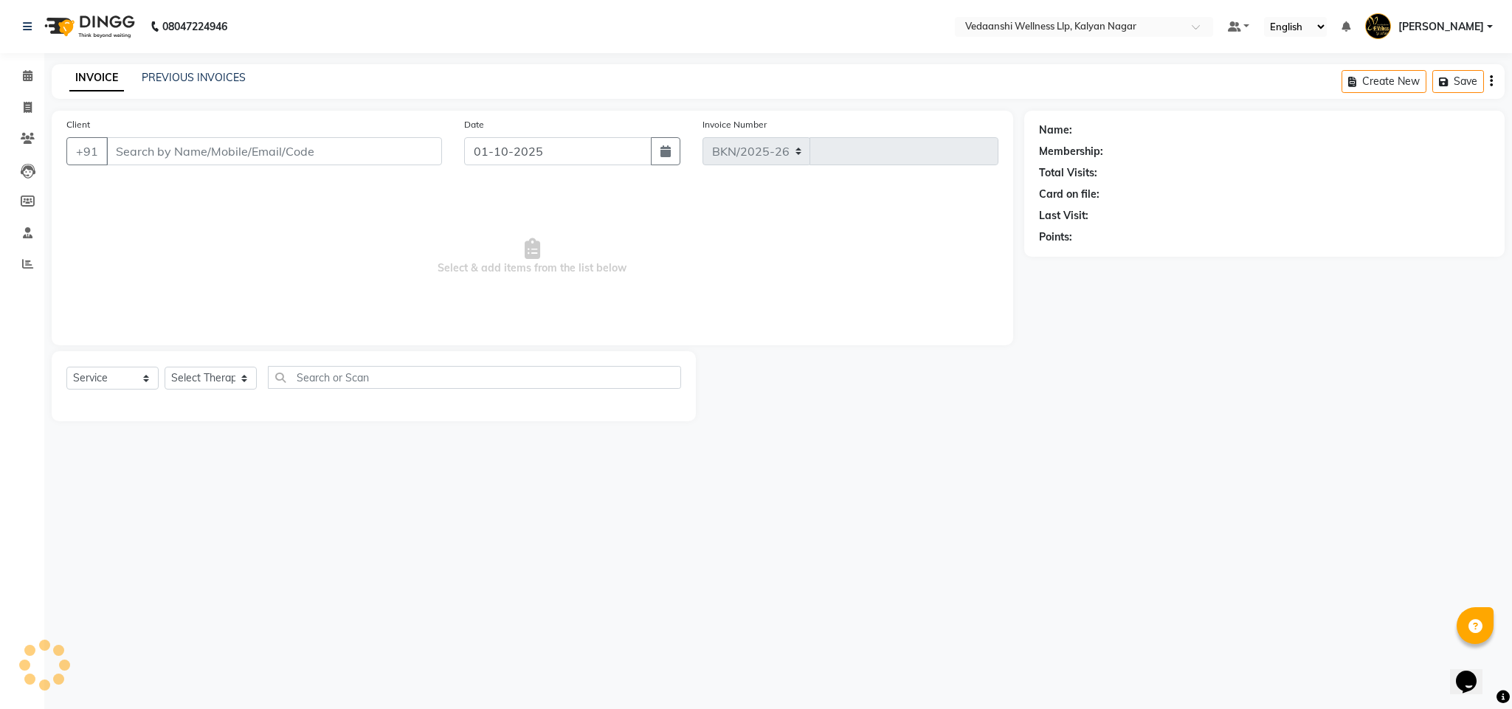
select select "4293"
type input "1467"
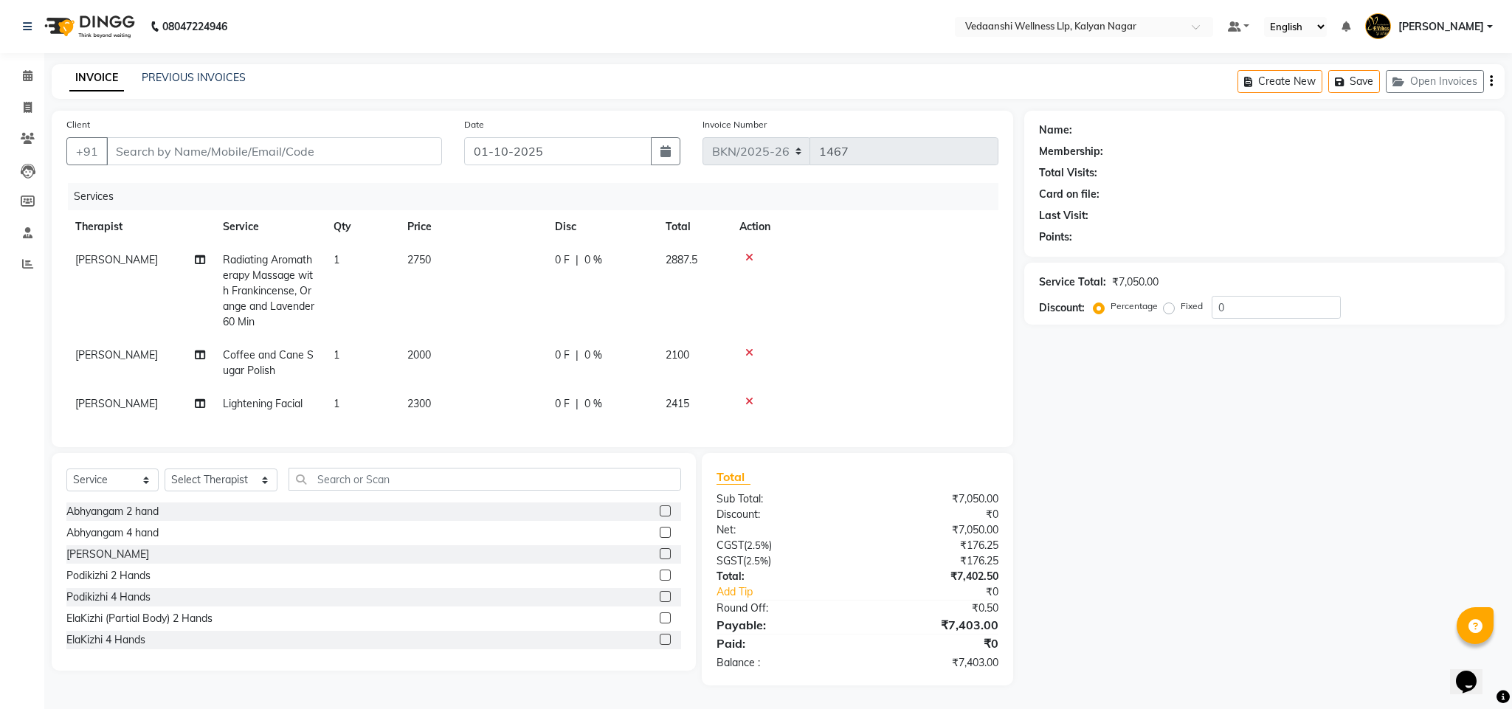
type input "7406373937"
select select "25779"
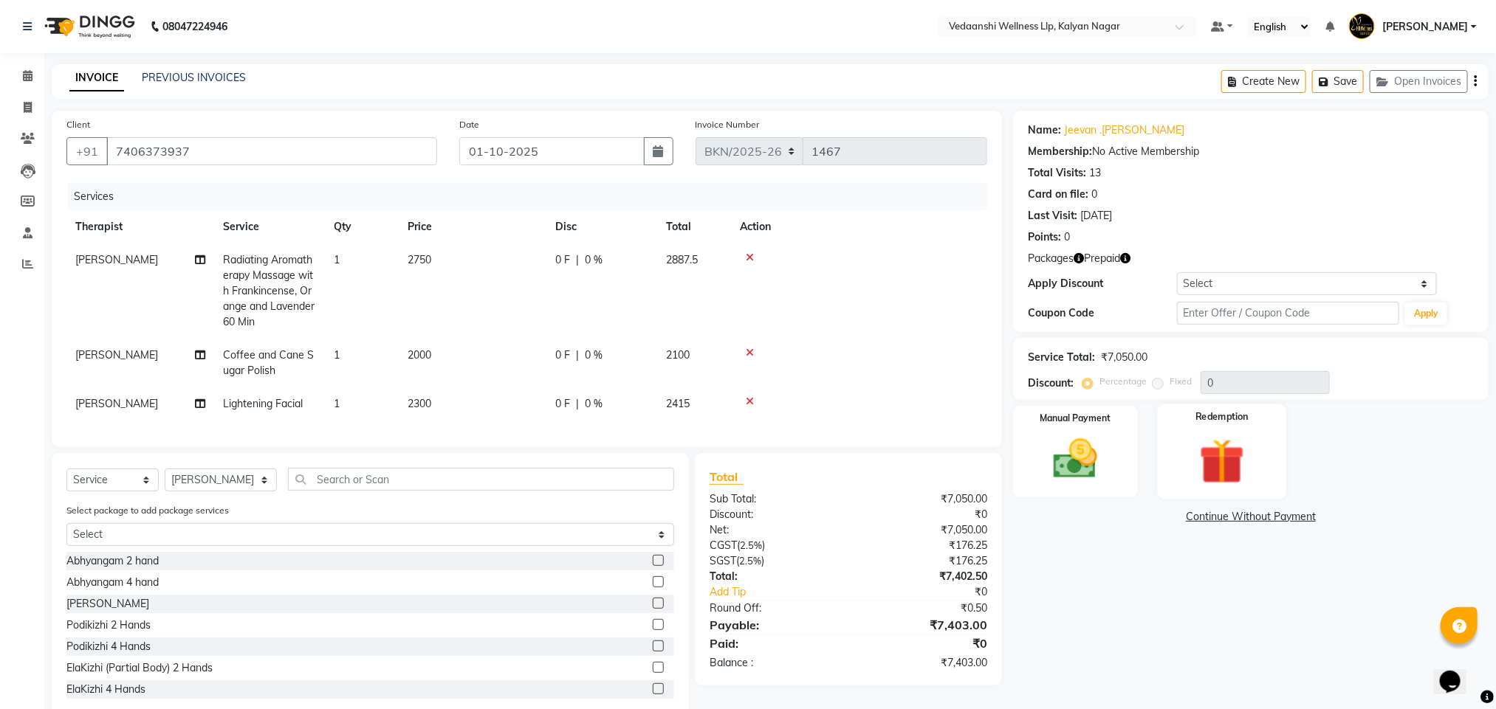
click at [1214, 441] on img at bounding box center [1222, 461] width 74 height 57
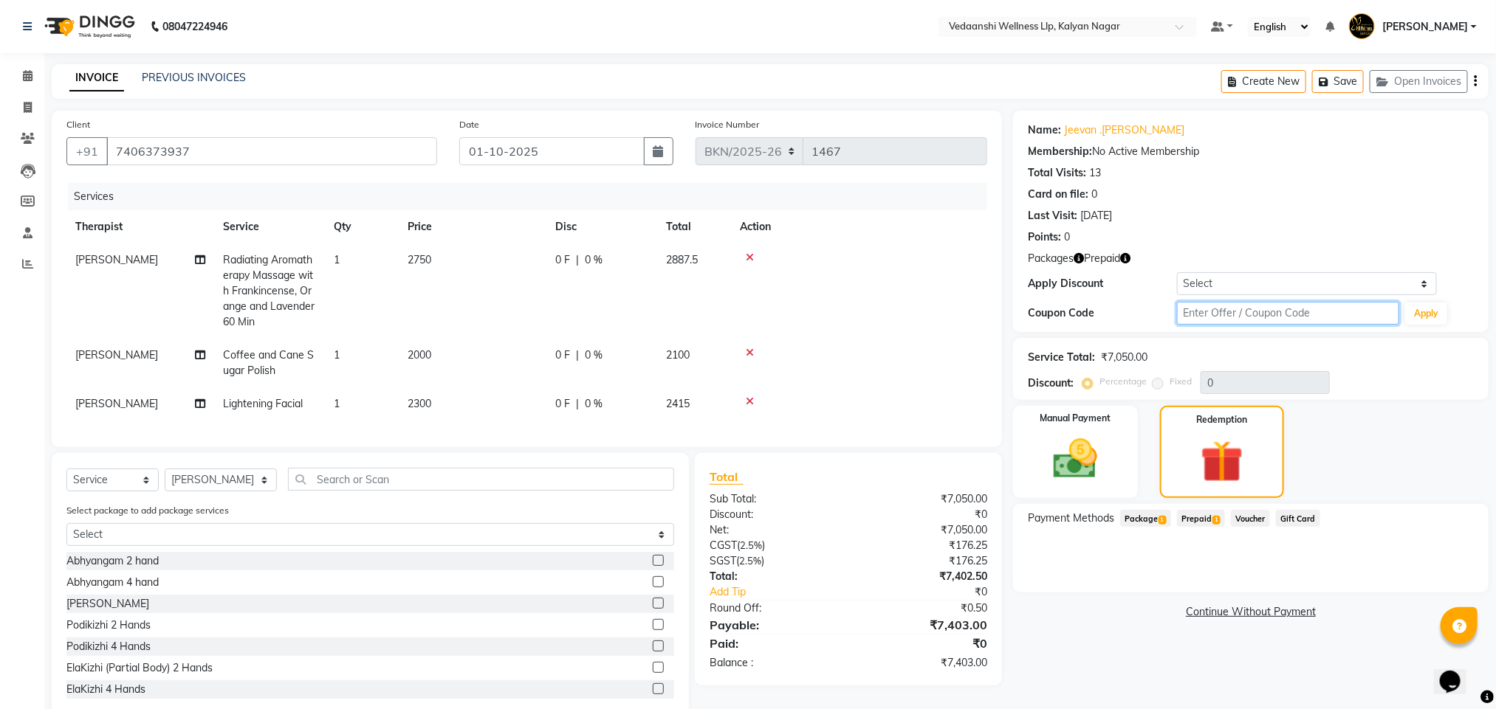
click at [1200, 306] on input "text" at bounding box center [1288, 313] width 223 height 23
type input "d50%"
click at [1438, 308] on button "Apply" at bounding box center [1426, 314] width 42 height 22
type input "50"
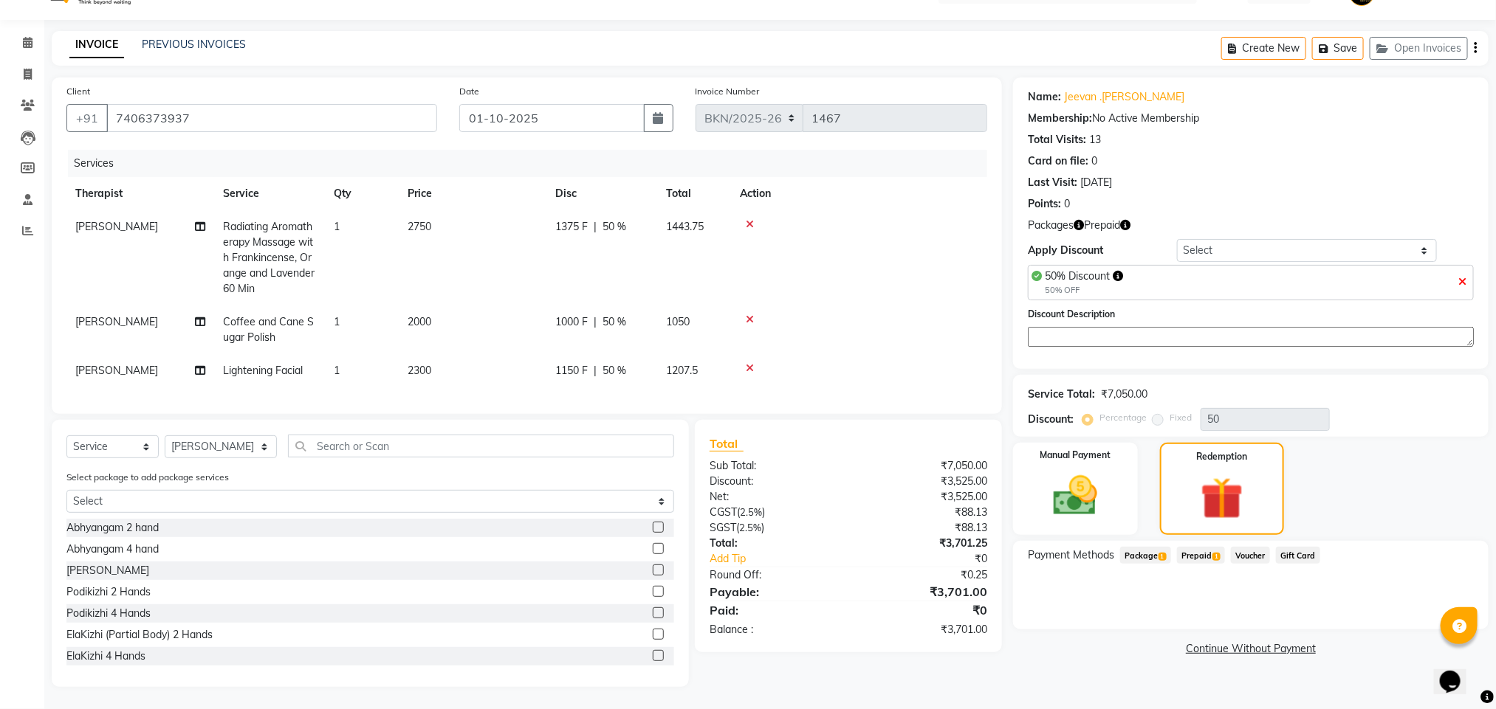
scroll to position [49, 0]
click at [1185, 547] on span "Prepaid 1" at bounding box center [1201, 555] width 48 height 17
click at [1139, 547] on span "Package 1" at bounding box center [1145, 555] width 51 height 17
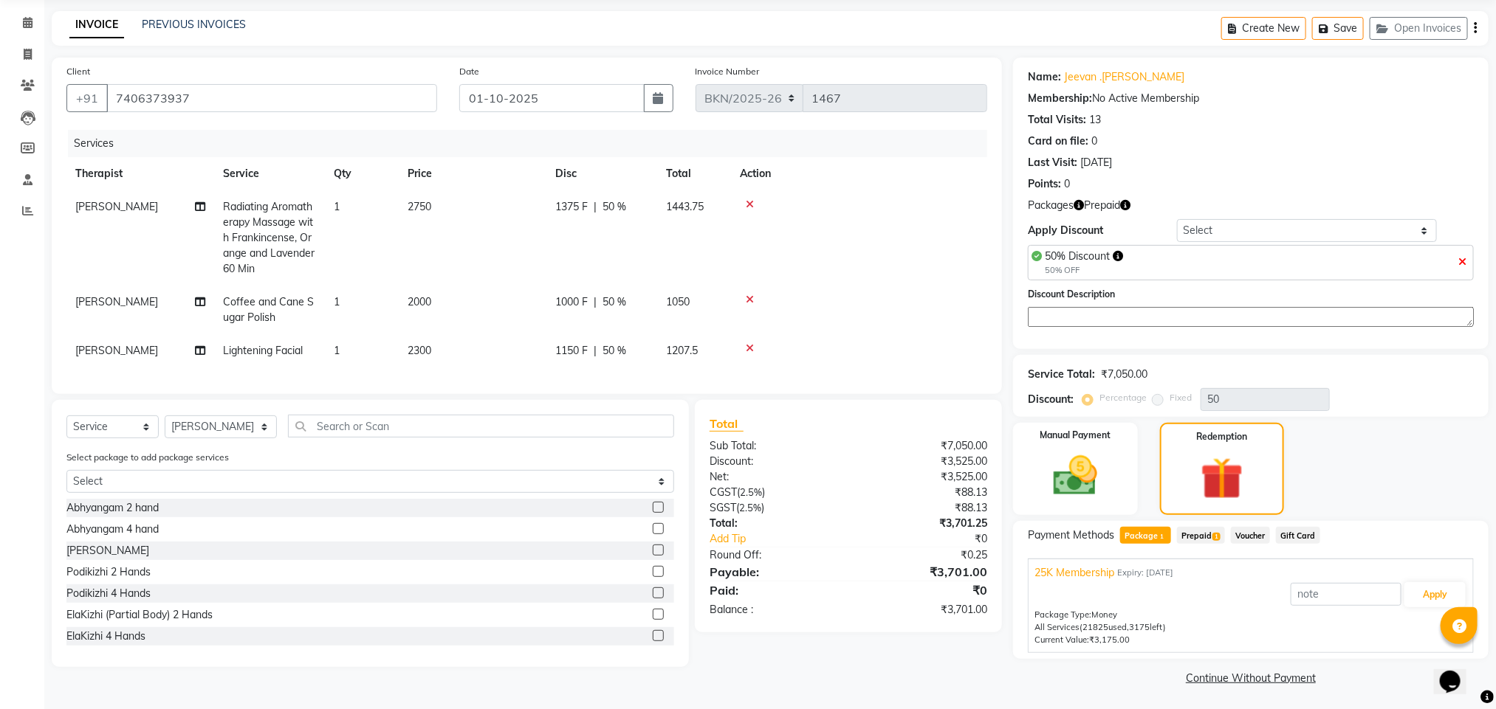
scroll to position [56, 0]
click at [1196, 530] on span "Prepaid 1" at bounding box center [1201, 533] width 48 height 17
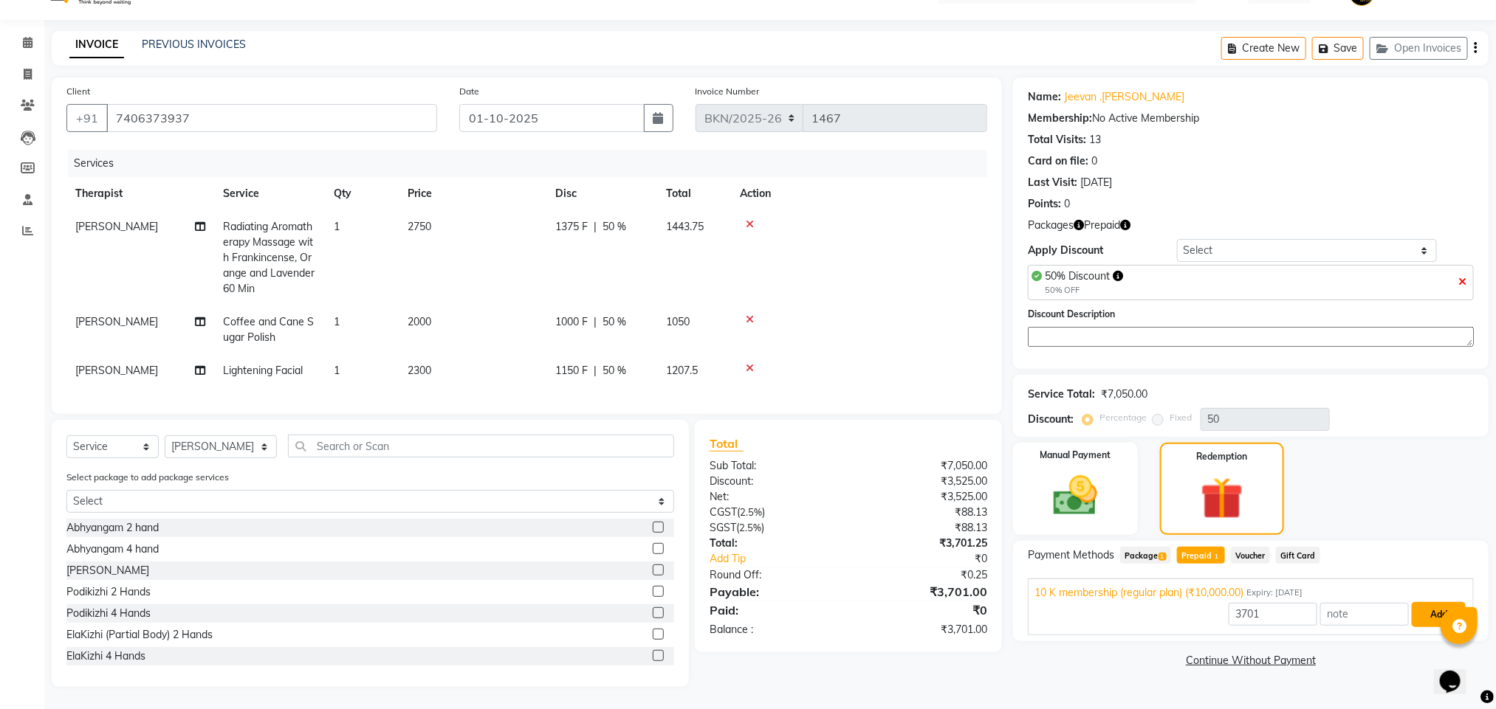
click at [1436, 602] on button "Add" at bounding box center [1438, 614] width 54 height 25
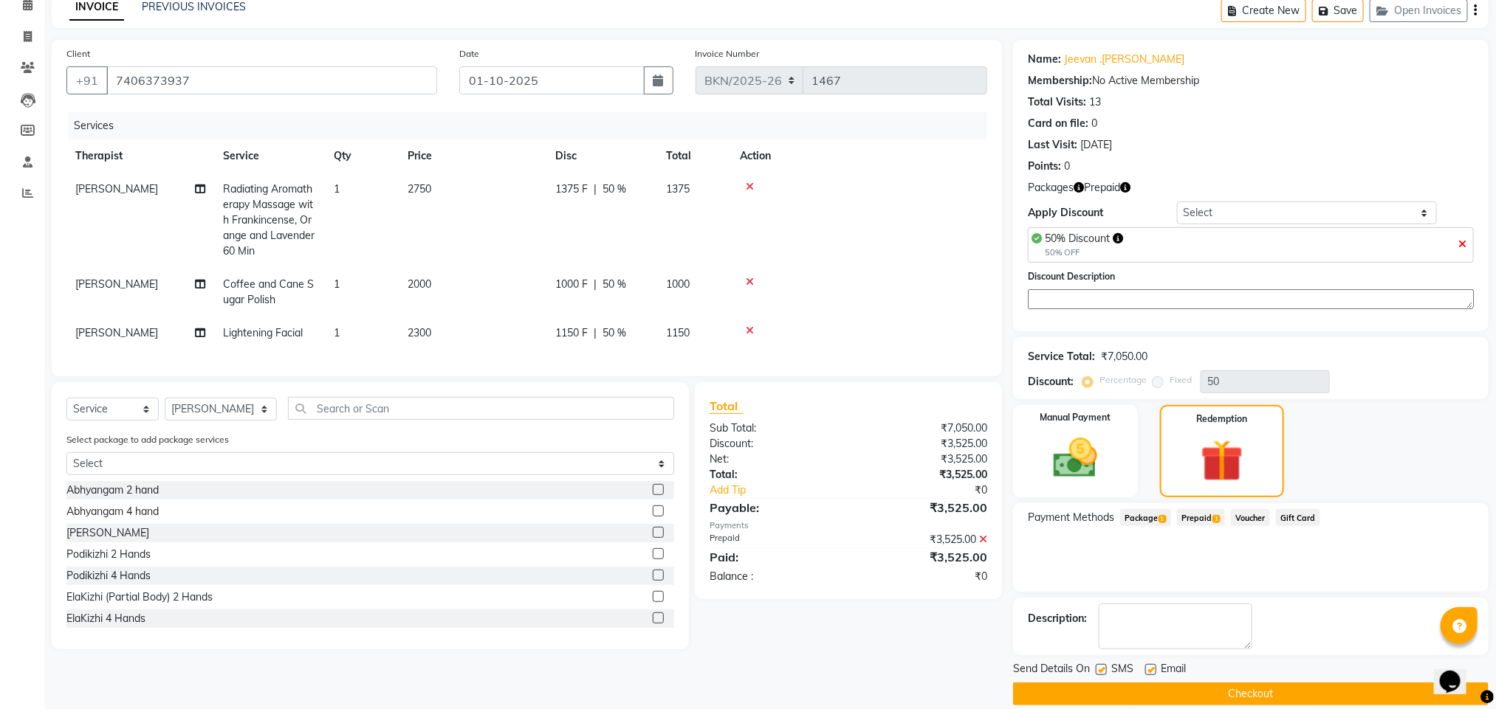
scroll to position [92, 0]
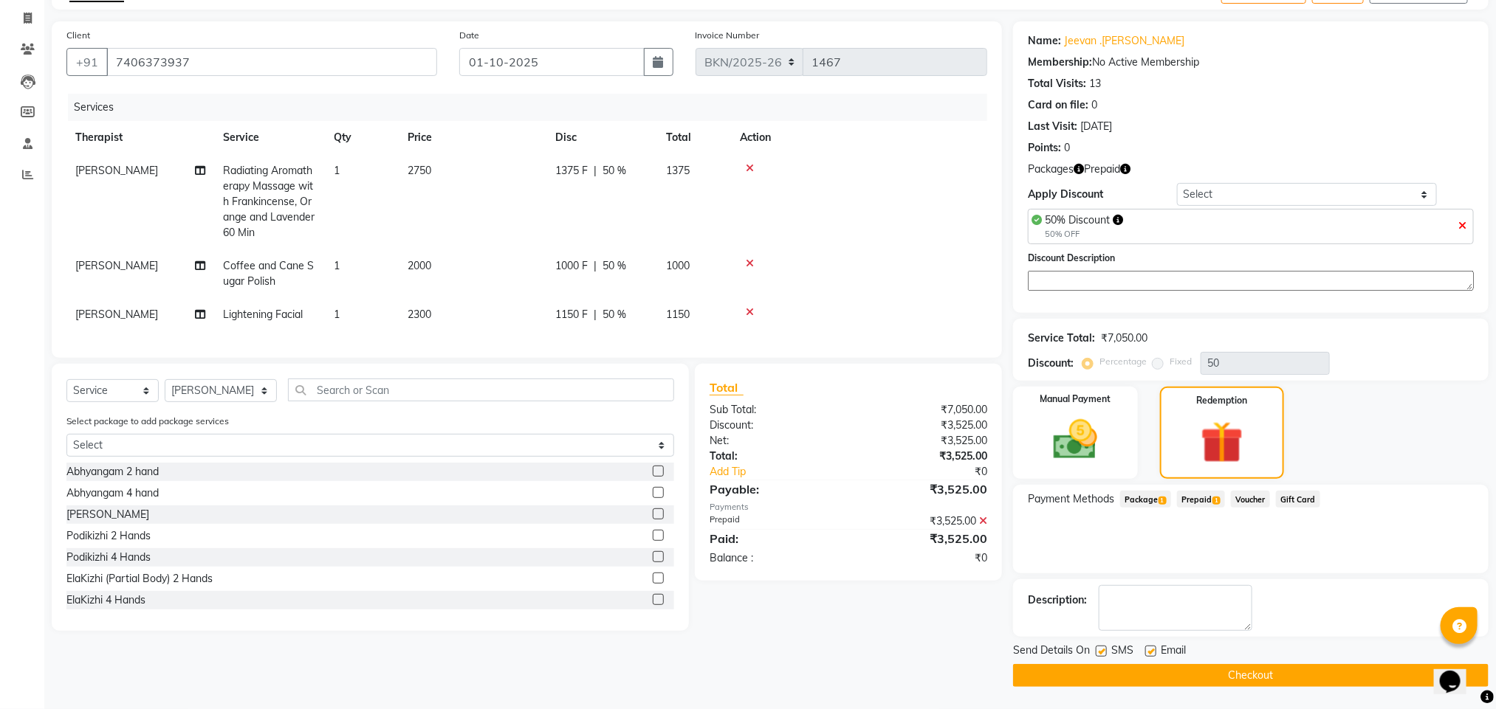
click at [1121, 673] on button "Checkout" at bounding box center [1250, 675] width 475 height 23
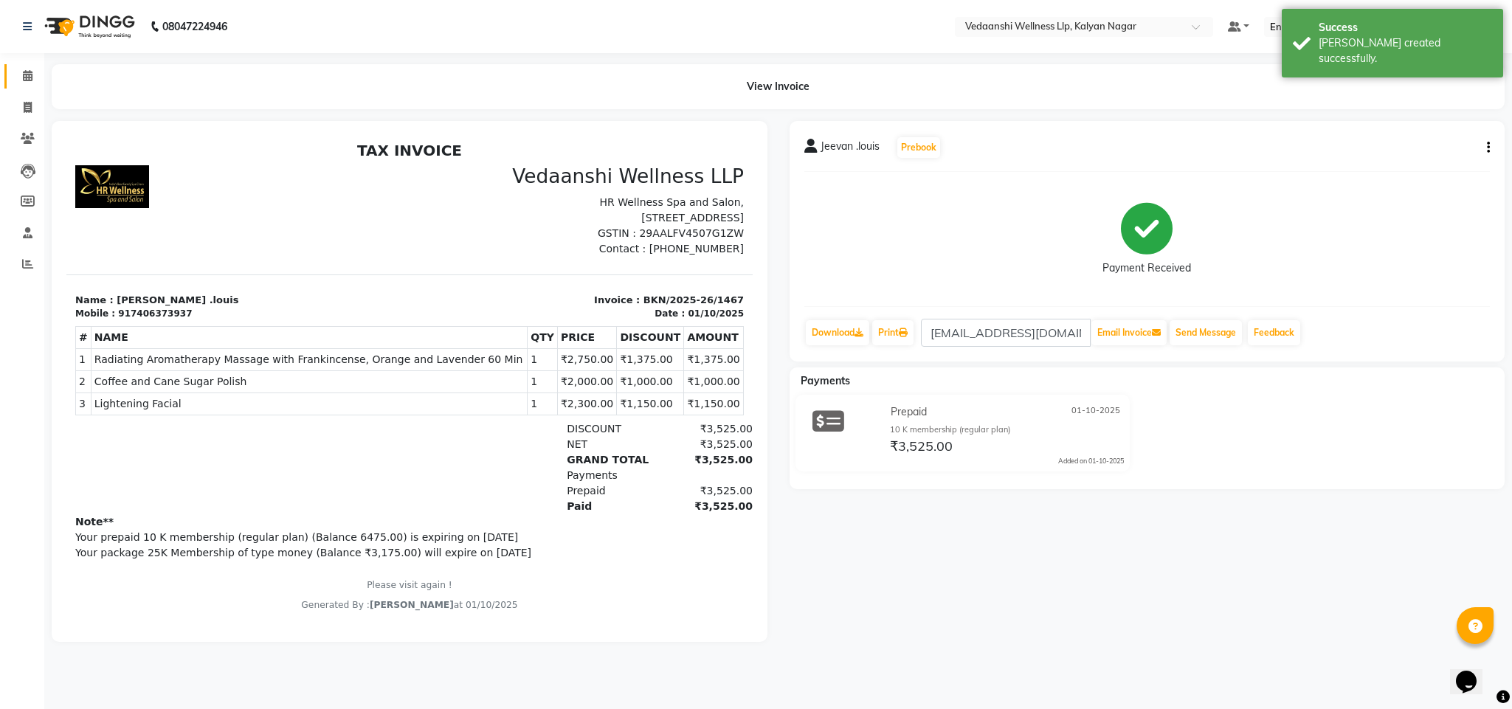
click at [13, 74] on link "Calendar" at bounding box center [21, 76] width 35 height 24
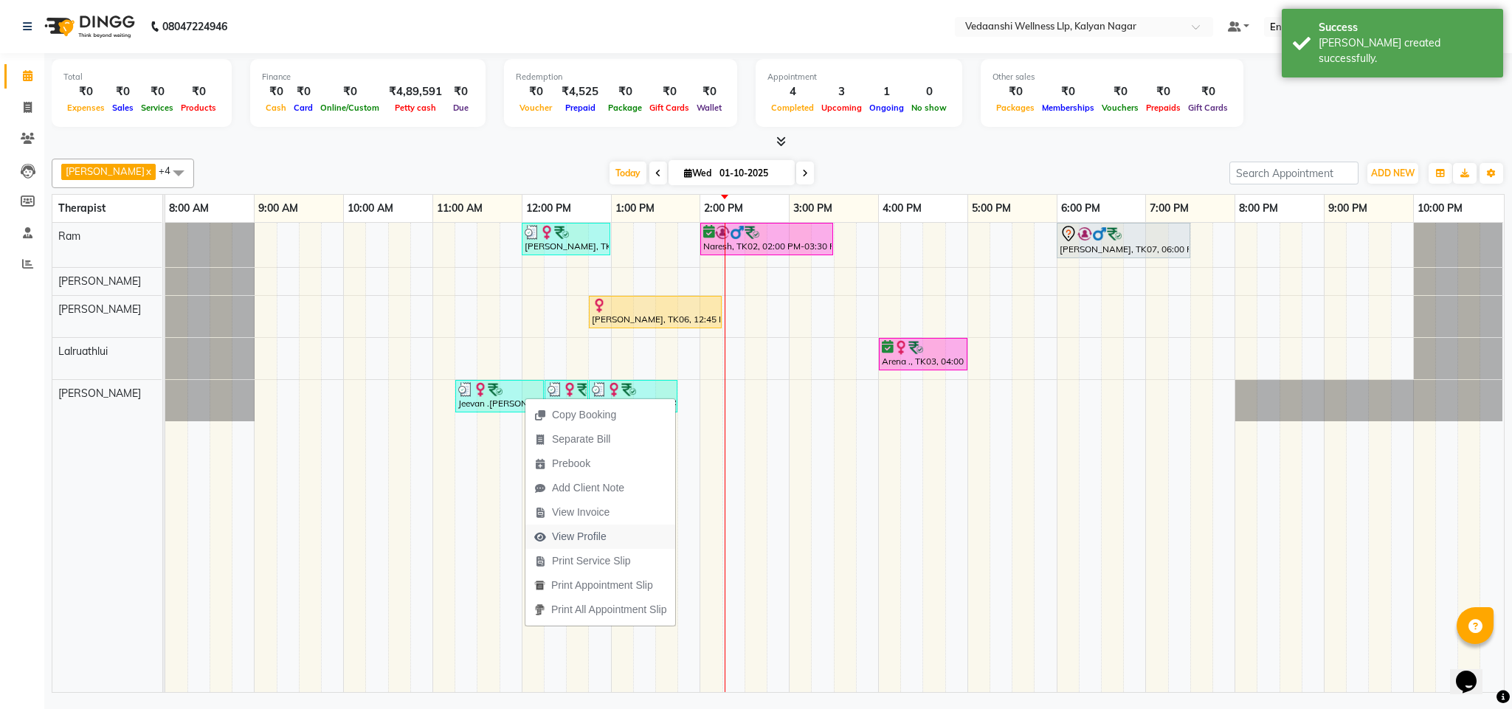
click at [568, 539] on span "View Profile" at bounding box center [579, 537] width 55 height 16
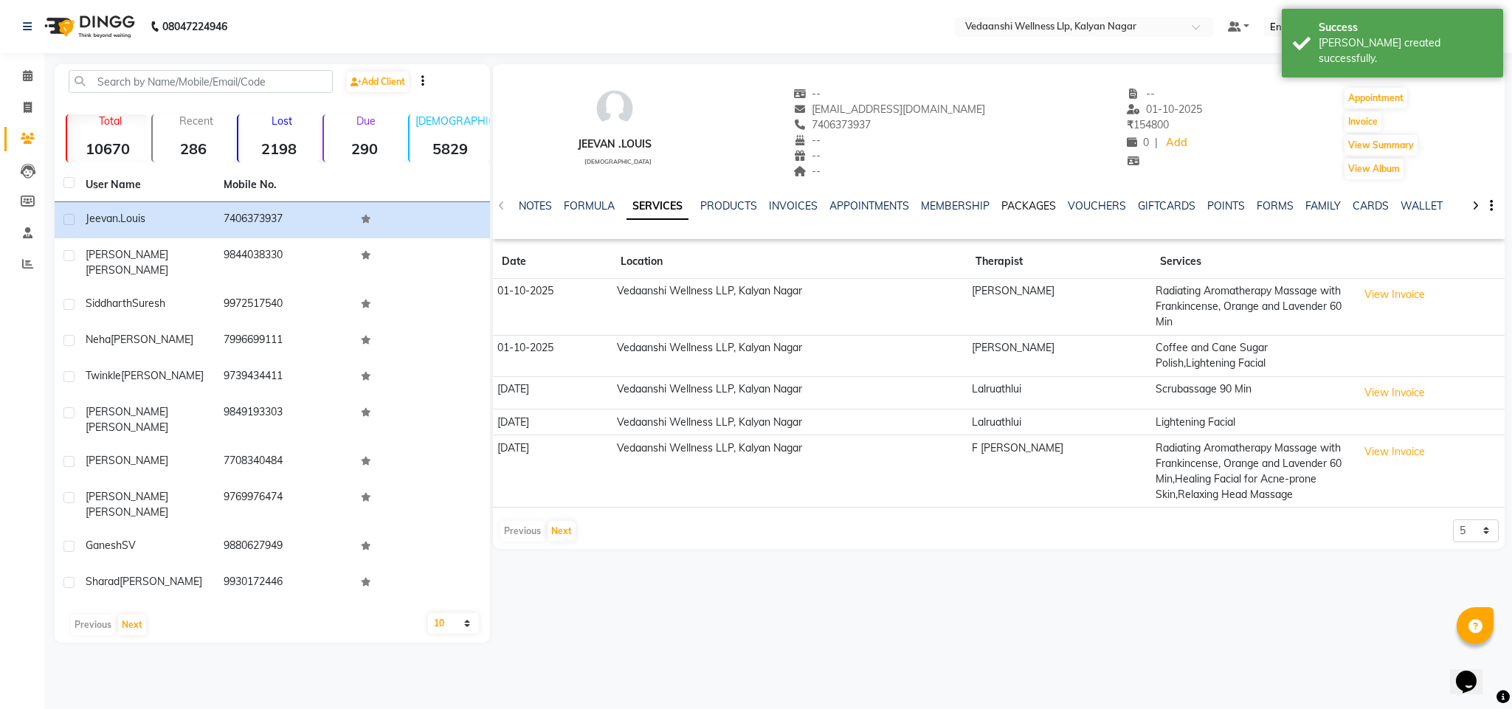
click at [1022, 204] on link "PACKAGES" at bounding box center [1029, 205] width 55 height 13
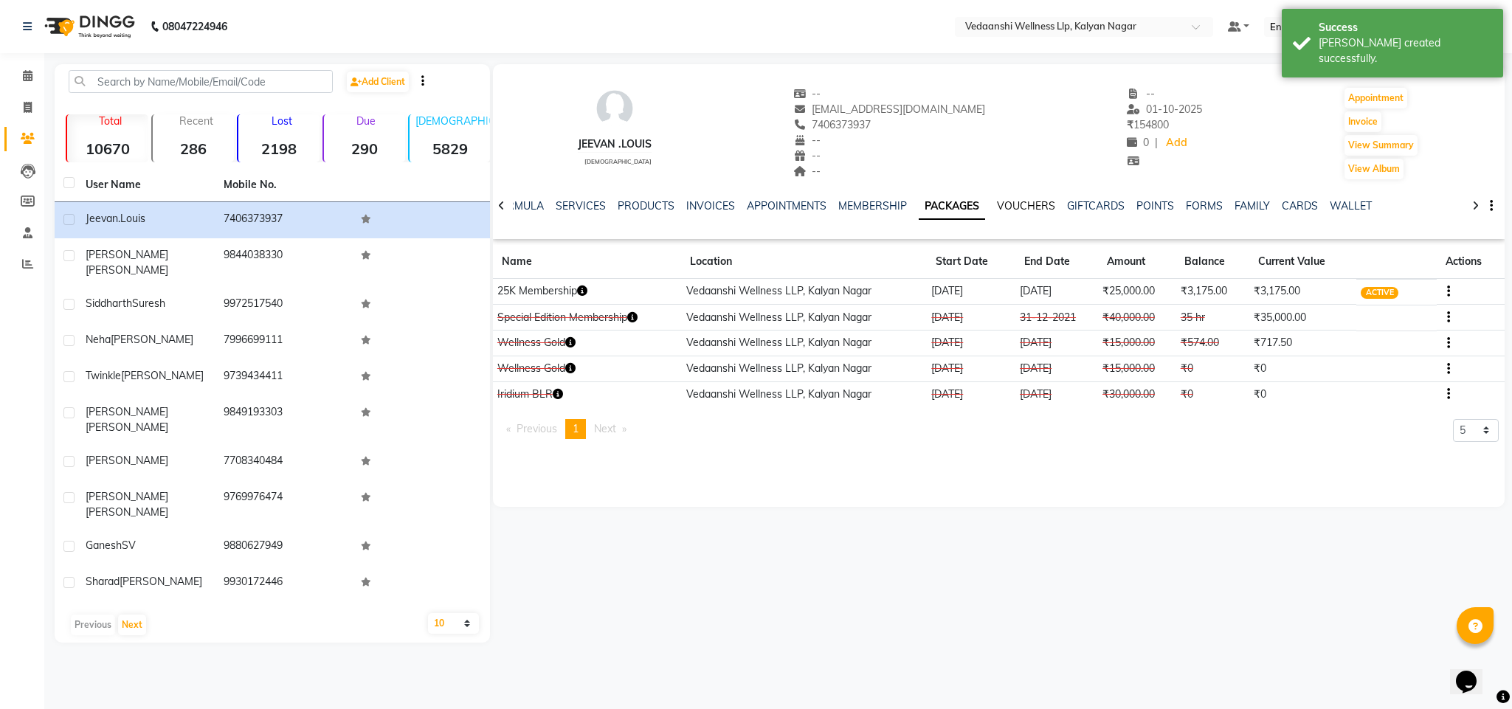
click at [1011, 202] on link "VOUCHERS" at bounding box center [1026, 205] width 58 height 13
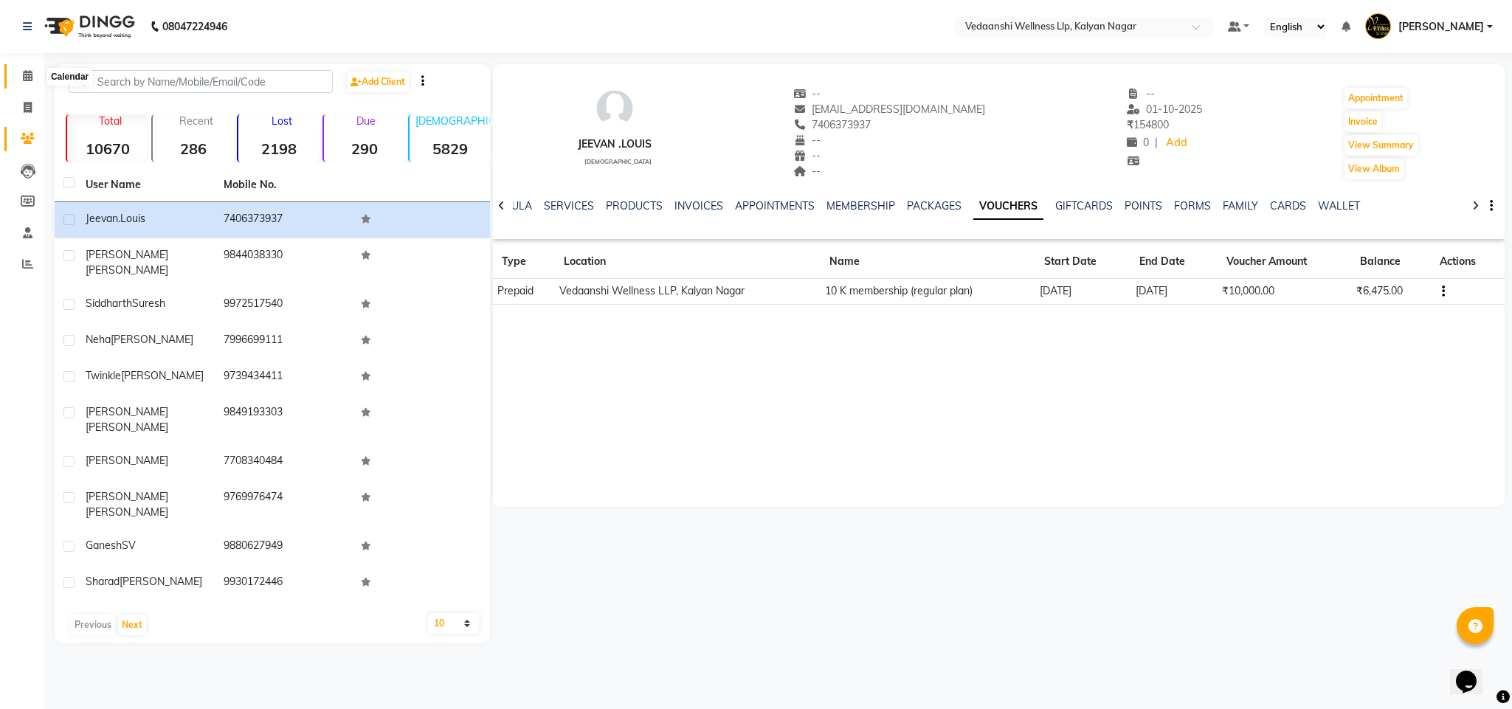
click at [33, 68] on span at bounding box center [28, 76] width 26 height 17
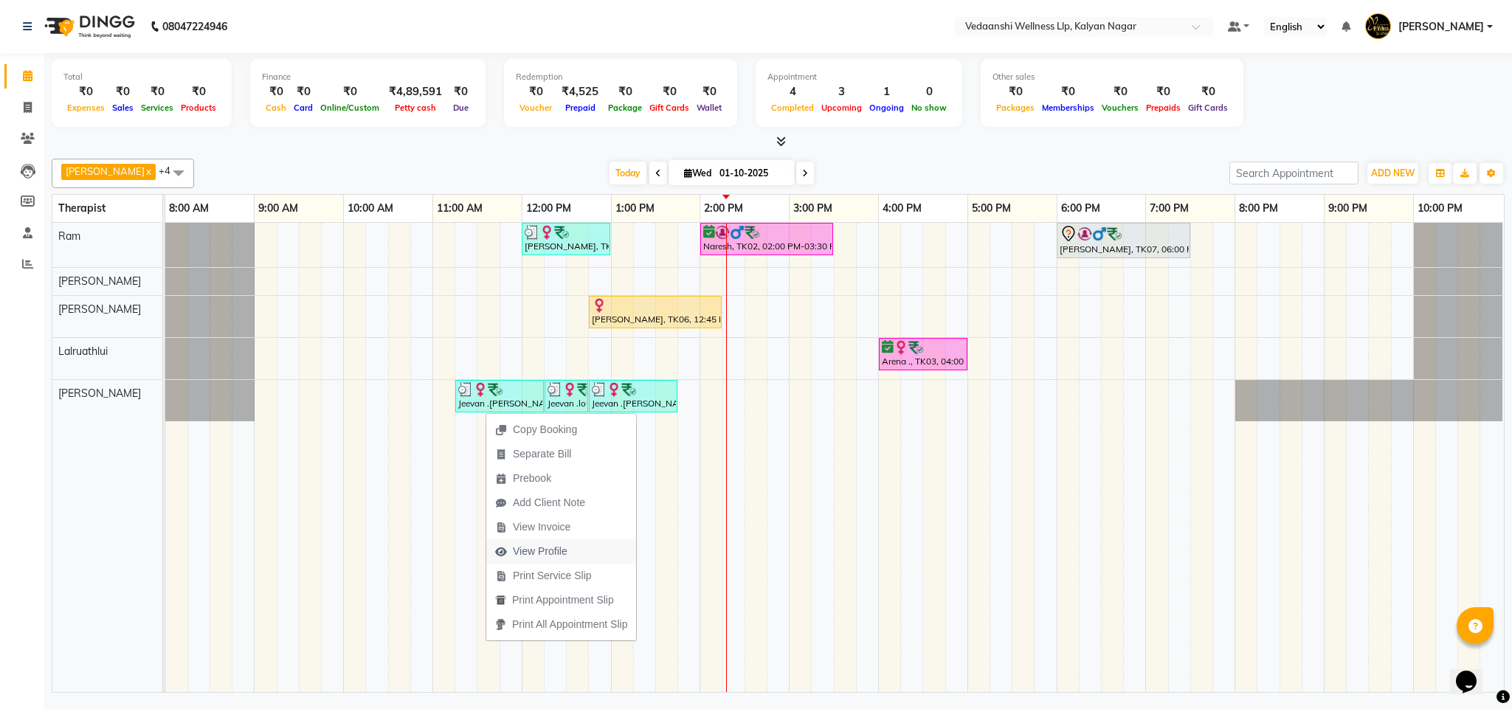
click at [532, 549] on span "View Profile" at bounding box center [540, 552] width 55 height 16
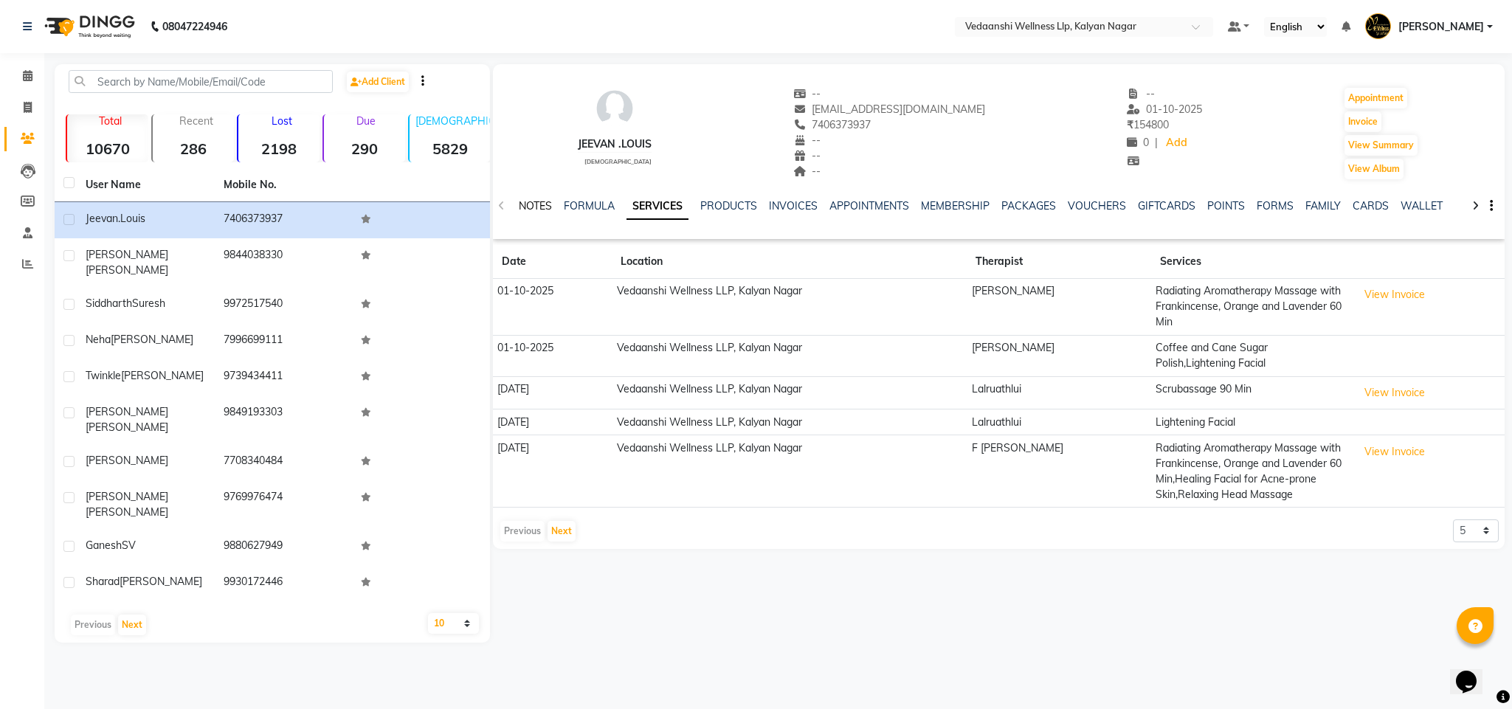
click at [539, 200] on link "NOTES" at bounding box center [535, 205] width 33 height 13
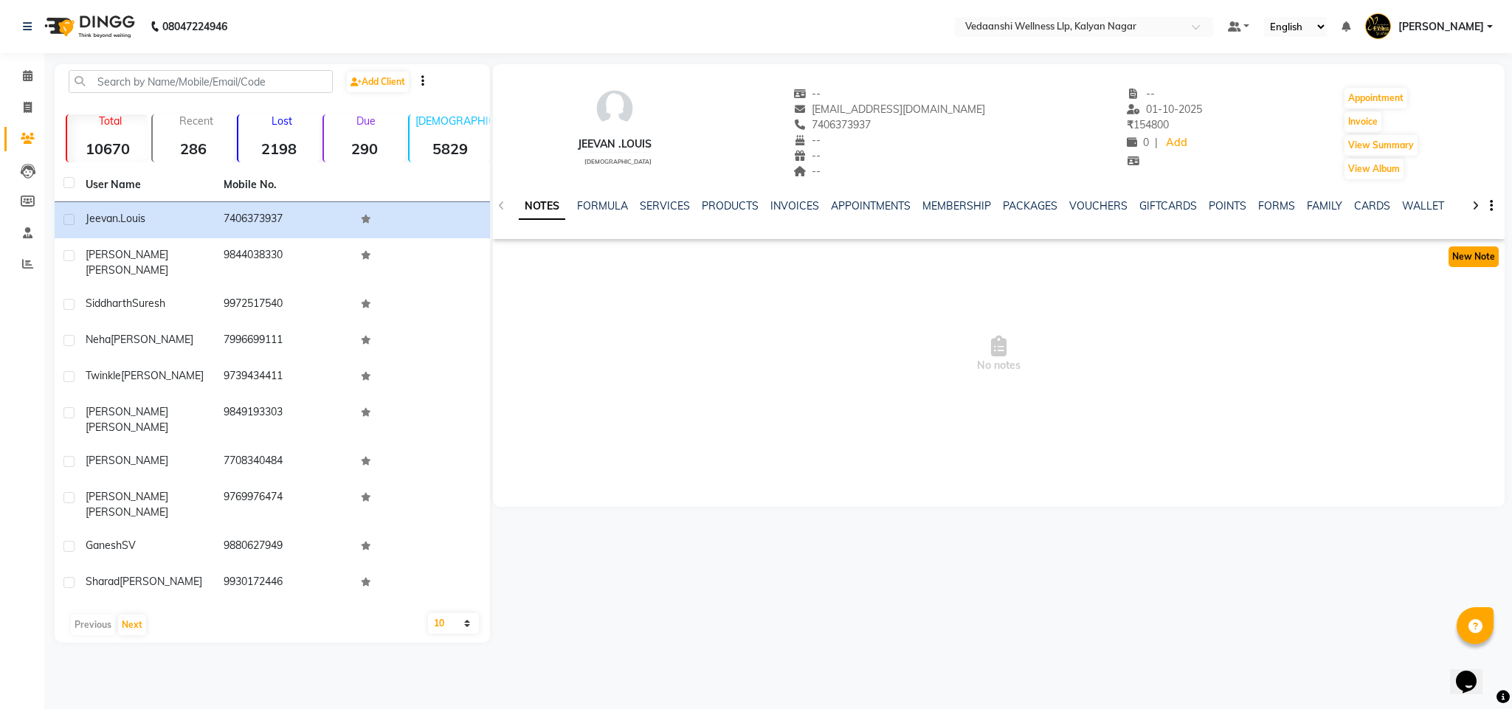
click at [1477, 257] on button "New Note" at bounding box center [1474, 257] width 50 height 21
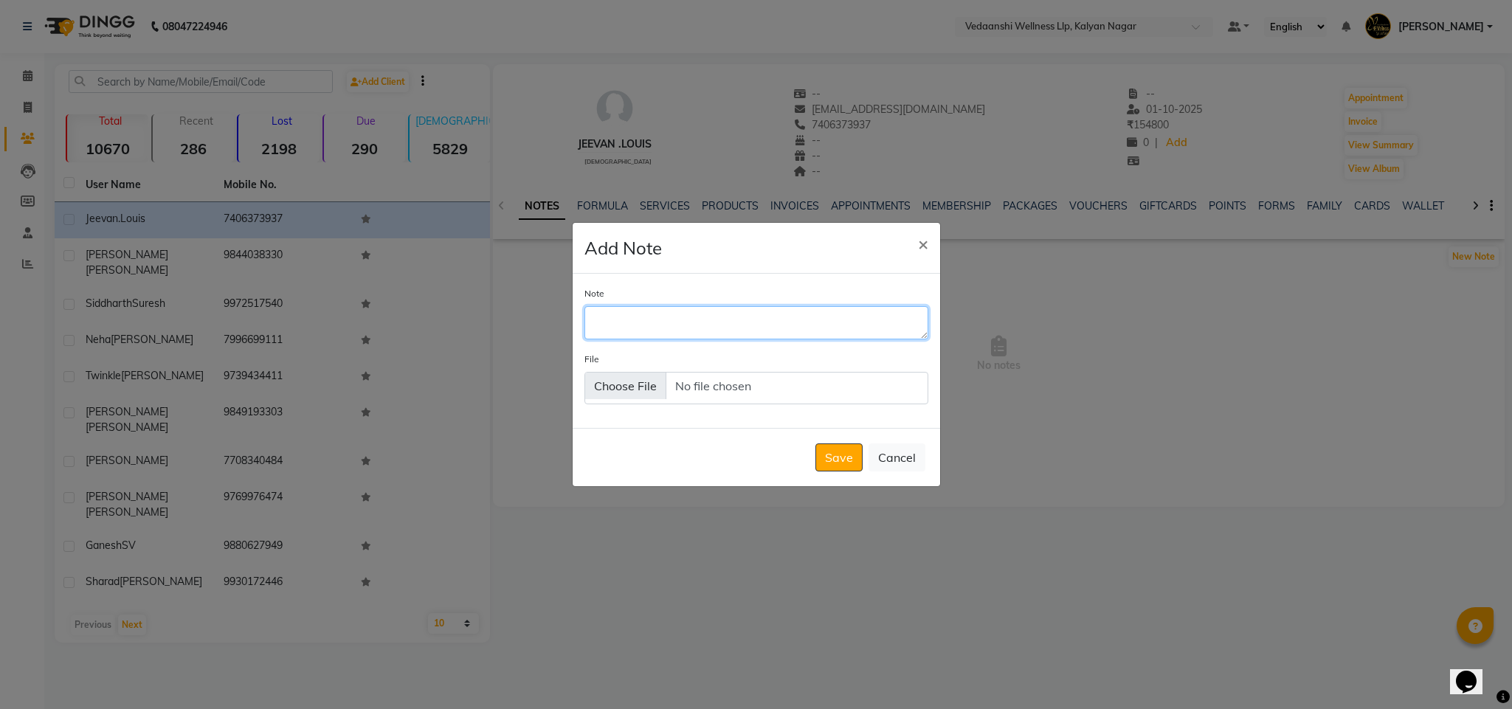
click at [711, 322] on textarea "Note" at bounding box center [757, 322] width 344 height 32
type textarea "Balance is 3475"
click at [842, 454] on button "Save" at bounding box center [839, 458] width 47 height 28
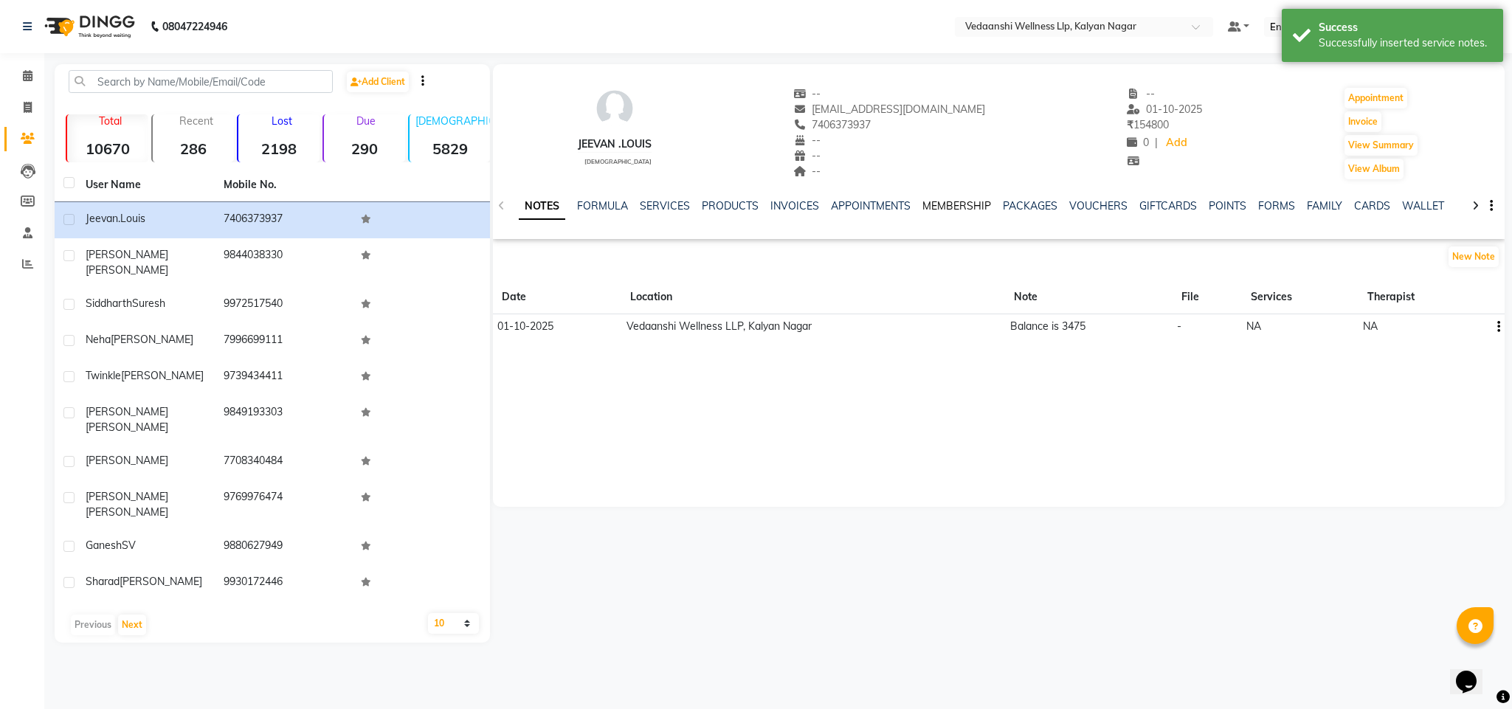
click at [963, 207] on link "MEMBERSHIP" at bounding box center [957, 205] width 69 height 13
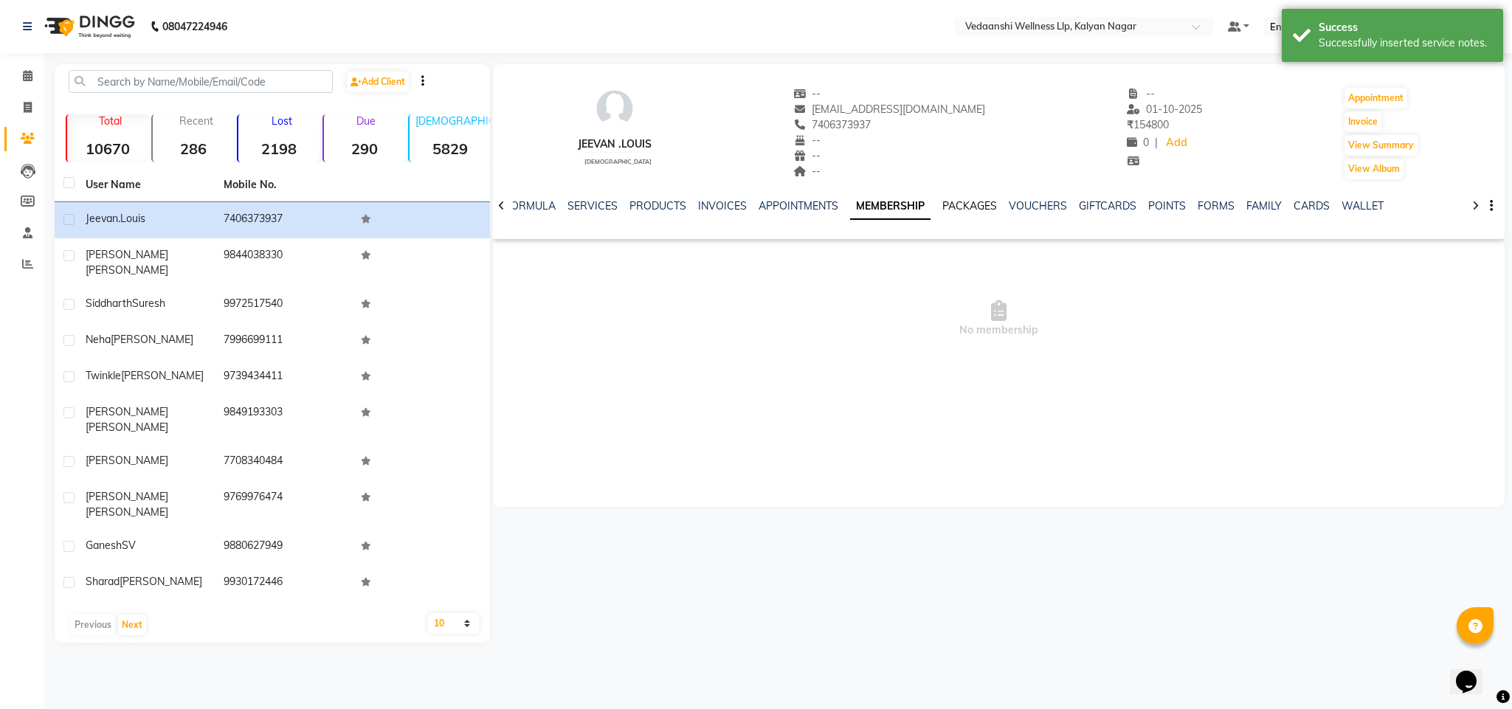
click at [963, 204] on link "PACKAGES" at bounding box center [970, 205] width 55 height 13
click at [1006, 204] on link "VOUCHERS" at bounding box center [1026, 205] width 58 height 13
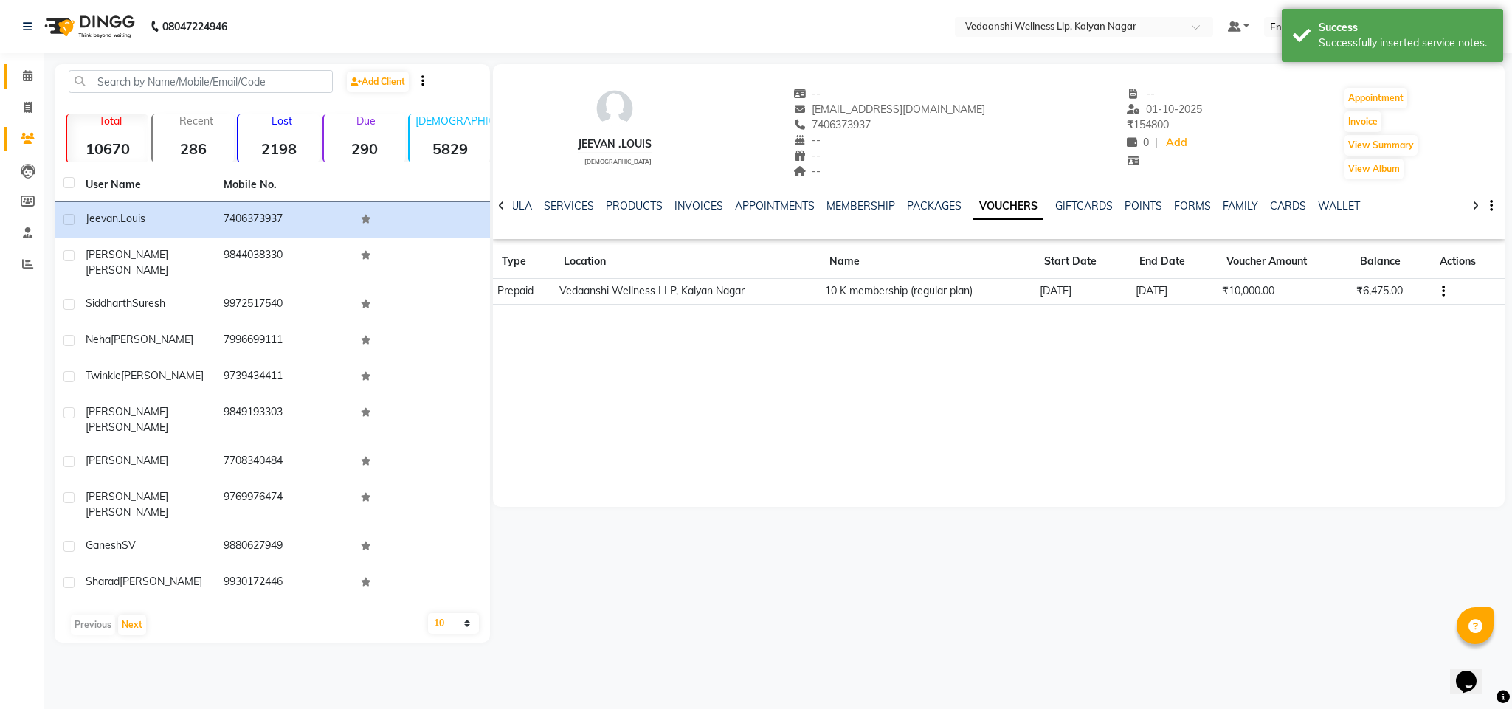
click at [10, 78] on link "Calendar" at bounding box center [21, 76] width 35 height 24
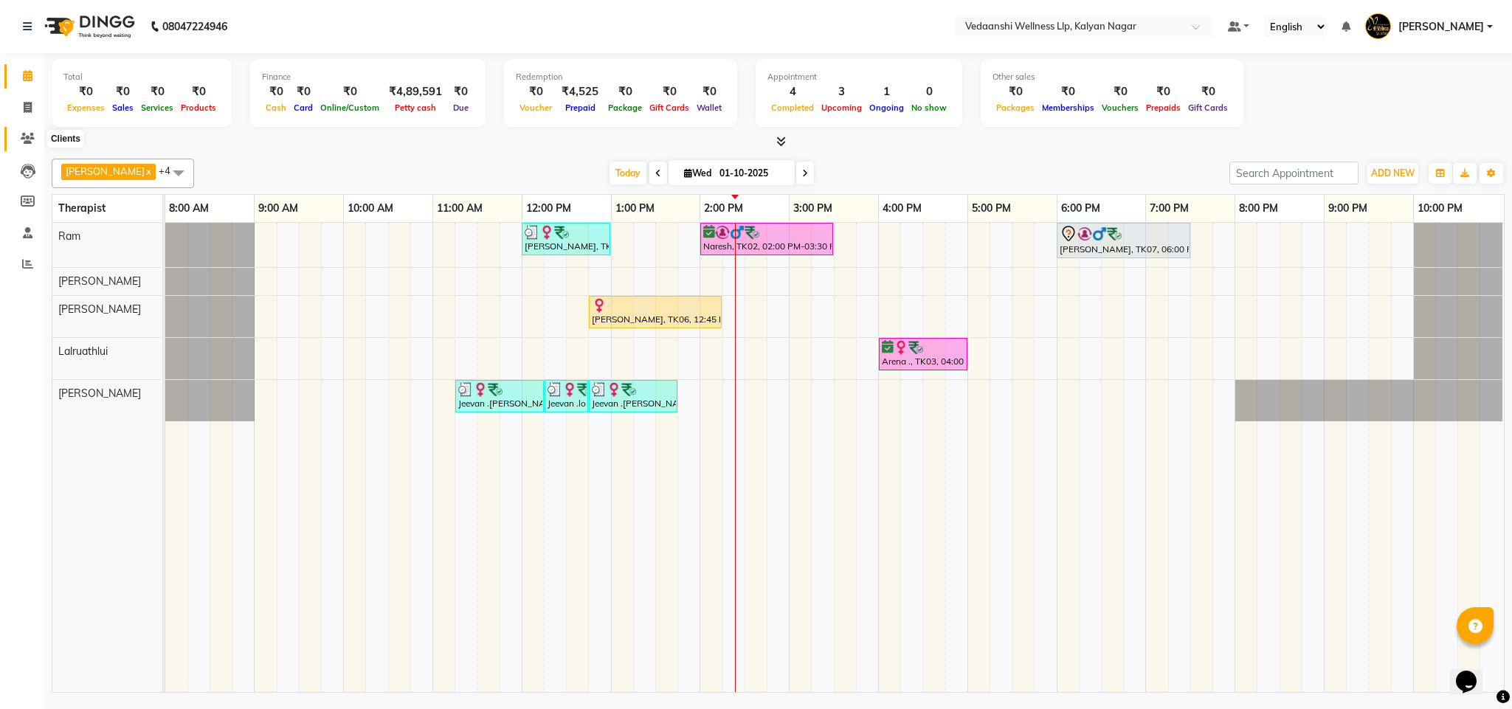
click at [27, 131] on span at bounding box center [28, 139] width 26 height 17
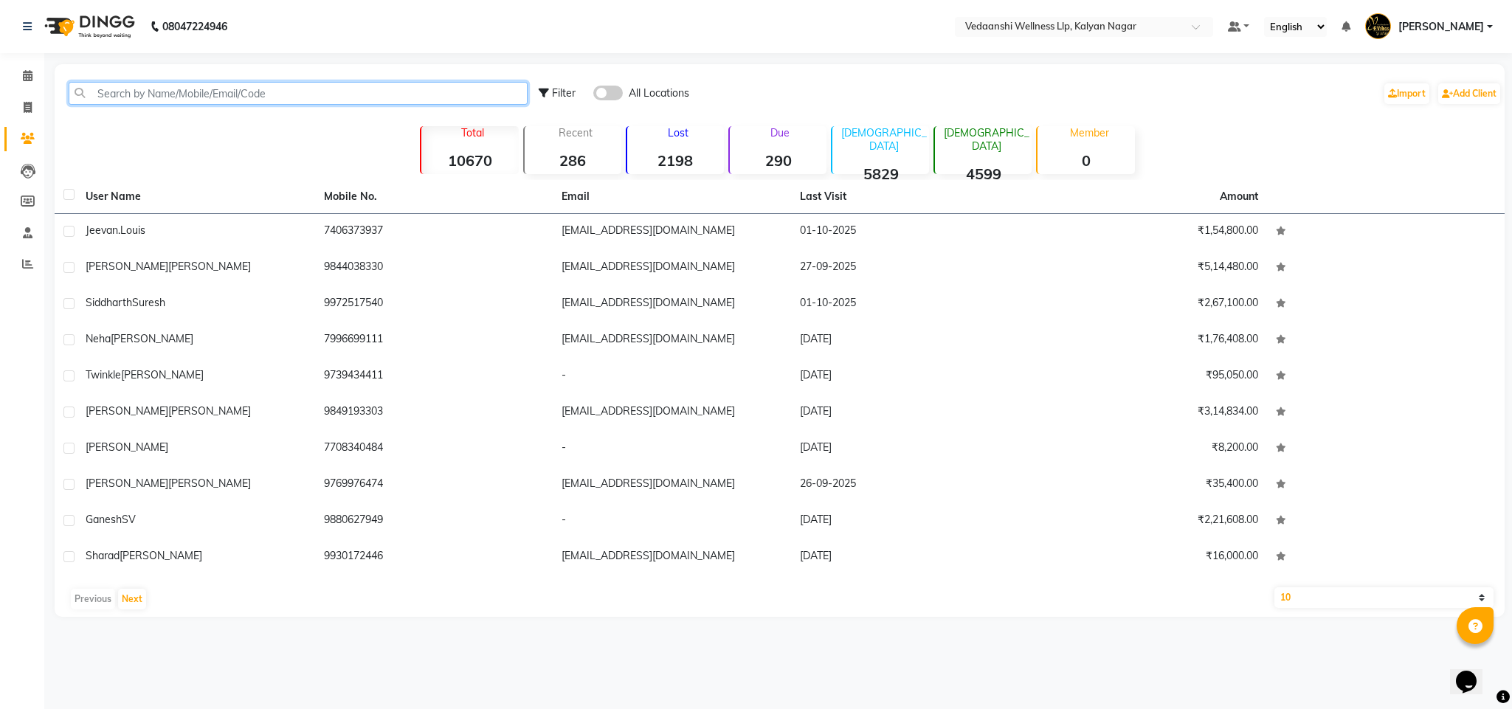
click at [133, 94] on input "text" at bounding box center [298, 93] width 459 height 23
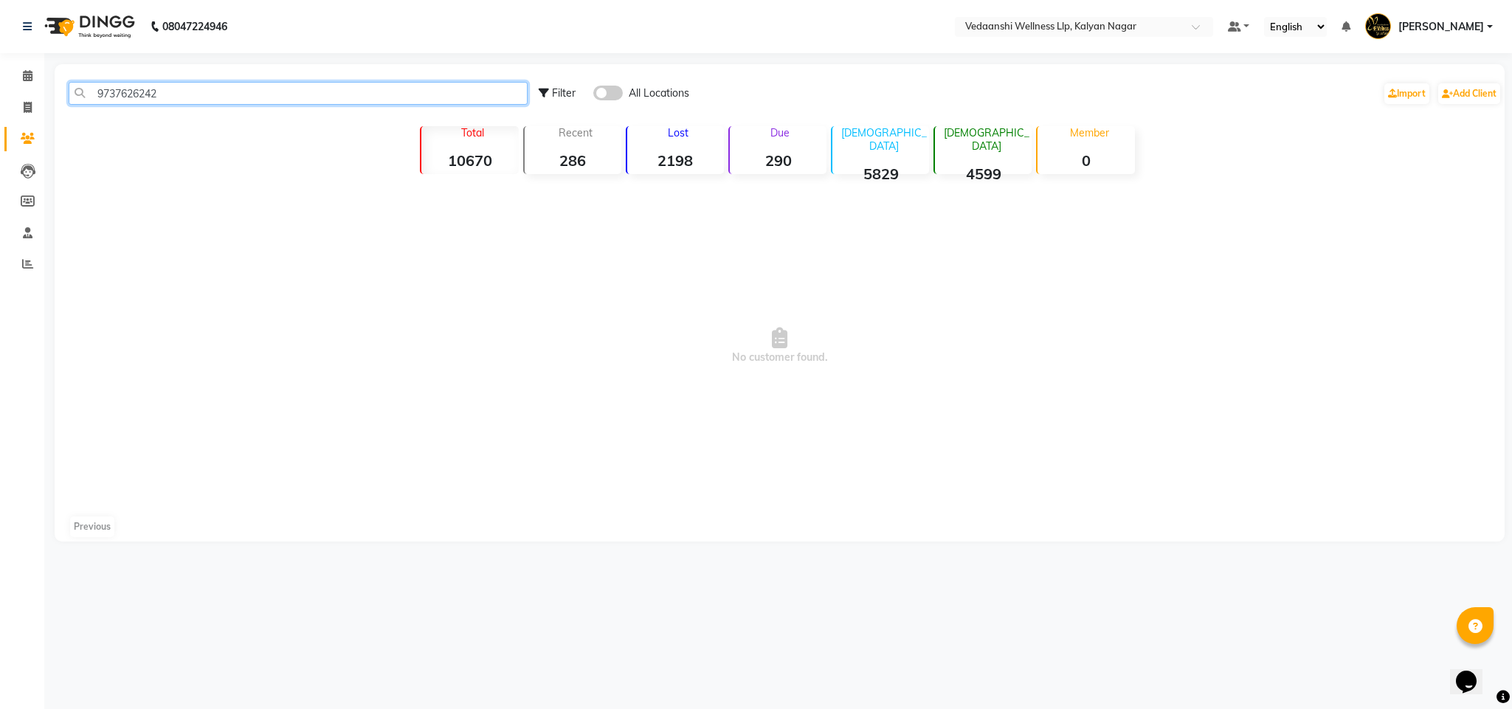
type input "9737626242"
click at [616, 92] on span at bounding box center [608, 93] width 30 height 15
click at [593, 95] on input "checkbox" at bounding box center [593, 95] width 0 height 0
click at [133, 89] on input "9737626242" at bounding box center [298, 93] width 459 height 23
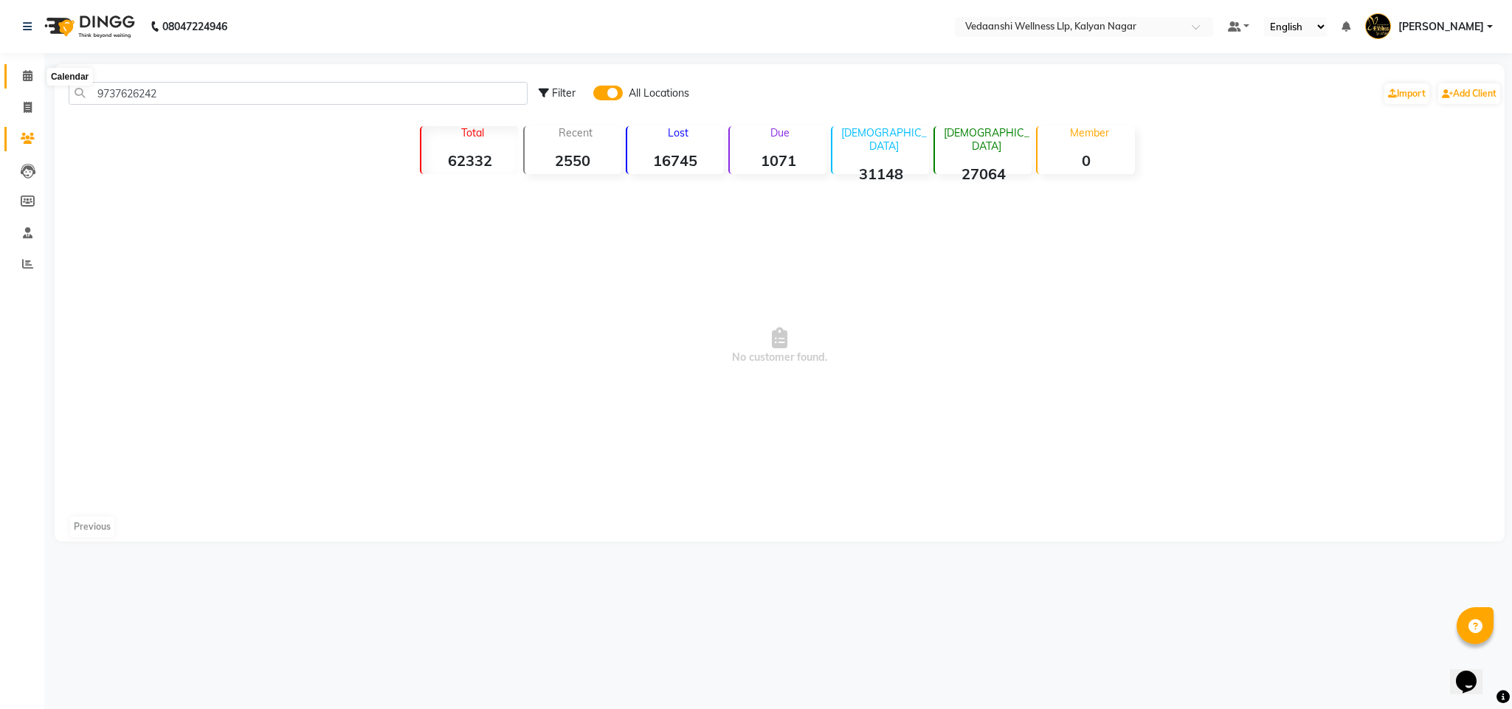
click at [29, 78] on icon at bounding box center [28, 75] width 10 height 11
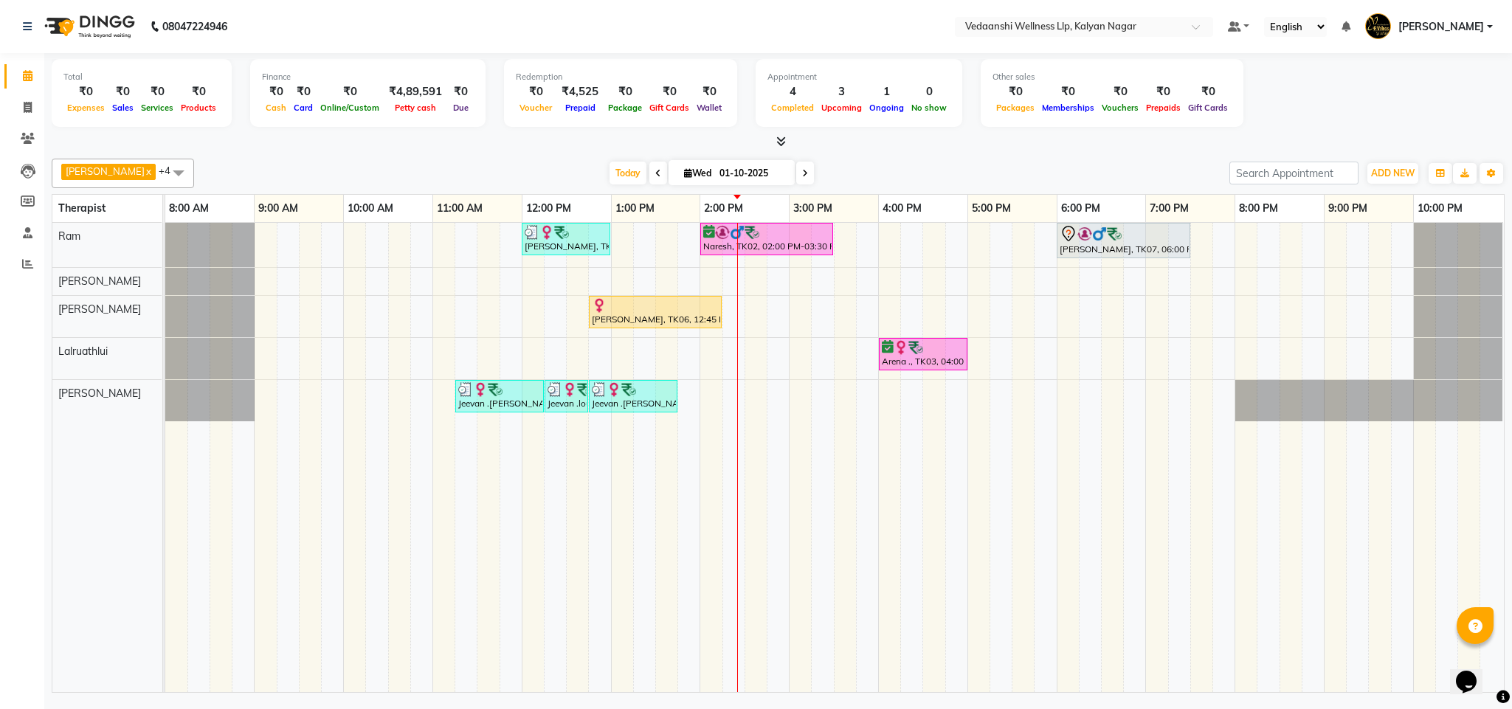
click at [596, 162] on div "[PERSON_NAME] x [PERSON_NAME] x Lalruathlui x Ram x [PERSON_NAME] x +4 Select A…" at bounding box center [778, 174] width 1453 height 30
click at [610, 180] on span "Today" at bounding box center [628, 173] width 37 height 23
click at [902, 164] on div "Today Wed 01-10-2025" at bounding box center [712, 173] width 1021 height 22
click at [610, 177] on span "Today" at bounding box center [628, 173] width 37 height 23
click at [888, 171] on div "Today Wed 01-10-2025" at bounding box center [712, 173] width 1021 height 22
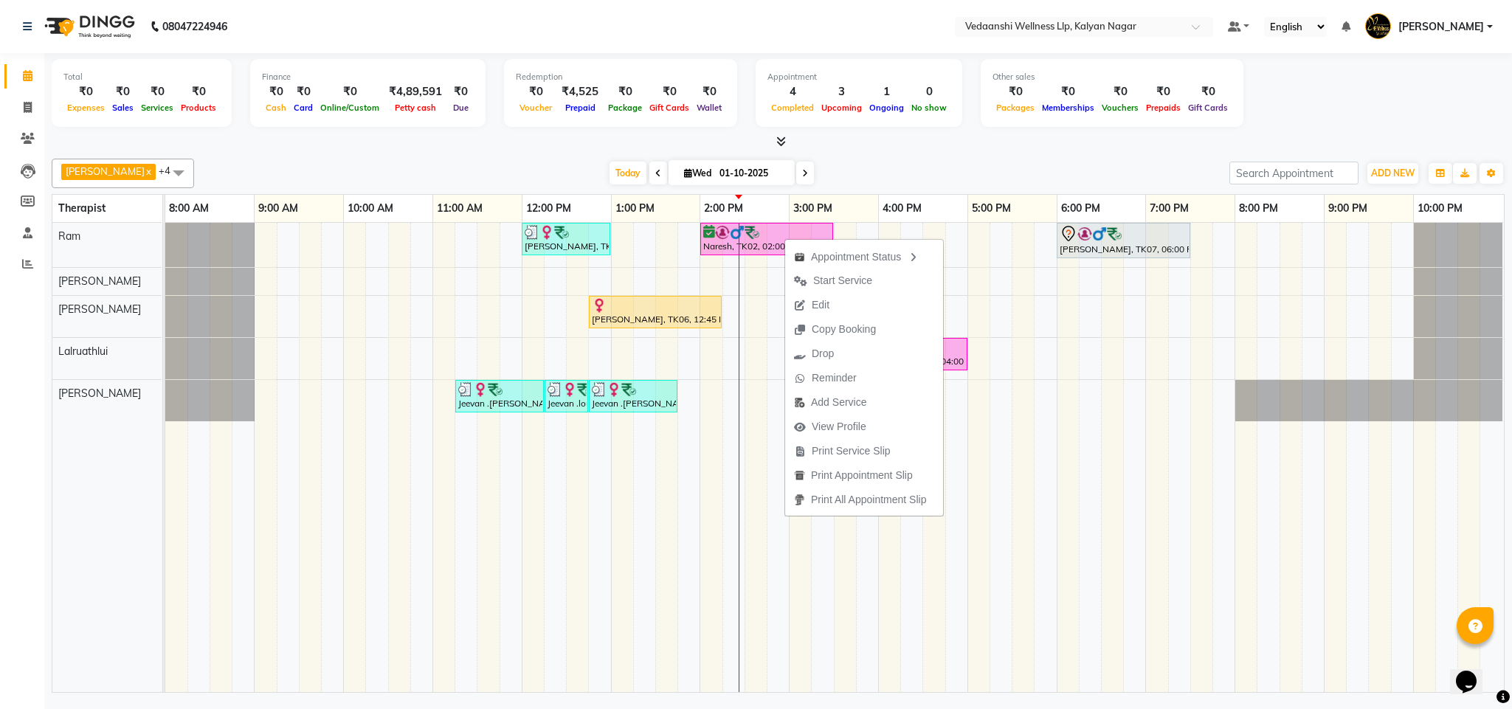
drag, startPoint x: 830, startPoint y: 357, endPoint x: 784, endPoint y: 346, distance: 47.6
click at [785, 346] on ul "Appointment Status Start Service Edit Copy Booking Drop Reminder Add Service Vi…" at bounding box center [864, 378] width 159 height 278
click at [828, 359] on span "Drop" at bounding box center [823, 354] width 22 height 16
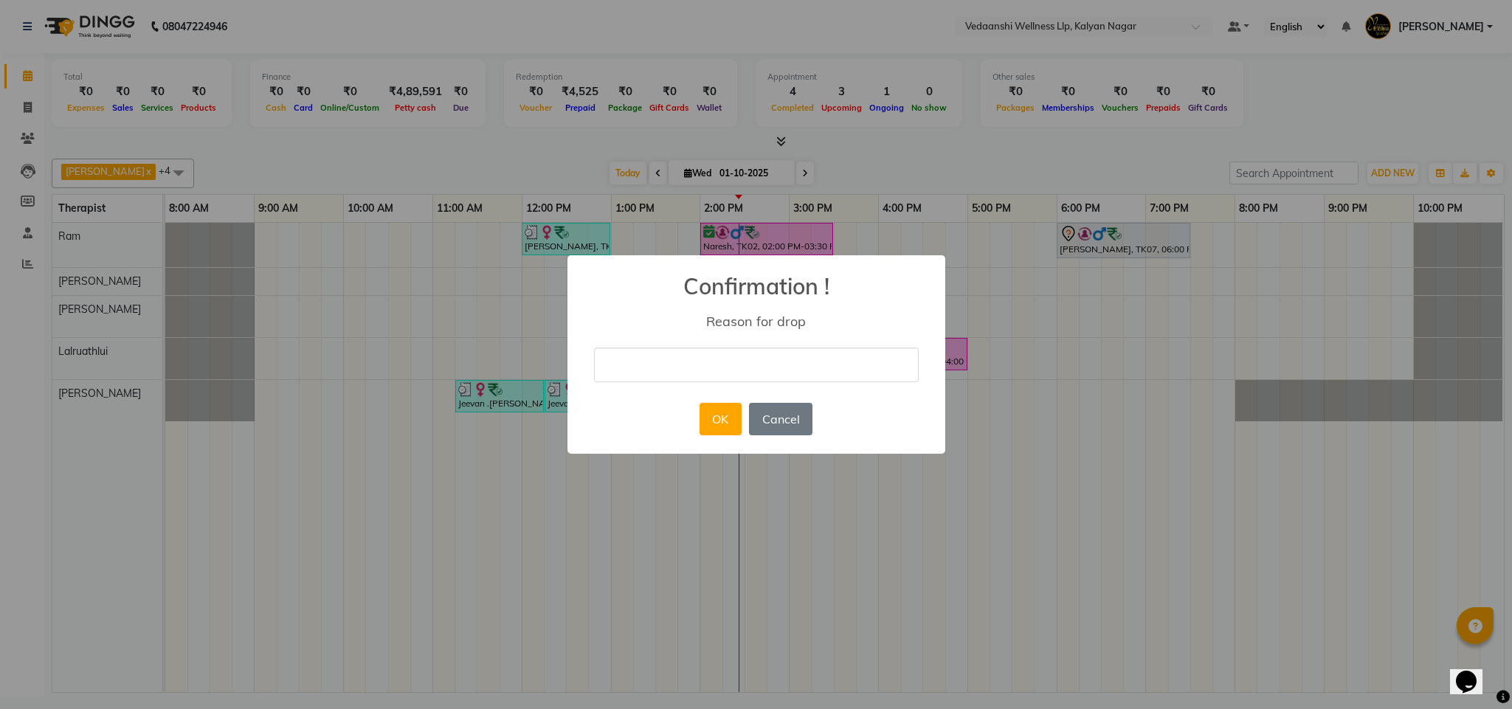
click at [716, 368] on input "text" at bounding box center [756, 365] width 325 height 35
type input "ugy"
click at [645, 408] on div "× Confirmation ! Reason for drop ugy OK No Cancel" at bounding box center [757, 354] width 378 height 199
click at [729, 419] on button "OK" at bounding box center [721, 419] width 42 height 32
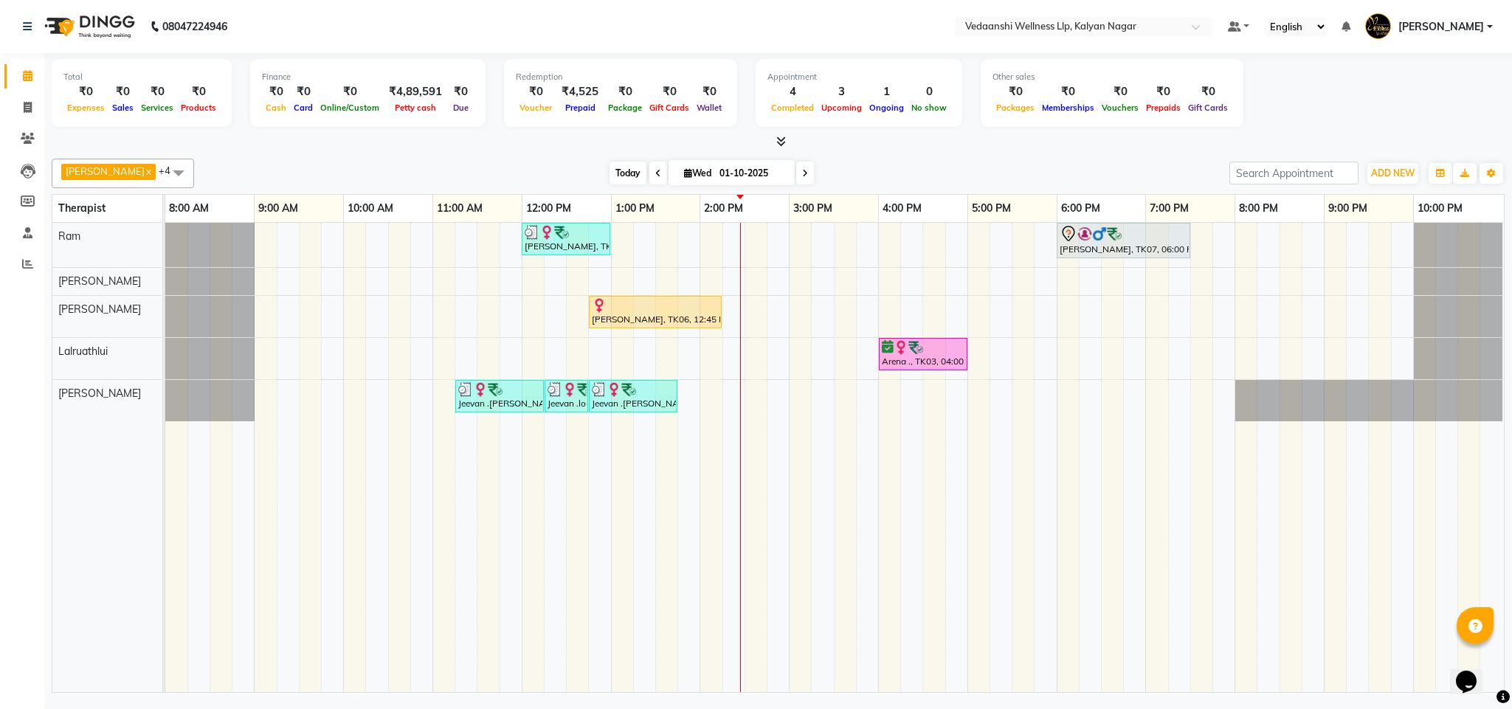
click at [610, 171] on span "Today" at bounding box center [628, 173] width 37 height 23
click at [610, 173] on span "Today" at bounding box center [628, 173] width 37 height 23
click at [610, 176] on span "Today" at bounding box center [628, 173] width 37 height 23
click at [654, 320] on div "[PERSON_NAME], TK06, 12:45 PM-02:15 PM, Deep Relaxation" at bounding box center [656, 312] width 130 height 28
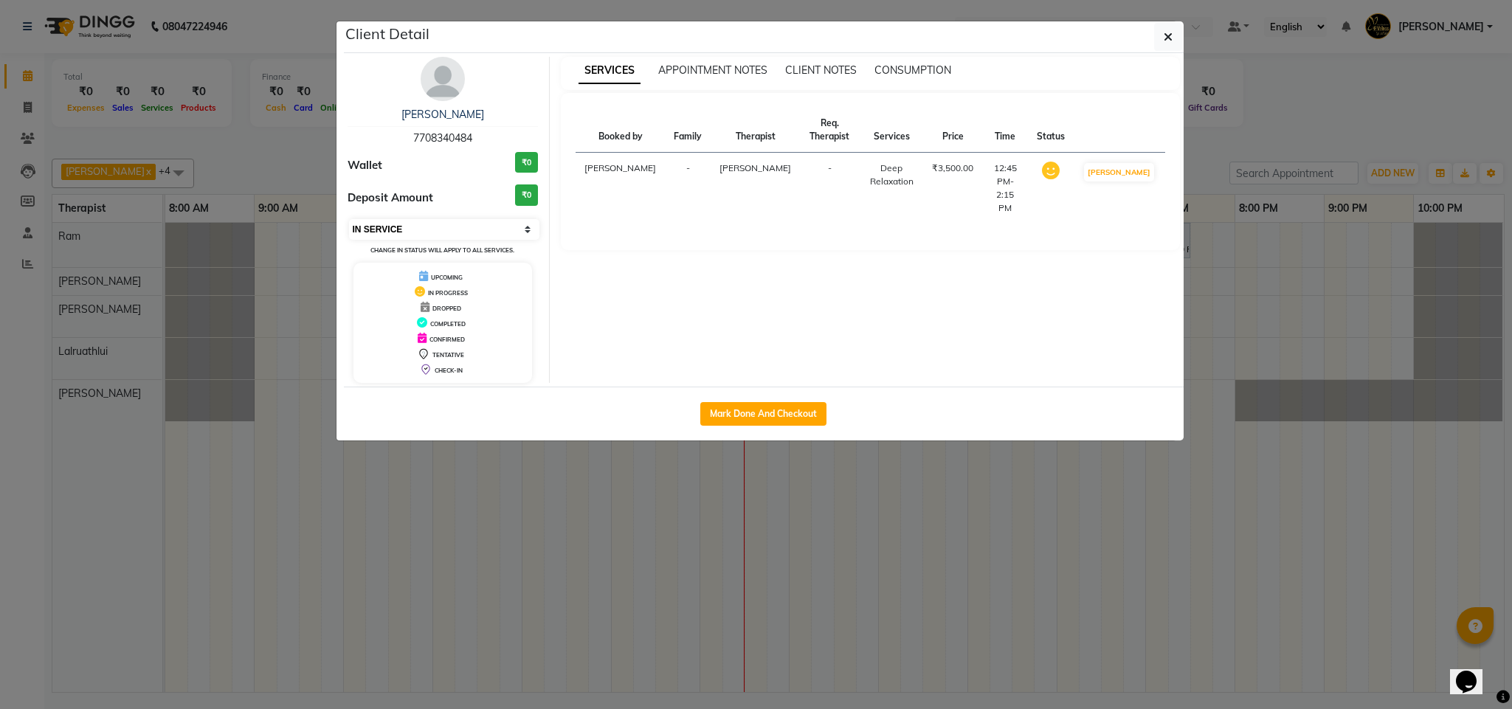
click at [441, 230] on select "Select IN SERVICE CONFIRMED TENTATIVE CHECK IN MARK DONE DROPPED UPCOMING" at bounding box center [444, 229] width 191 height 21
select select "3"
click at [349, 220] on select "Select IN SERVICE CONFIRMED TENTATIVE CHECK IN MARK DONE DROPPED UPCOMING" at bounding box center [444, 229] width 191 height 21
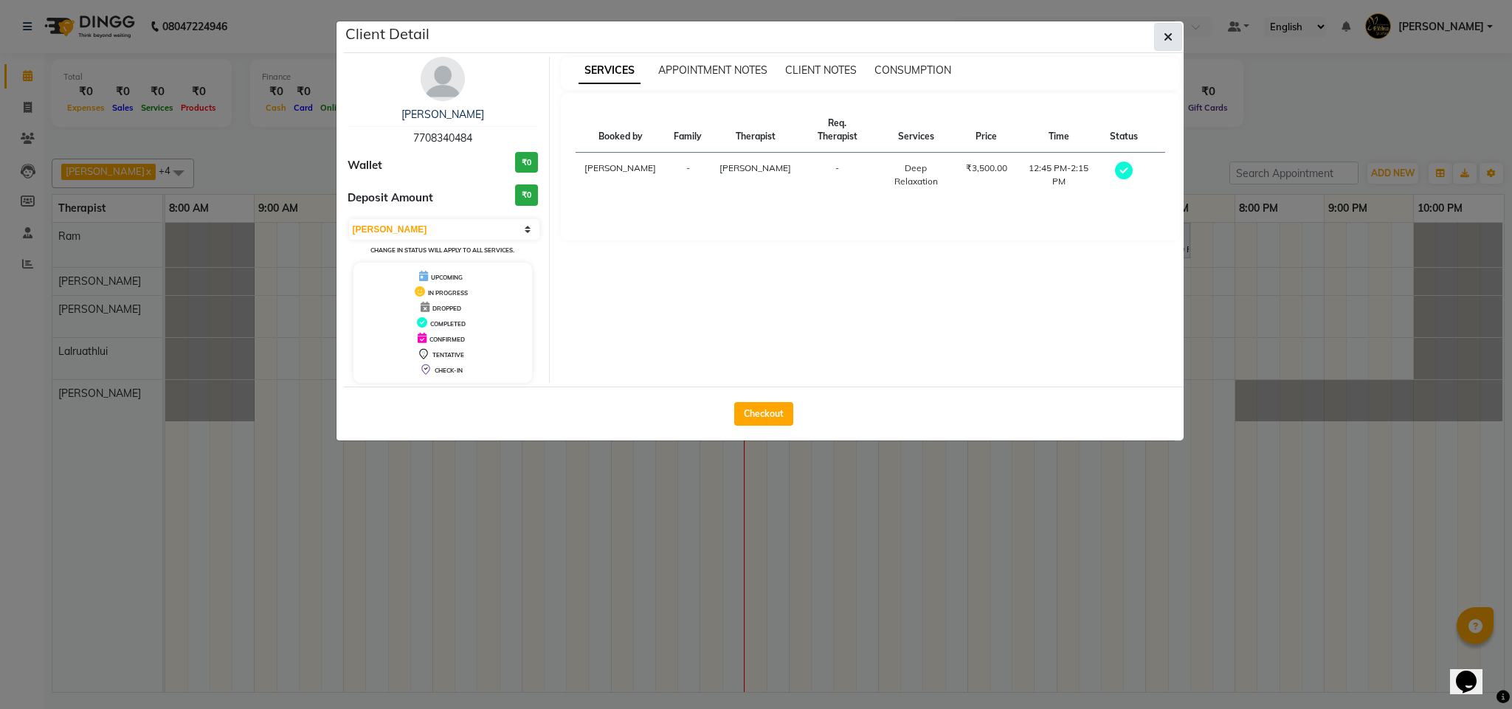
click at [1170, 45] on button "button" at bounding box center [1168, 37] width 28 height 28
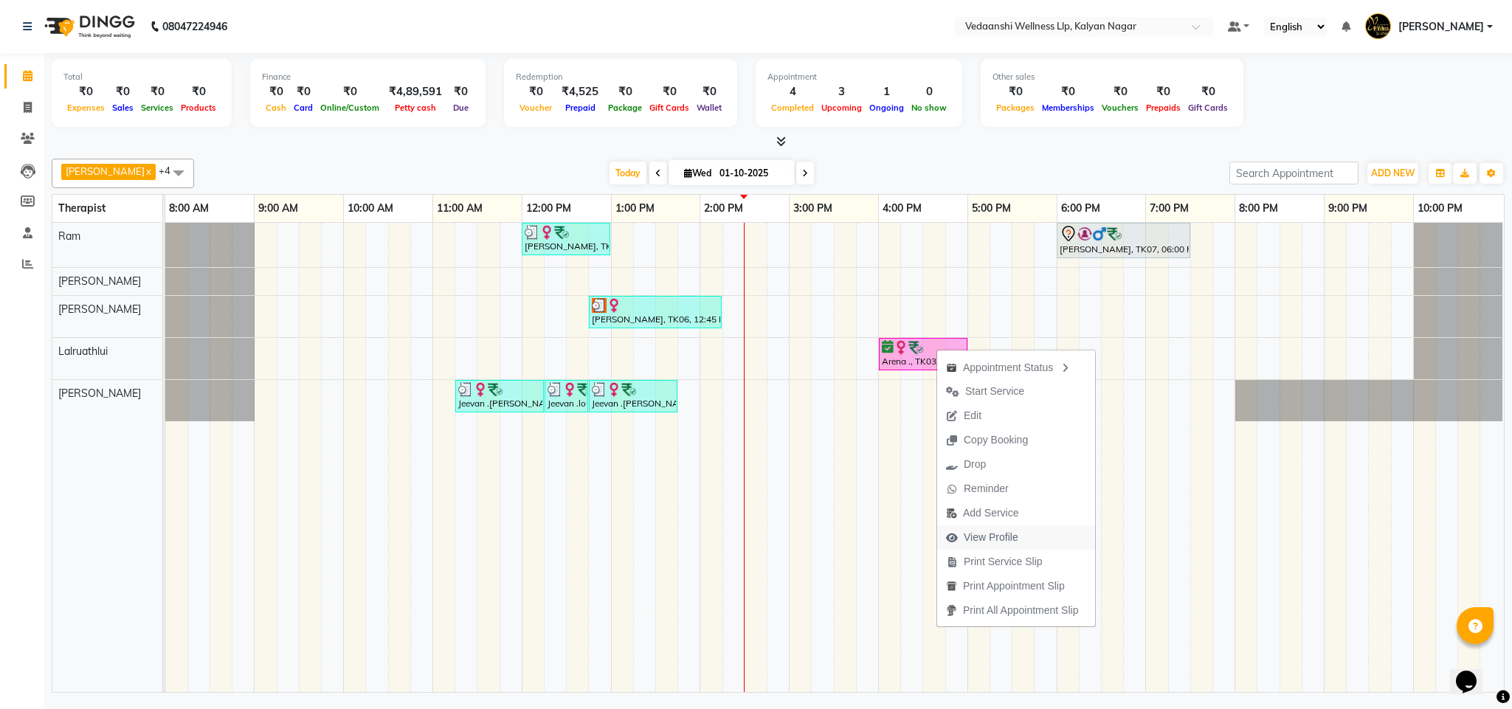
click at [977, 538] on span "View Profile" at bounding box center [991, 538] width 55 height 16
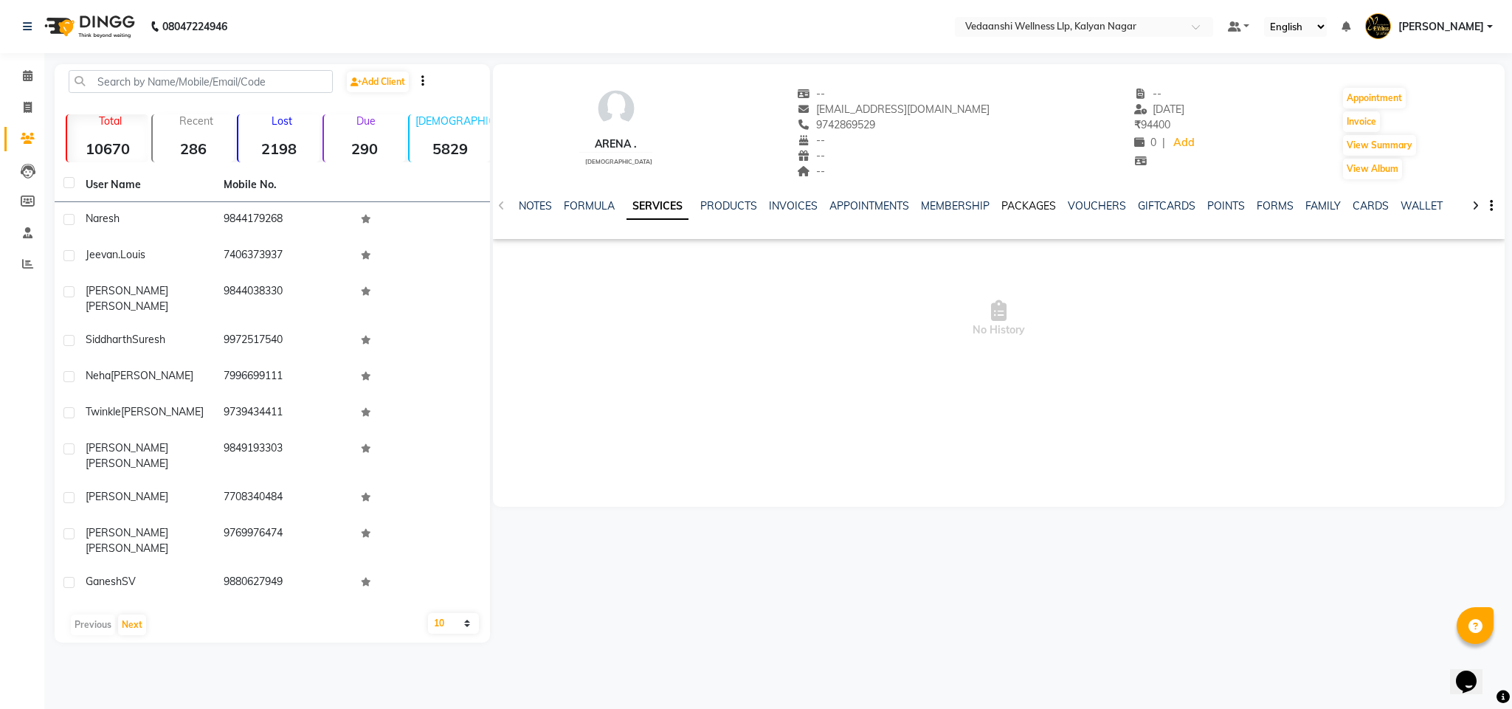
click at [1028, 204] on link "PACKAGES" at bounding box center [1029, 205] width 55 height 13
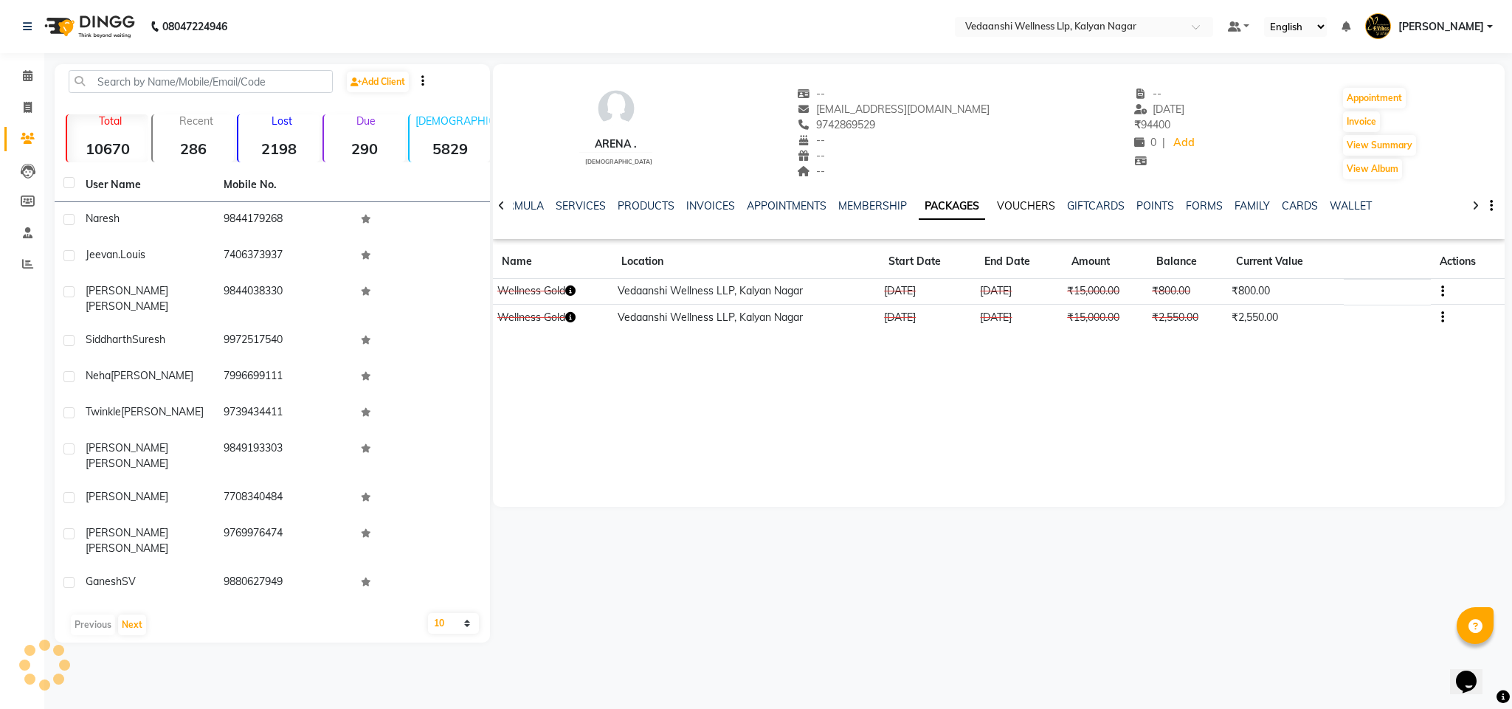
click at [1028, 204] on link "VOUCHERS" at bounding box center [1026, 205] width 58 height 13
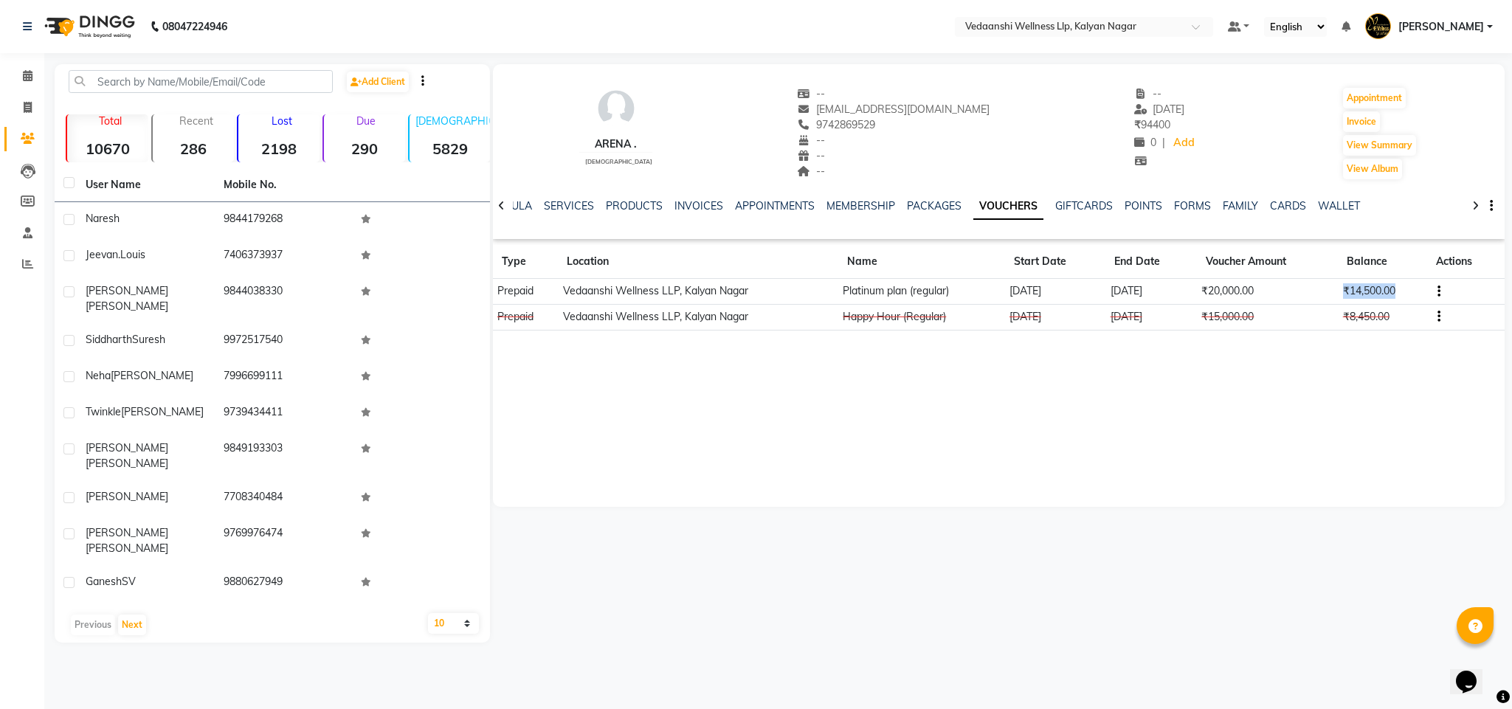
drag, startPoint x: 1338, startPoint y: 288, endPoint x: 1416, endPoint y: 291, distance: 78.3
click at [1416, 291] on td "₹14,500.00" at bounding box center [1382, 292] width 89 height 26
click at [1356, 386] on div "Arena . female -- arenla.j@gmail.com 9742869529 -- -- -- -- 06-09-2025 ₹ 94400 …" at bounding box center [999, 285] width 1013 height 443
drag, startPoint x: 1380, startPoint y: 286, endPoint x: 1343, endPoint y: 279, distance: 38.4
click at [1343, 279] on td "₹14,500.00" at bounding box center [1382, 292] width 89 height 26
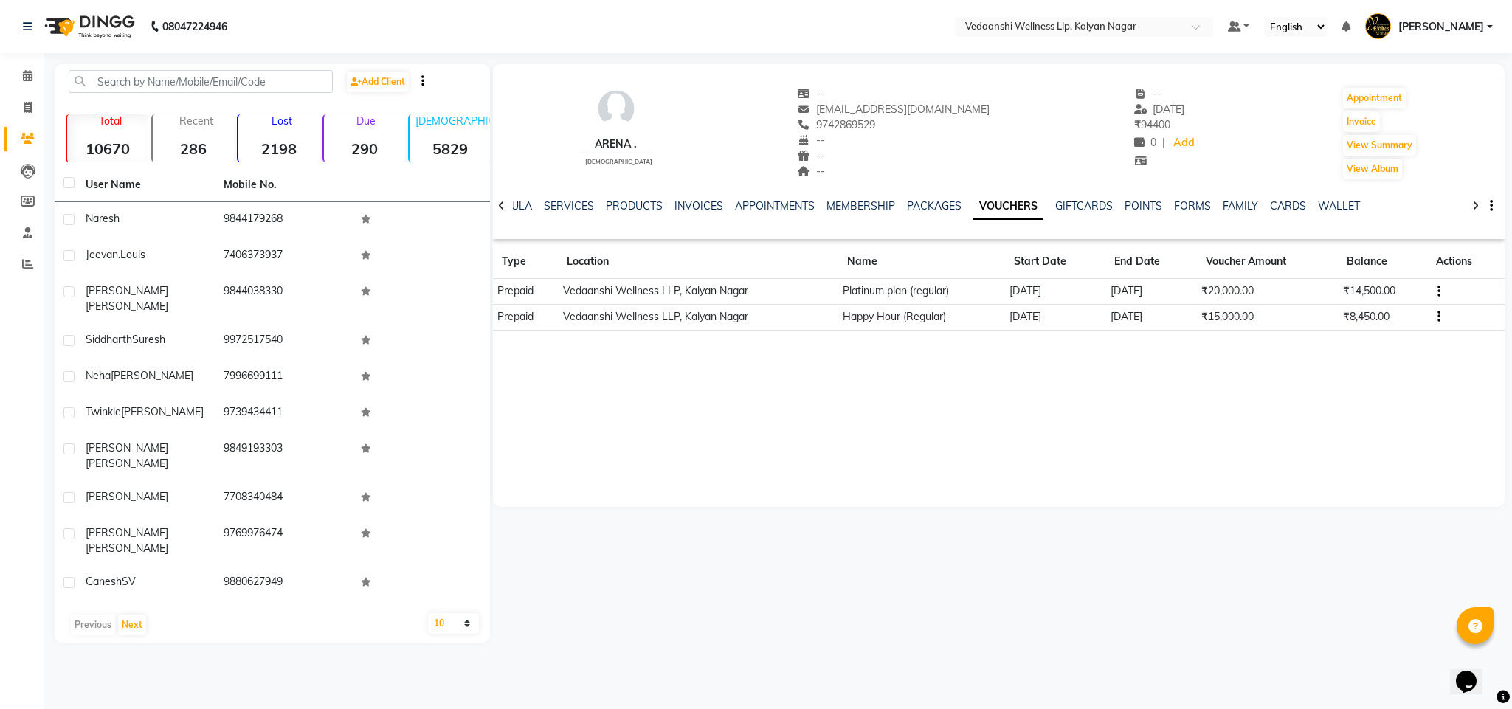
click at [1311, 392] on div "Arena . female -- arenla.j@gmail.com 9742869529 -- -- -- -- 06-09-2025 ₹ 94400 …" at bounding box center [999, 285] width 1013 height 443
click at [23, 76] on icon at bounding box center [28, 75] width 10 height 11
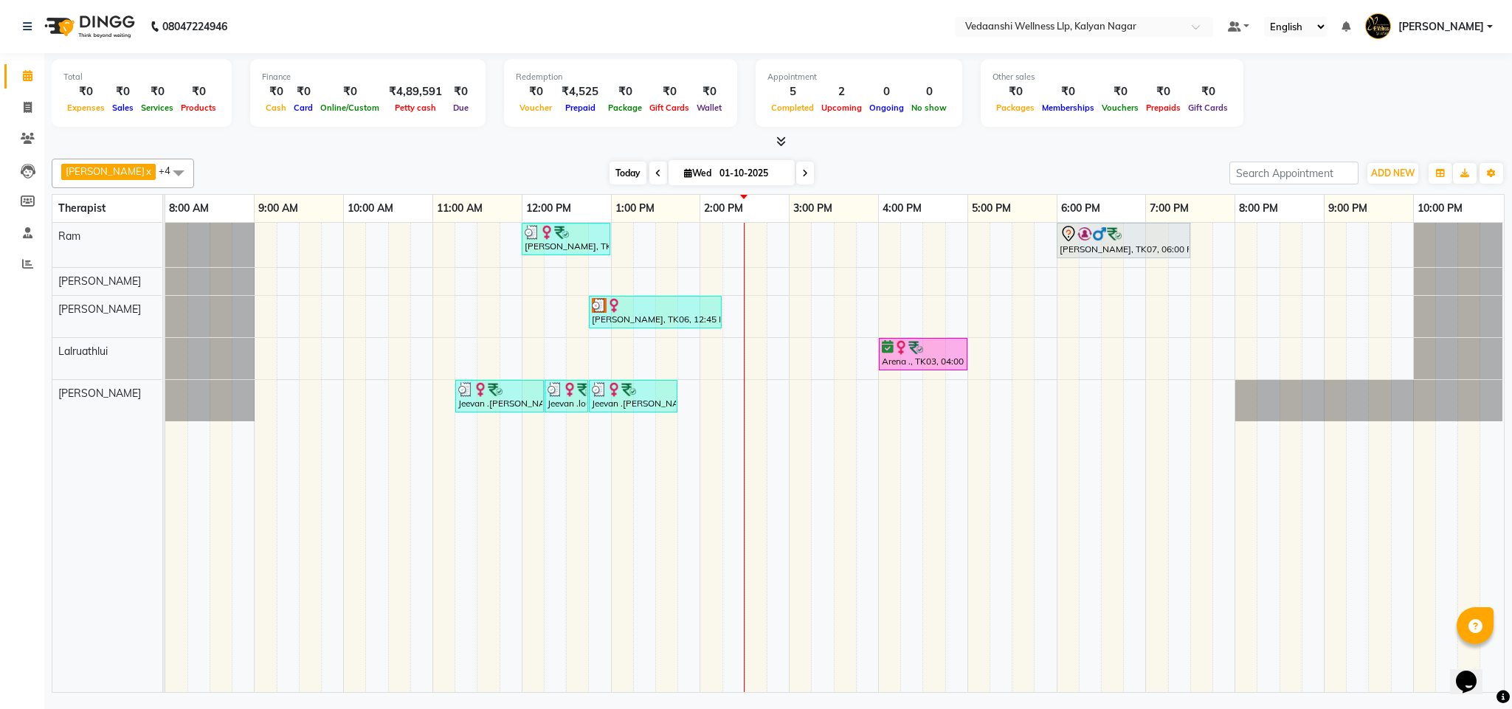
click at [610, 179] on span "Today" at bounding box center [628, 173] width 37 height 23
click at [802, 171] on icon at bounding box center [805, 173] width 6 height 9
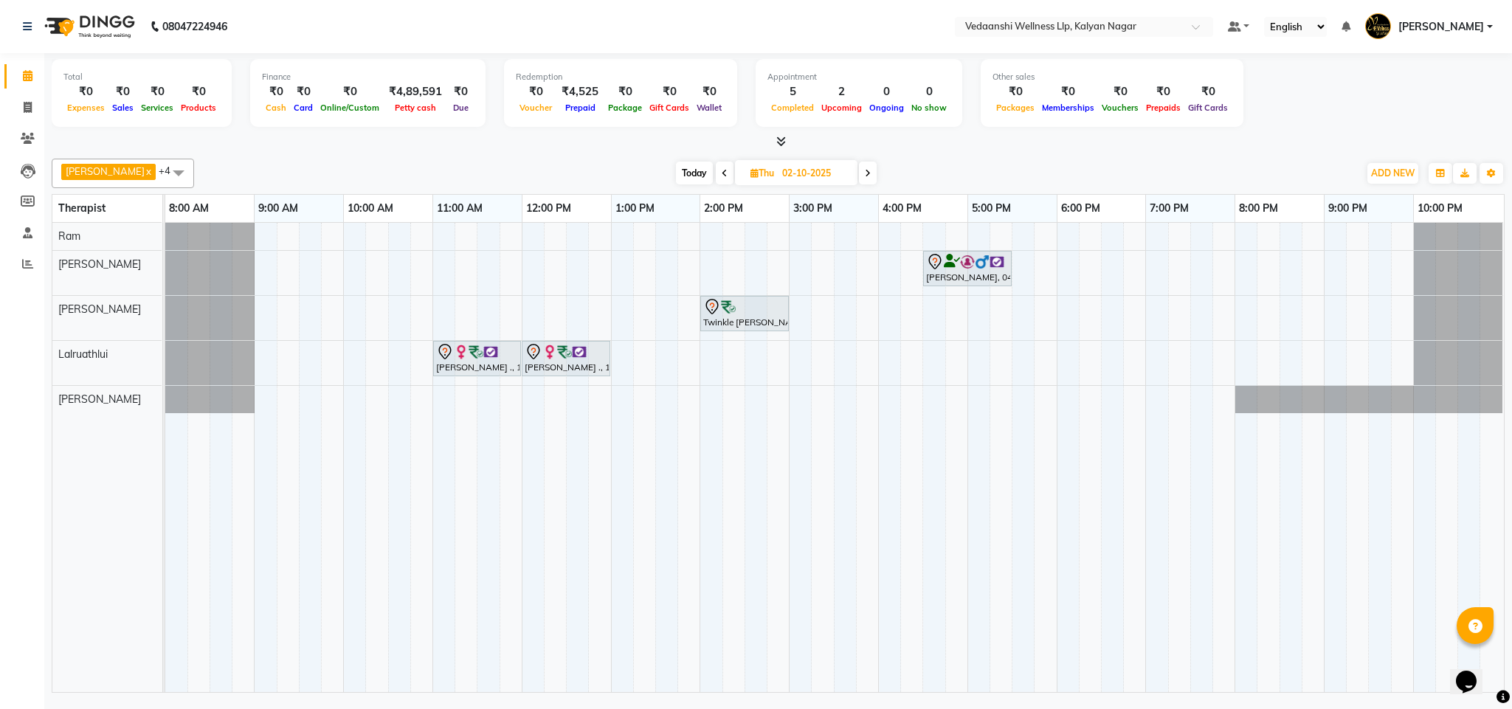
click at [859, 175] on span at bounding box center [868, 173] width 18 height 23
type input "03-10-2025"
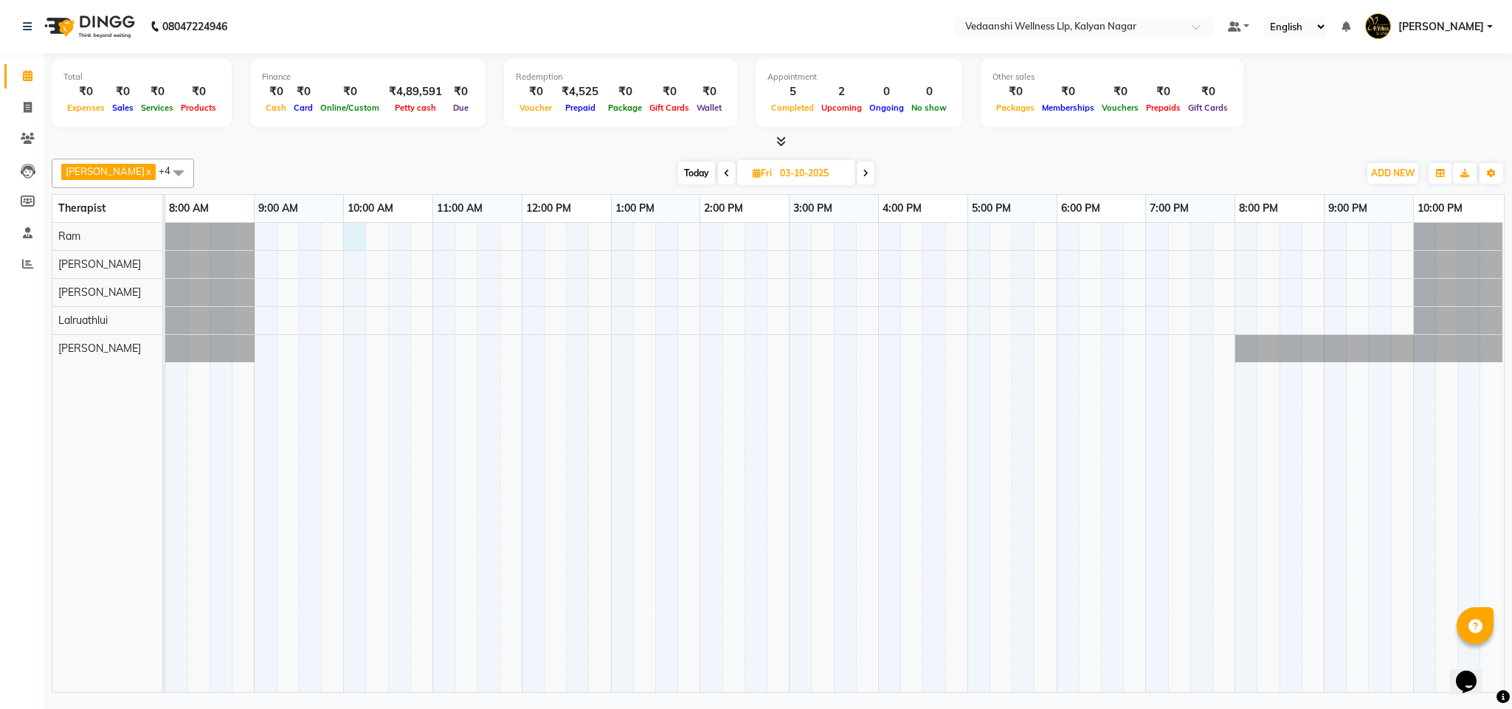
click at [354, 229] on div at bounding box center [834, 457] width 1339 height 469
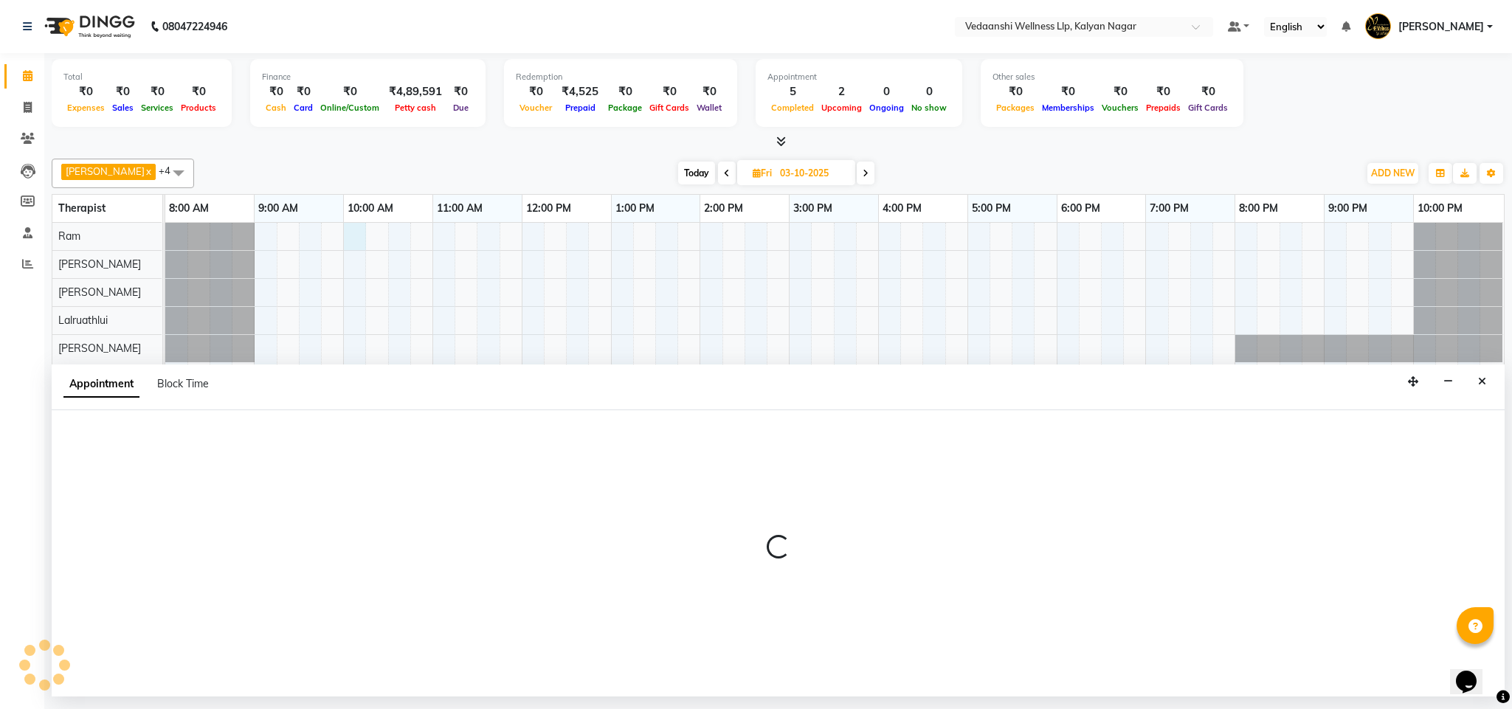
select select "67164"
select select "600"
select select "tentative"
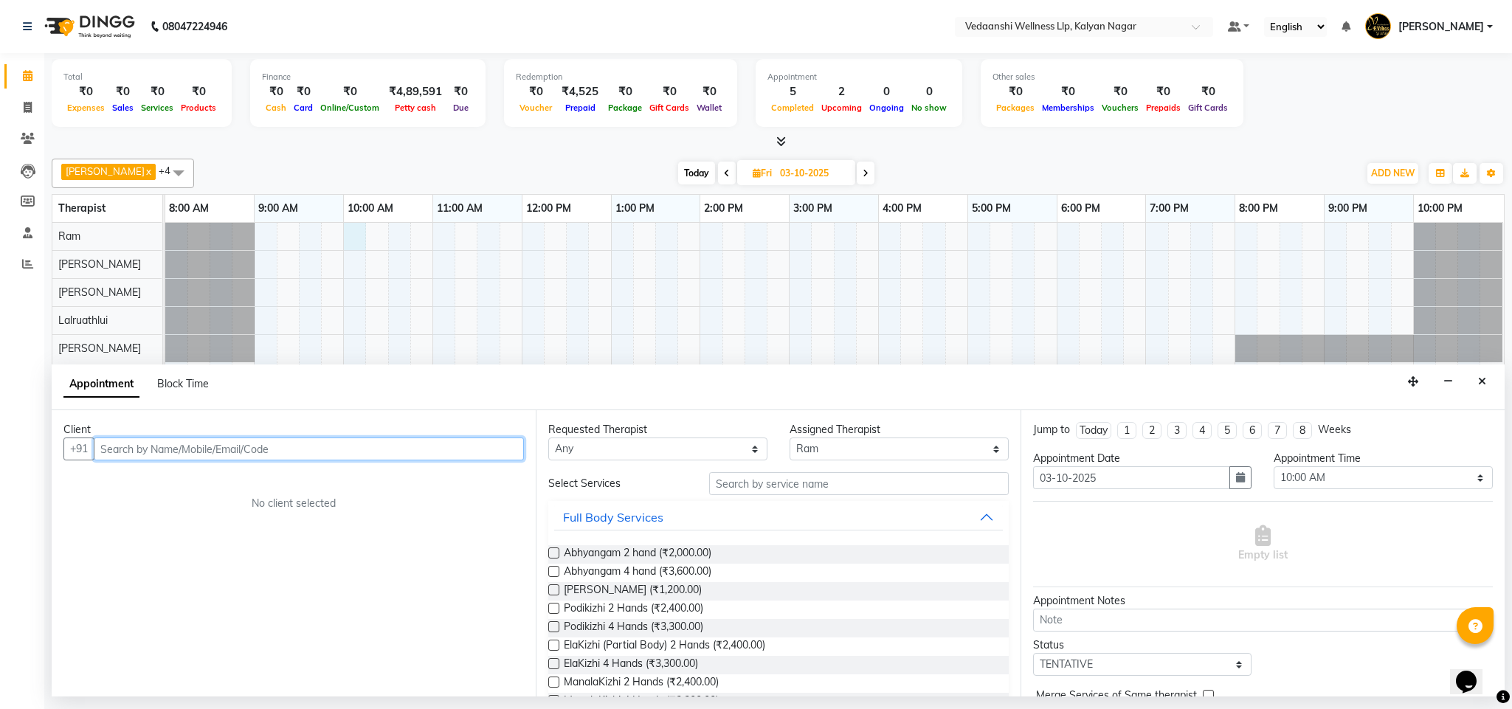
click at [238, 454] on input "text" at bounding box center [309, 449] width 430 height 23
click at [1478, 371] on button "Close" at bounding box center [1482, 382] width 21 height 23
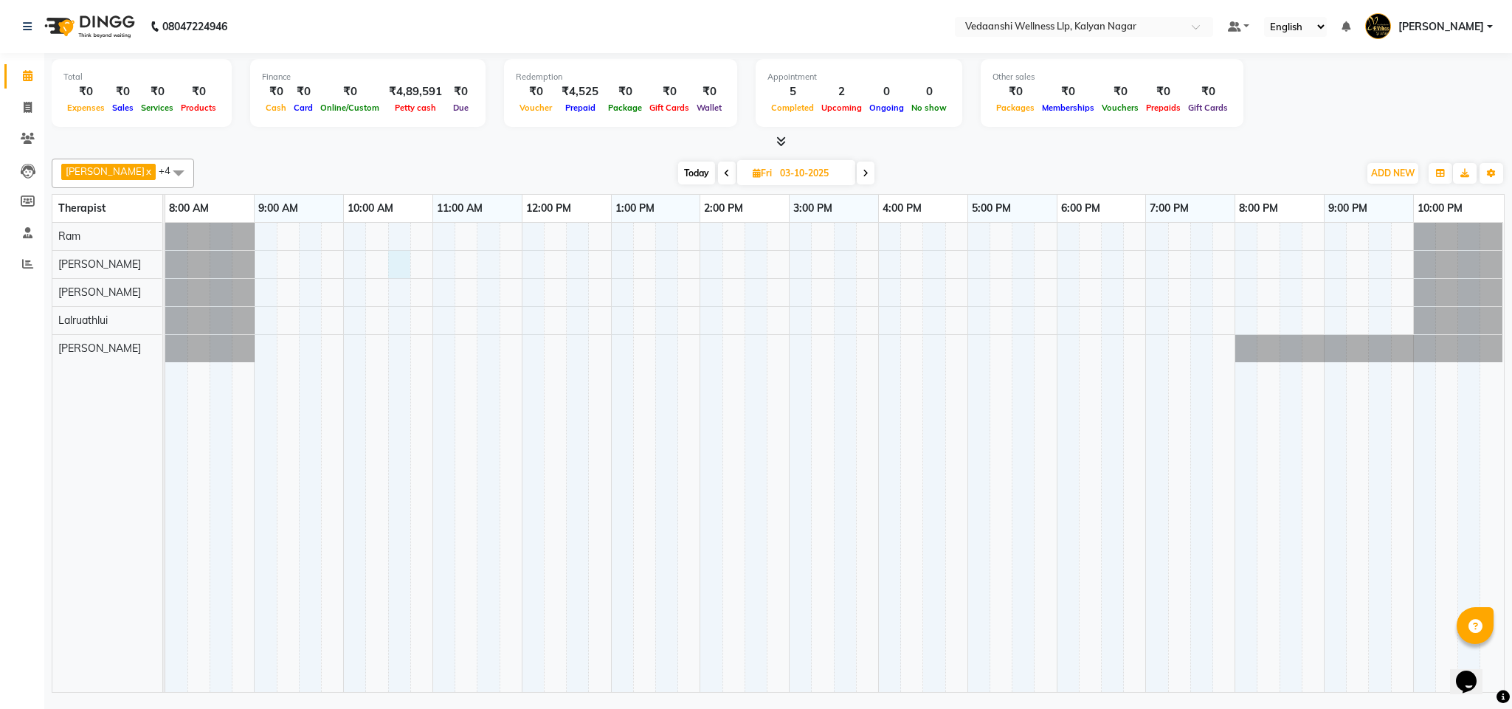
click at [396, 264] on div at bounding box center [834, 457] width 1339 height 469
select select "79390"
select select "630"
select select "tentative"
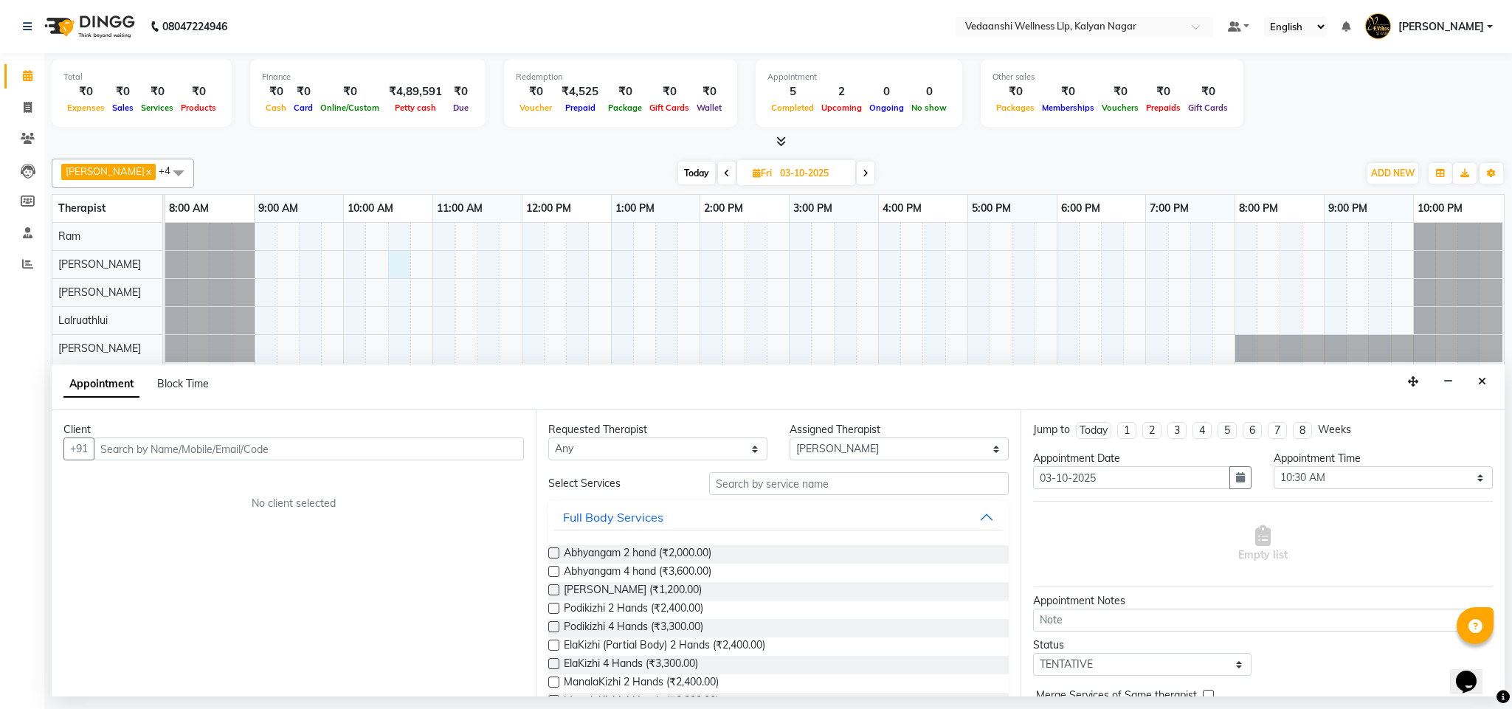
click at [324, 450] on input "text" at bounding box center [309, 449] width 430 height 23
click at [182, 485] on span "6366240" at bounding box center [174, 481] width 52 height 15
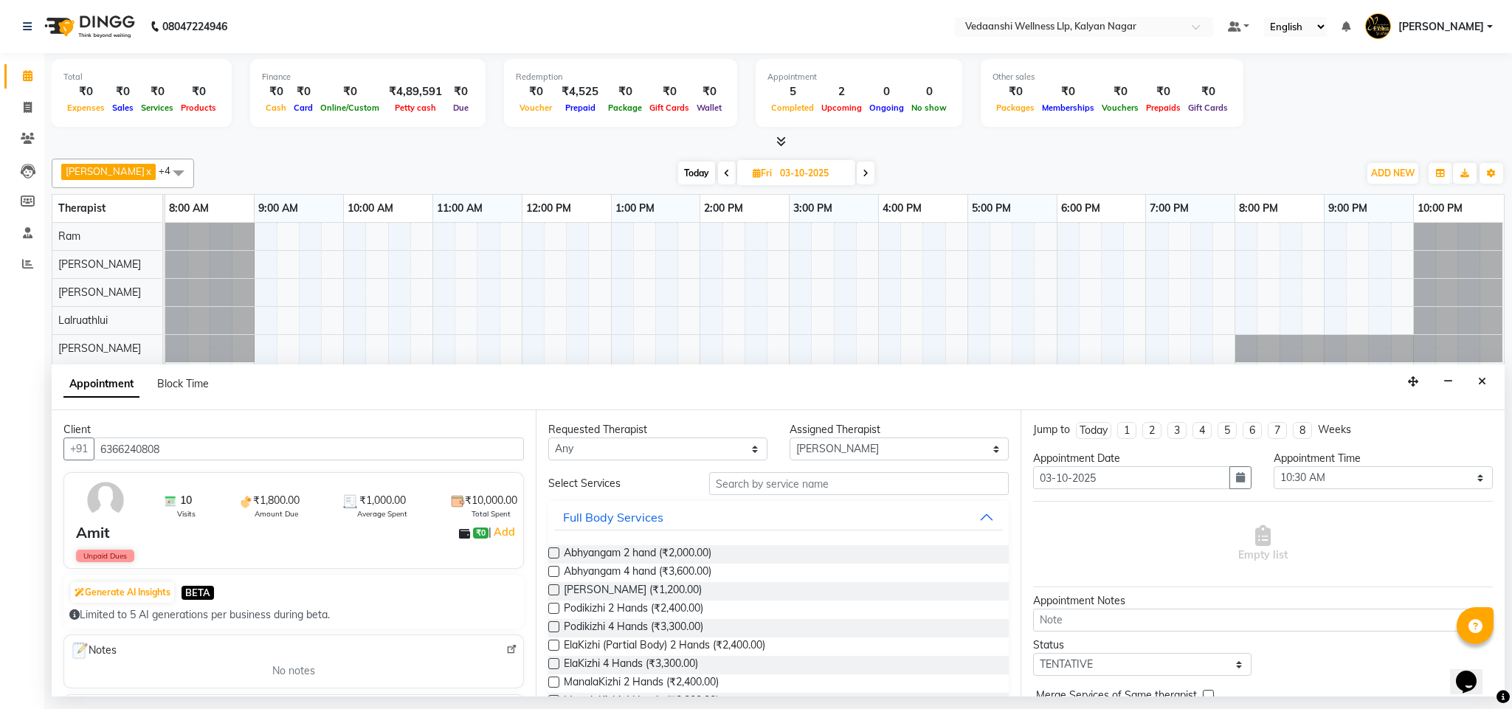
type input "6366240808"
click at [632, 452] on select "Any Amos Benjamin Jennifer Zoramsangi Lalruathlui Ram Rashika Khadse" at bounding box center [657, 449] width 219 height 23
select select "79390"
click at [548, 439] on select "Any Amos Benjamin Jennifer Zoramsangi Lalruathlui Ram Rashika Khadse" at bounding box center [657, 449] width 219 height 23
click at [736, 487] on input "text" at bounding box center [859, 483] width 300 height 23
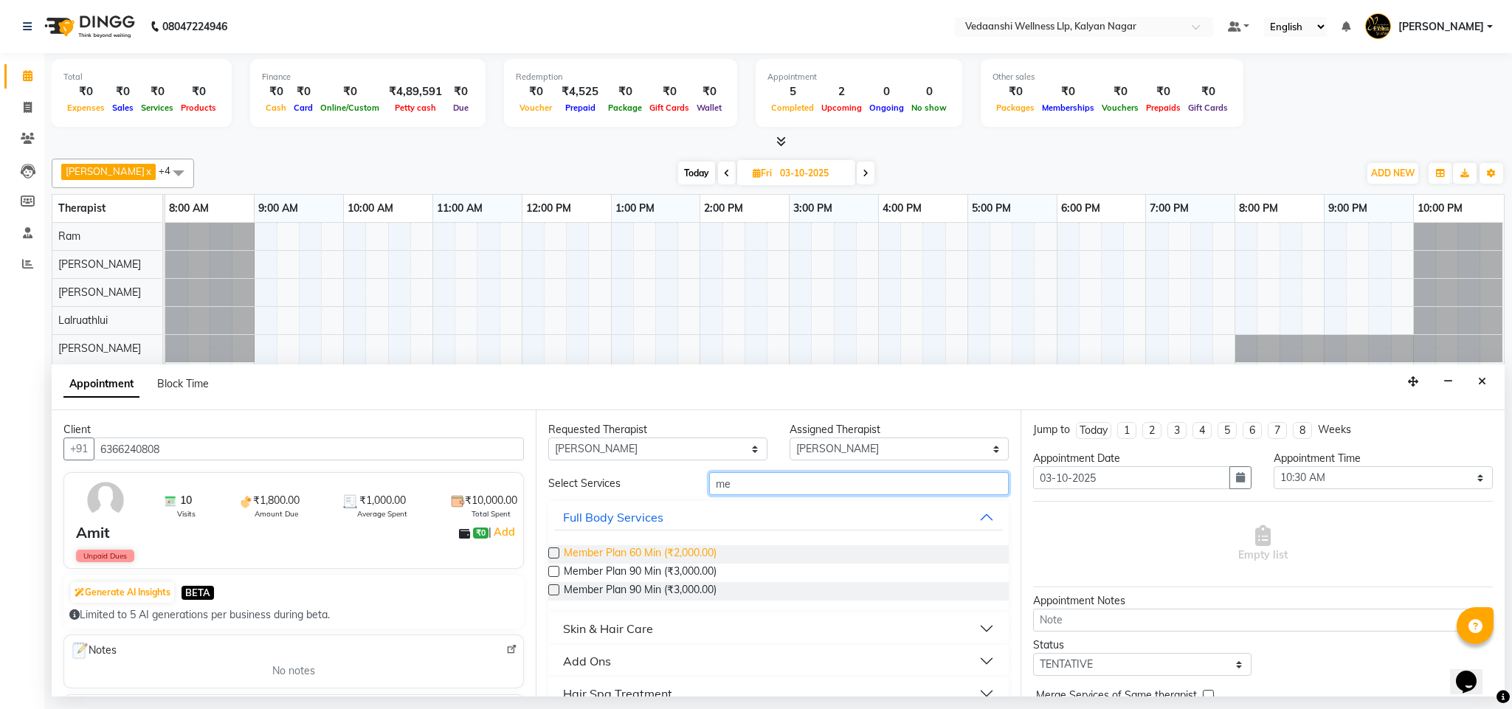
type input "me"
click at [694, 551] on span "Member Plan 60 Min (₹2,000.00)" at bounding box center [640, 555] width 153 height 18
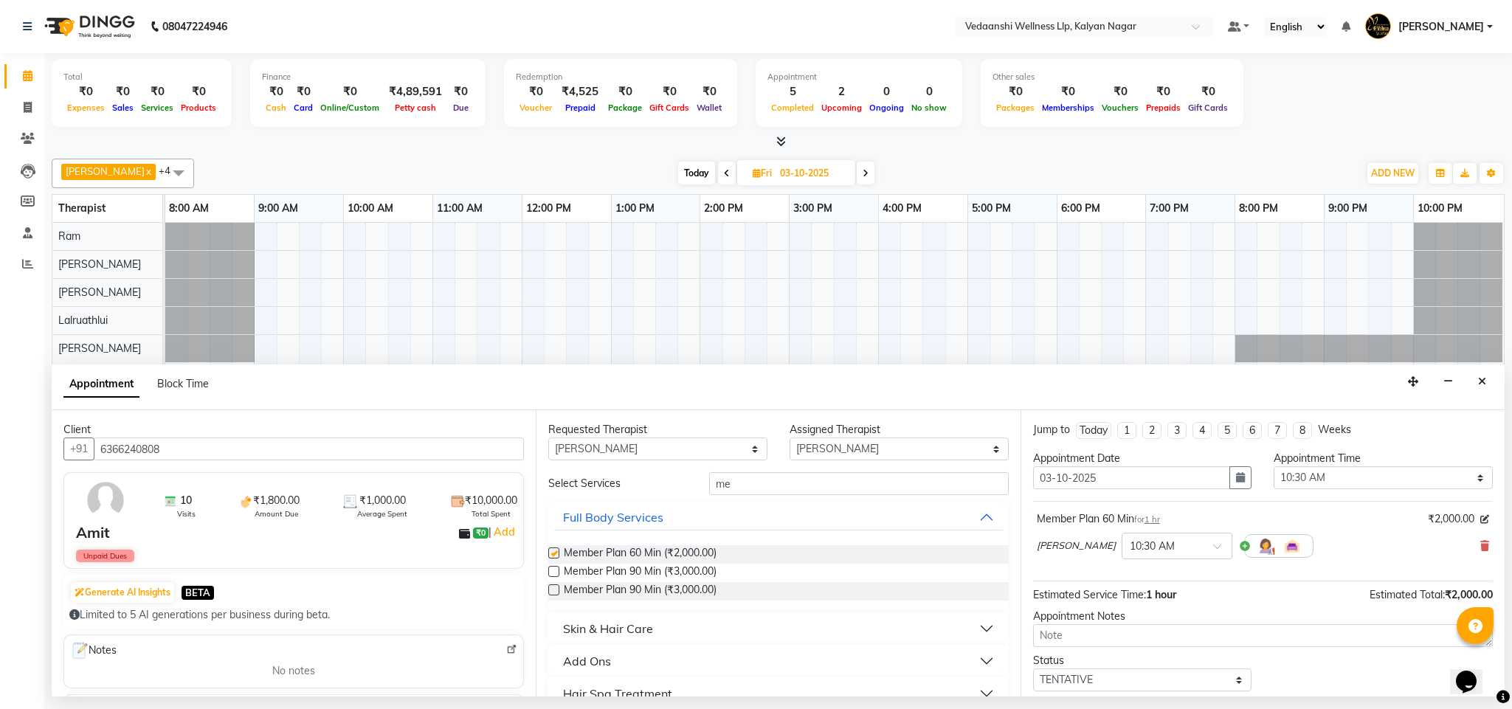
checkbox input "false"
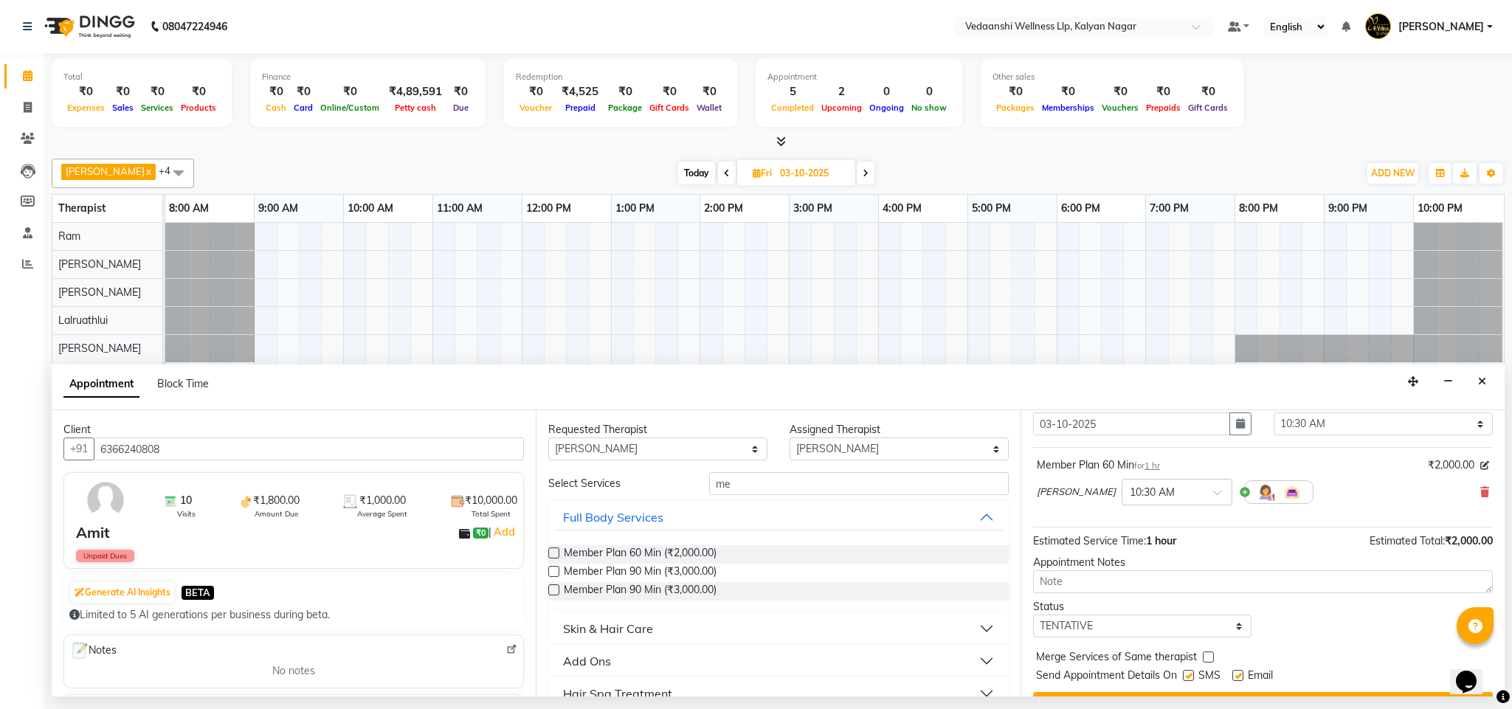
scroll to position [91, 0]
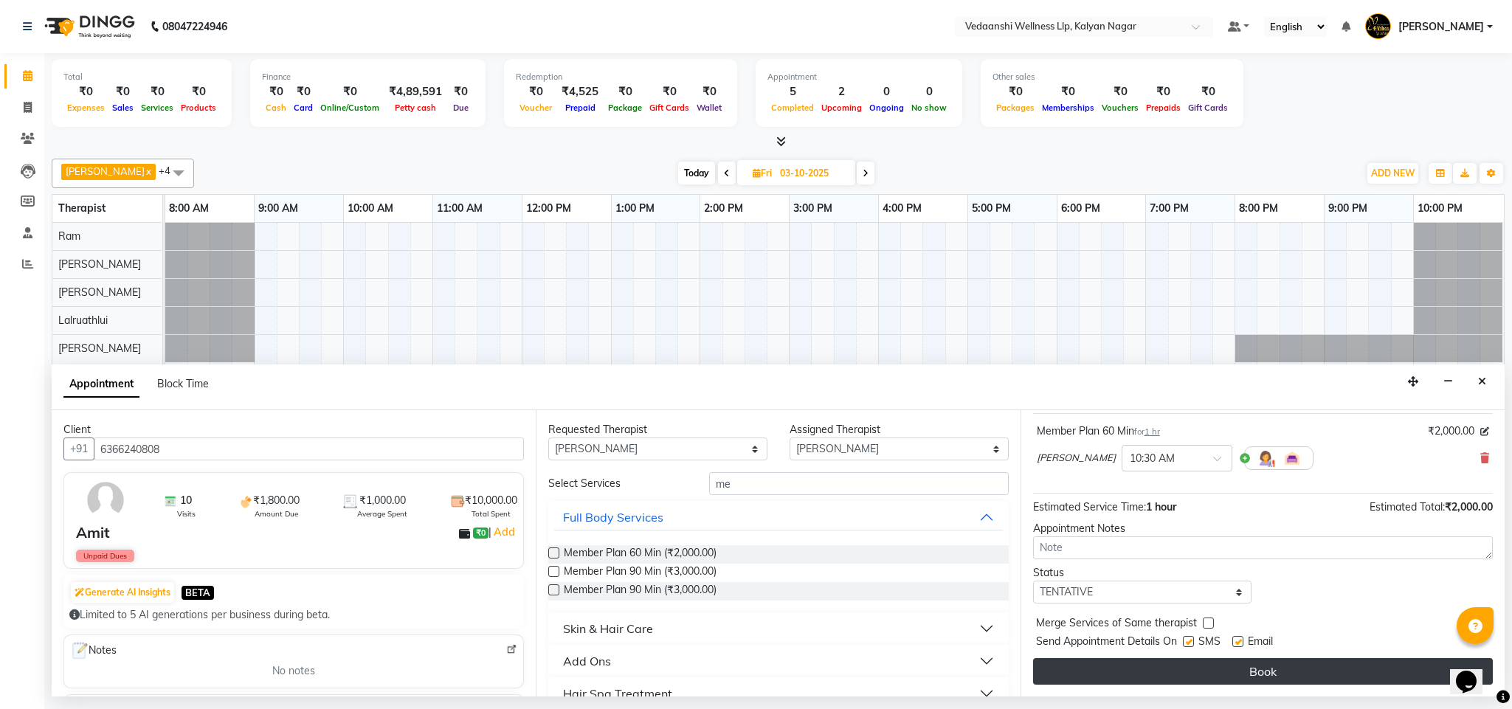
click at [1154, 684] on button "Book" at bounding box center [1263, 671] width 460 height 27
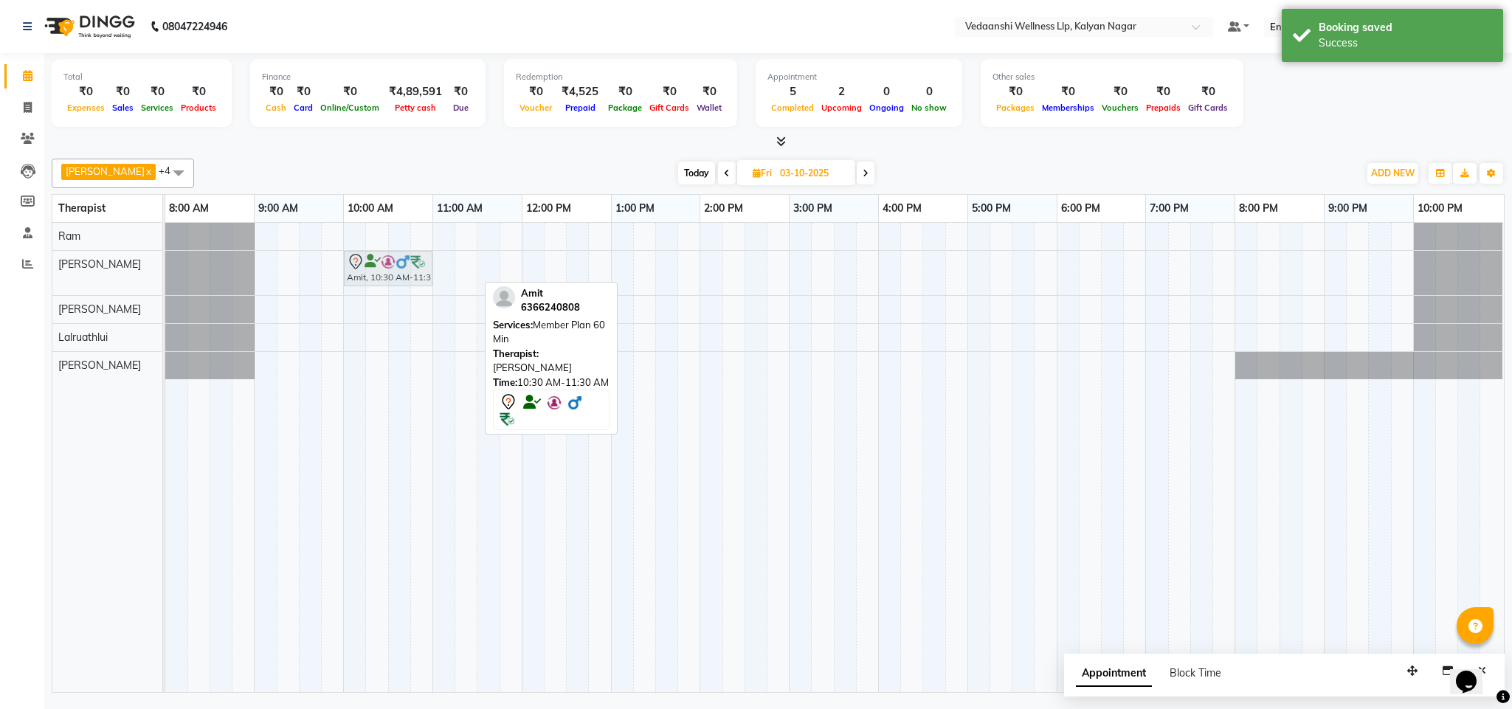
drag, startPoint x: 430, startPoint y: 266, endPoint x: 386, endPoint y: 269, distance: 44.4
click at [165, 269] on div "Amit, 10:30 AM-11:30 AM, Member Plan 60 Min Amit, 10:30 AM-11:30 AM, Member Pla…" at bounding box center [165, 273] width 0 height 44
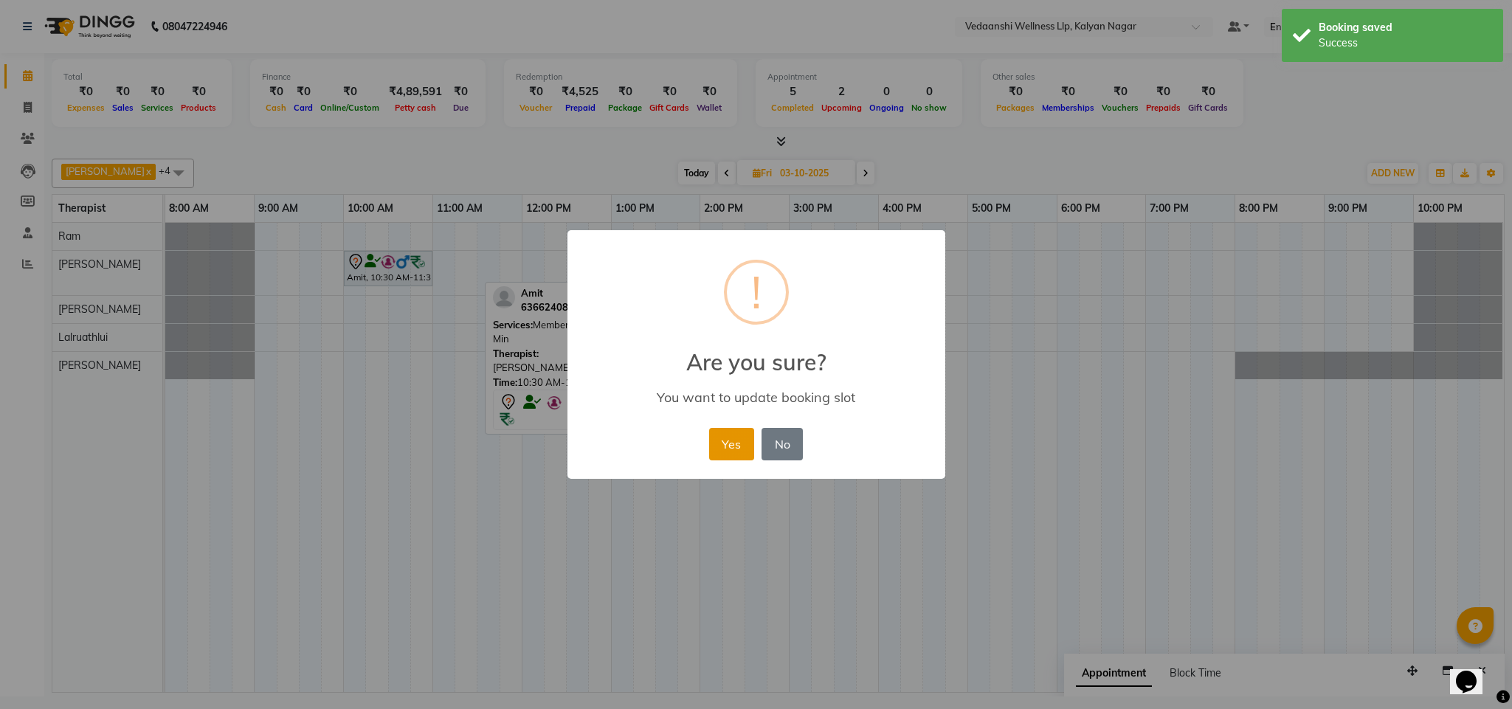
click at [726, 441] on button "Yes" at bounding box center [731, 444] width 45 height 32
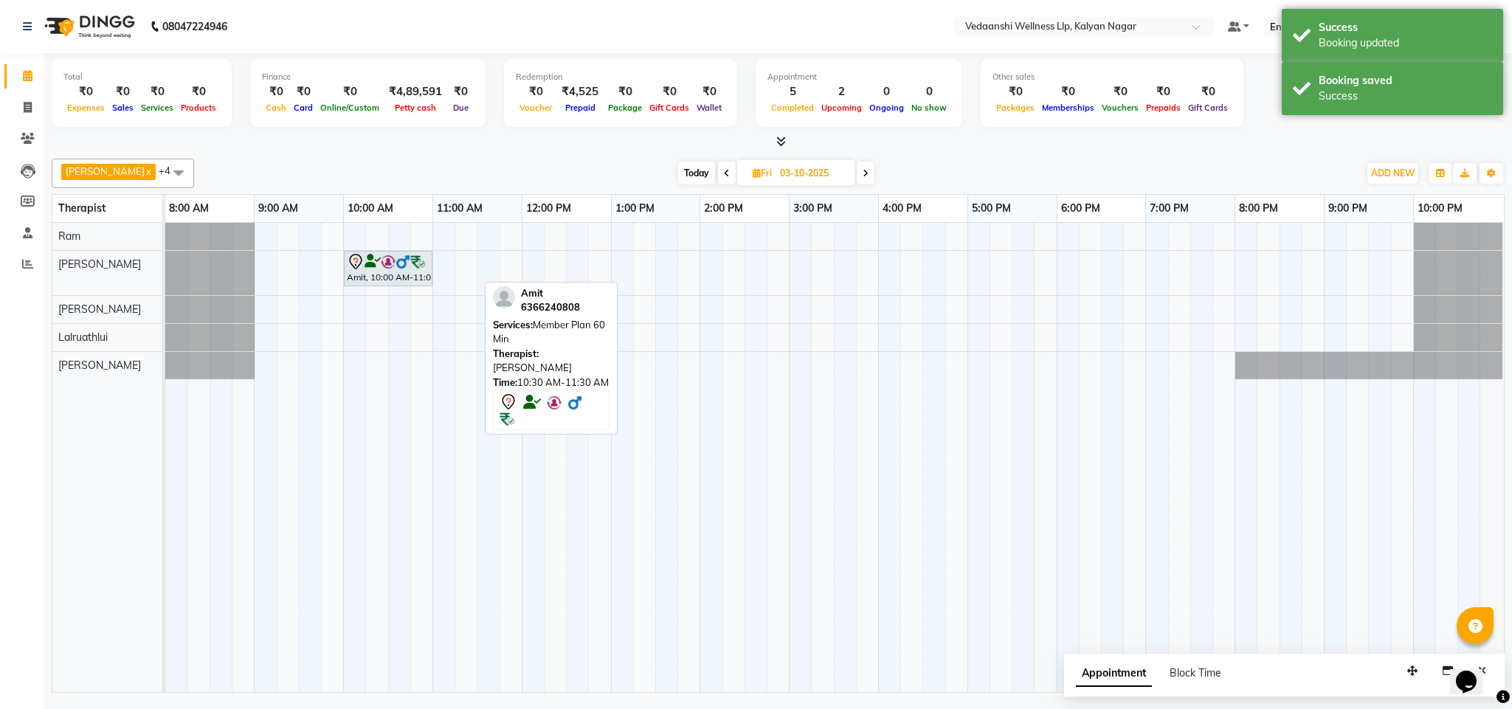
click at [678, 179] on span "Today" at bounding box center [696, 173] width 37 height 23
type input "01-10-2025"
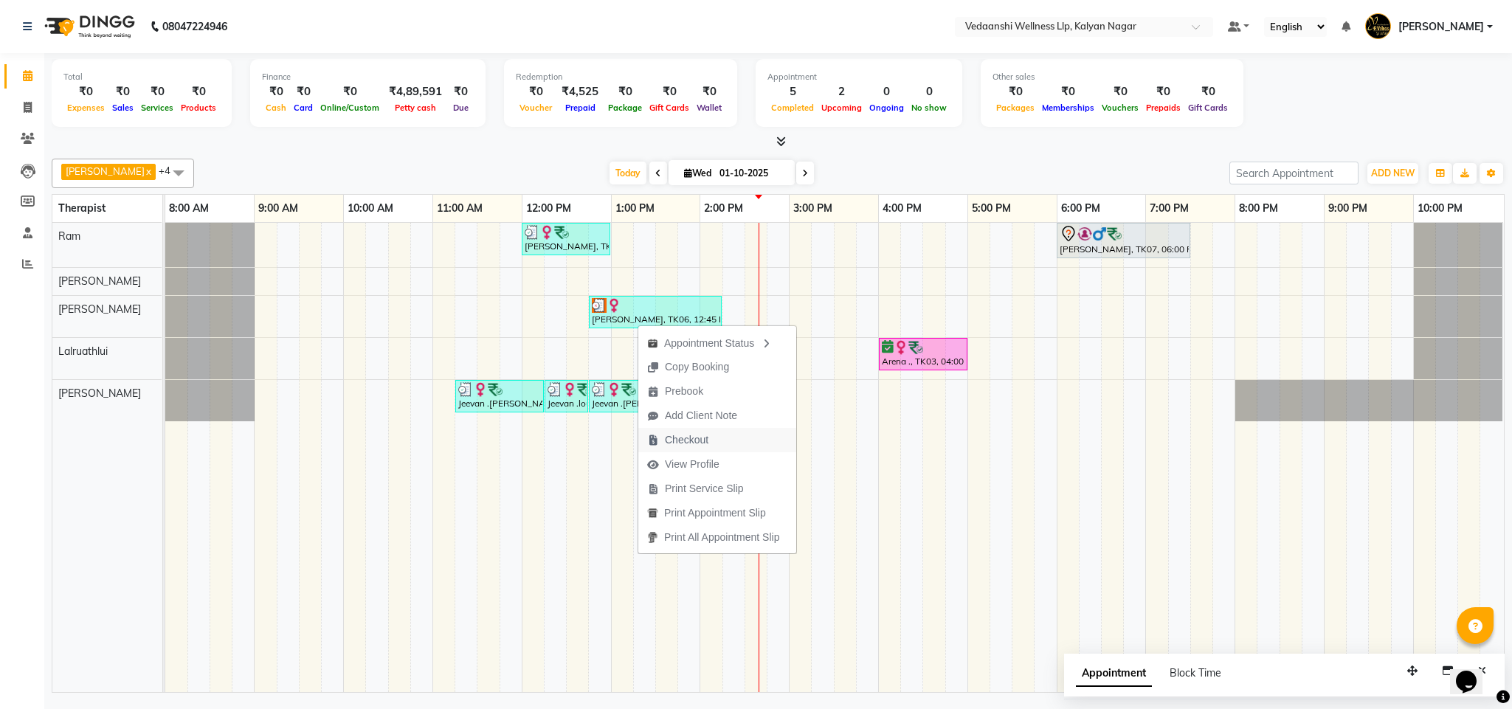
click at [705, 443] on span "Checkout" at bounding box center [687, 441] width 44 height 16
select select "service"
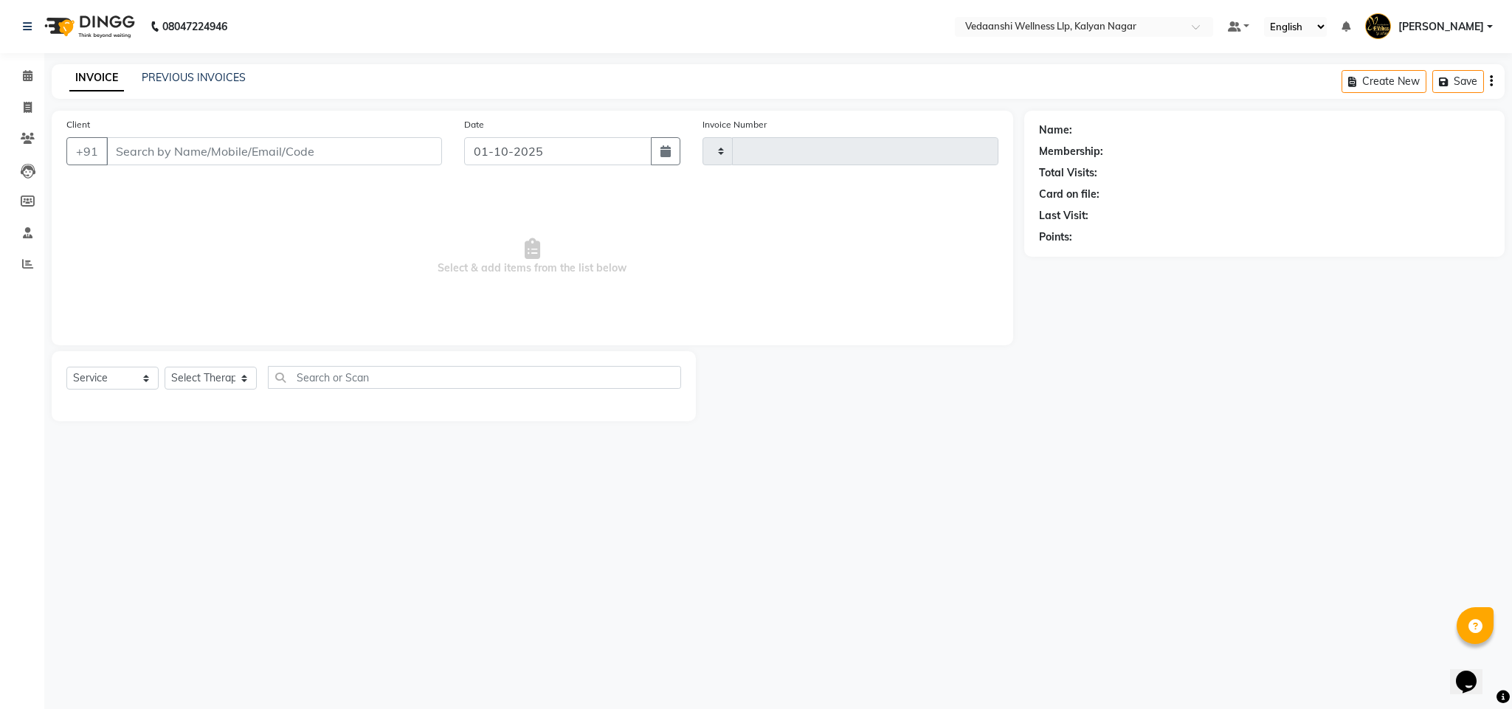
type input "1468"
select select "4293"
type input "7708340484"
select select "67322"
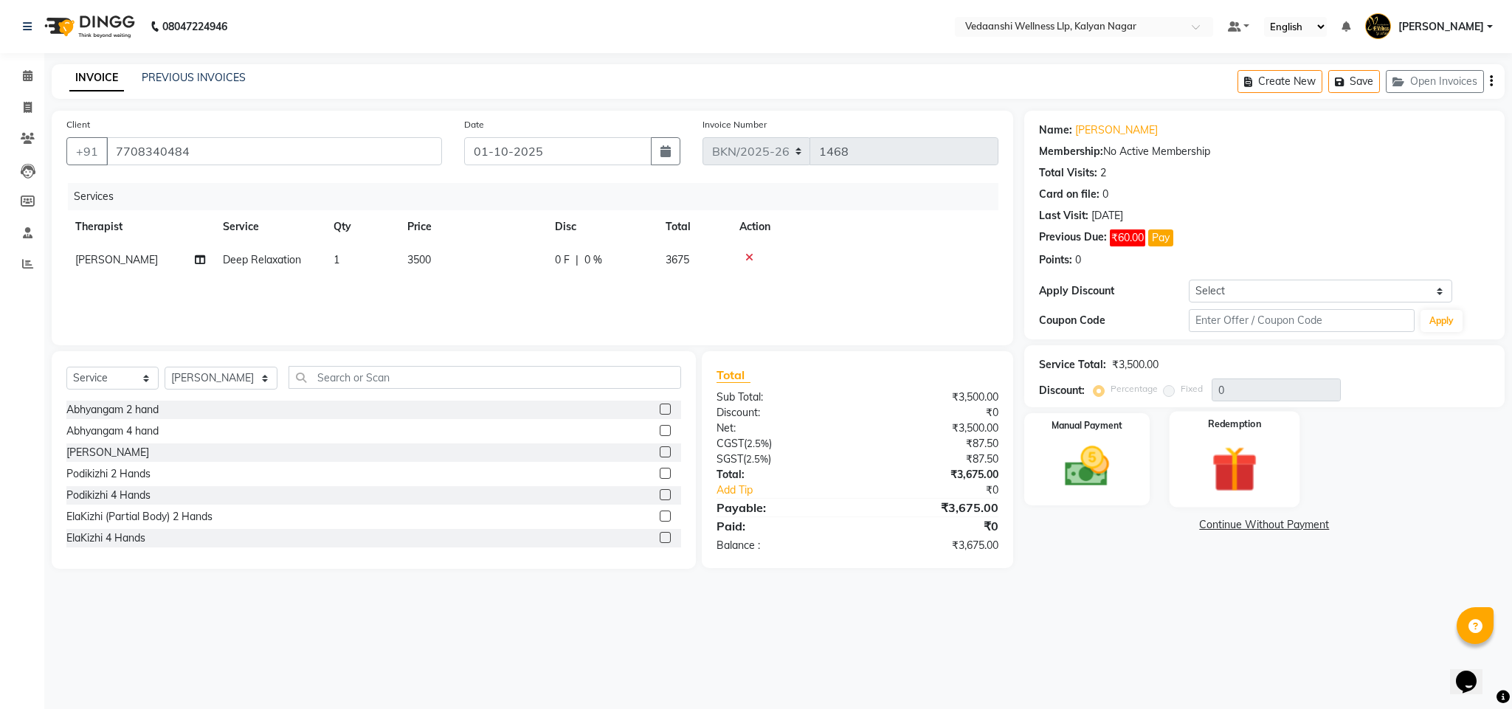
click at [1225, 452] on img at bounding box center [1234, 470] width 75 height 58
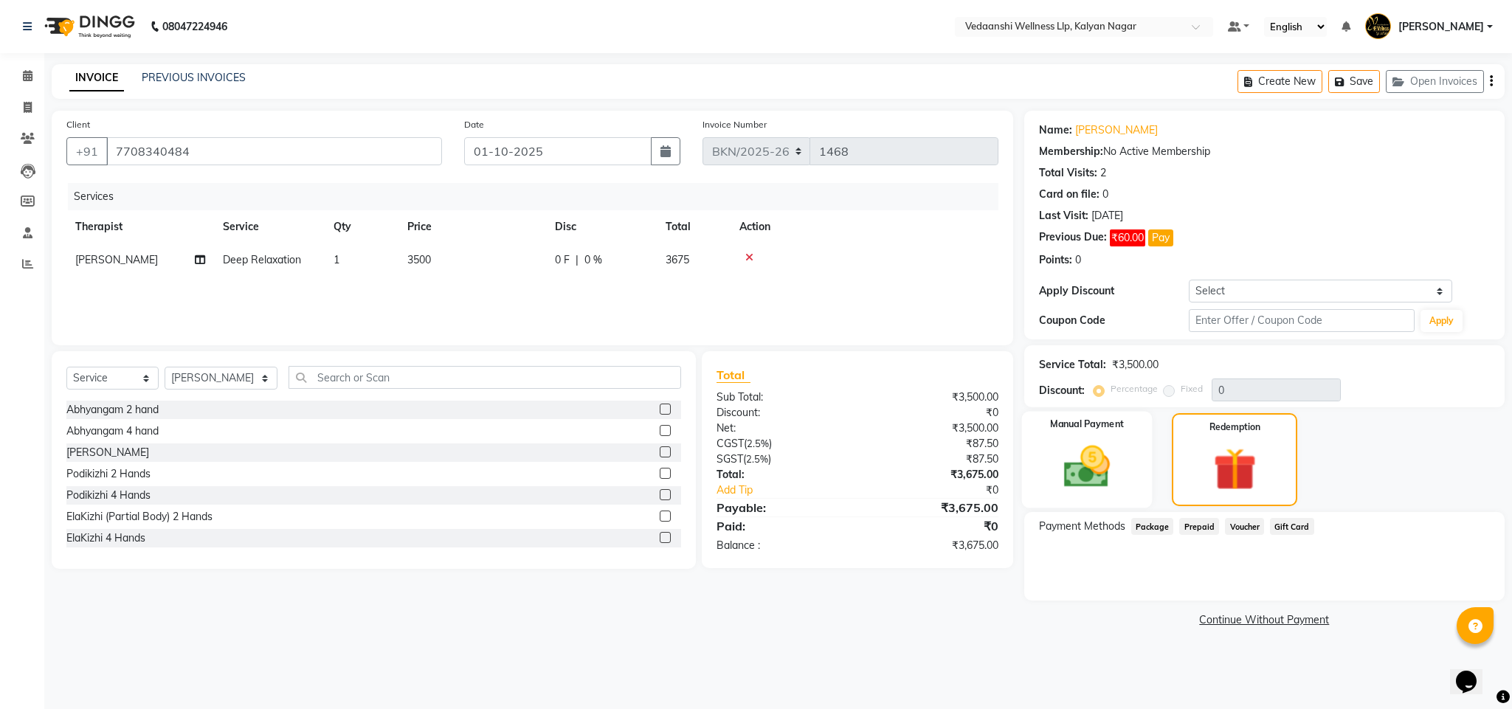
click at [1121, 476] on img at bounding box center [1087, 467] width 75 height 53
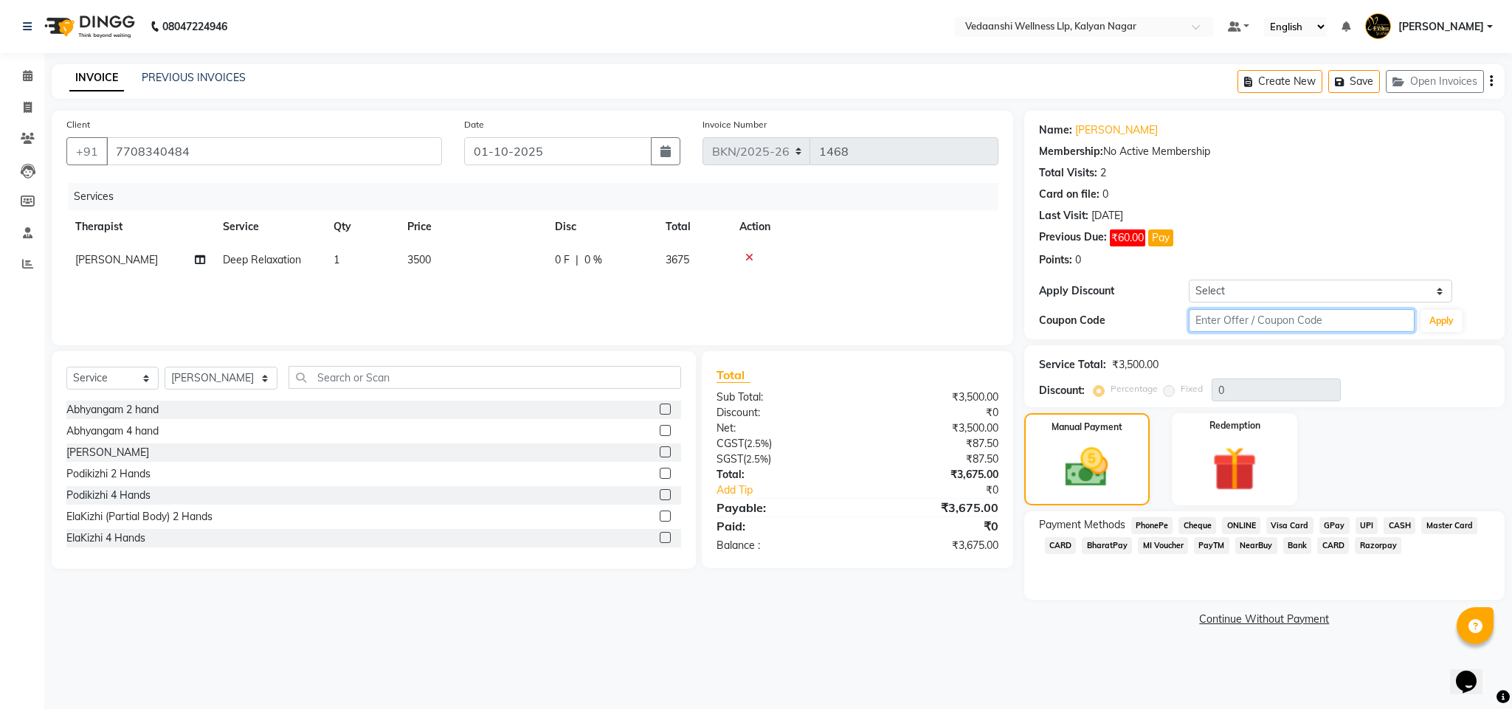
click at [1208, 322] on input "text" at bounding box center [1302, 320] width 226 height 23
click at [179, 151] on input "7708340484" at bounding box center [274, 151] width 336 height 28
click at [1105, 131] on link "[PERSON_NAME]" at bounding box center [1117, 131] width 83 height 16
click at [1090, 128] on link "[PERSON_NAME]" at bounding box center [1117, 131] width 83 height 16
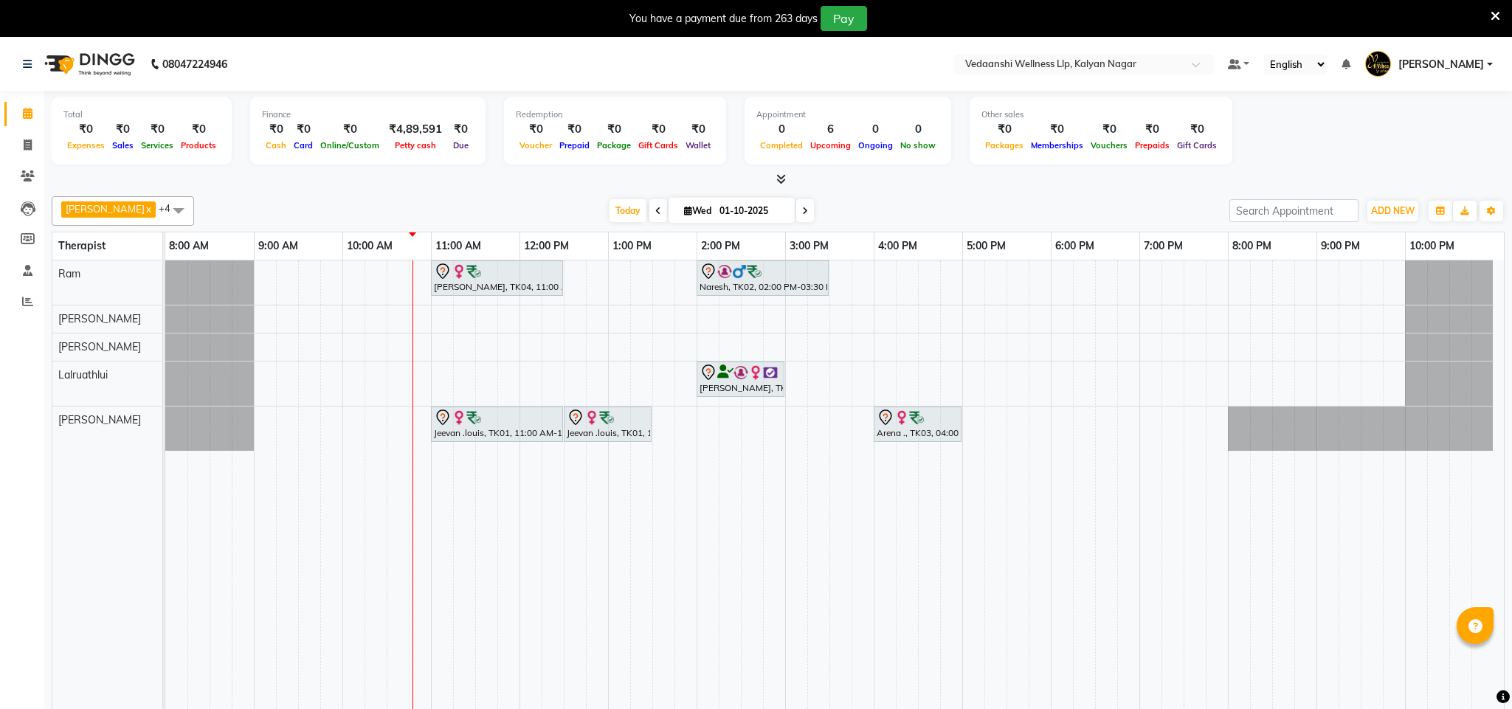
click at [1491, 16] on icon at bounding box center [1496, 16] width 10 height 13
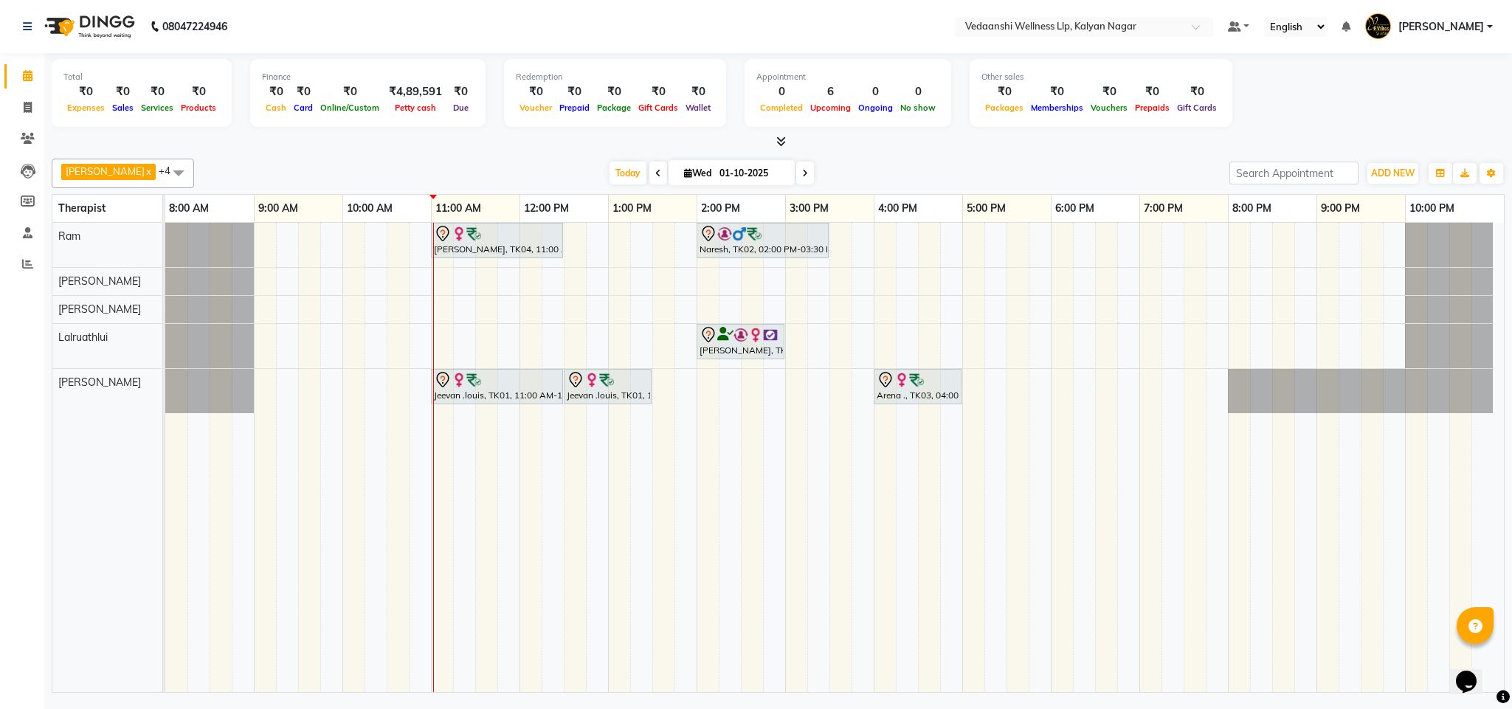
click at [716, 171] on input "01-10-2025" at bounding box center [752, 173] width 74 height 22
select select "10"
select select "2025"
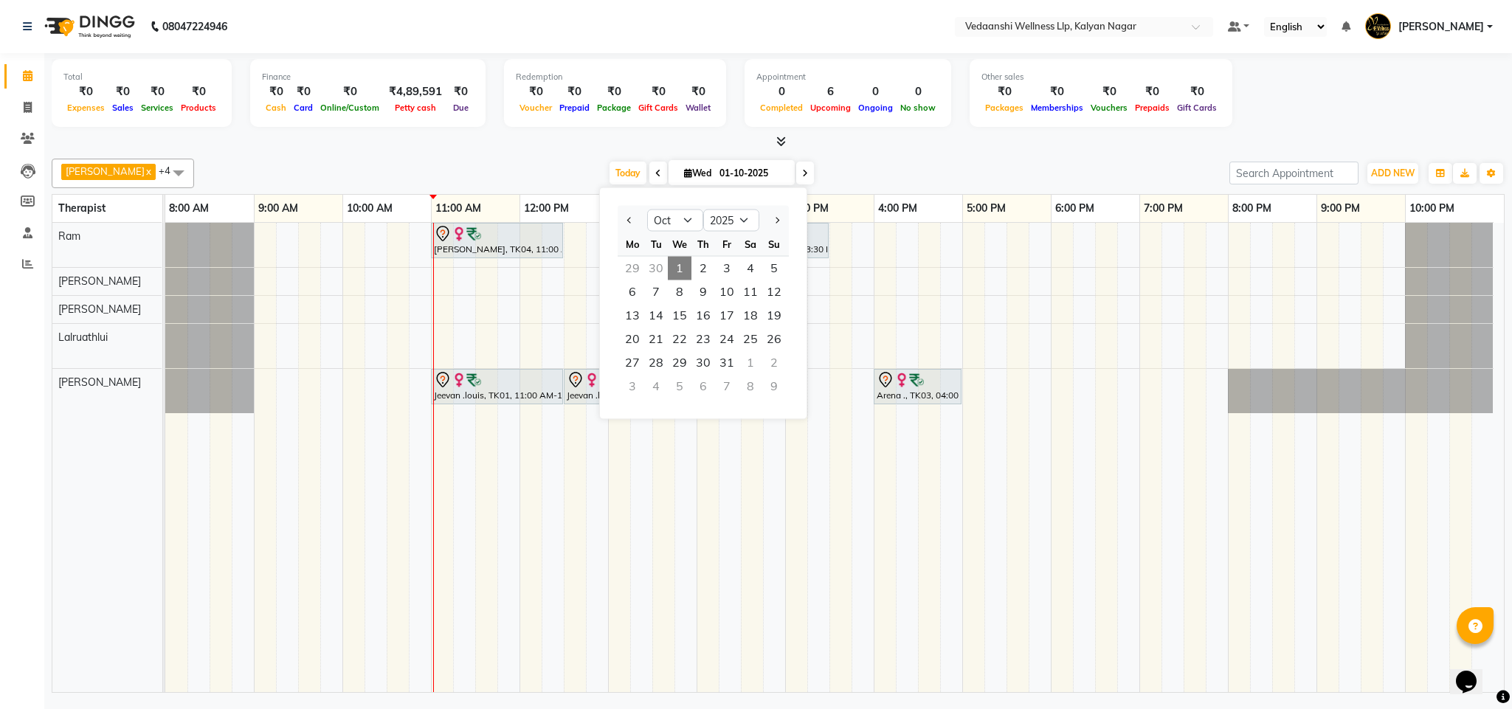
click at [622, 213] on div at bounding box center [633, 221] width 30 height 24
click at [627, 215] on button "Previous month" at bounding box center [630, 221] width 13 height 24
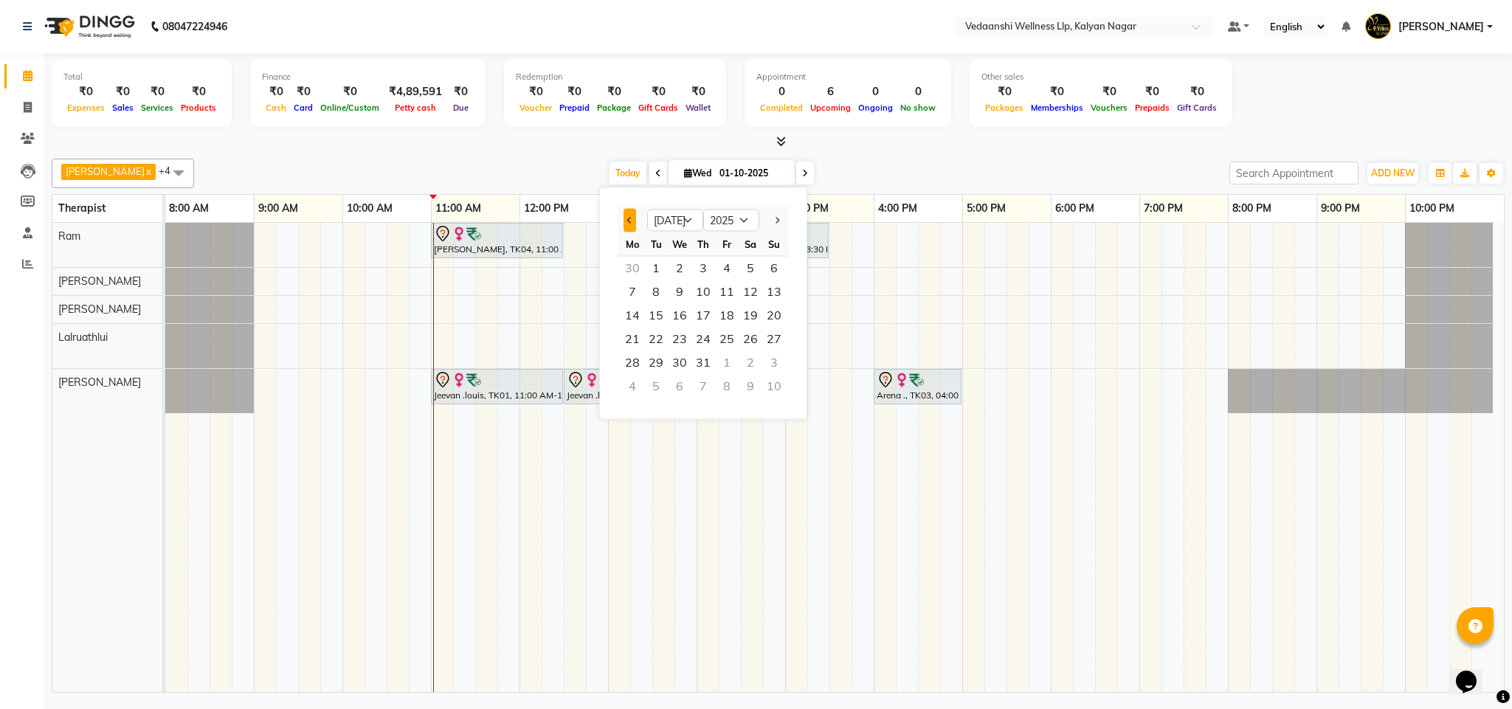
click at [627, 215] on button "Previous month" at bounding box center [630, 221] width 13 height 24
select select "4"
click at [731, 313] on span "18" at bounding box center [727, 316] width 24 height 24
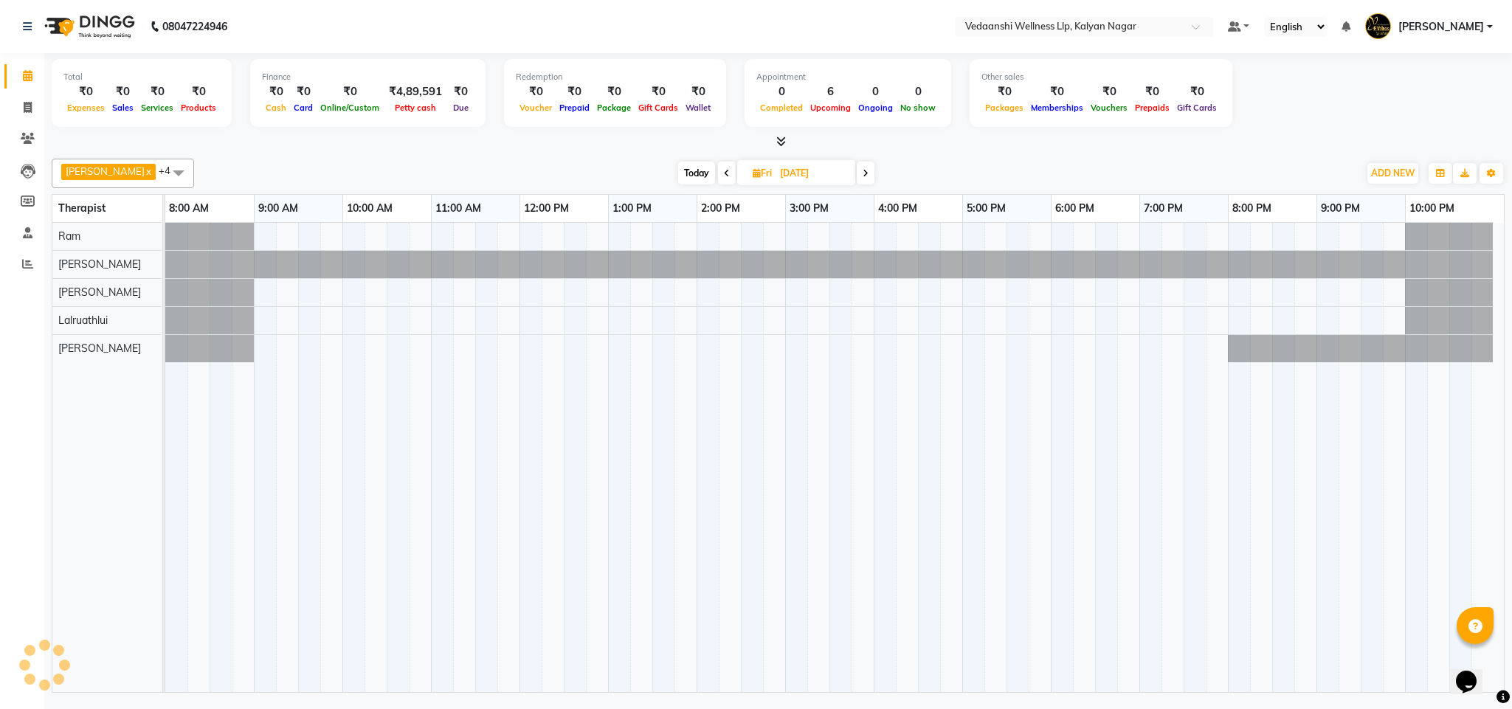
scroll to position [0, 7]
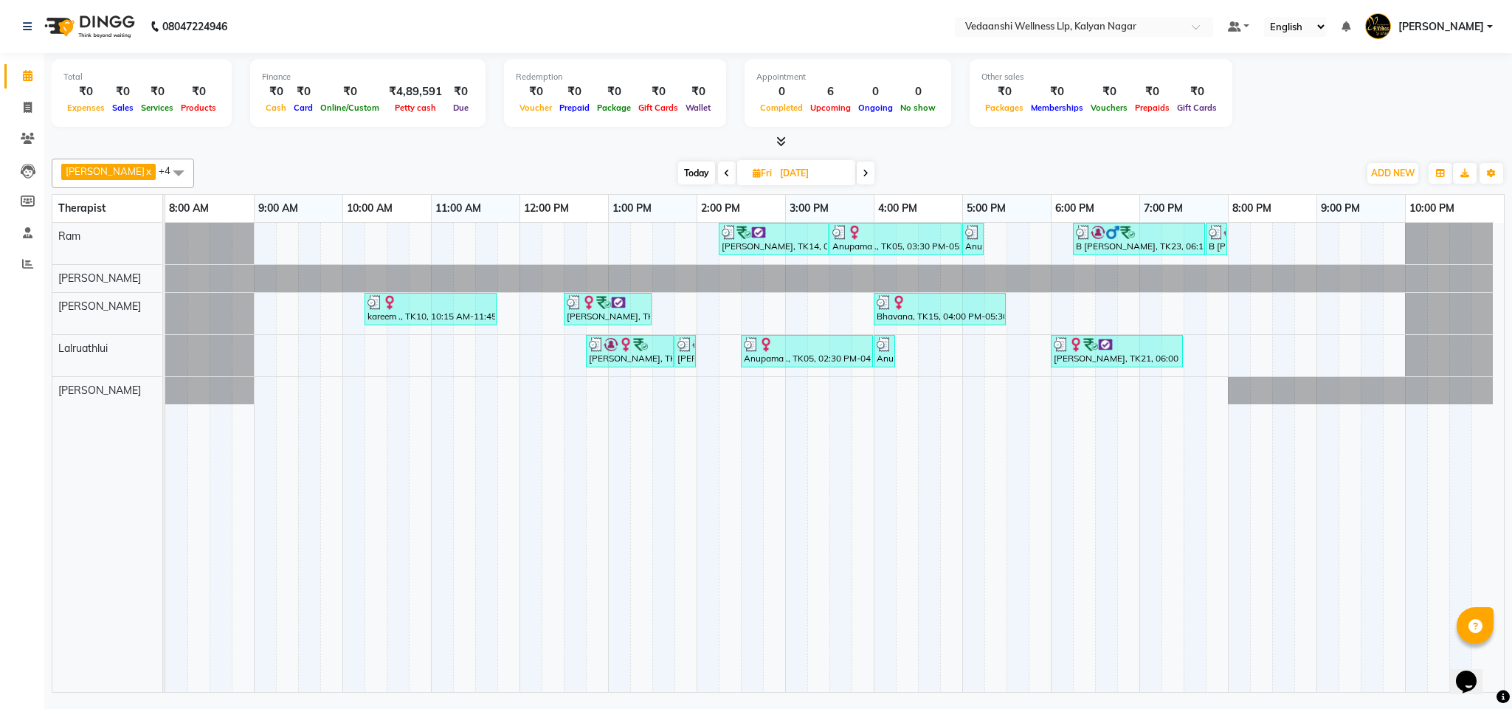
click at [164, 175] on span at bounding box center [179, 173] width 30 height 28
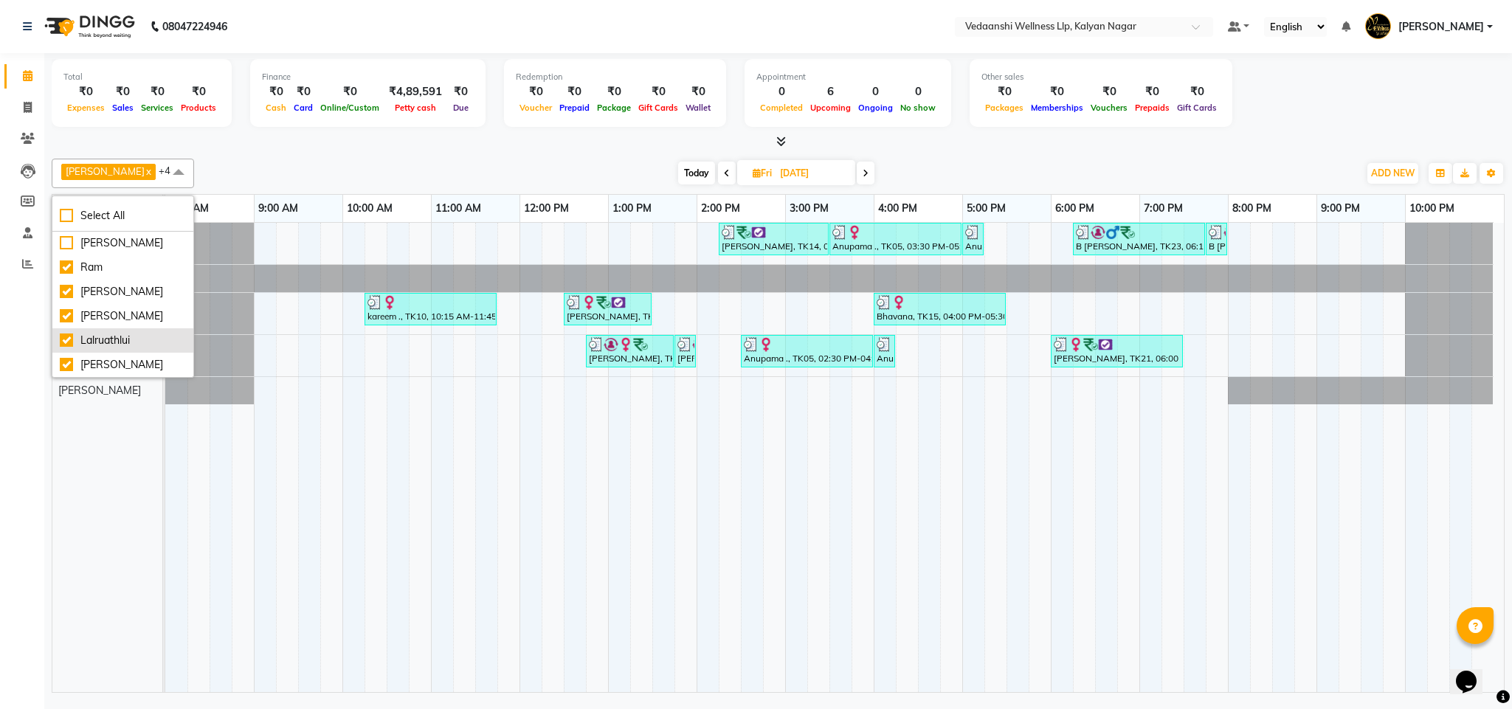
scroll to position [0, 0]
click at [472, 140] on div at bounding box center [778, 142] width 1453 height 16
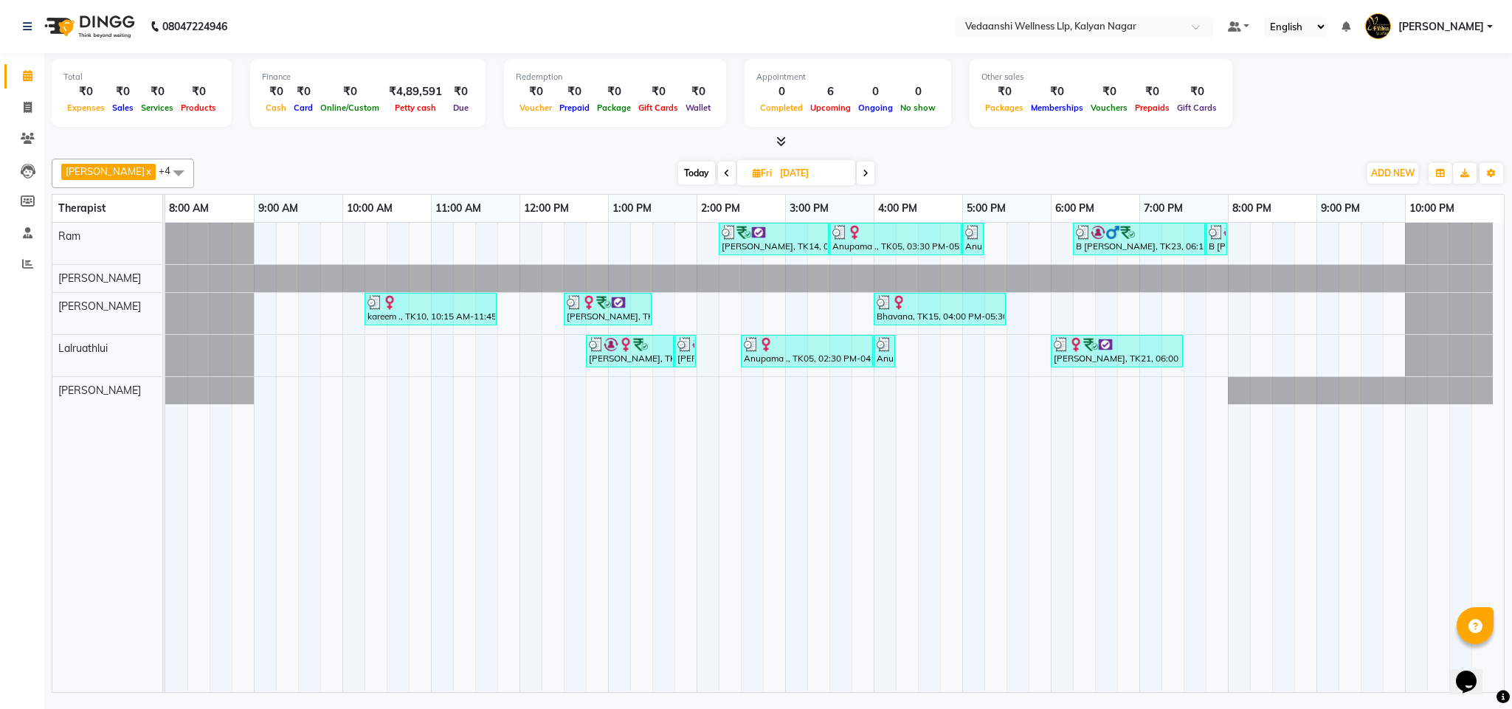
click at [678, 171] on span "Today" at bounding box center [696, 173] width 37 height 23
type input "01-10-2025"
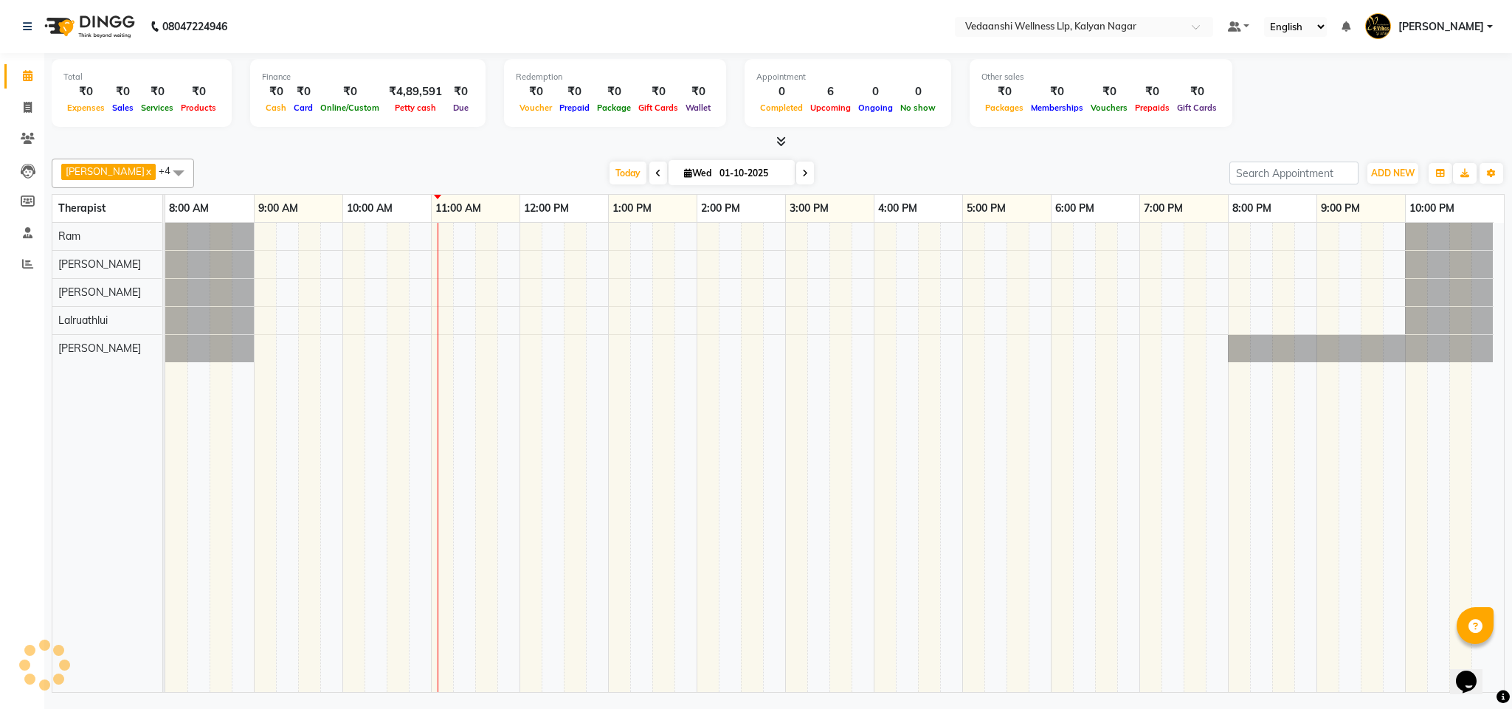
scroll to position [0, 7]
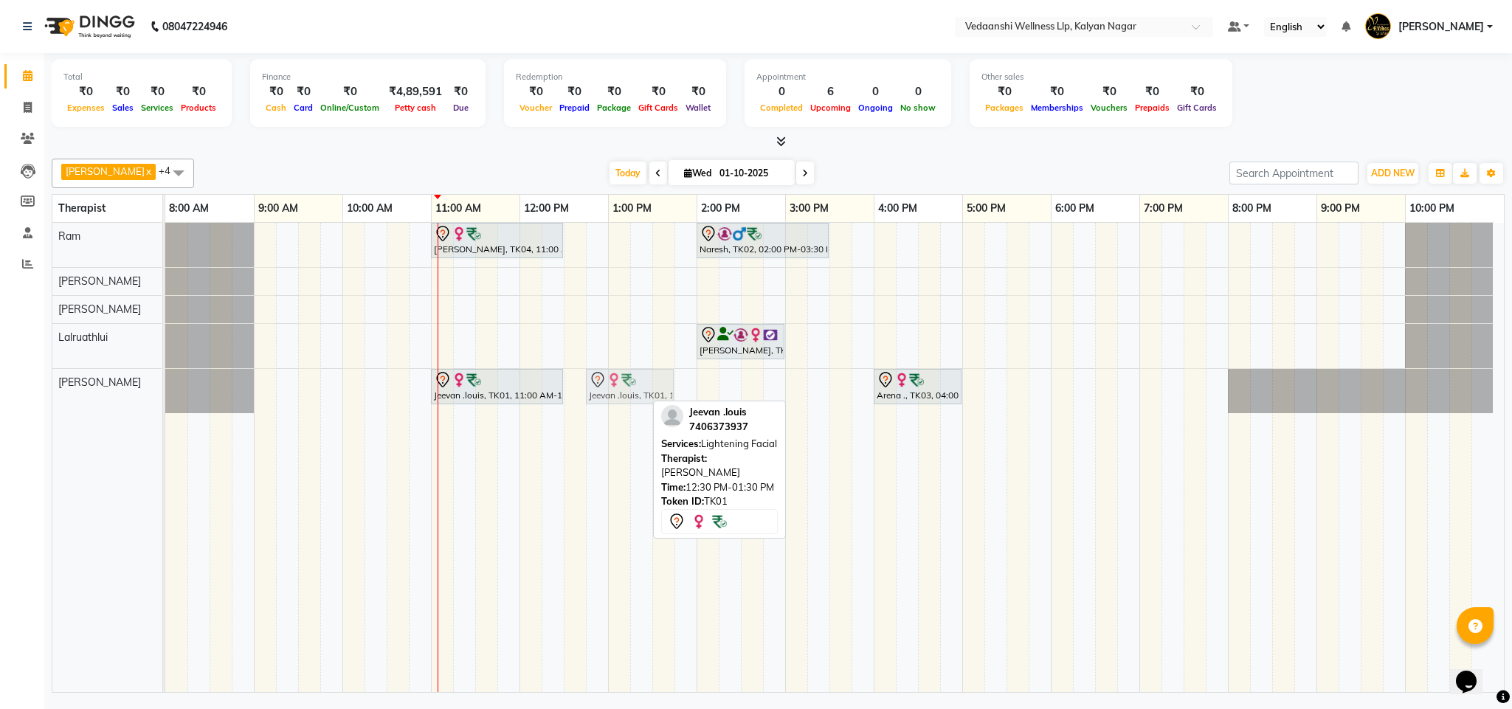
click at [165, 402] on div "Jeevan .louis, TK01, 11:00 AM-12:30 PM, Swedish Massage with Wintergreen, Bayle…" at bounding box center [165, 391] width 0 height 44
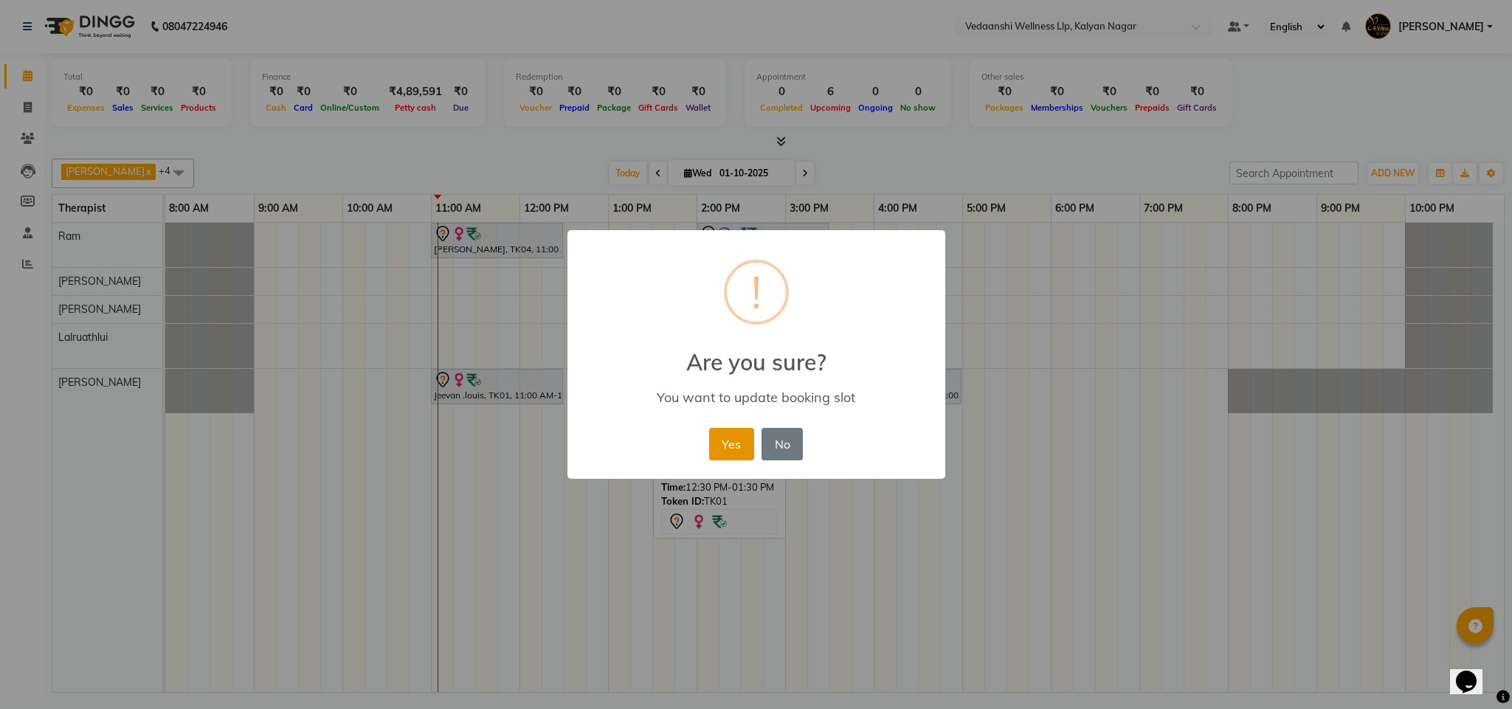
click at [729, 444] on button "Yes" at bounding box center [731, 444] width 45 height 32
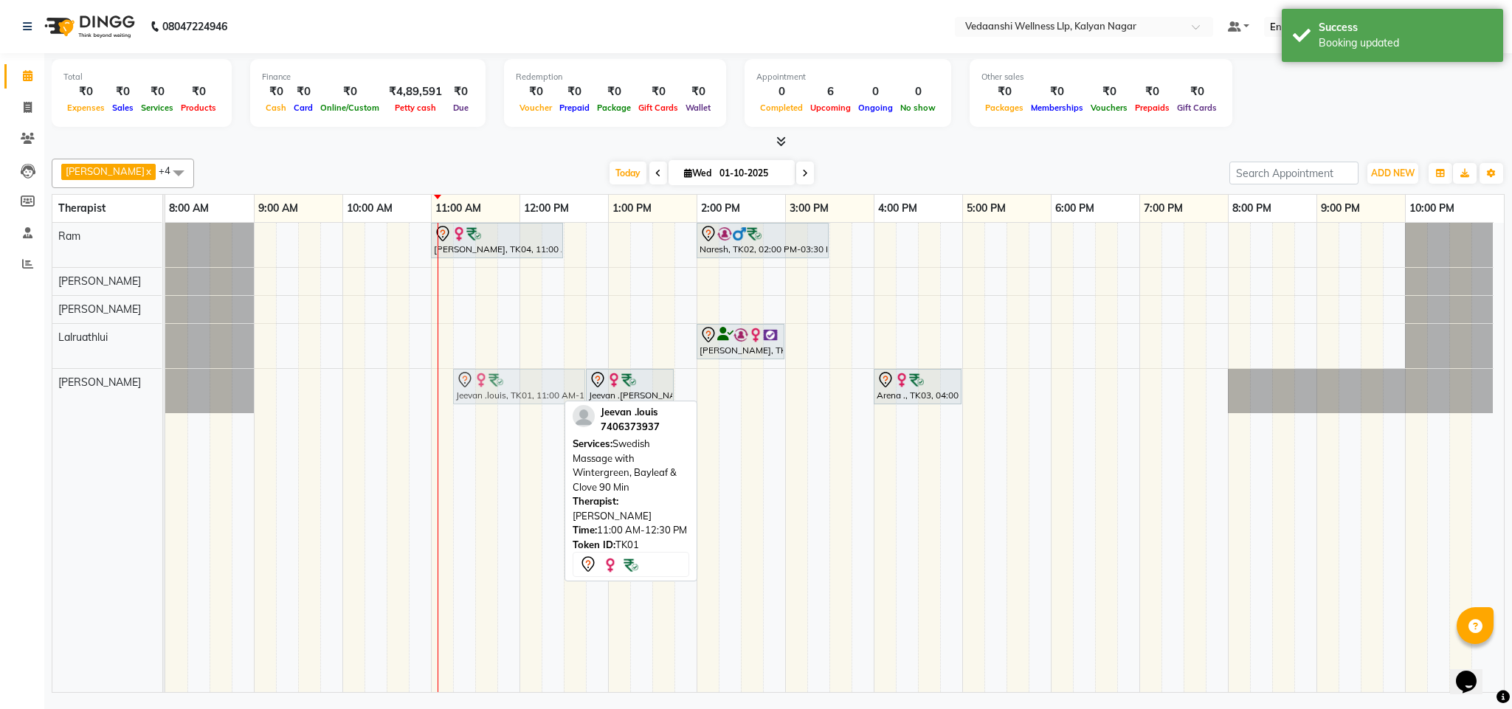
drag, startPoint x: 459, startPoint y: 394, endPoint x: 481, endPoint y: 396, distance: 21.5
click at [165, 396] on div "Jeevan .louis, TK01, 11:00 AM-12:30 PM, Swedish Massage with Wintergreen, Bayle…" at bounding box center [165, 391] width 0 height 44
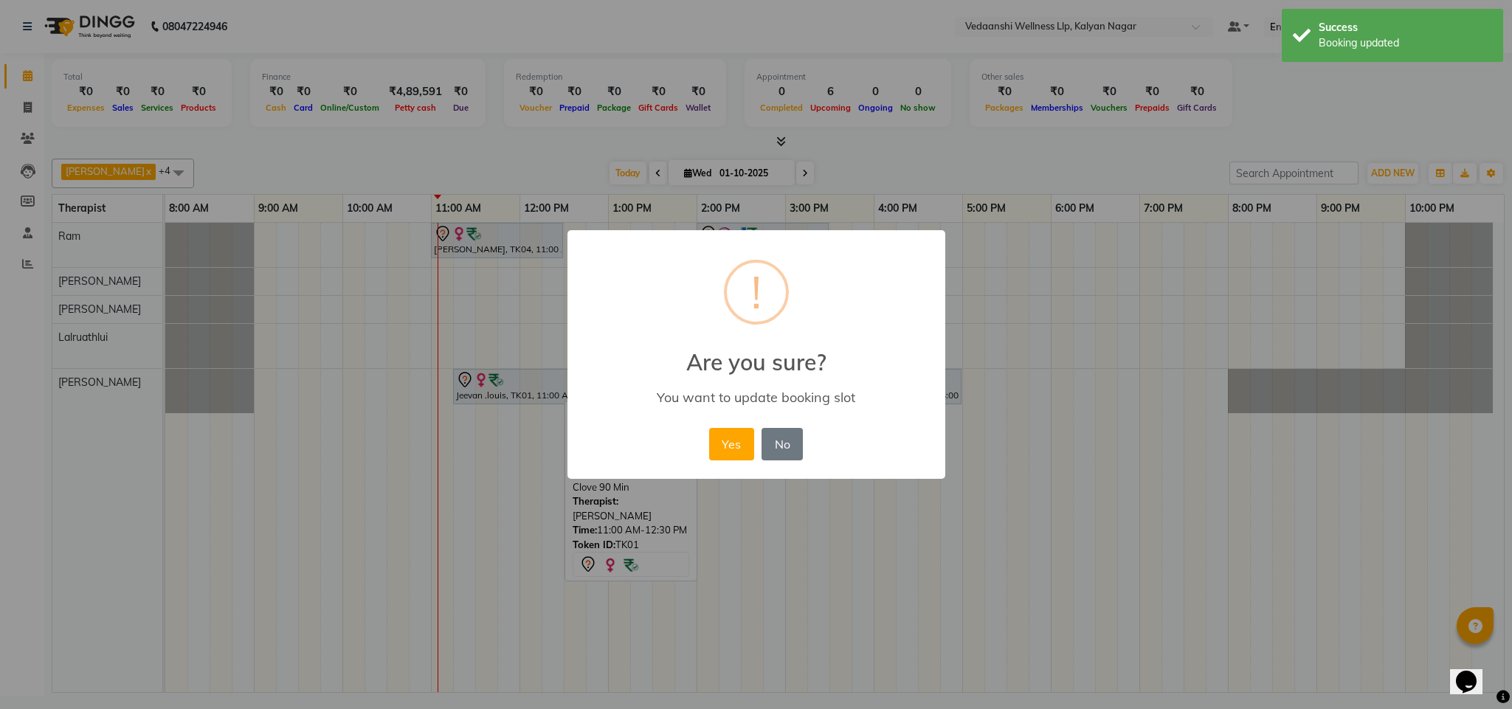
drag, startPoint x: 740, startPoint y: 446, endPoint x: 614, endPoint y: 384, distance: 140.6
click at [740, 446] on button "Yes" at bounding box center [731, 444] width 45 height 32
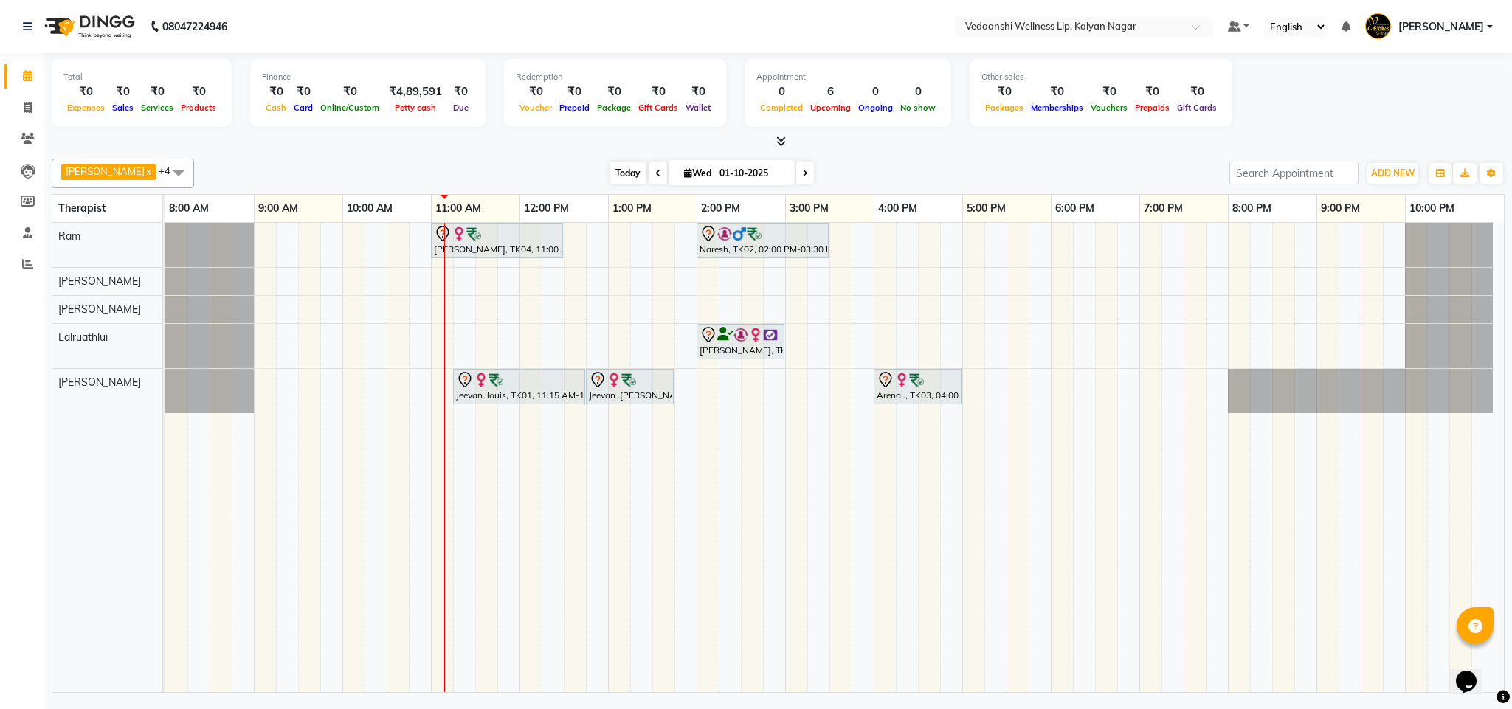
click at [611, 169] on span "Today" at bounding box center [628, 173] width 37 height 23
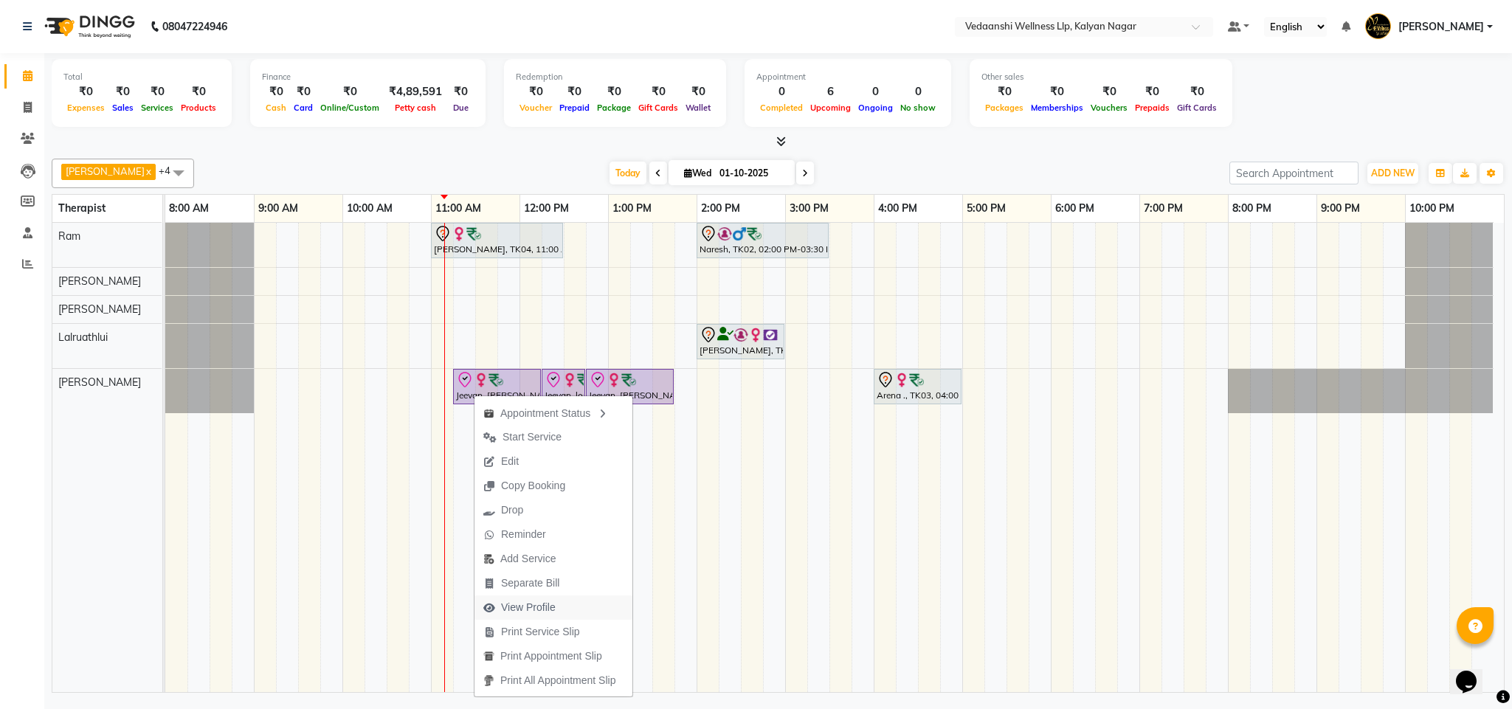
click at [519, 605] on span "View Profile" at bounding box center [528, 608] width 55 height 16
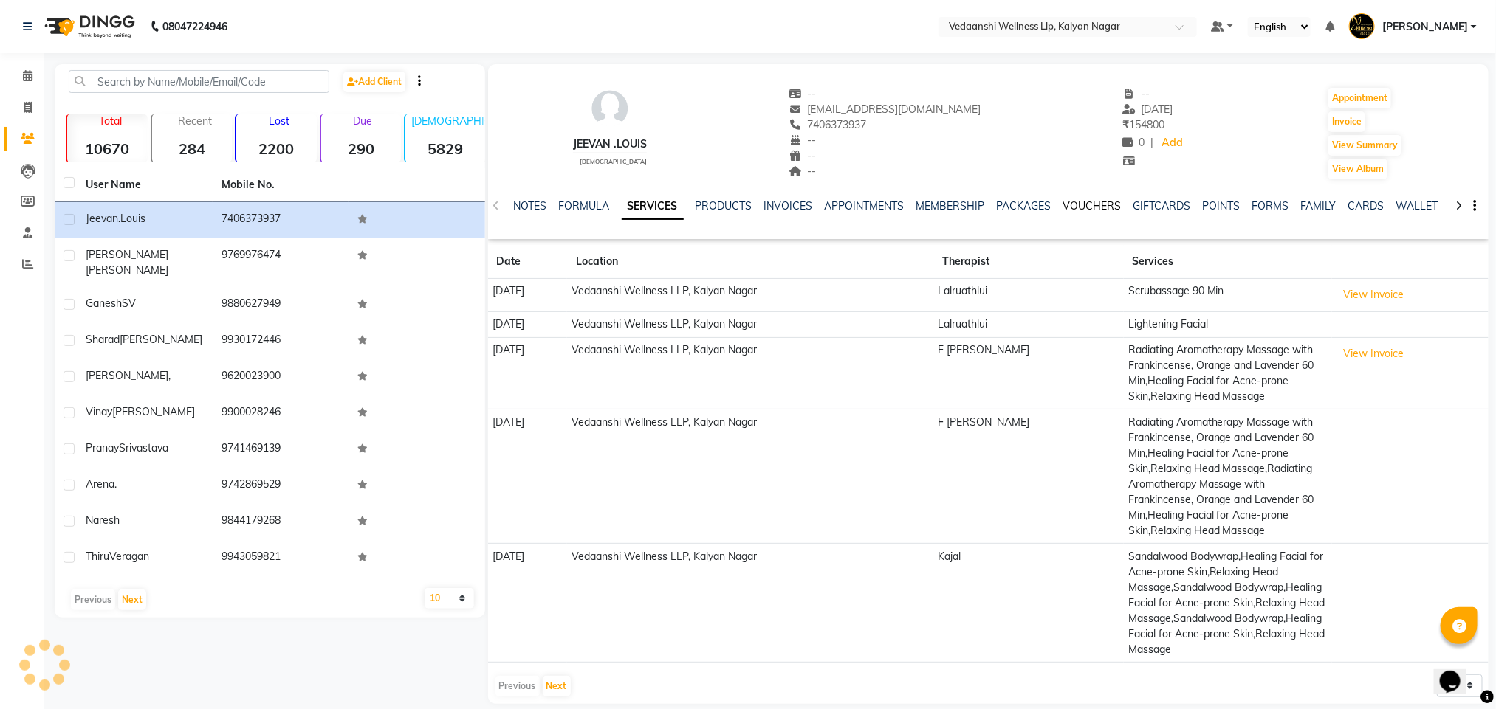
click at [1072, 204] on link "VOUCHERS" at bounding box center [1092, 205] width 58 height 13
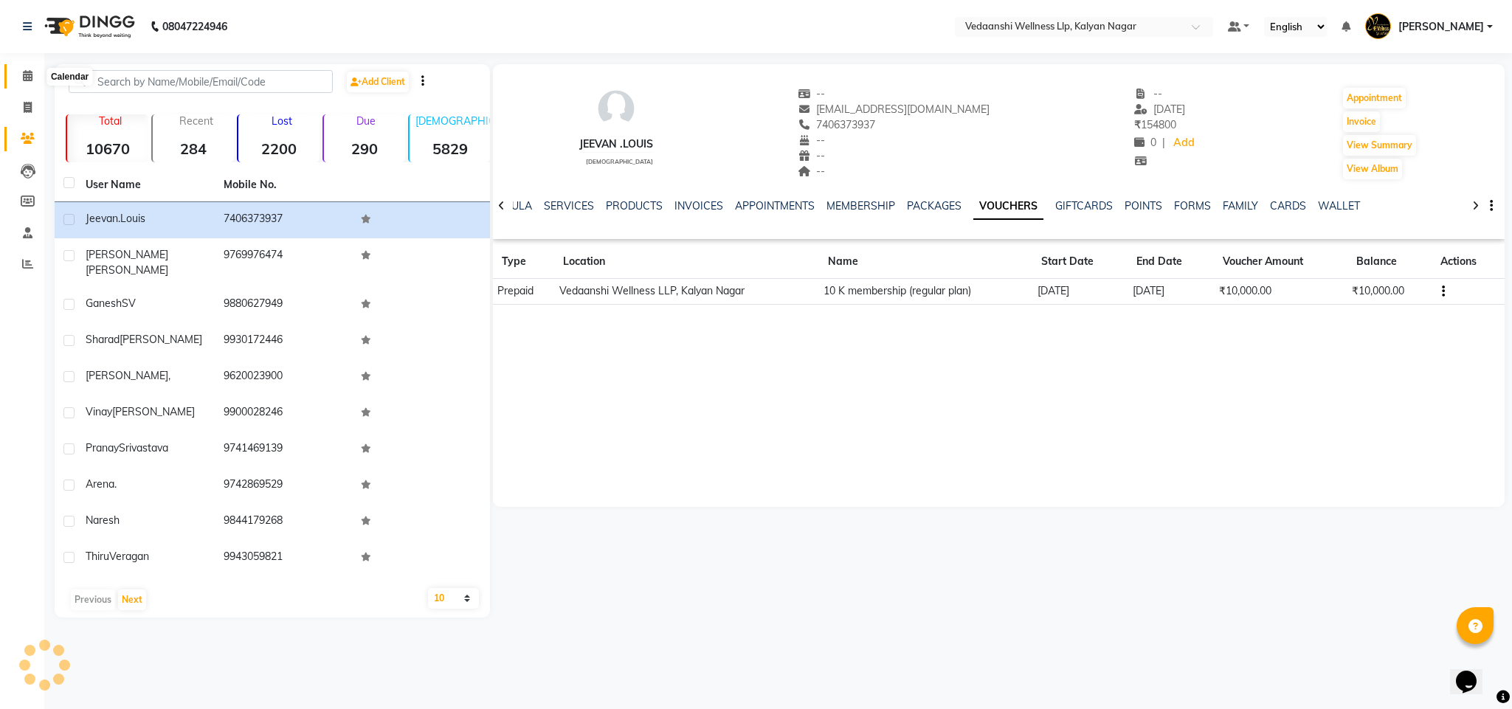
click at [23, 72] on icon at bounding box center [28, 75] width 10 height 11
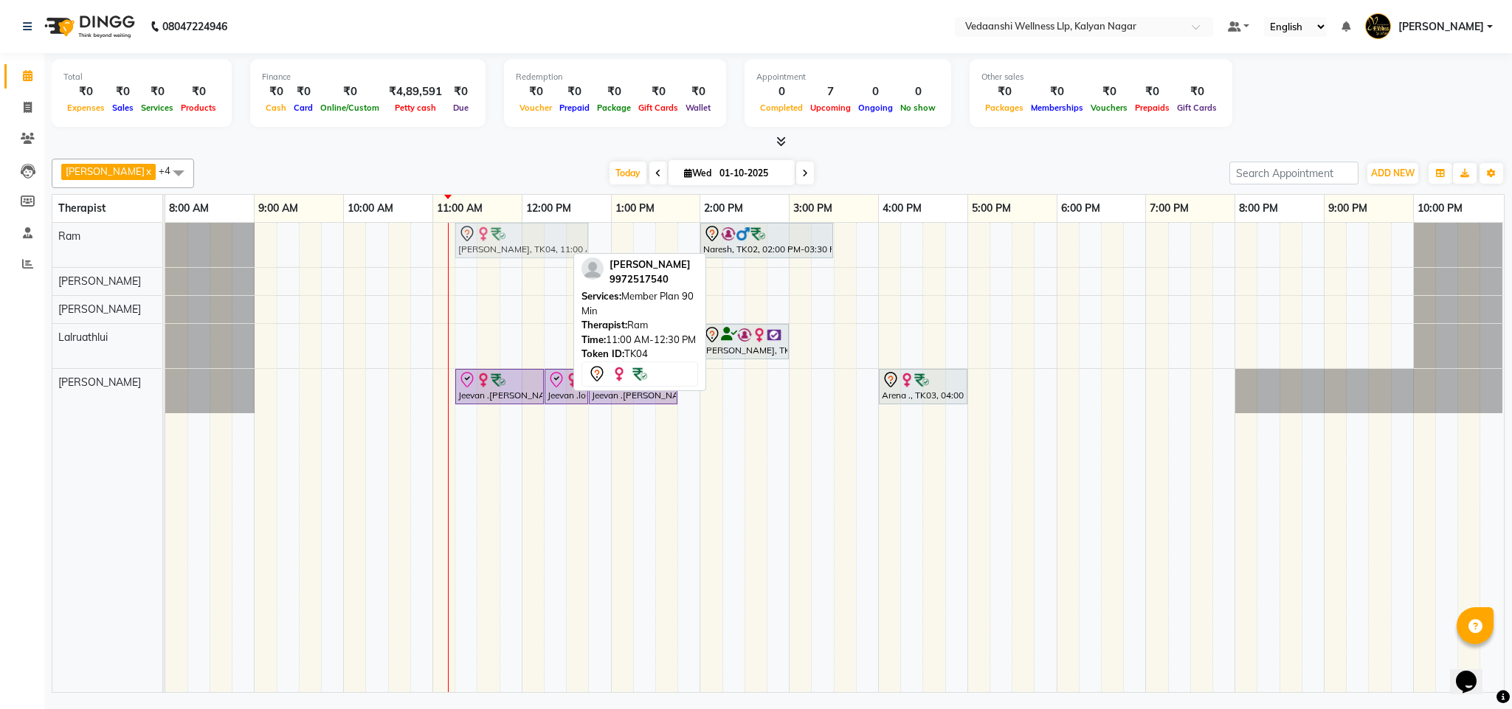
drag, startPoint x: 514, startPoint y: 246, endPoint x: 530, endPoint y: 248, distance: 16.4
click at [165, 248] on div "Siddharth Suresh, TK04, 11:00 AM-12:30 PM, Member Plan 90 Min Naresh, TK02, 02:…" at bounding box center [165, 245] width 0 height 44
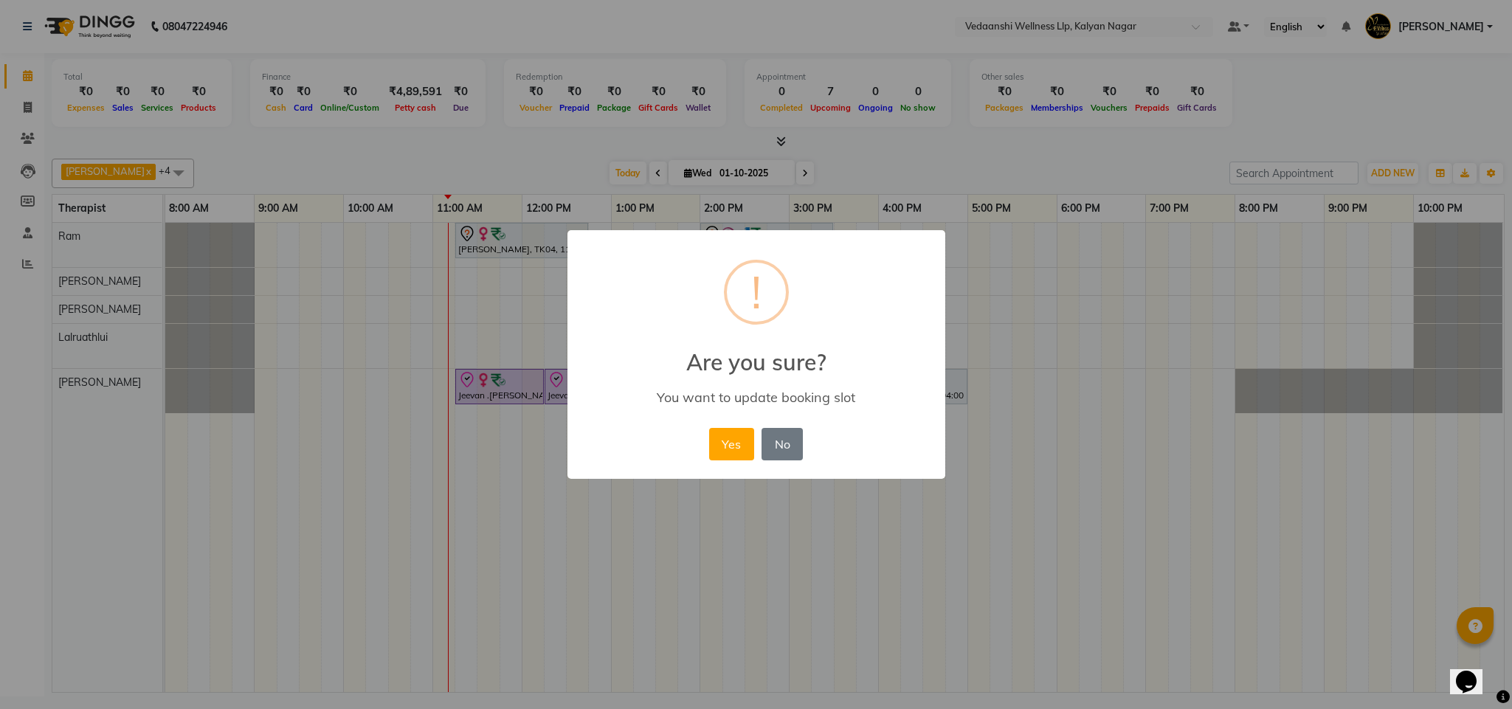
drag, startPoint x: 737, startPoint y: 436, endPoint x: 725, endPoint y: 416, distance: 23.6
click at [736, 436] on button "Yes" at bounding box center [731, 444] width 45 height 32
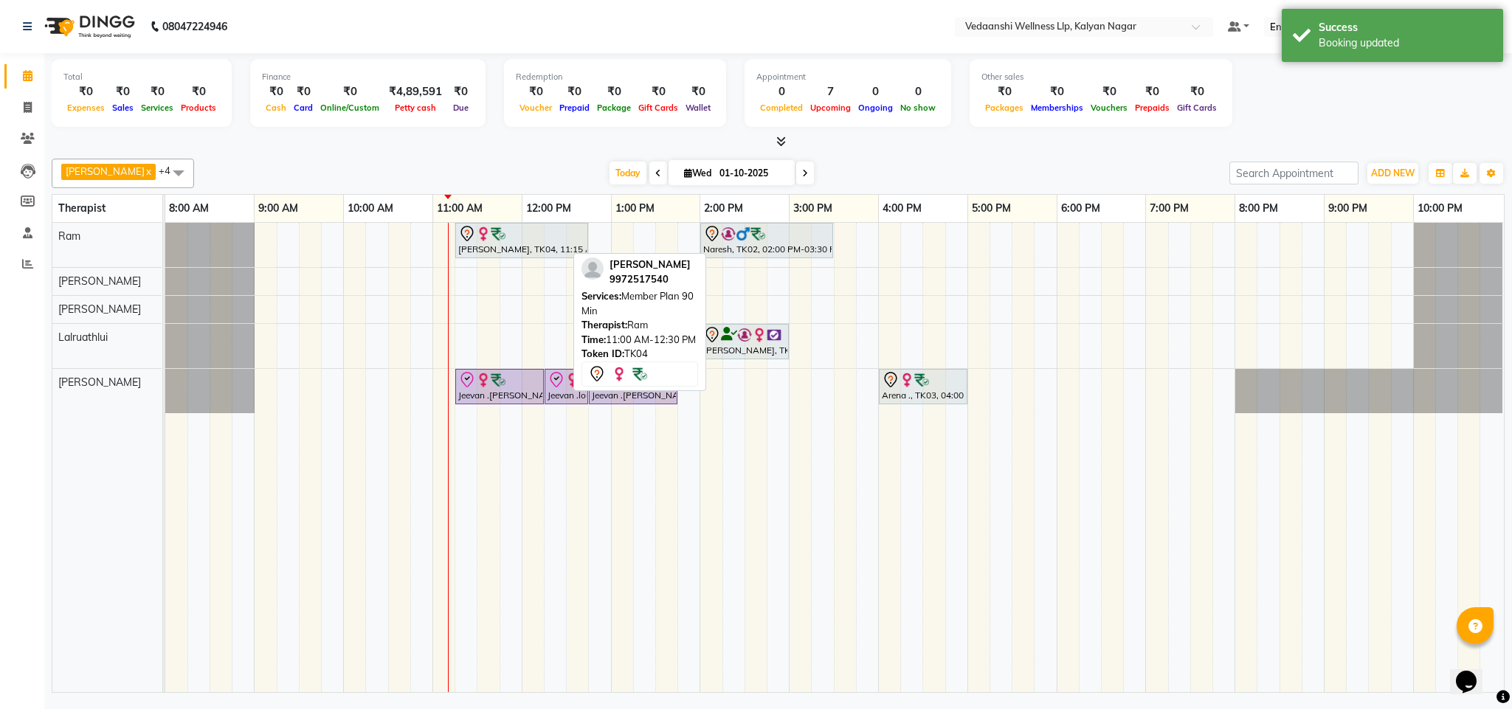
click at [523, 171] on div "Today Wed 01-10-2025" at bounding box center [712, 173] width 1021 height 22
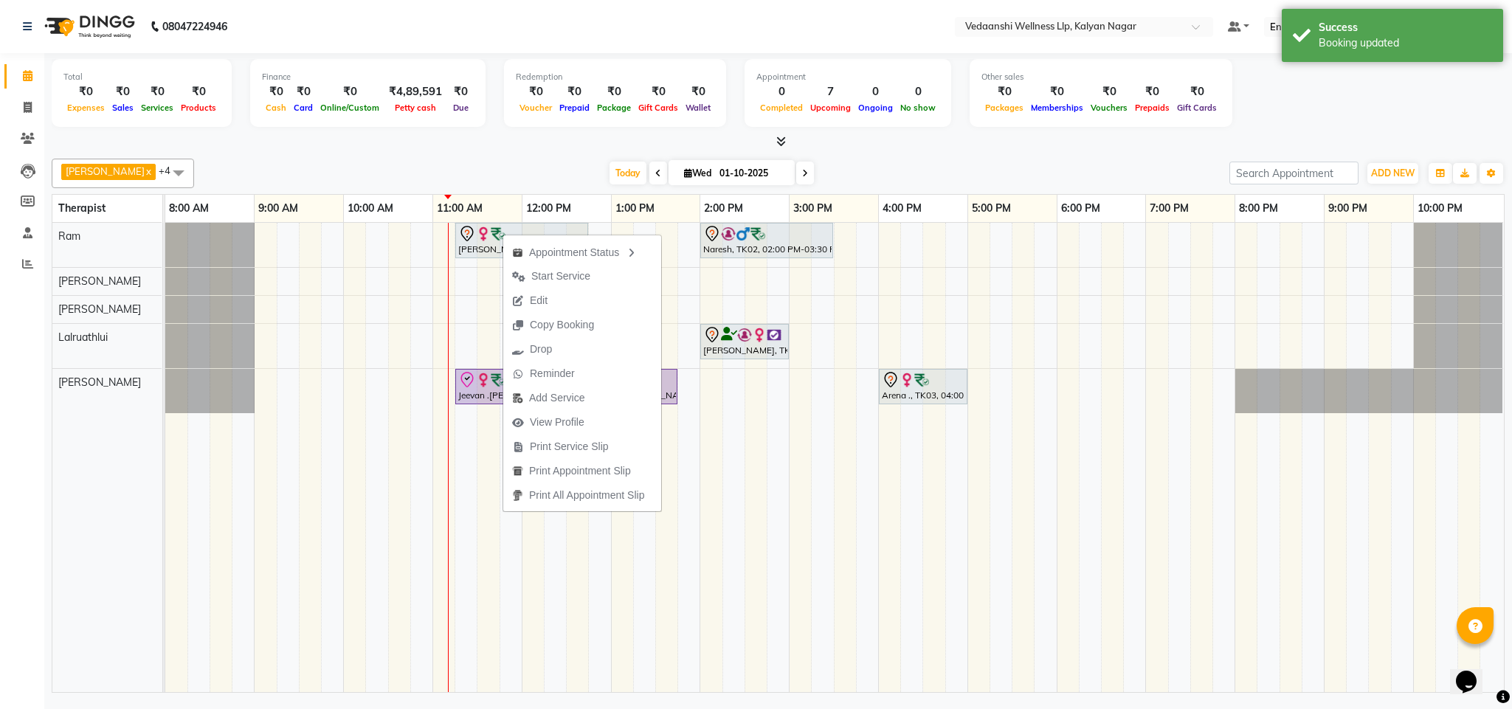
click at [468, 156] on div "Benjamin x Jennifer Zoramsangi x Lalruathlui x Ram x Rashika Khadse x +4 Select…" at bounding box center [778, 423] width 1453 height 540
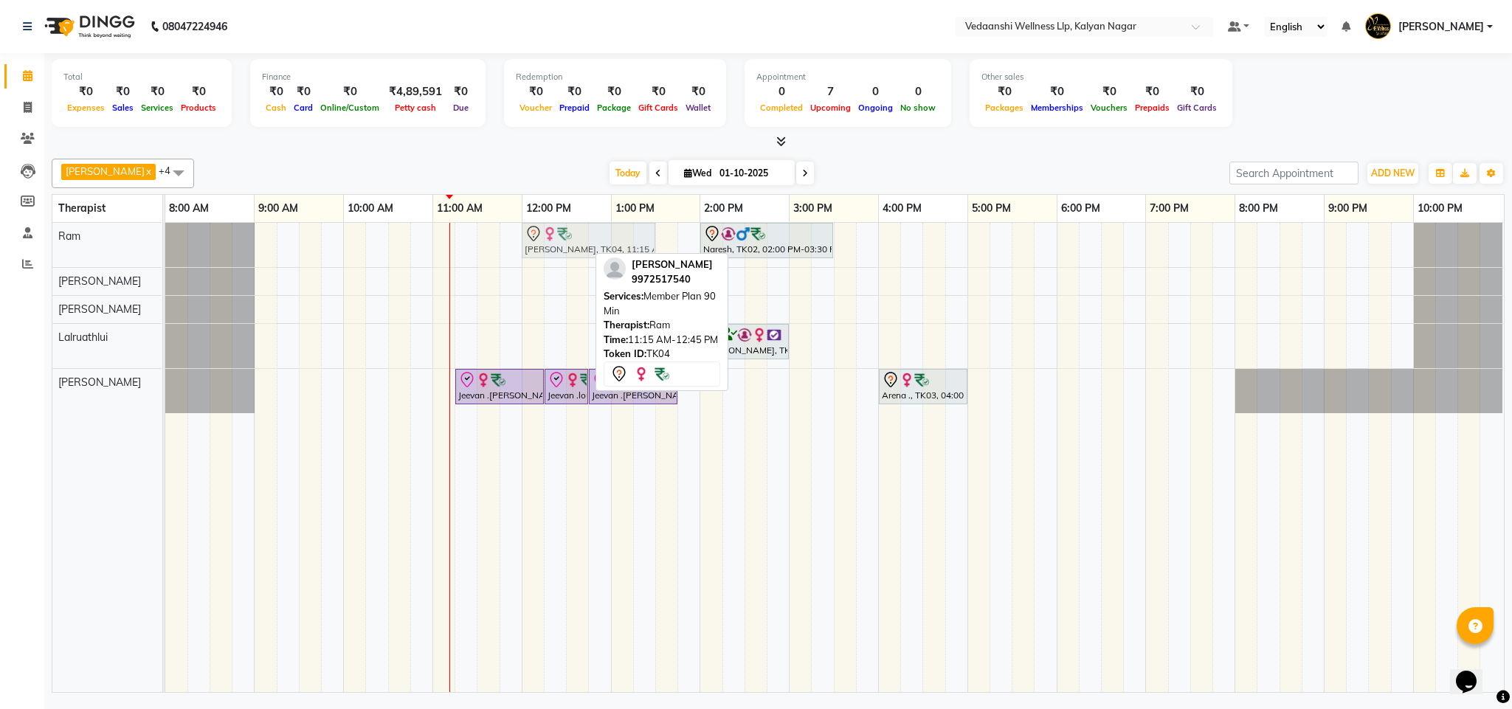
drag, startPoint x: 545, startPoint y: 240, endPoint x: 613, endPoint y: 244, distance: 68.8
click at [165, 244] on div "Siddharth Suresh, TK04, 11:15 AM-12:45 PM, Member Plan 90 Min Naresh, TK02, 02:…" at bounding box center [165, 245] width 0 height 44
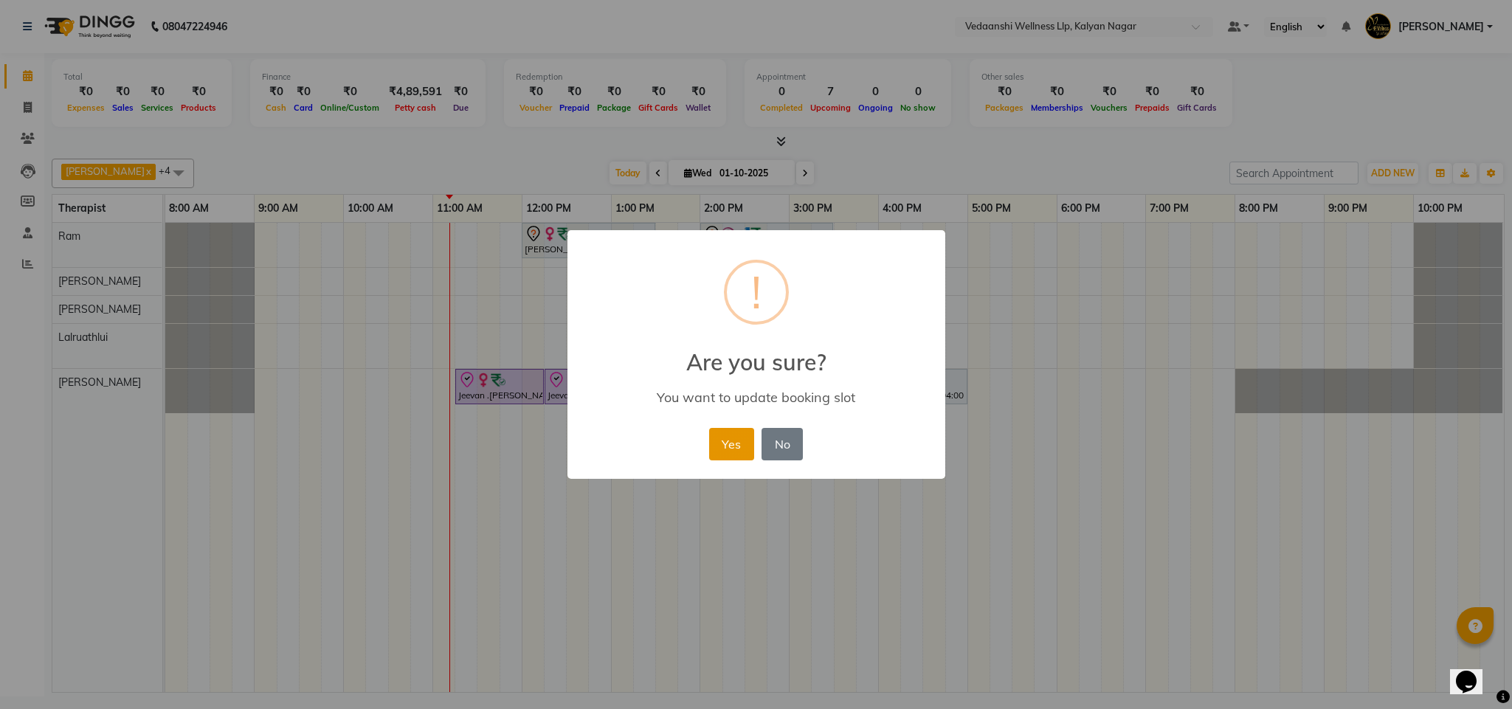
click at [724, 438] on button "Yes" at bounding box center [731, 444] width 45 height 32
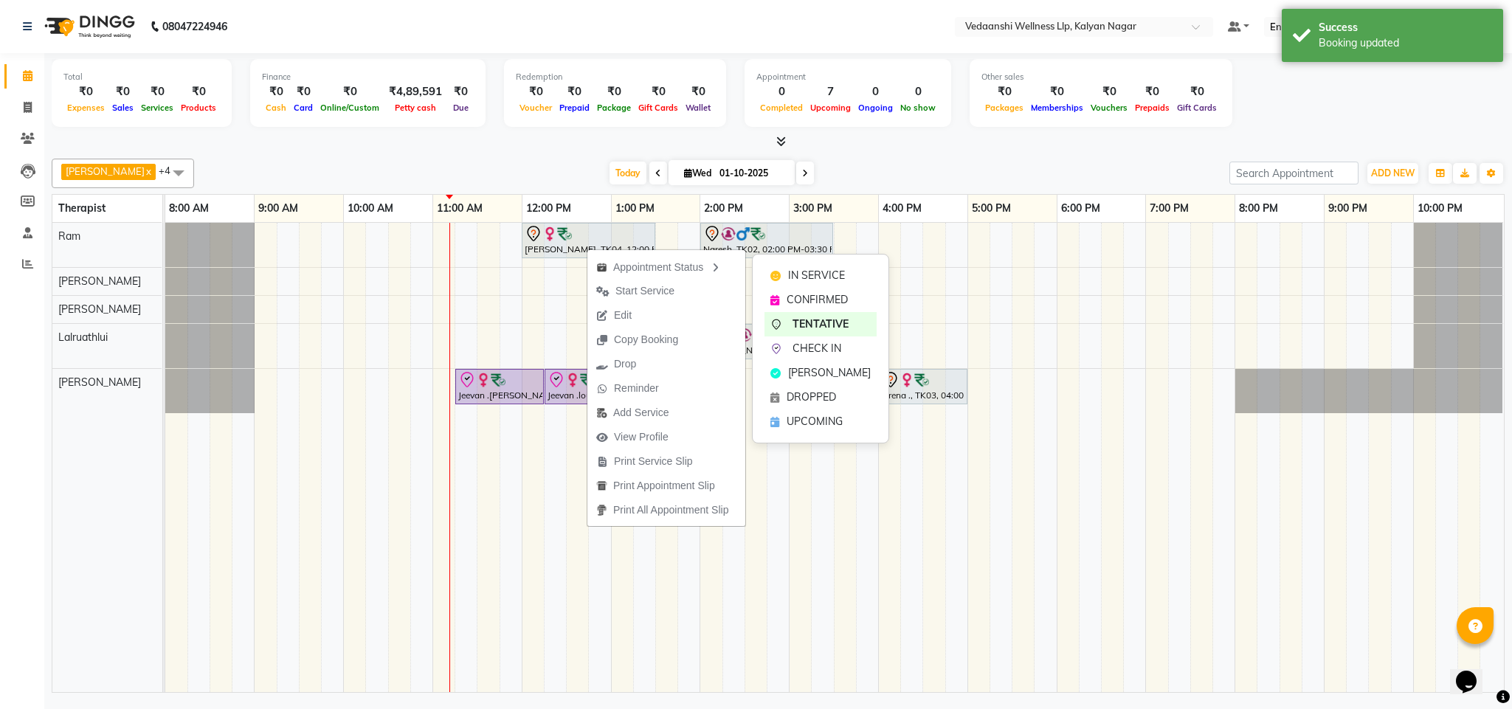
drag, startPoint x: 831, startPoint y: 293, endPoint x: 531, endPoint y: 266, distance: 300.9
click at [830, 293] on span "CONFIRMED" at bounding box center [817, 300] width 61 height 16
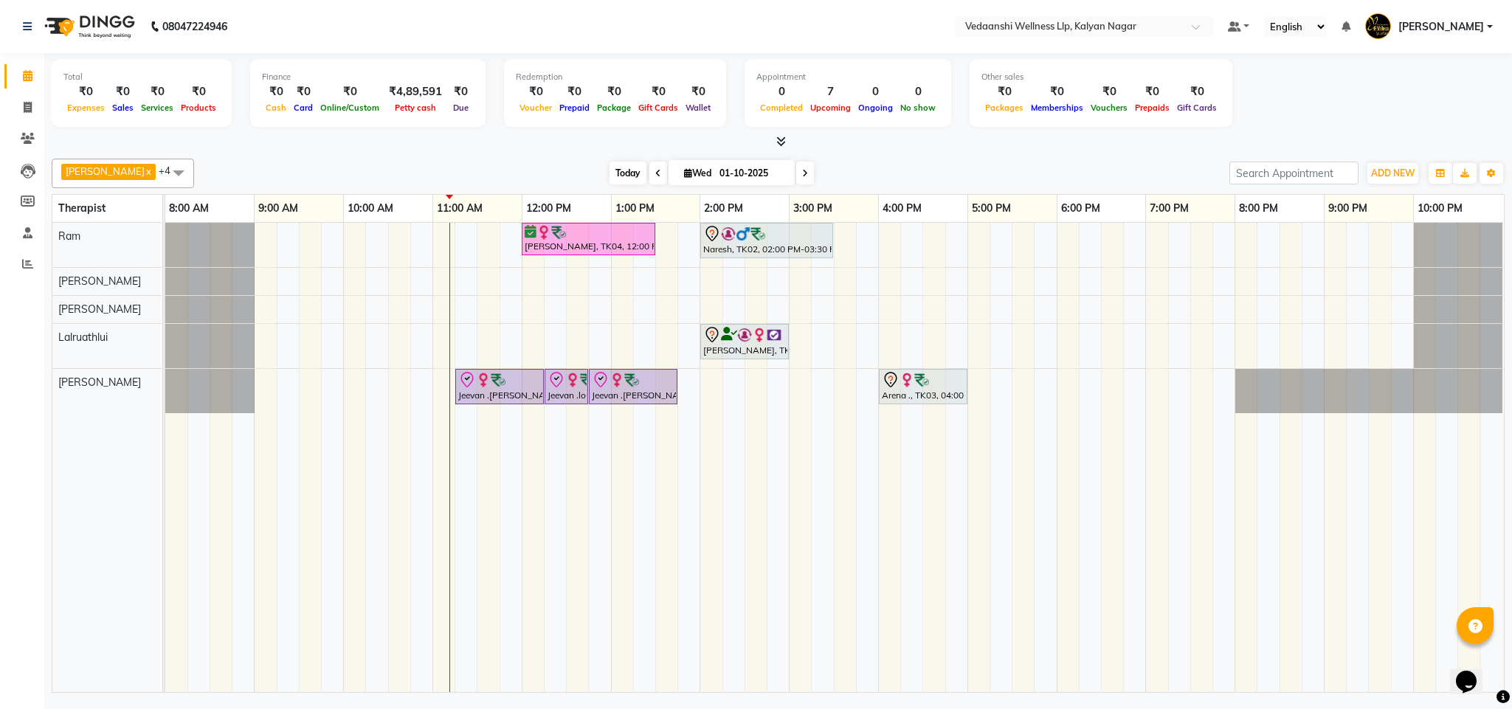
click at [618, 173] on span "Today" at bounding box center [628, 173] width 37 height 23
click at [650, 162] on span at bounding box center [659, 173] width 18 height 23
type input "30-09-2025"
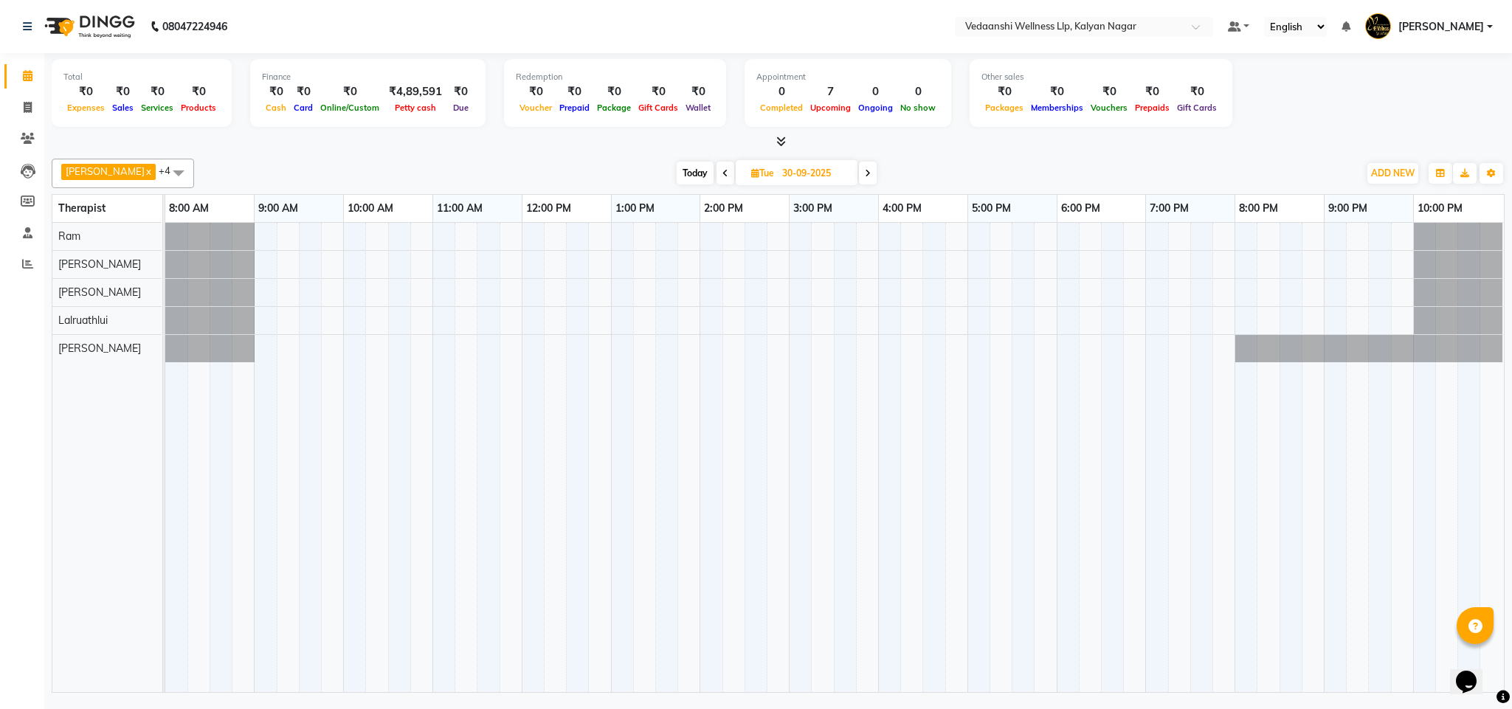
click at [780, 179] on input "30-09-2025" at bounding box center [815, 173] width 74 height 22
select select "9"
select select "2025"
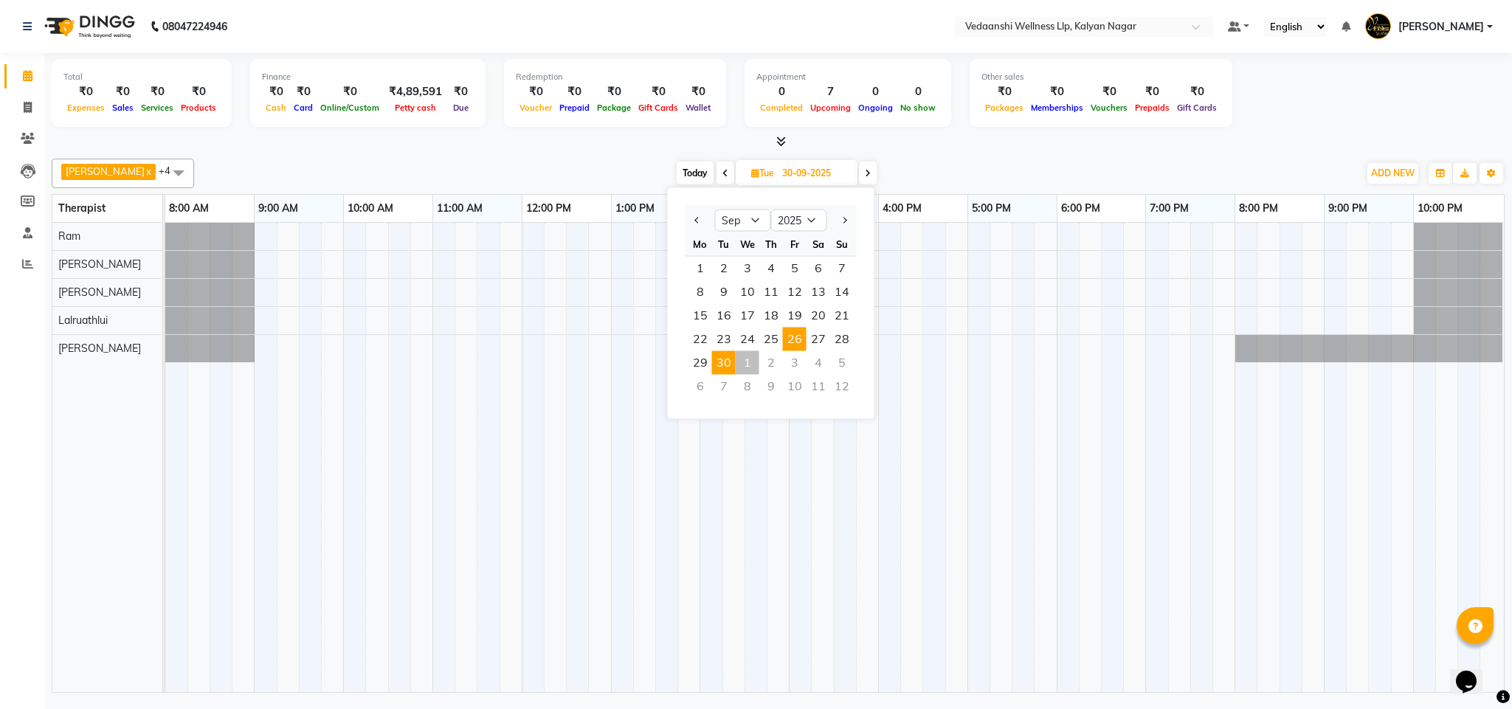
click at [800, 330] on span "26" at bounding box center [795, 340] width 24 height 24
type input "26-09-2025"
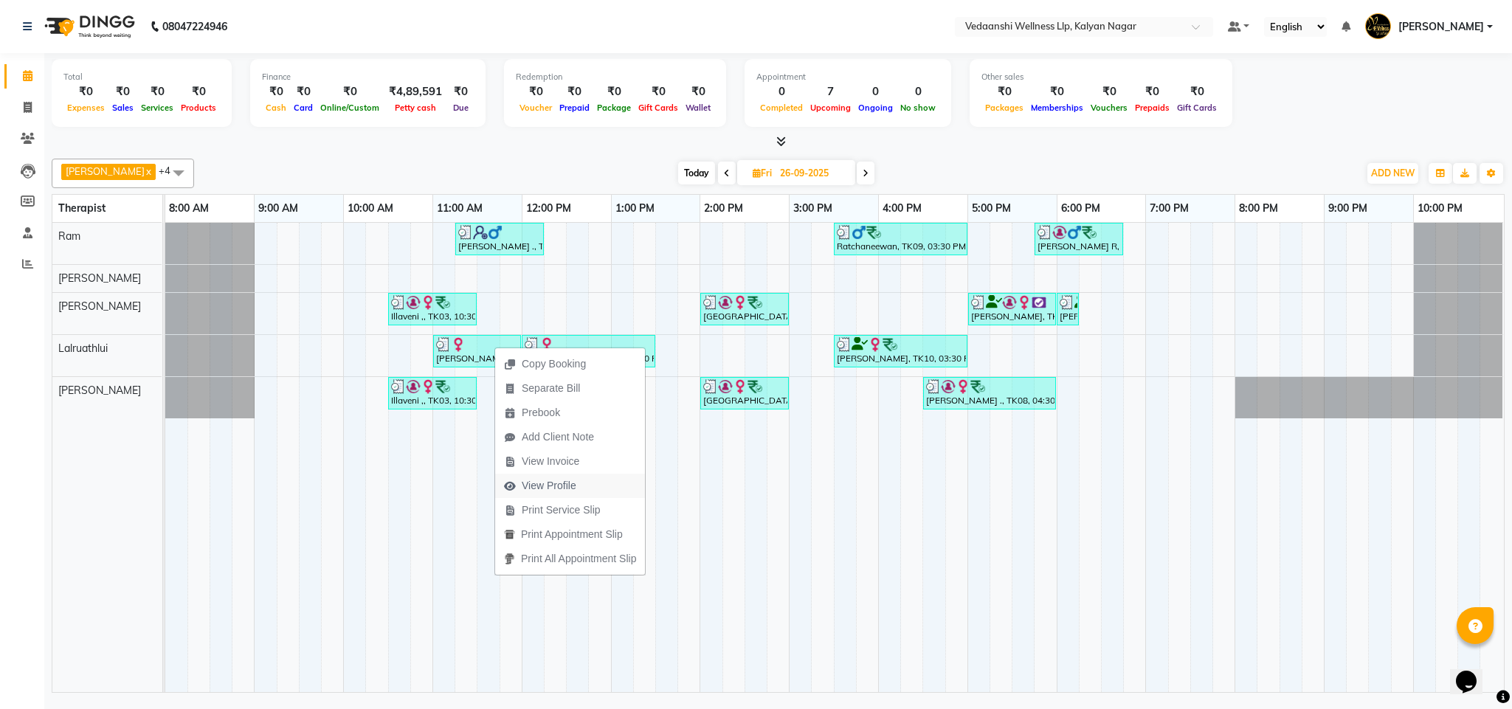
click at [554, 489] on span "View Profile" at bounding box center [549, 486] width 55 height 16
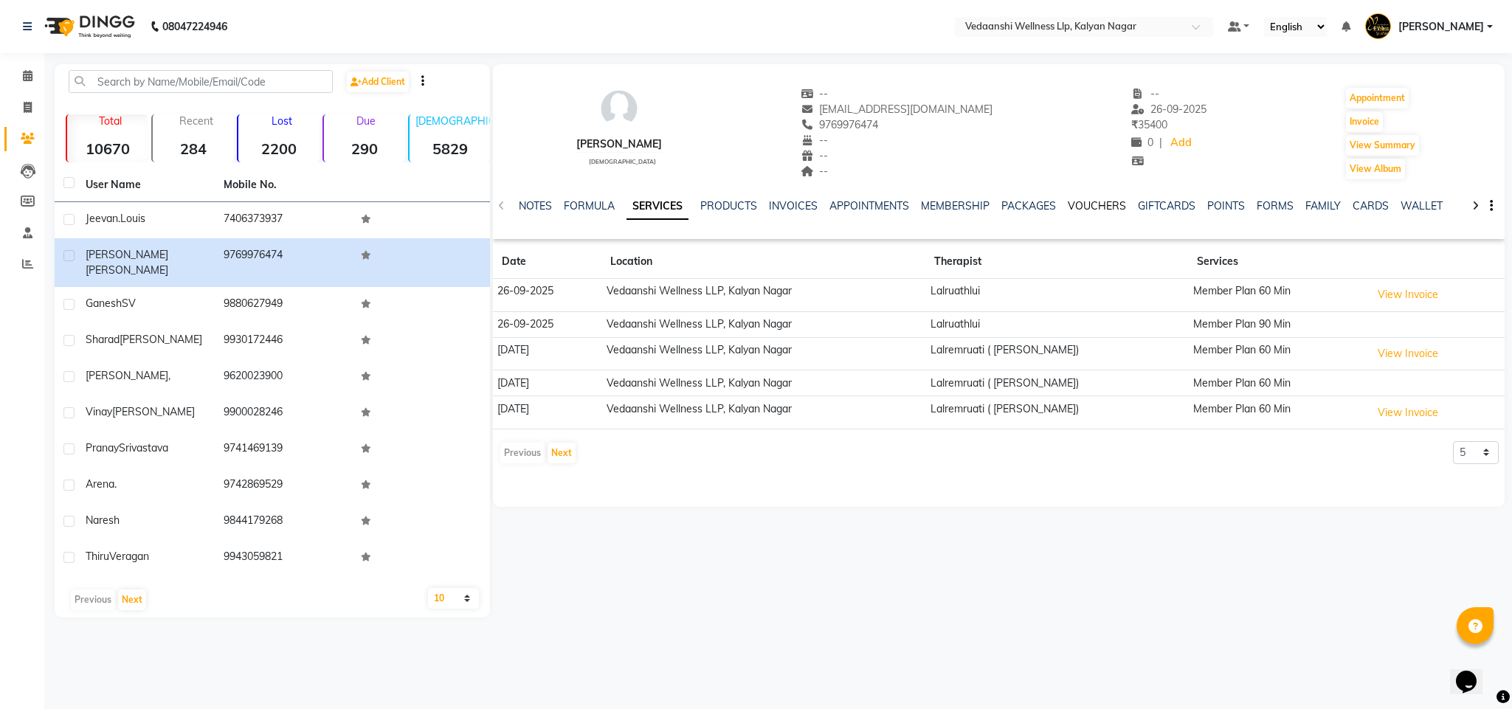
click at [1081, 204] on link "VOUCHERS" at bounding box center [1097, 205] width 58 height 13
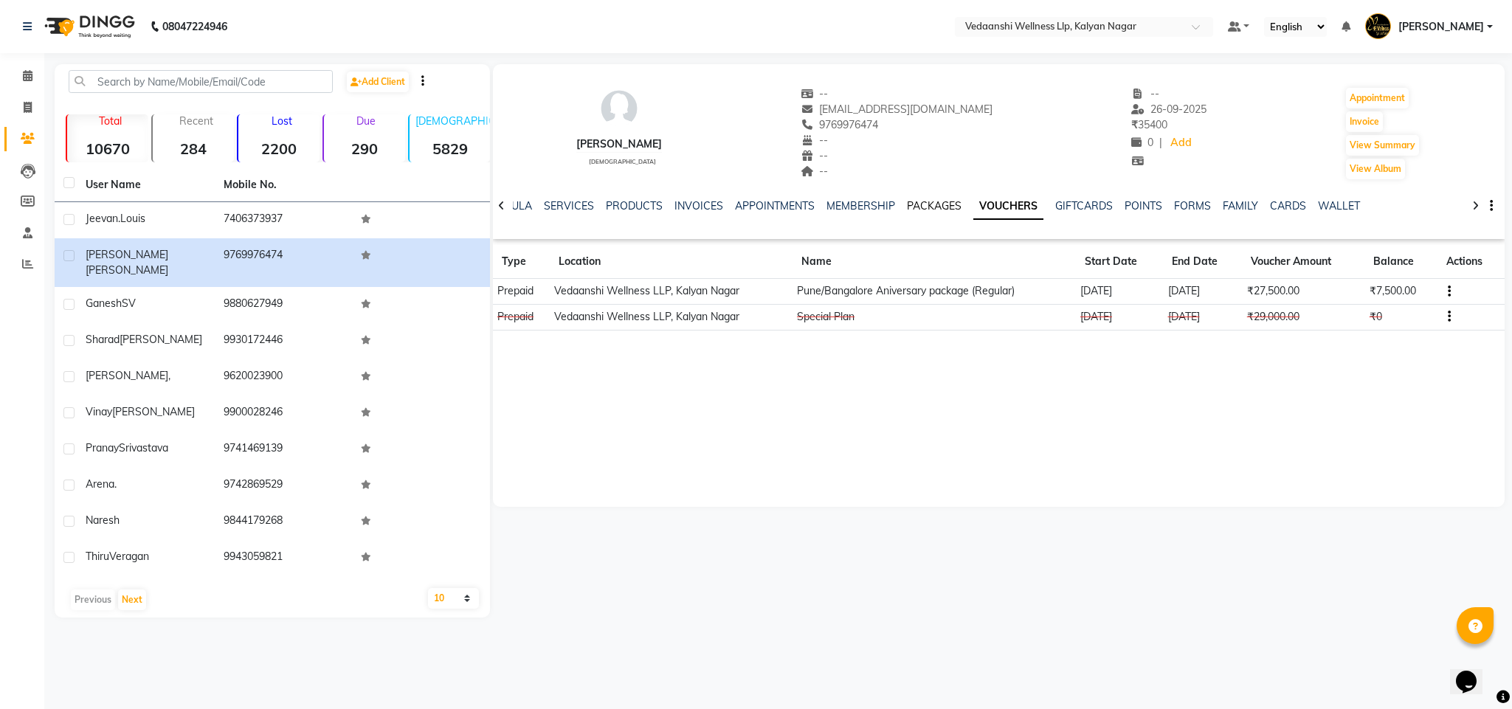
click at [932, 202] on link "PACKAGES" at bounding box center [934, 205] width 55 height 13
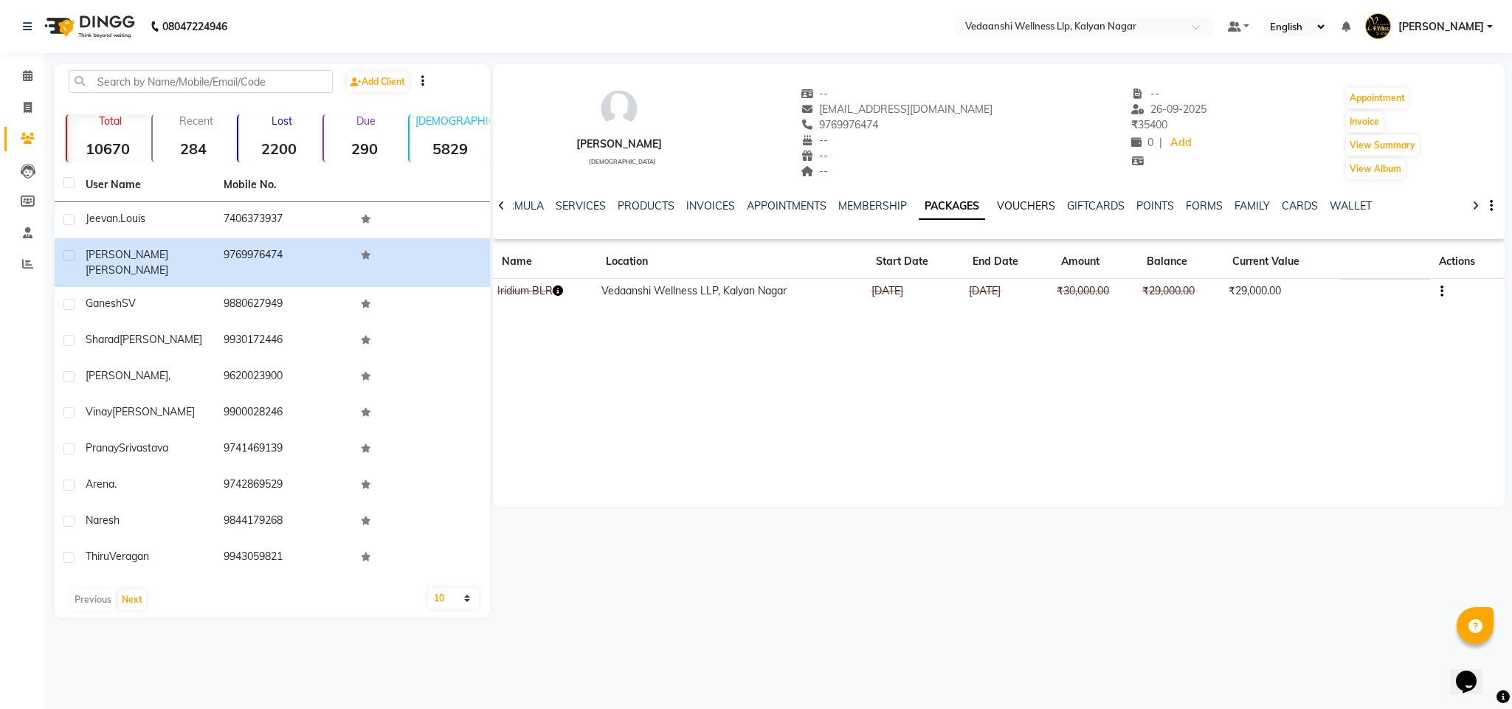
click at [1017, 200] on link "VOUCHERS" at bounding box center [1026, 205] width 58 height 13
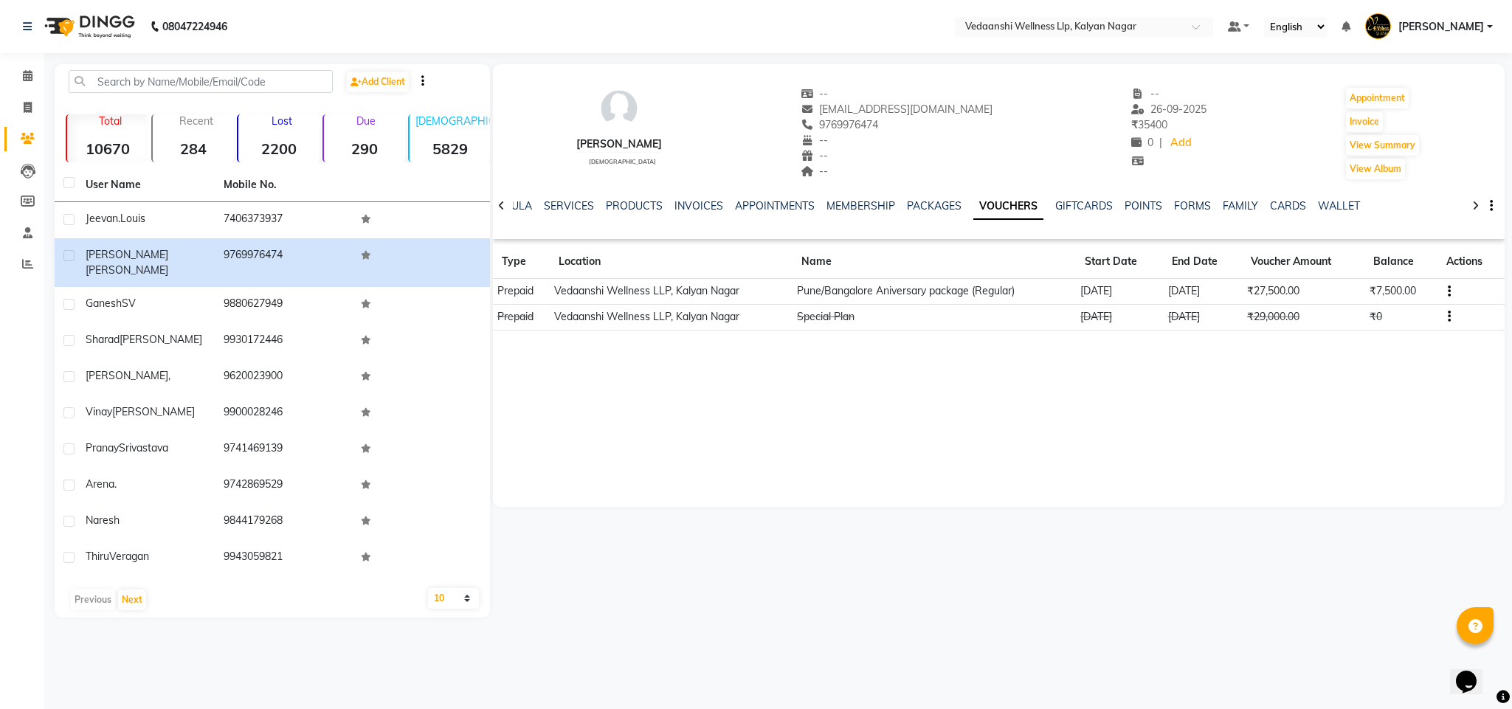
click at [1448, 292] on icon "button" at bounding box center [1449, 292] width 3 height 1
click at [1326, 390] on div "Manshi Shah female -- smartmanshi@gmail.com 9769976474 -- -- -- -- 26-09-2025 ₹…" at bounding box center [999, 285] width 1013 height 443
click at [1445, 289] on button "button" at bounding box center [1446, 291] width 9 height 16
click at [1382, 290] on td "Redemption History" at bounding box center [1379, 291] width 92 height 17
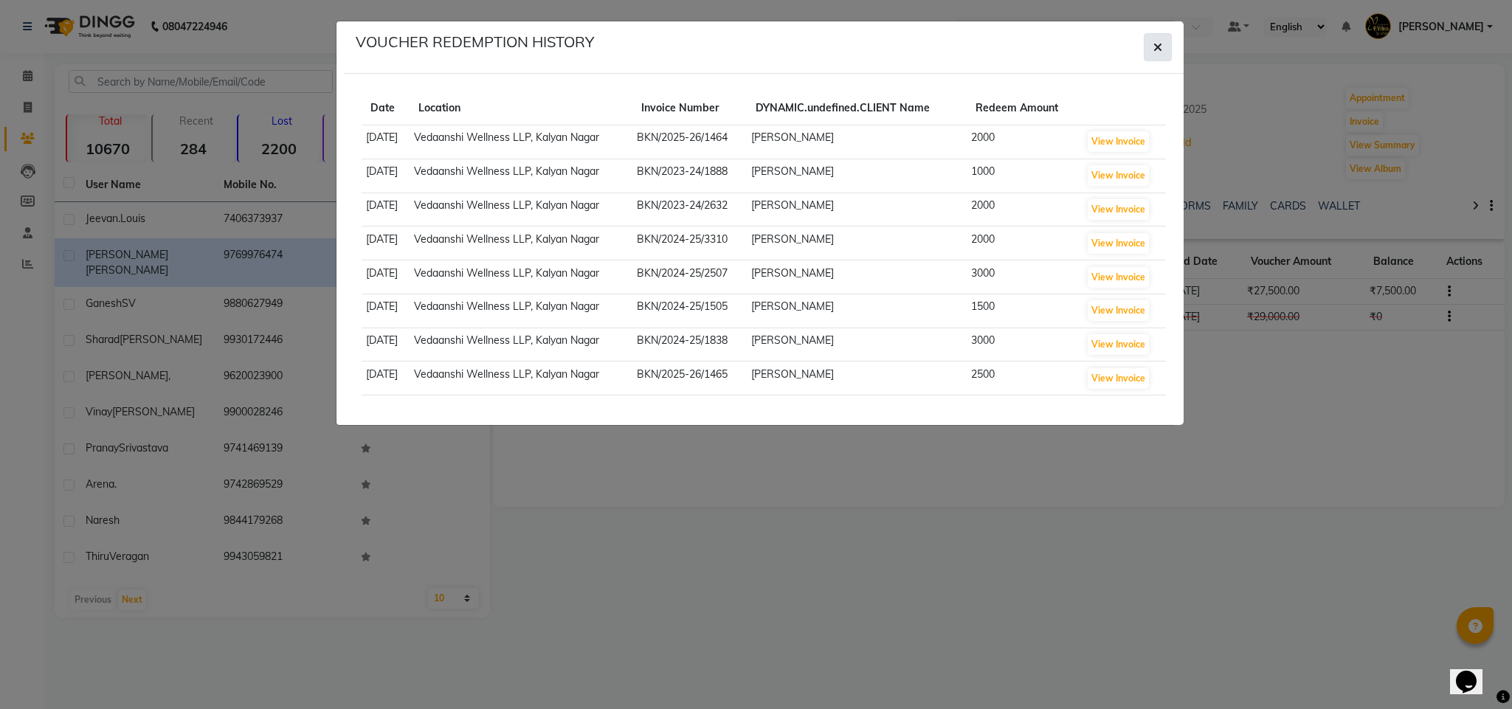
click at [1148, 40] on button "button" at bounding box center [1158, 47] width 28 height 28
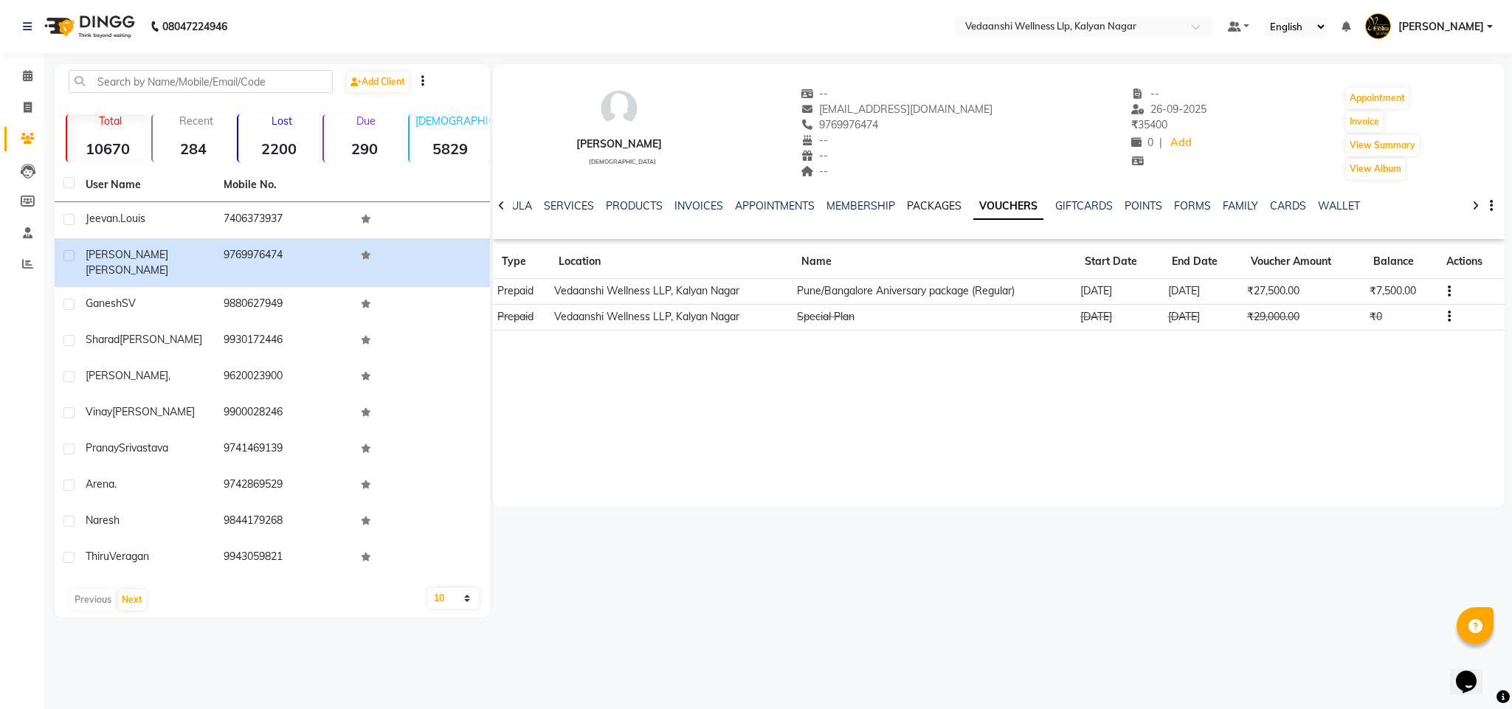
click at [908, 208] on link "PACKAGES" at bounding box center [934, 205] width 55 height 13
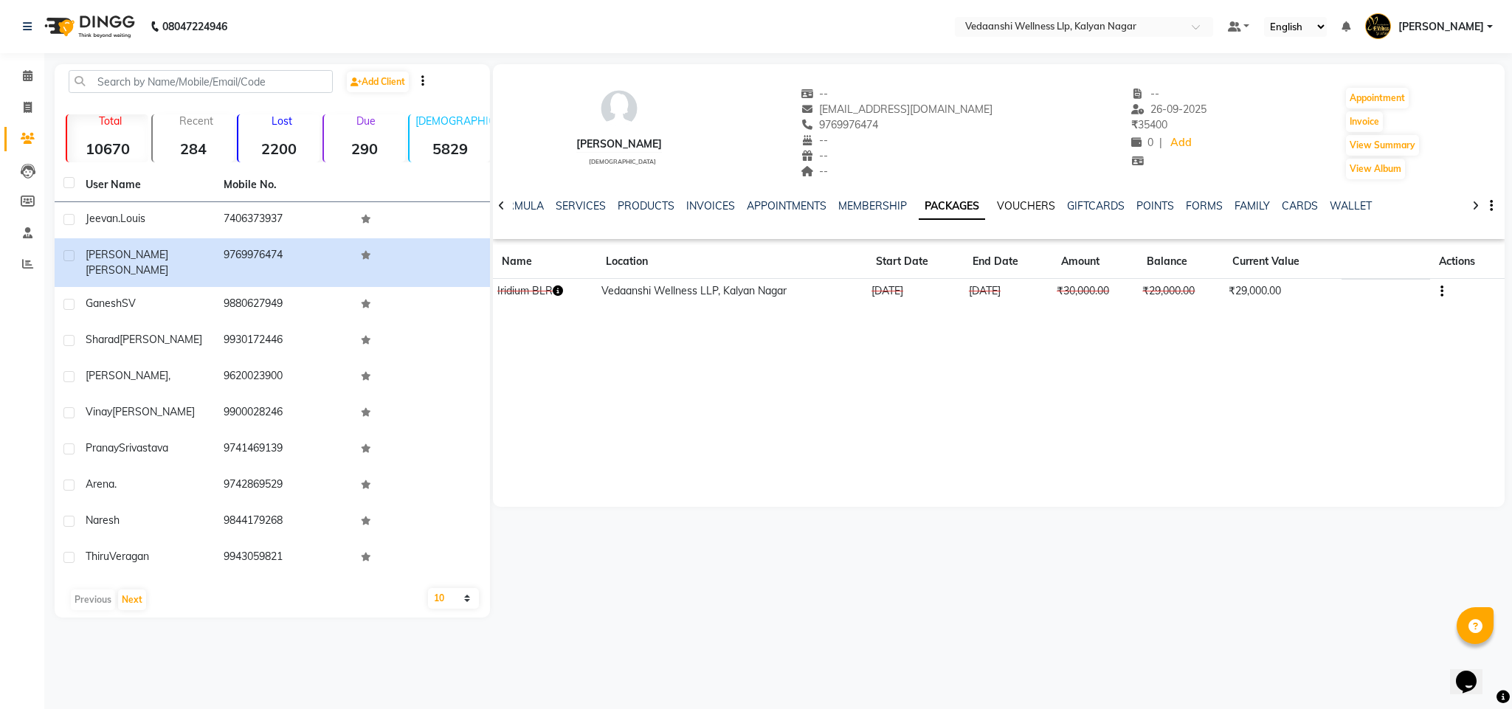
click at [1008, 202] on link "VOUCHERS" at bounding box center [1026, 205] width 58 height 13
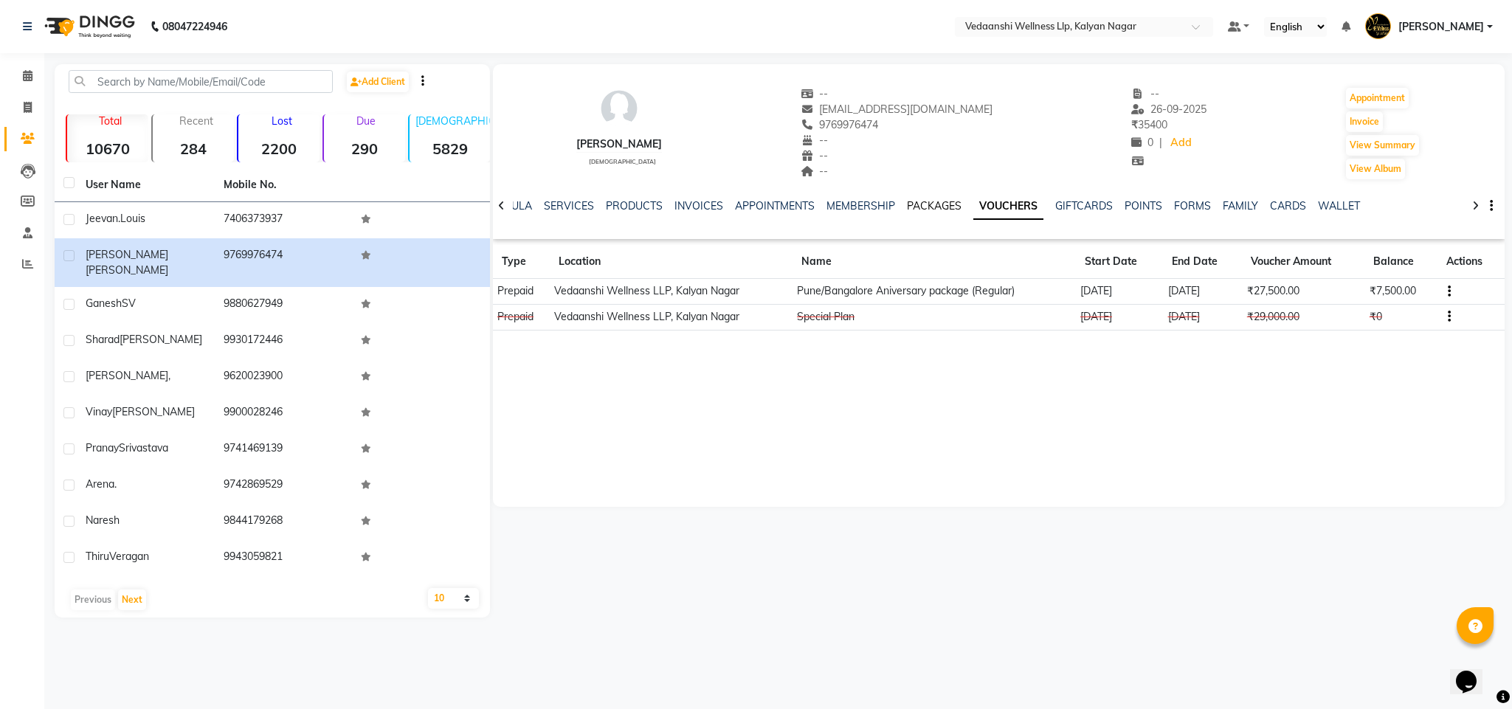
click at [907, 204] on link "PACKAGES" at bounding box center [934, 205] width 55 height 13
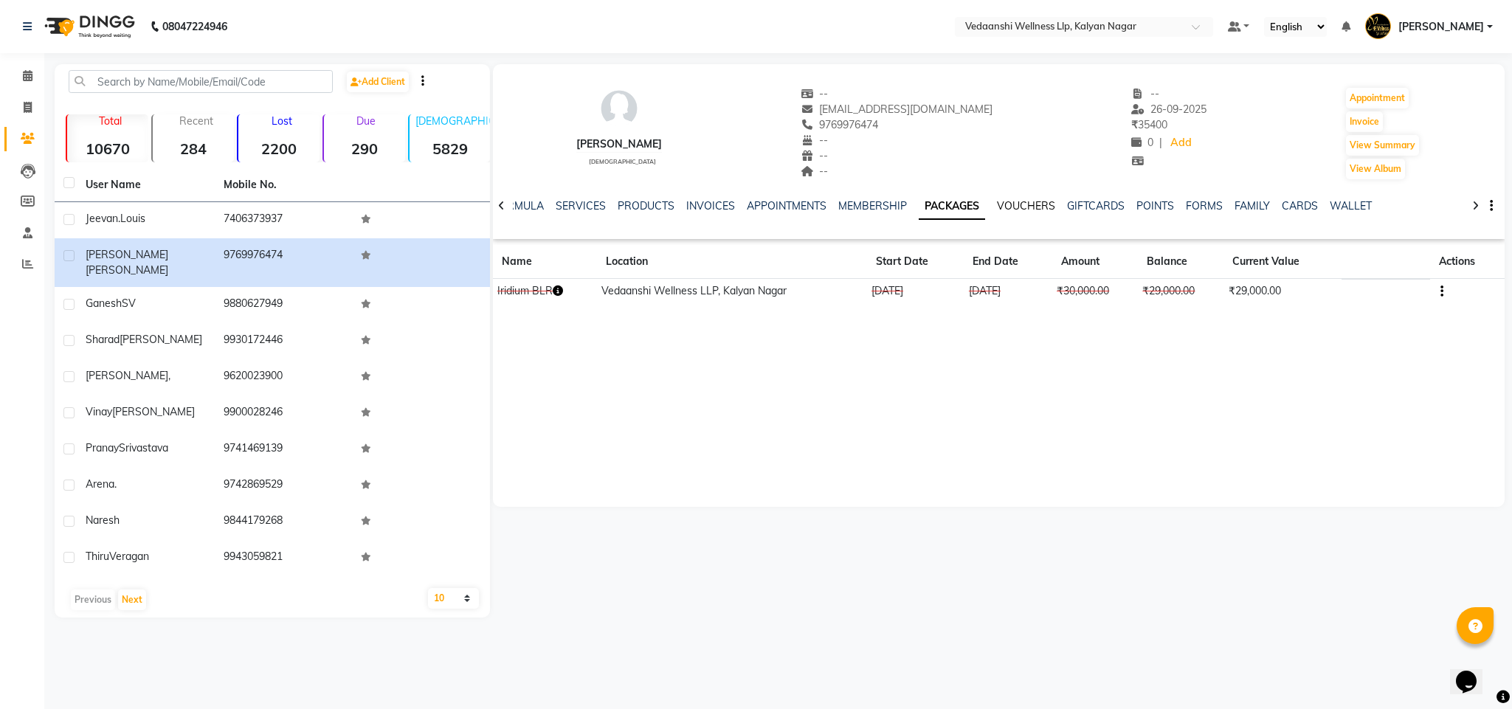
click at [1002, 206] on link "VOUCHERS" at bounding box center [1026, 205] width 58 height 13
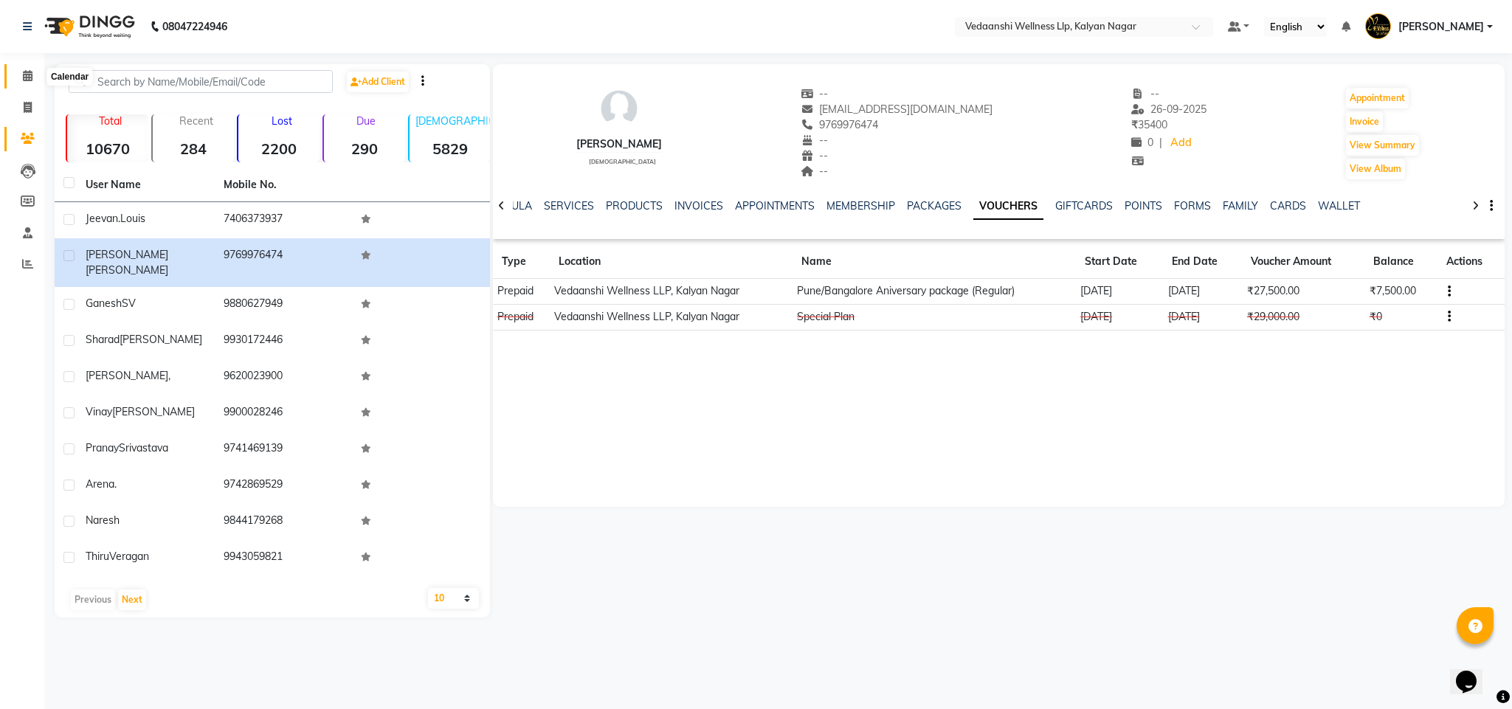
click at [29, 80] on icon at bounding box center [28, 75] width 10 height 11
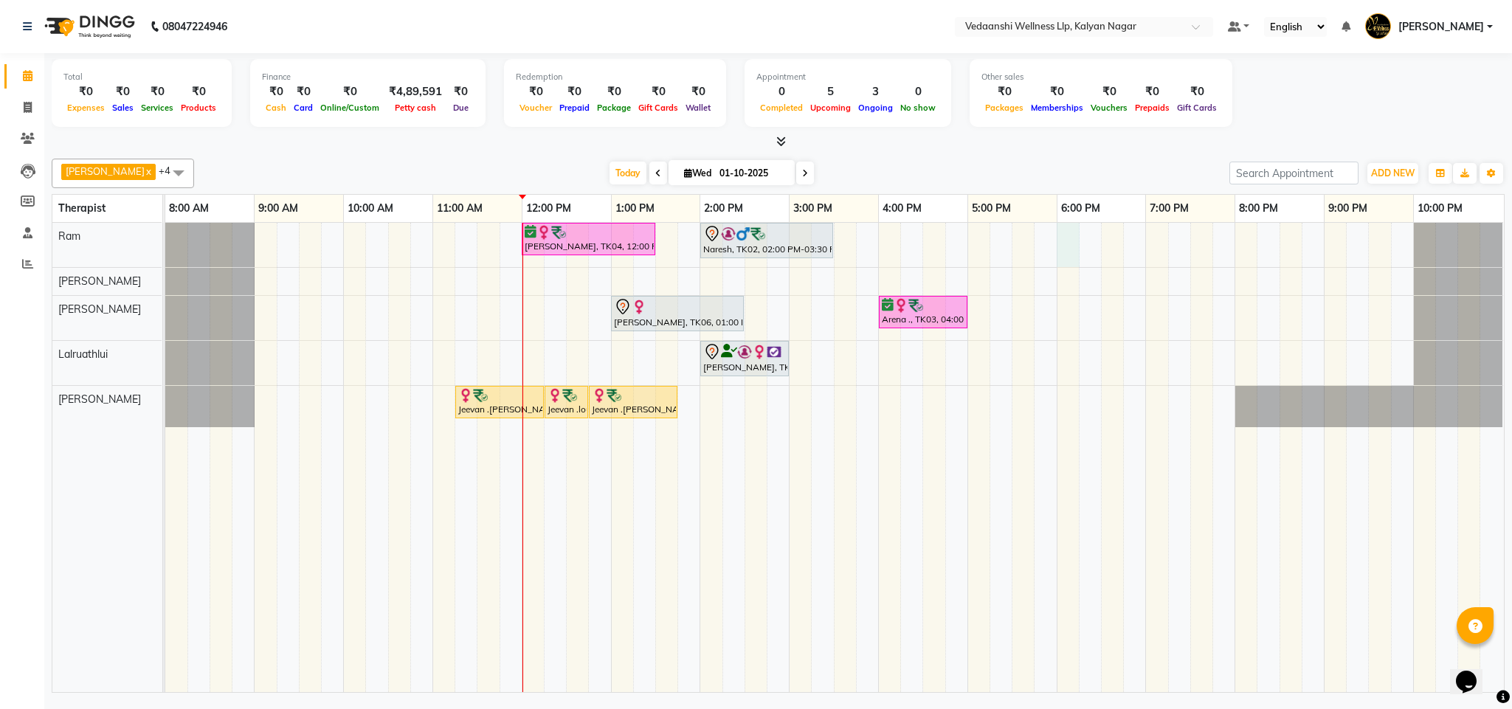
click at [1072, 239] on div "Siddharth Suresh, TK04, 12:00 PM-01:30 PM, Member Plan 90 Min Naresh, TK02, 02:…" at bounding box center [834, 457] width 1339 height 469
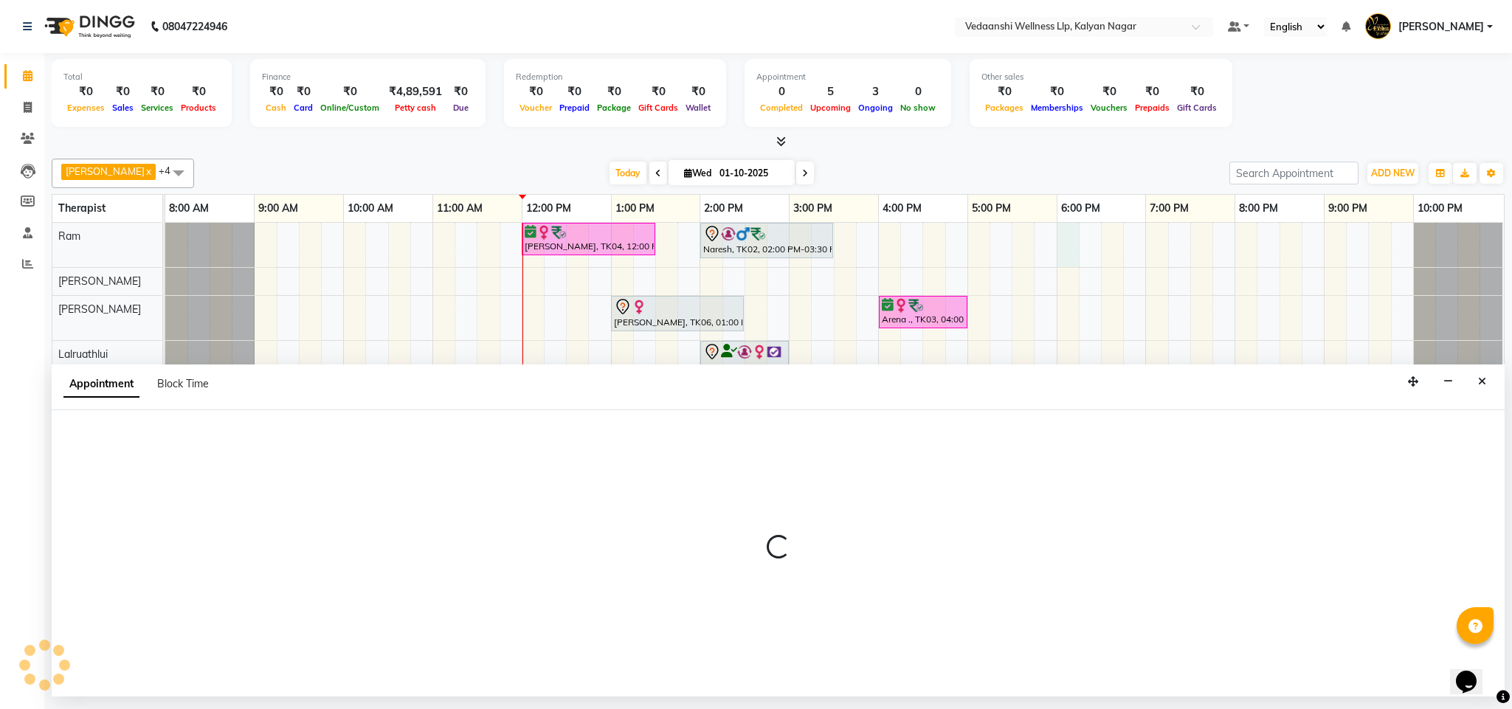
select select "67164"
select select "1080"
select select "tentative"
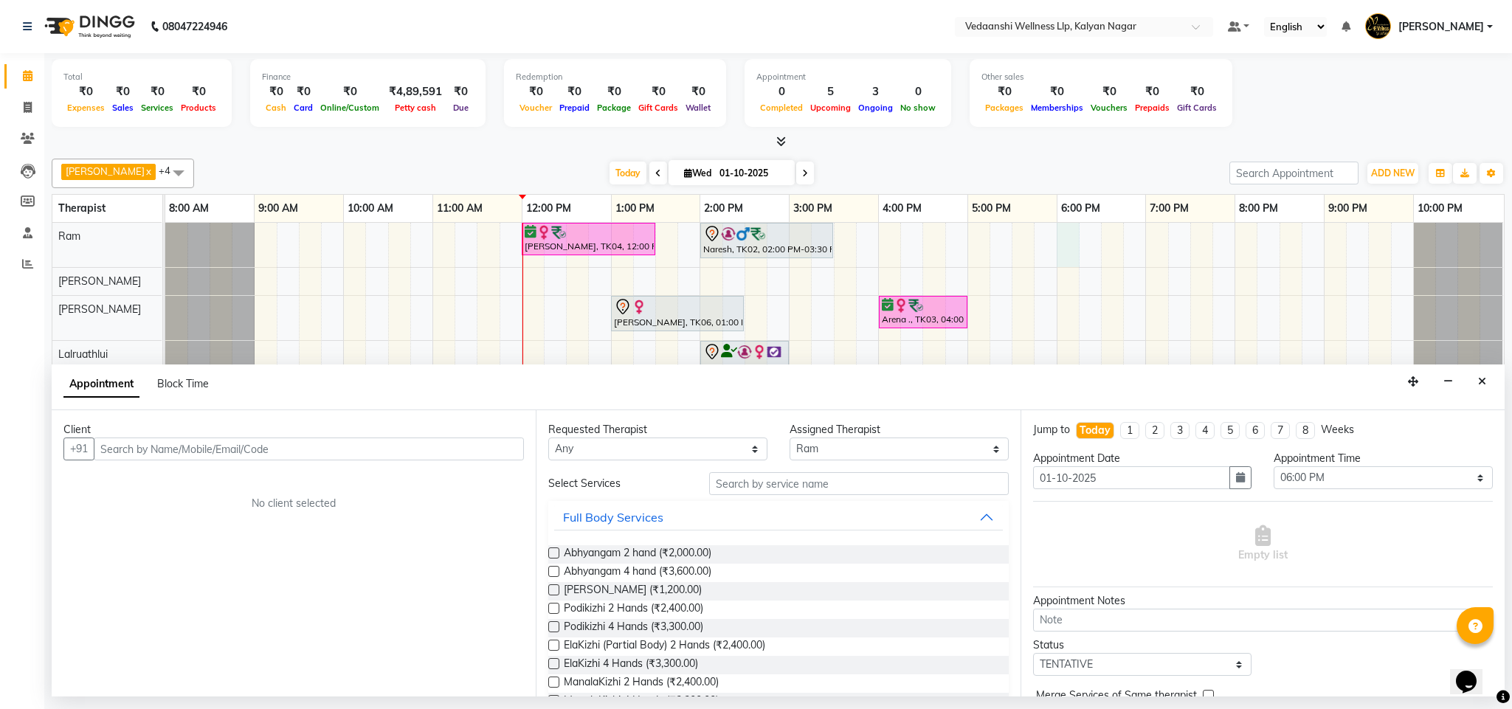
click at [359, 455] on input "text" at bounding box center [309, 449] width 430 height 23
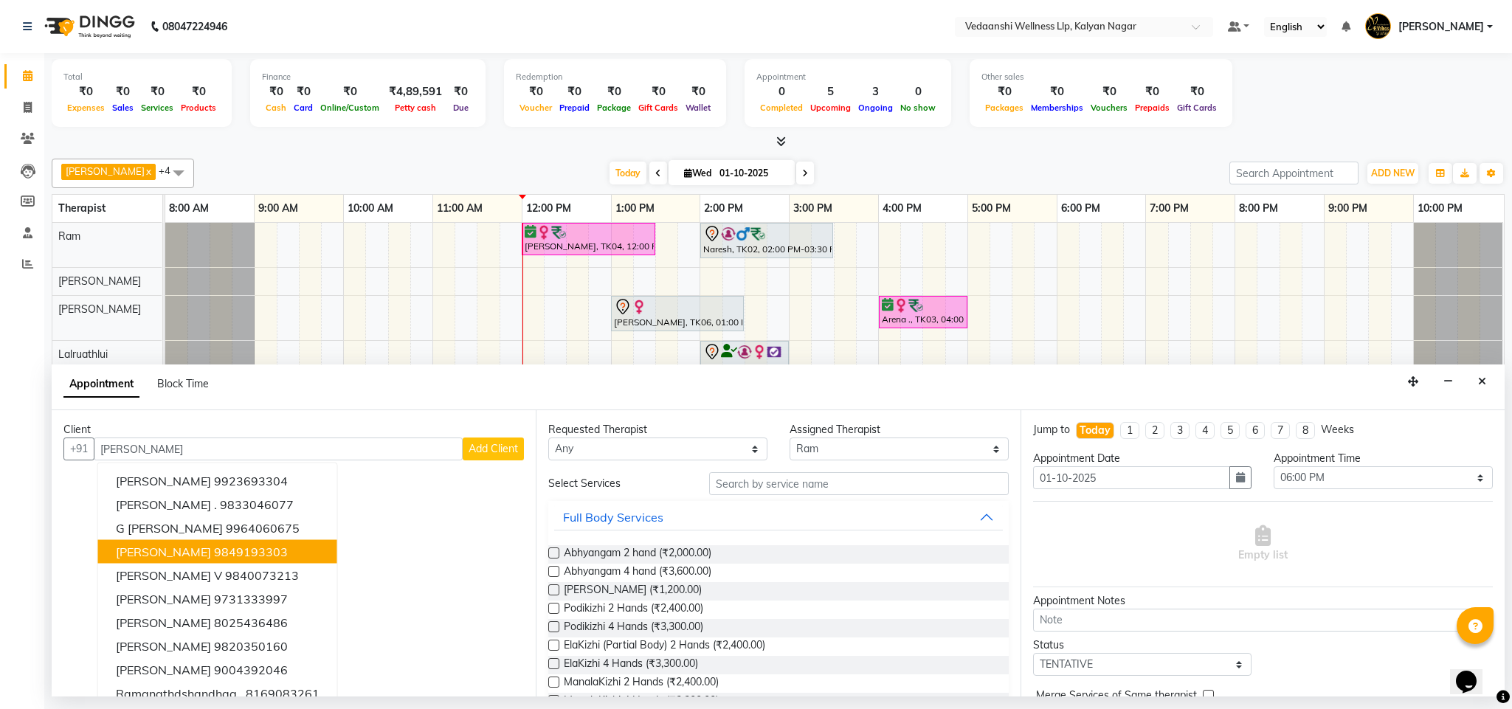
click at [231, 554] on ngb-highlight "9849193303" at bounding box center [251, 552] width 74 height 15
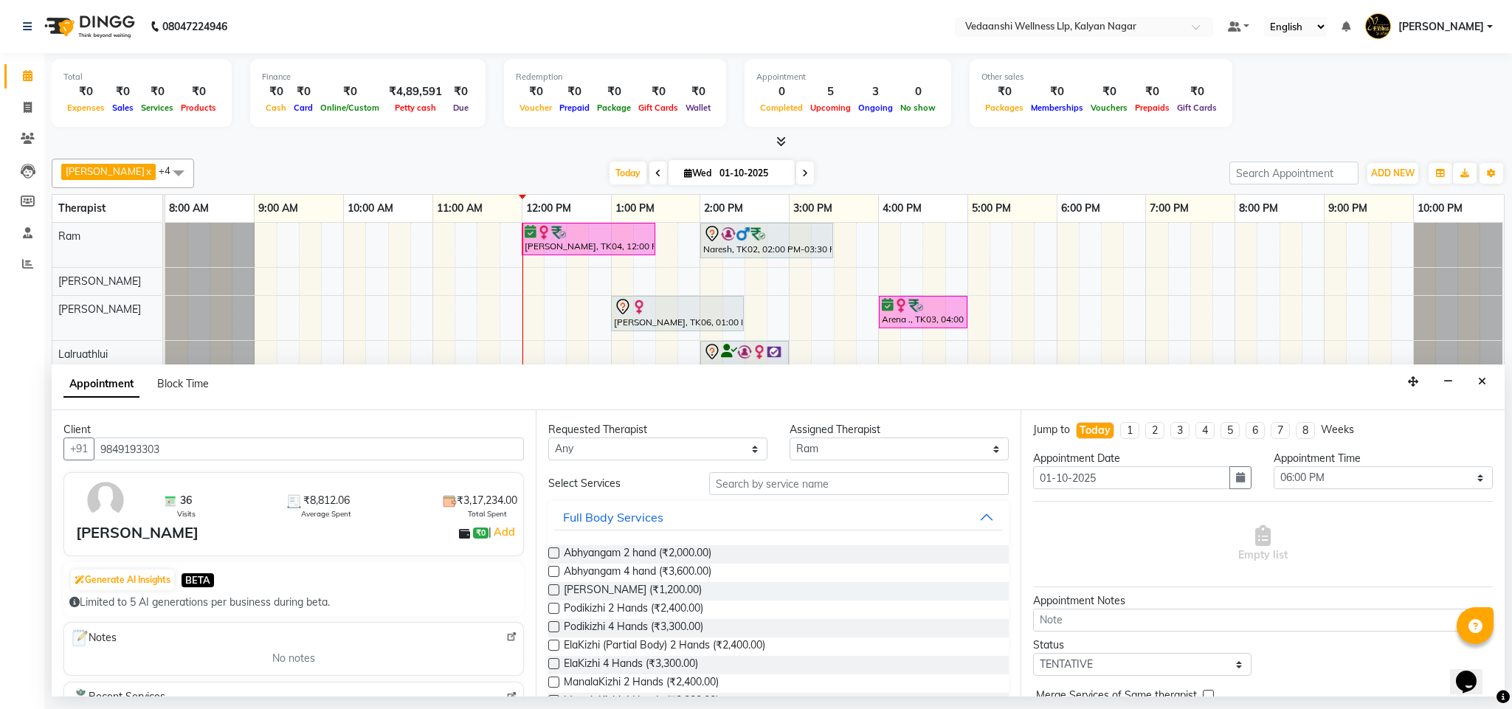
type input "9849193303"
click at [723, 489] on input "text" at bounding box center [859, 483] width 300 height 23
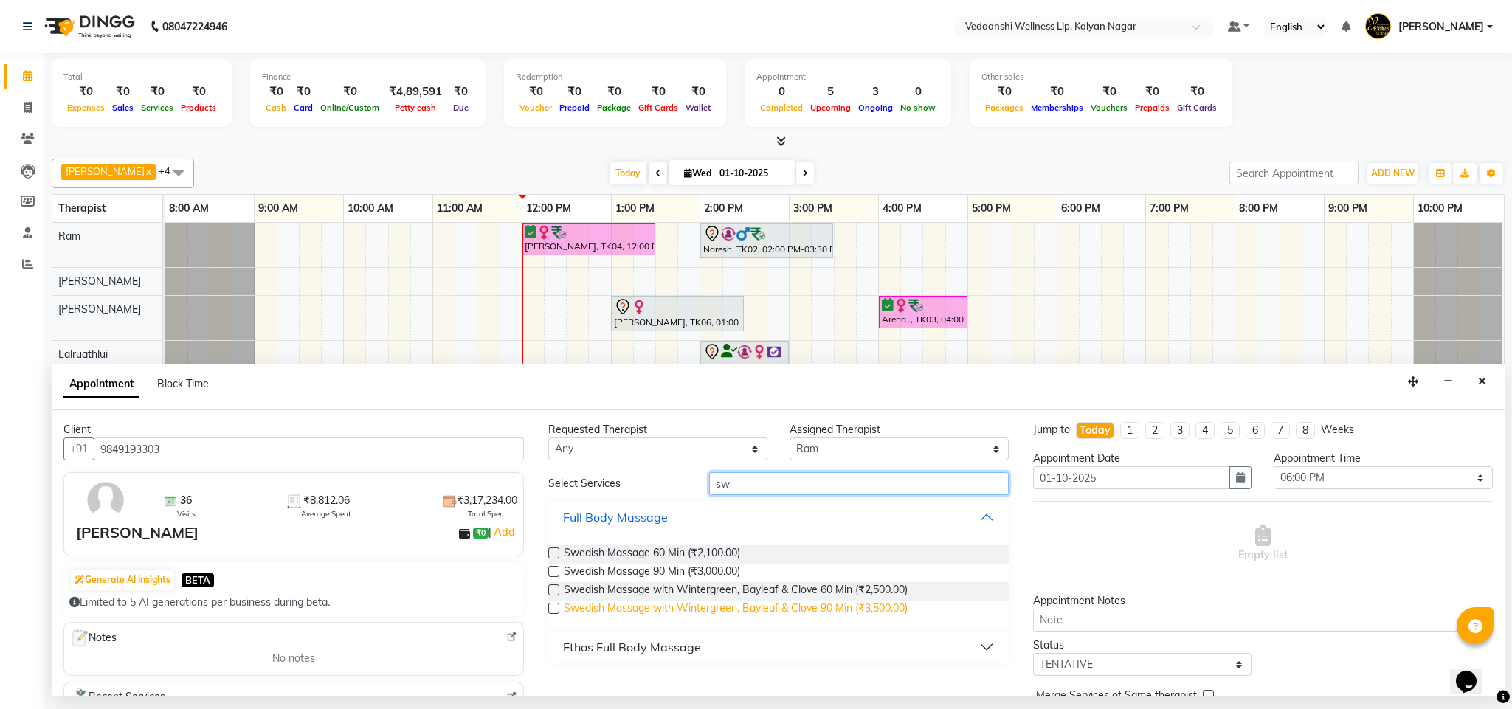
type input "sw"
click at [813, 611] on span "Swedish Massage with Wintergreen, Bayleaf & Clove 90 Min (₹3,500.00)" at bounding box center [736, 610] width 344 height 18
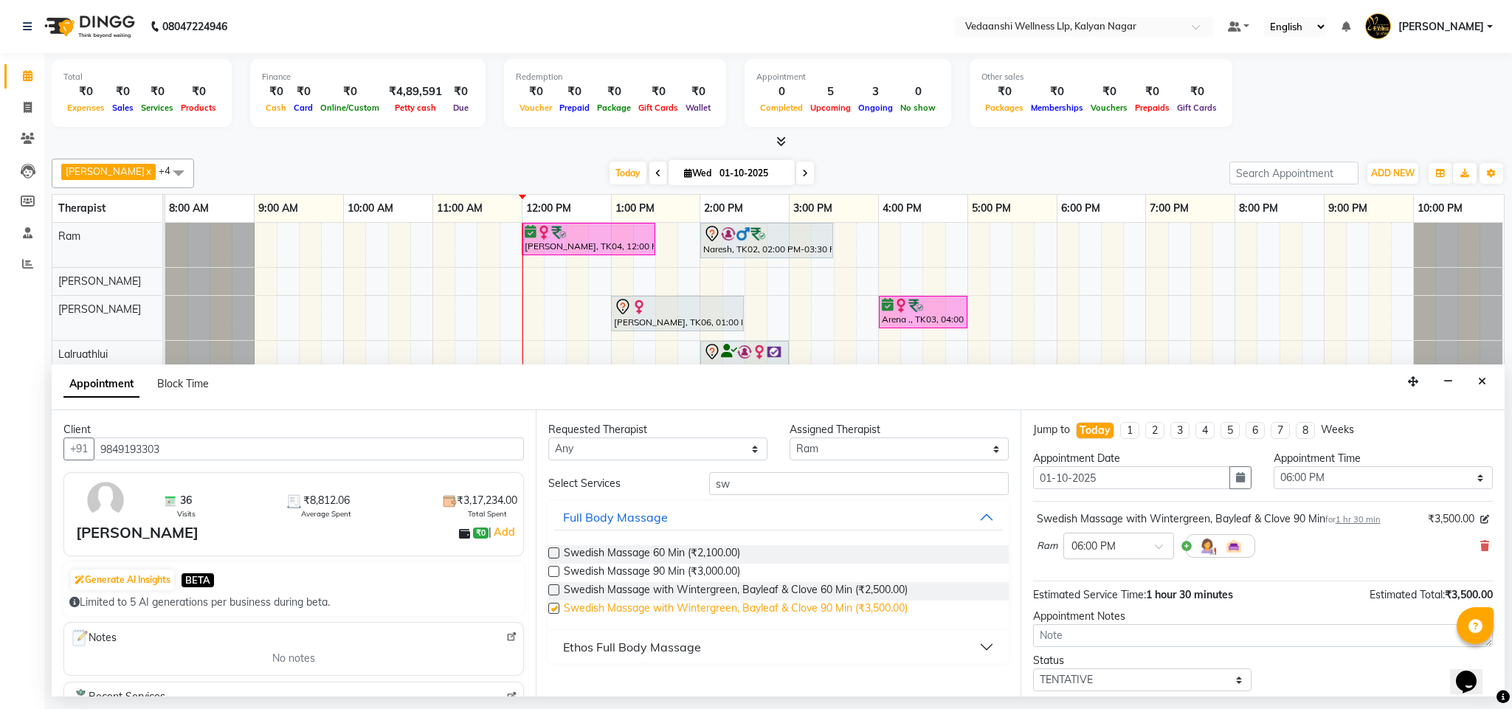
checkbox input "false"
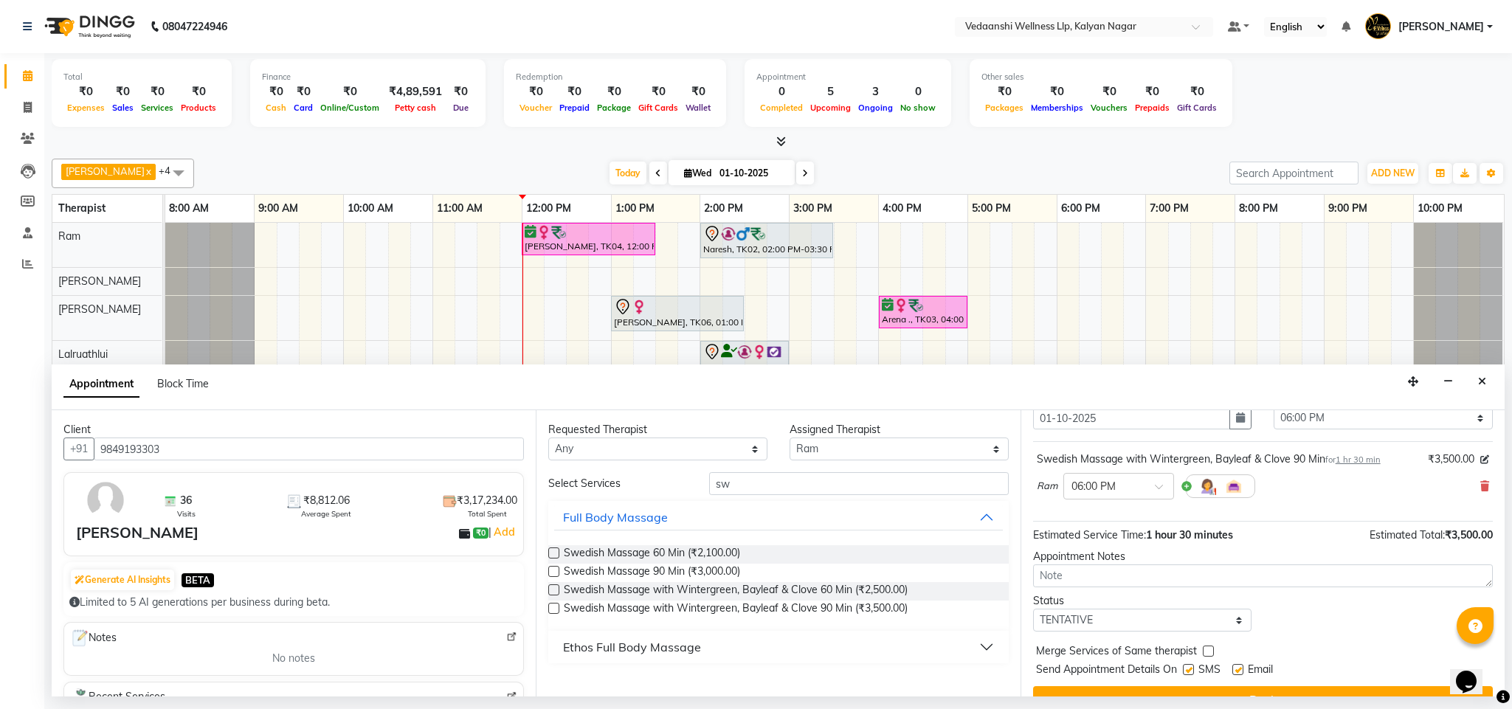
scroll to position [91, 0]
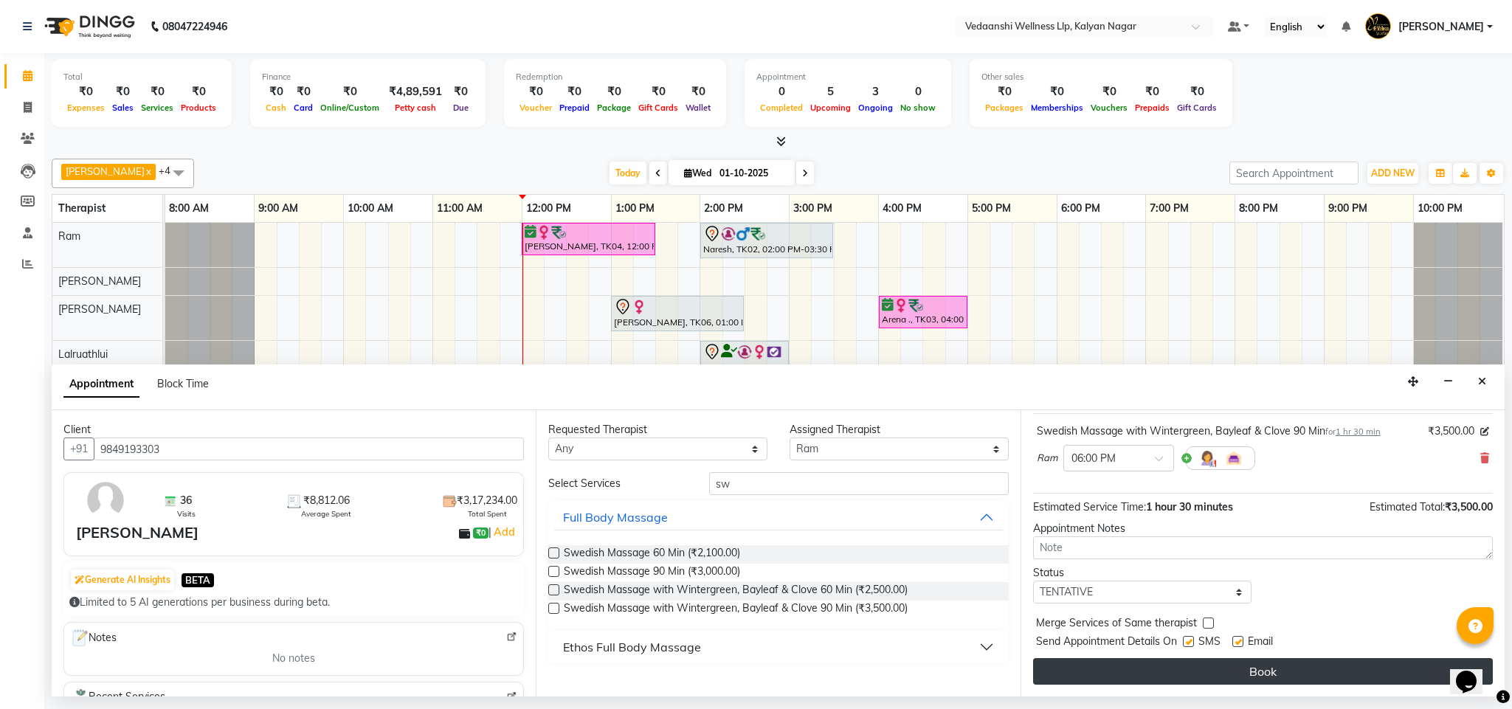
click at [1141, 669] on button "Book" at bounding box center [1263, 671] width 460 height 27
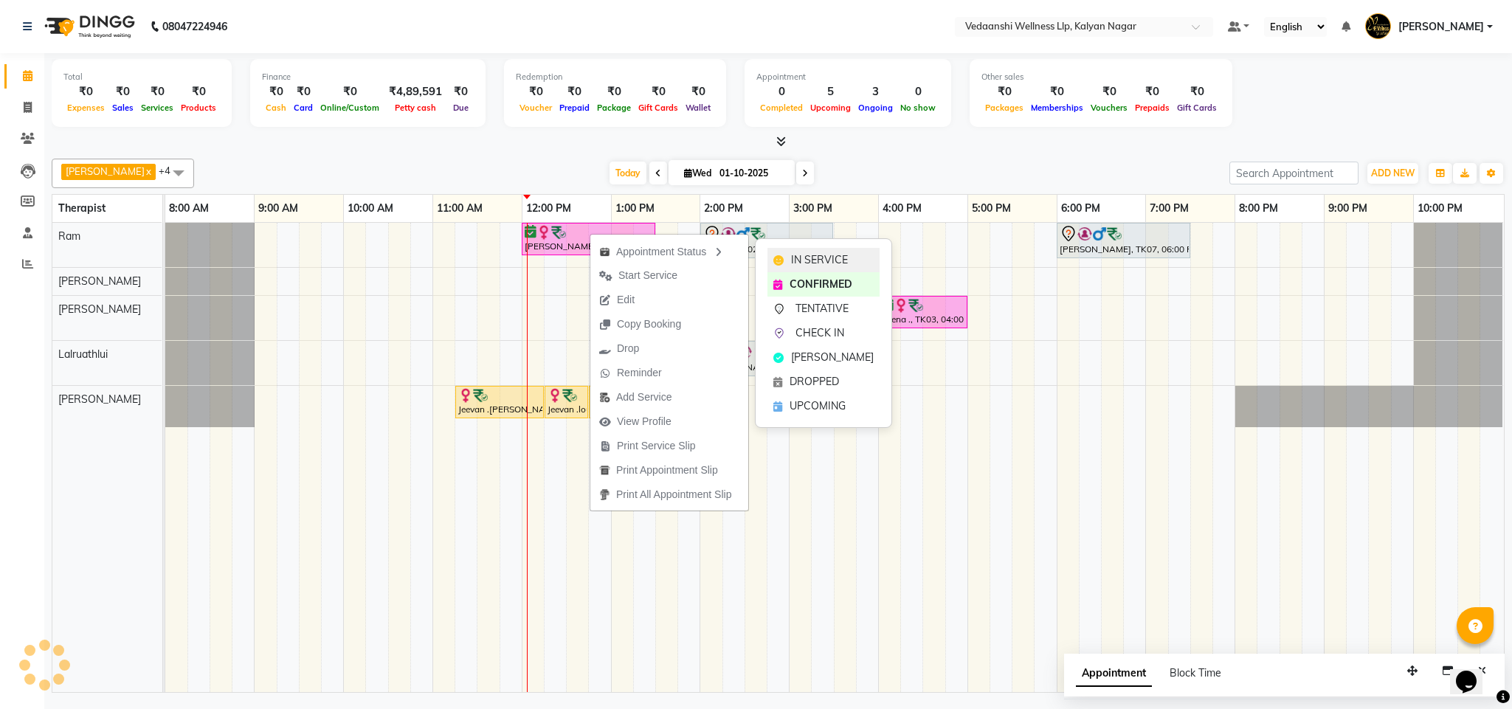
click at [824, 261] on span "IN SERVICE" at bounding box center [819, 260] width 57 height 16
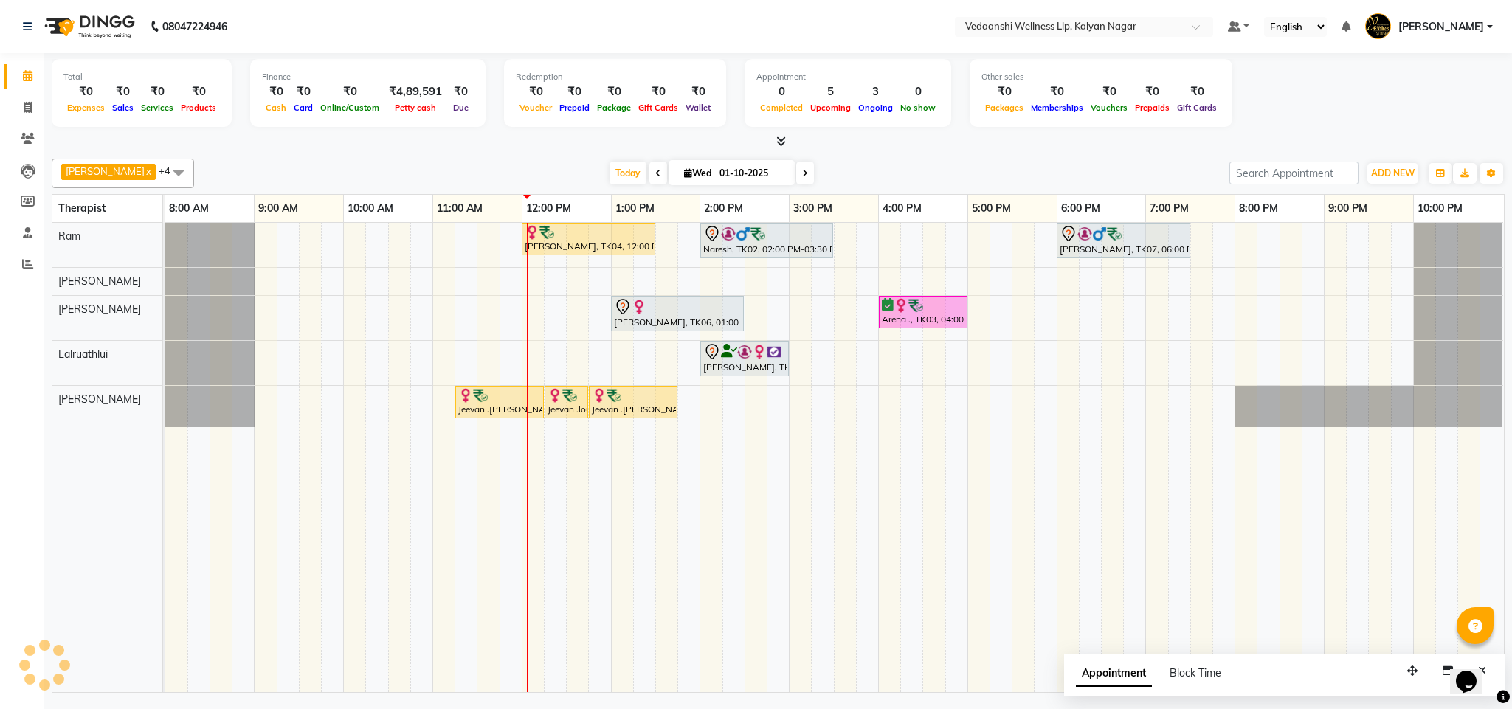
click at [917, 166] on div "Today Wed 01-10-2025" at bounding box center [712, 173] width 1021 height 22
click at [895, 140] on div at bounding box center [778, 142] width 1453 height 16
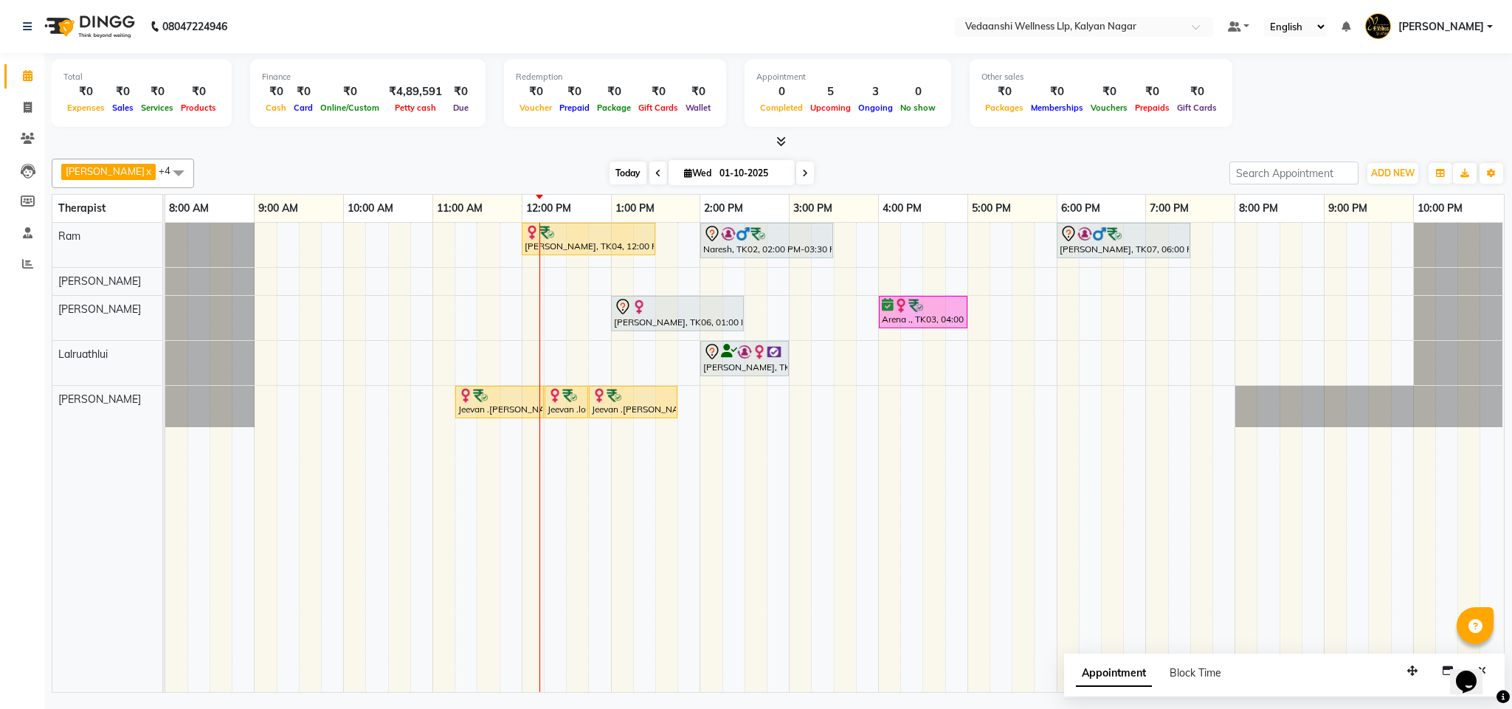
click at [620, 182] on span "Today" at bounding box center [628, 173] width 37 height 23
click at [610, 167] on span "Today" at bounding box center [628, 173] width 37 height 23
click at [850, 178] on div "Today Wed 01-10-2025" at bounding box center [712, 173] width 1021 height 22
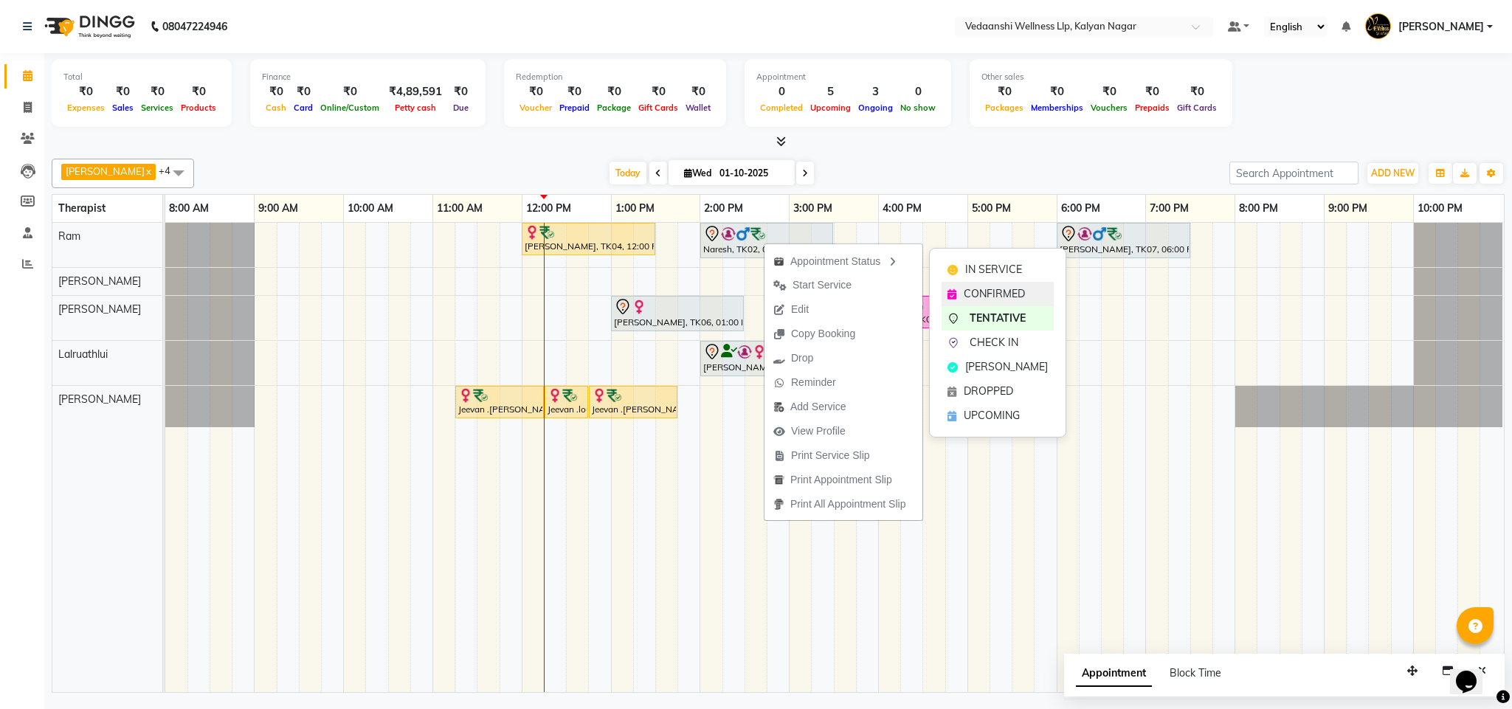
click at [980, 288] on span "CONFIRMED" at bounding box center [994, 294] width 61 height 16
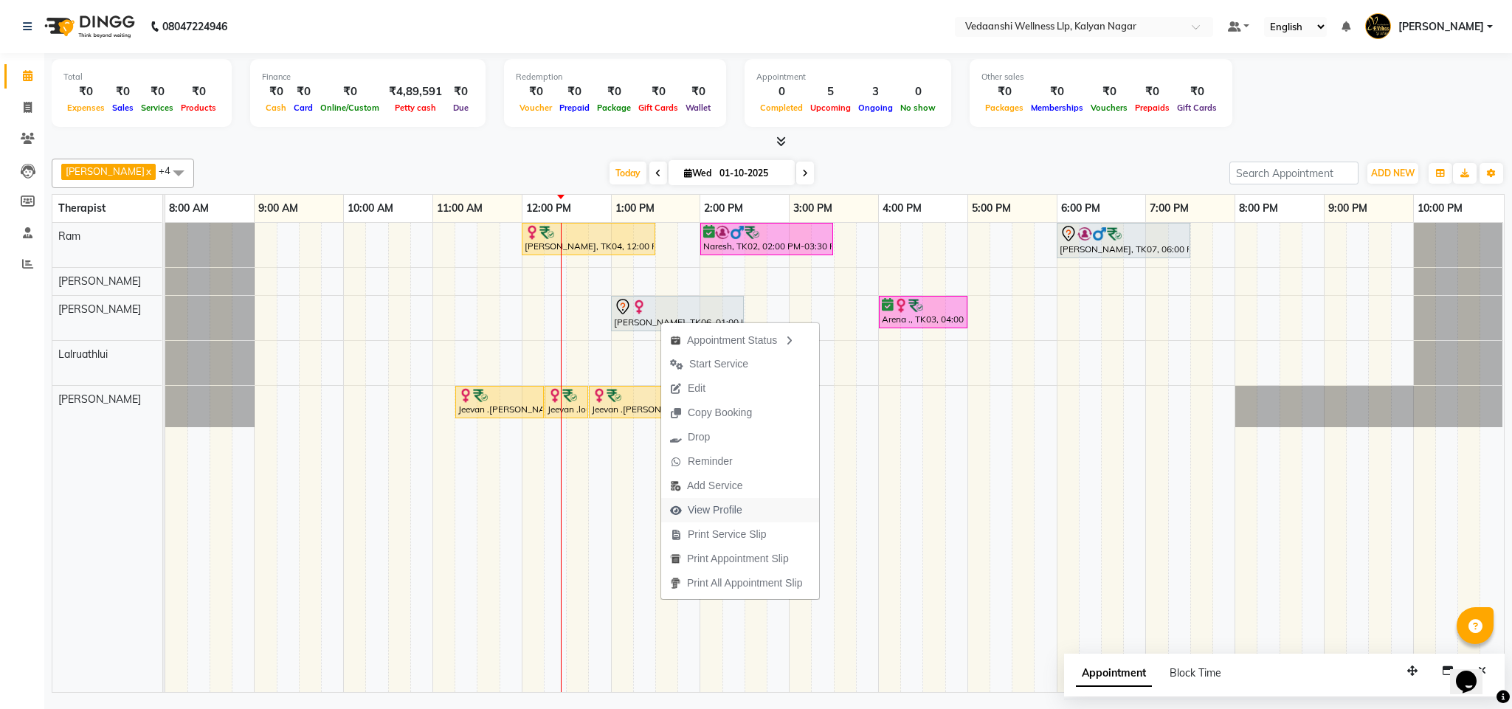
click at [709, 509] on span "View Profile" at bounding box center [715, 511] width 55 height 16
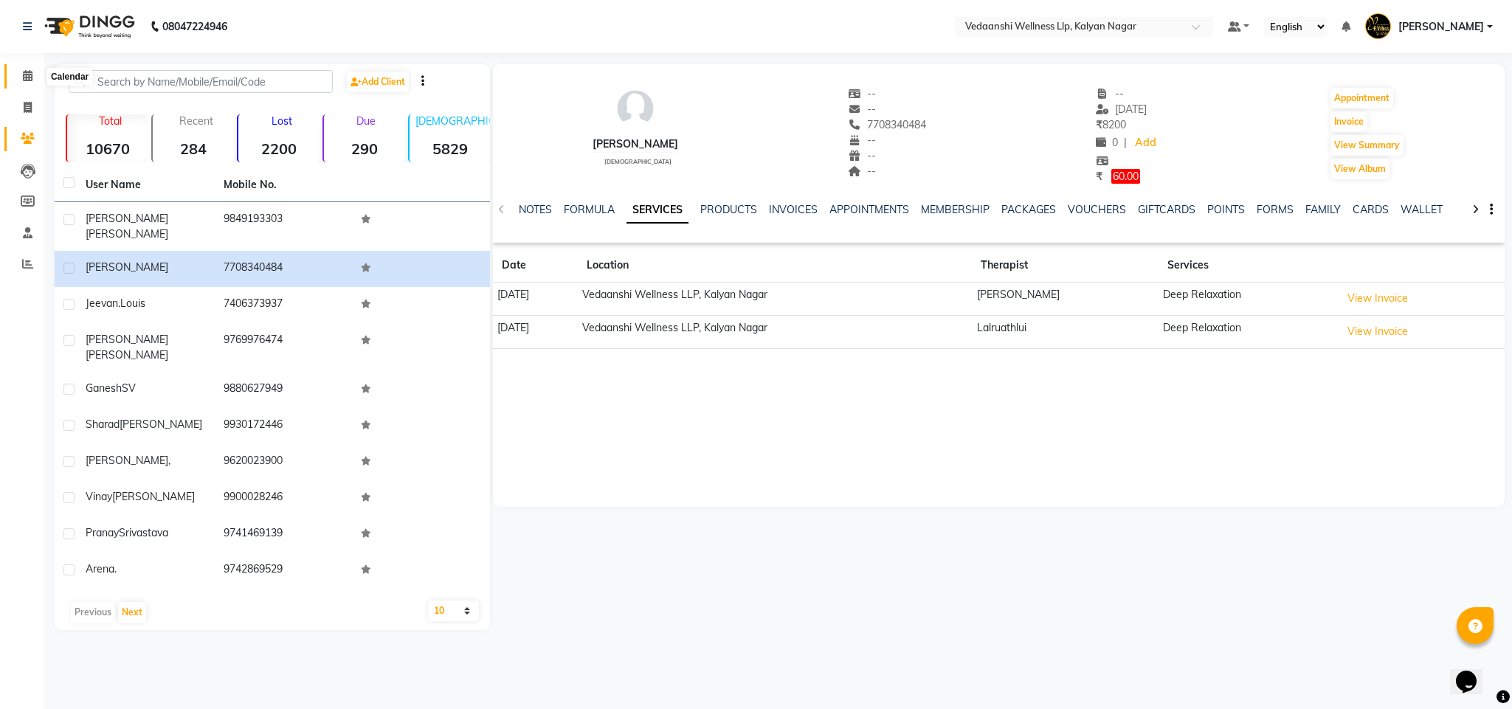
click at [29, 72] on icon at bounding box center [28, 75] width 10 height 11
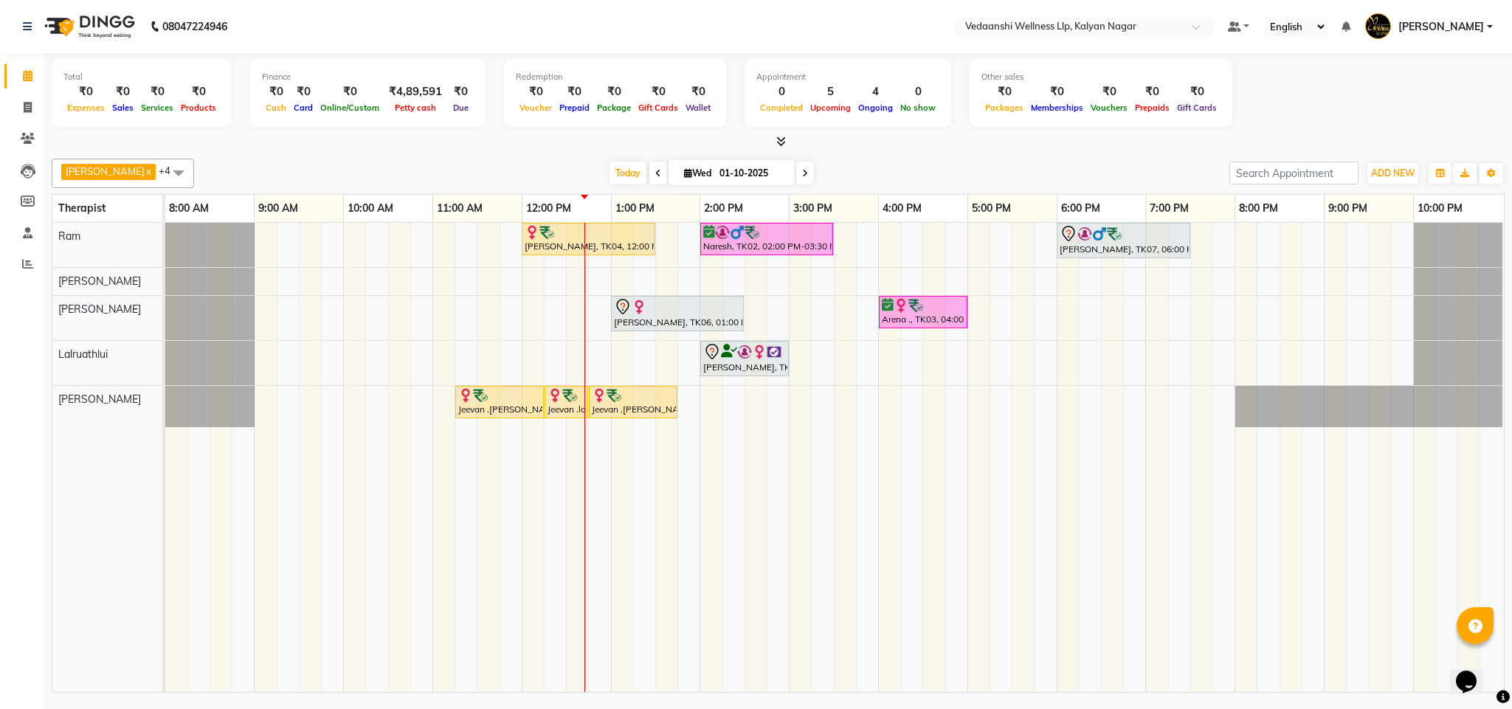
click at [802, 175] on icon at bounding box center [805, 173] width 6 height 9
type input "02-10-2025"
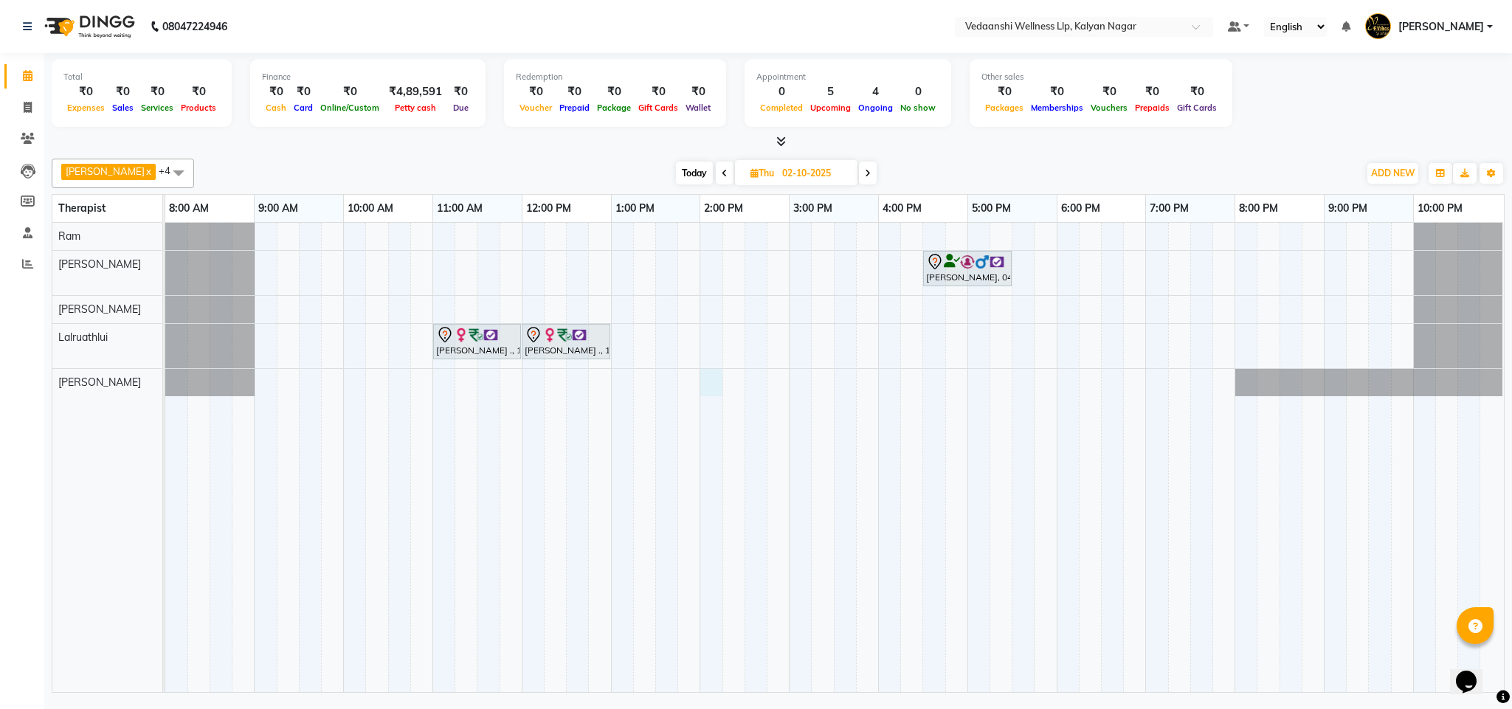
click at [705, 395] on div "Vinay Kumar, 04:30 PM-05:30 PM, Member Plan 60 Min Madhumathi ., 11:00 AM-12:00…" at bounding box center [834, 457] width 1339 height 469
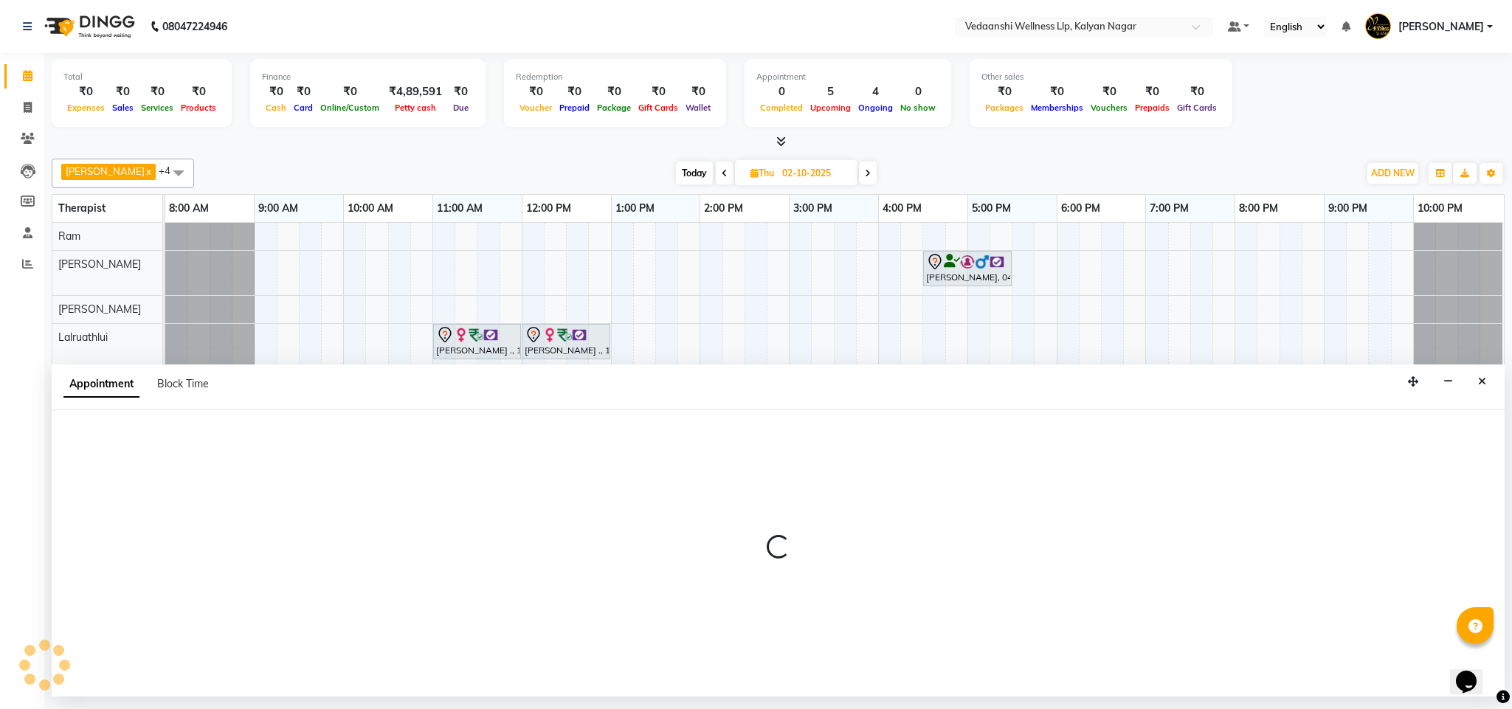
select select "25779"
select select "840"
select select "tentative"
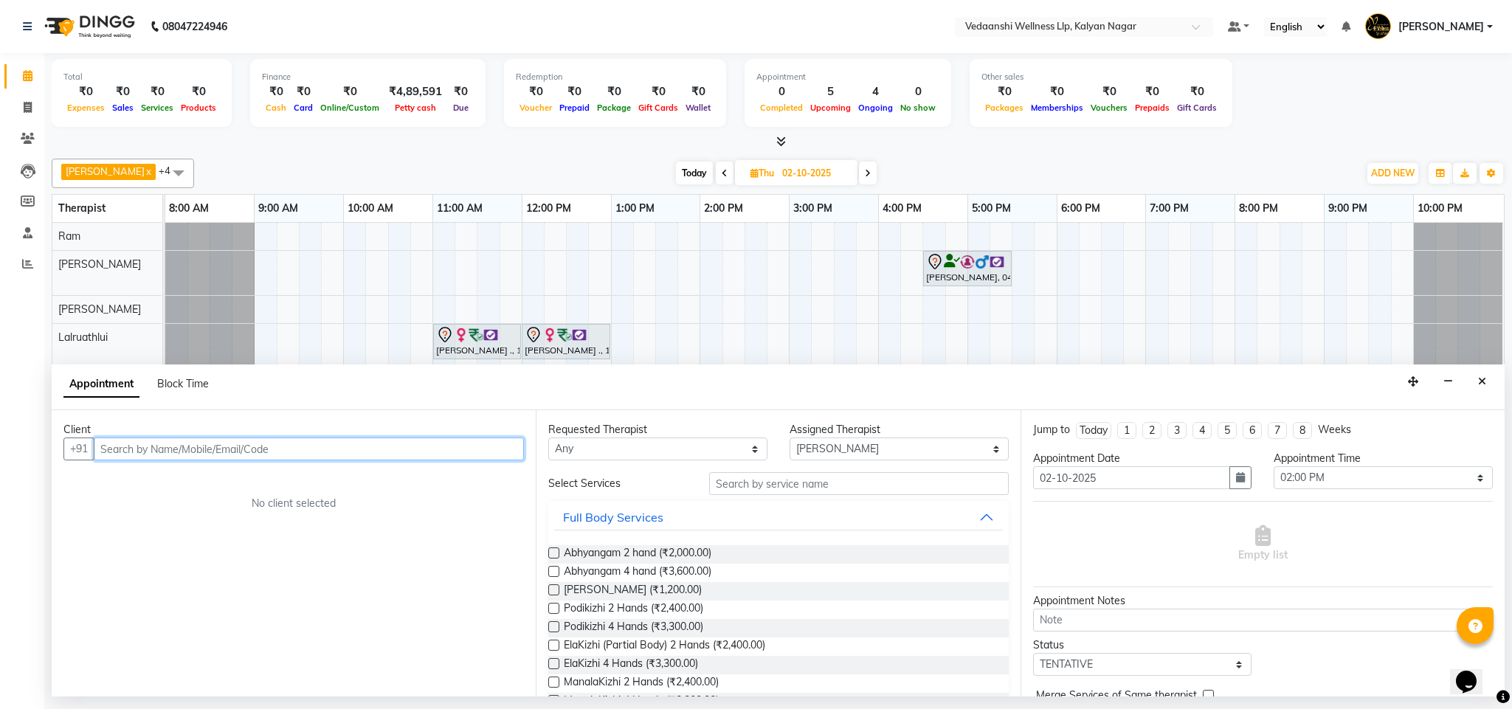
click at [160, 446] on input "text" at bounding box center [309, 449] width 430 height 23
paste input "97394 34411"
click at [142, 448] on input "97394 34411" at bounding box center [278, 449] width 369 height 23
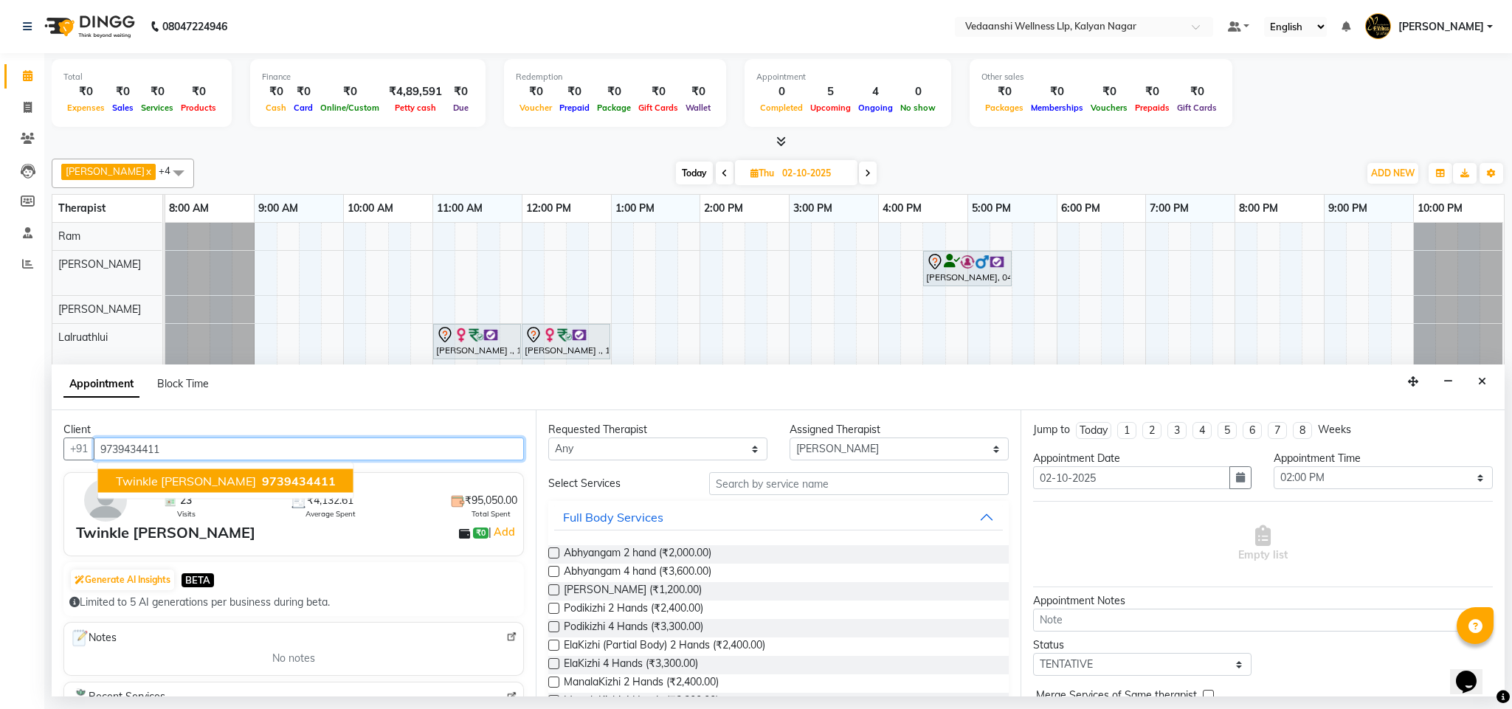
click at [185, 476] on span "Twinkle Dugal" at bounding box center [186, 481] width 140 height 15
type input "9739434411"
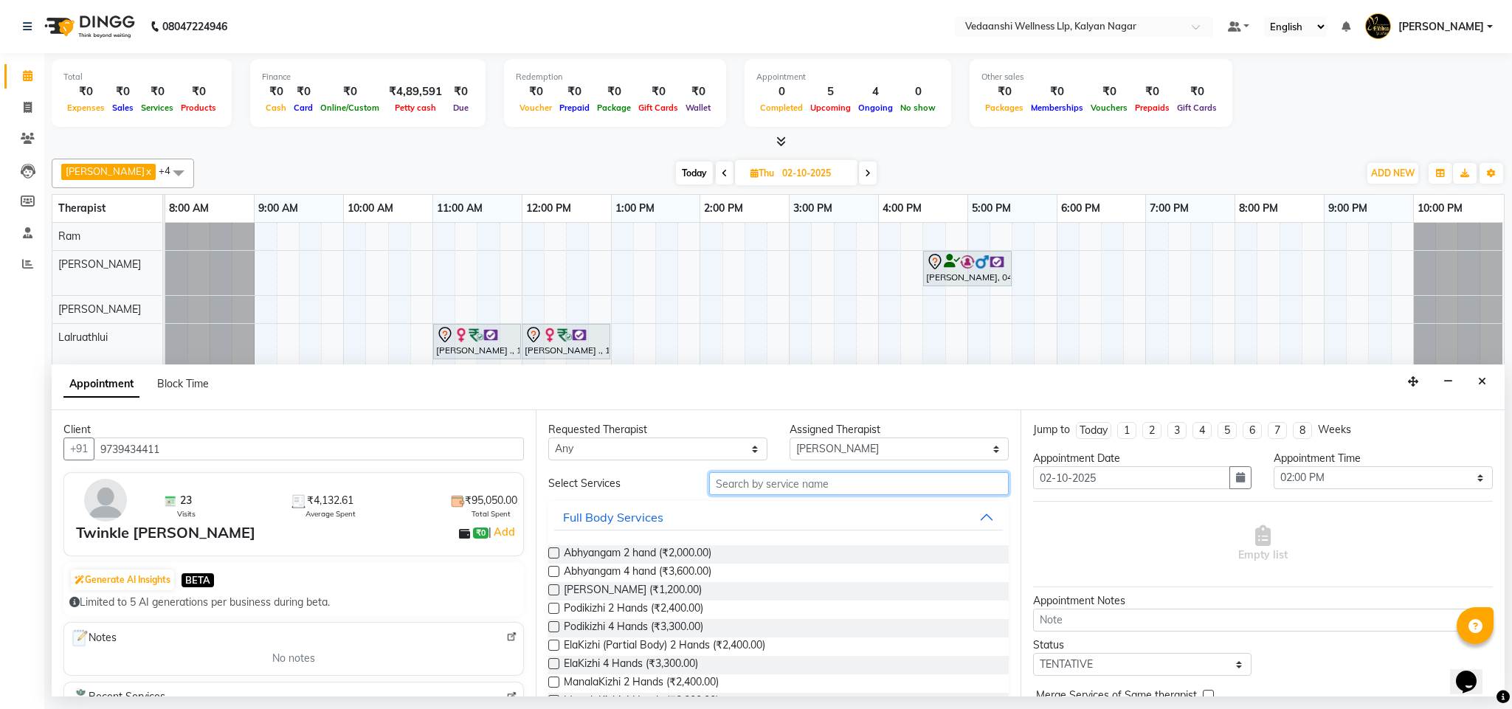
click at [775, 495] on input "text" at bounding box center [859, 483] width 300 height 23
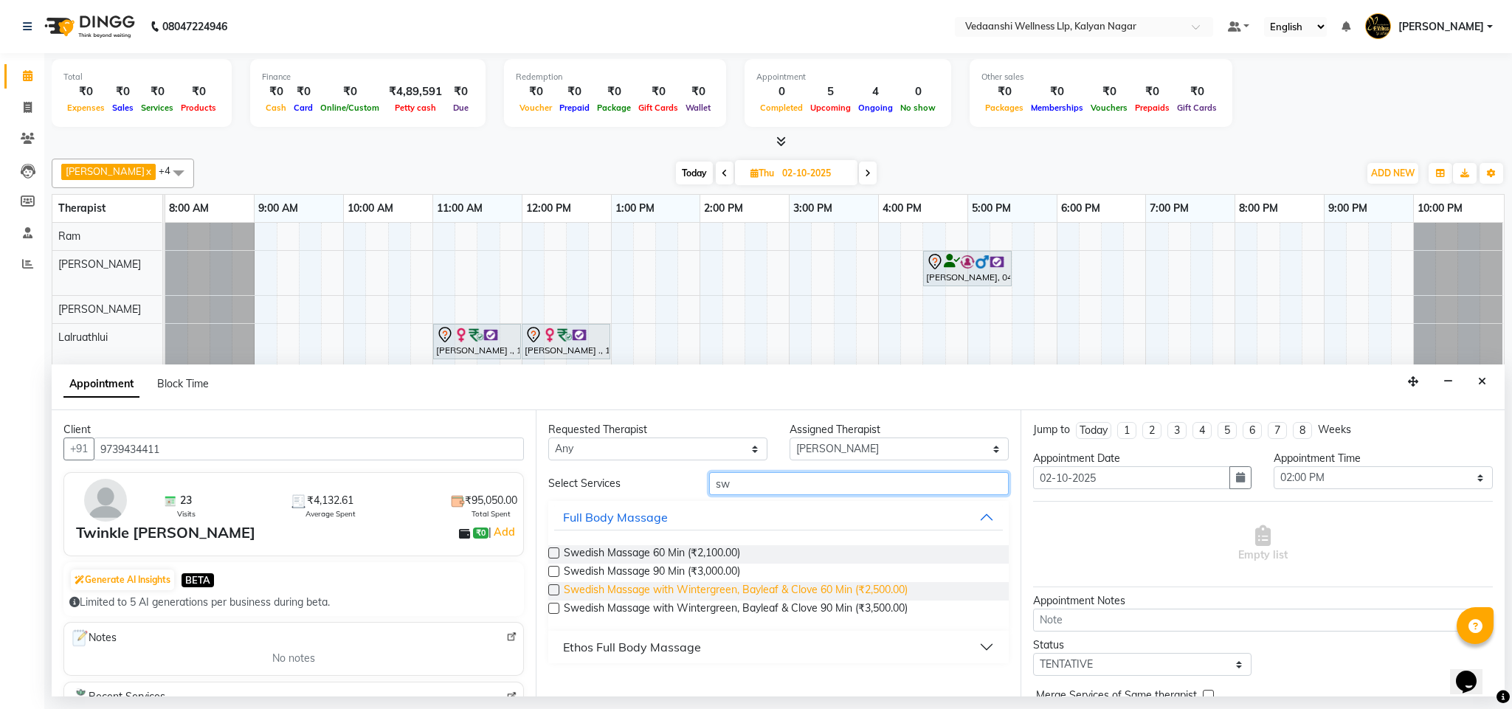
type input "sw"
click at [800, 590] on span "Swedish Massage with Wintergreen, Bayleaf & Clove 60 Min (₹2,500.00)" at bounding box center [736, 591] width 344 height 18
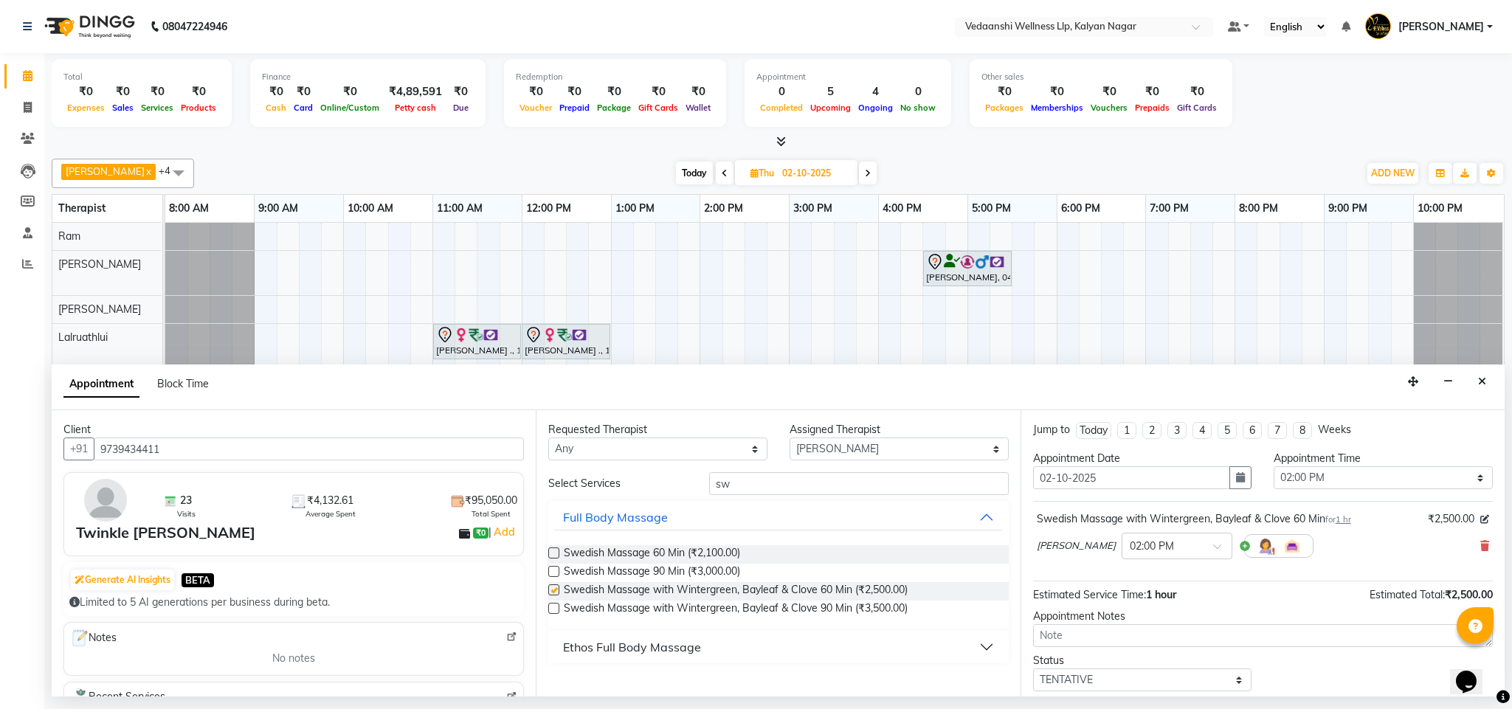
checkbox input "false"
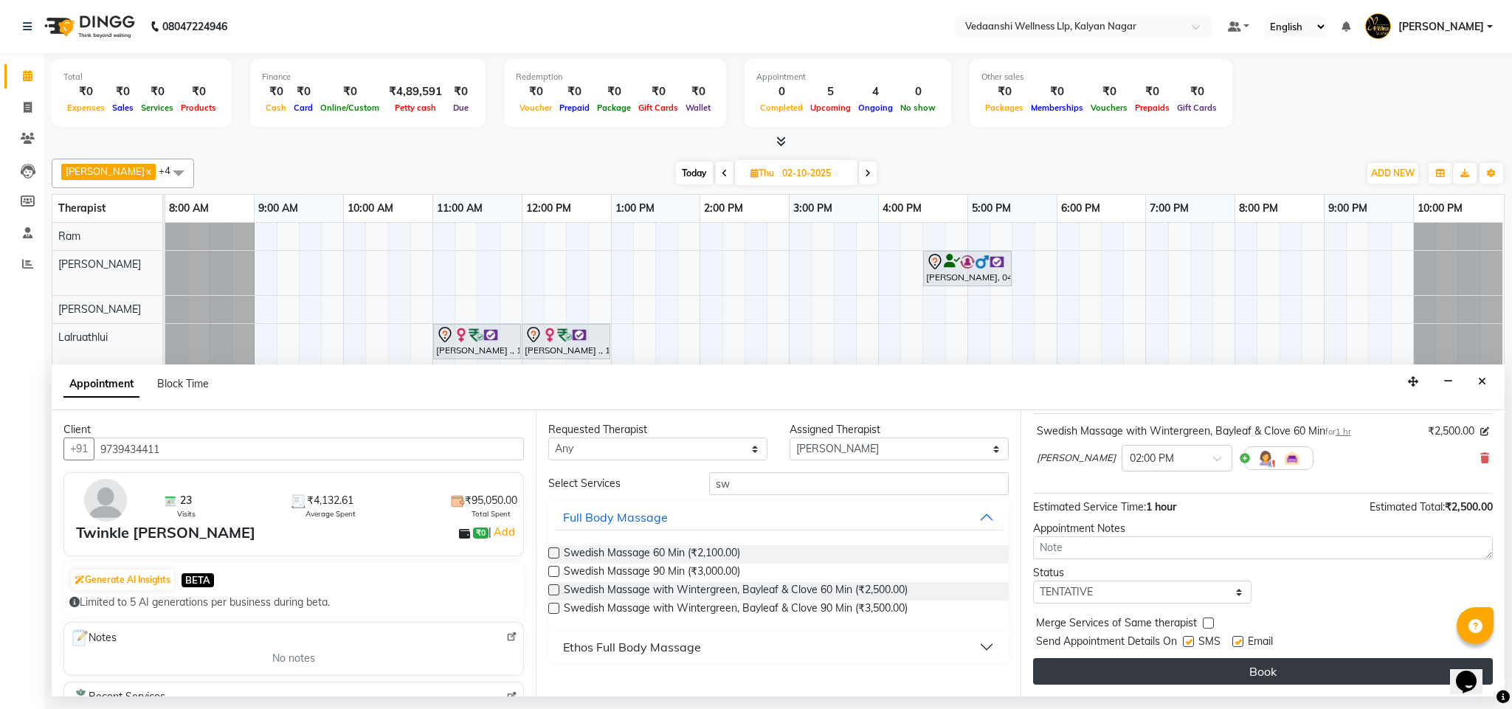
click at [1137, 673] on button "Book" at bounding box center [1263, 671] width 460 height 27
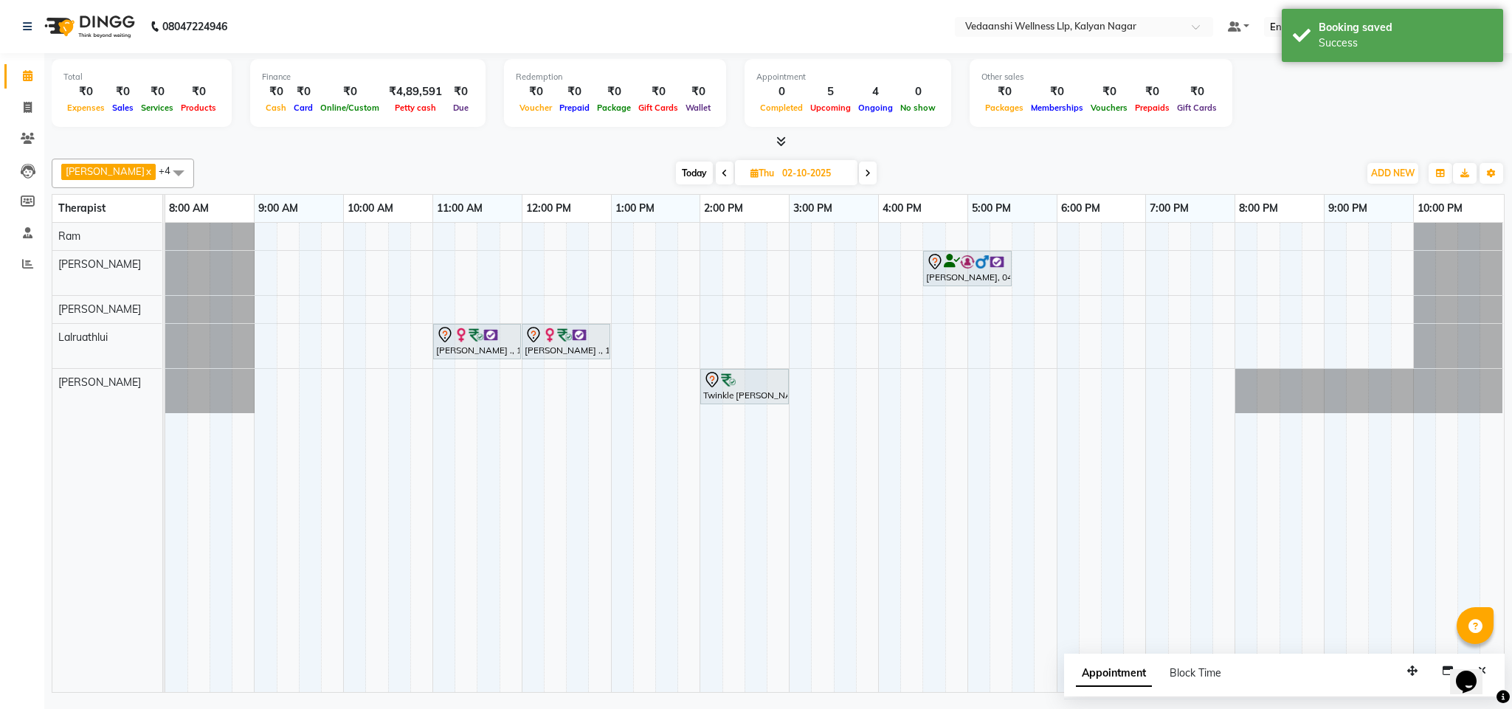
click at [760, 176] on span "Thu" at bounding box center [762, 173] width 31 height 11
select select "10"
select select "2025"
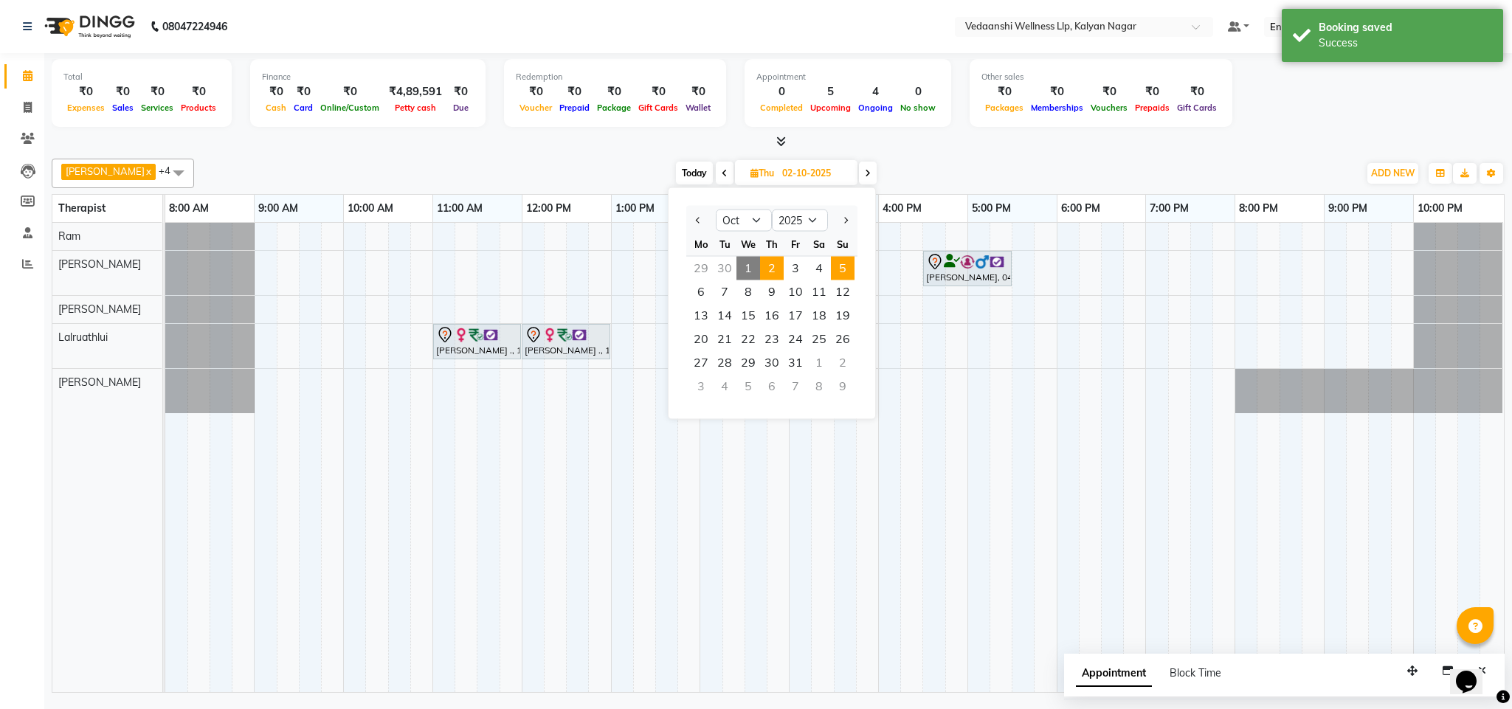
click at [849, 264] on span "5" at bounding box center [843, 269] width 24 height 24
type input "05-10-2025"
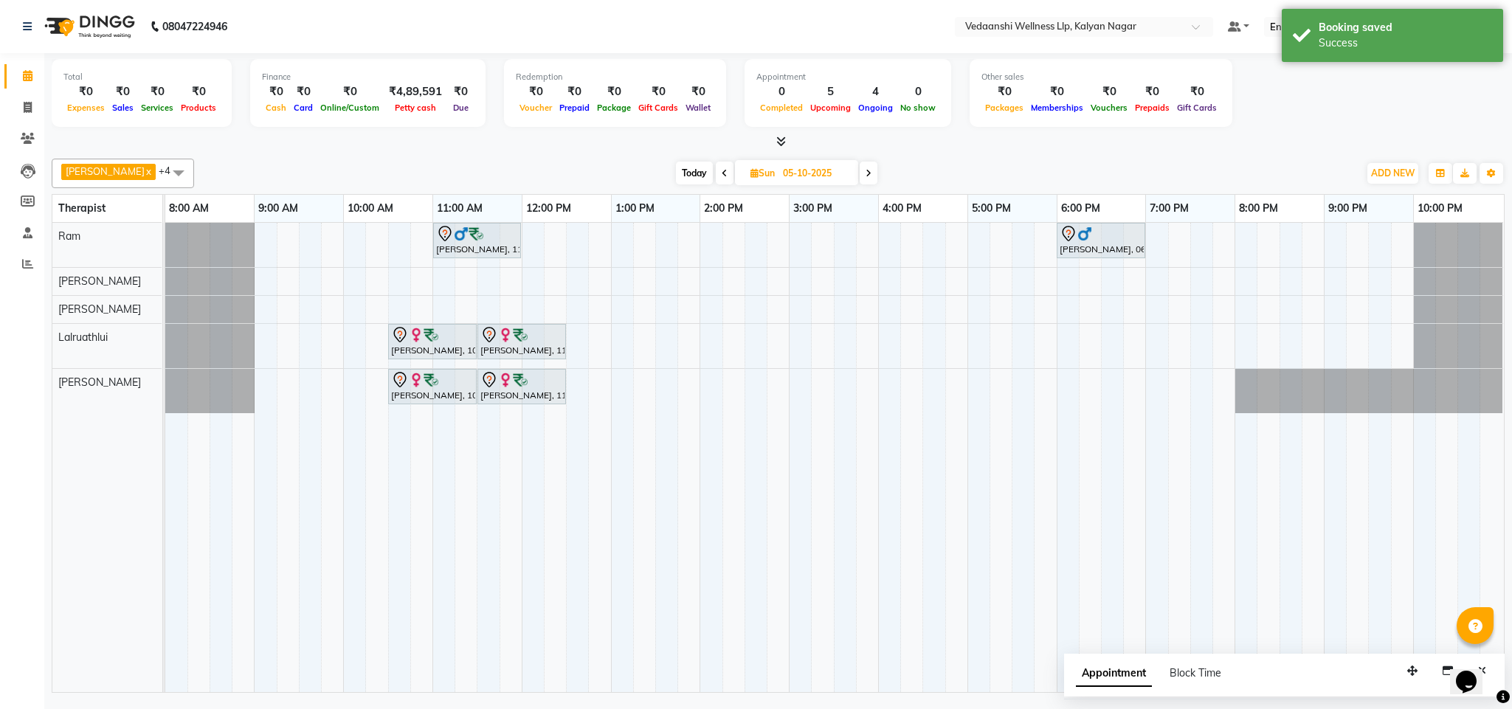
click at [706, 383] on div "Vijendra Singh, 11:00 AM-12:00 PM, Swedish Massage with Wintergreen, Bayleaf & …" at bounding box center [834, 457] width 1339 height 469
select select "25779"
select select "tentative"
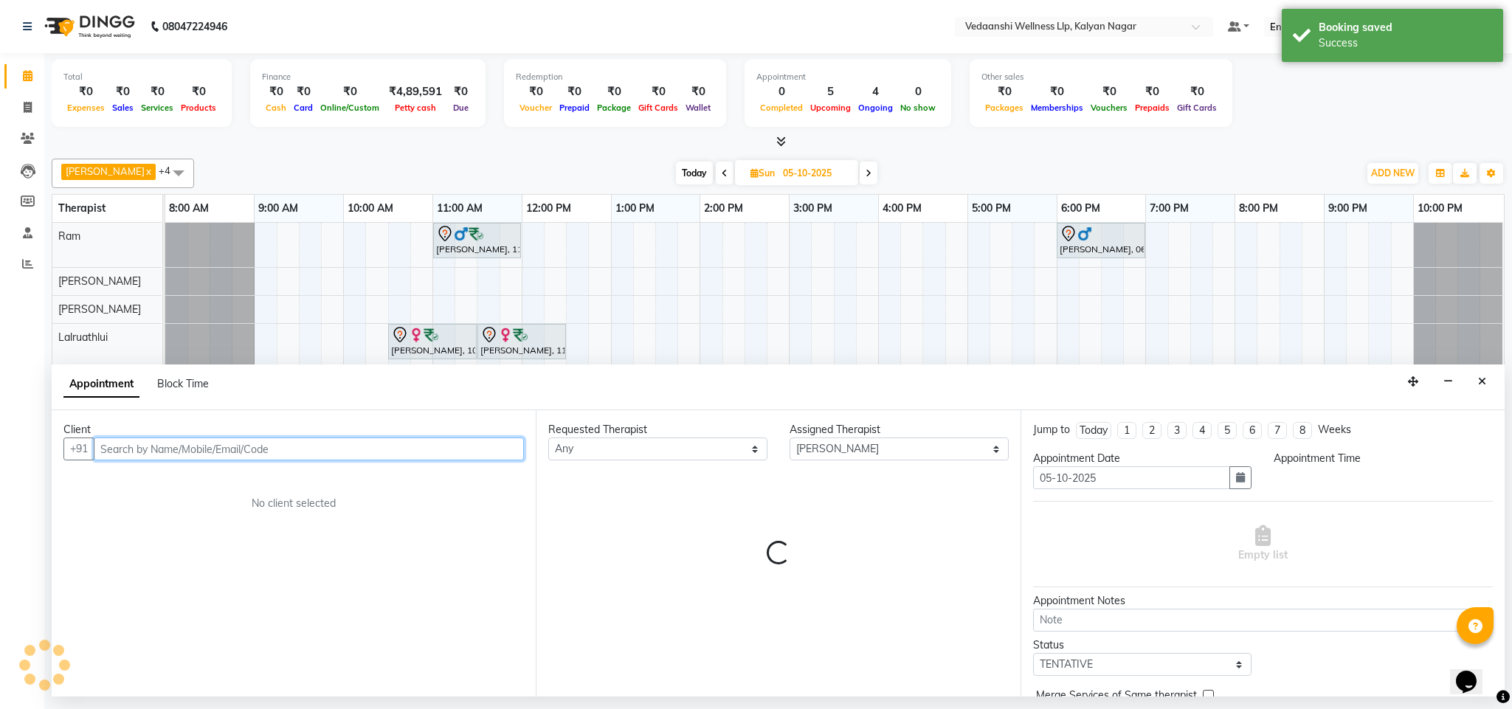
select select "840"
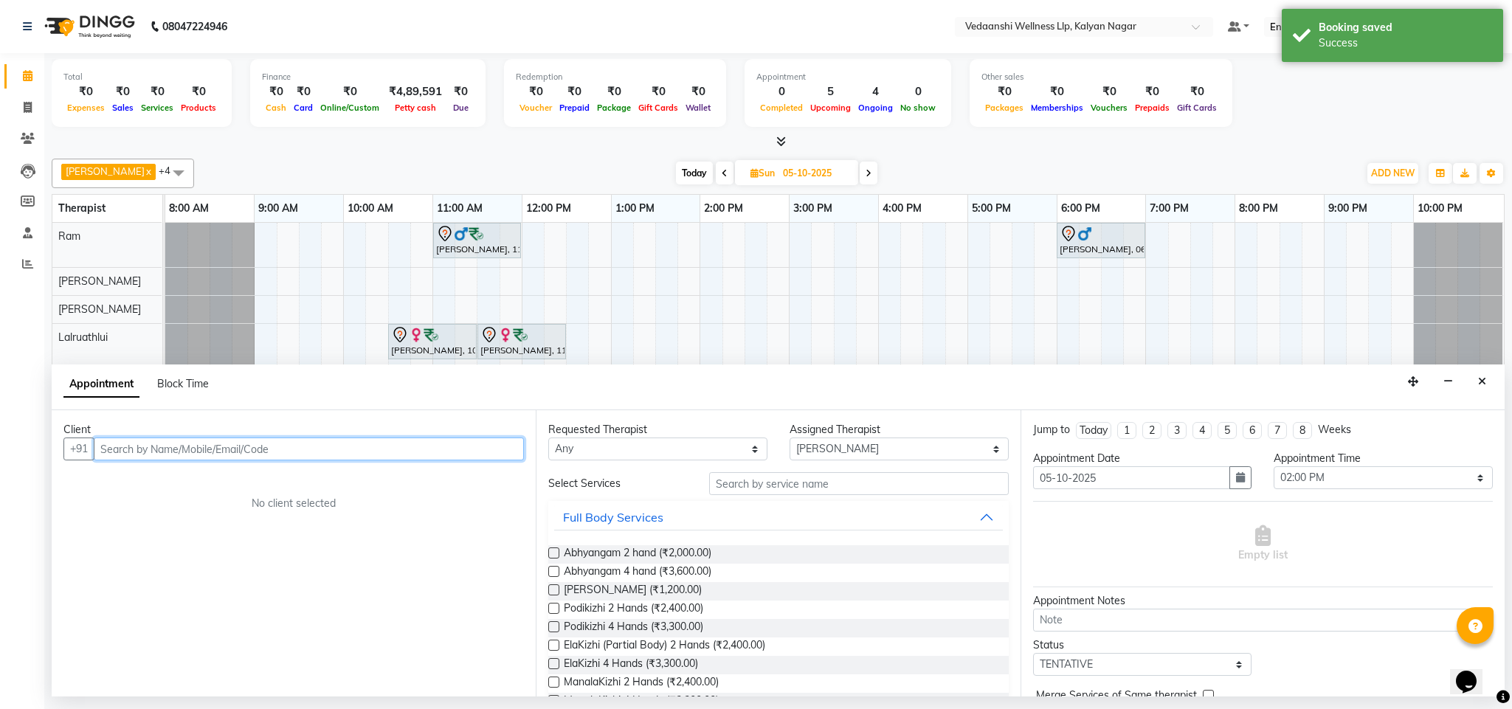
click at [486, 448] on input "text" at bounding box center [309, 449] width 430 height 23
paste input "97394 34411"
click at [136, 448] on input "97394 34411" at bounding box center [278, 449] width 369 height 23
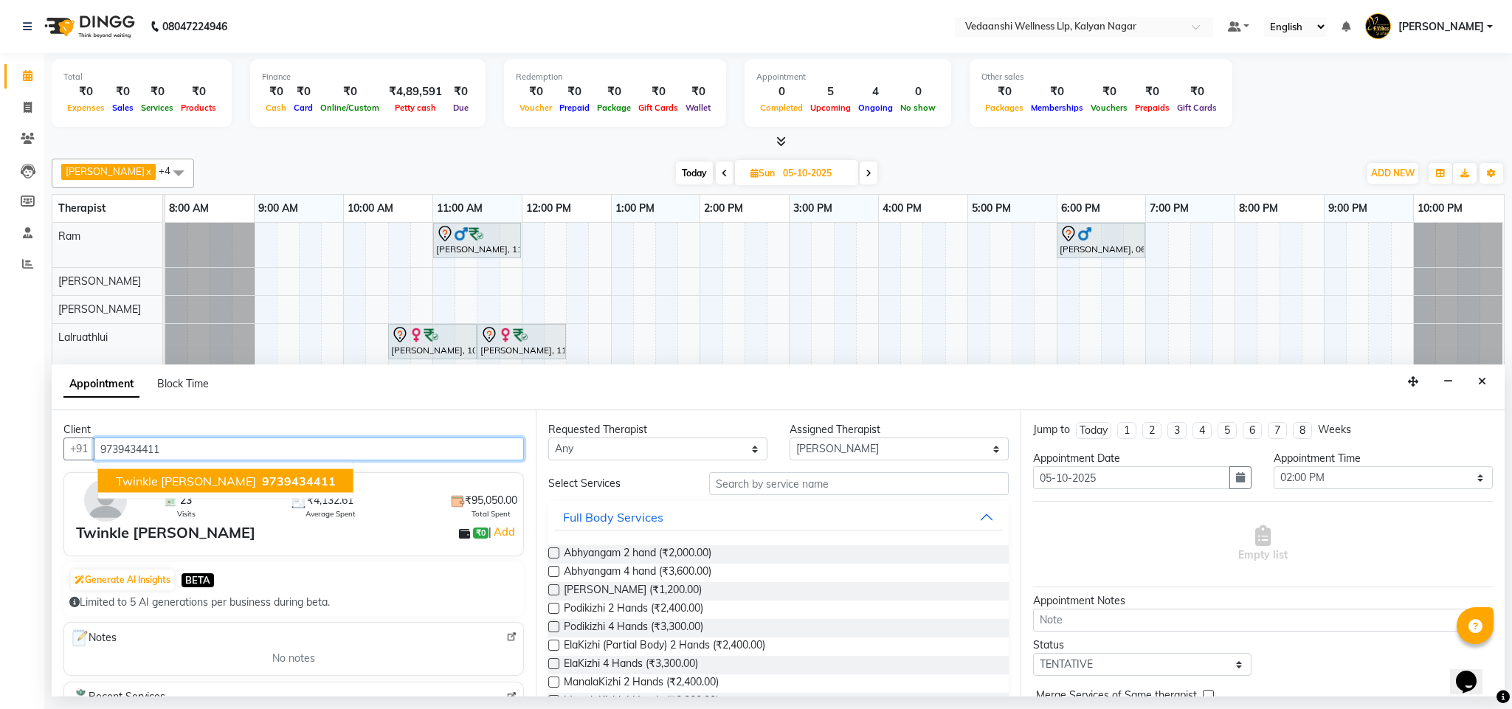
click at [166, 488] on span "Twinkle Dugal" at bounding box center [186, 481] width 140 height 15
type input "9739434411"
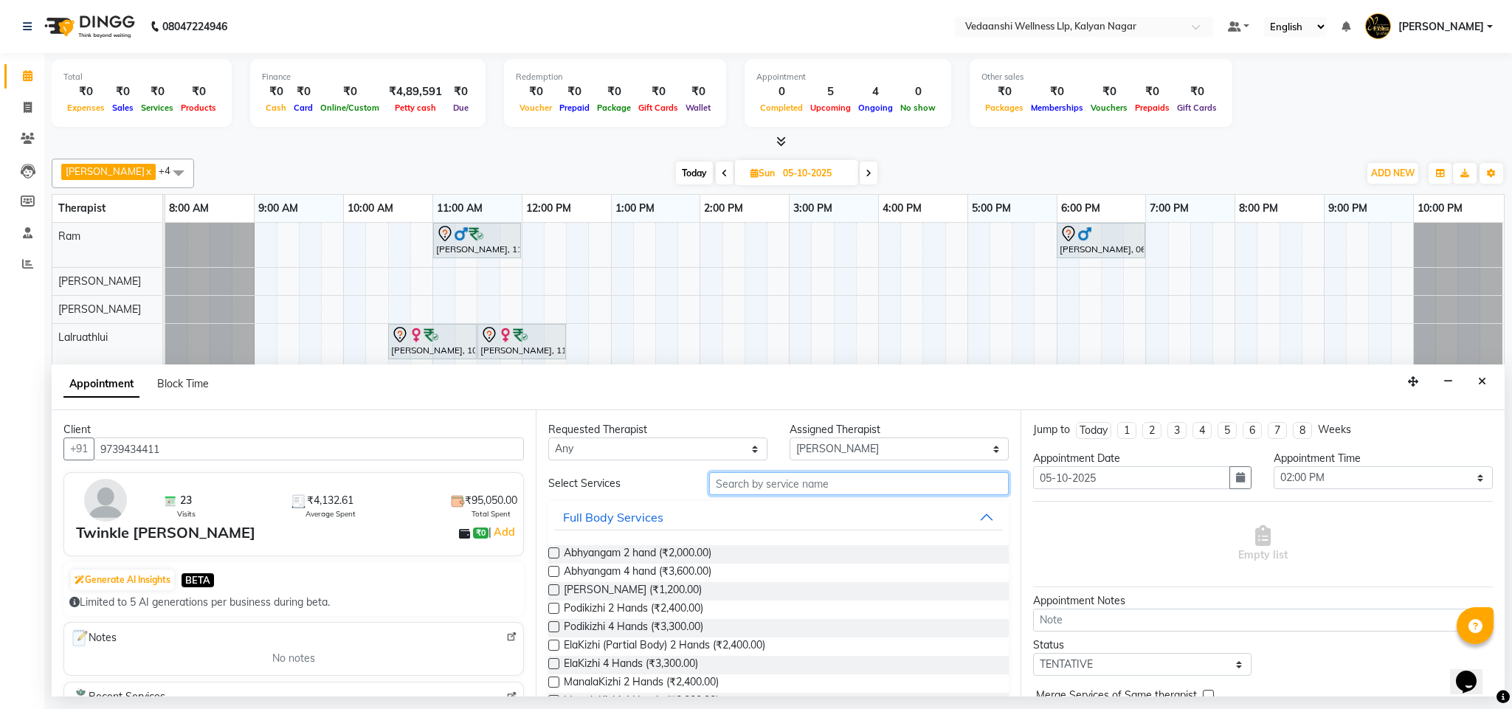
click at [751, 487] on input "text" at bounding box center [859, 483] width 300 height 23
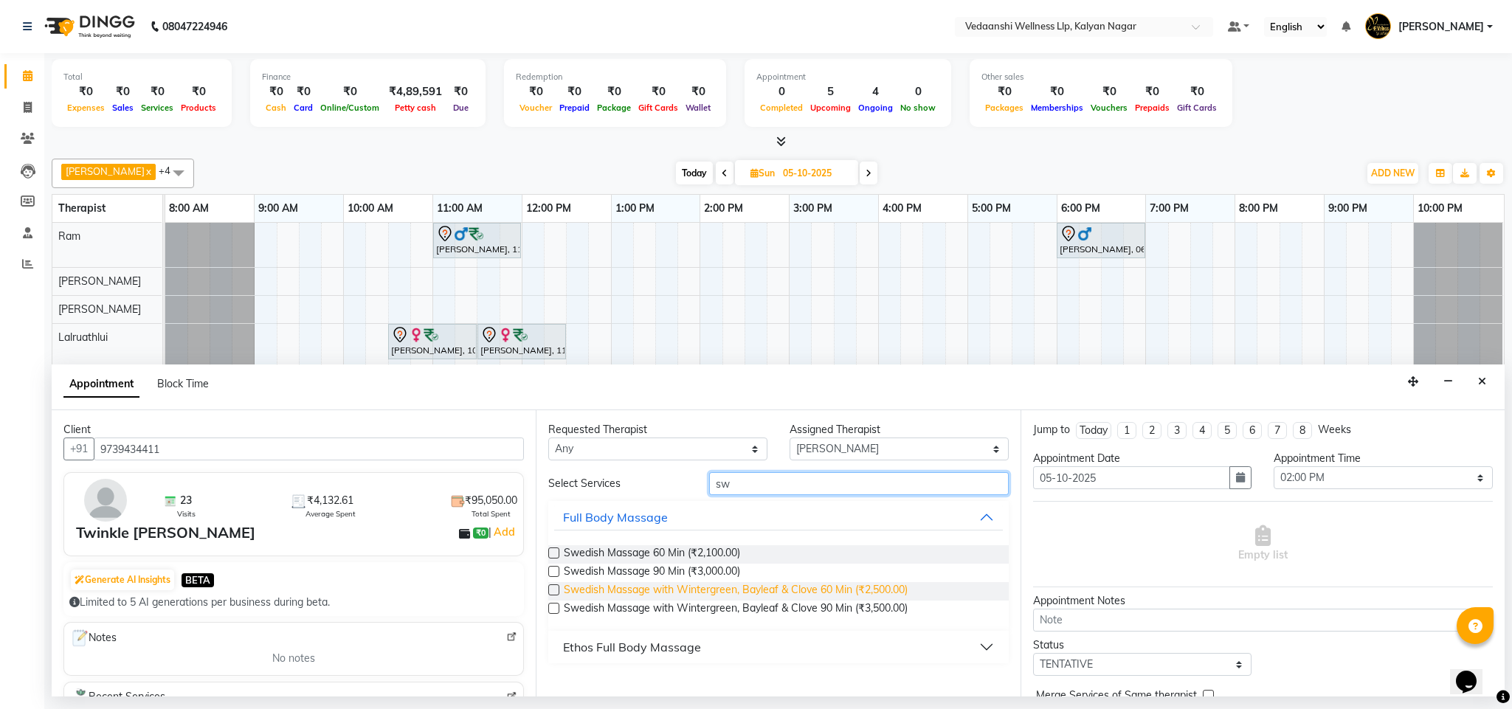
type input "sw"
click at [712, 594] on span "Swedish Massage with Wintergreen, Bayleaf & Clove 60 Min (₹2,500.00)" at bounding box center [736, 591] width 344 height 18
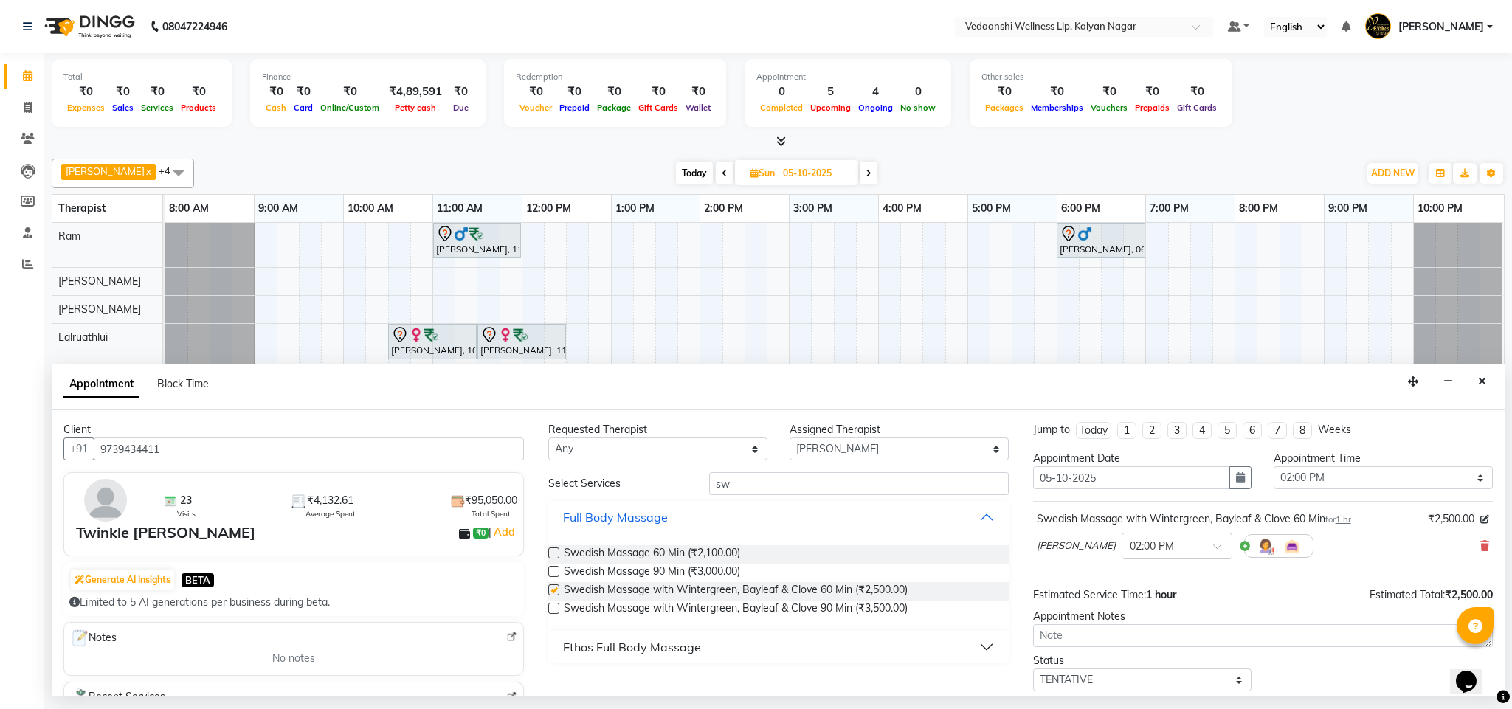
checkbox input "false"
click at [725, 483] on input "sw" at bounding box center [859, 483] width 300 height 23
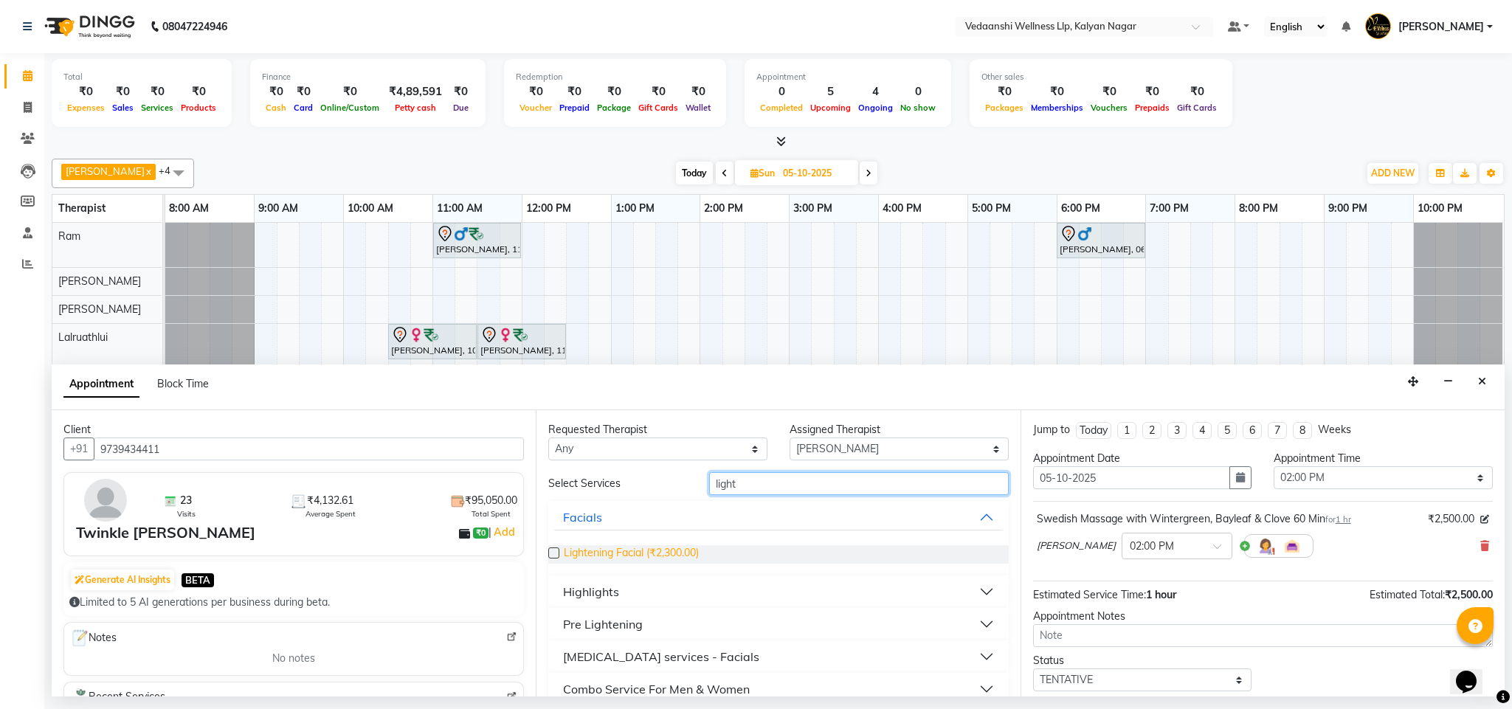
type input "light"
click at [652, 552] on span "Lightening Facial (₹2,300.00)" at bounding box center [631, 555] width 135 height 18
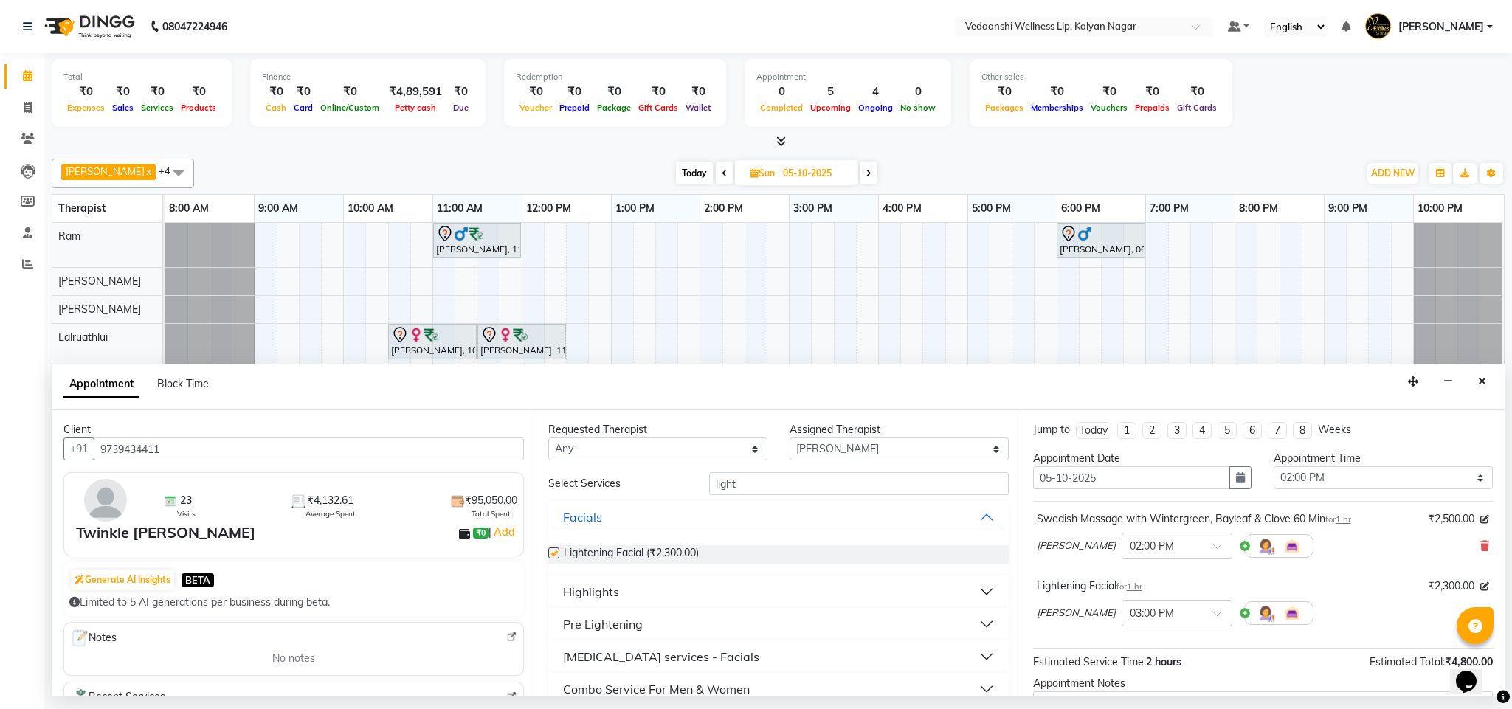
checkbox input "false"
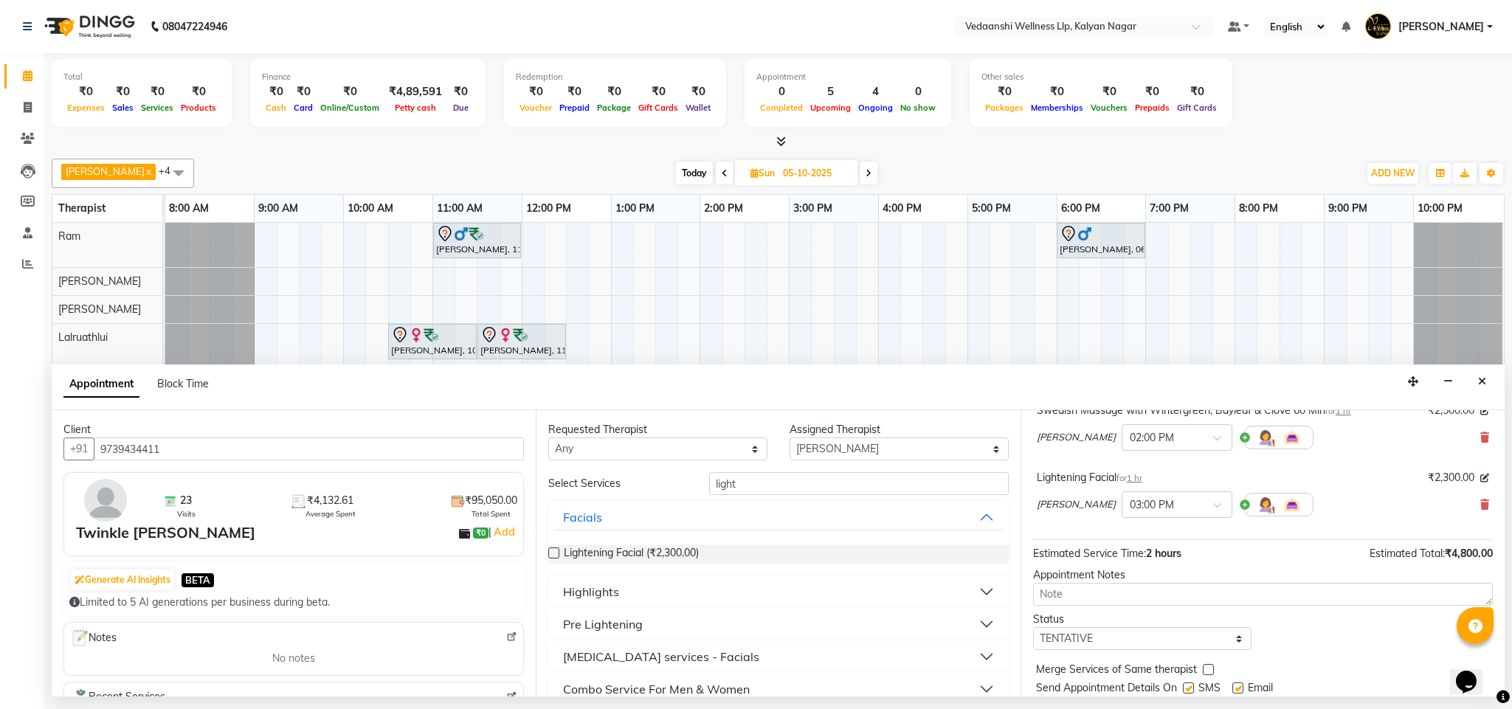
scroll to position [157, 0]
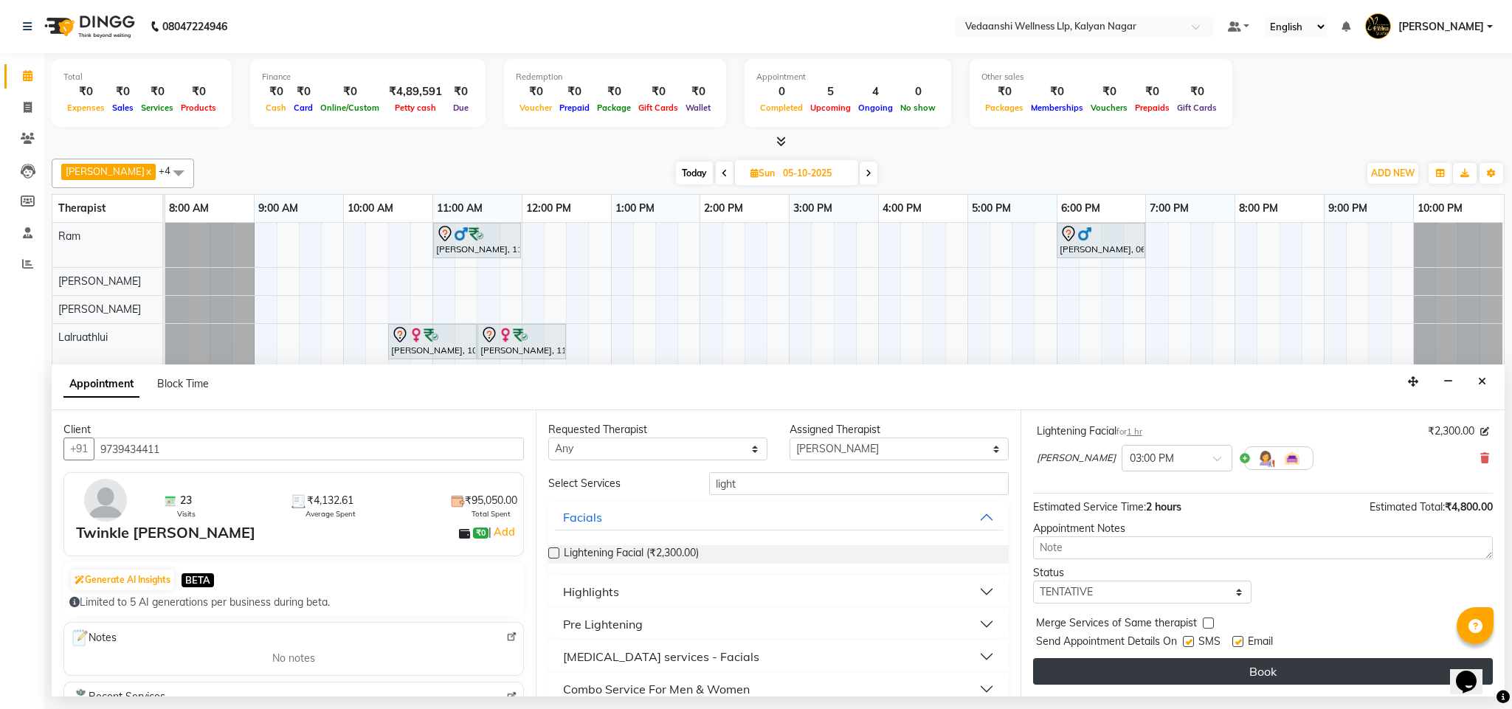
click at [1160, 670] on button "Book" at bounding box center [1263, 671] width 460 height 27
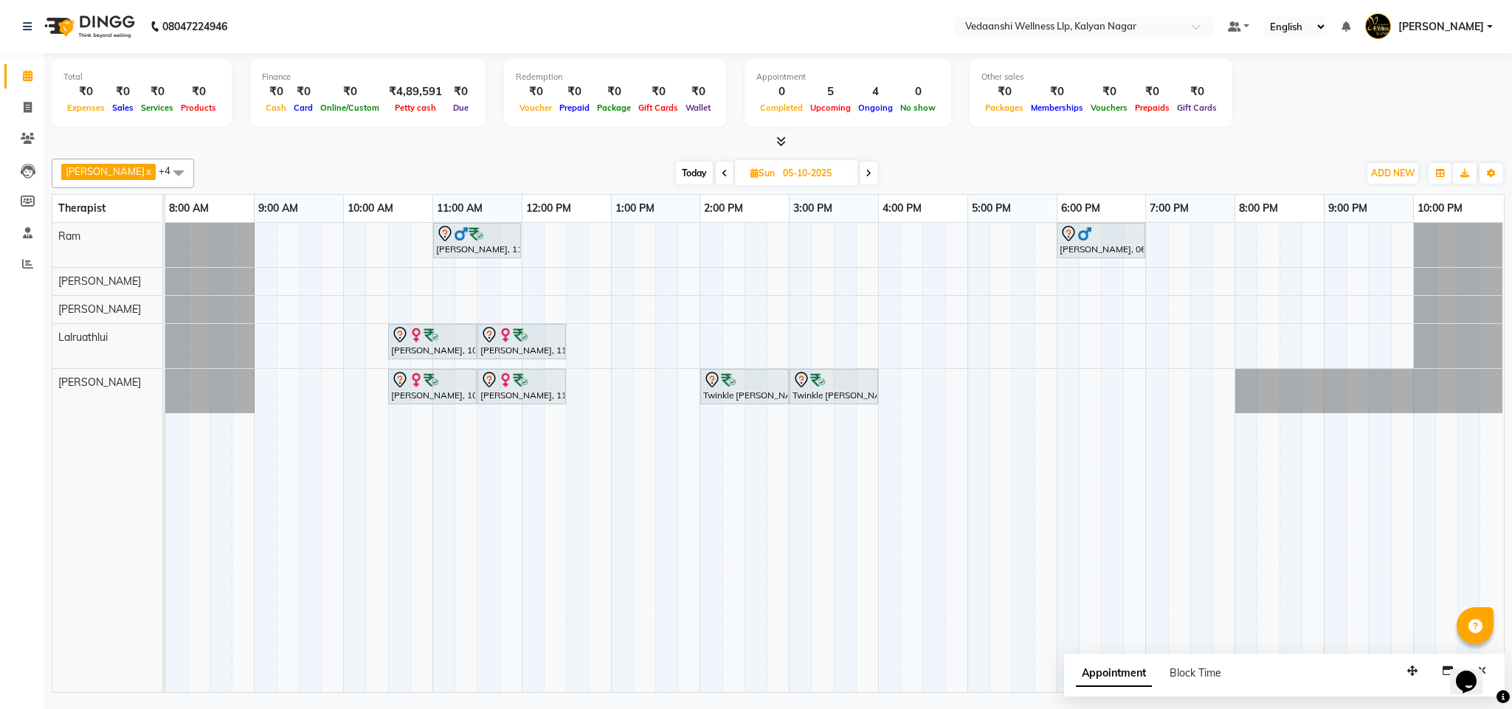
click at [676, 171] on span "Today" at bounding box center [694, 173] width 37 height 23
type input "01-10-2025"
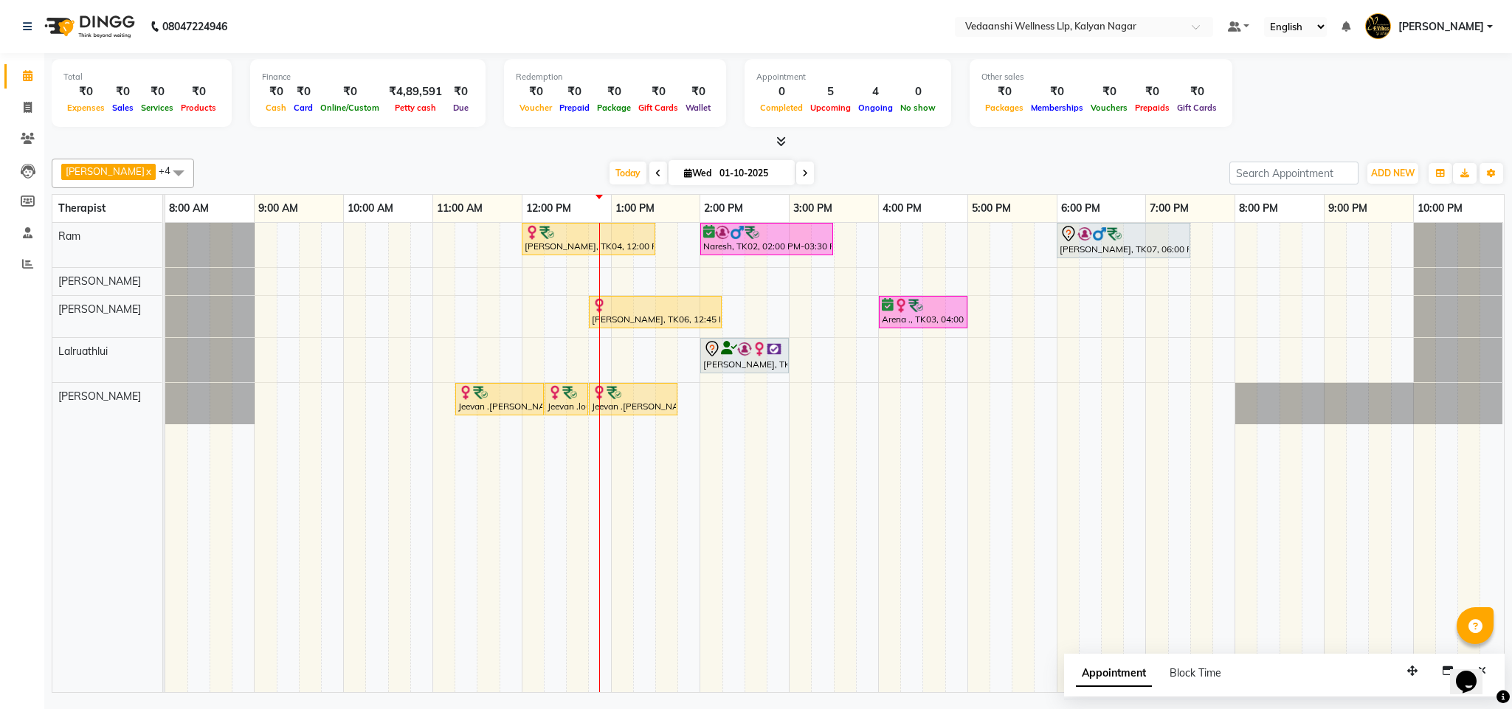
click at [715, 173] on input "01-10-2025" at bounding box center [752, 173] width 74 height 22
select select "10"
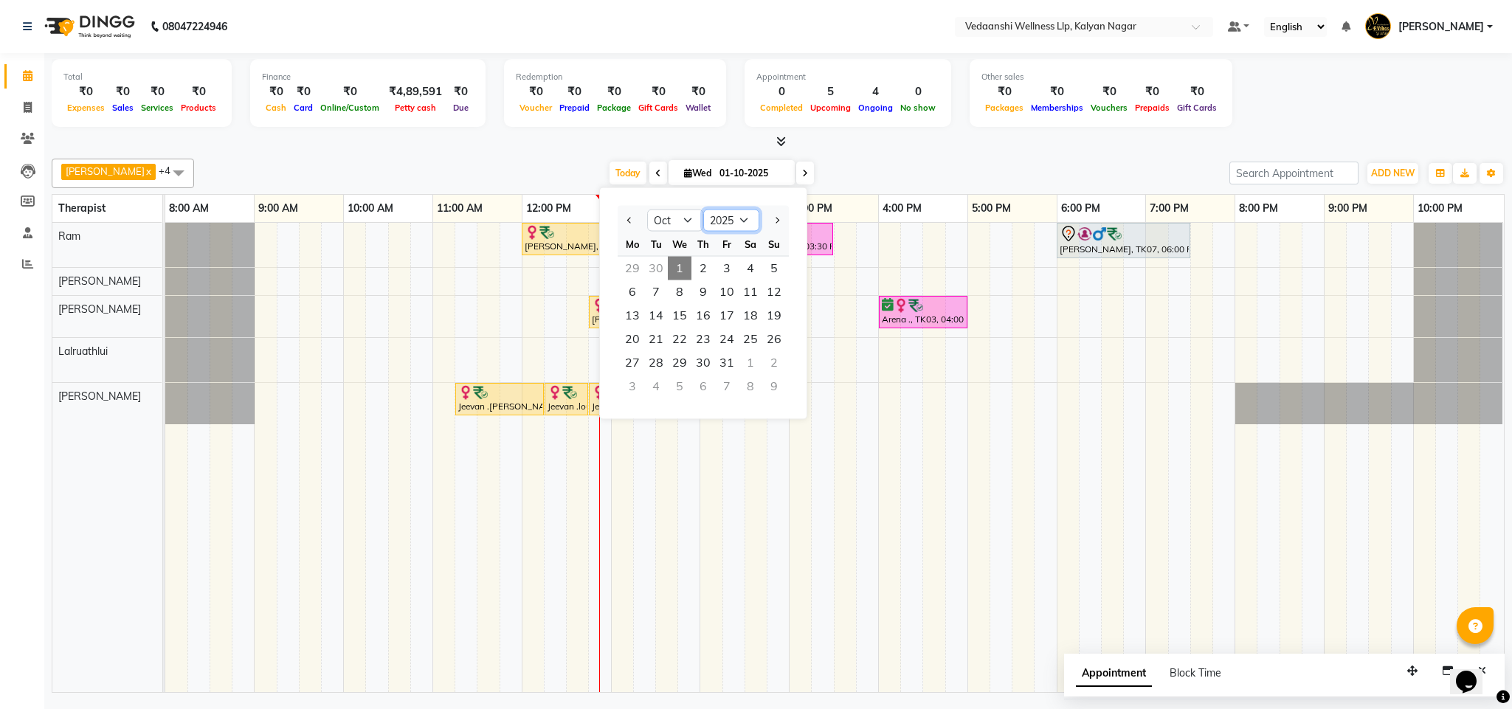
click at [726, 221] on select "2015 2016 2017 2018 2019 2020 2021 2022 2023 2024 2025 2026 2027 2028 2029 2030…" at bounding box center [731, 221] width 56 height 22
select select "2022"
click at [703, 210] on select "2015 2016 2017 2018 2019 2020 2021 2022 2023 2024 2025 2026 2027 2028 2029 2030…" at bounding box center [731, 221] width 56 height 22
click at [563, 153] on div "Benjamin x Jennifer Zoramsangi x Lalruathlui x Ram x Rashika Khadse x +4 Select…" at bounding box center [778, 423] width 1453 height 540
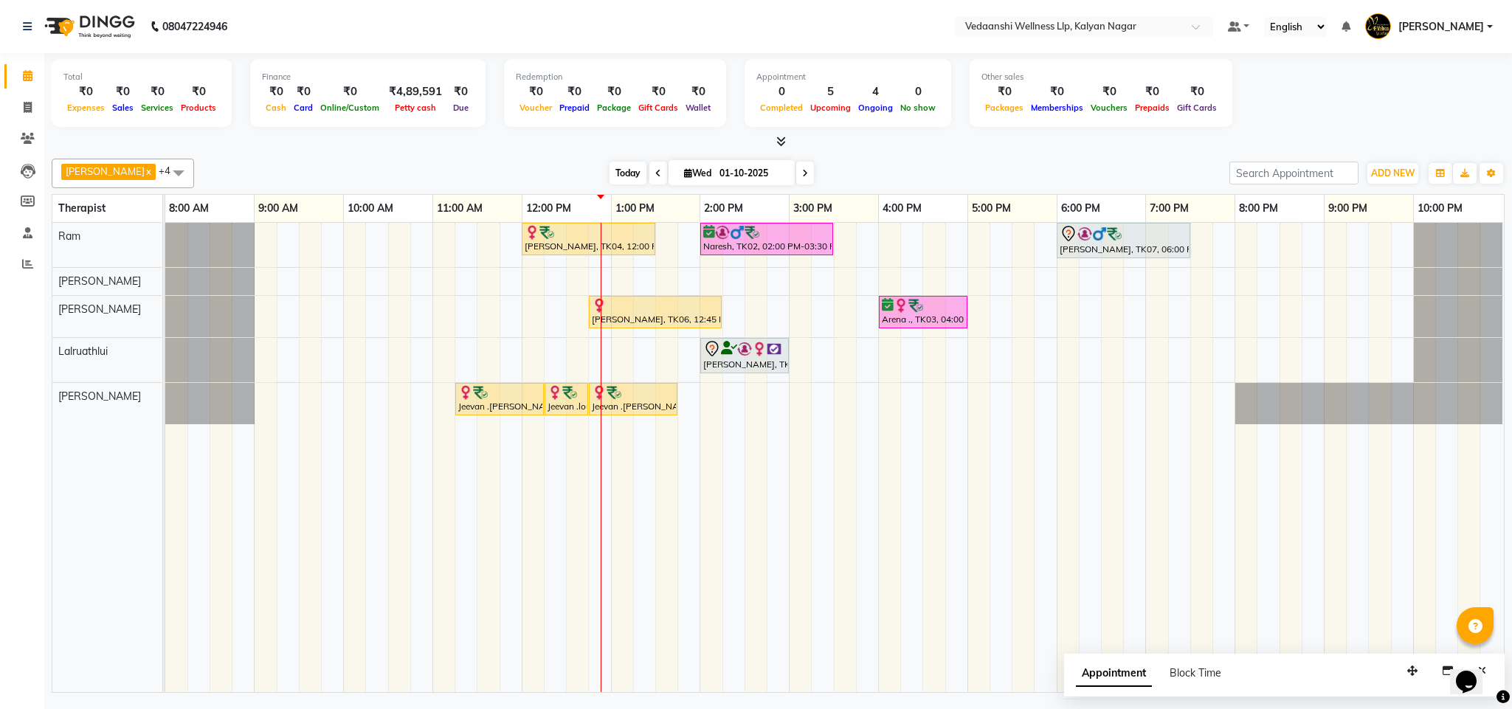
click at [610, 175] on span "Today" at bounding box center [628, 173] width 37 height 23
click at [715, 171] on input "01-10-2025" at bounding box center [752, 173] width 74 height 22
select select "10"
select select "2025"
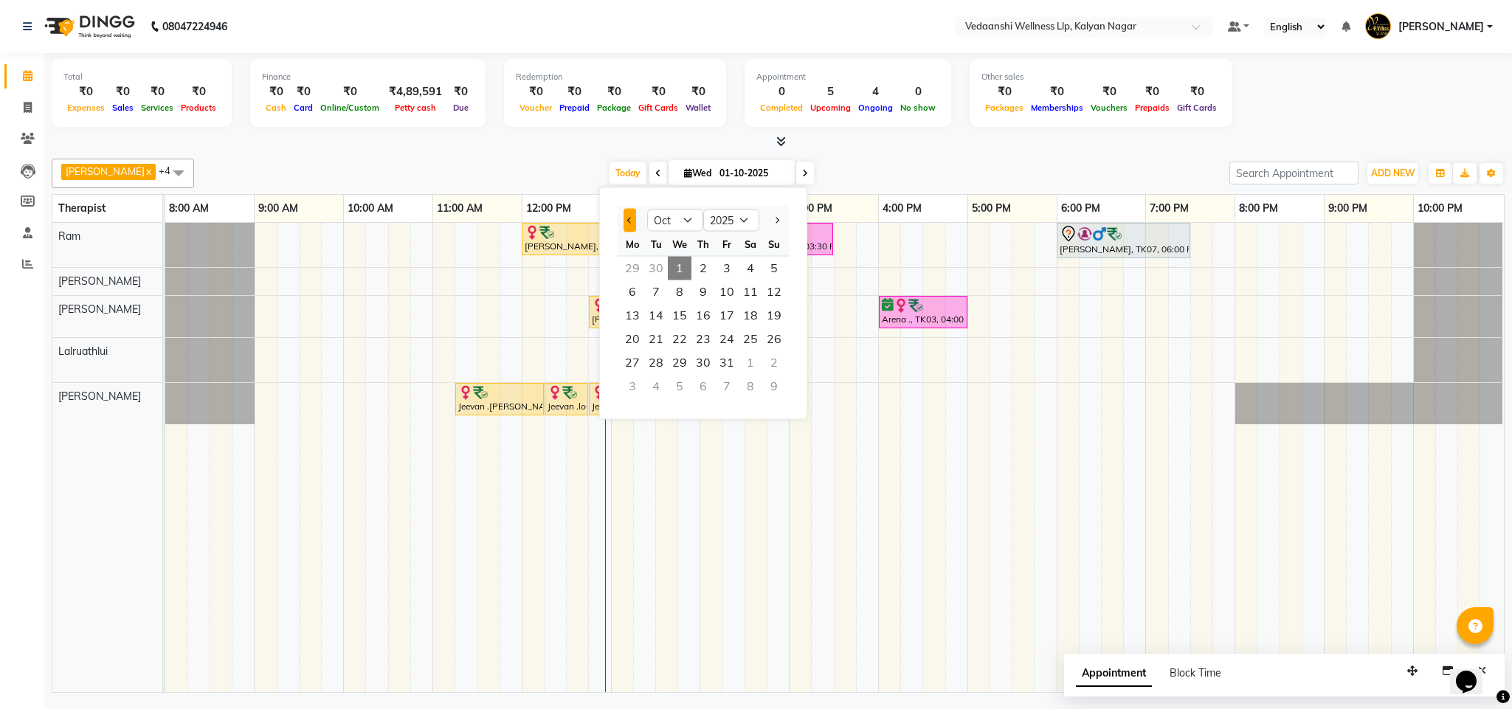
click at [624, 213] on button "Previous month" at bounding box center [630, 221] width 13 height 24
select select "8"
click at [763, 177] on input "01-10-2025" at bounding box center [752, 173] width 74 height 22
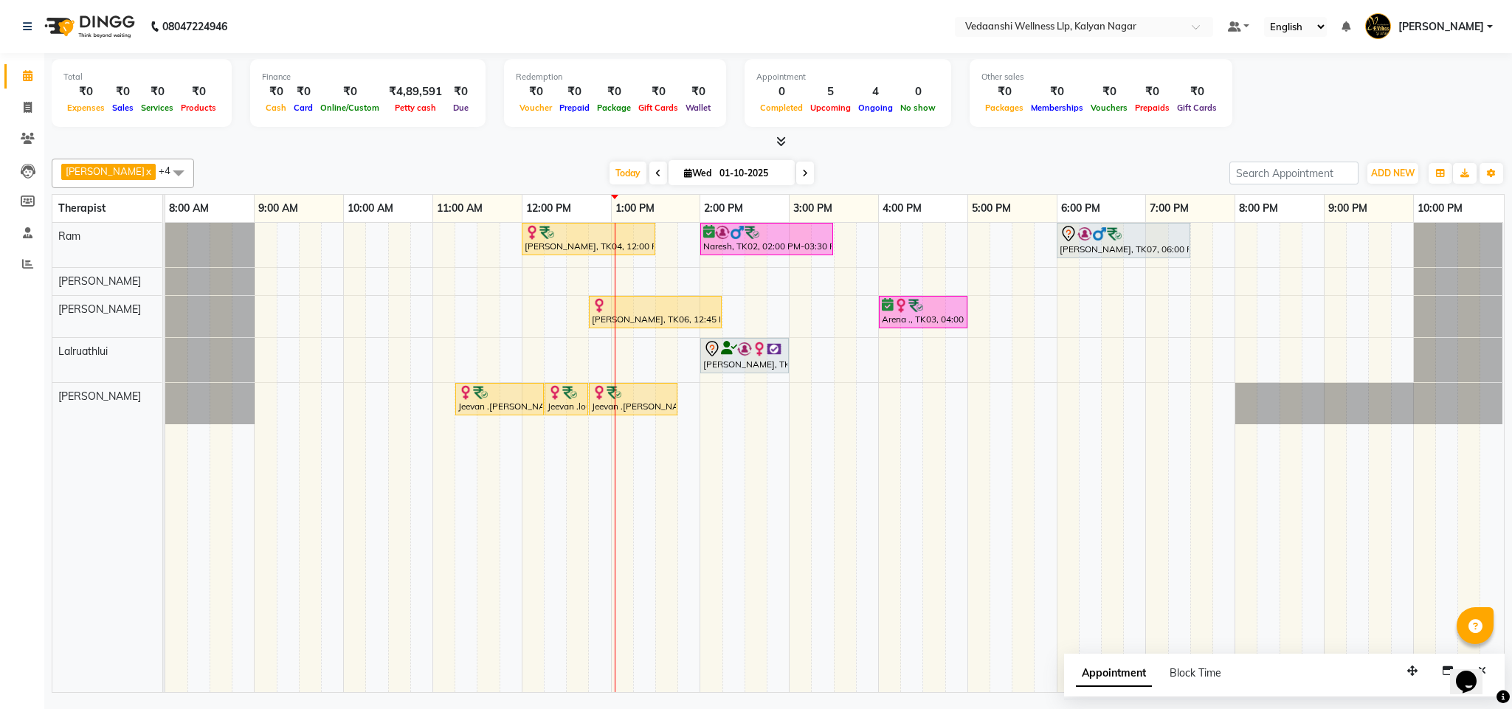
click at [746, 173] on input "01-10-2025" at bounding box center [752, 173] width 74 height 22
select select "10"
select select "2025"
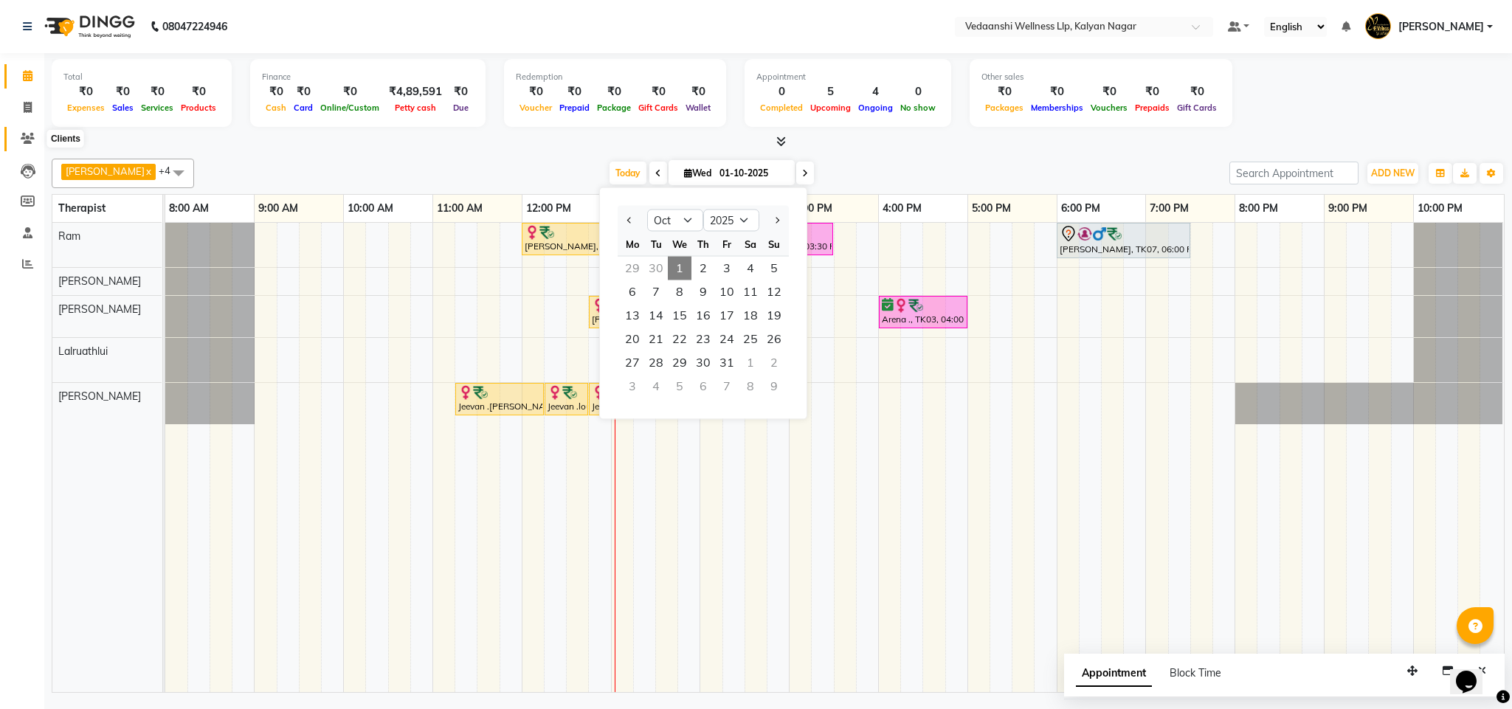
click at [25, 142] on icon at bounding box center [28, 138] width 14 height 11
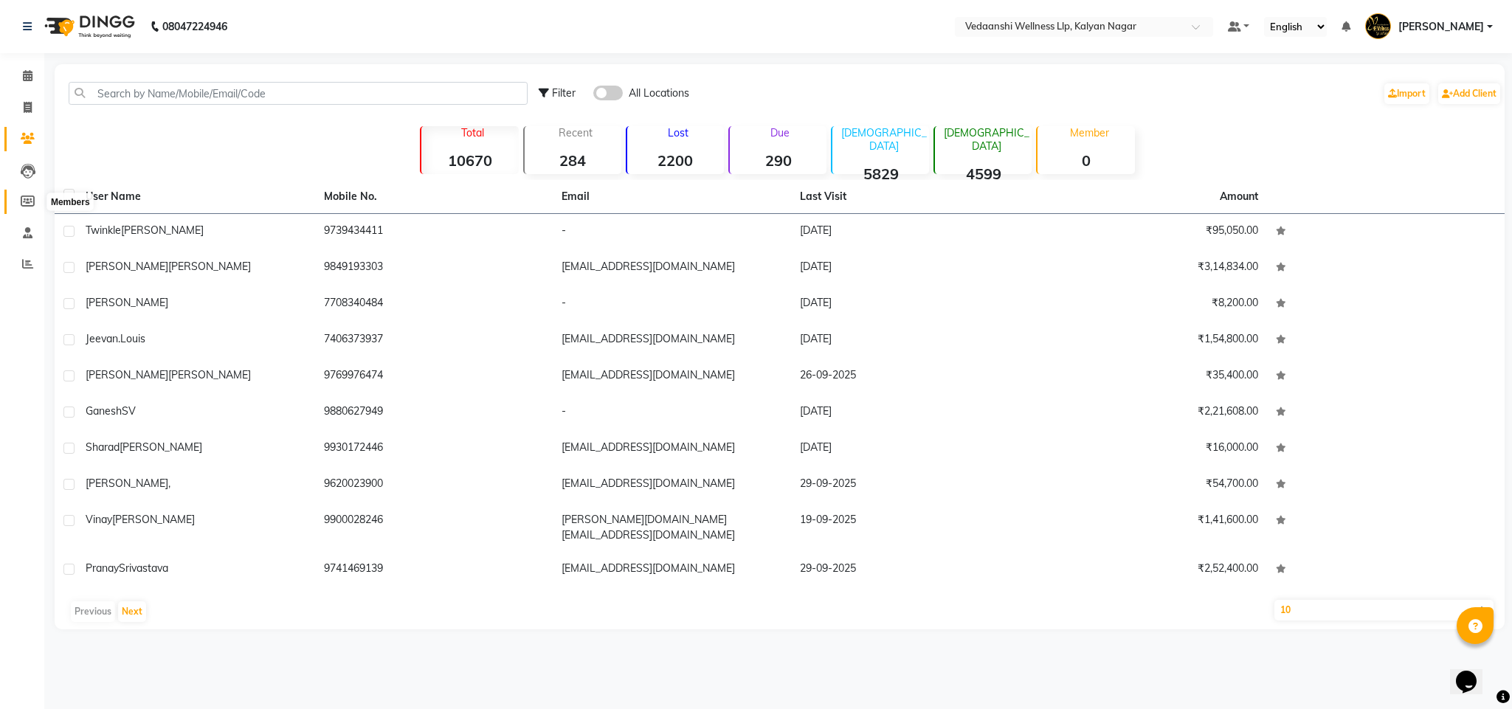
click at [25, 204] on icon at bounding box center [28, 201] width 14 height 11
select select
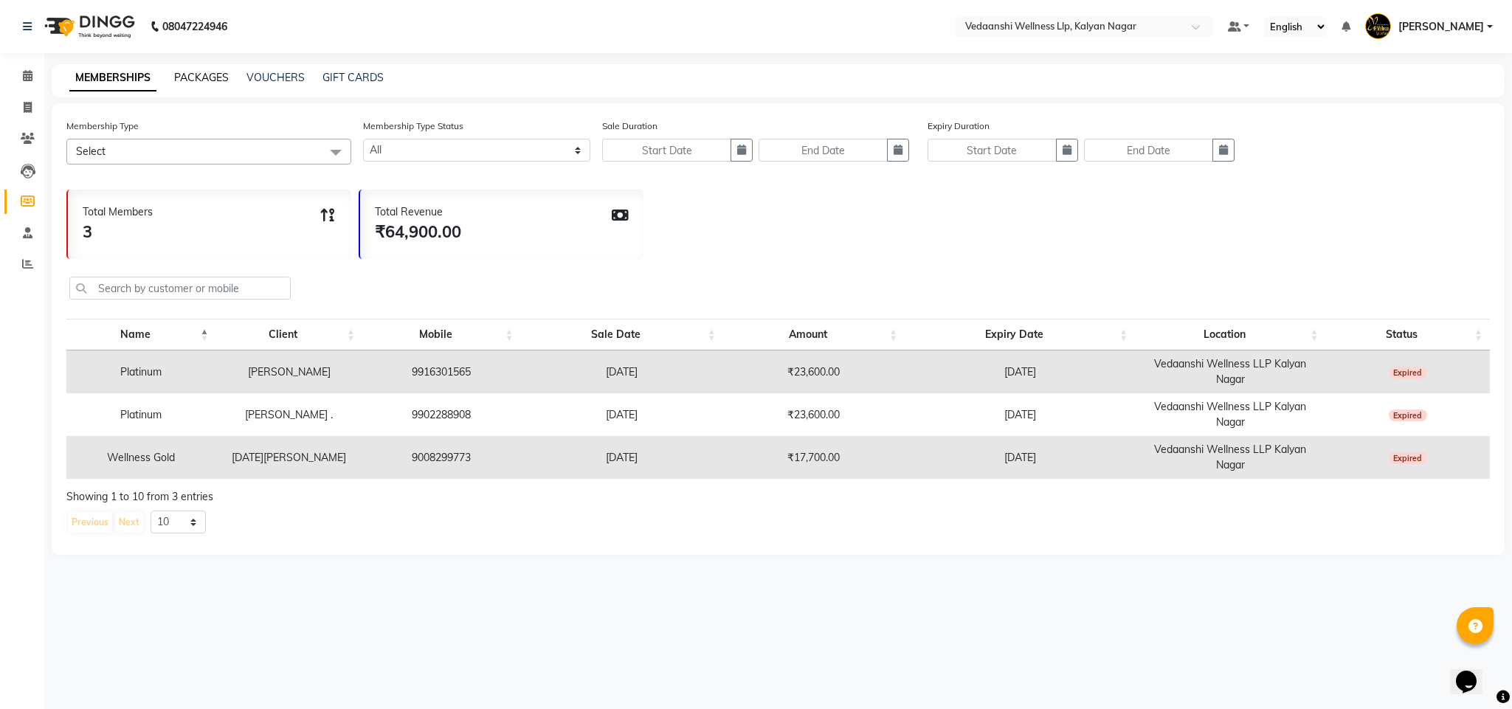
click at [217, 74] on link "PACKAGES" at bounding box center [201, 77] width 55 height 13
select select
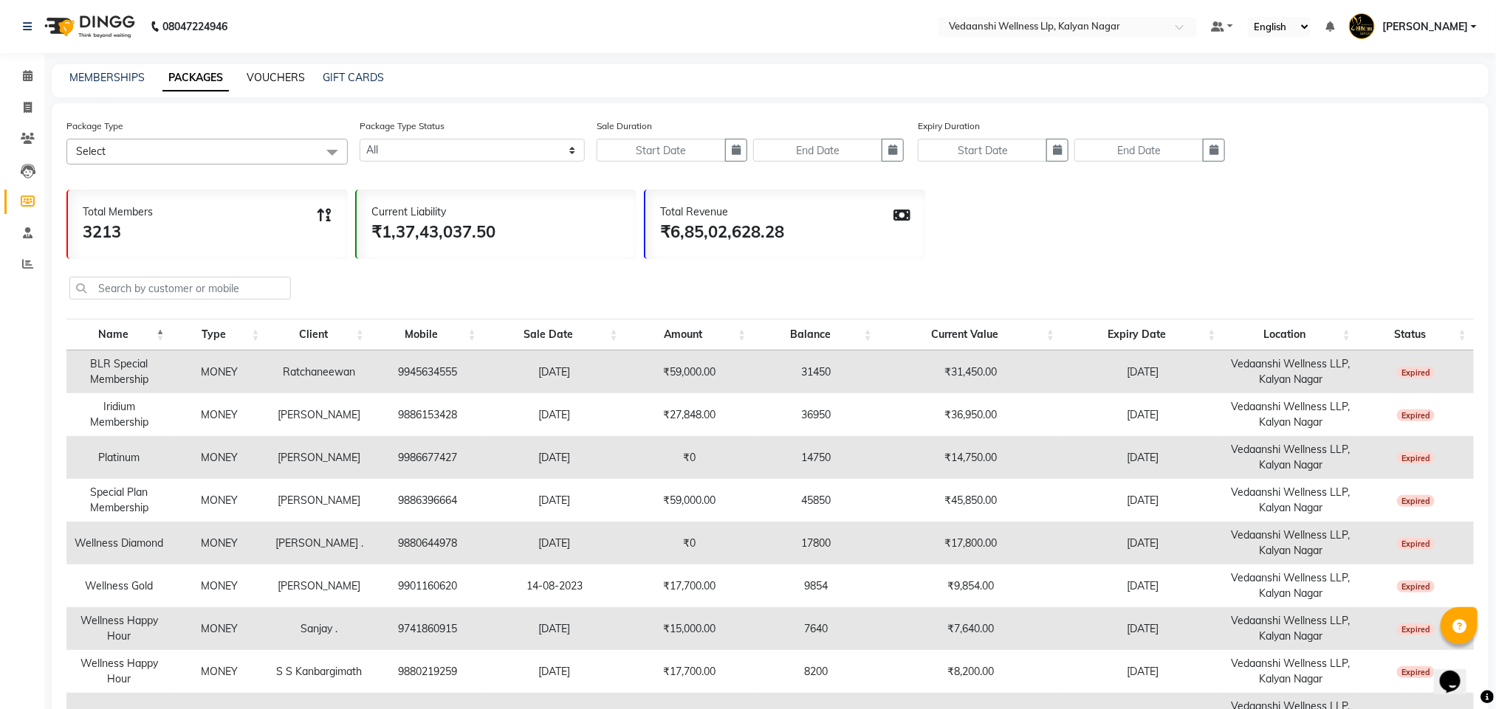
click at [264, 76] on link "VOUCHERS" at bounding box center [276, 77] width 58 height 13
select select
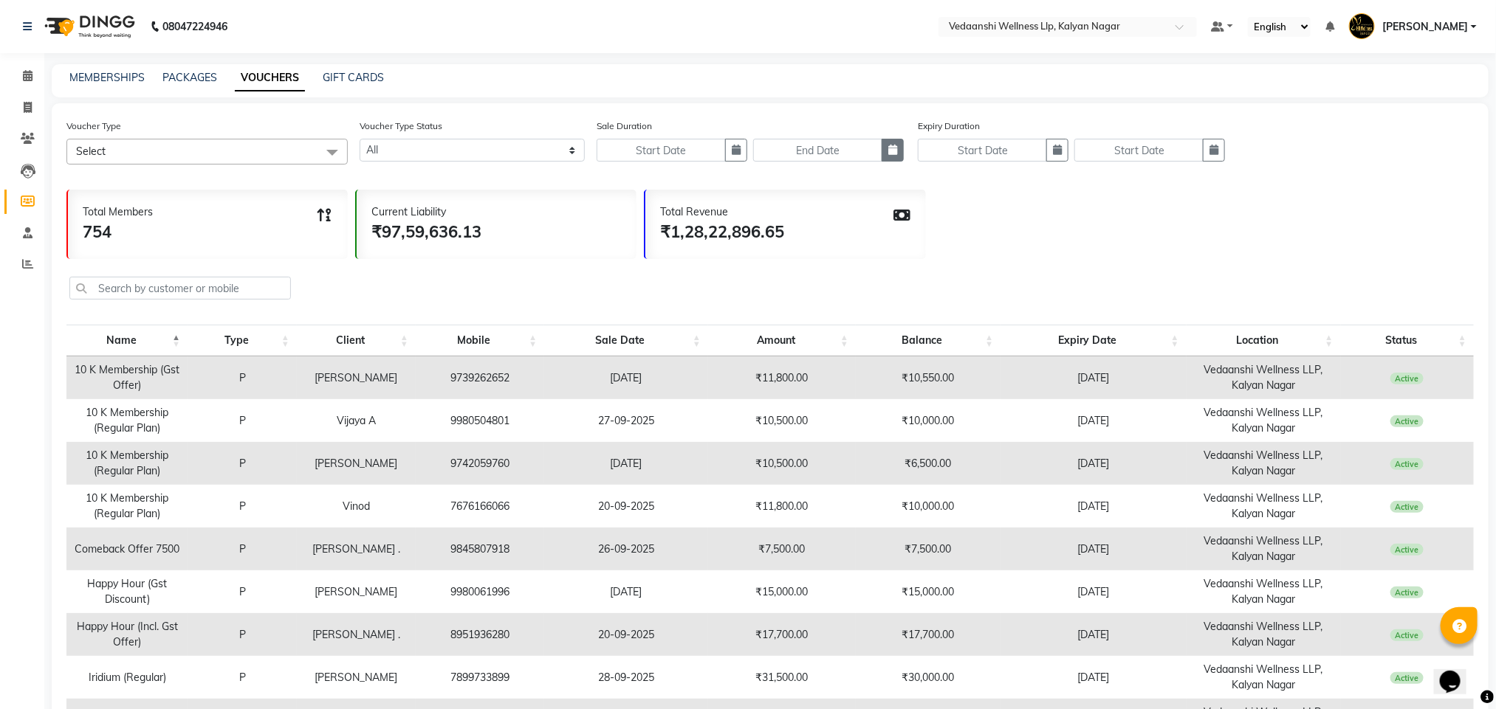
click at [884, 146] on button "button" at bounding box center [892, 150] width 22 height 23
select select "10"
select select "2025"
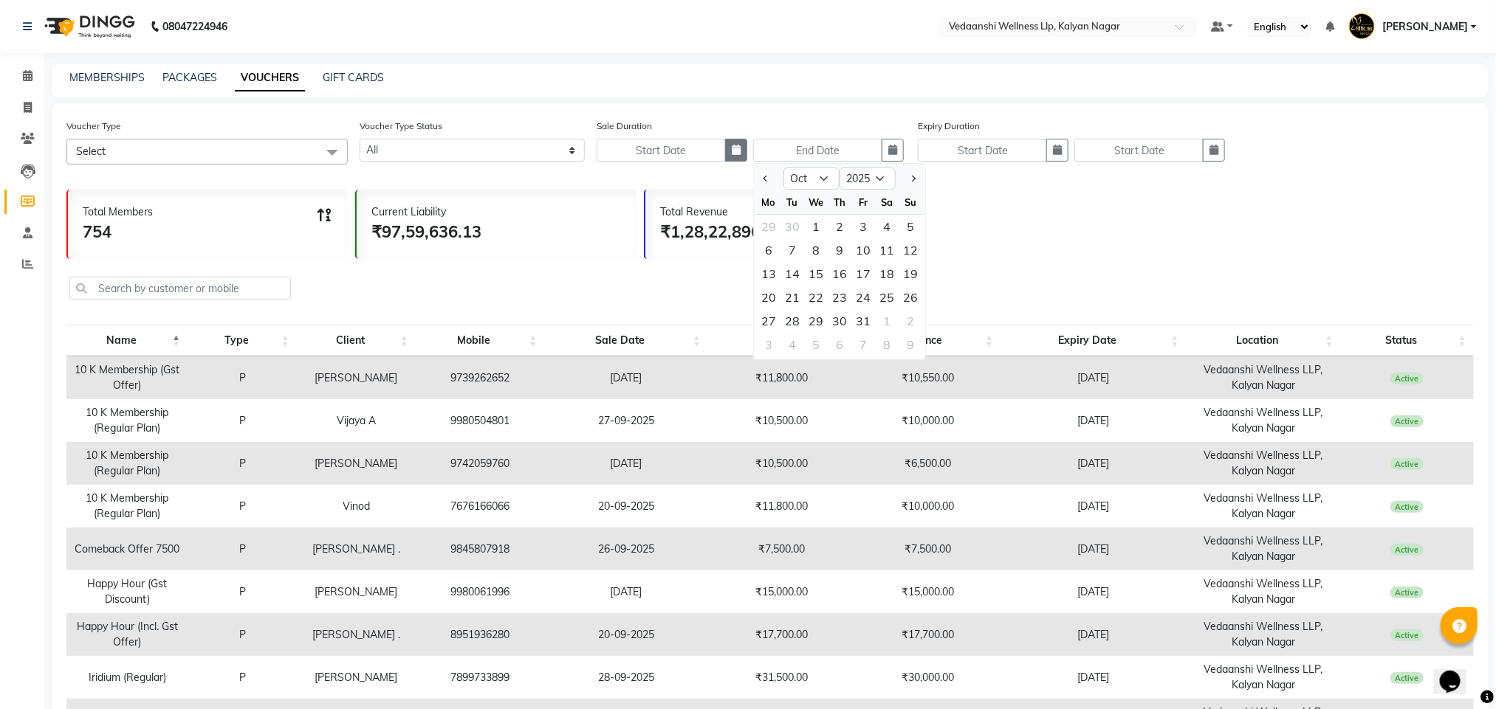
click at [729, 154] on button "button" at bounding box center [736, 150] width 22 height 23
select select "10"
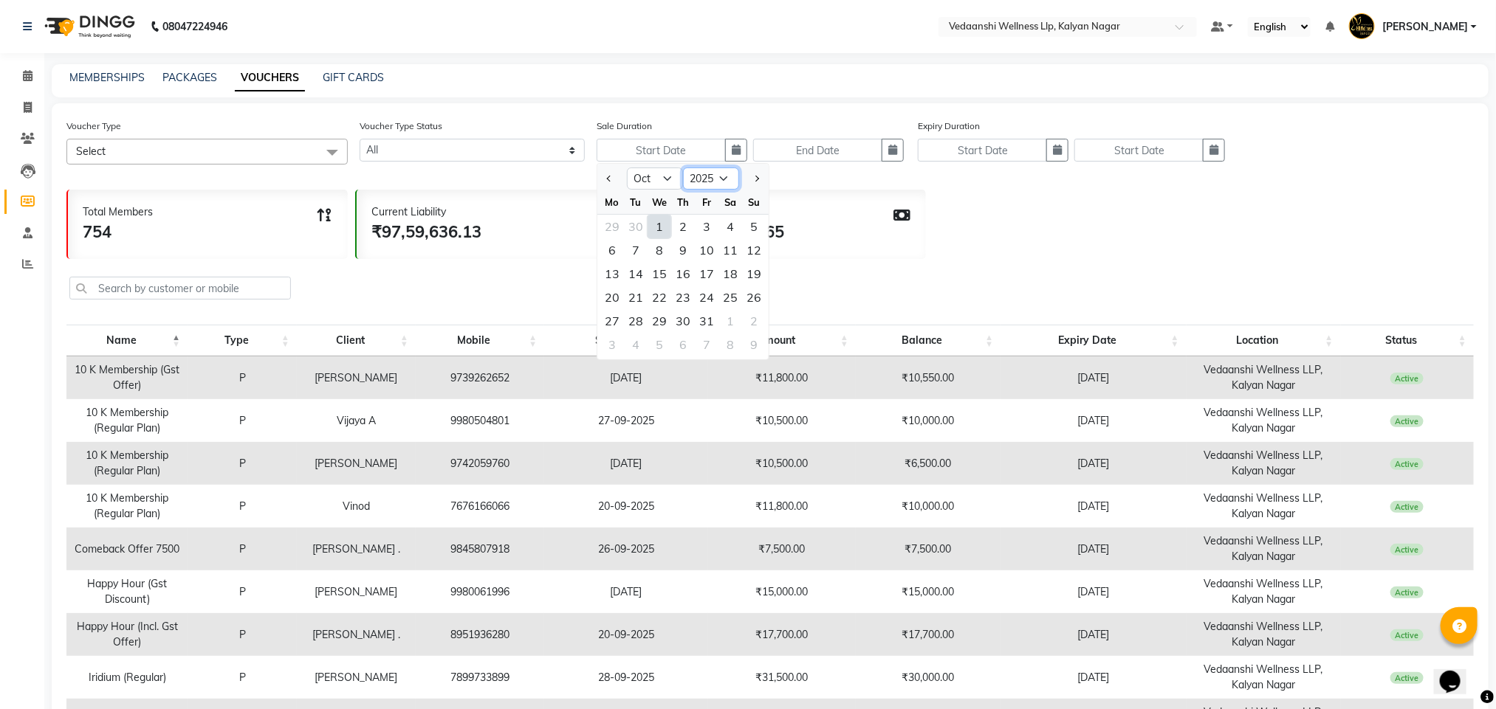
drag, startPoint x: 700, startPoint y: 171, endPoint x: 707, endPoint y: 186, distance: 16.5
click at [700, 171] on select "2015 2016 2017 2018 2019 2020 2021 2022 2023 2024 2025 2026 2027 2028 2029 2030…" at bounding box center [711, 179] width 56 height 22
click at [715, 176] on select "2015 2016 2017 2018 2019 2020 2021 2022 2023 2024 2025 2026 2027 2028 2029 2030…" at bounding box center [711, 179] width 56 height 22
select select "2022"
click at [683, 168] on select "2015 2016 2017 2018 2019 2020 2021 2022 2023 2024 2025 2026 2027 2028 2029 2030…" at bounding box center [711, 179] width 56 height 22
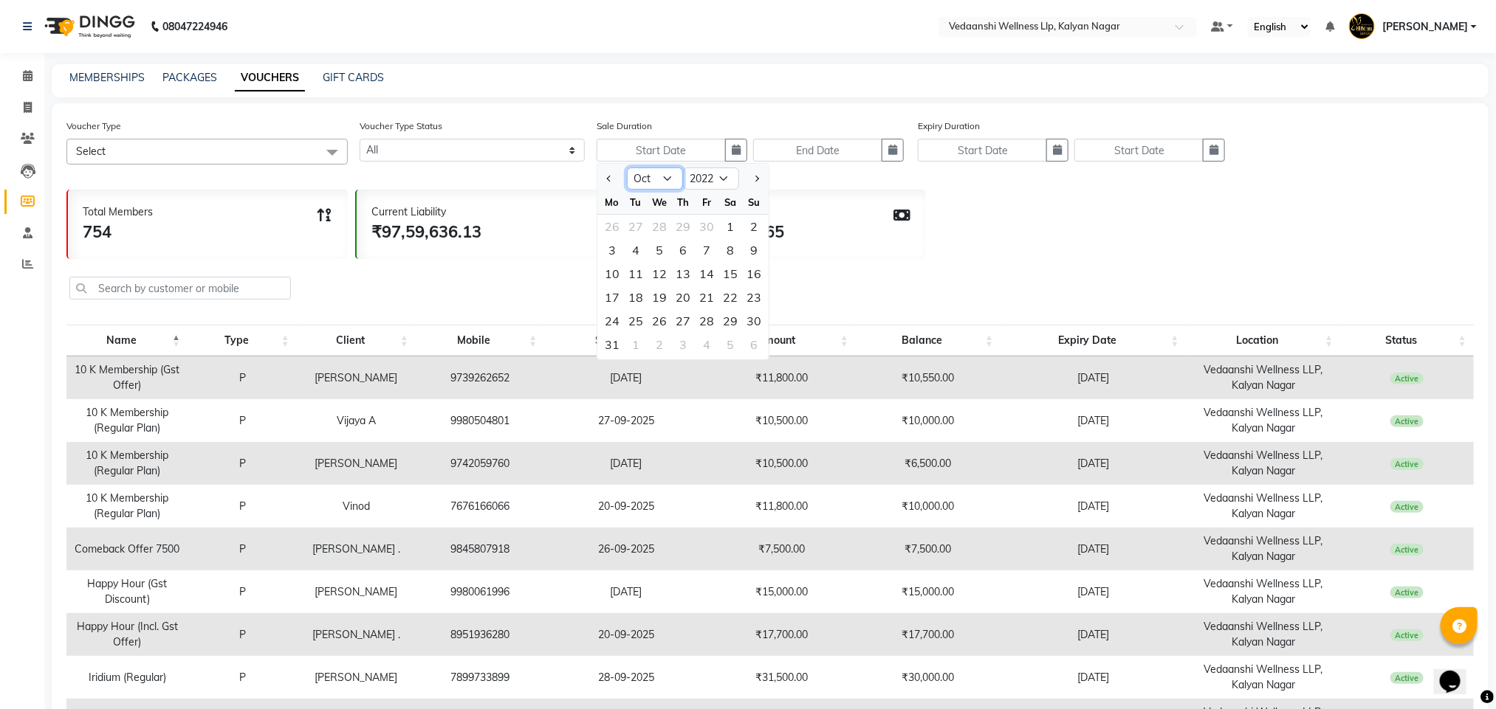
click at [667, 182] on select "Jan Feb Mar Apr May Jun Jul Aug Sep Oct Nov Dec" at bounding box center [655, 179] width 56 height 22
select select "11"
click at [627, 168] on select "Jan Feb Mar Apr May Jun Jul Aug Sep Oct Nov Dec" at bounding box center [655, 179] width 56 height 22
click at [733, 292] on div "26" at bounding box center [730, 298] width 24 height 24
type input "26-11-2022"
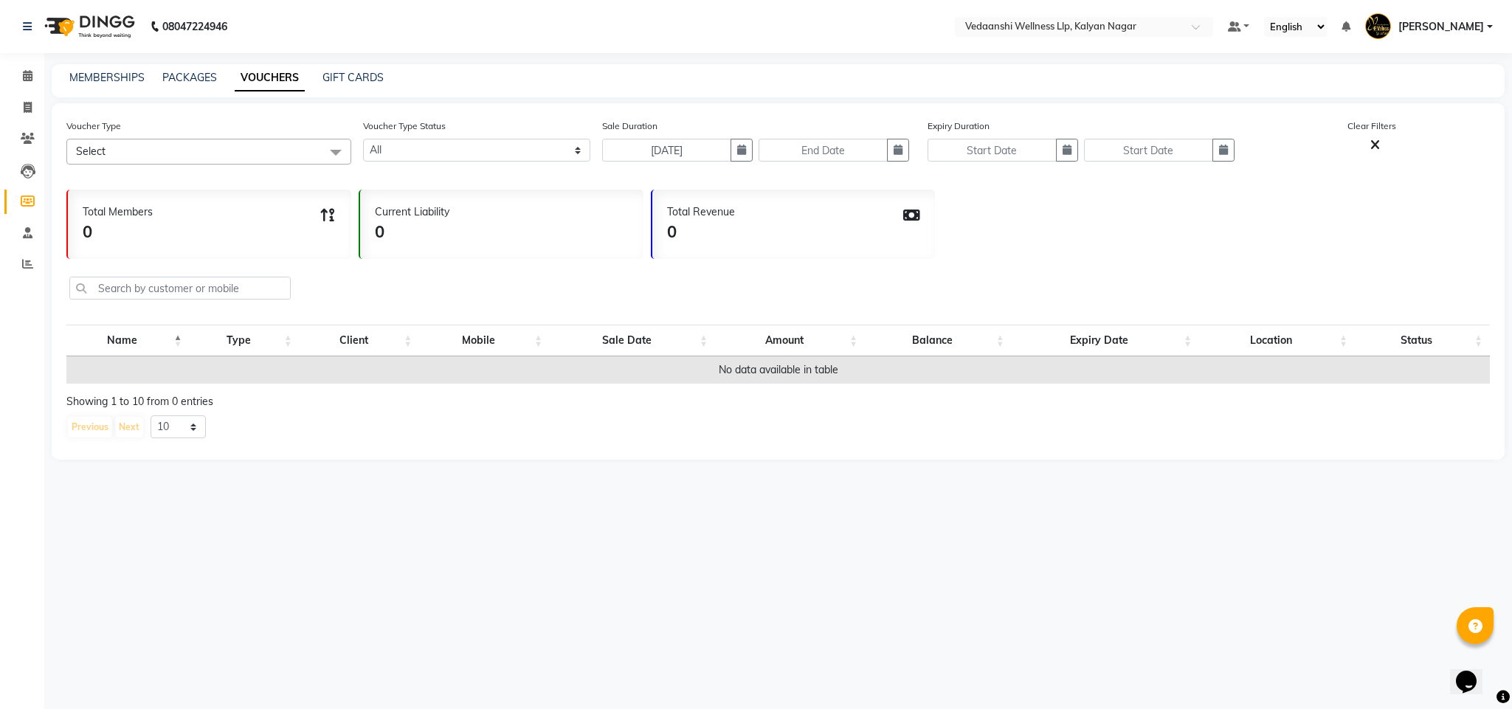
click at [197, 149] on span "Select" at bounding box center [208, 152] width 285 height 26
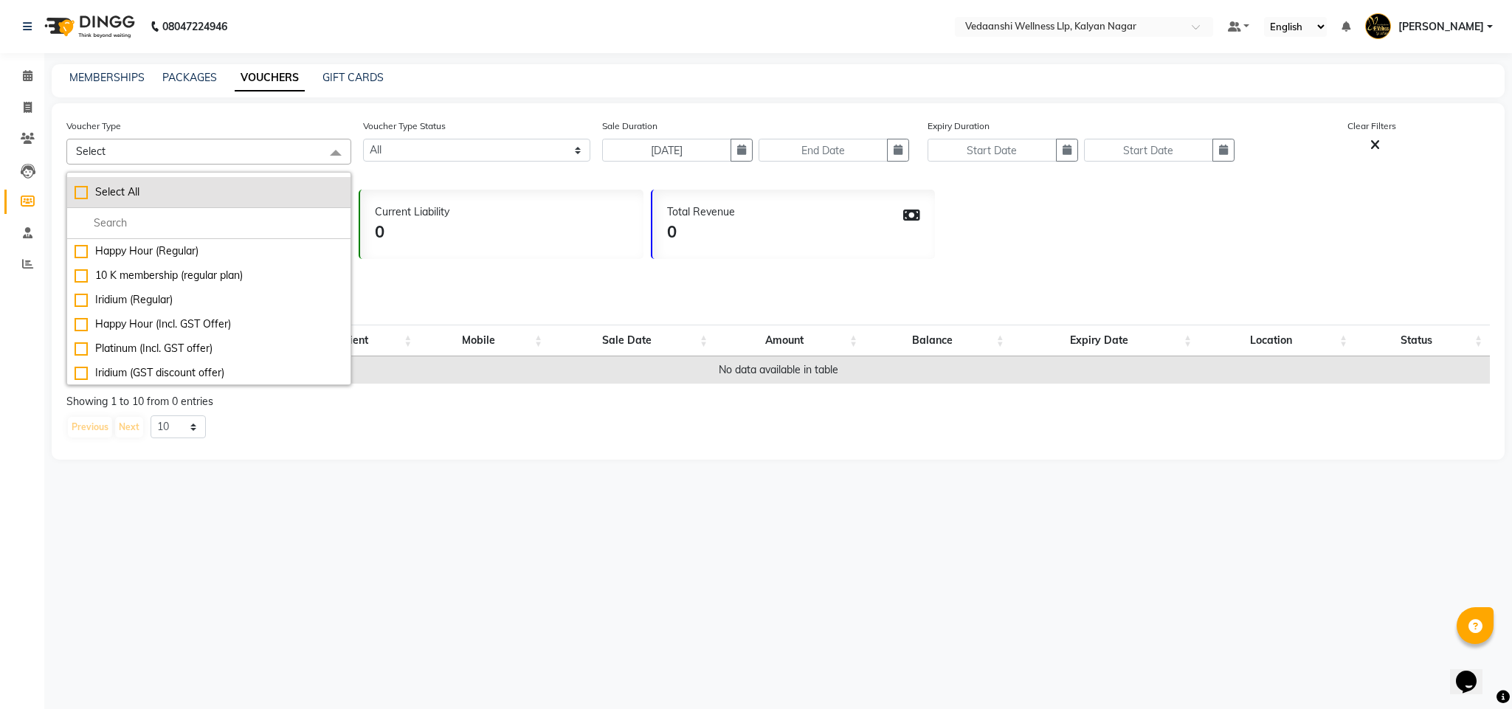
click at [123, 187] on div "Select All" at bounding box center [209, 193] width 269 height 16
checkbox input "true"
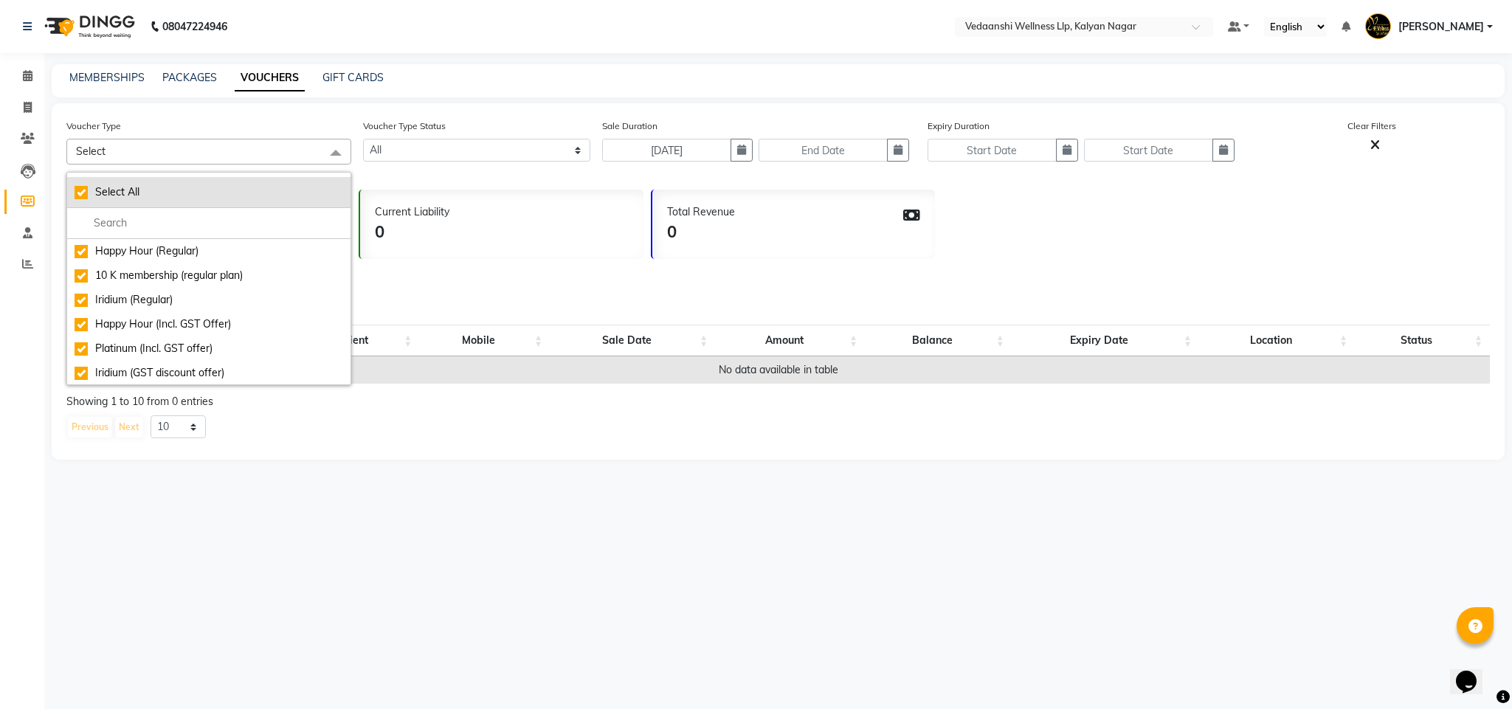
checkbox input "true"
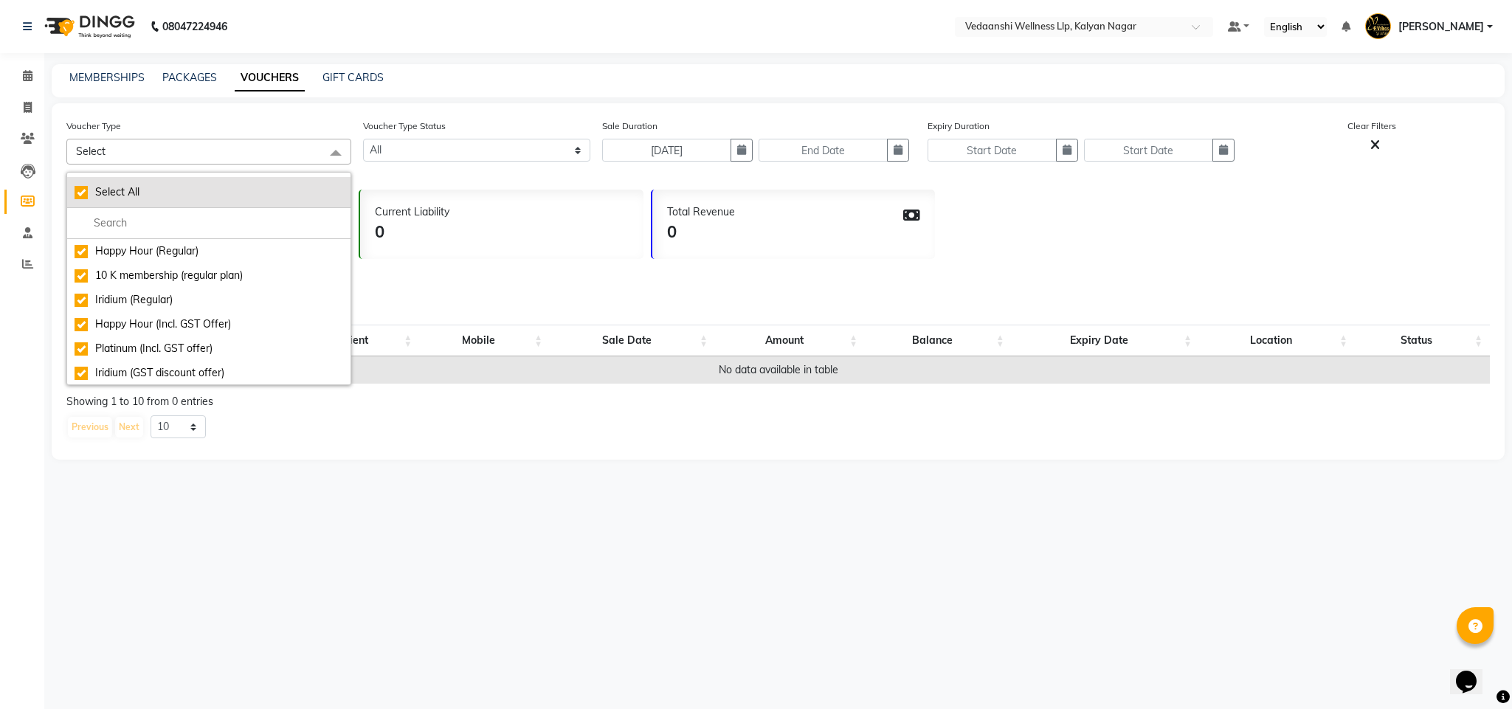
checkbox input "true"
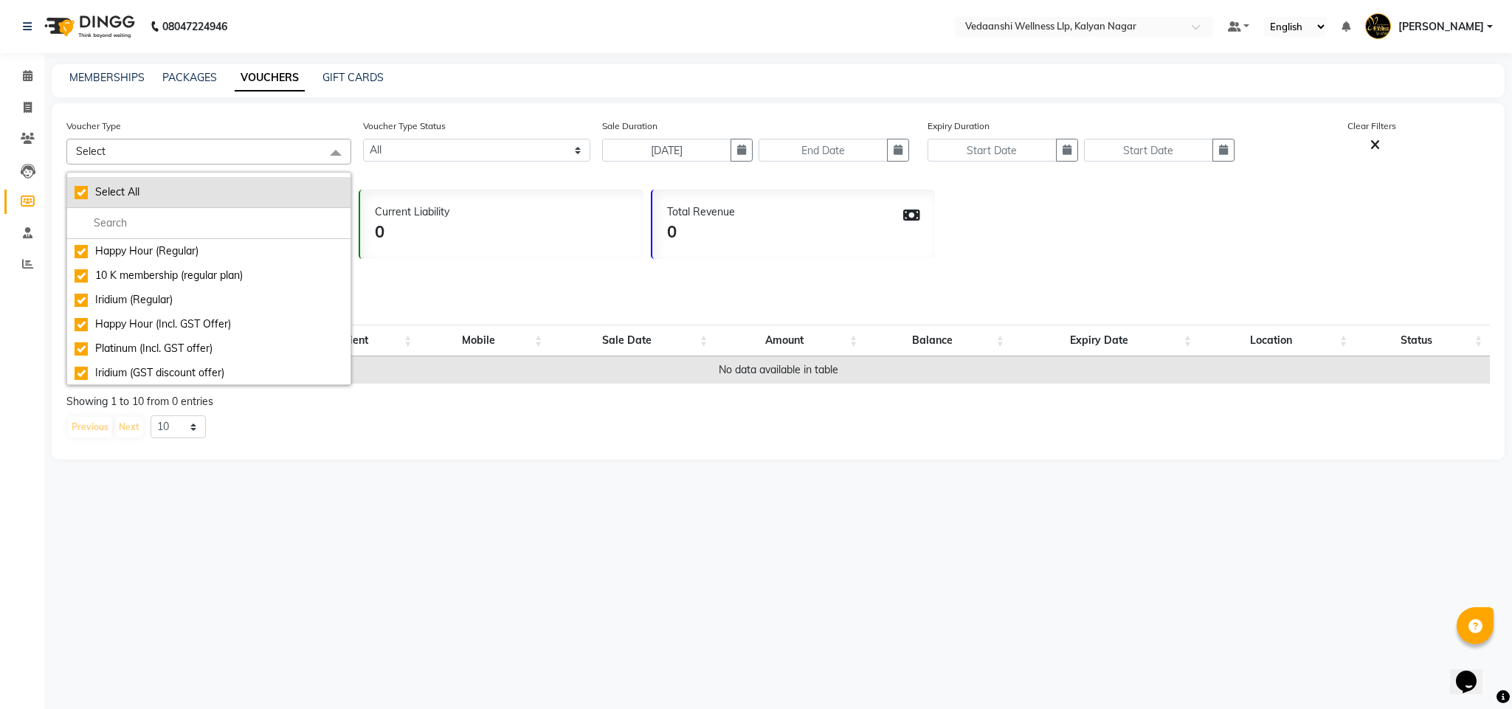
checkbox input "true"
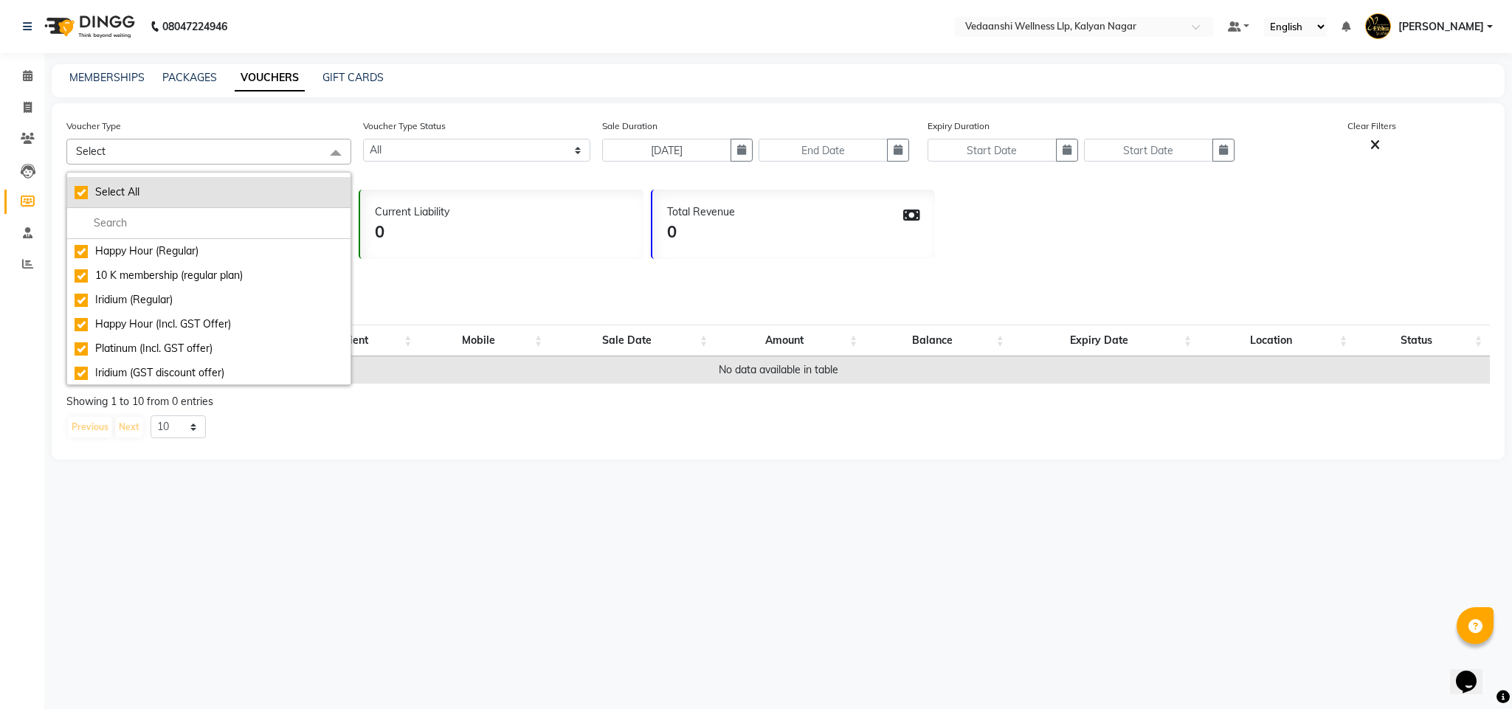
checkbox input "true"
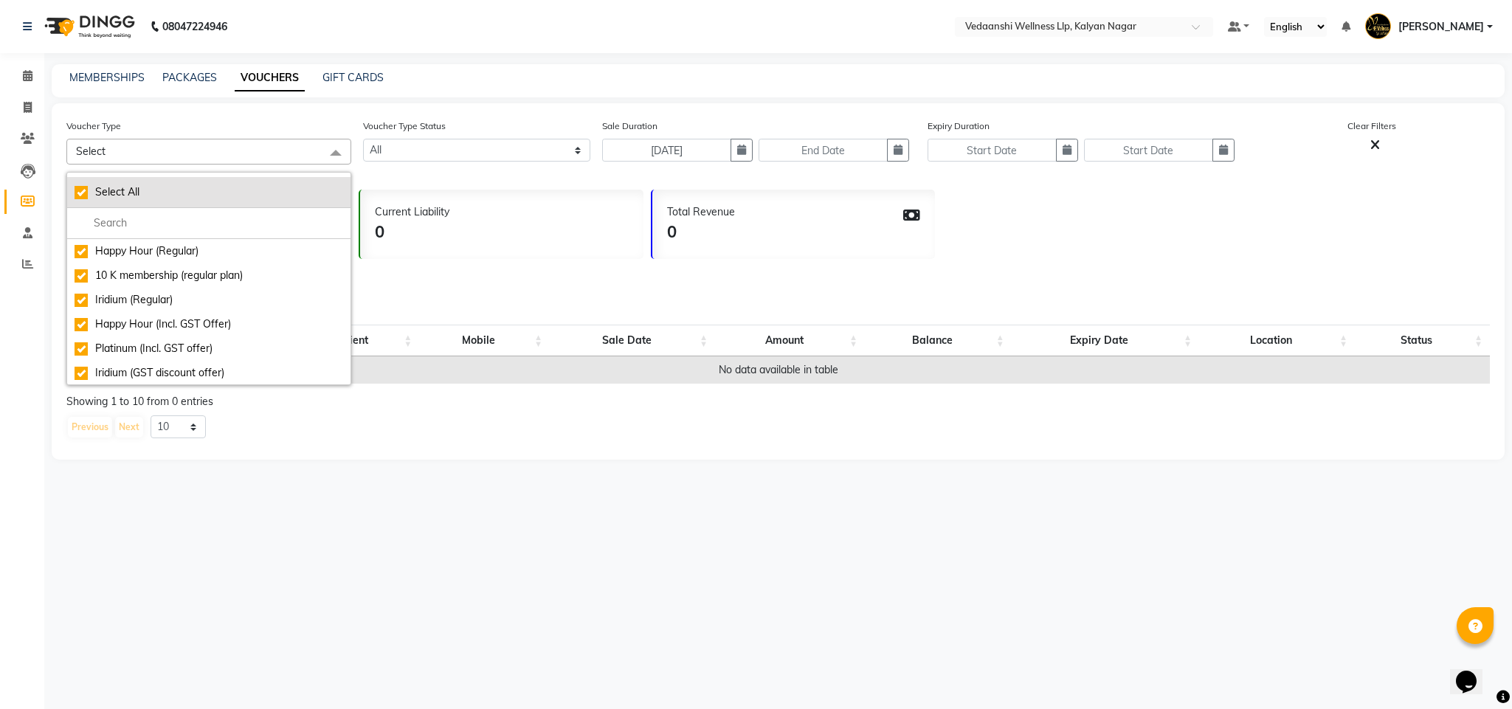
checkbox input "true"
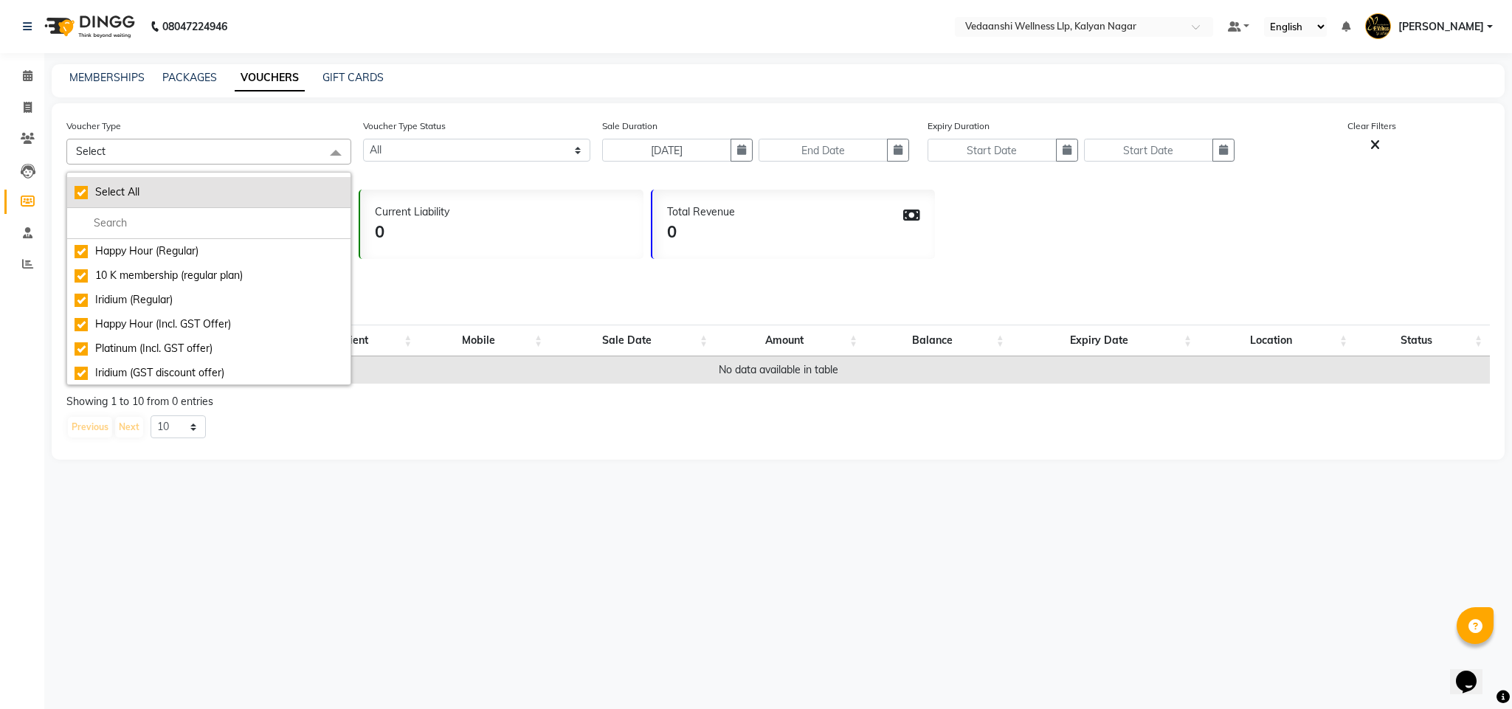
checkbox input "true"
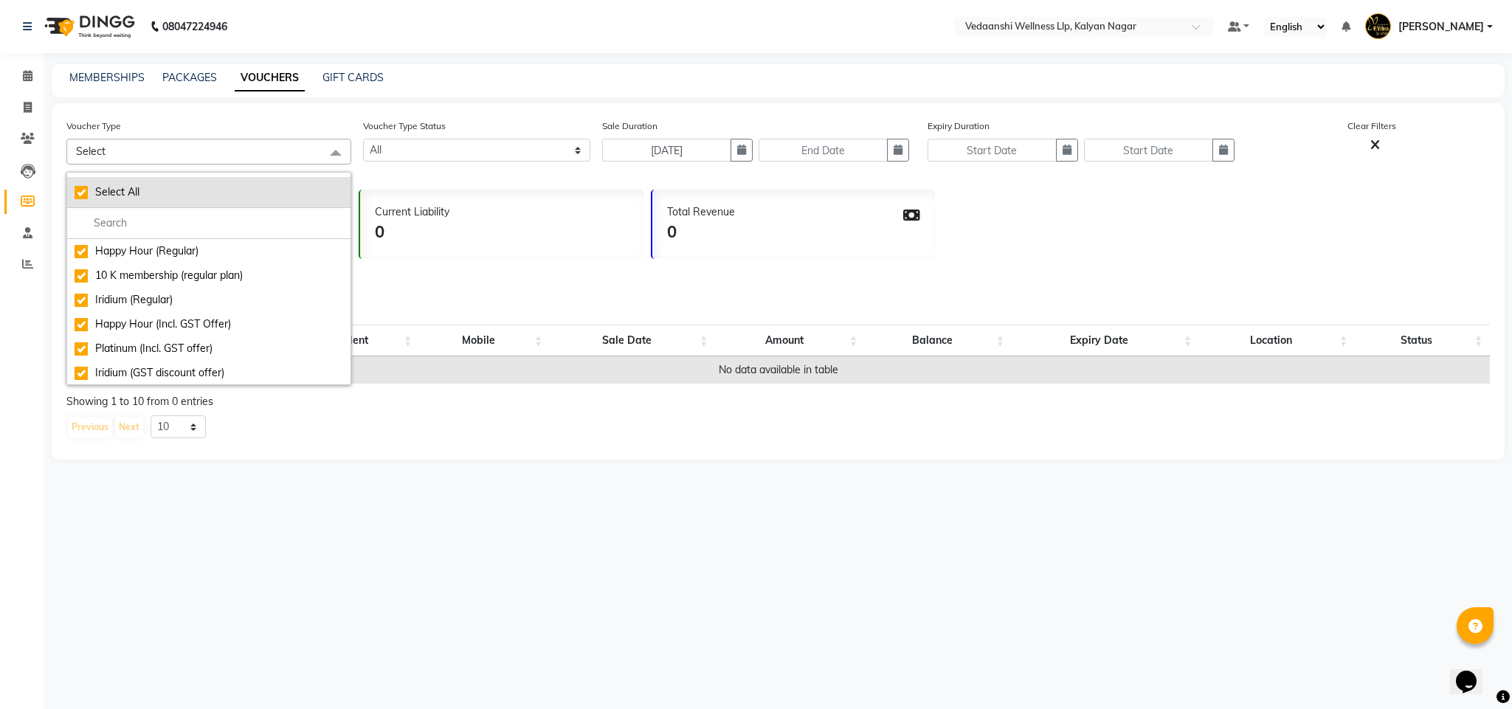
checkbox input "true"
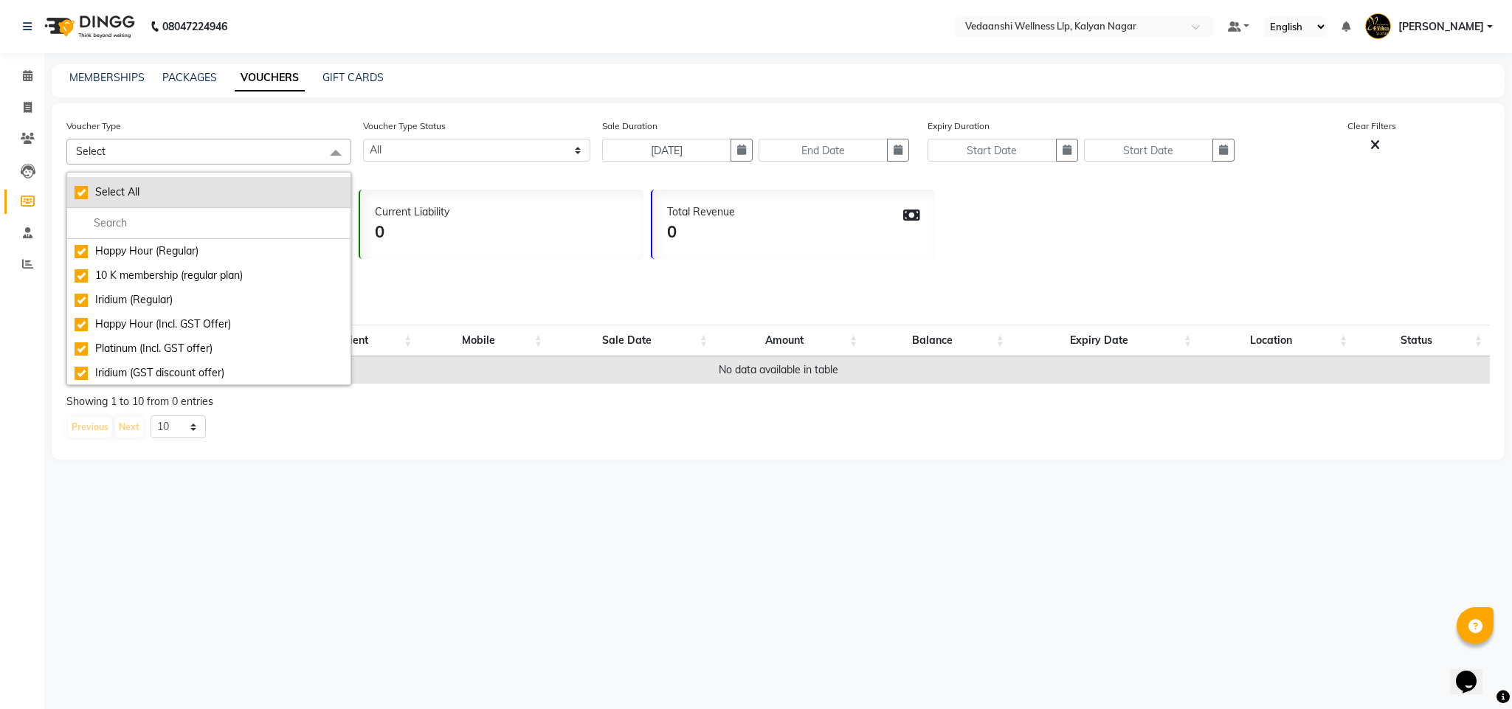
checkbox input "true"
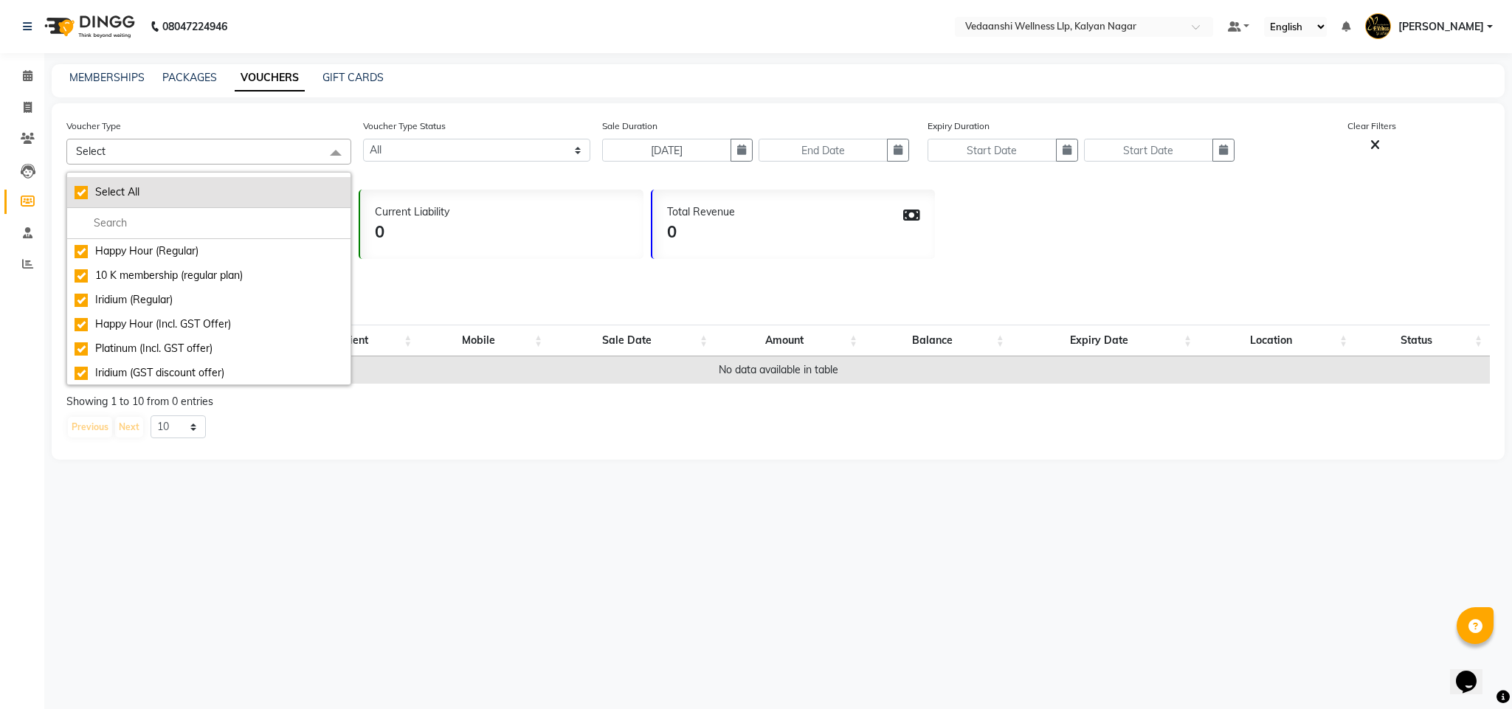
checkbox input "true"
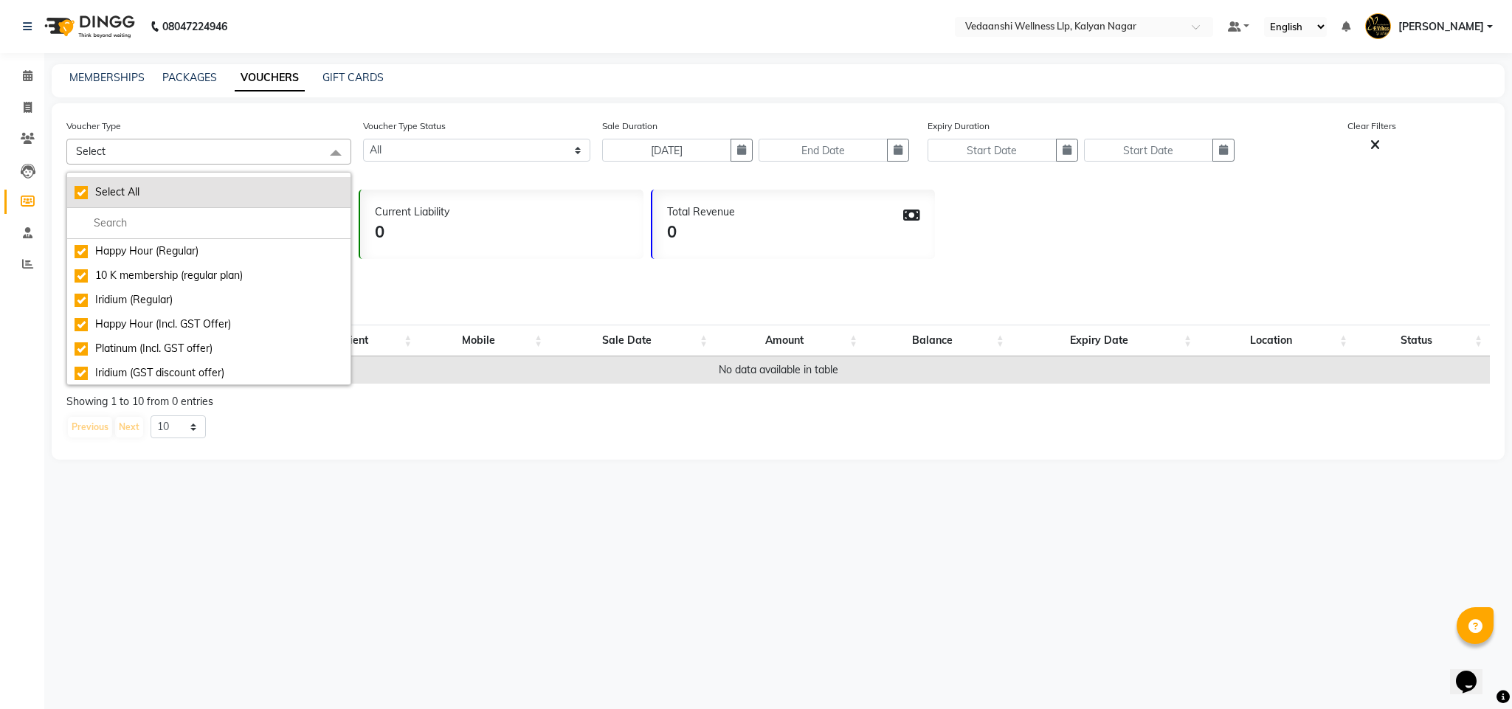
checkbox input "true"
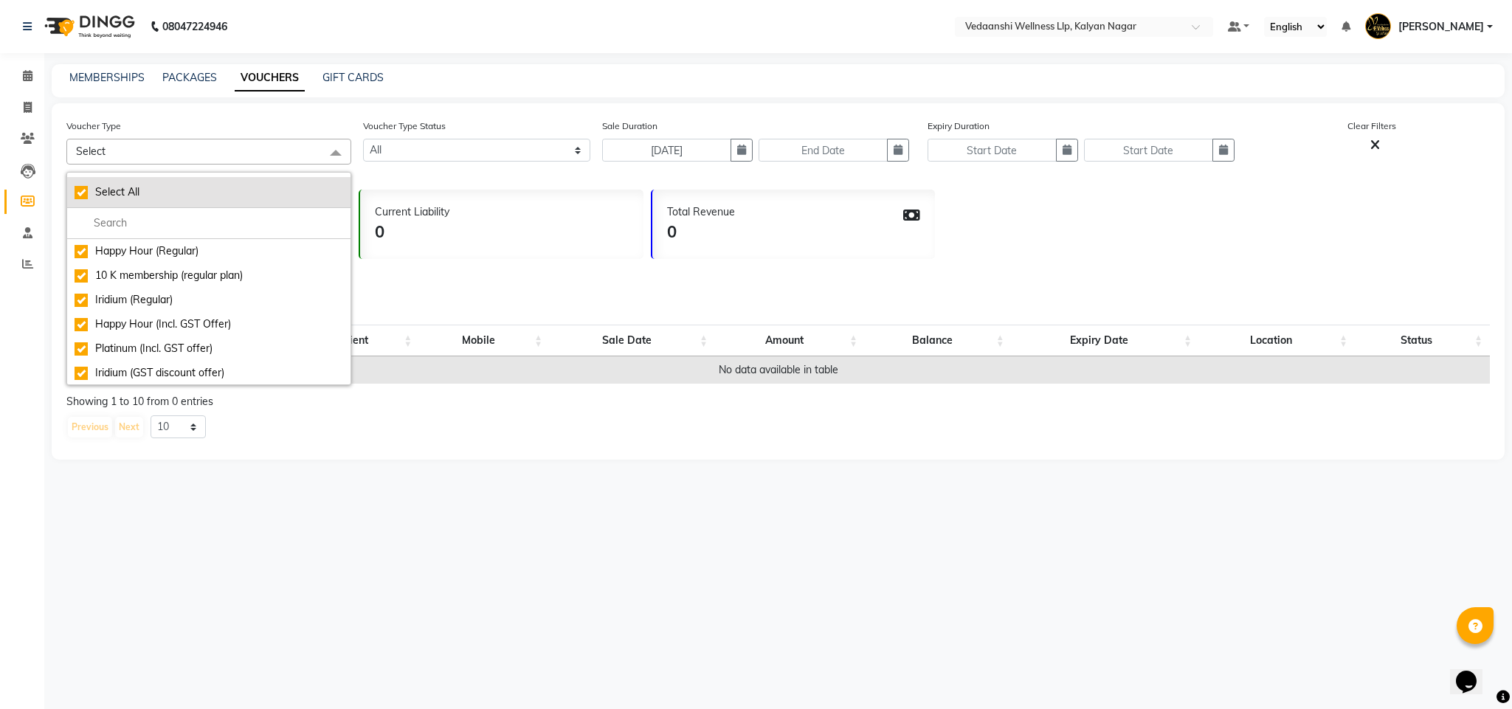
checkbox input "true"
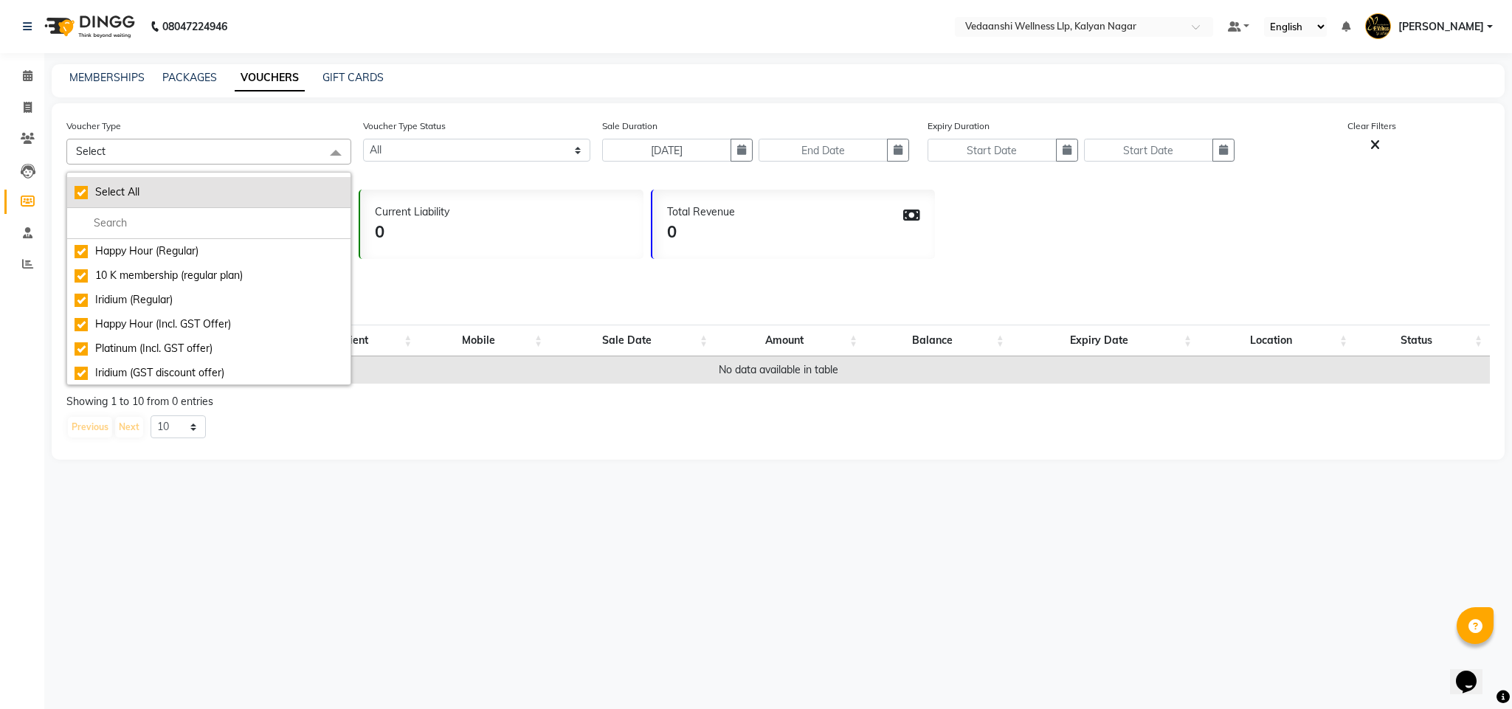
checkbox input "true"
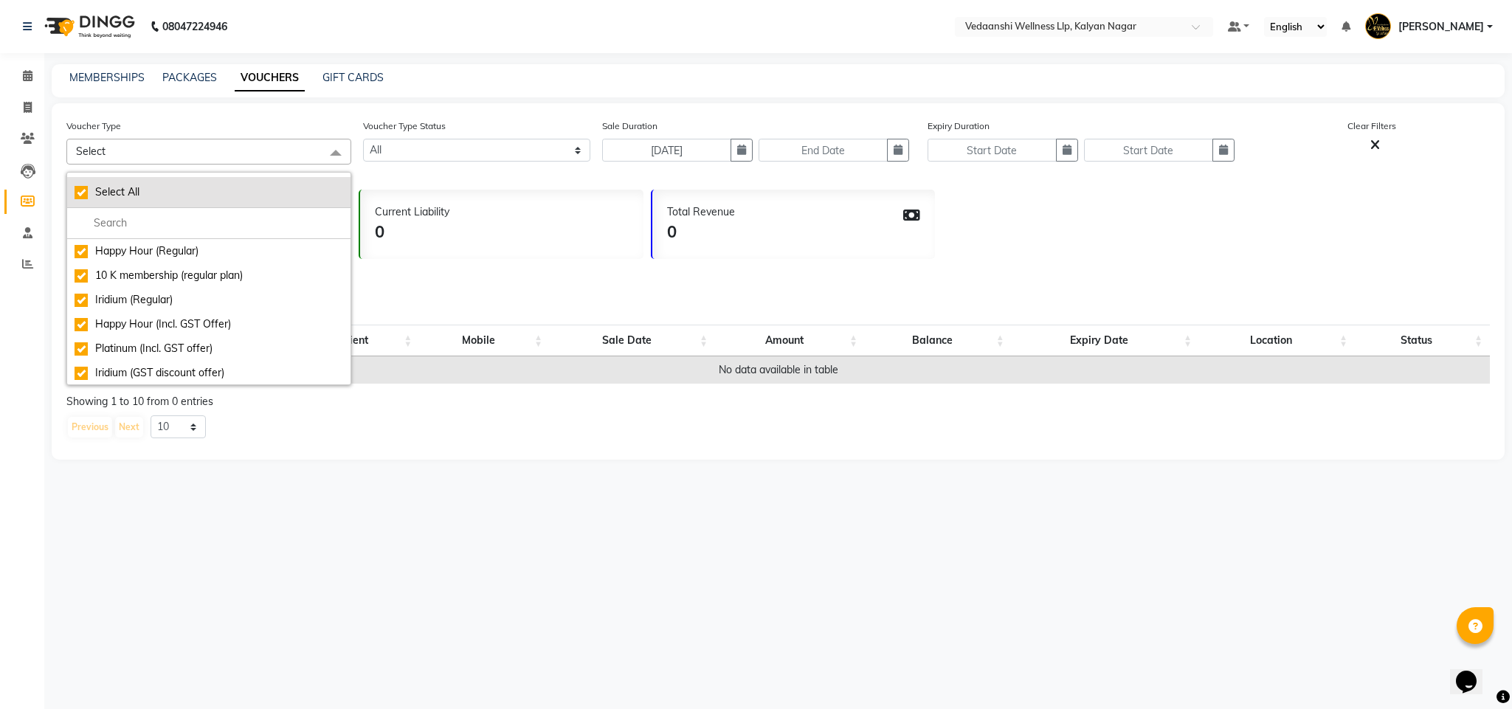
checkbox input "true"
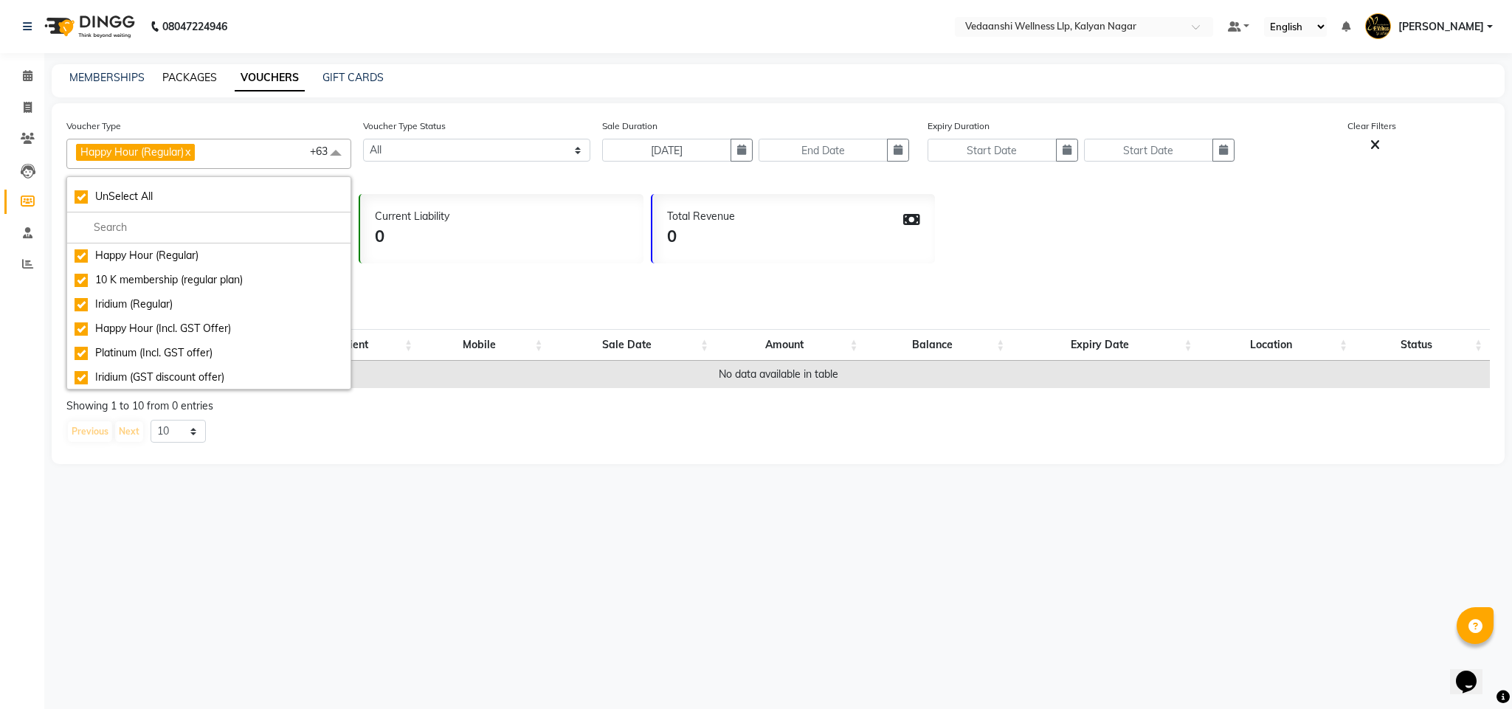
click at [188, 75] on link "PACKAGES" at bounding box center [189, 77] width 55 height 13
select select
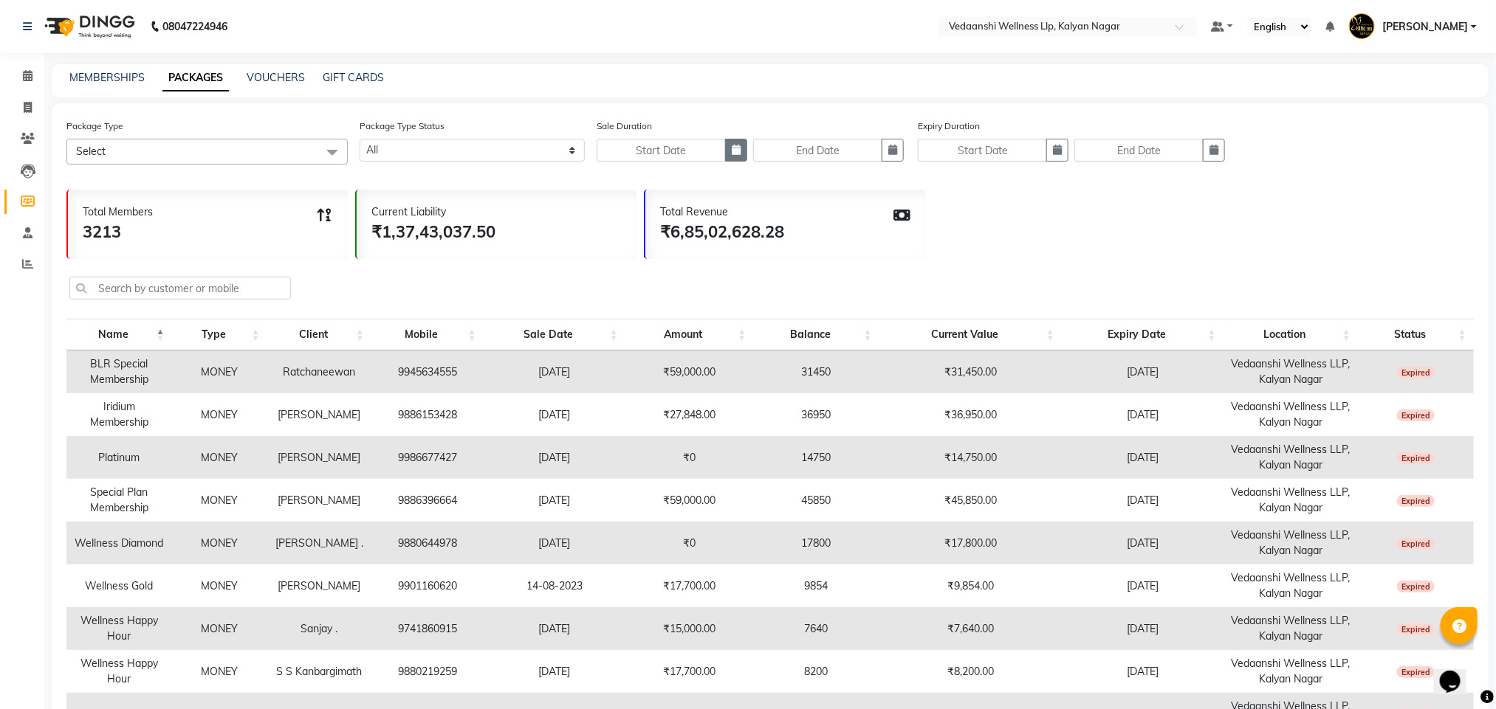
click at [742, 153] on button "button" at bounding box center [736, 150] width 22 height 23
select select "10"
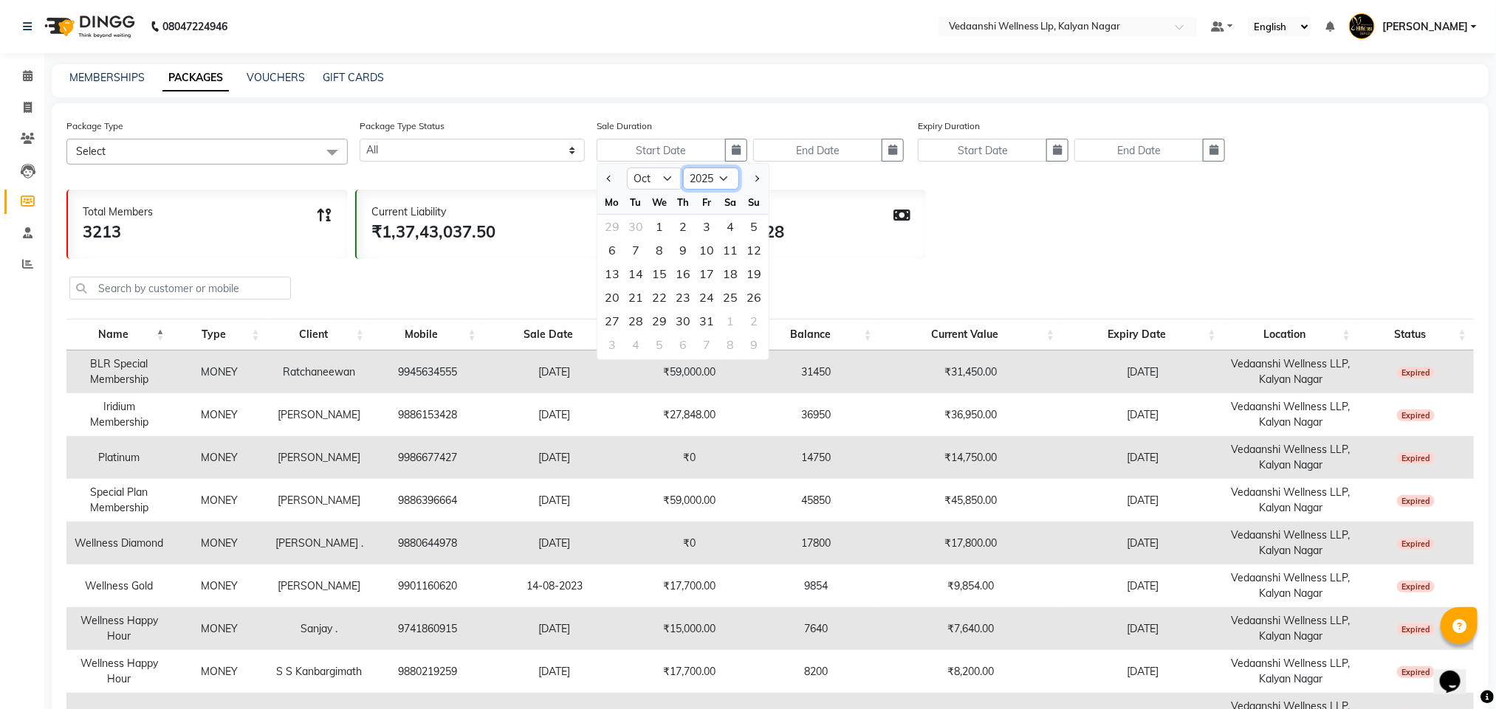
click at [705, 178] on select "2015 2016 2017 2018 2019 2020 2021 2022 2023 2024 2025 2026 2027 2028 2029 2030…" at bounding box center [711, 179] width 56 height 22
select select "2022"
click at [683, 168] on select "2015 2016 2017 2018 2019 2020 2021 2022 2023 2024 2025 2026 2027 2028 2029 2030…" at bounding box center [711, 179] width 56 height 22
click at [667, 178] on select "Jan Feb Mar Apr May Jun Jul Aug Sep Oct Nov Dec" at bounding box center [655, 179] width 56 height 22
select select "11"
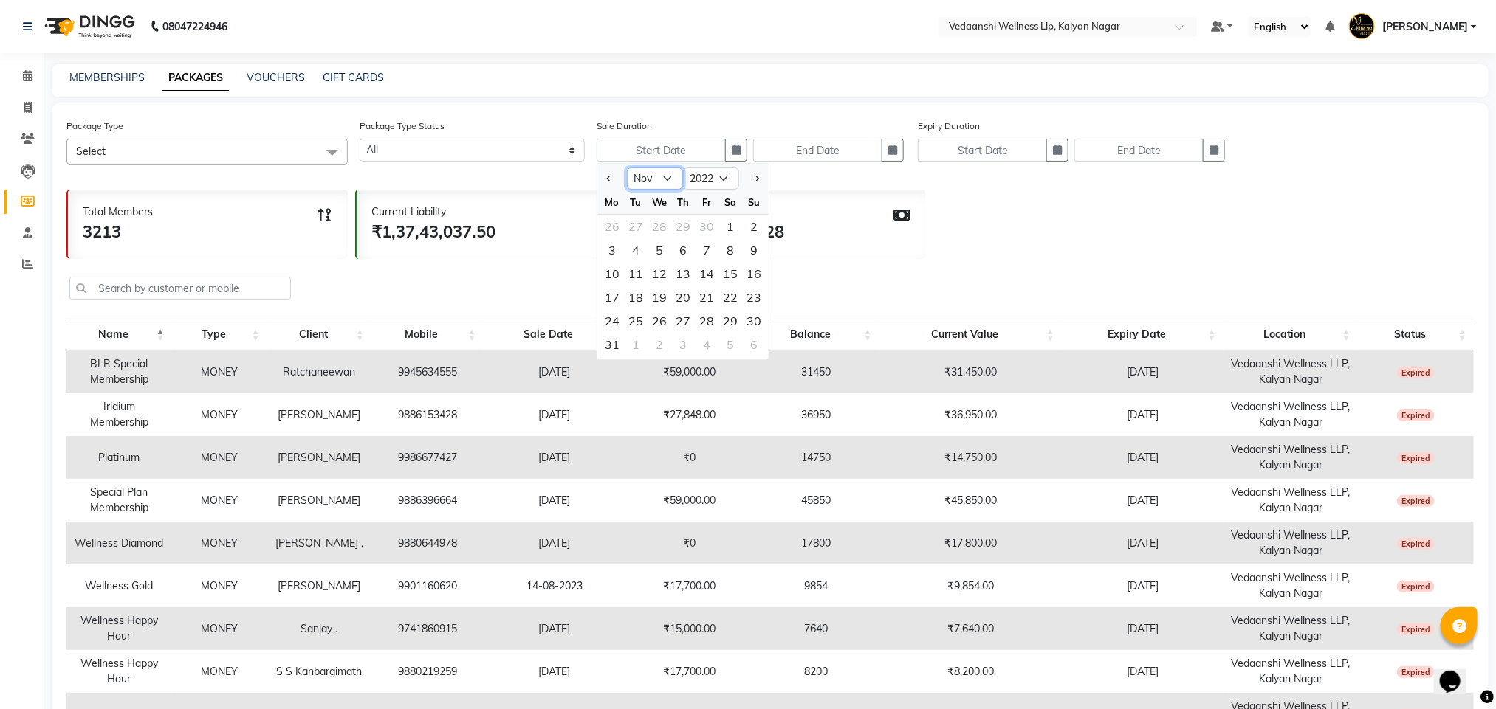
click at [627, 168] on select "Jan Feb Mar Apr May Jun Jul Aug Sep Oct Nov Dec" at bounding box center [655, 179] width 56 height 22
click at [733, 297] on div "26" at bounding box center [730, 298] width 24 height 24
type input "26-11-2022"
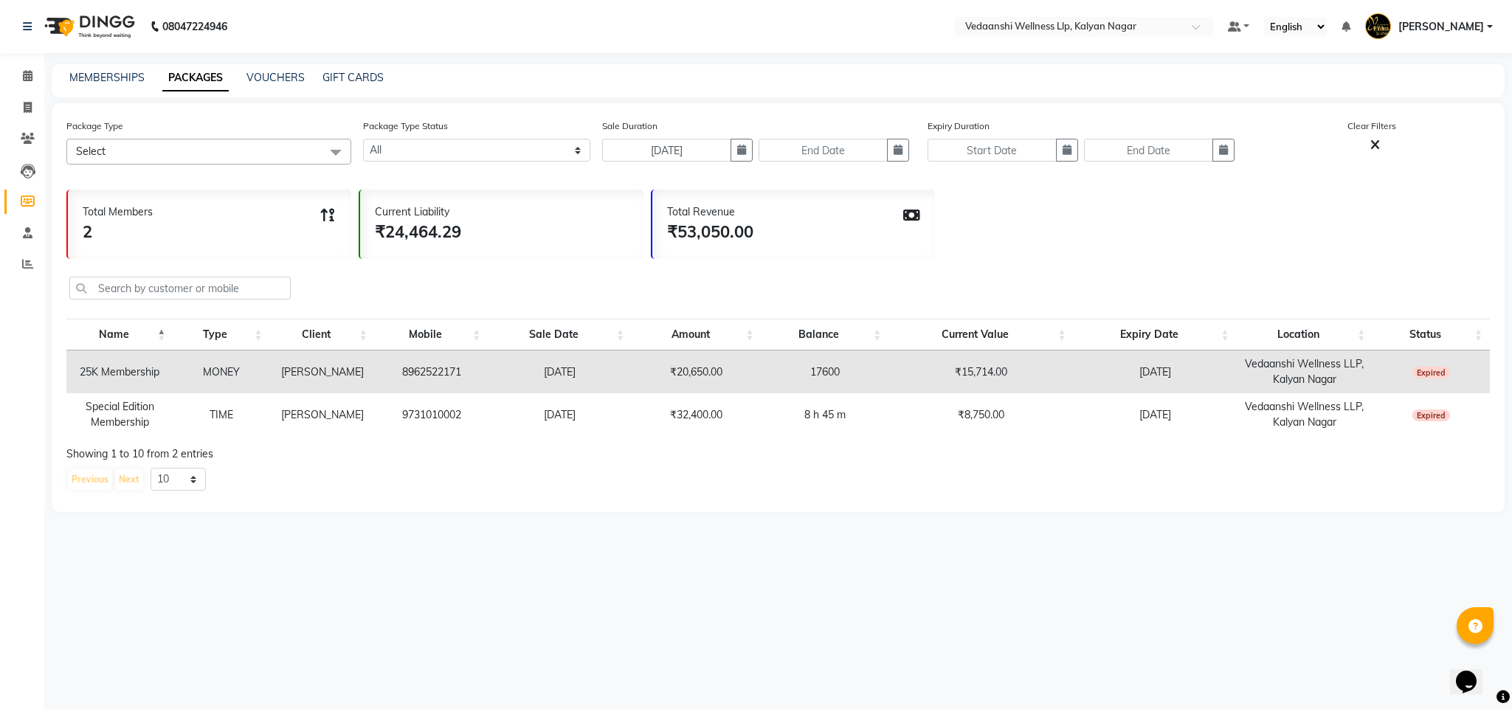
click at [207, 139] on span "Select" at bounding box center [208, 152] width 285 height 26
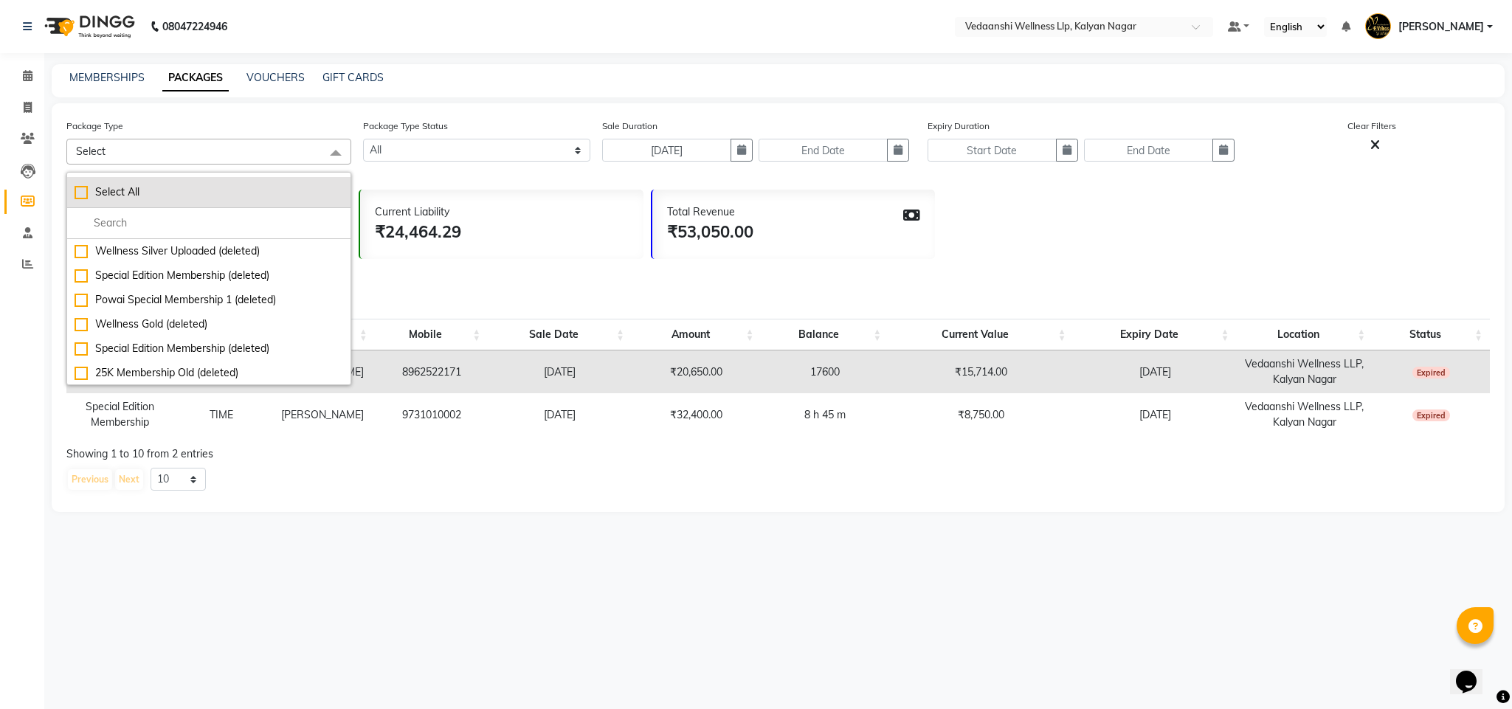
click at [140, 190] on div "Select All" at bounding box center [209, 193] width 269 height 16
checkbox input "true"
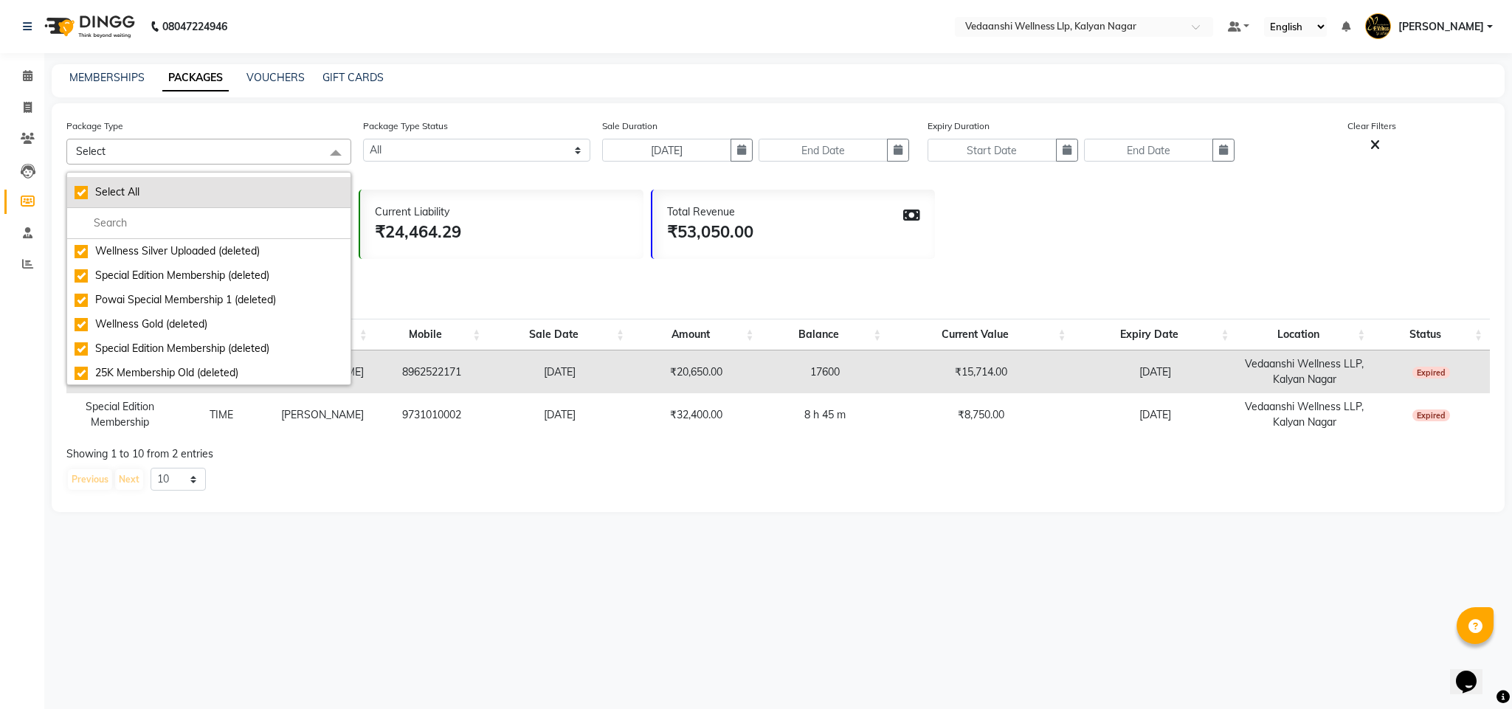
checkbox input "true"
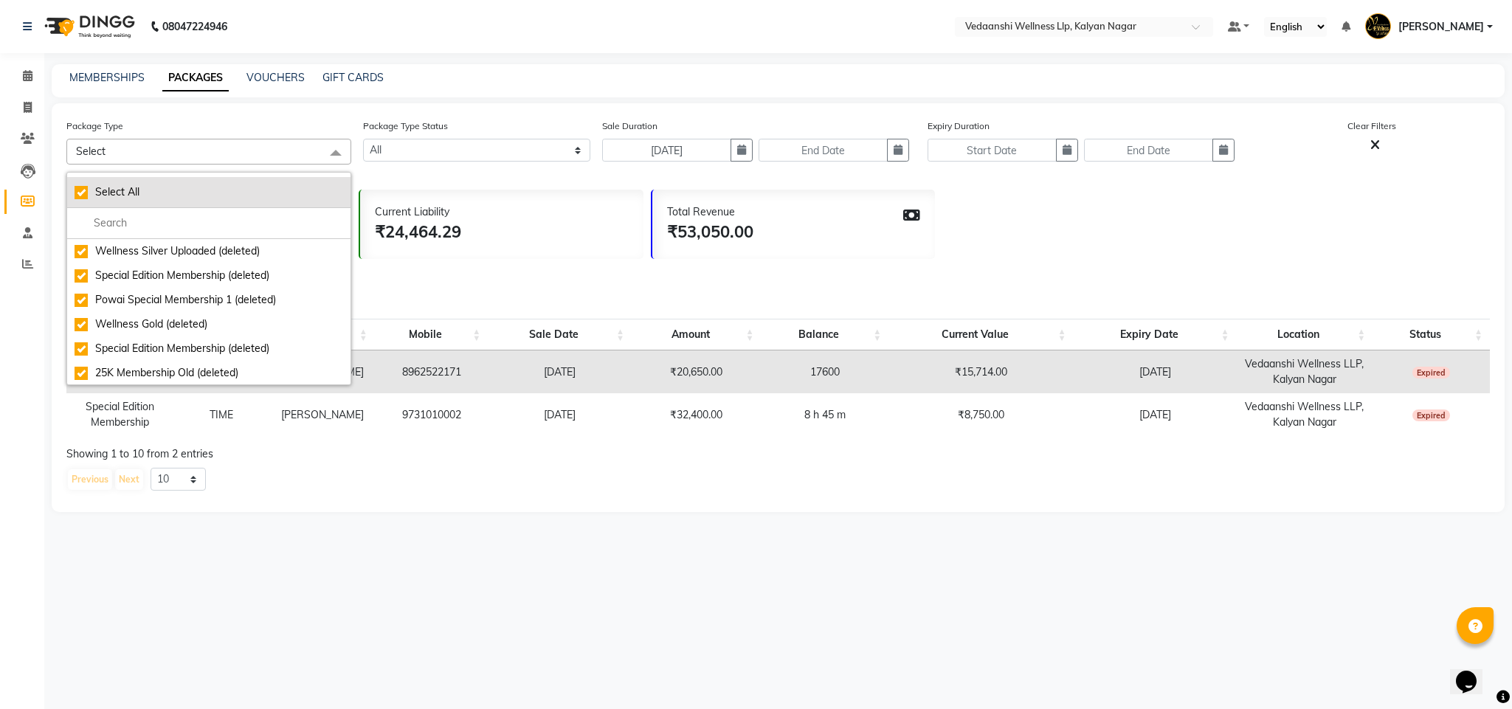
checkbox input "true"
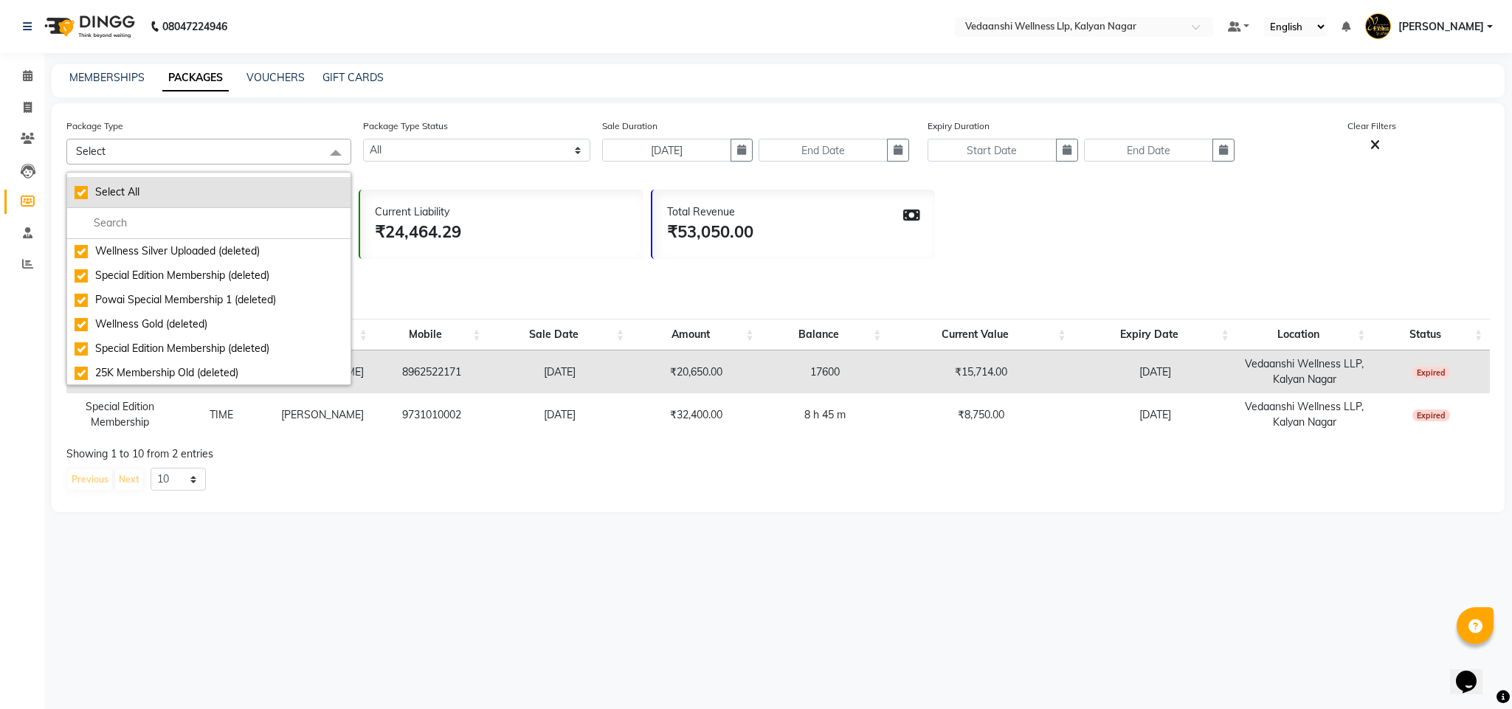
checkbox input "true"
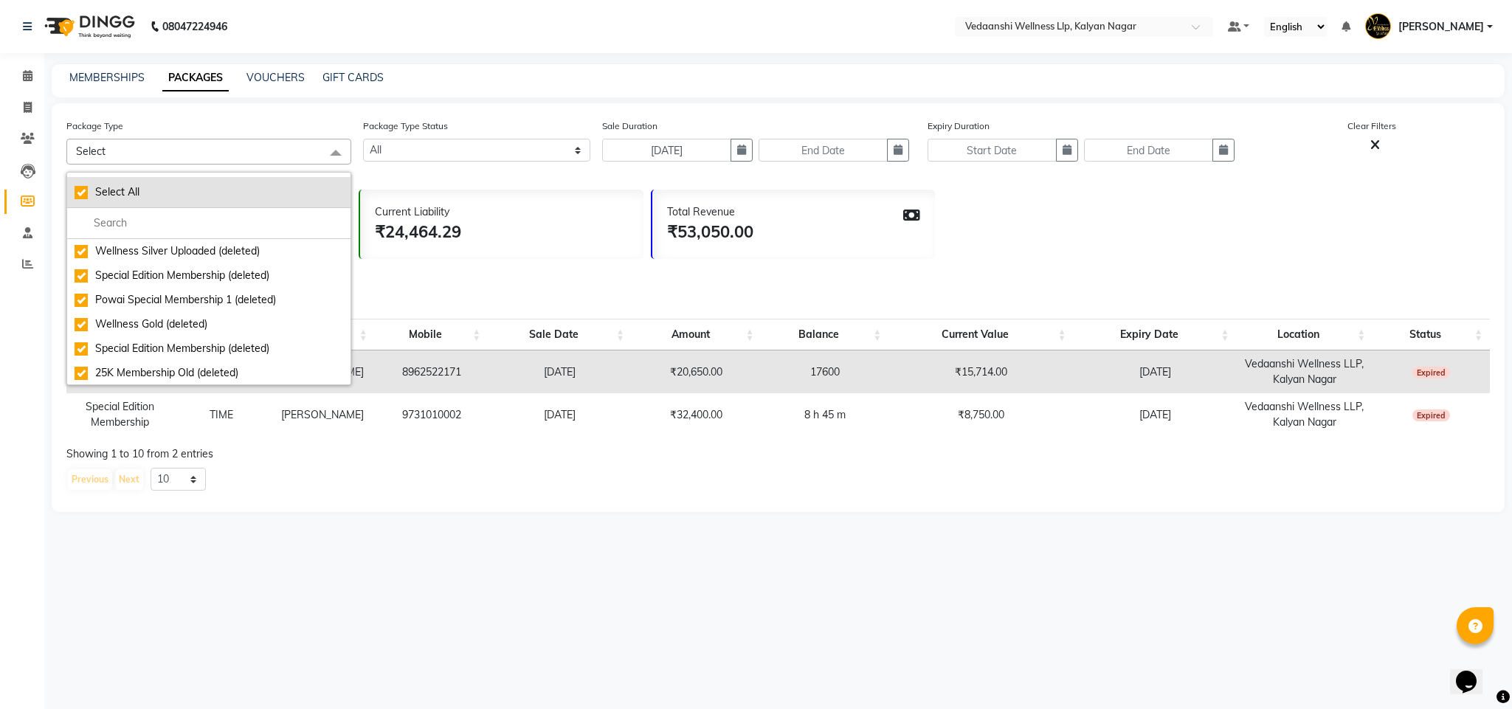
checkbox input "true"
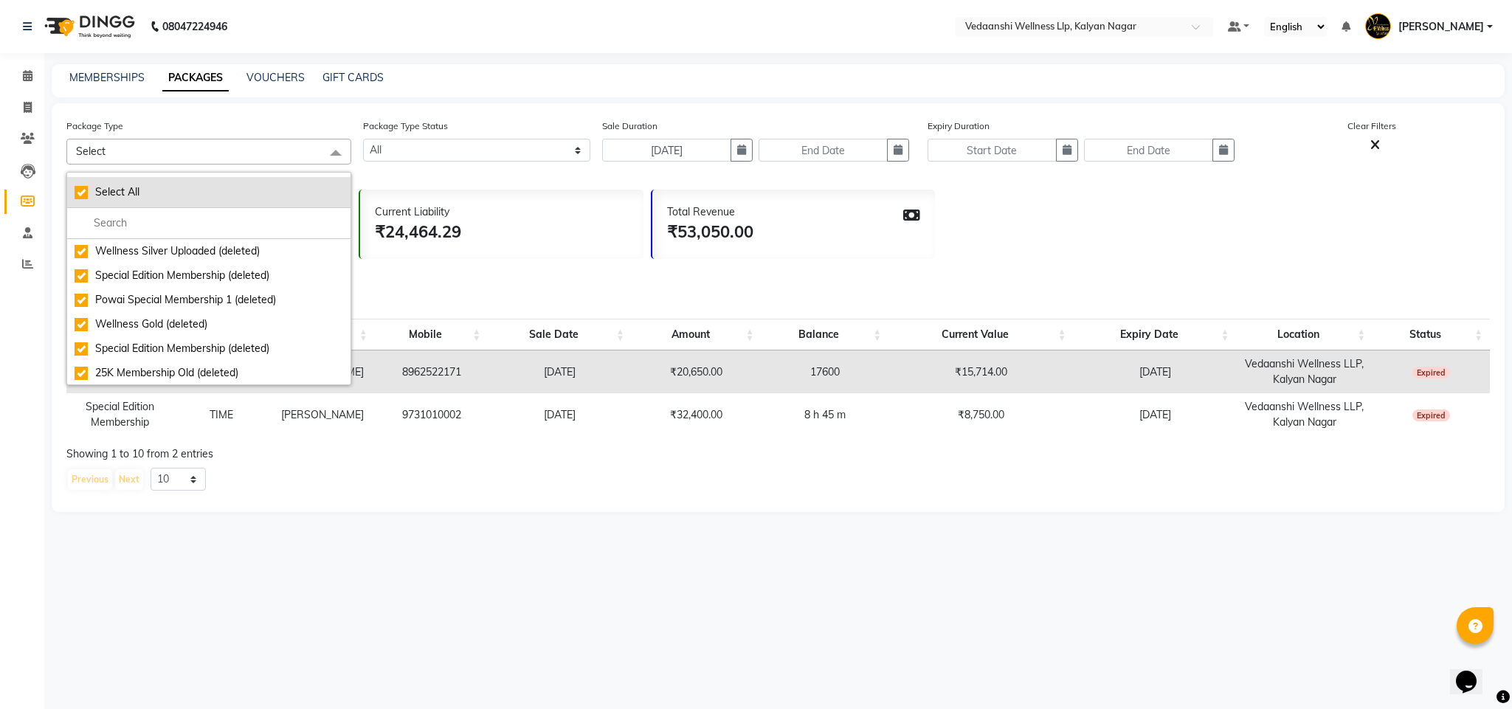
checkbox input "true"
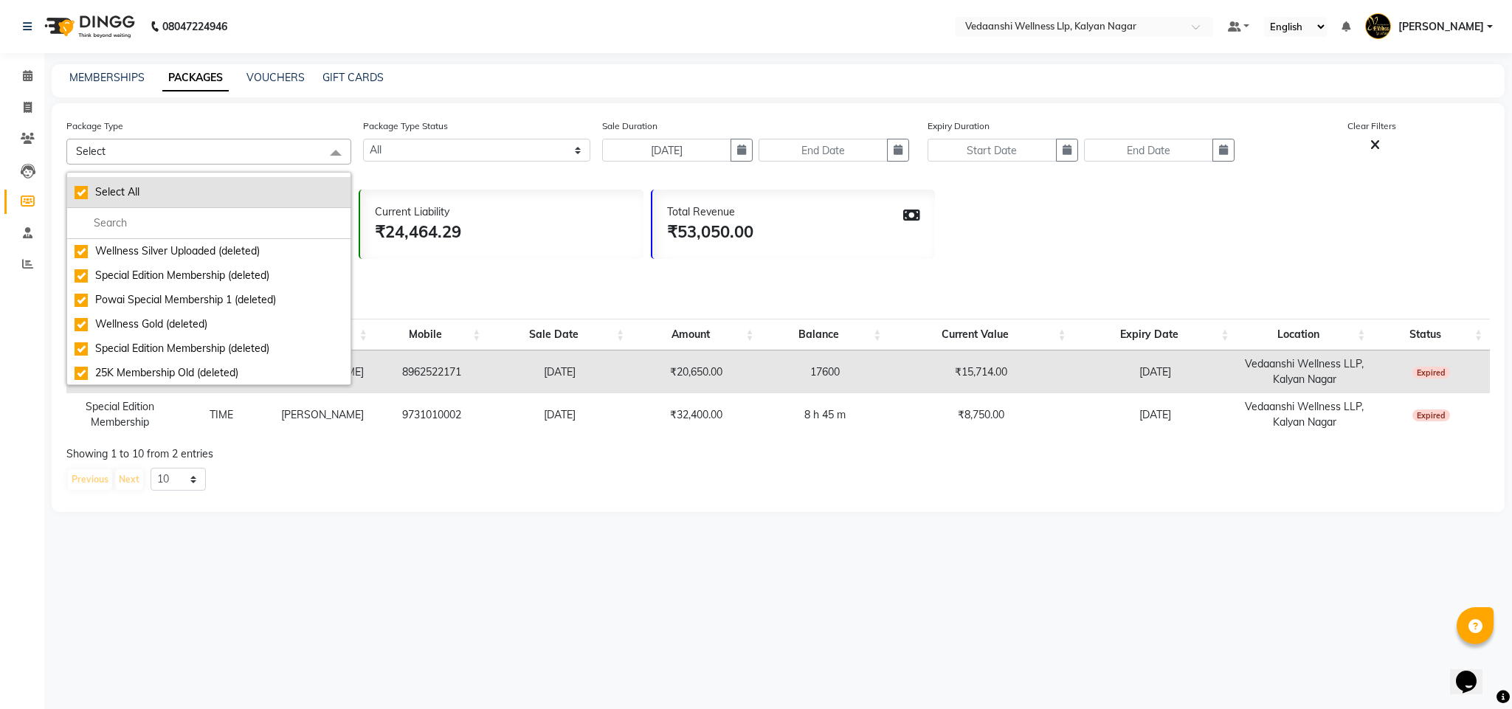
checkbox input "true"
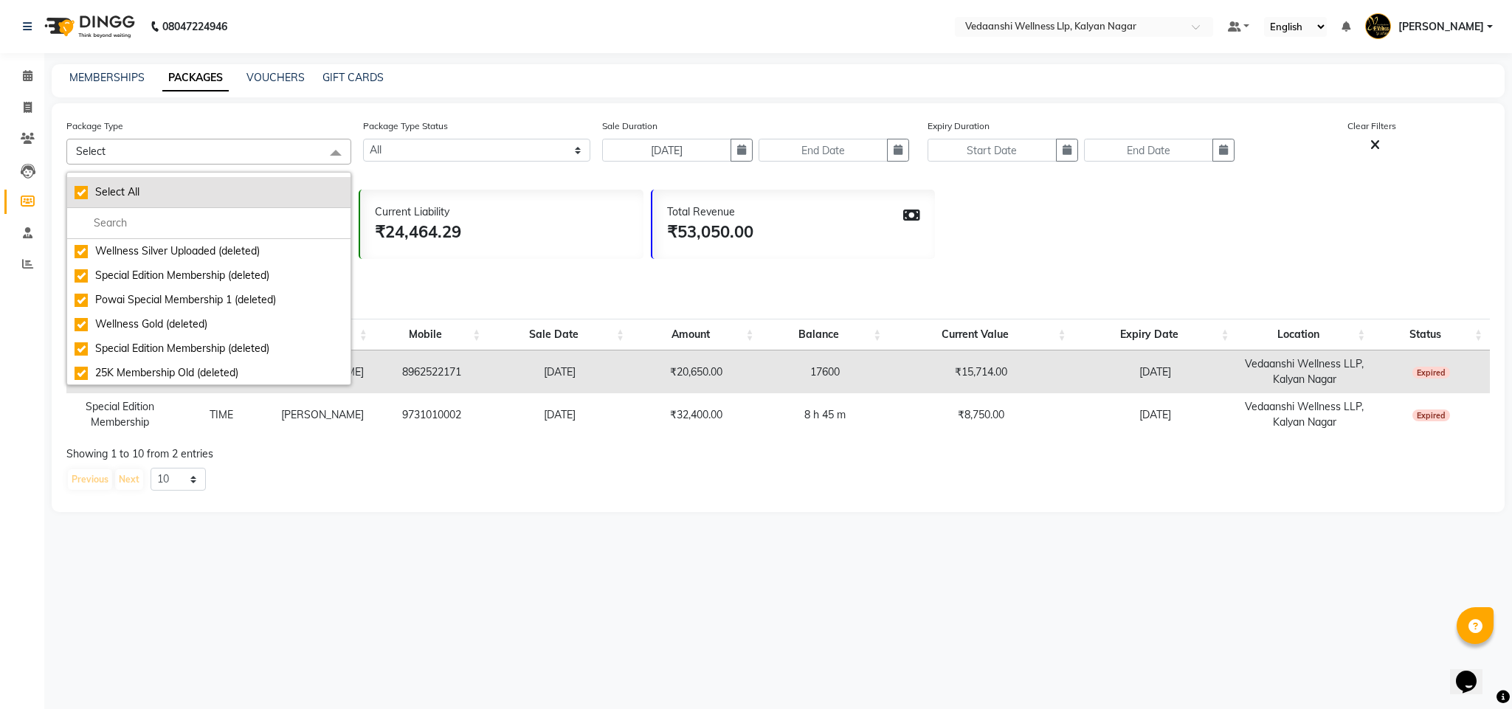
checkbox input "true"
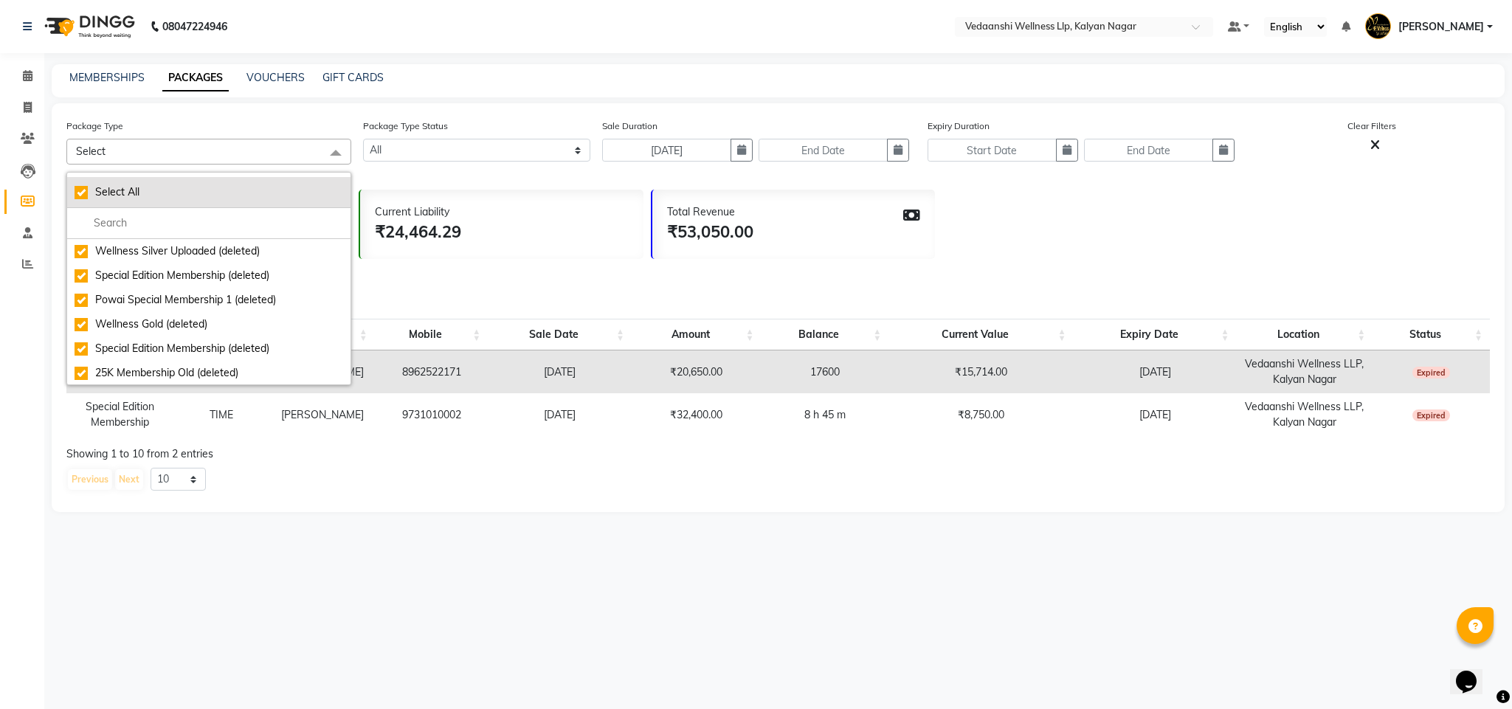
checkbox input "true"
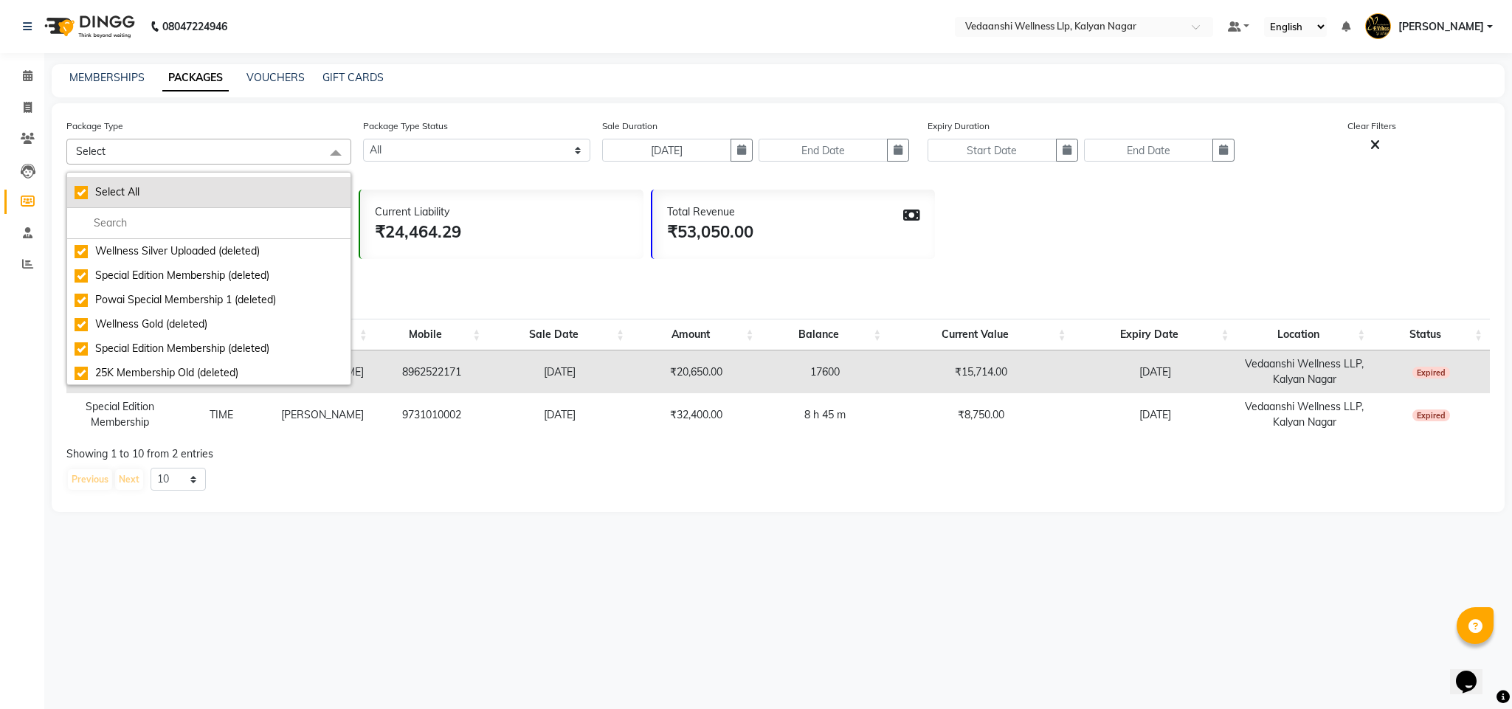
checkbox input "true"
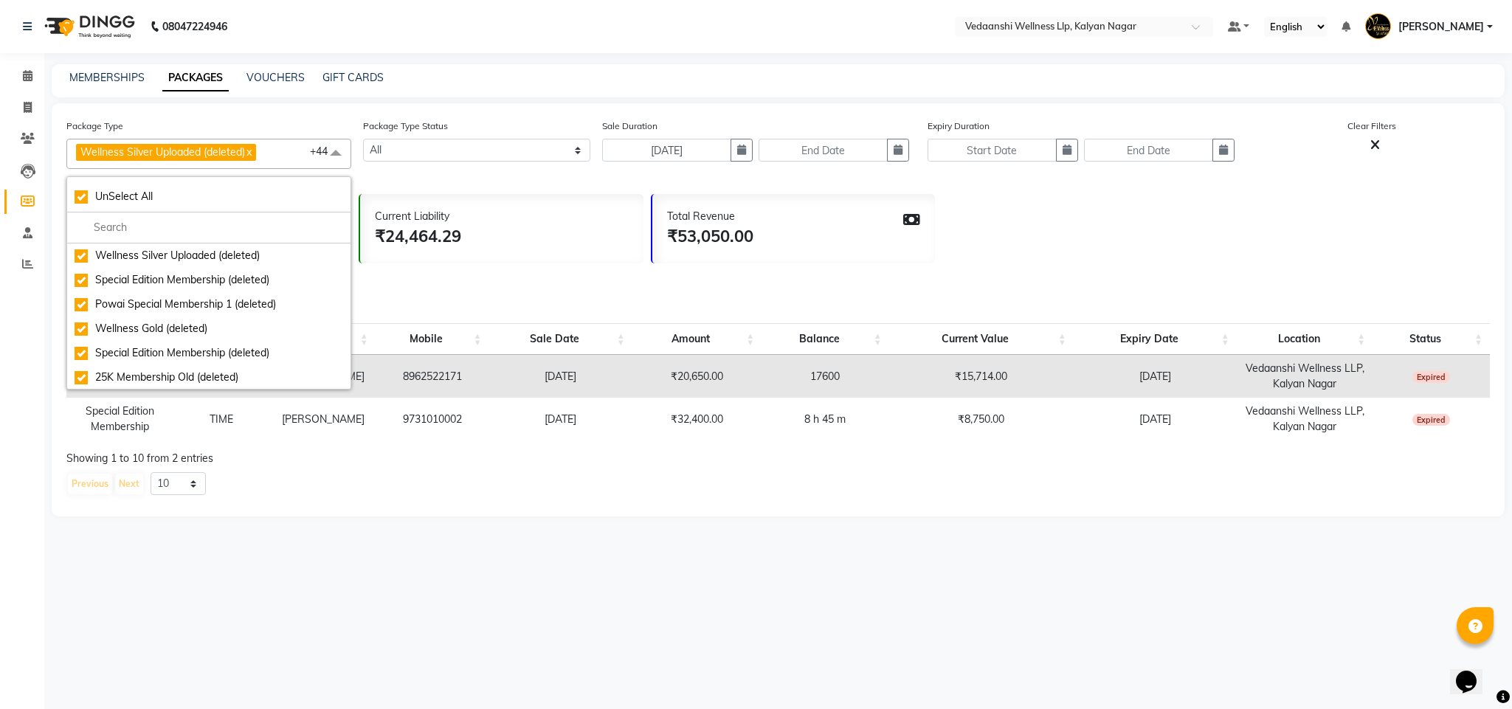
click at [551, 208] on div "Current Liability ₹24,464.29" at bounding box center [501, 228] width 283 height 69
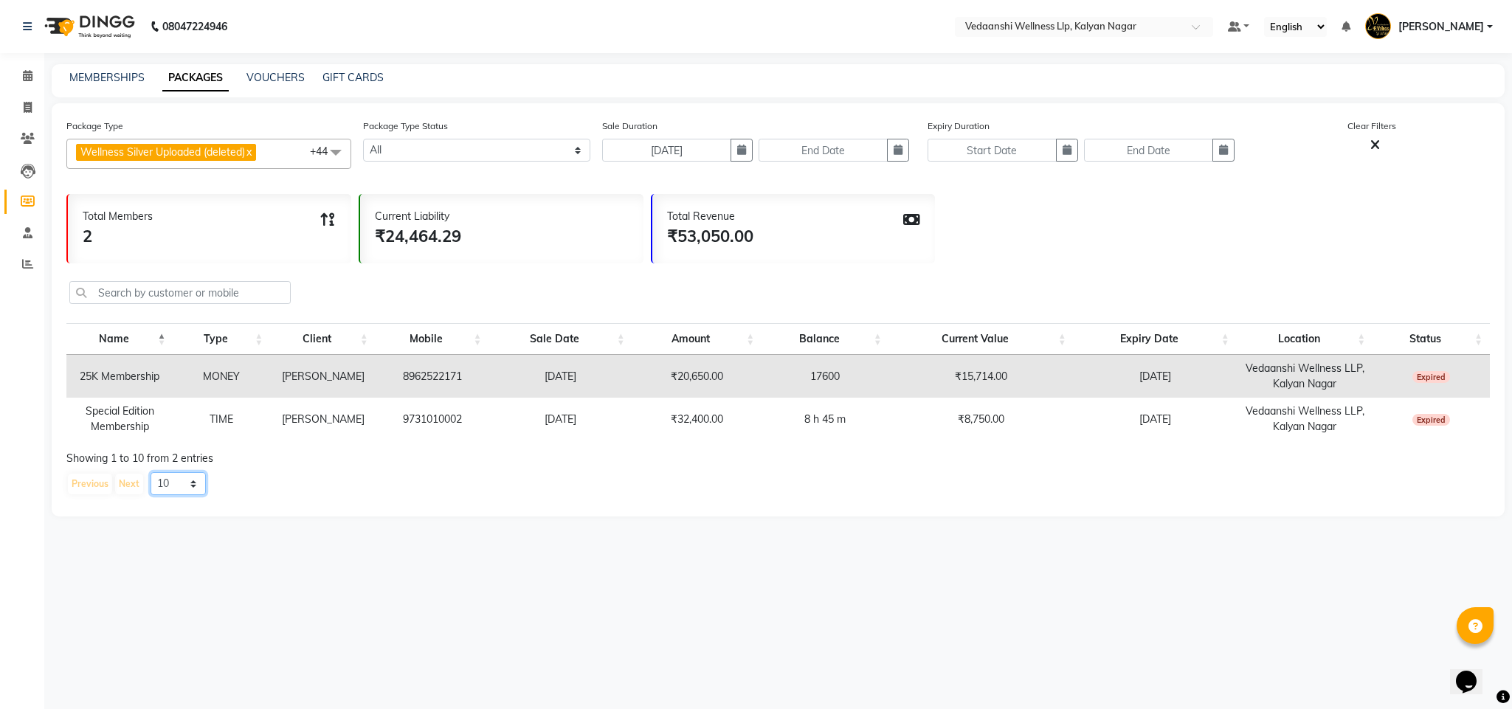
click at [165, 486] on select "10 20 50 100" at bounding box center [178, 483] width 55 height 23
select select "100"
click at [151, 474] on select "10 20 50 100" at bounding box center [178, 483] width 55 height 23
click at [751, 149] on button "button" at bounding box center [742, 150] width 22 height 23
select select "11"
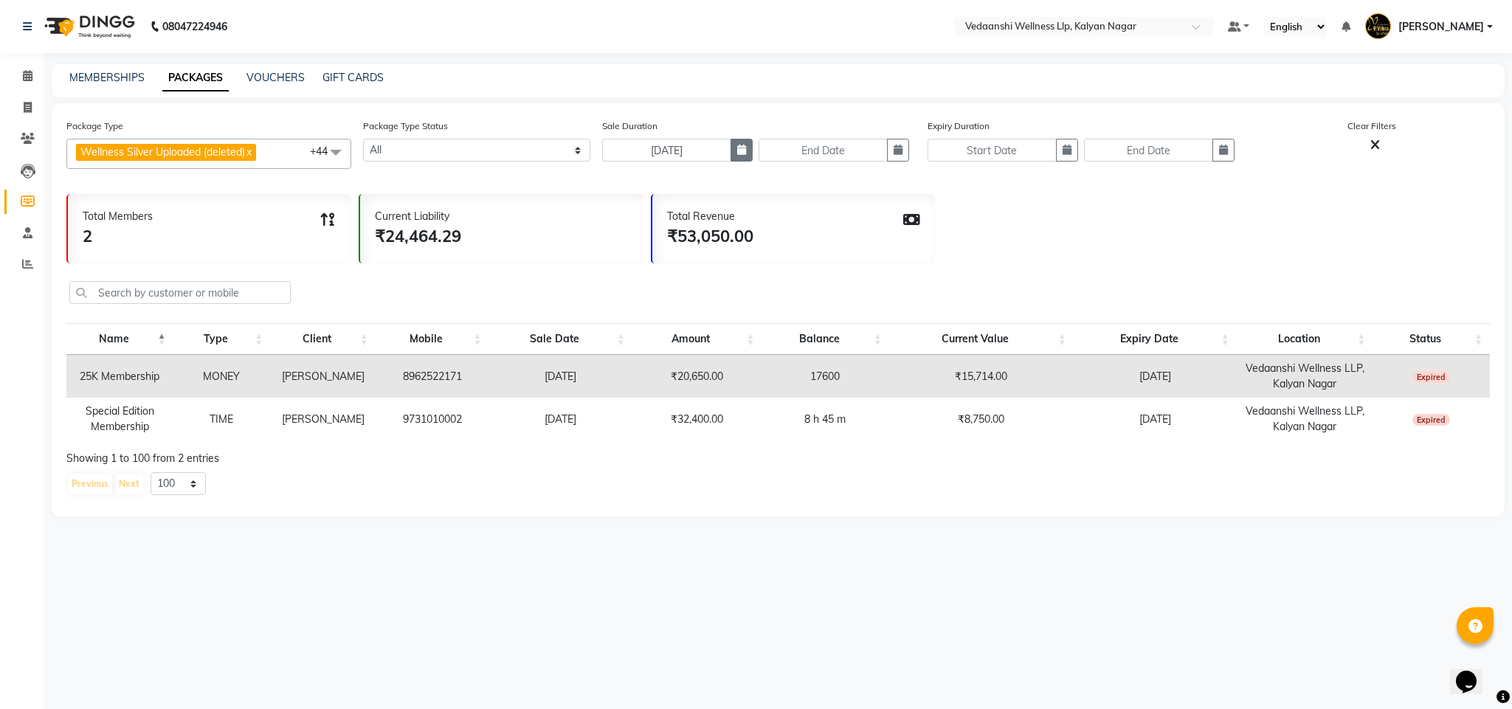
select select "2022"
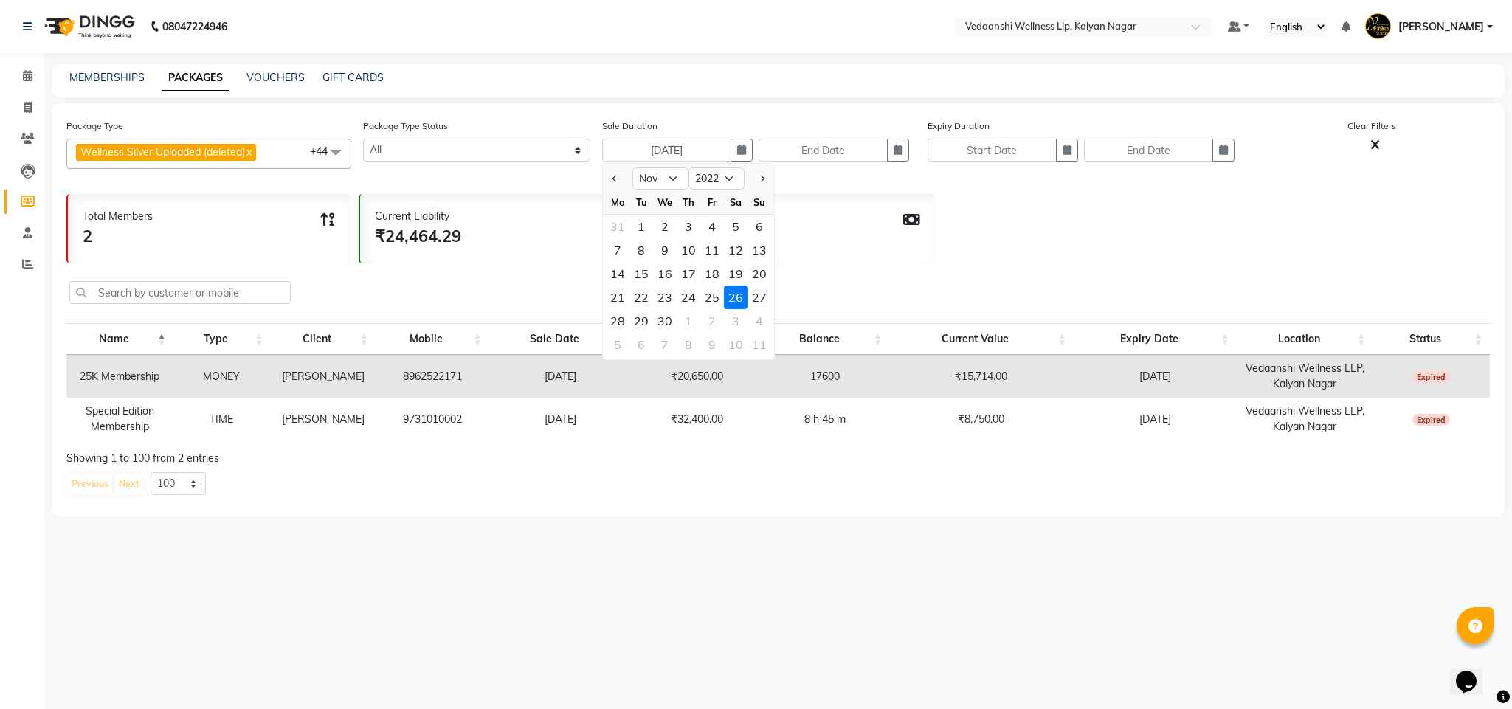
click at [534, 190] on div "Total Members 2 Current Liability ₹24,464.29 Total Revenue ₹53,050.00" at bounding box center [778, 225] width 1424 height 77
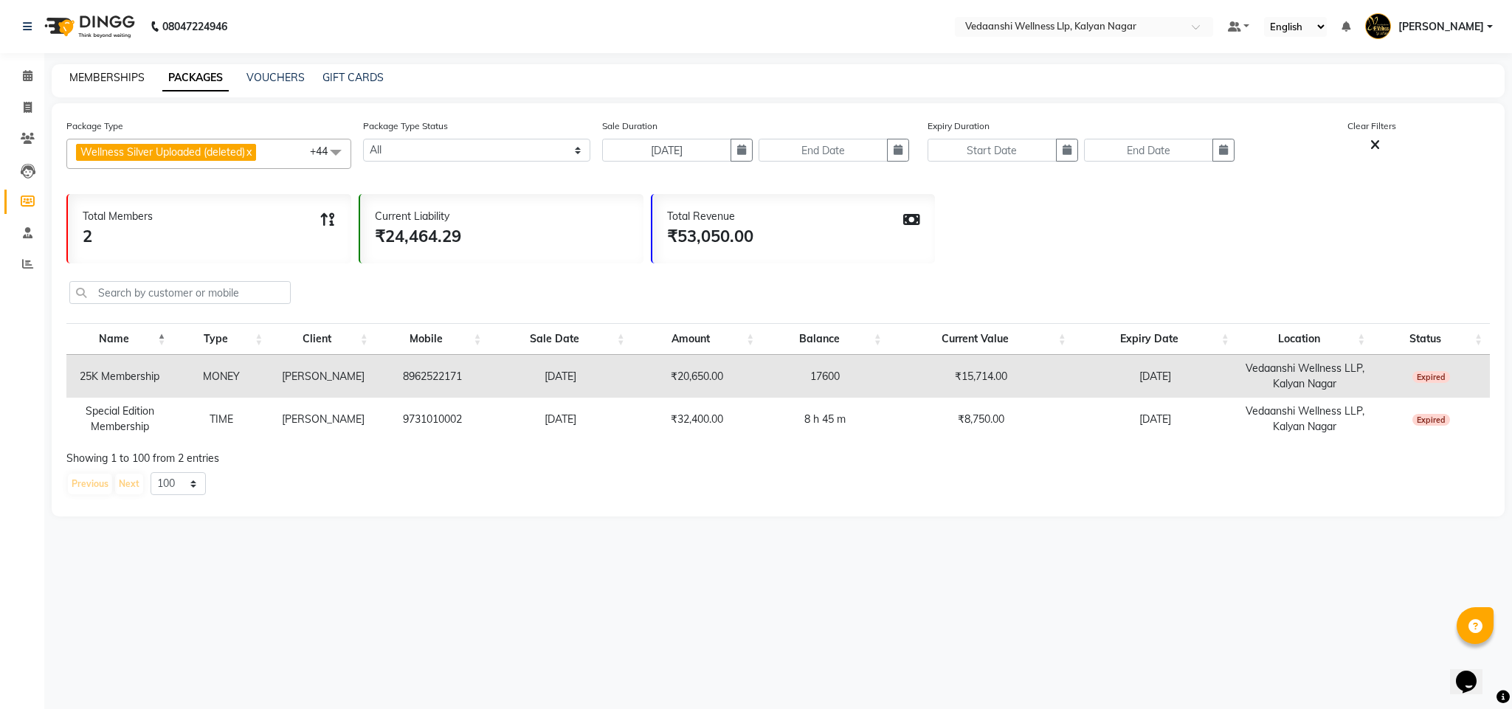
click at [85, 75] on link "MEMBERSHIPS" at bounding box center [106, 77] width 75 height 13
select select
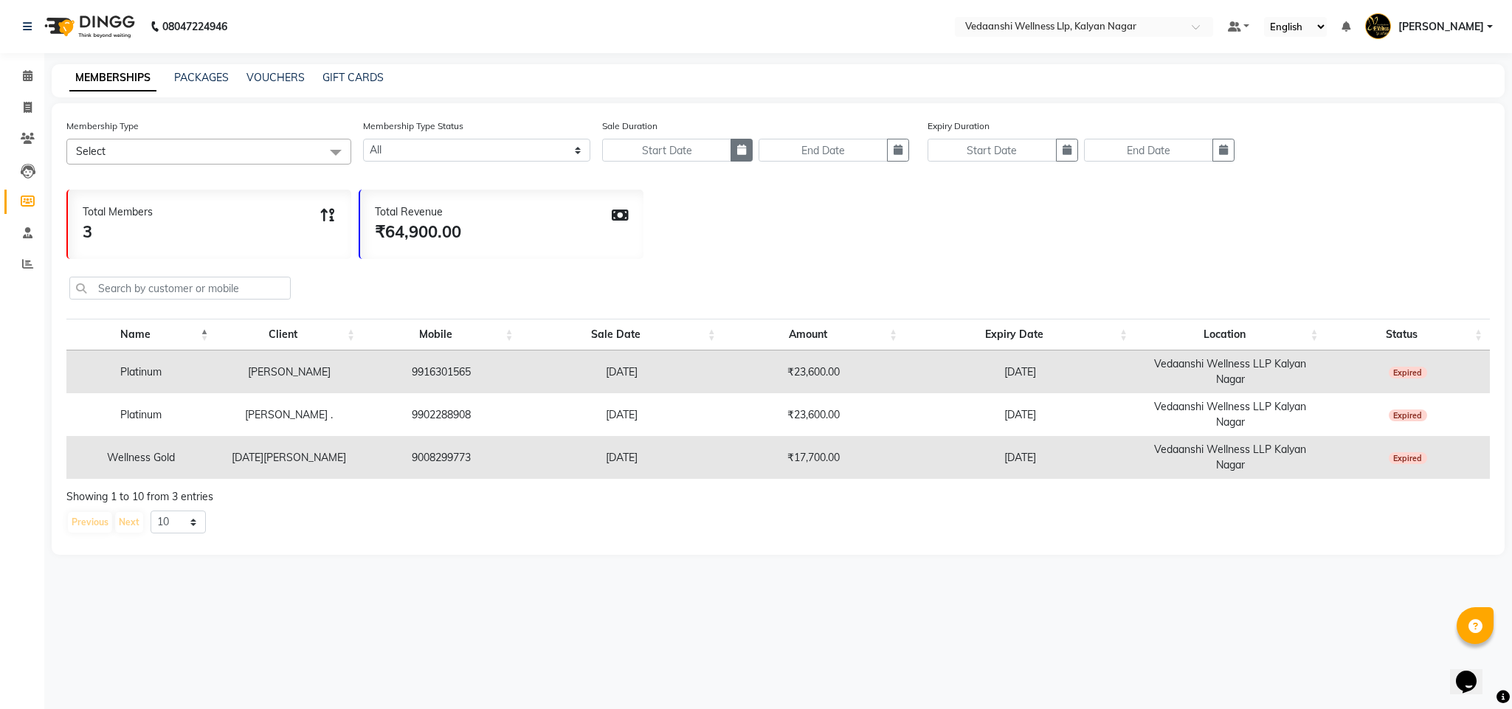
click at [737, 147] on button "button" at bounding box center [742, 150] width 22 height 23
select select "10"
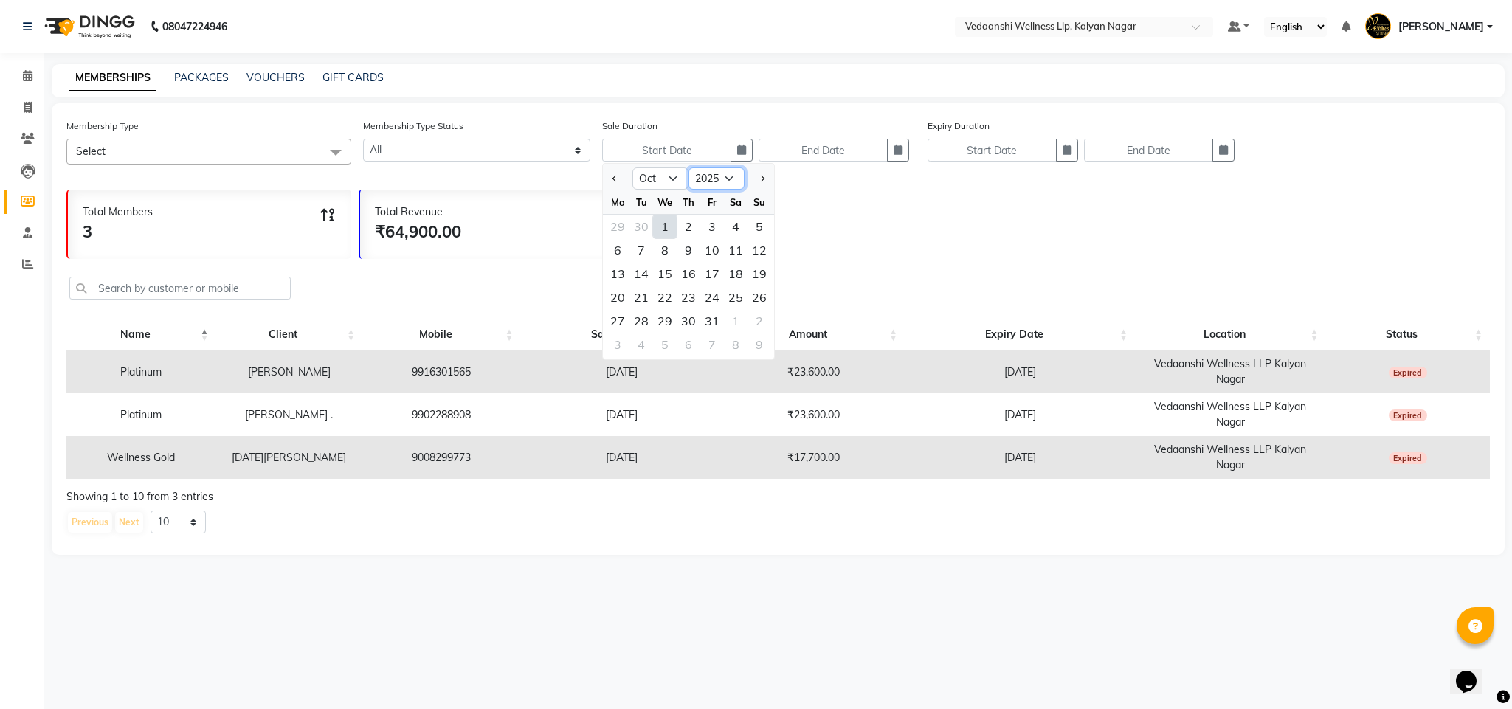
drag, startPoint x: 704, startPoint y: 179, endPoint x: 704, endPoint y: 188, distance: 8.9
click at [704, 179] on select "2015 2016 2017 2018 2019 2020 2021 2022 2023 2024 2025 2026 2027 2028 2029 2030…" at bounding box center [717, 179] width 56 height 22
select select "2022"
click at [689, 168] on select "2015 2016 2017 2018 2019 2020 2021 2022 2023 2024 2025 2026 2027 2028 2029 2030…" at bounding box center [717, 179] width 56 height 22
click at [663, 175] on select "Jan Feb Mar Apr May Jun Jul Aug Sep Oct Nov Dec" at bounding box center [661, 179] width 56 height 22
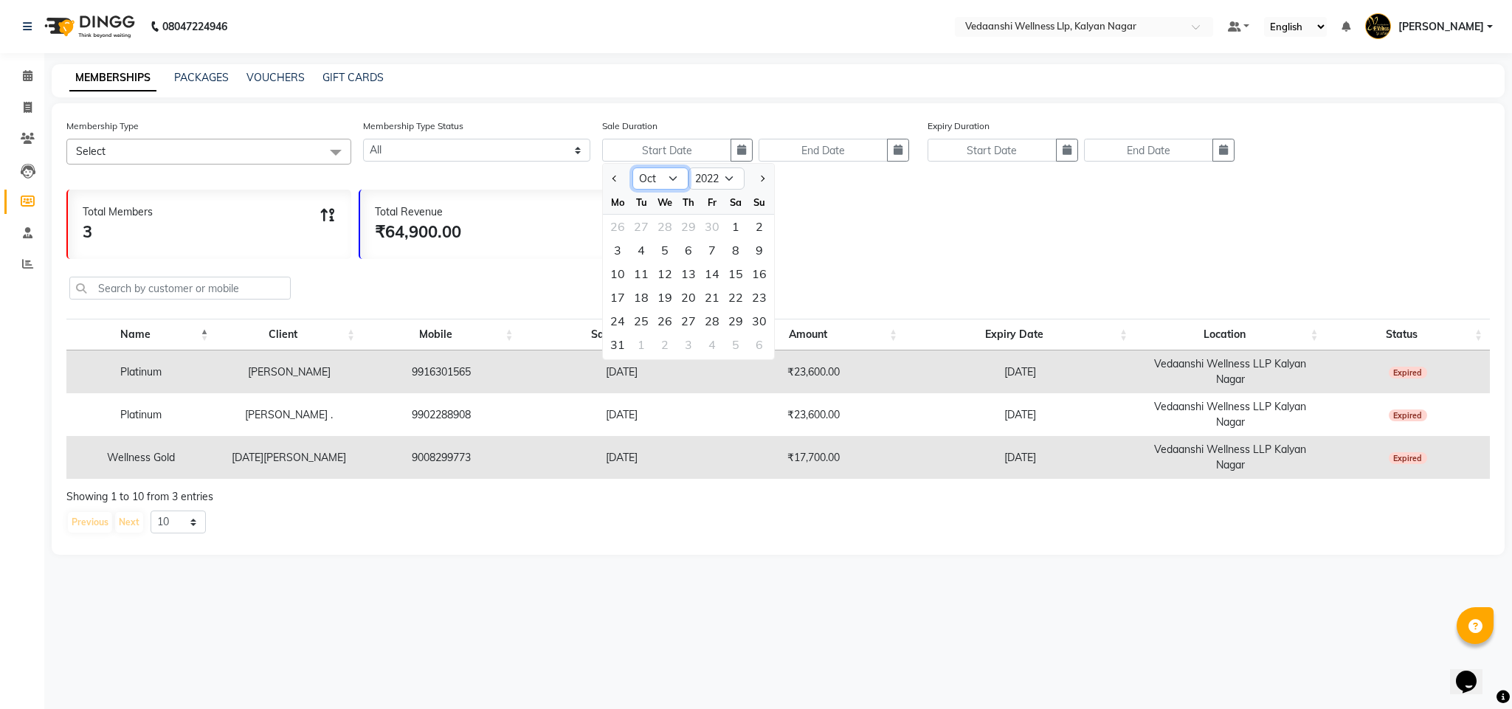
select select "11"
click at [633, 168] on select "Jan Feb Mar Apr May Jun Jul Aug Sep Oct Nov Dec" at bounding box center [661, 179] width 56 height 22
click at [729, 299] on div "26" at bounding box center [736, 298] width 24 height 24
type input "26-11-2022"
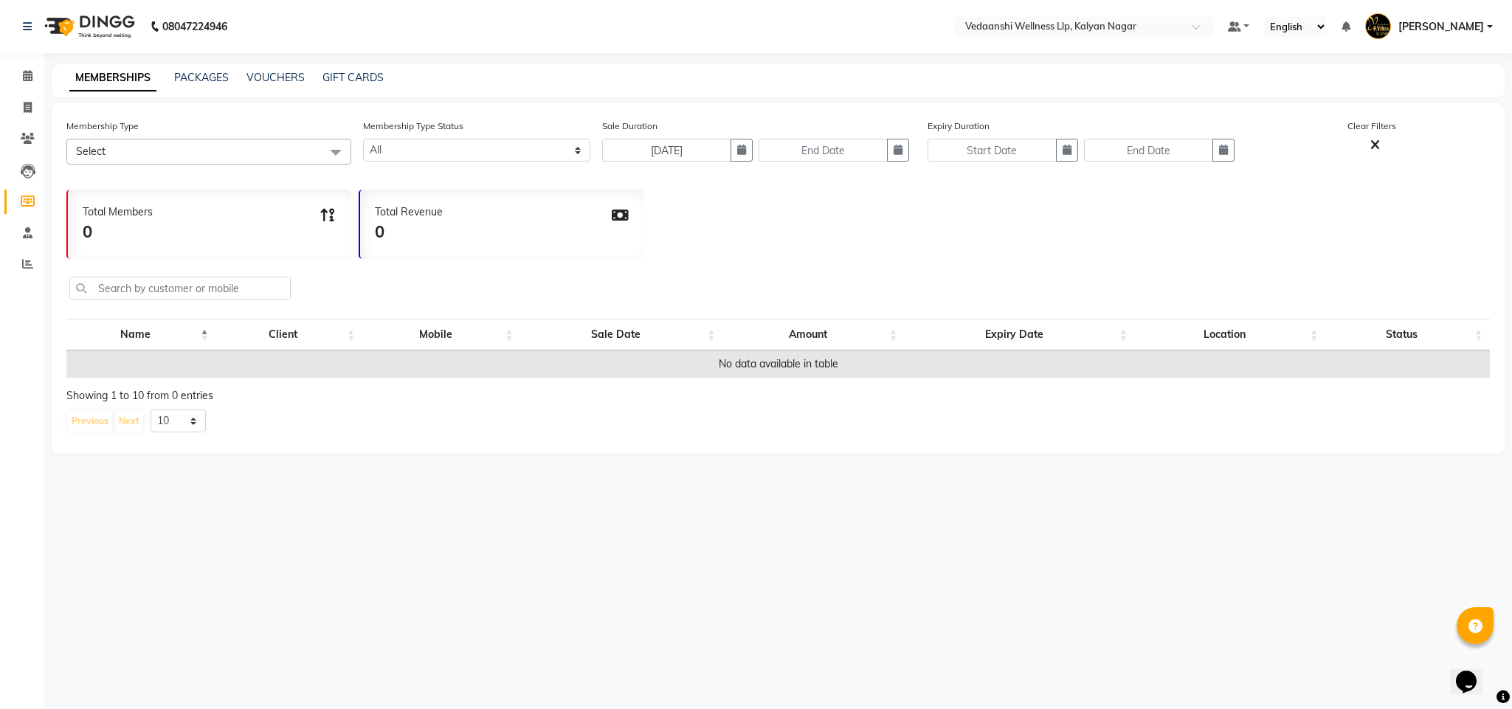
click at [275, 144] on span "Select" at bounding box center [208, 152] width 285 height 26
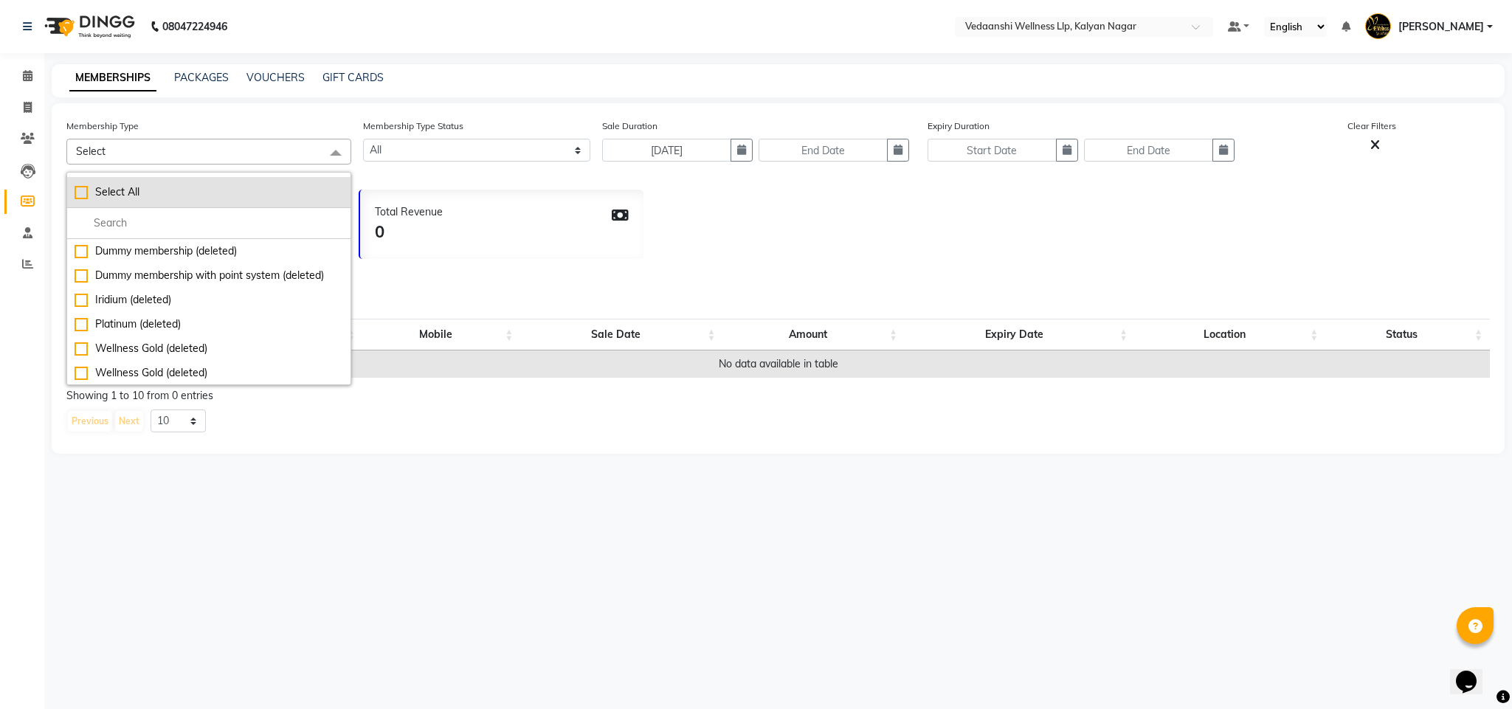
click at [89, 193] on div "Select All" at bounding box center [209, 193] width 269 height 16
checkbox input "true"
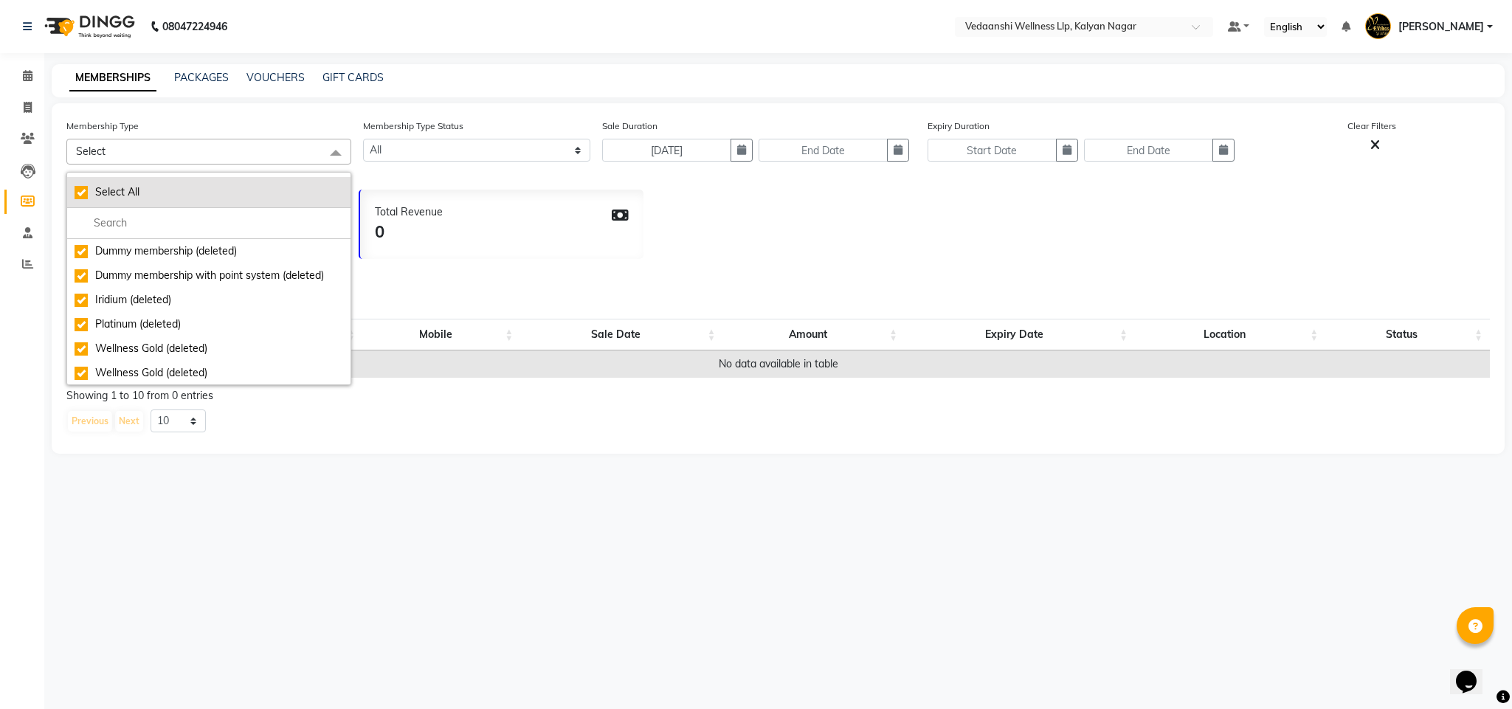
checkbox input "true"
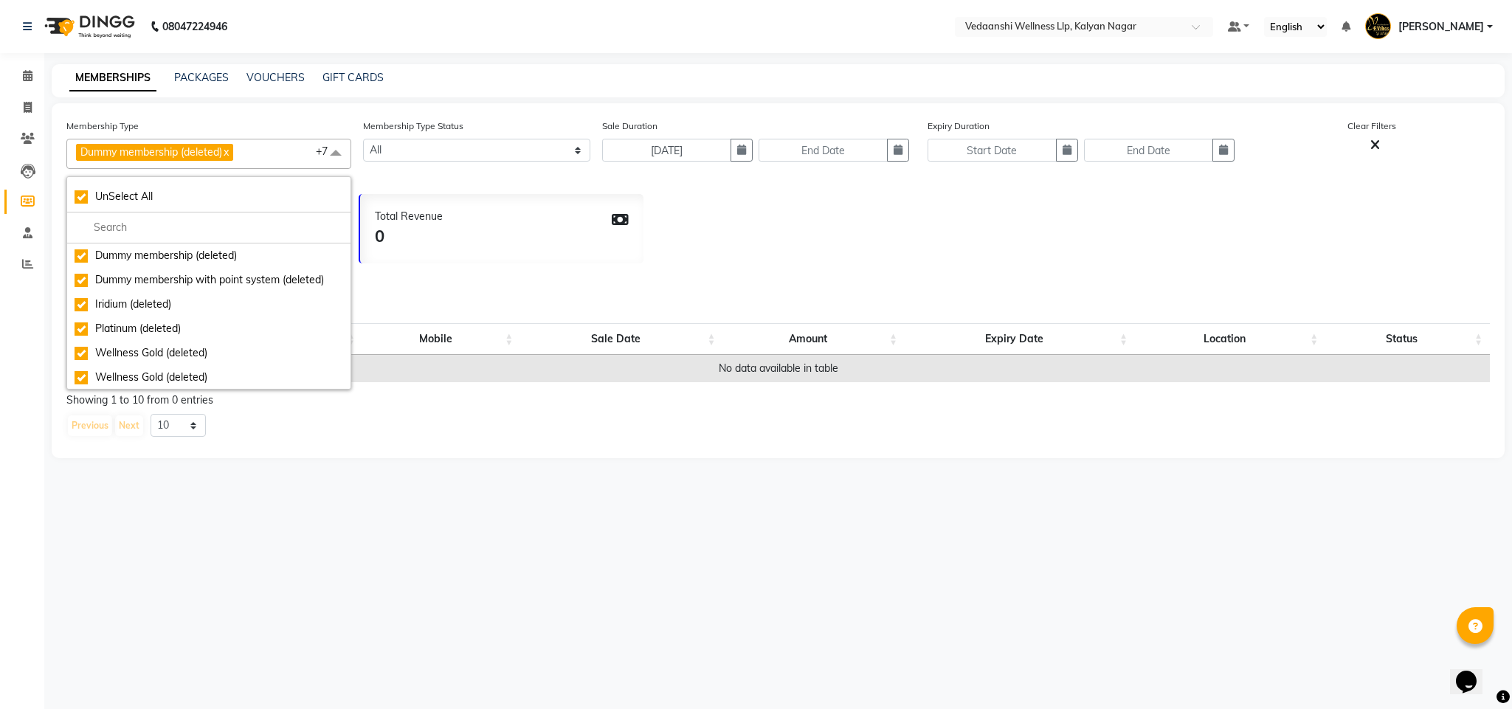
click at [644, 228] on div "Total Members 0 Total Revenue 0" at bounding box center [778, 225] width 1424 height 77
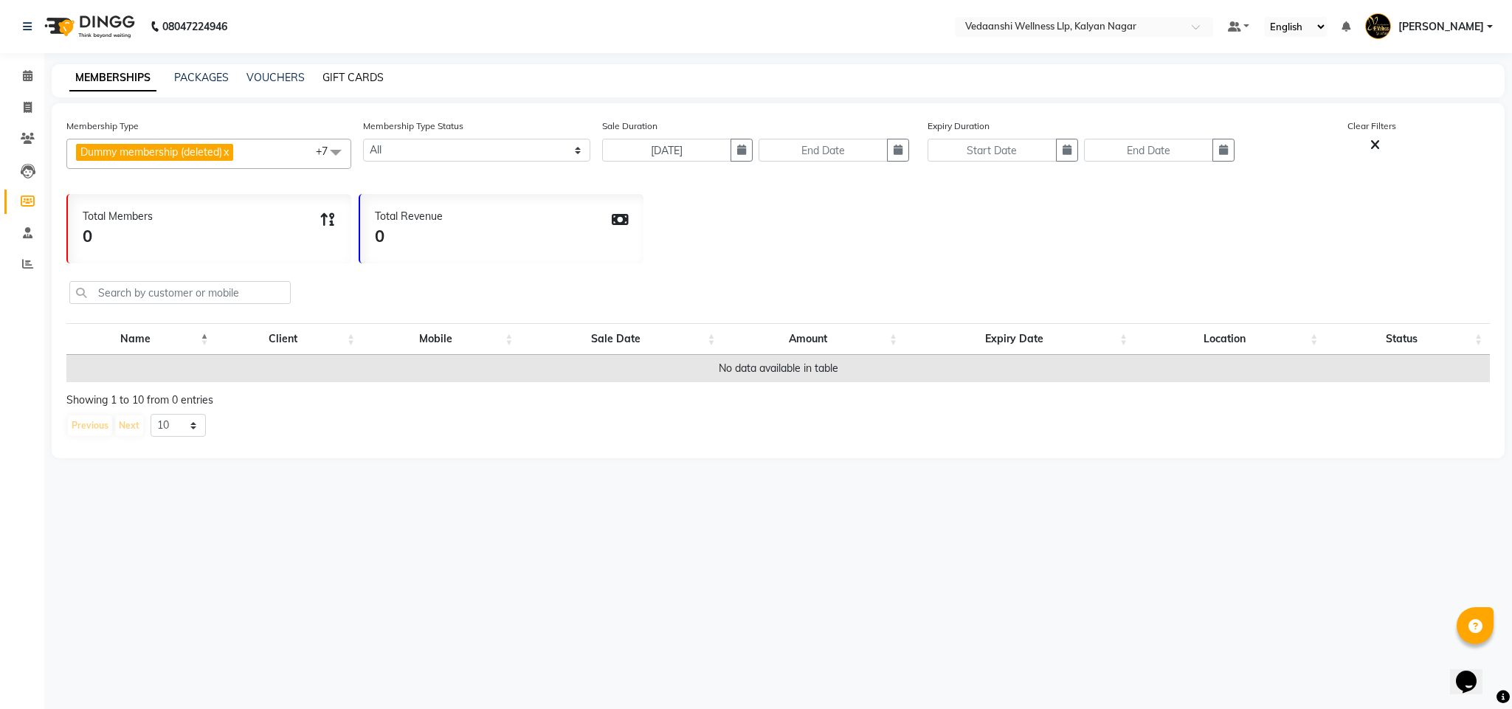
click at [337, 76] on link "GIFT CARDS" at bounding box center [353, 77] width 61 height 13
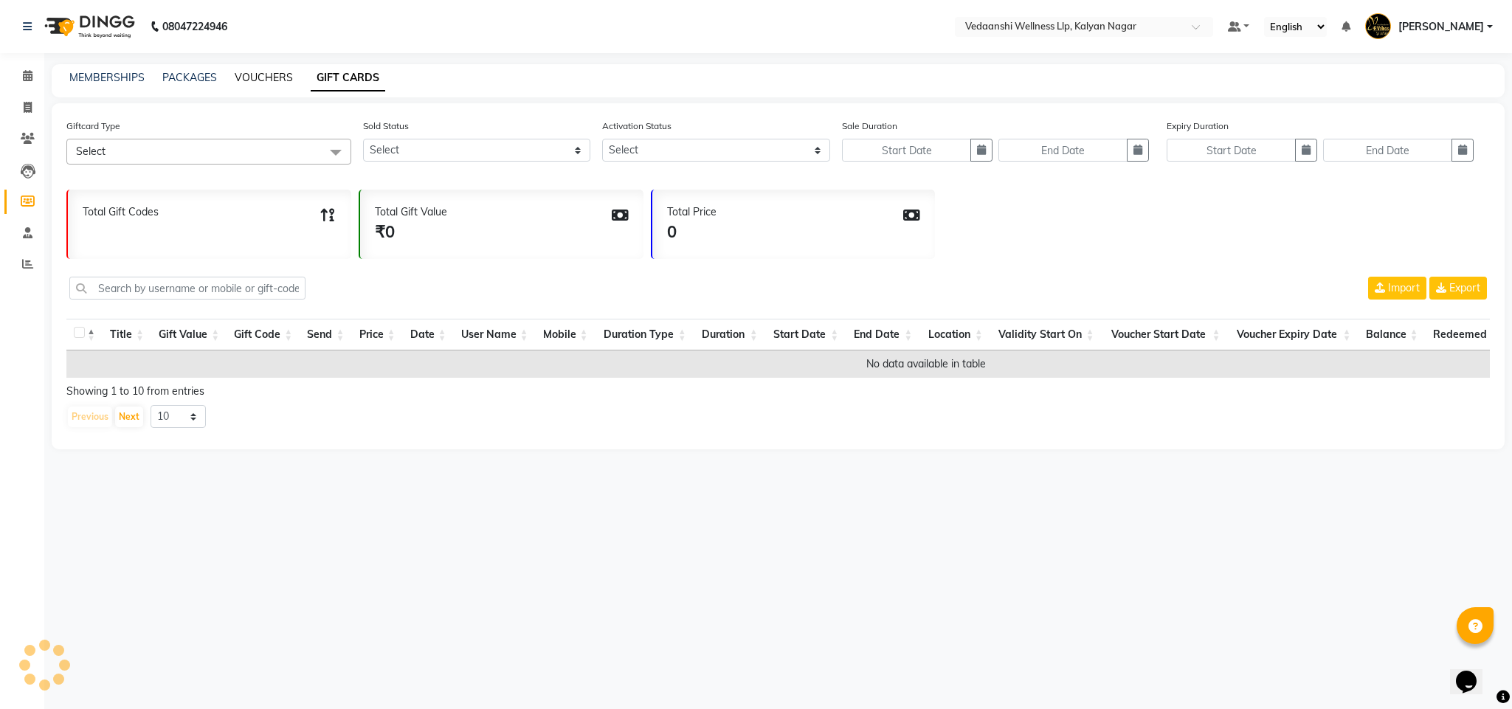
click at [257, 73] on link "VOUCHERS" at bounding box center [264, 77] width 58 height 13
select select
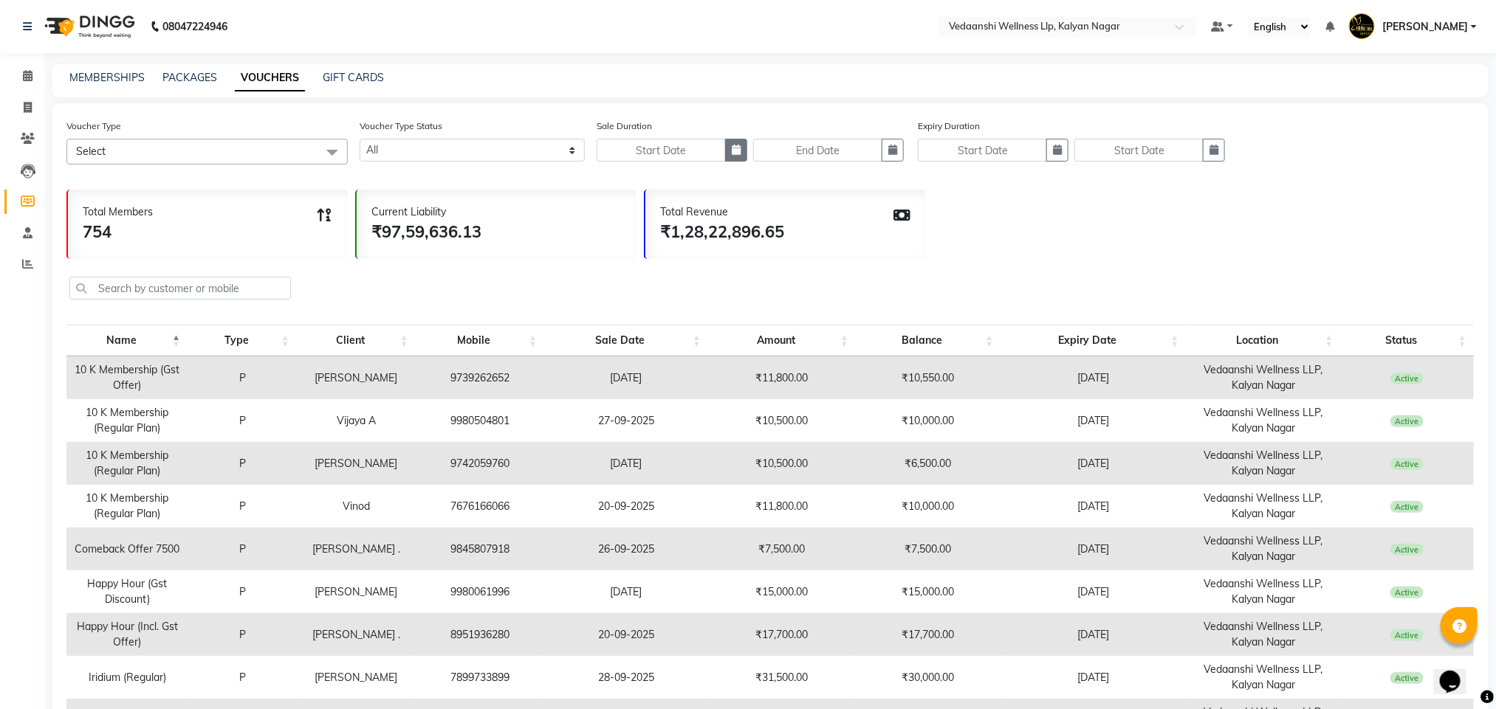
click at [727, 146] on button "button" at bounding box center [736, 150] width 22 height 23
select select "10"
select select "2025"
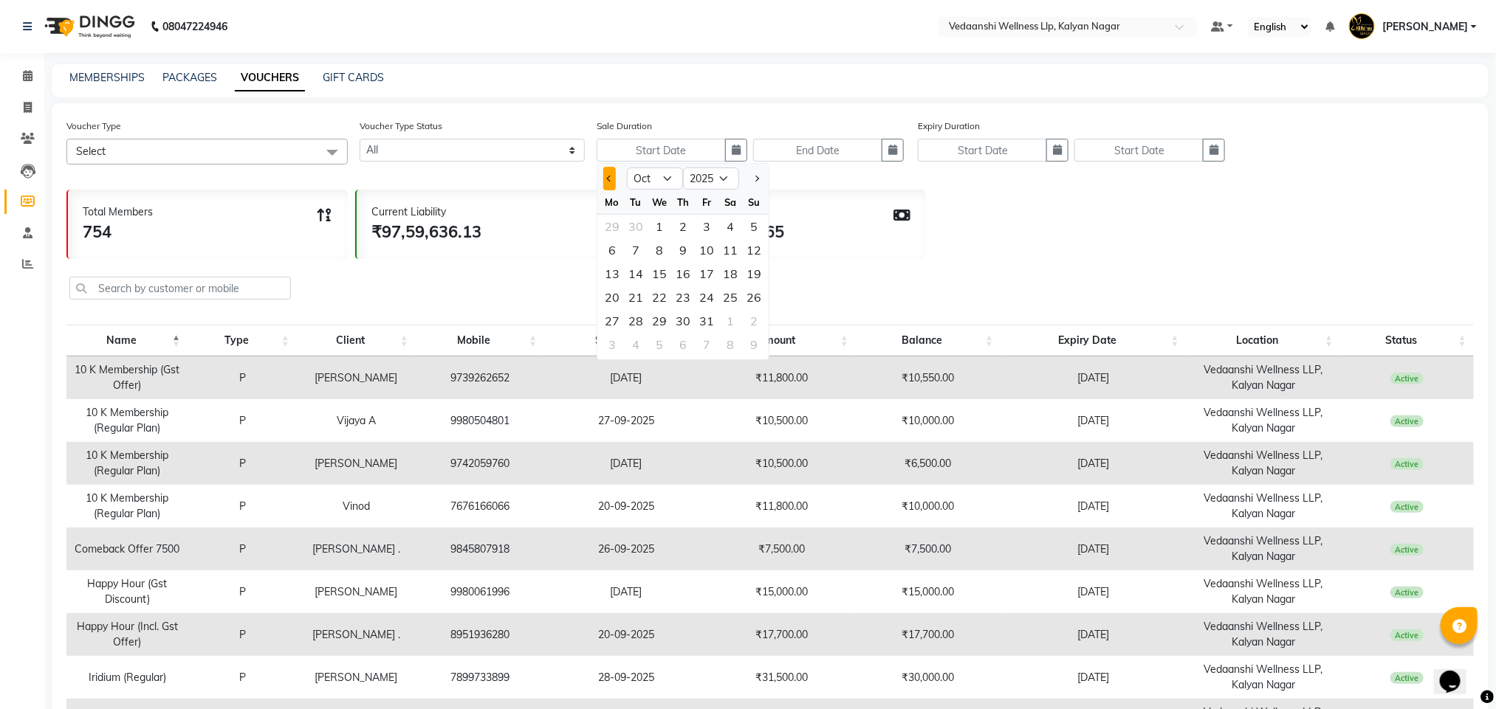
click at [603, 176] on button "Previous month" at bounding box center [609, 179] width 13 height 24
select select "9"
click at [40, 75] on span at bounding box center [28, 76] width 26 height 17
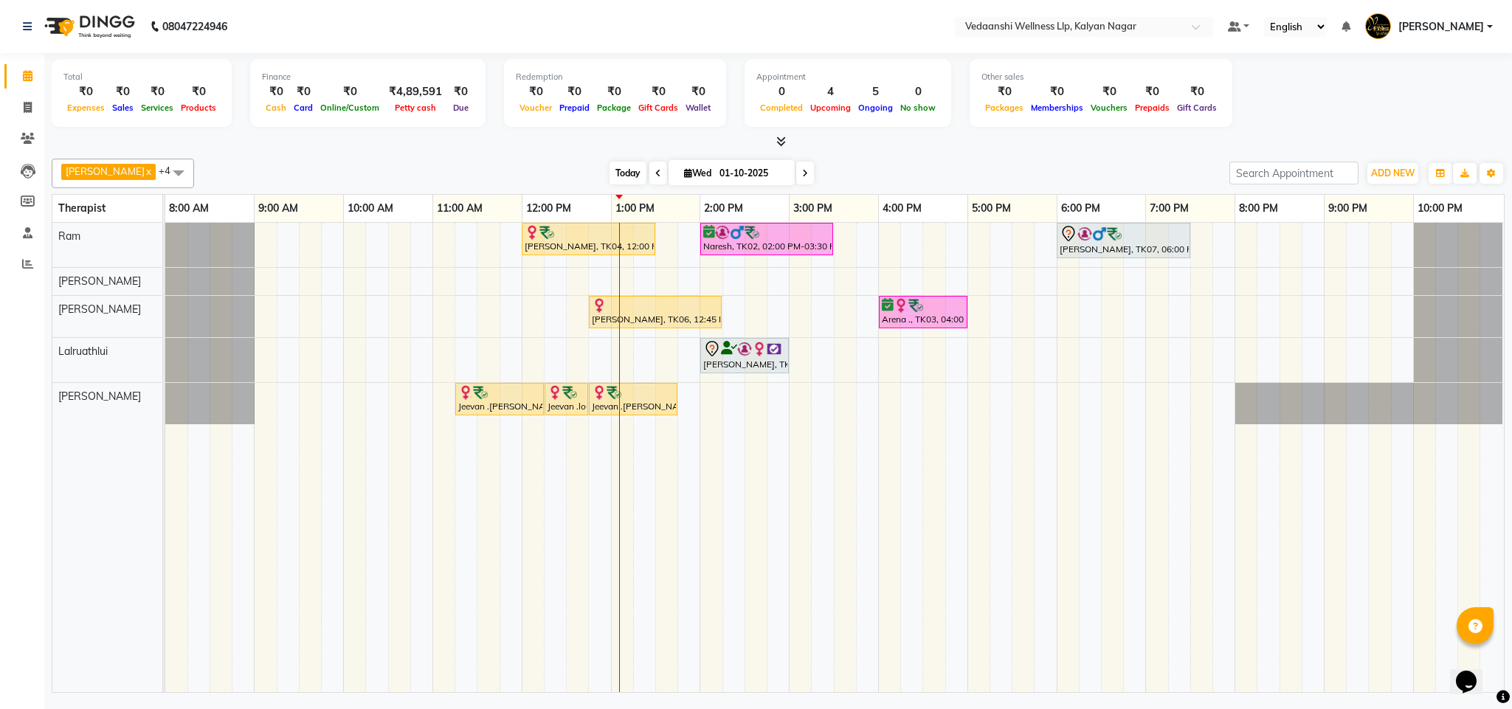
click at [613, 182] on span "Today" at bounding box center [628, 173] width 37 height 23
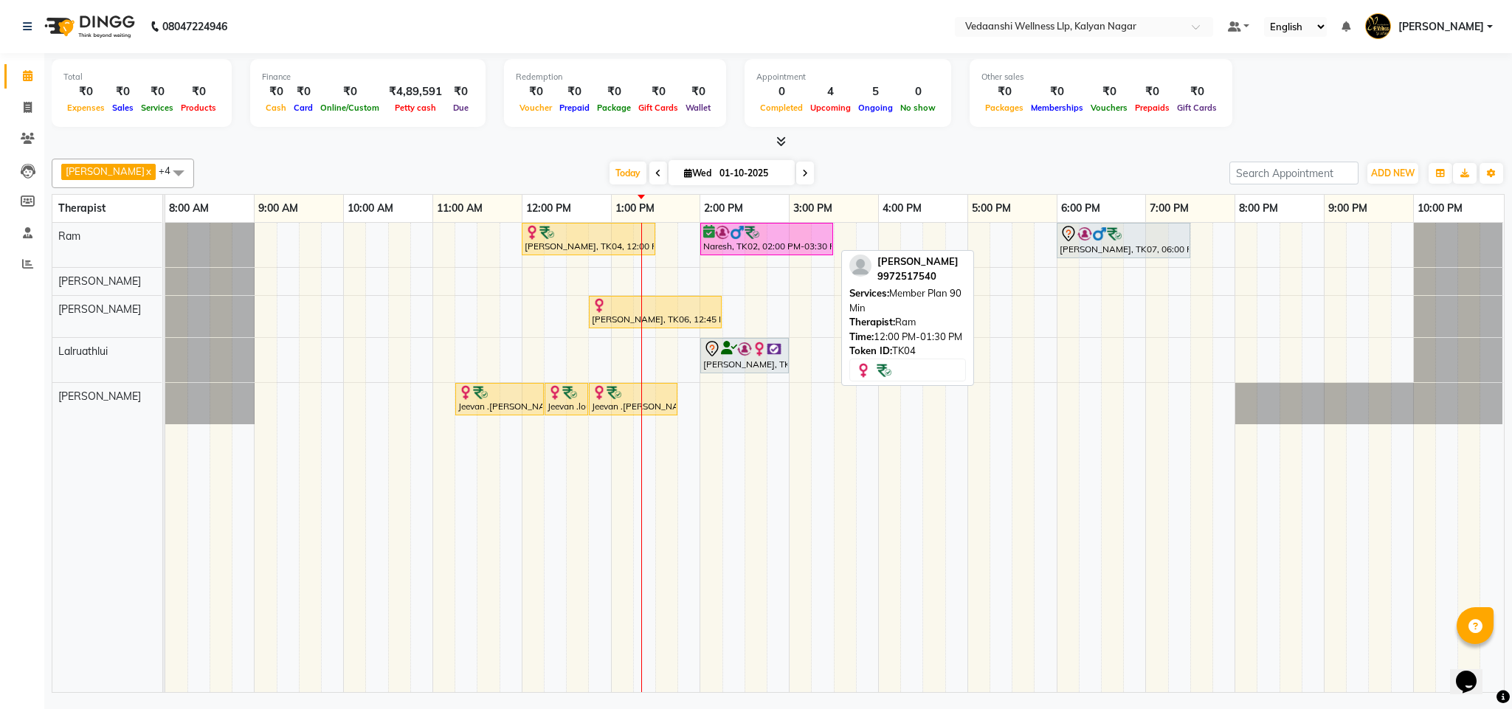
click at [583, 252] on div "Siddharth Suresh, TK04, 12:00 PM-01:30 PM, Member Plan 90 Min" at bounding box center [588, 239] width 131 height 28
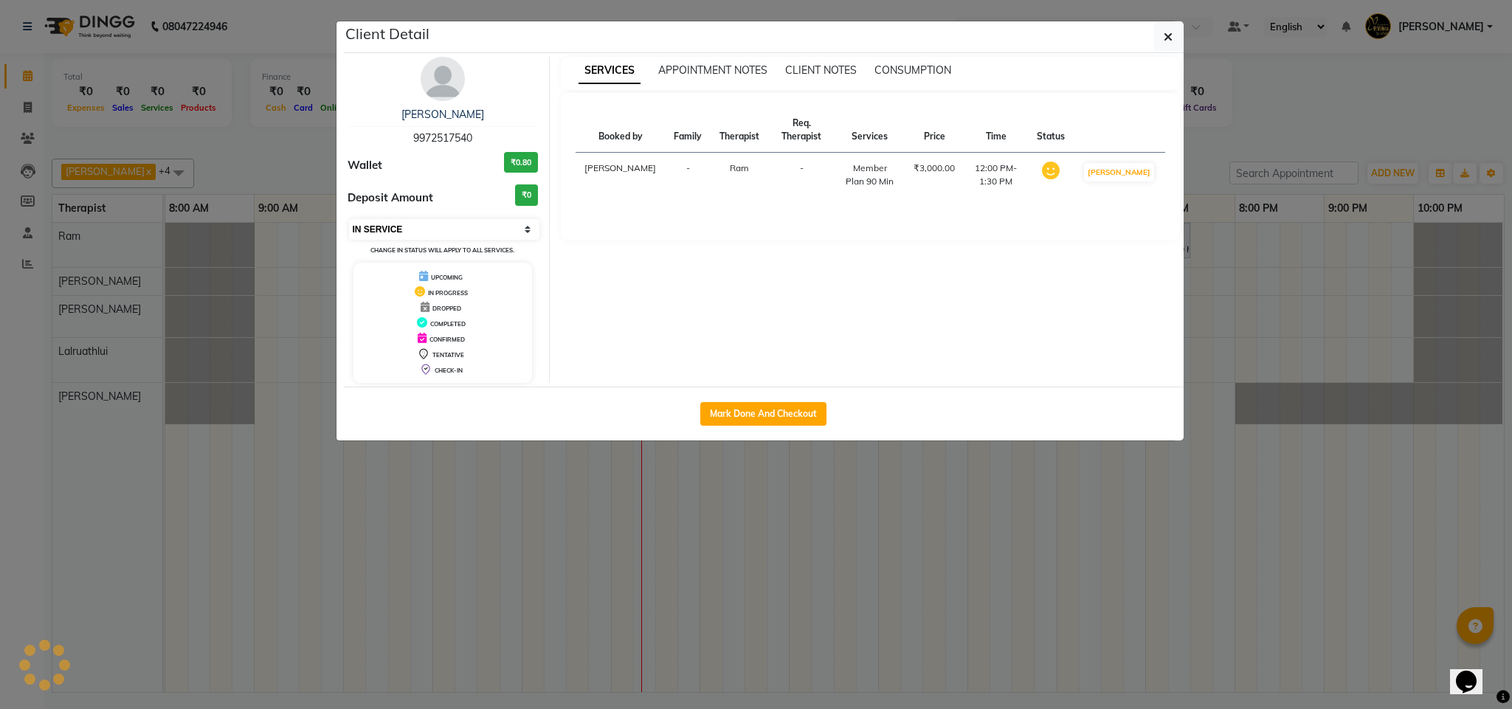
click at [419, 227] on select "Select IN SERVICE CONFIRMED TENTATIVE CHECK IN MARK DONE DROPPED UPCOMING" at bounding box center [444, 229] width 191 height 21
select select "6"
click at [349, 220] on select "Select IN SERVICE CONFIRMED TENTATIVE CHECK IN MARK DONE DROPPED UPCOMING" at bounding box center [444, 229] width 191 height 21
click at [1174, 35] on button "button" at bounding box center [1168, 37] width 28 height 28
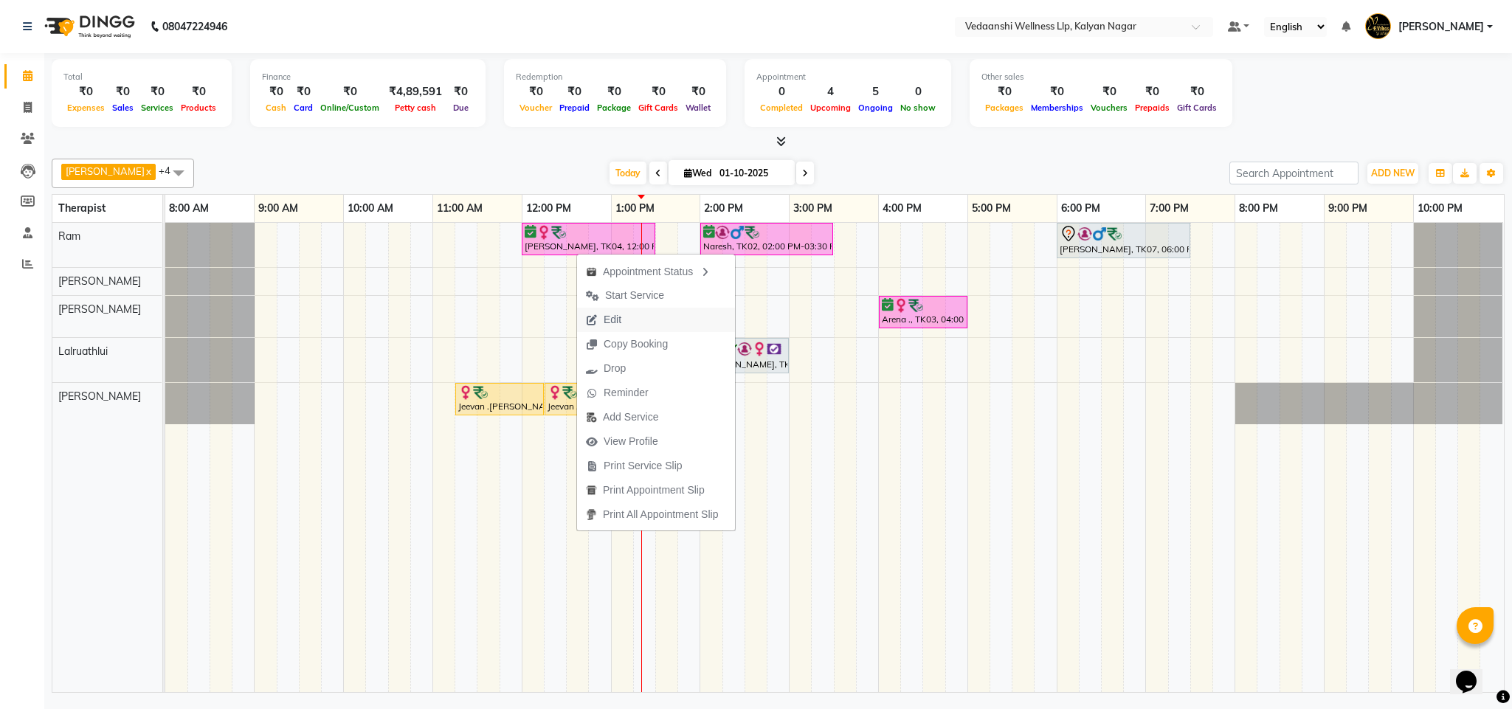
click at [638, 320] on button "Edit" at bounding box center [656, 320] width 158 height 24
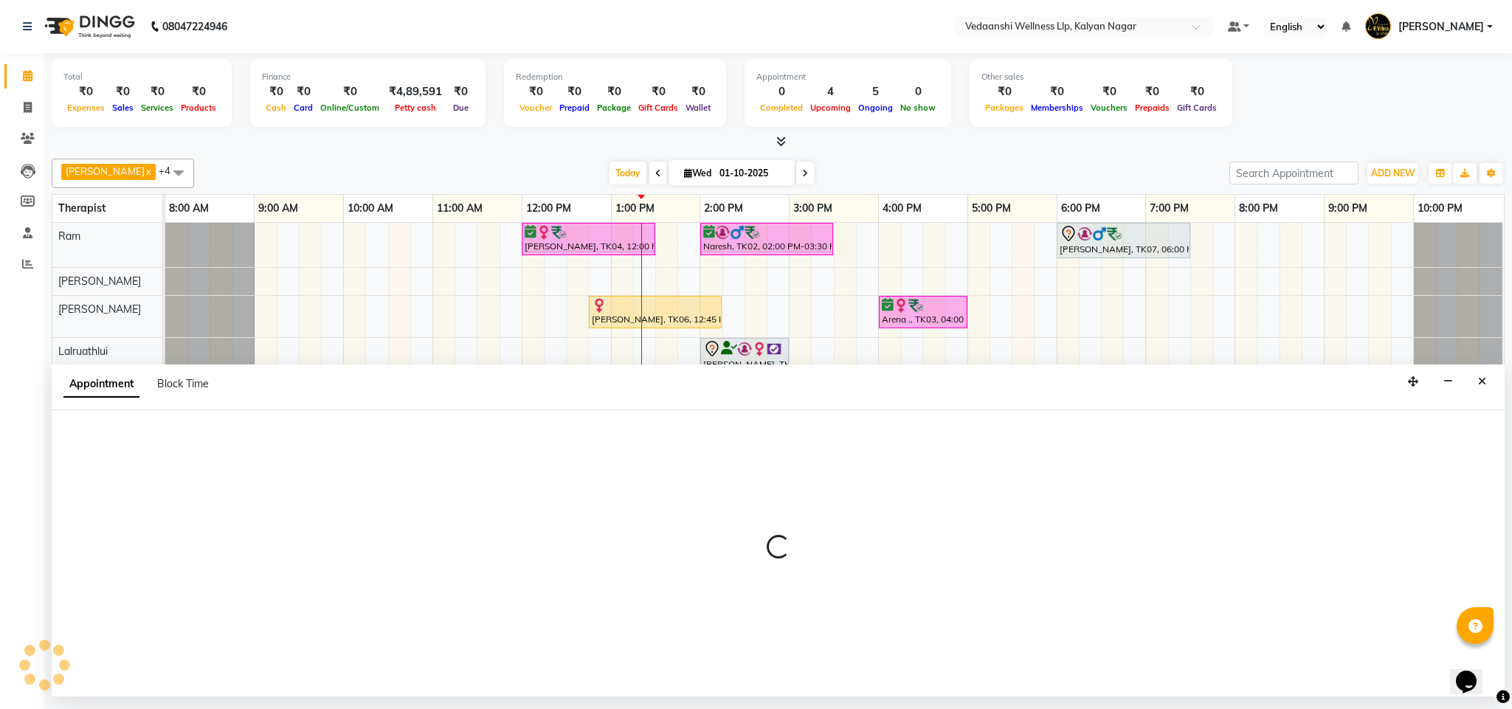
select select "confirm booking"
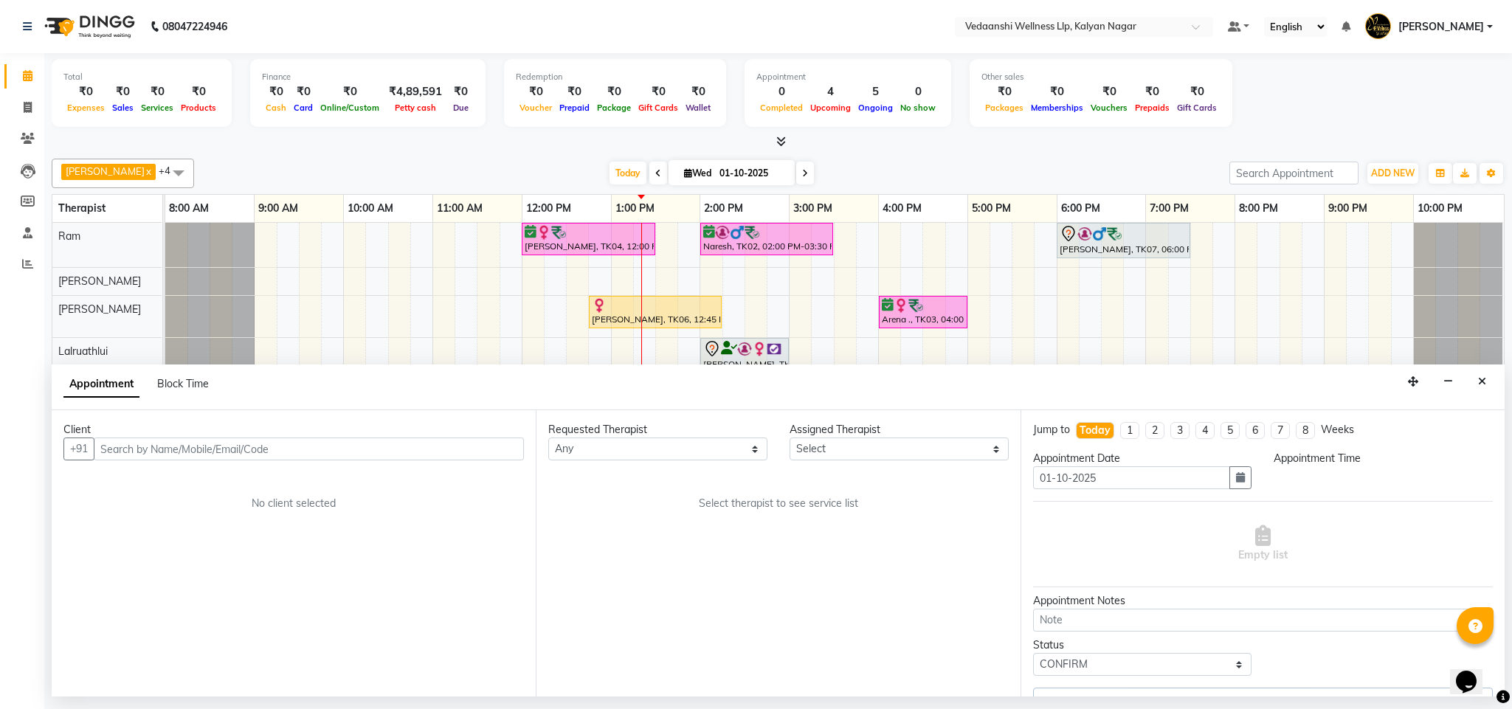
select select "720"
select select "67164"
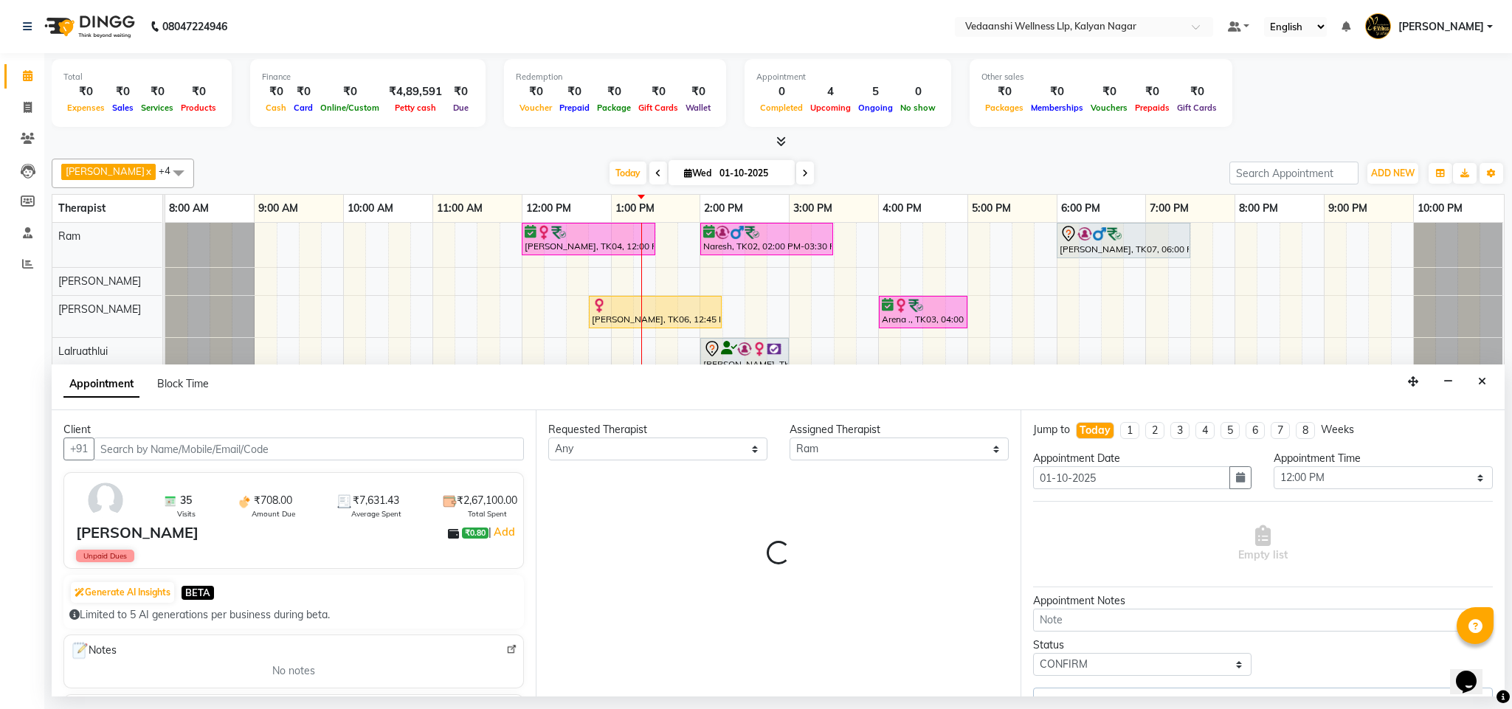
select select "1336"
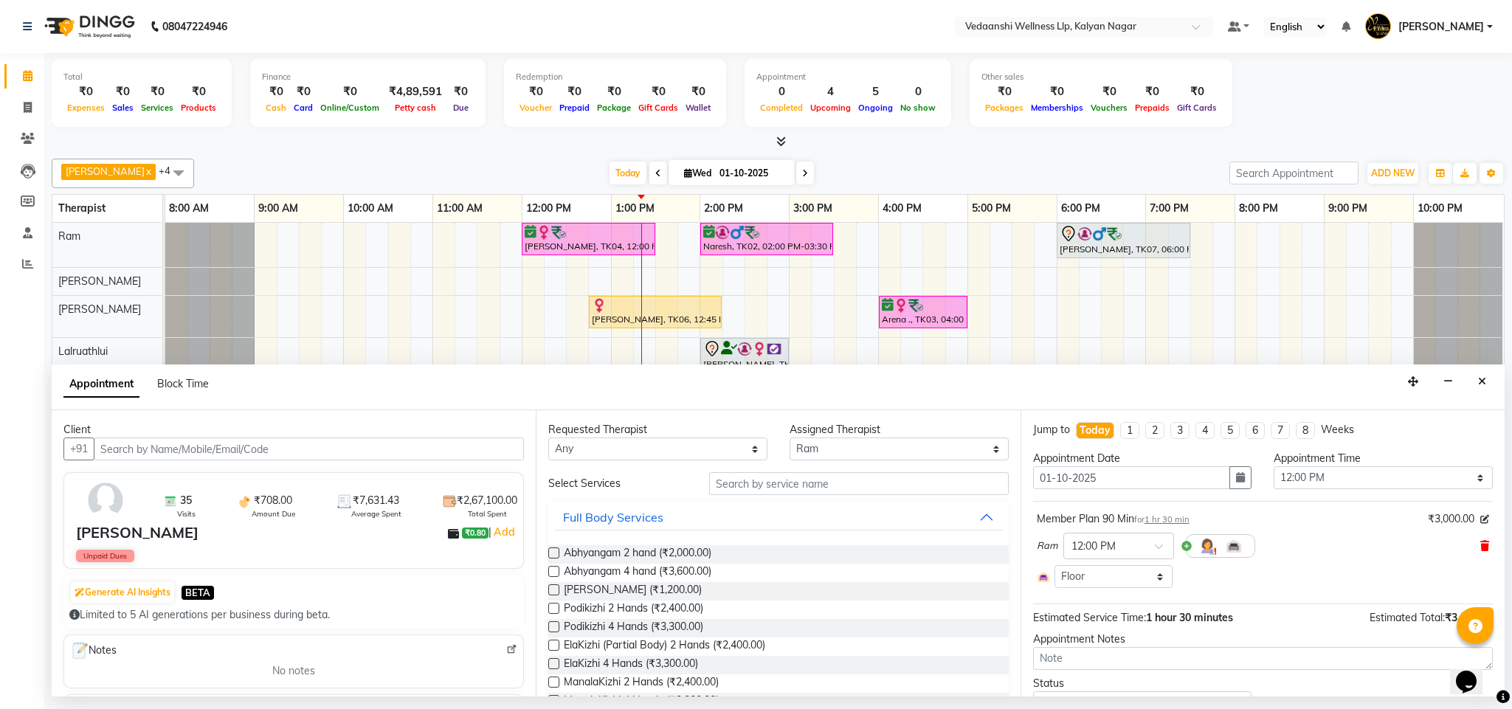
click at [1481, 551] on icon at bounding box center [1485, 546] width 9 height 10
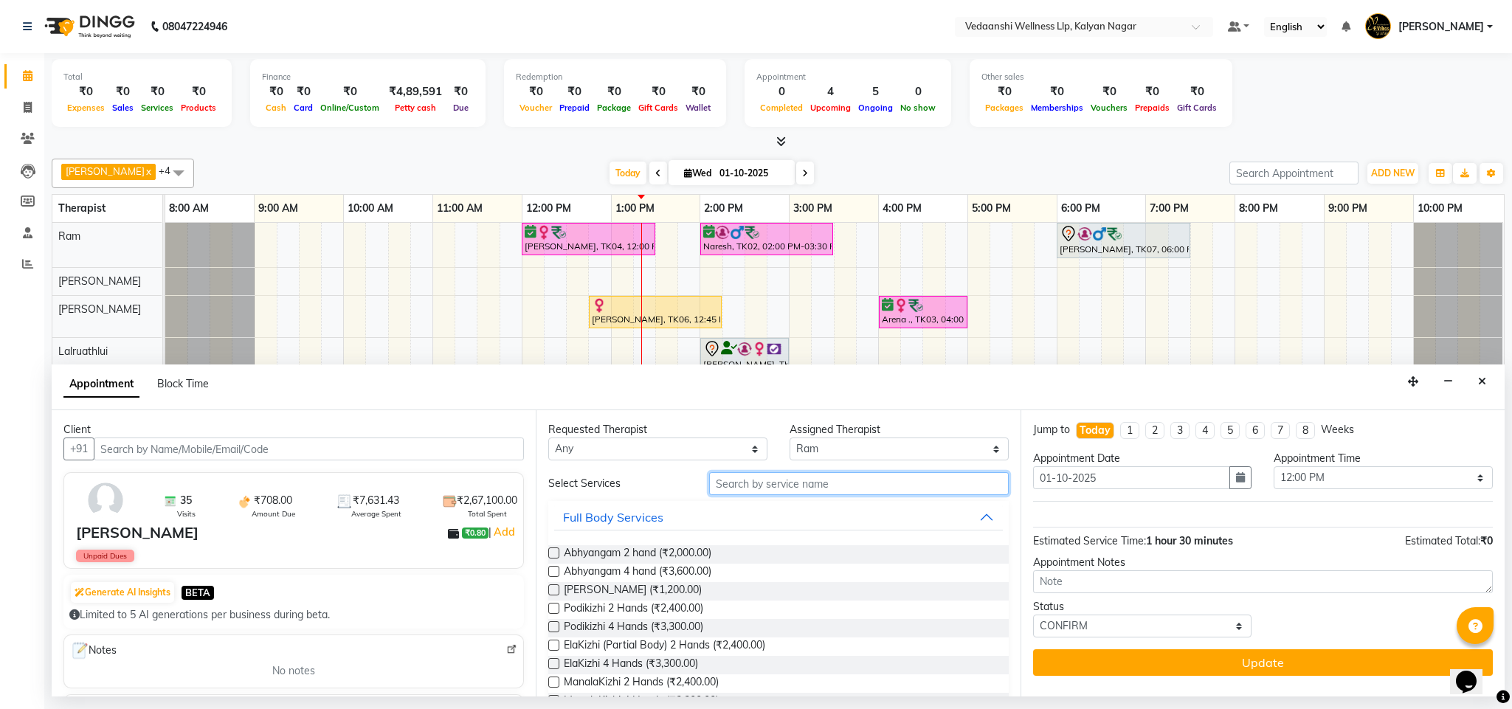
click at [828, 490] on input "text" at bounding box center [859, 483] width 300 height 23
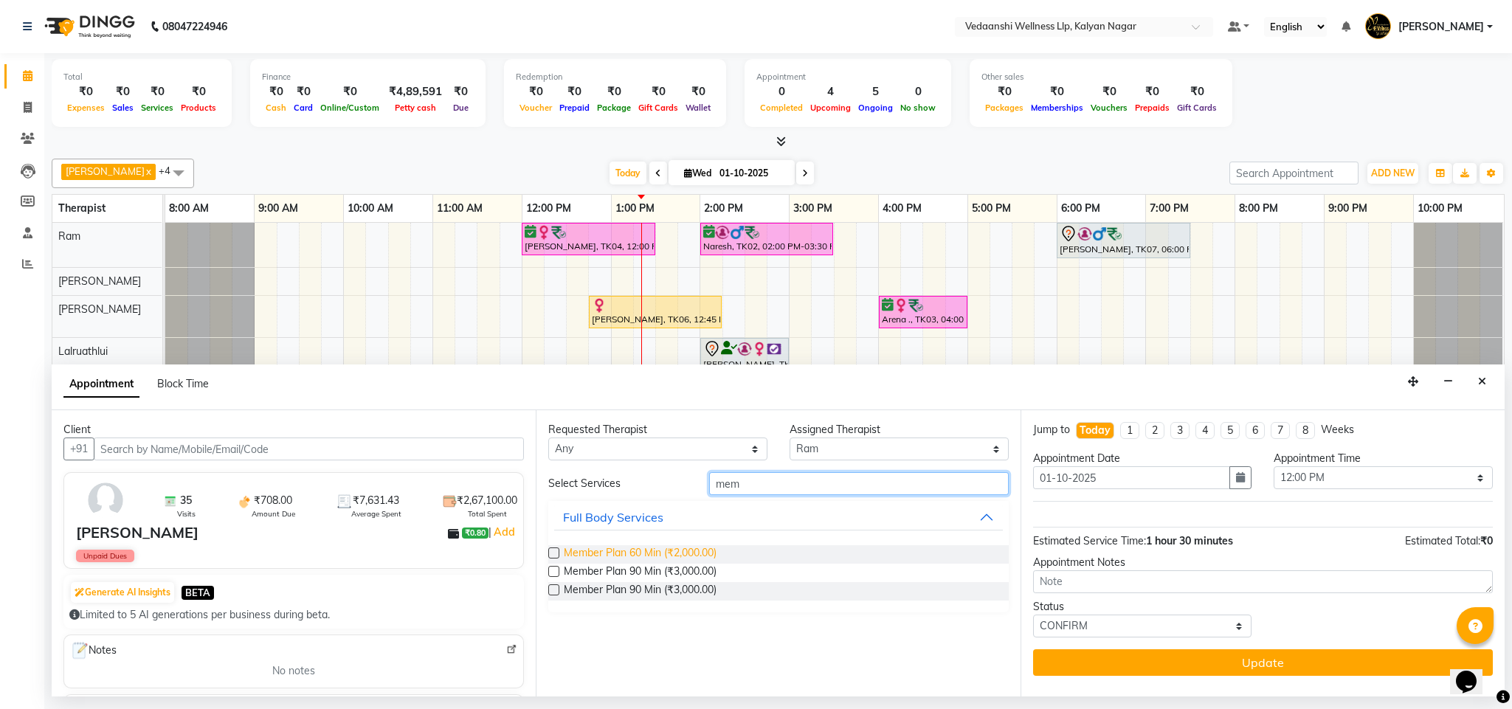
type input "mem"
click at [698, 560] on span "Member Plan 60 Min (₹2,000.00)" at bounding box center [640, 555] width 153 height 18
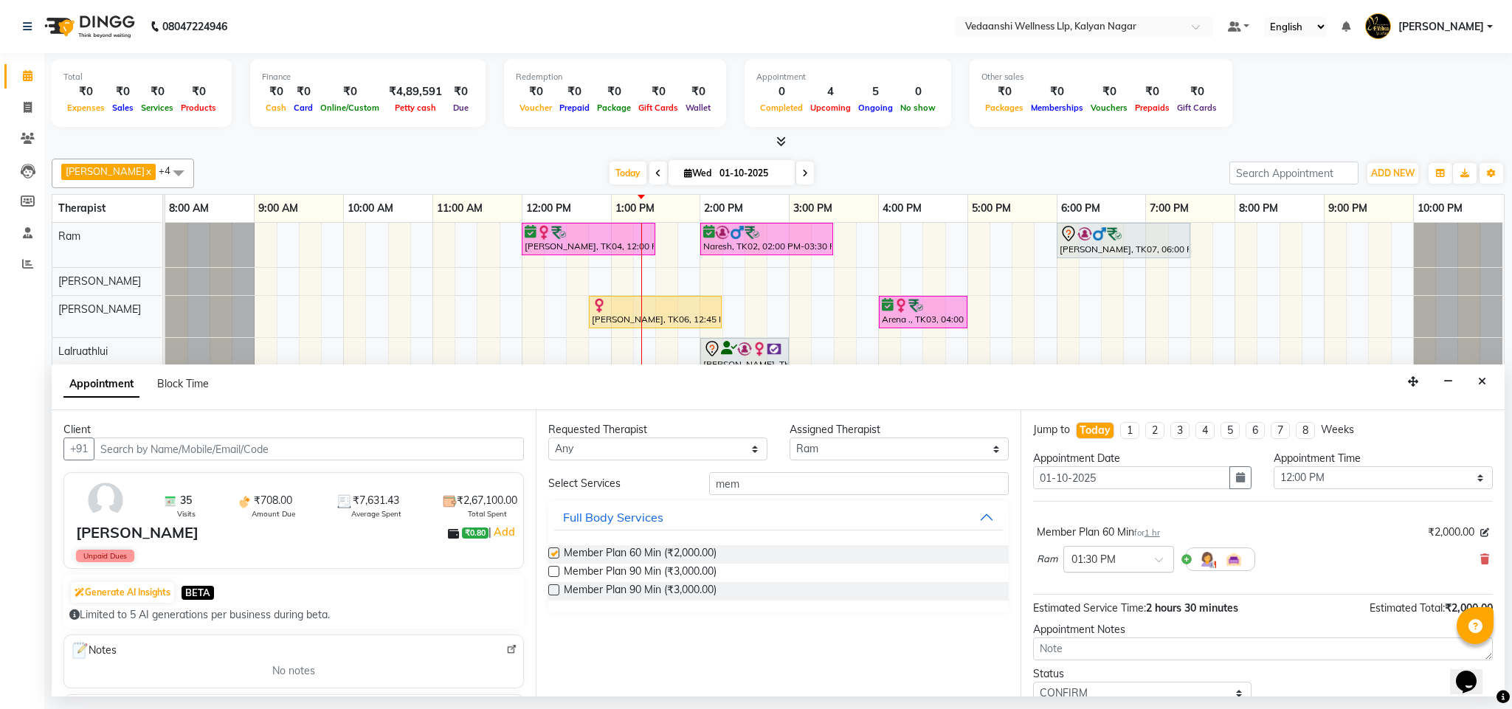
checkbox input "false"
click at [1127, 568] on div "× 01:30 PM" at bounding box center [1107, 560] width 86 height 16
click at [1076, 607] on div "12:00 PM" at bounding box center [1118, 601] width 109 height 27
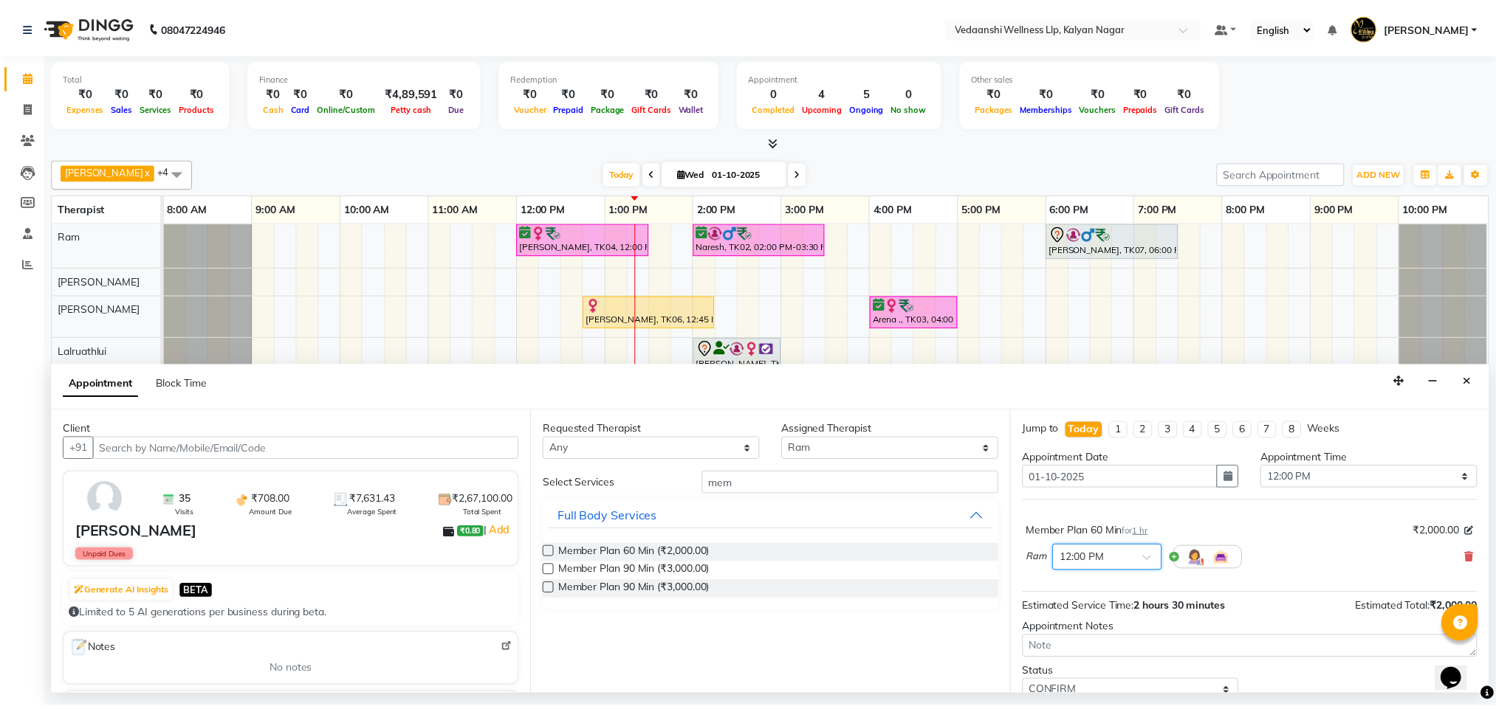
scroll to position [61, 0]
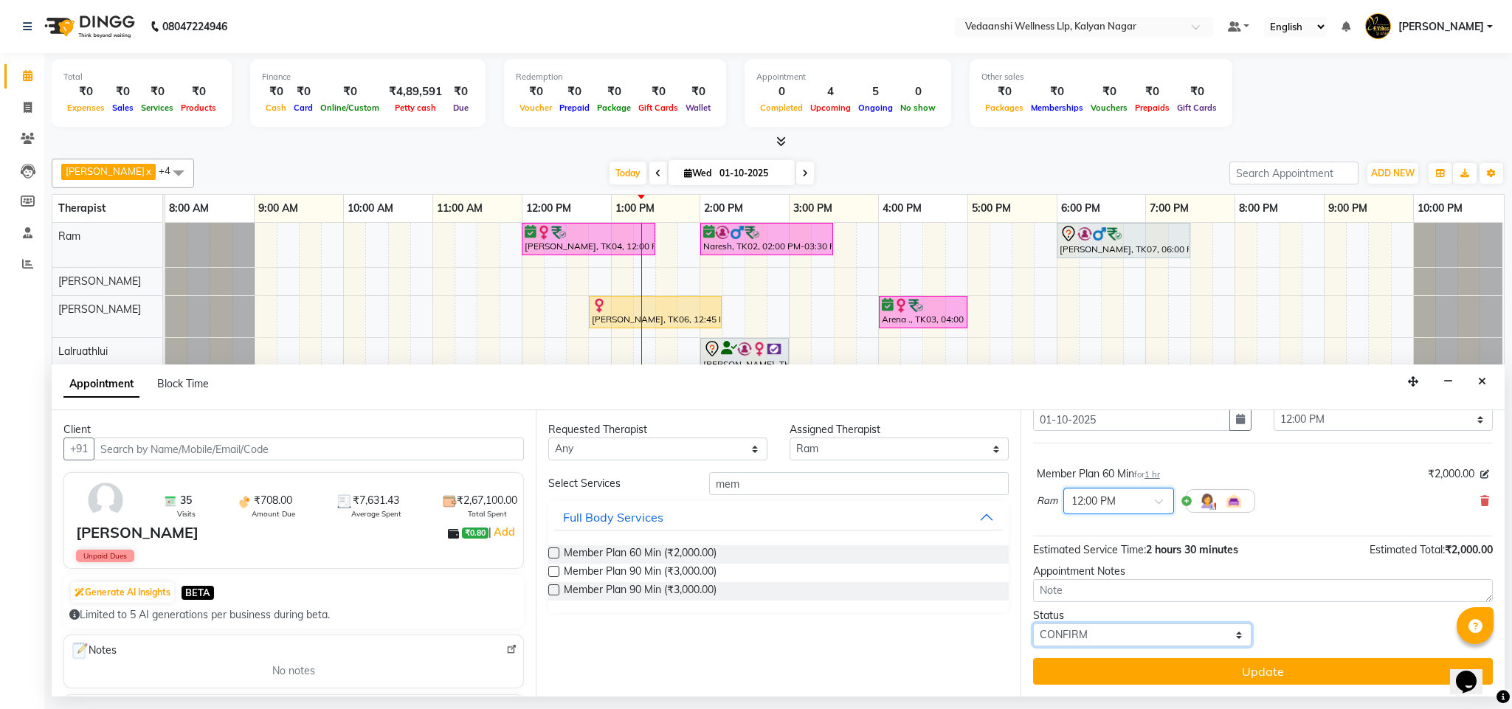
click at [1072, 641] on select "Select TENTATIVE CONFIRM CHECK-IN UPCOMING" at bounding box center [1142, 635] width 219 height 23
select select "check-in"
click at [1033, 625] on select "Select TENTATIVE CONFIRM CHECK-IN UPCOMING" at bounding box center [1142, 635] width 219 height 23
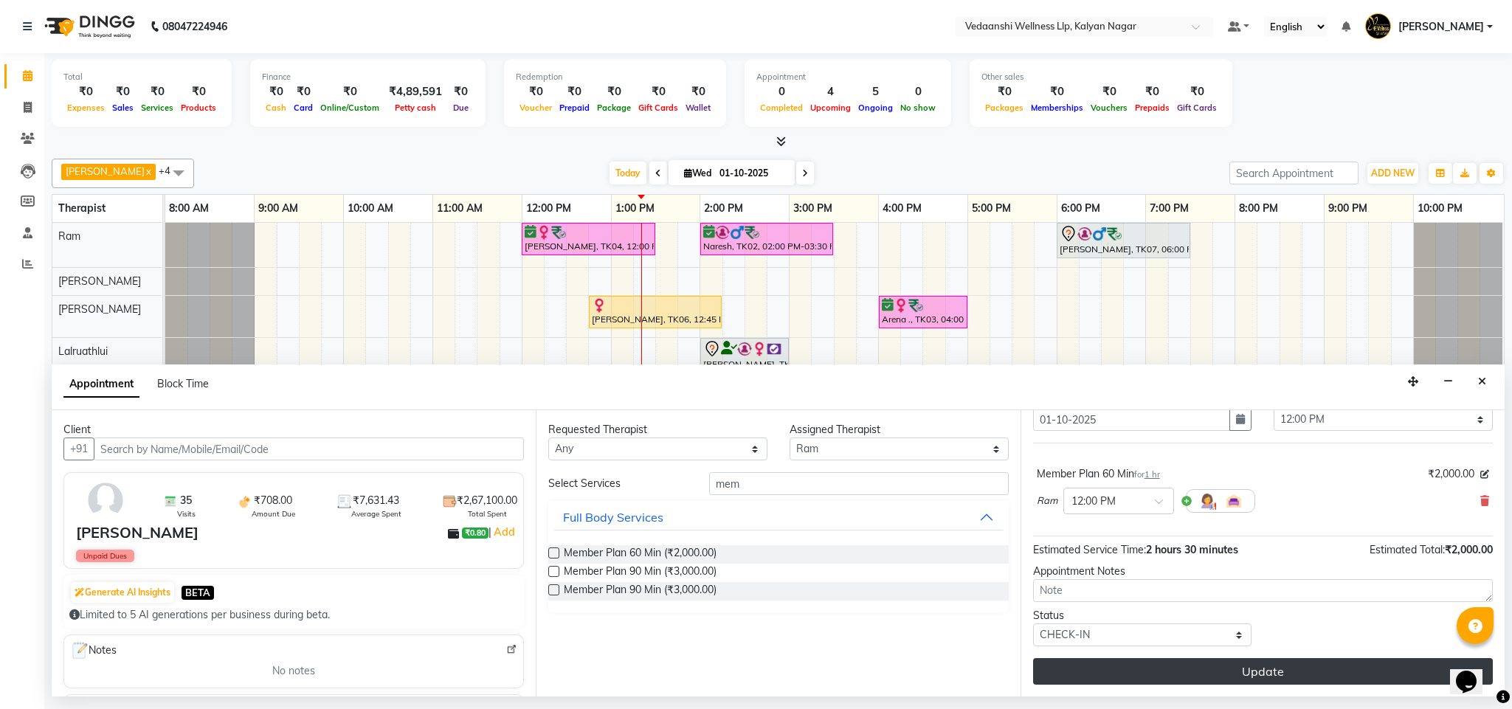
click at [1137, 684] on button "Update" at bounding box center [1263, 671] width 460 height 27
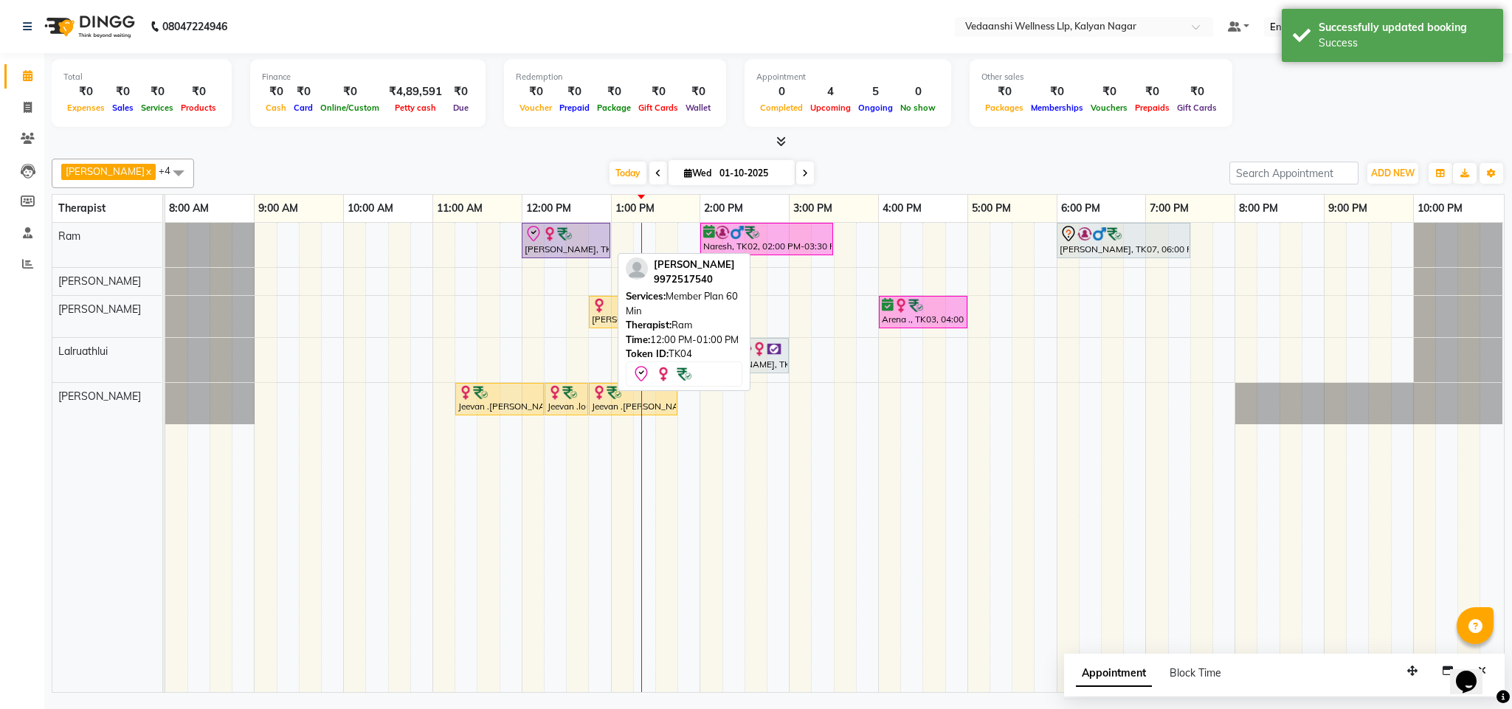
click at [588, 250] on div "[PERSON_NAME], TK04, 12:00 PM-01:00 PM, Member Plan 60 Min" at bounding box center [566, 240] width 86 height 31
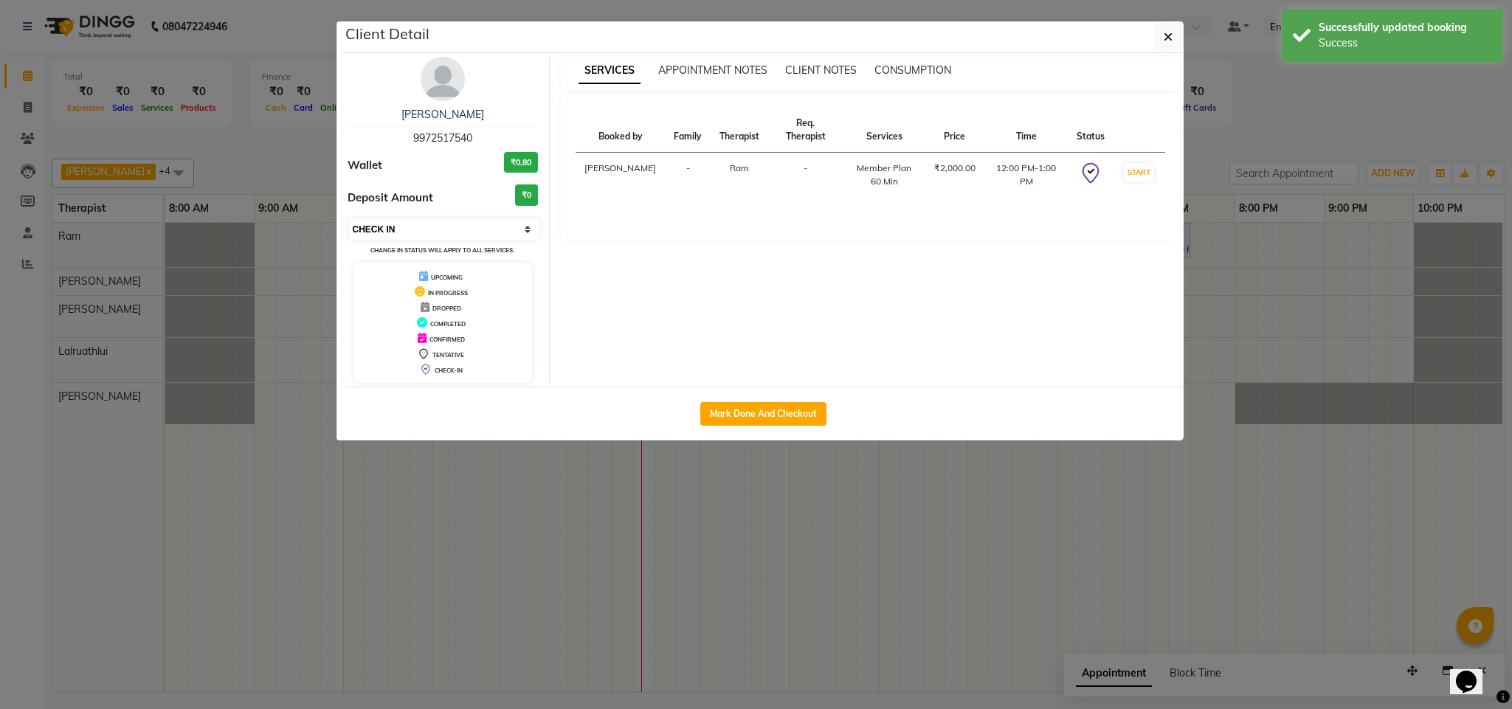
drag, startPoint x: 435, startPoint y: 216, endPoint x: 432, endPoint y: 227, distance: 11.5
click at [435, 217] on div "Siddharth Suresh 9972517540 Wallet ₹0.80 Deposit Amount ₹0 Select IN SERVICE CO…" at bounding box center [444, 220] width 214 height 326
click at [432, 228] on select "Select IN SERVICE CONFIRMED TENTATIVE CHECK IN MARK DONE DROPPED UPCOMING" at bounding box center [444, 229] width 191 height 21
select select "1"
click at [349, 220] on select "Select IN SERVICE CONFIRMED TENTATIVE CHECK IN MARK DONE DROPPED UPCOMING" at bounding box center [444, 229] width 191 height 21
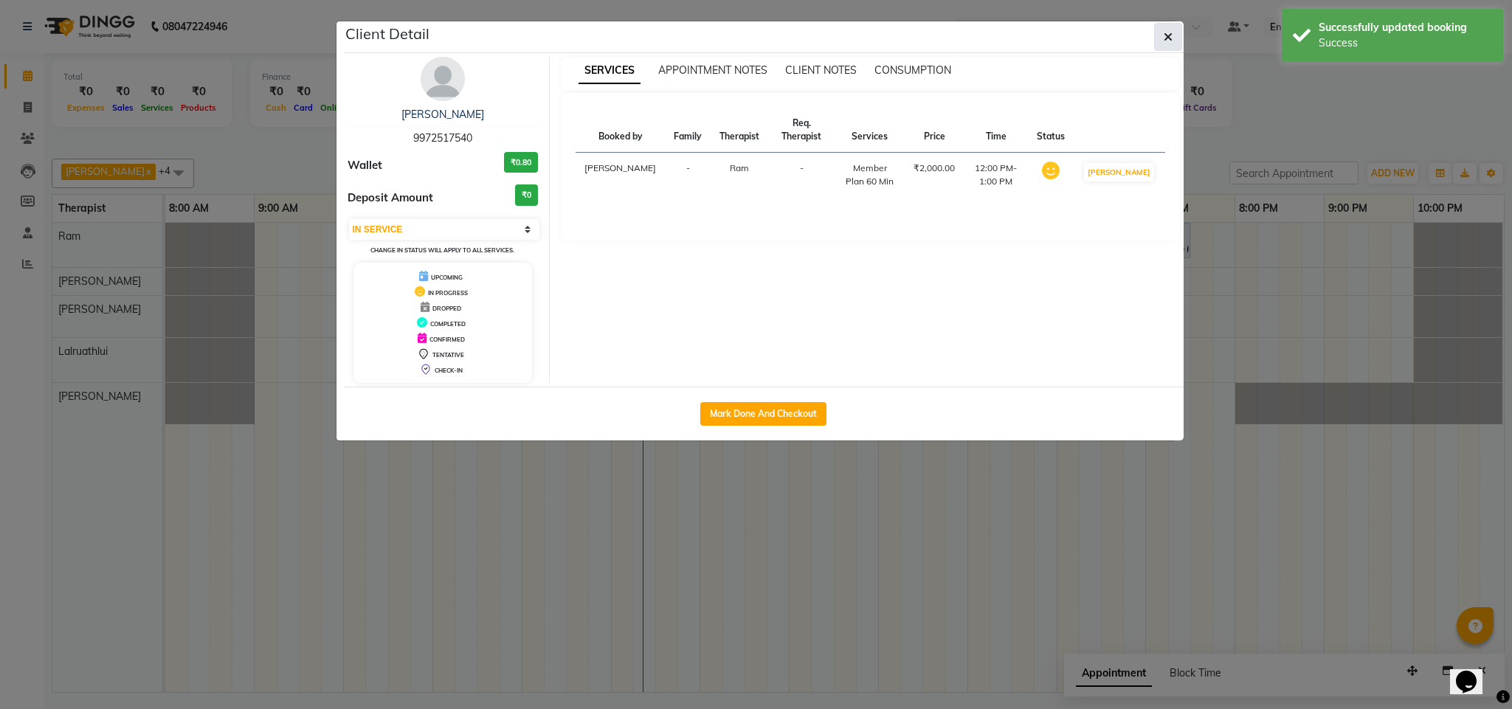
click at [1156, 29] on button "button" at bounding box center [1168, 37] width 28 height 28
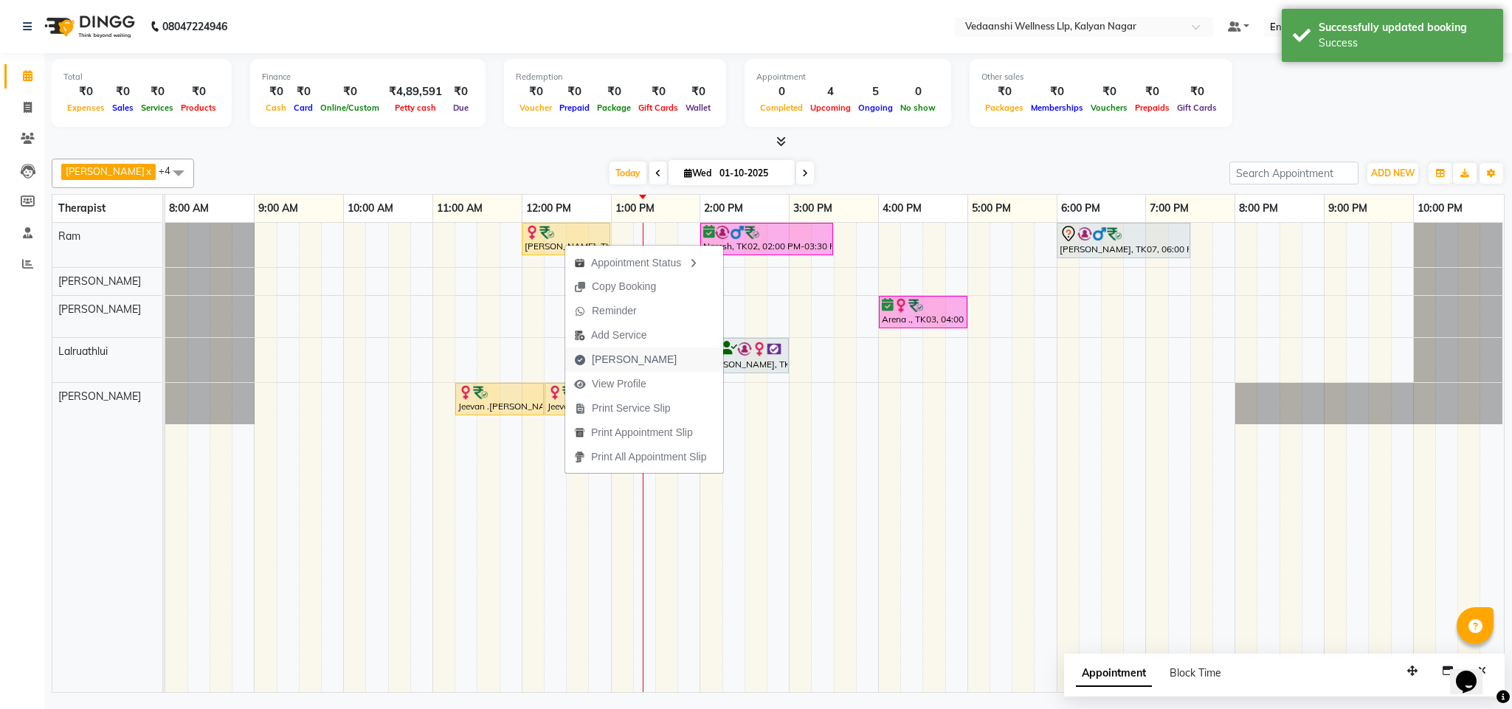
click at [605, 359] on span "Mark Done" at bounding box center [634, 360] width 85 height 16
select select "service"
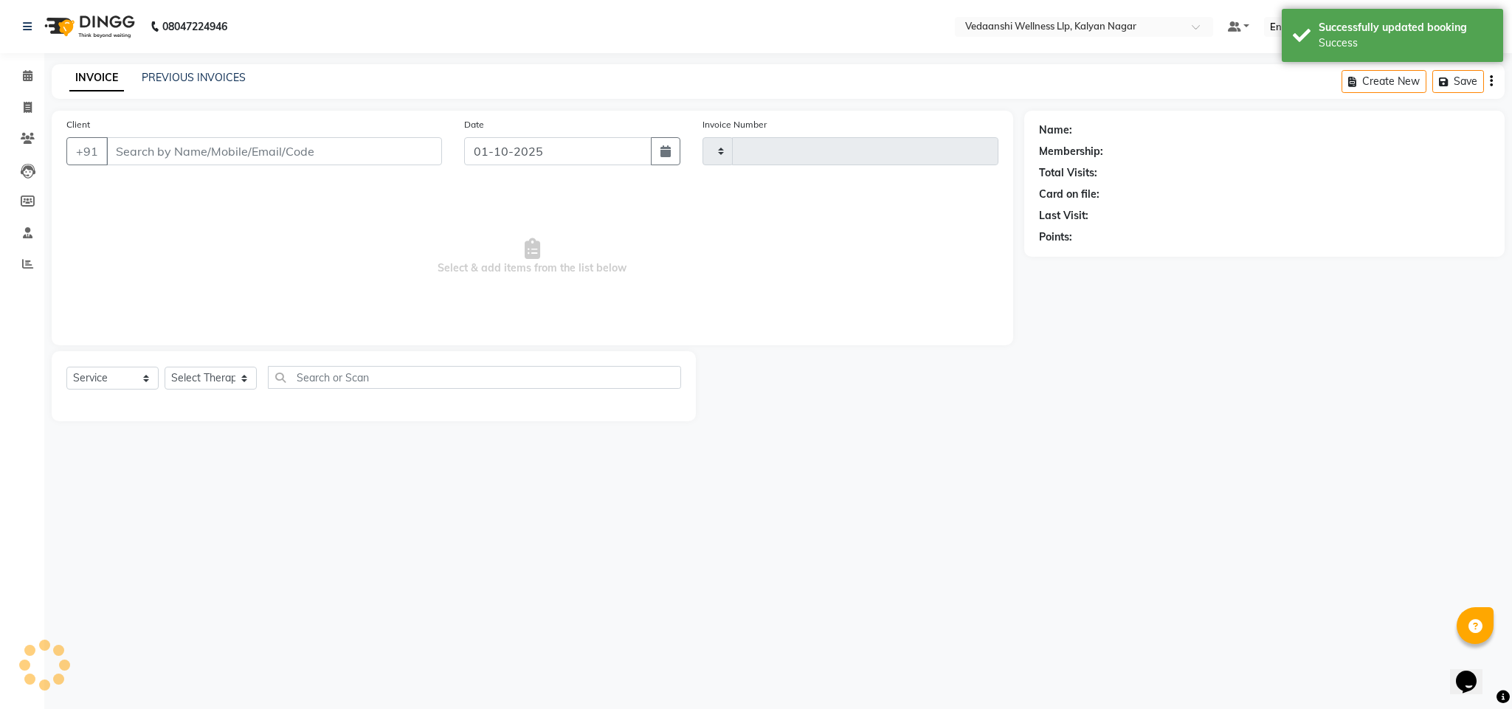
type input "1466"
select select "4293"
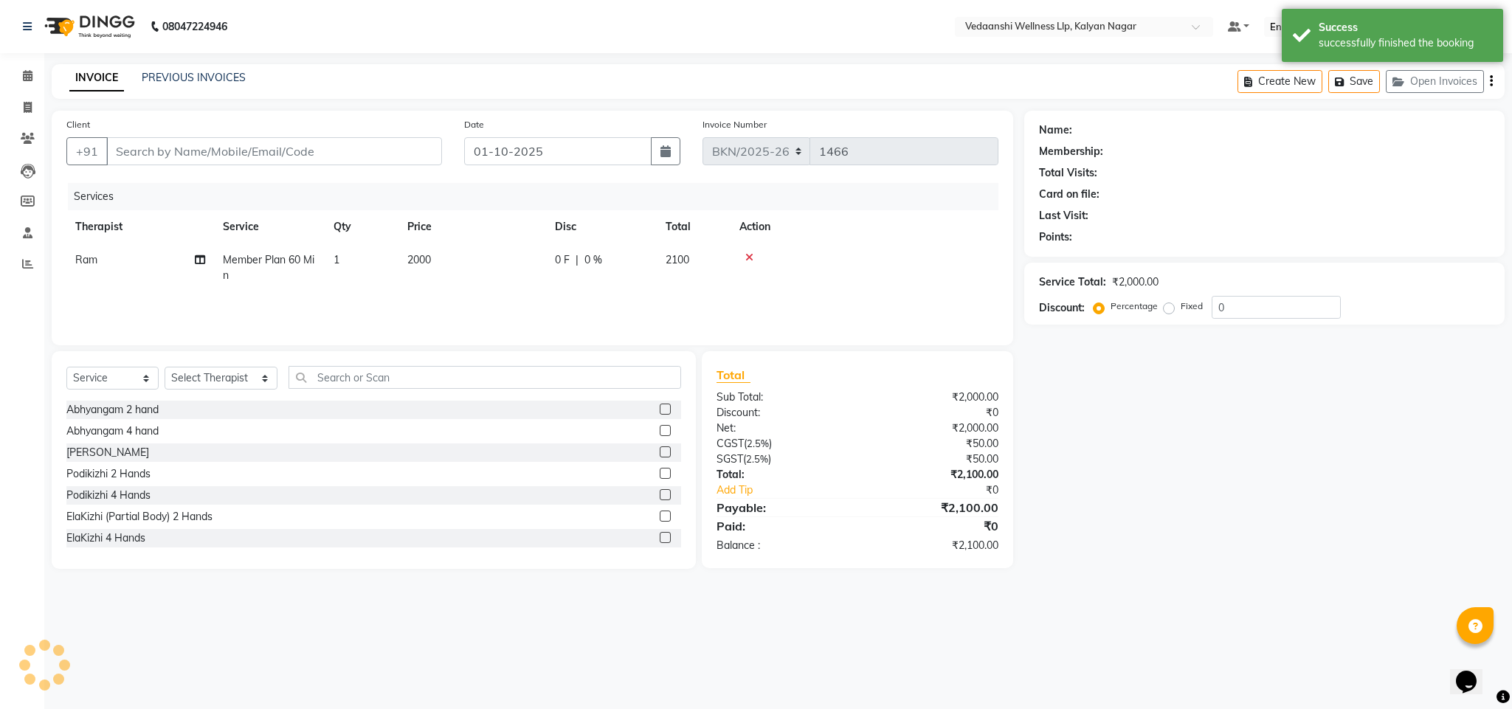
type input "9972517540"
select select "67164"
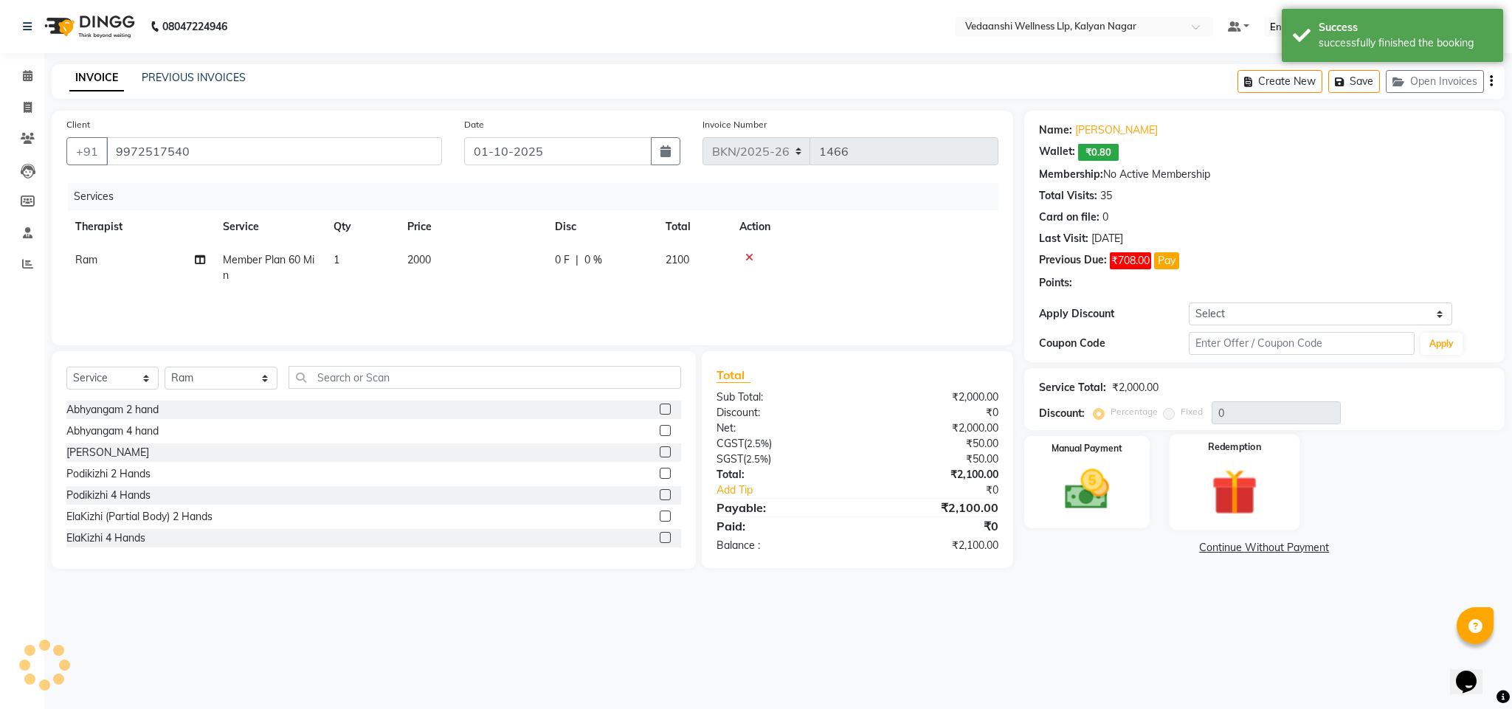
click at [1227, 441] on div "Name: Siddharth Suresh Wallet: ₹0.80 Membership: No Active Membership Total Vis…" at bounding box center [1271, 340] width 492 height 458
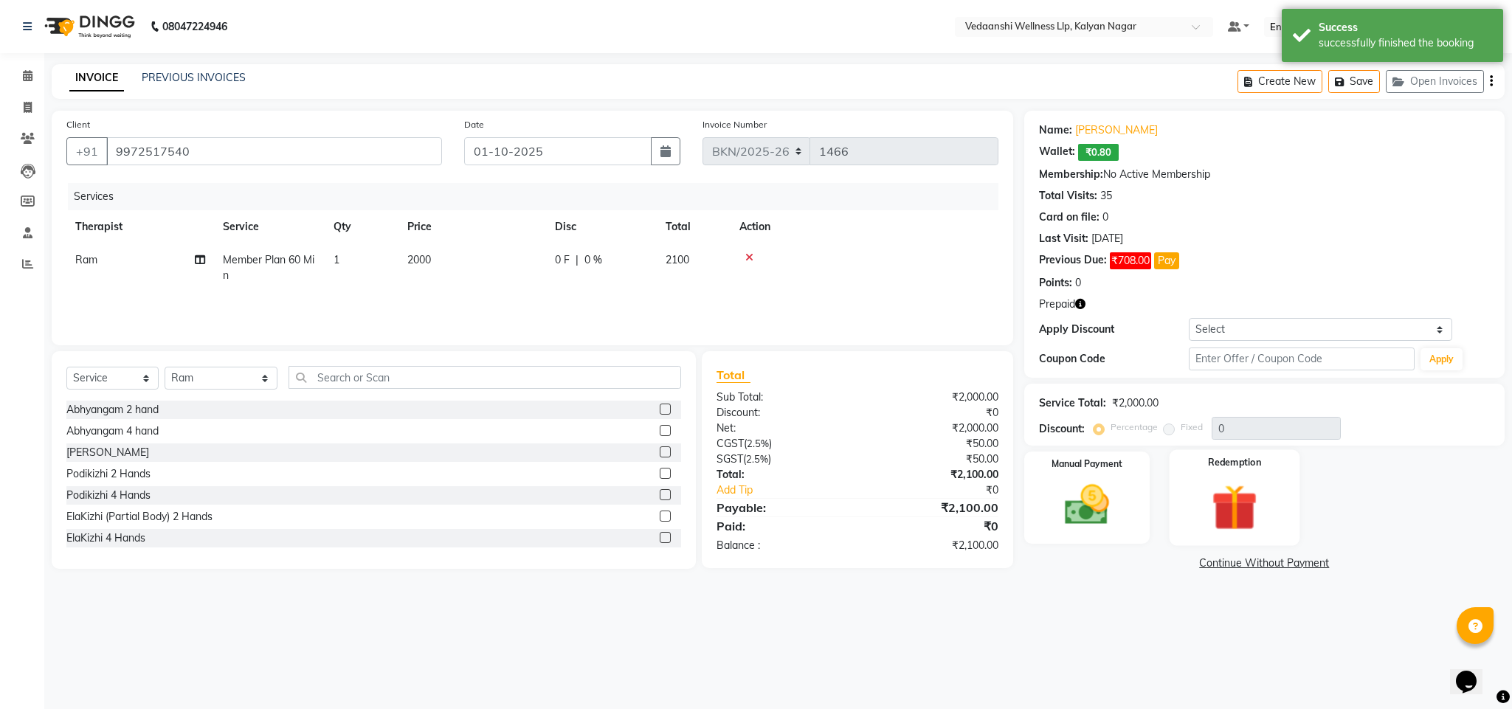
click at [1251, 523] on img at bounding box center [1234, 508] width 75 height 58
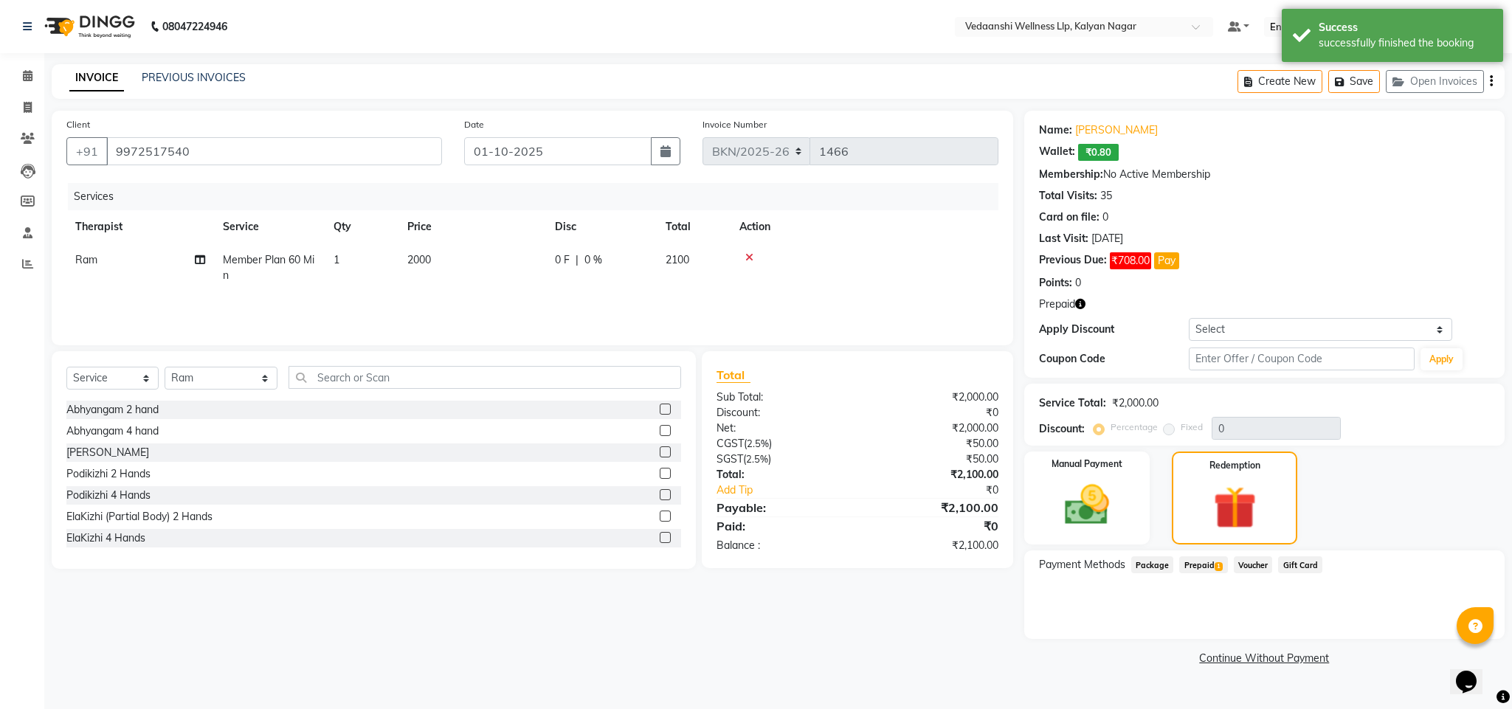
click at [1210, 569] on span "Prepaid 1" at bounding box center [1204, 565] width 48 height 17
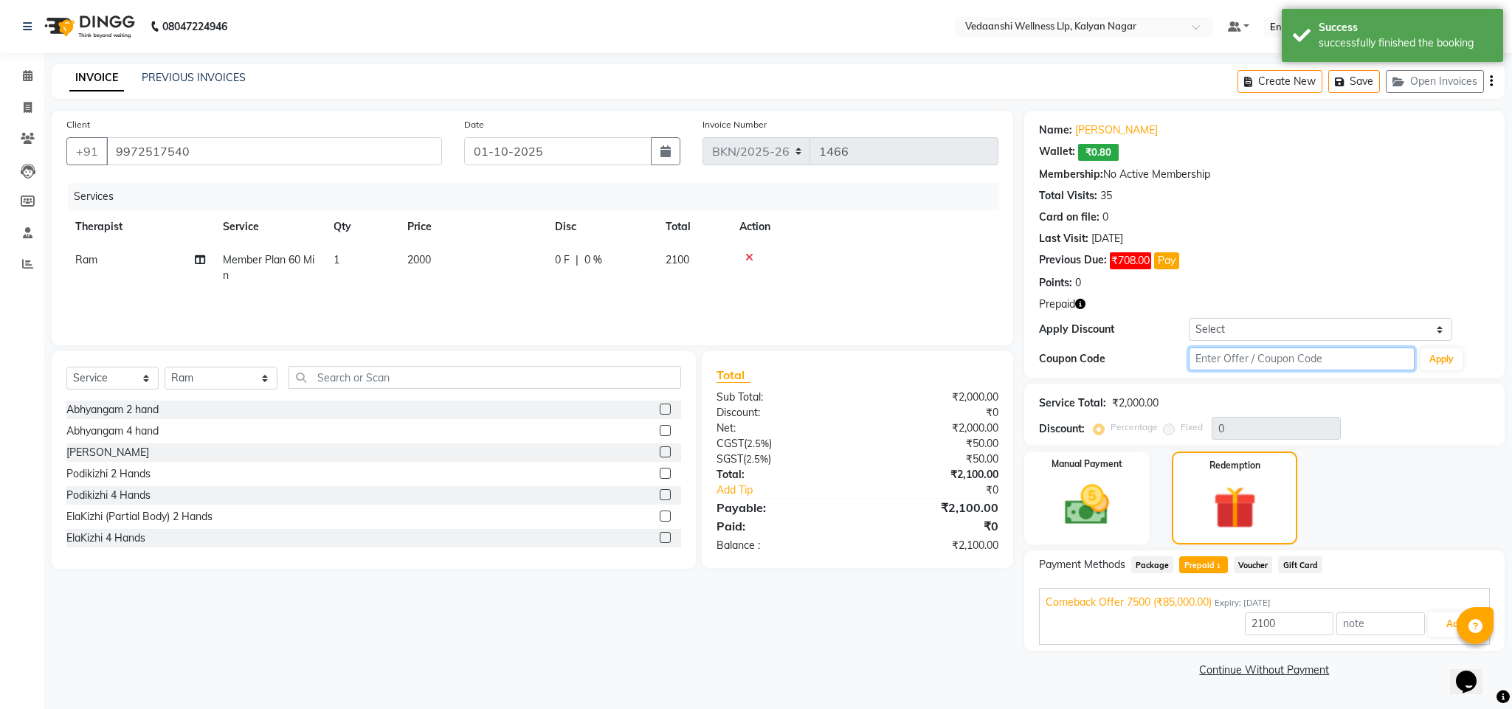
click at [1222, 359] on input "text" at bounding box center [1302, 359] width 226 height 23
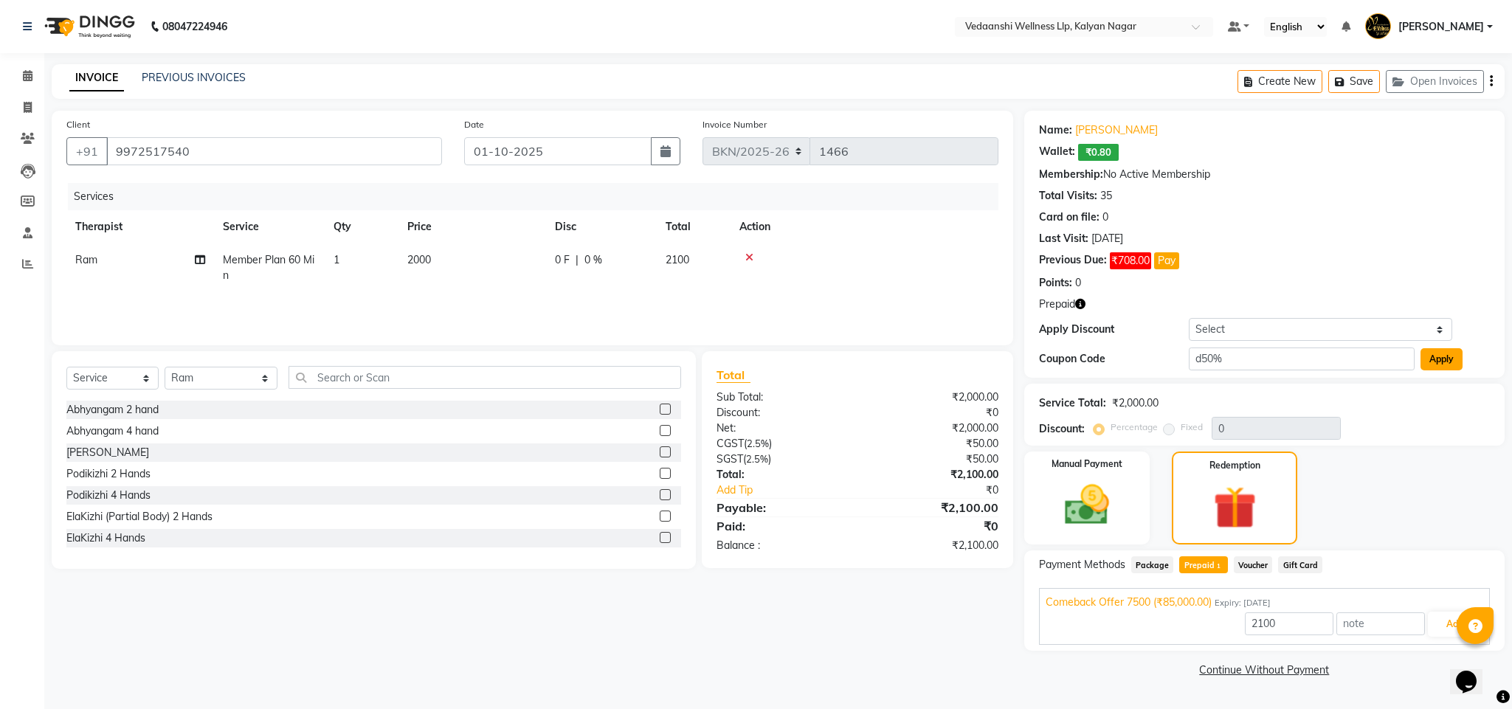
click at [1453, 366] on button "Apply" at bounding box center [1442, 359] width 42 height 22
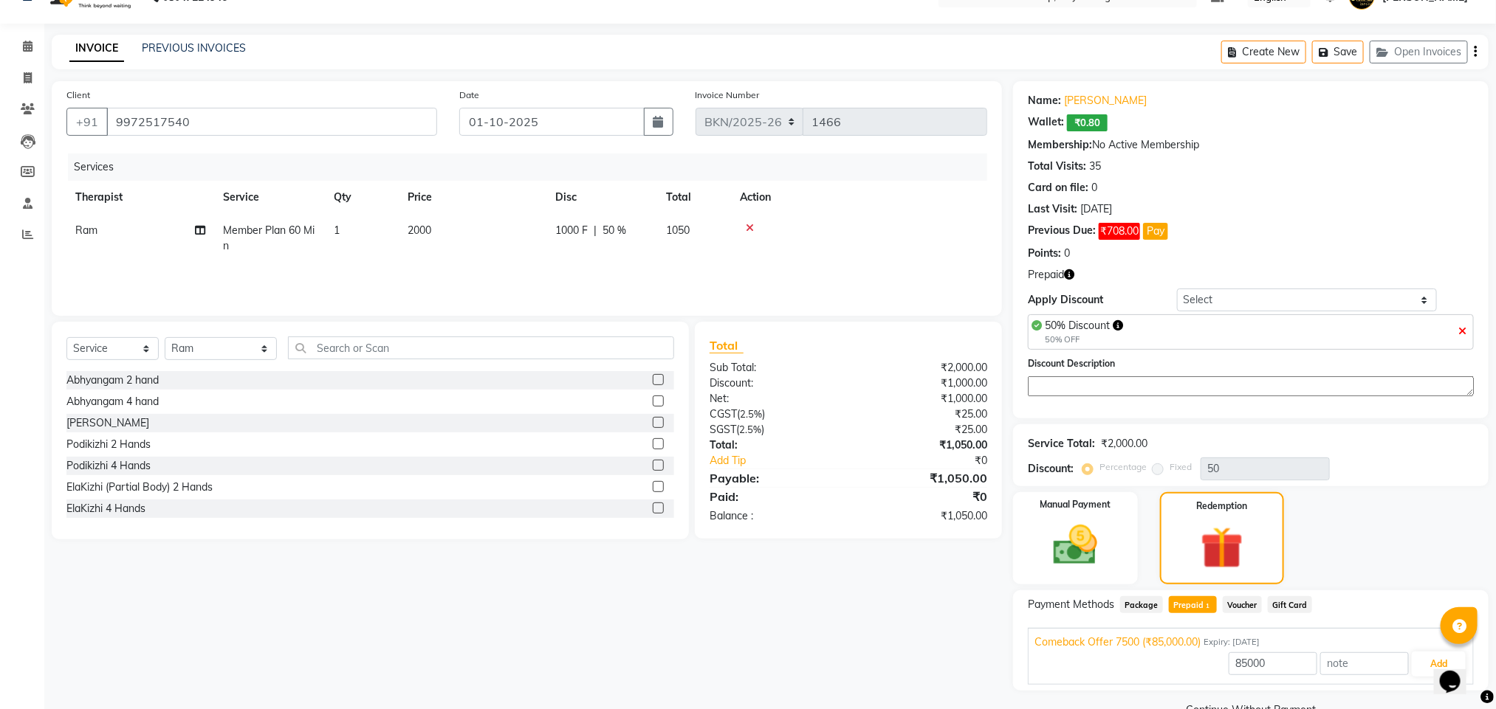
scroll to position [65, 0]
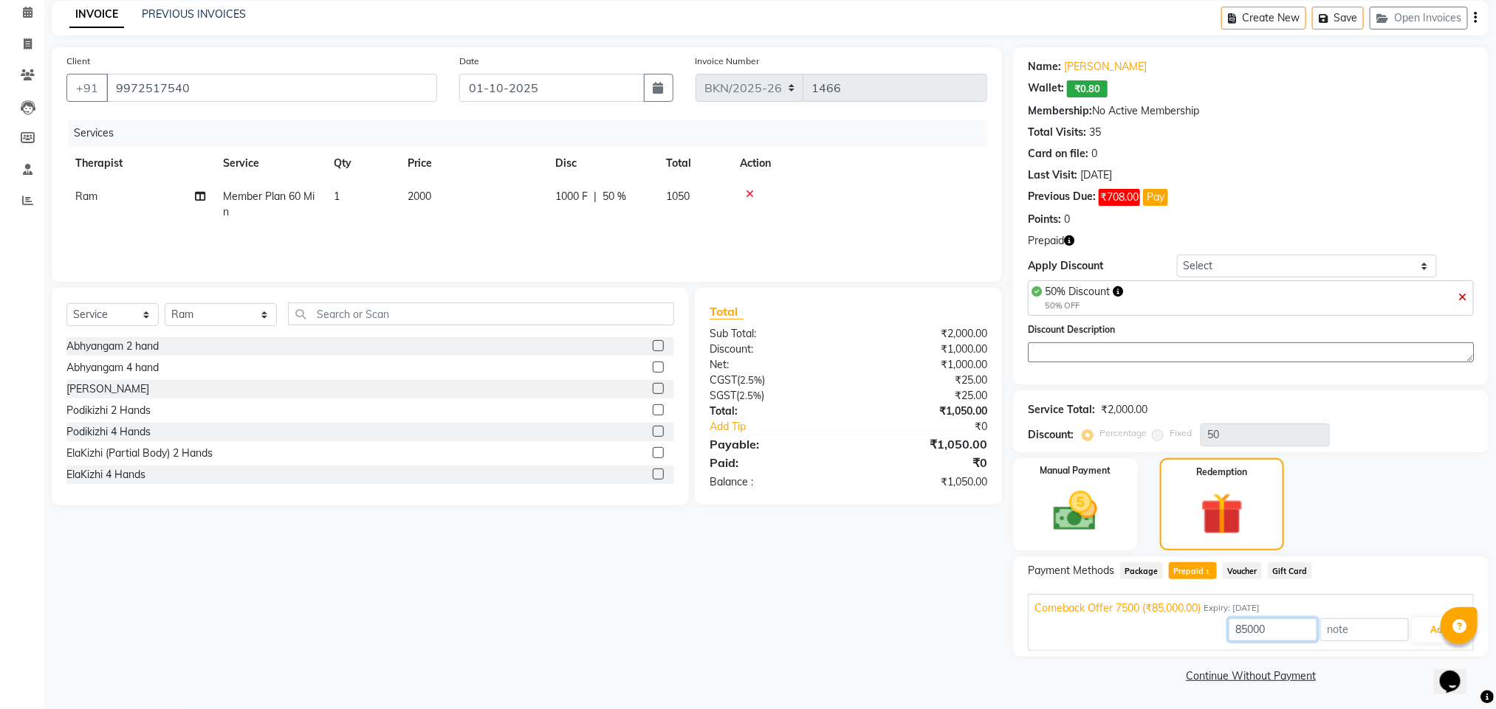
click at [1267, 630] on input "85000" at bounding box center [1272, 630] width 89 height 23
click at [1427, 641] on button "Add" at bounding box center [1438, 630] width 54 height 25
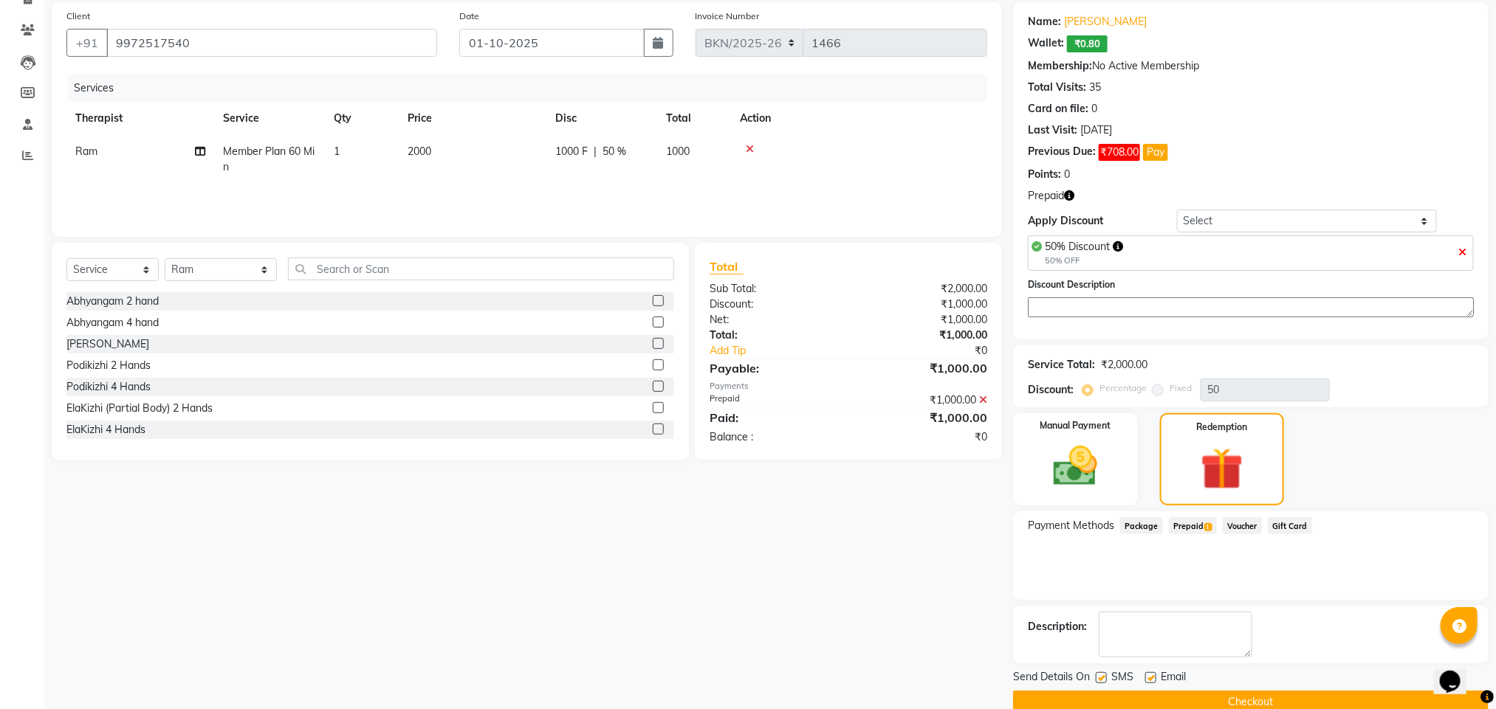
scroll to position [138, 0]
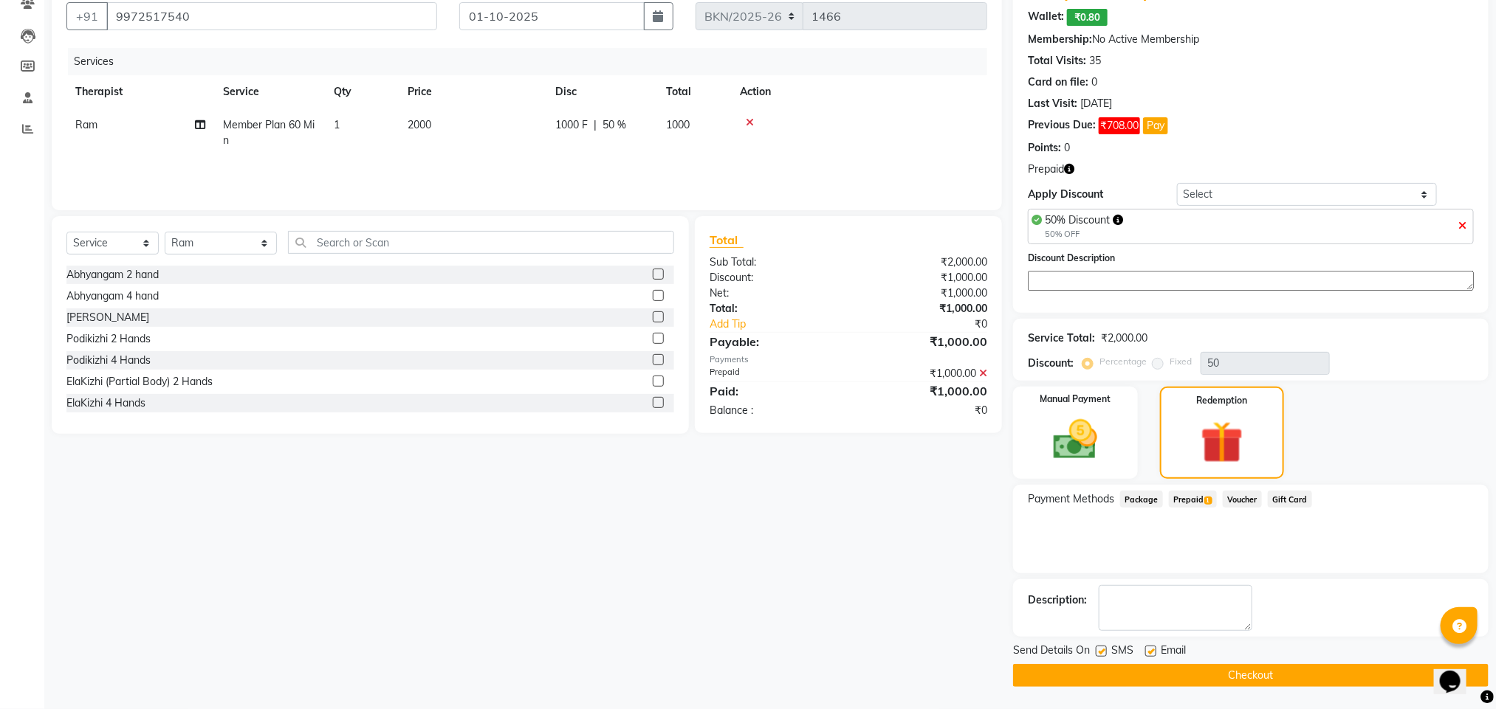
click at [1174, 667] on button "Checkout" at bounding box center [1250, 675] width 475 height 23
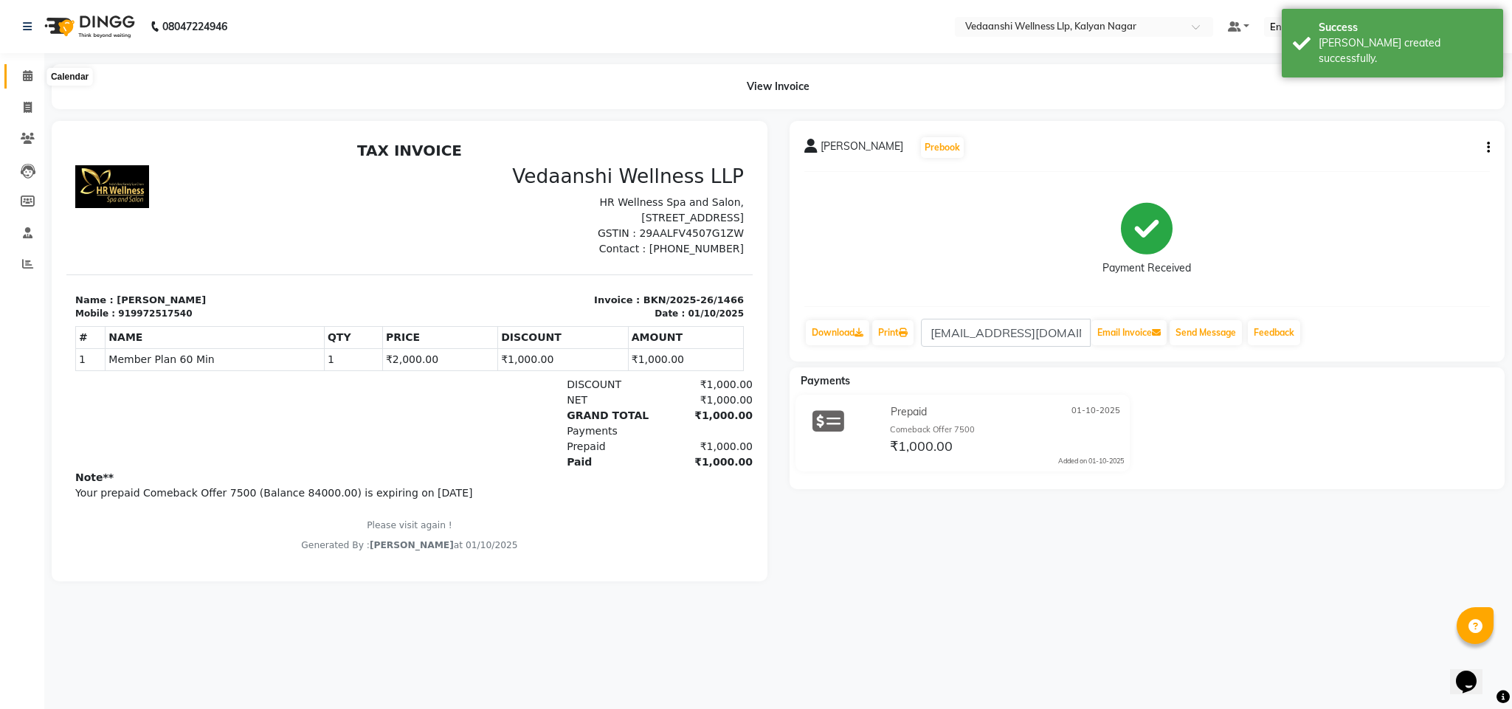
click at [23, 73] on icon at bounding box center [28, 75] width 10 height 11
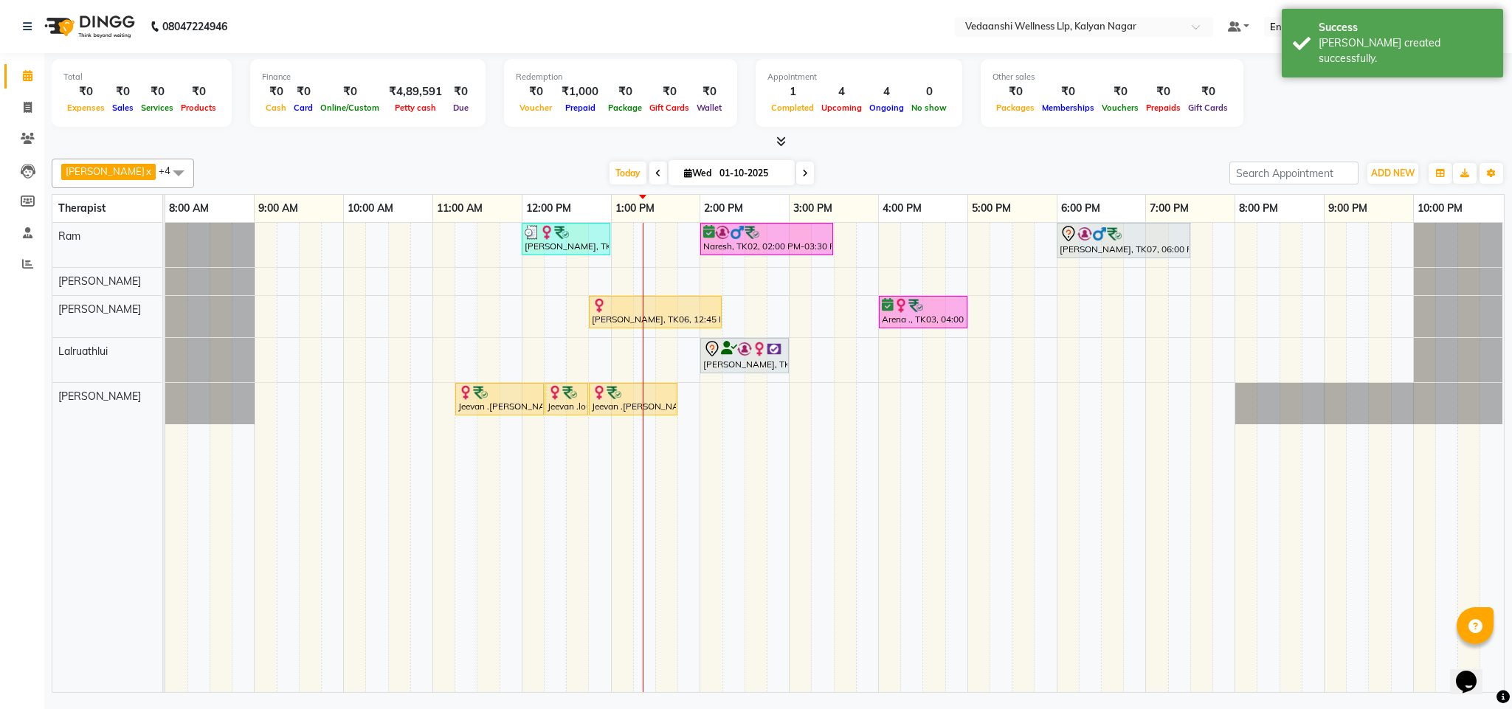
click at [937, 128] on div "Total ₹0 Expenses ₹0 Sales ₹0 Services ₹0 Products Finance ₹0 Cash ₹0 Card ₹0 O…" at bounding box center [778, 95] width 1453 height 72
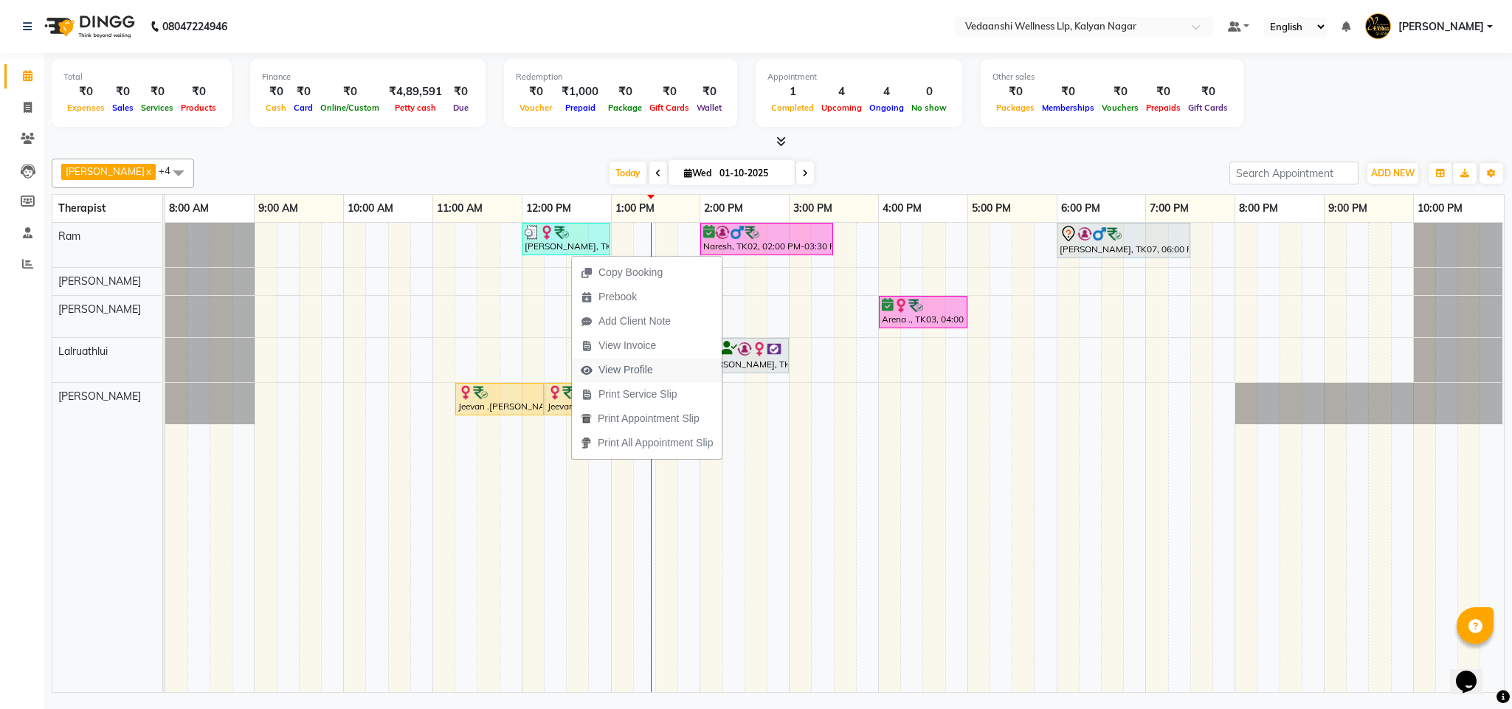
click at [643, 371] on span "View Profile" at bounding box center [626, 370] width 55 height 16
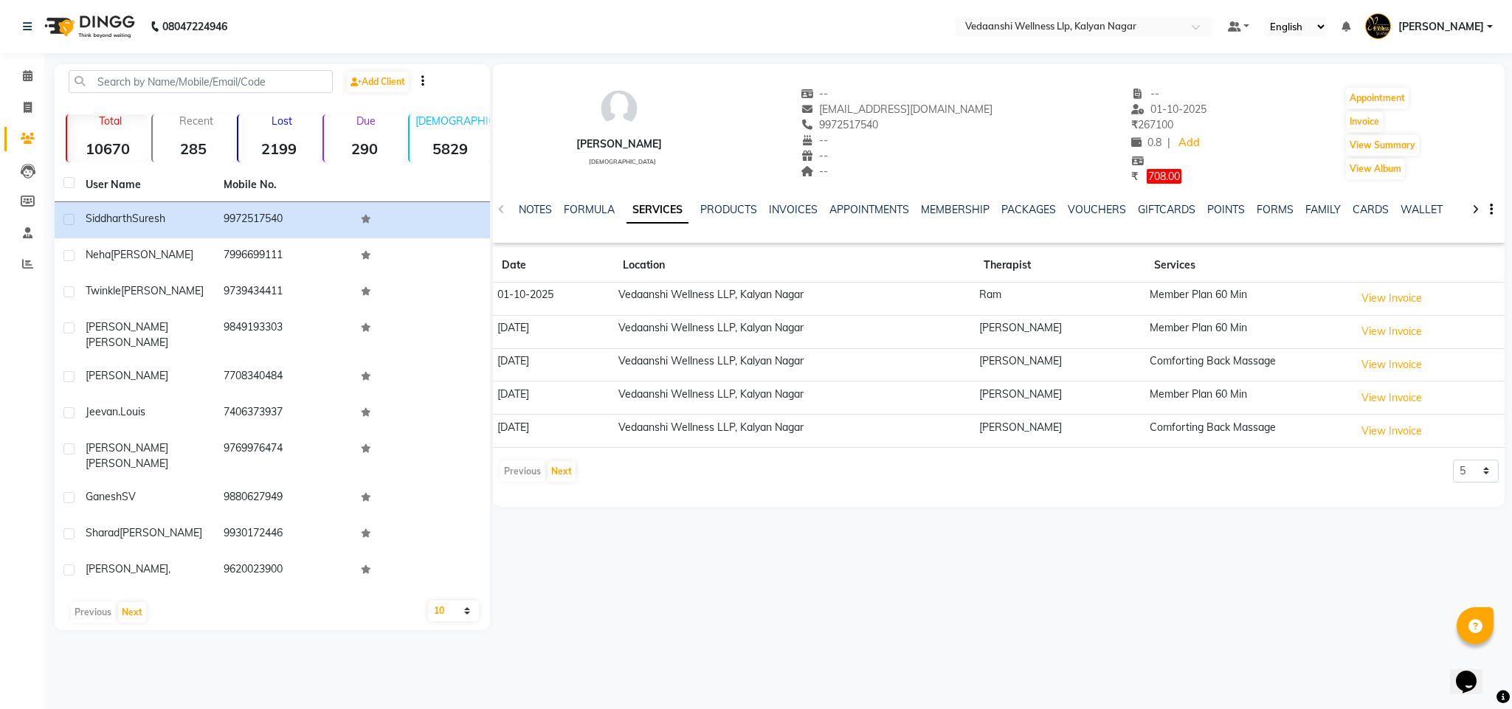
click at [1078, 202] on div "VOUCHERS" at bounding box center [1097, 210] width 58 height 16
click at [1081, 209] on link "VOUCHERS" at bounding box center [1097, 209] width 58 height 13
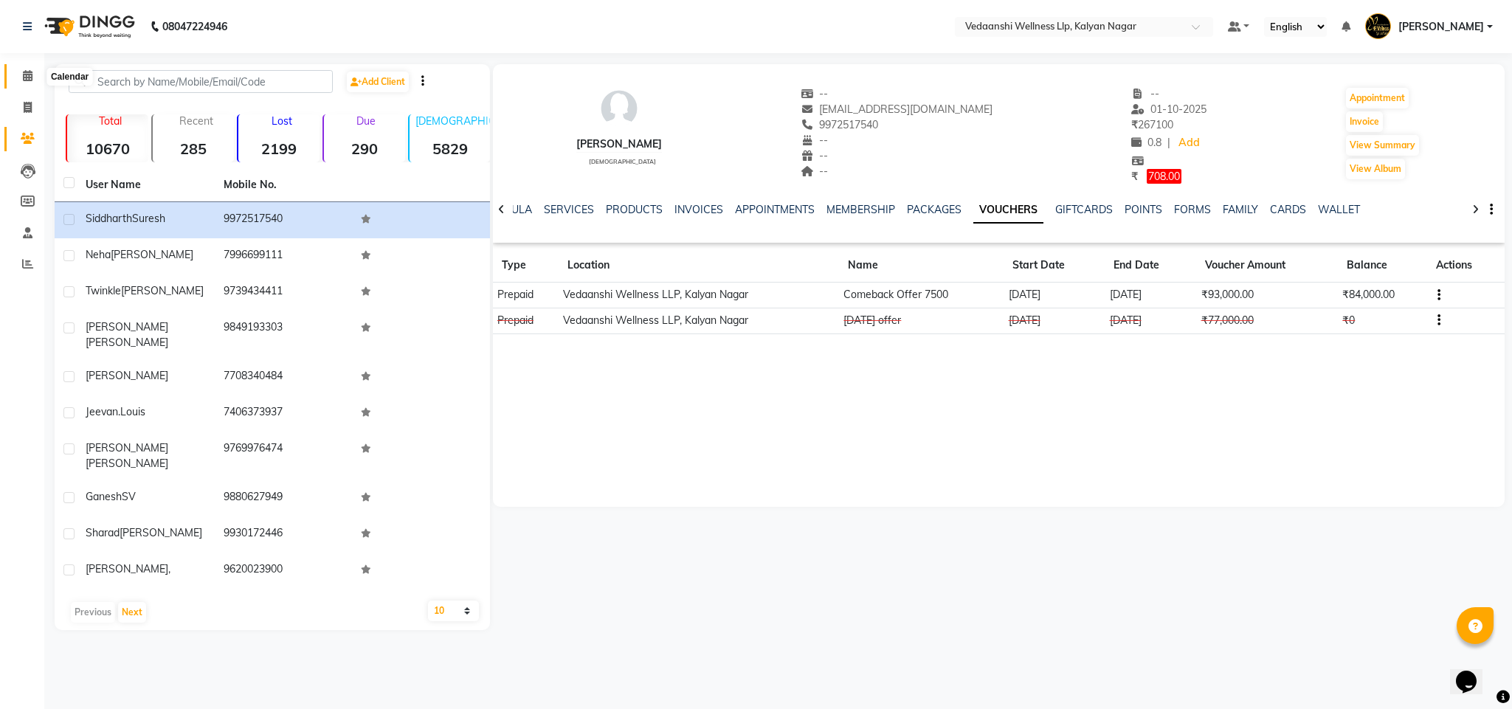
click at [21, 69] on span at bounding box center [28, 76] width 26 height 17
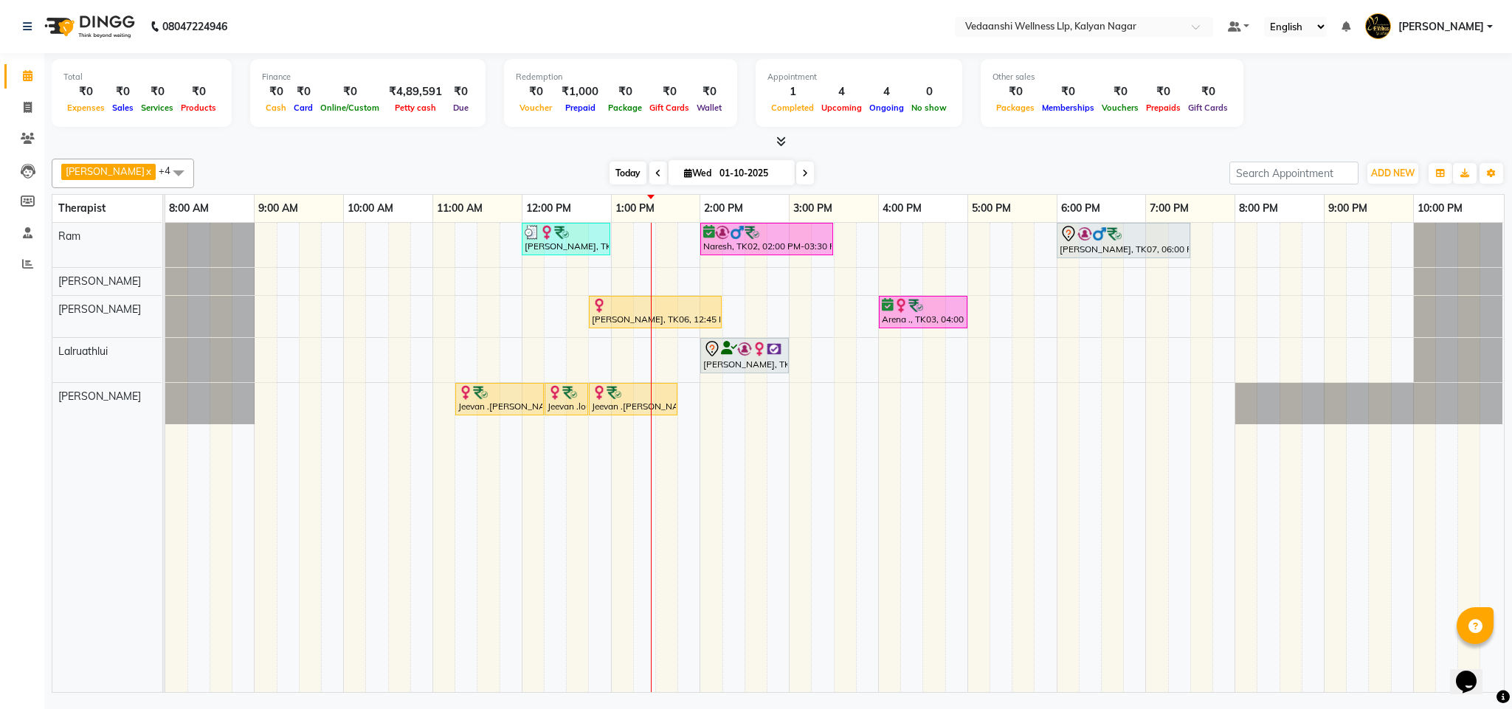
click at [611, 173] on span "Today" at bounding box center [628, 173] width 37 height 23
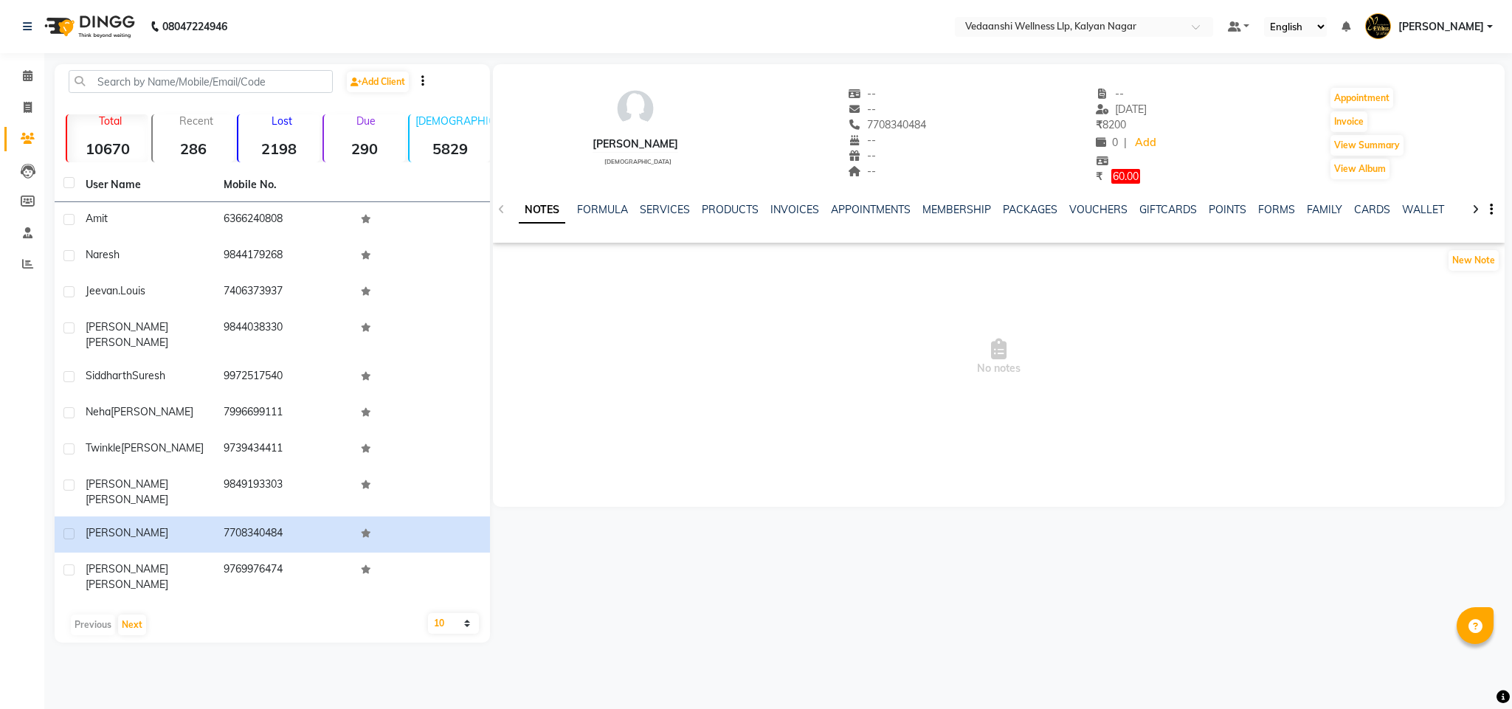
click at [1493, 206] on div "NOTES FORMULA SERVICES PRODUCTS INVOICES APPOINTMENTS MEMBERSHIP PACKAGES VOUCH…" at bounding box center [999, 210] width 1013 height 51
click at [1489, 207] on button "button" at bounding box center [1488, 210] width 9 height 16
click at [1298, 308] on span "No notes" at bounding box center [999, 358] width 1013 height 148
click at [1475, 261] on button "New Note" at bounding box center [1474, 260] width 50 height 21
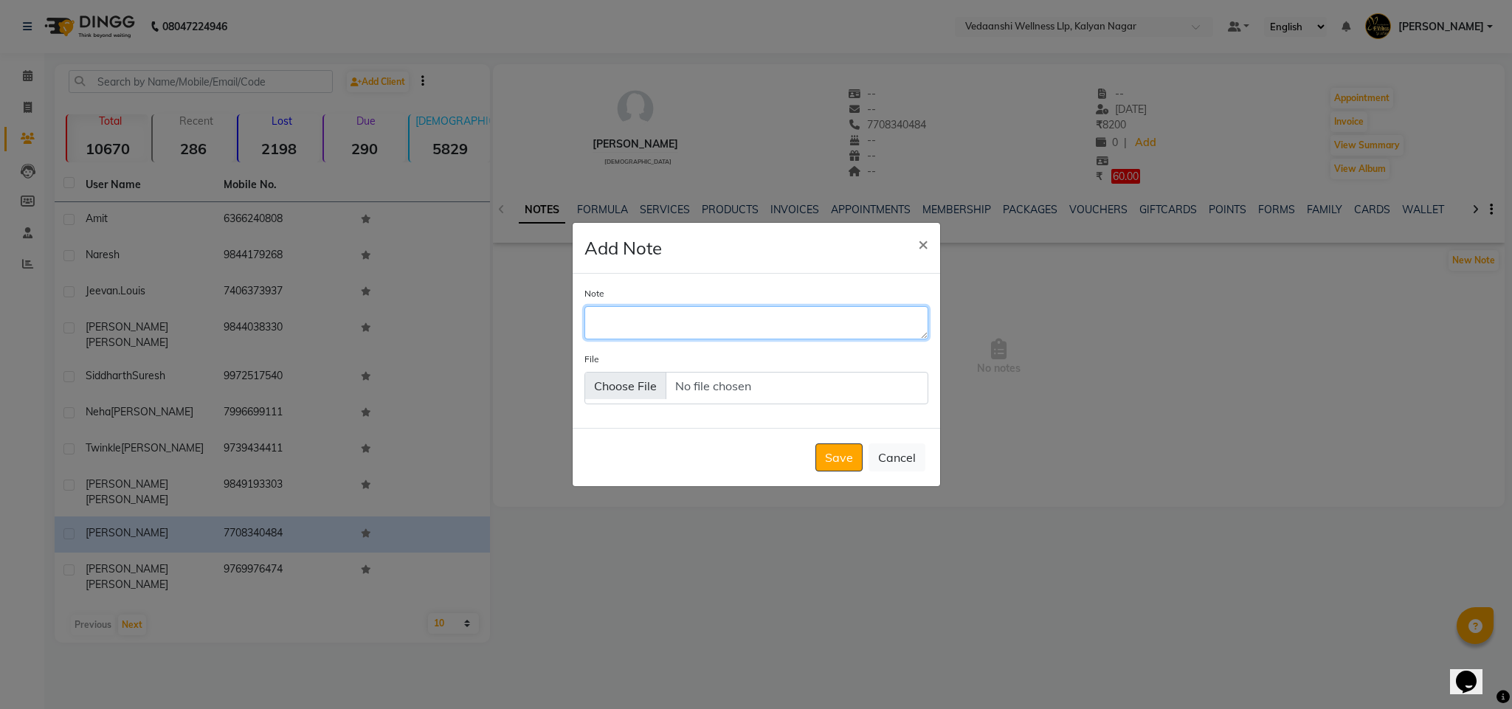
click at [643, 326] on textarea "Note" at bounding box center [757, 322] width 344 height 32
type textarea "[EMAIL_ADDRESS][DOMAIN_NAME]"
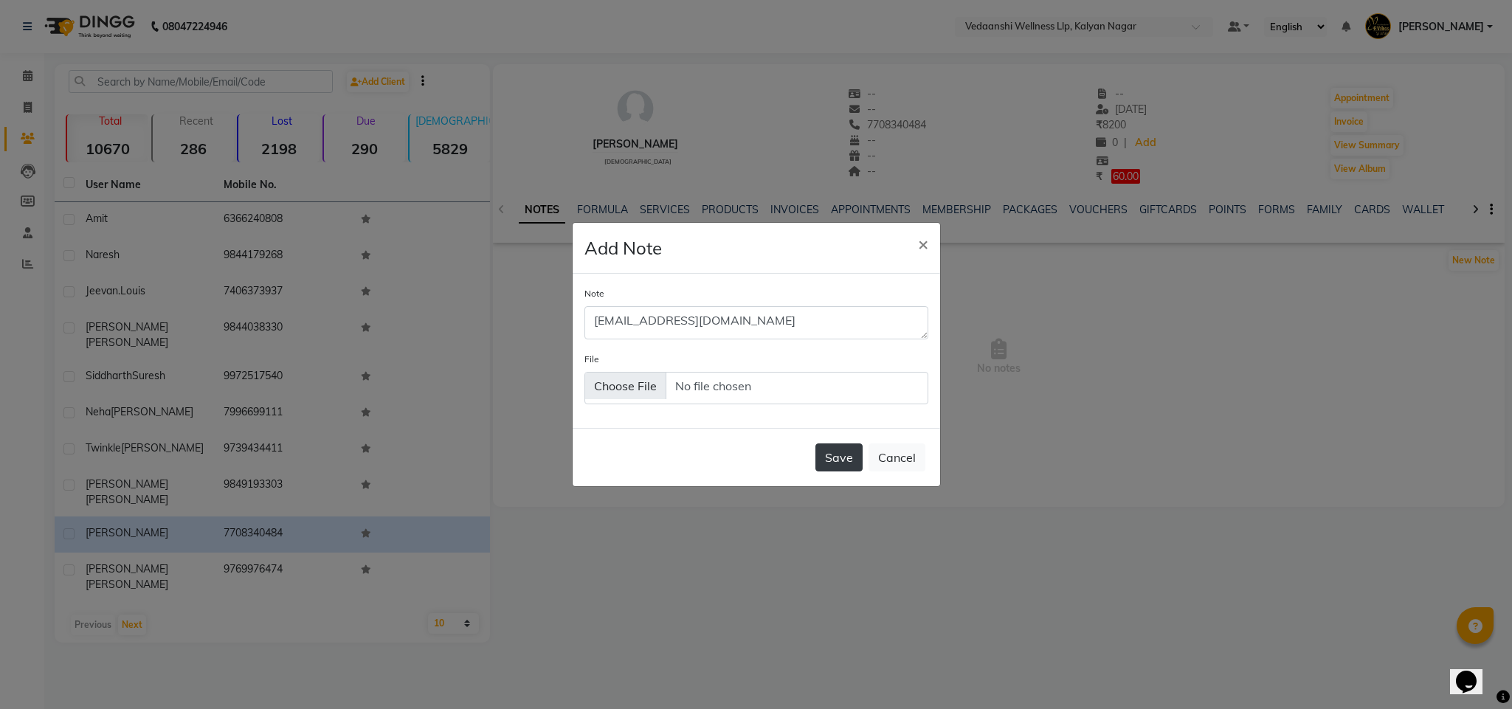
click at [853, 461] on button "Save" at bounding box center [839, 458] width 47 height 28
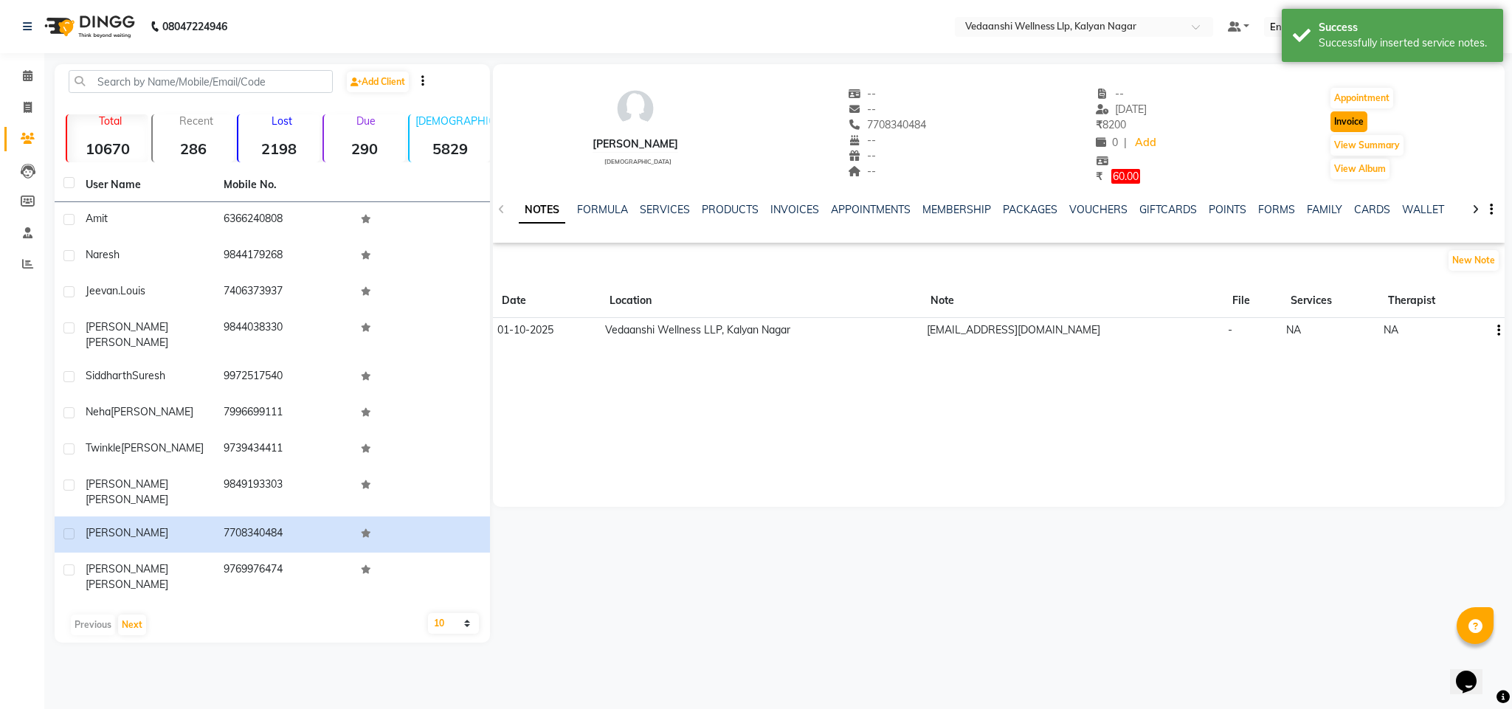
click at [1349, 125] on button "Invoice" at bounding box center [1349, 121] width 37 height 21
select select "service"
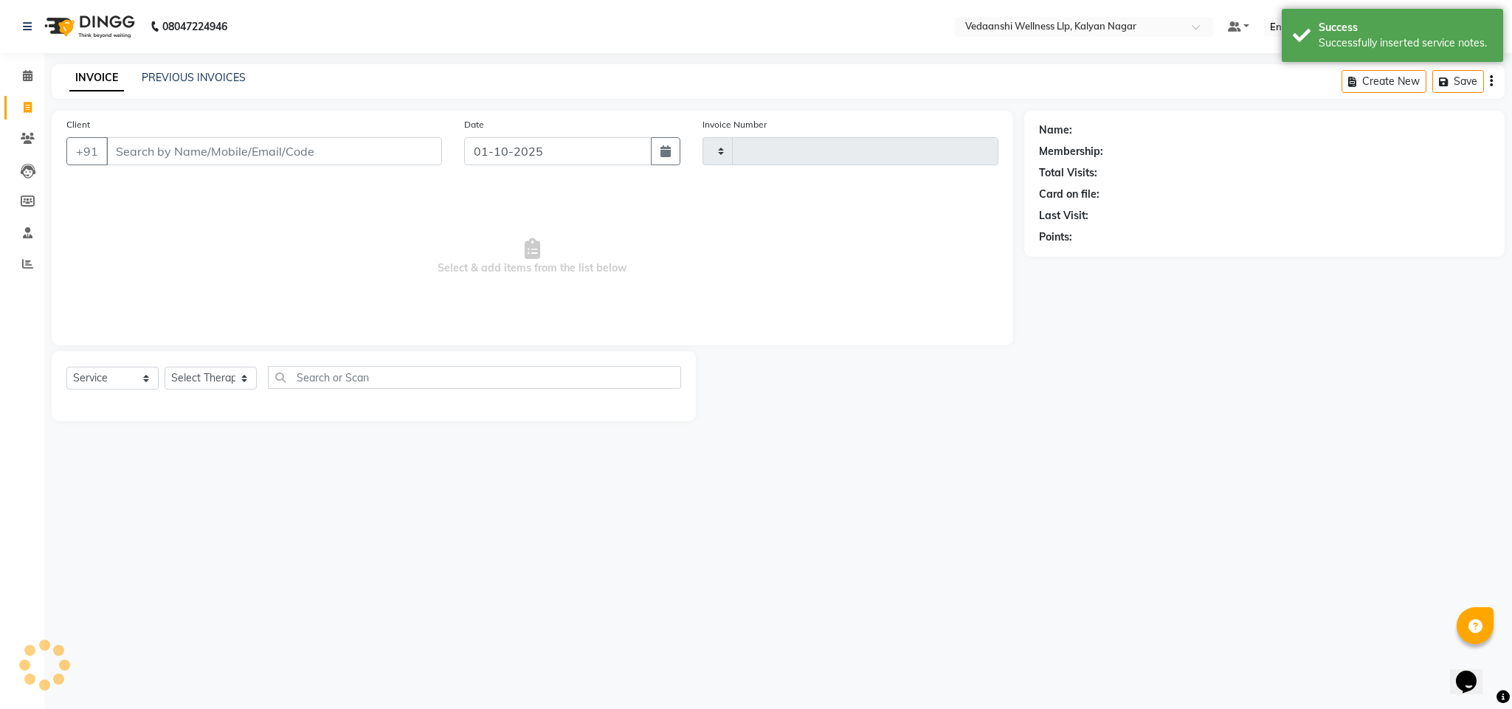
type input "1468"
select select "4293"
type input "7708340484"
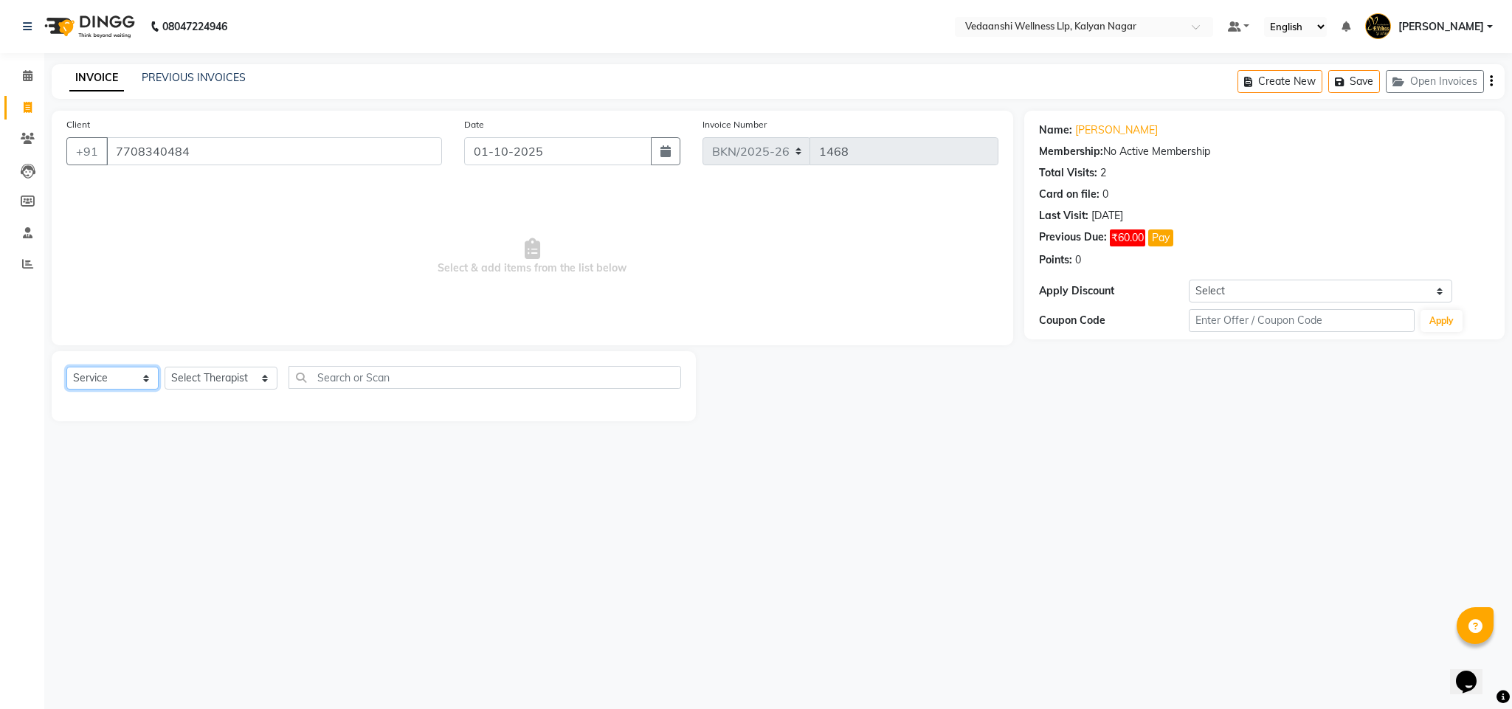
click at [111, 373] on select "Select Service Product Membership Package Voucher Prepaid Gift Card" at bounding box center [112, 378] width 92 height 23
select select "P"
click at [66, 368] on select "Select Service Product Membership Package Voucher Prepaid Gift Card" at bounding box center [112, 378] width 92 height 23
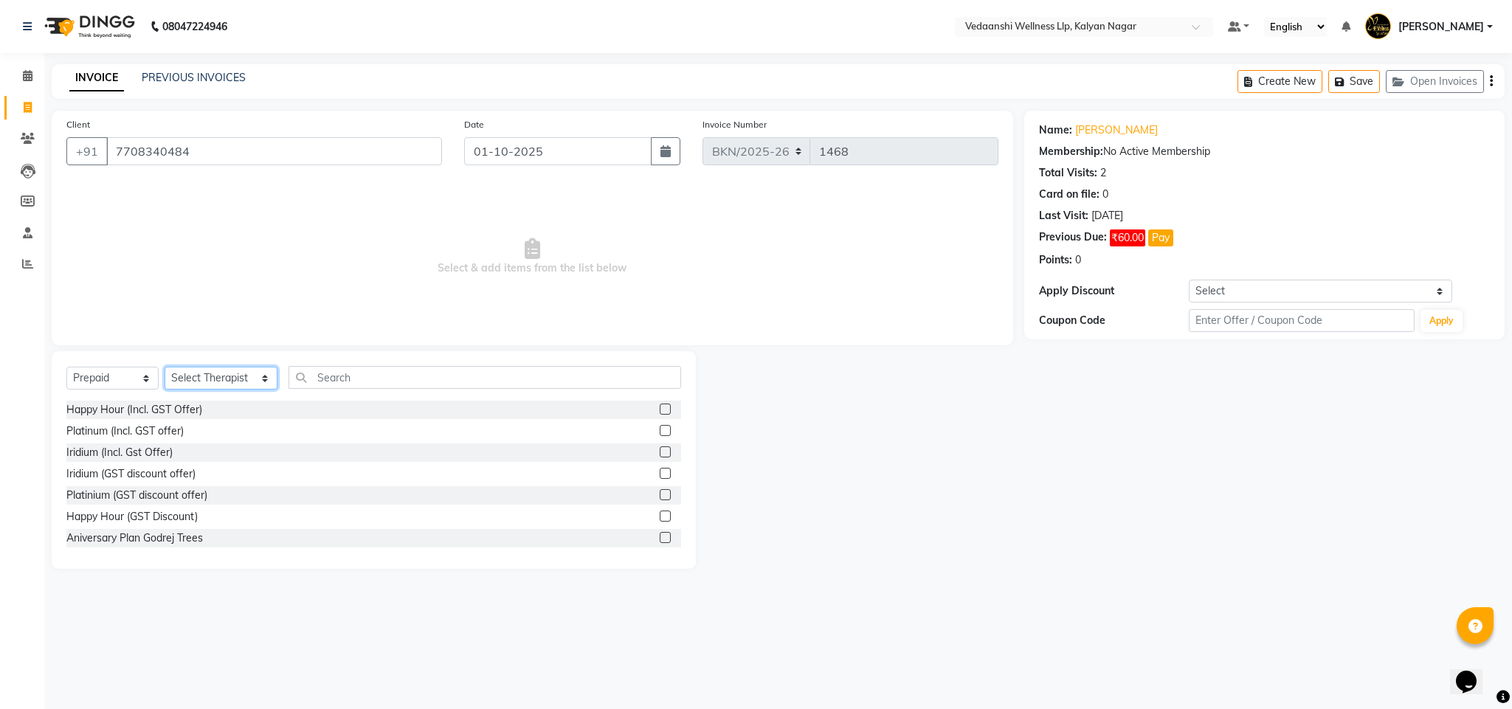
click at [207, 379] on select "Select Therapist [PERSON_NAME] (Beautician) [PERSON_NAME] [PERSON_NAME] [PERSON…" at bounding box center [221, 378] width 113 height 23
select select "15978"
click at [165, 368] on select "Select Therapist [PERSON_NAME] (Beautician) [PERSON_NAME] [PERSON_NAME] [PERSON…" at bounding box center [221, 378] width 113 height 23
click at [660, 410] on label at bounding box center [665, 409] width 11 height 11
click at [660, 410] on input "checkbox" at bounding box center [665, 410] width 10 height 10
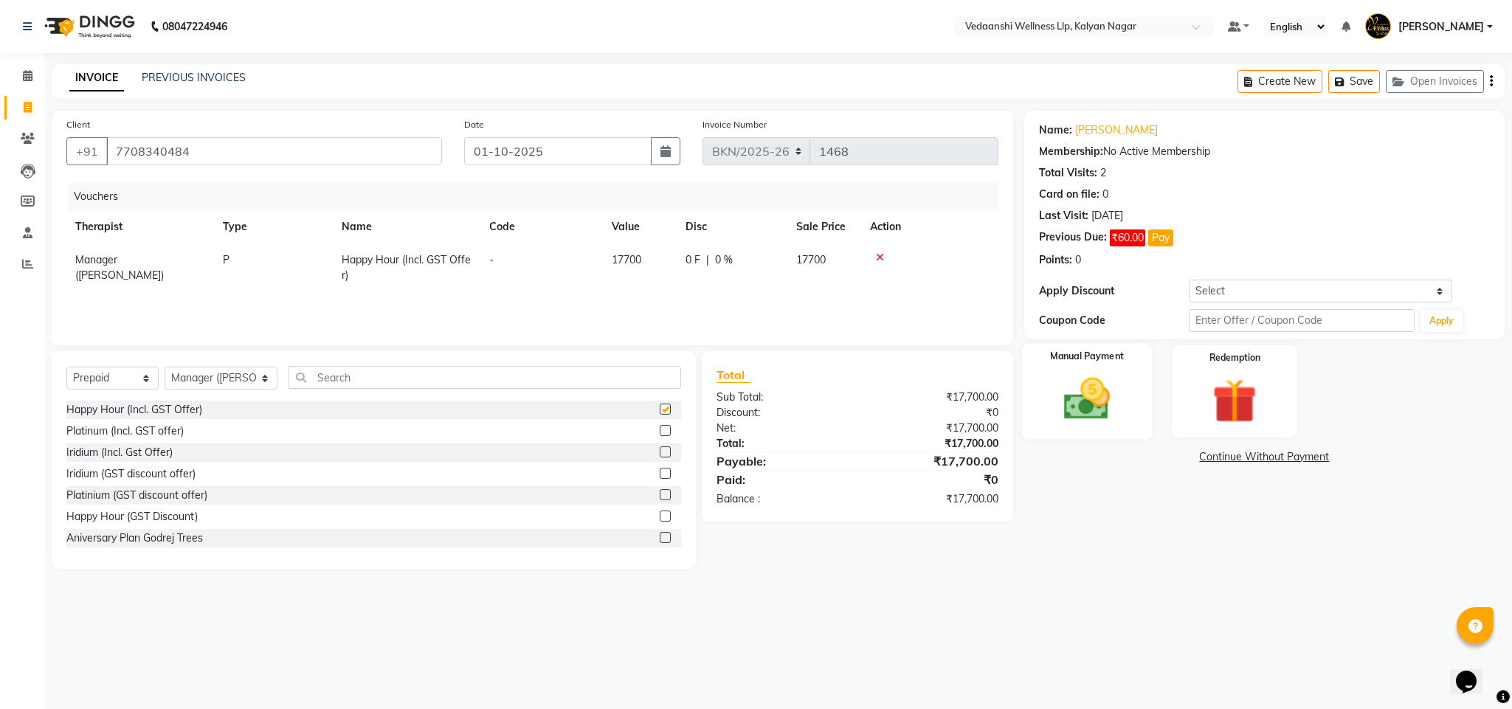
checkbox input "false"
click at [1210, 413] on img at bounding box center [1234, 402] width 75 height 58
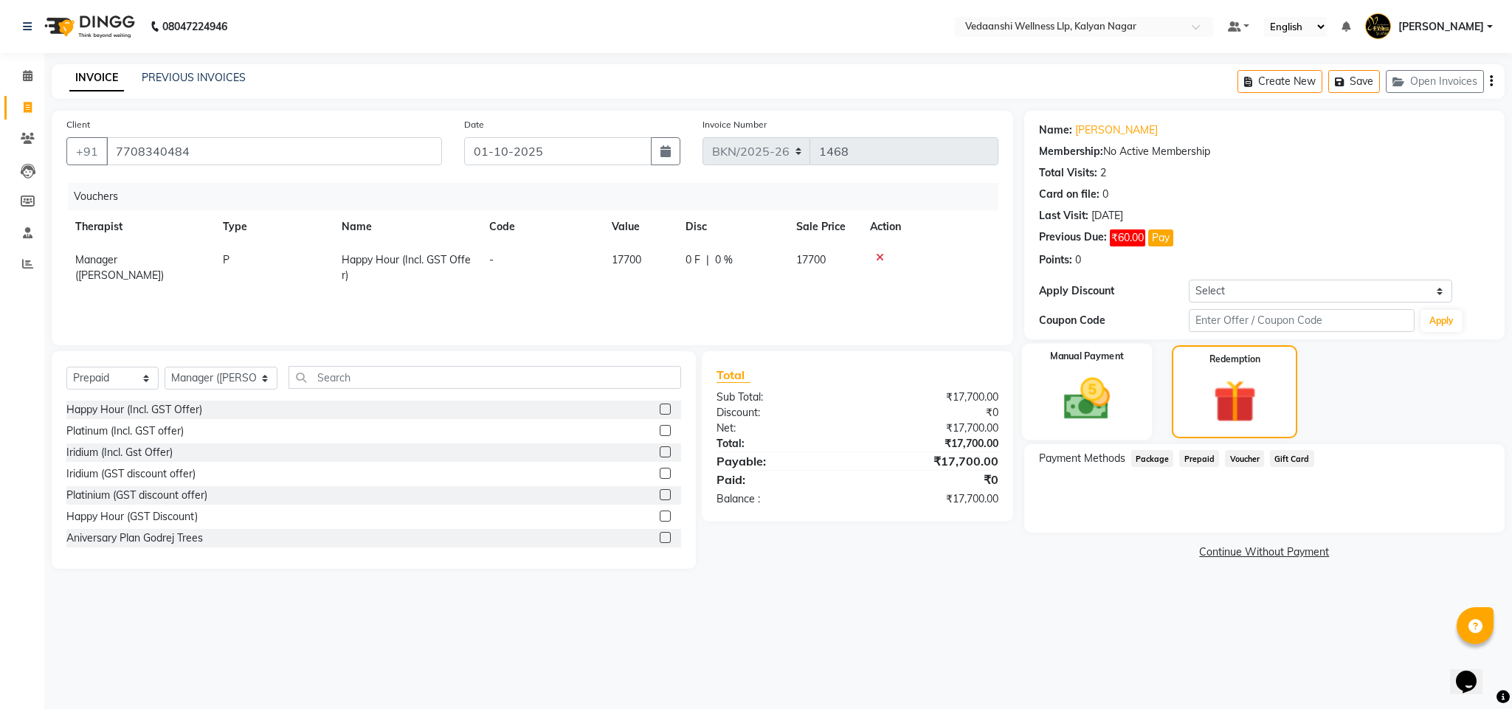
click at [1132, 402] on div "Manual Payment" at bounding box center [1087, 391] width 131 height 97
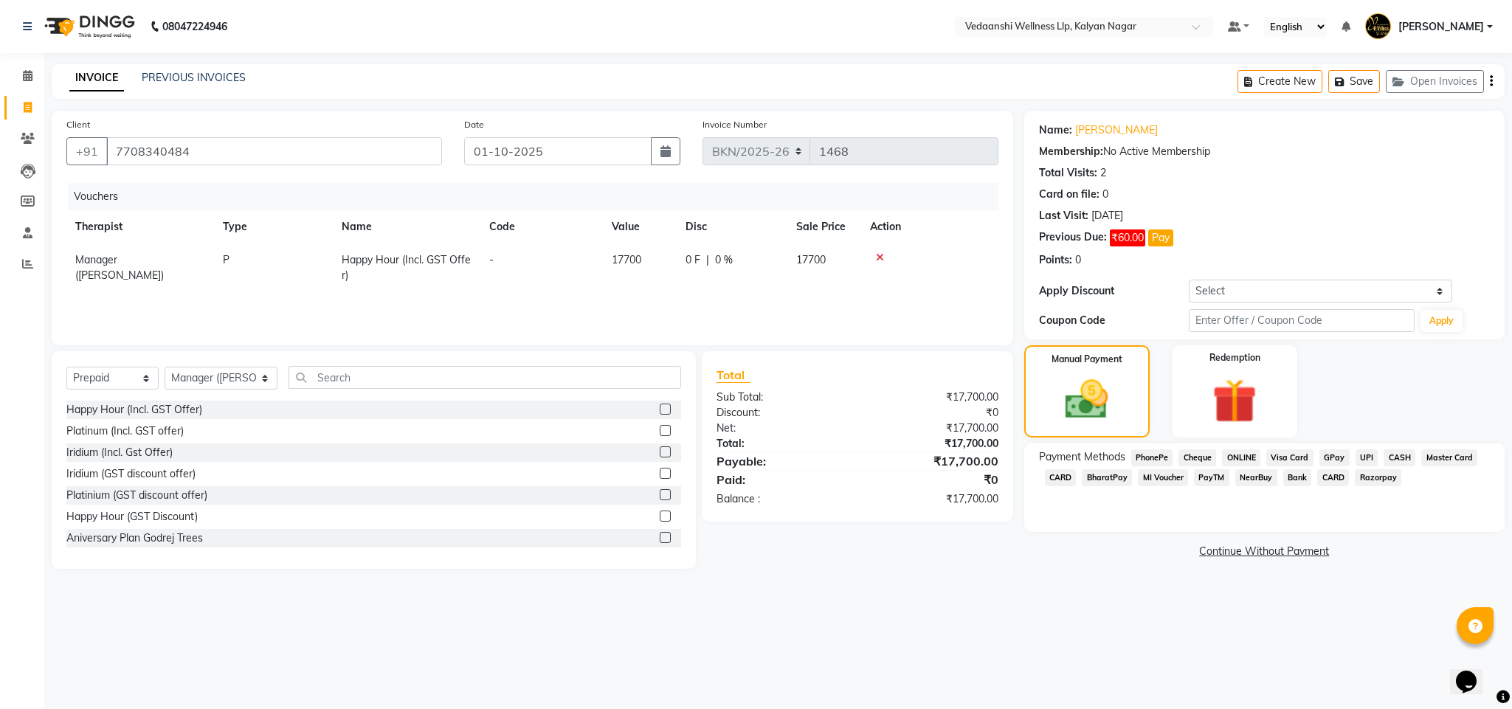
click at [1332, 457] on span "GPay" at bounding box center [1335, 458] width 30 height 17
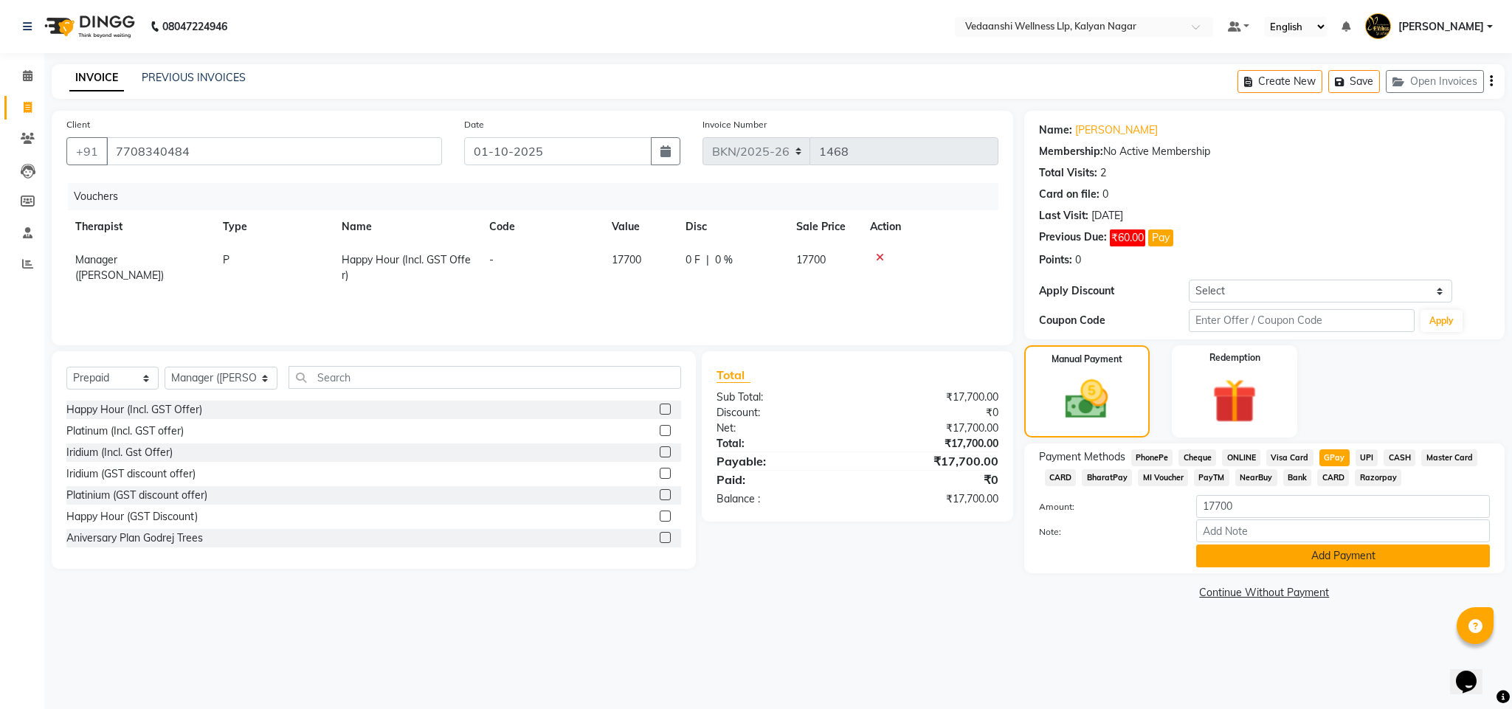
click at [1318, 558] on button "Add Payment" at bounding box center [1344, 556] width 294 height 23
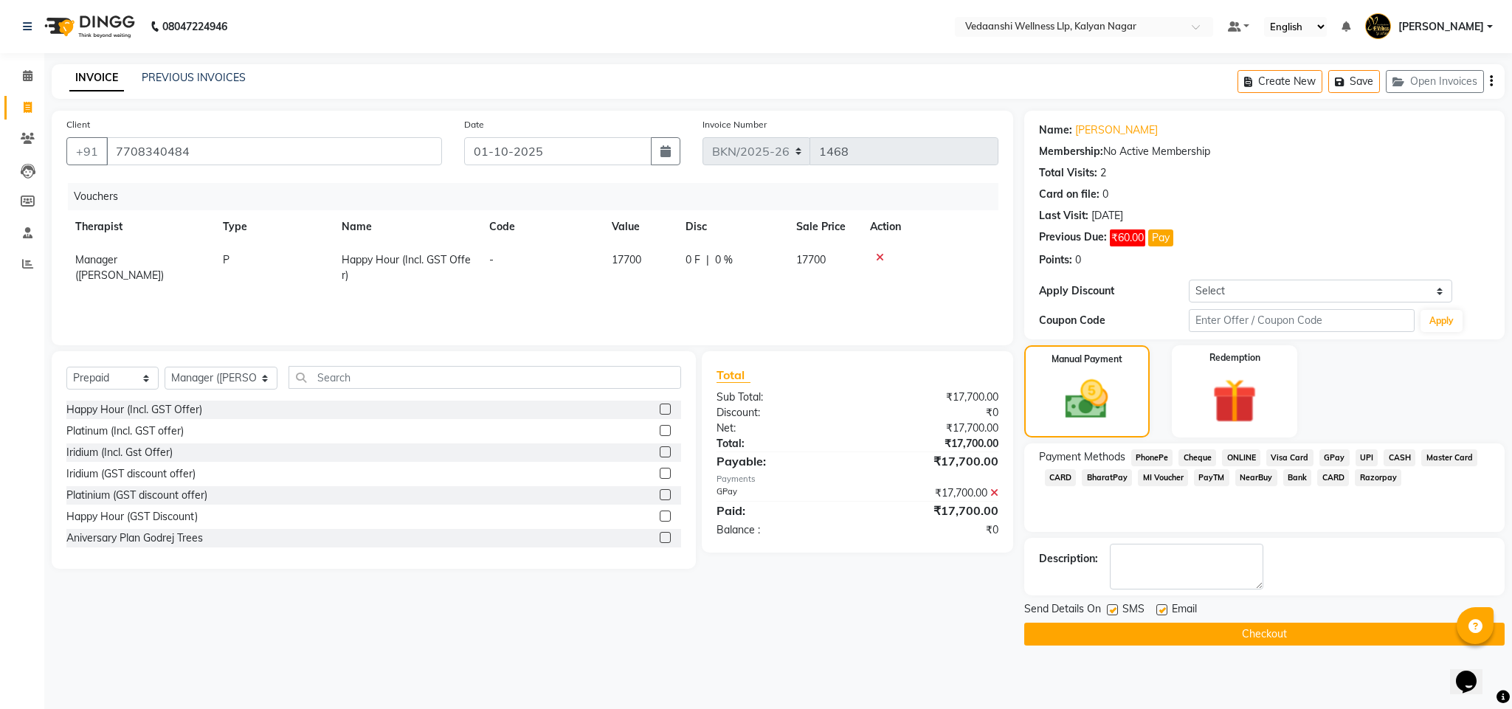
click at [1205, 638] on button "Checkout" at bounding box center [1265, 634] width 481 height 23
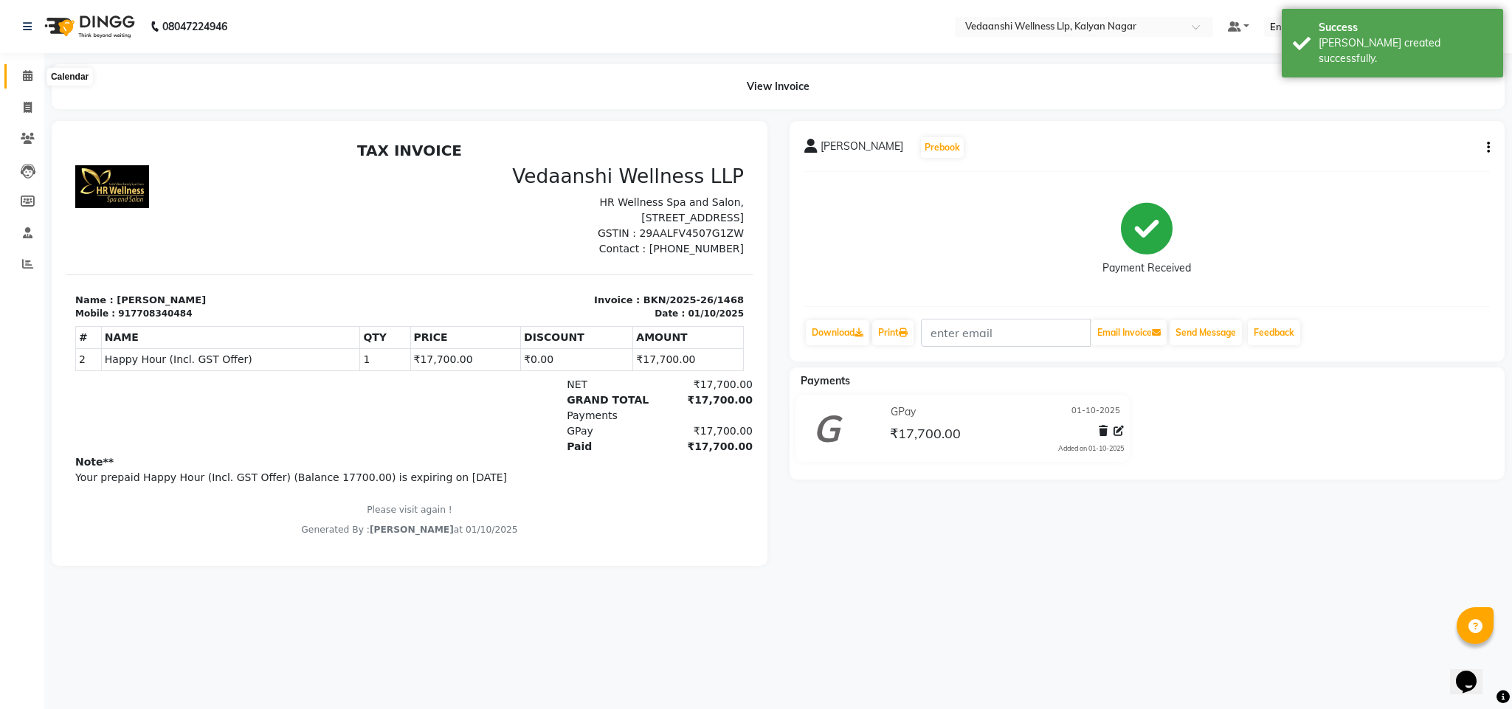
click at [29, 73] on icon at bounding box center [28, 75] width 10 height 11
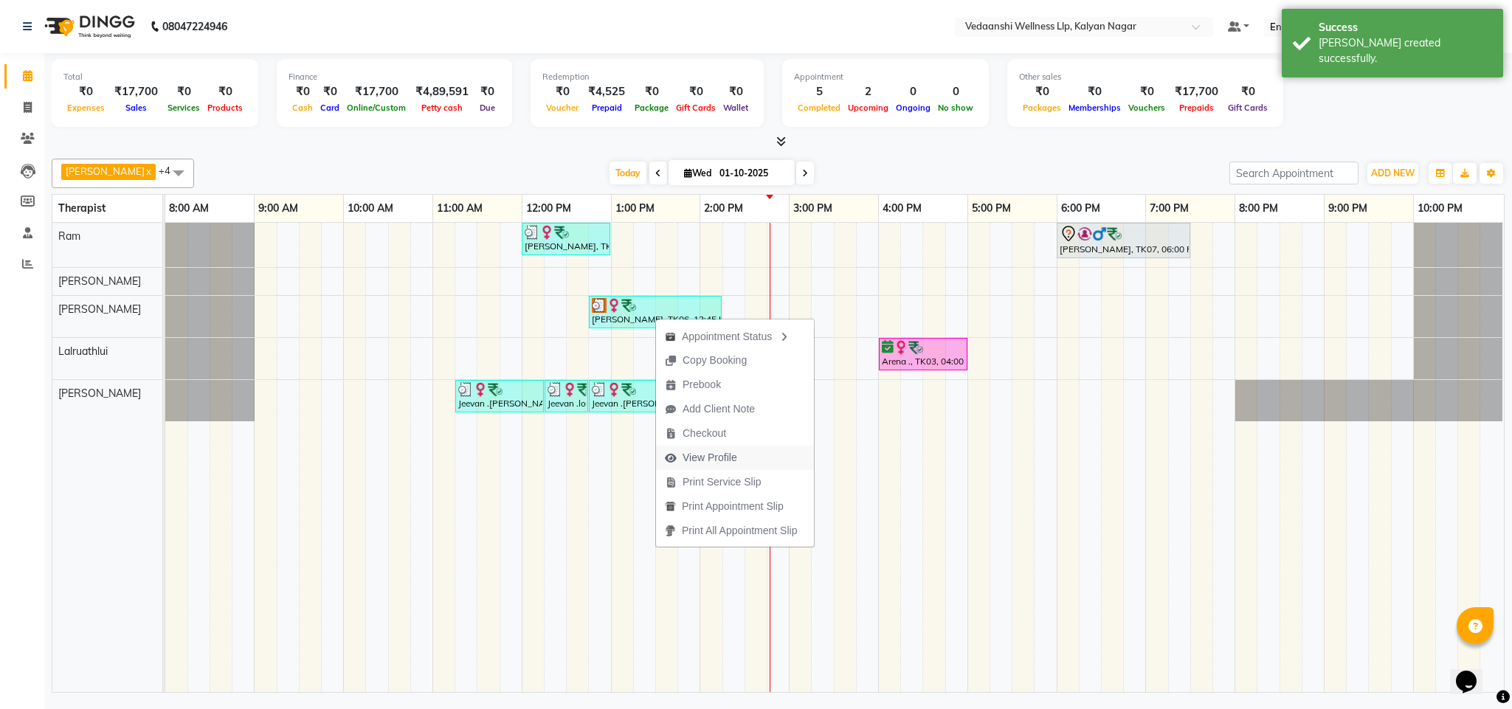
click at [698, 459] on span "View Profile" at bounding box center [710, 458] width 55 height 16
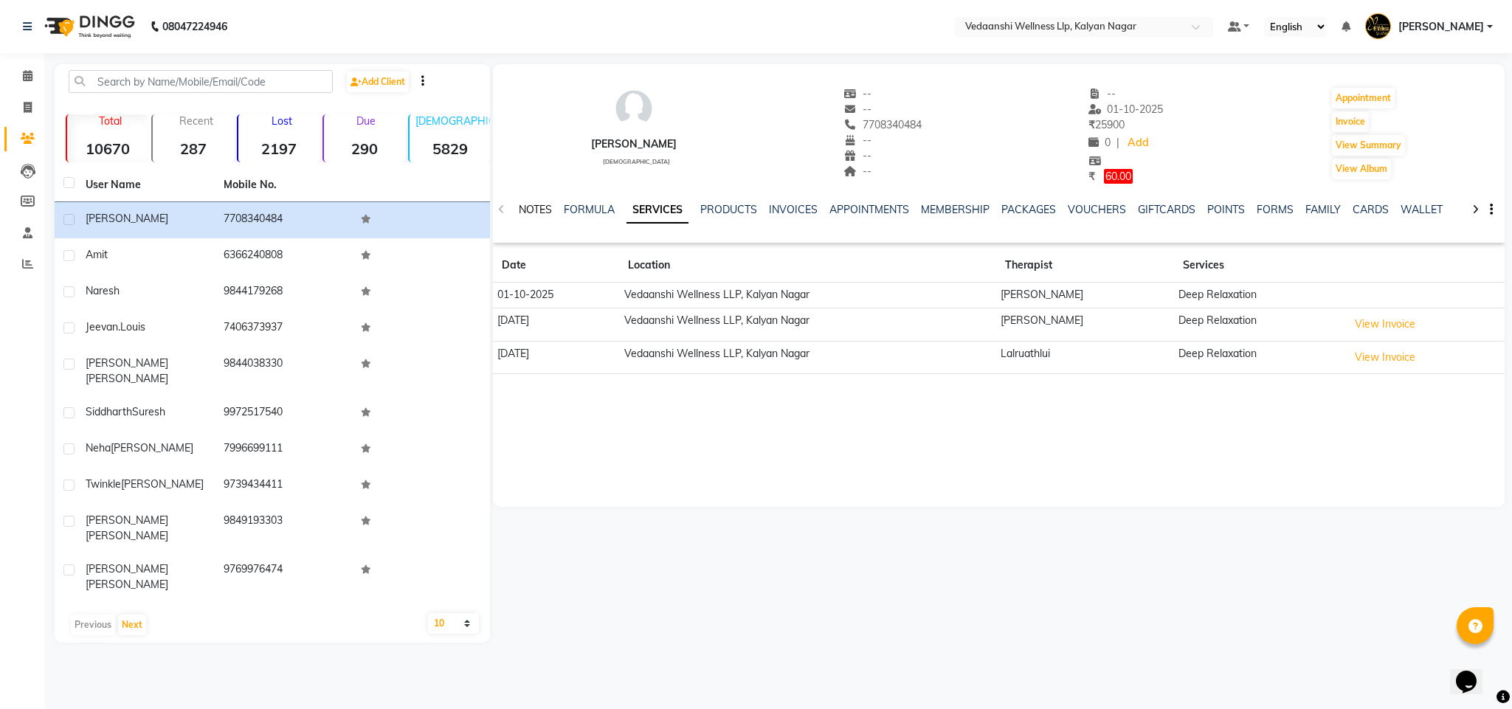
click at [523, 203] on link "NOTES" at bounding box center [535, 209] width 33 height 13
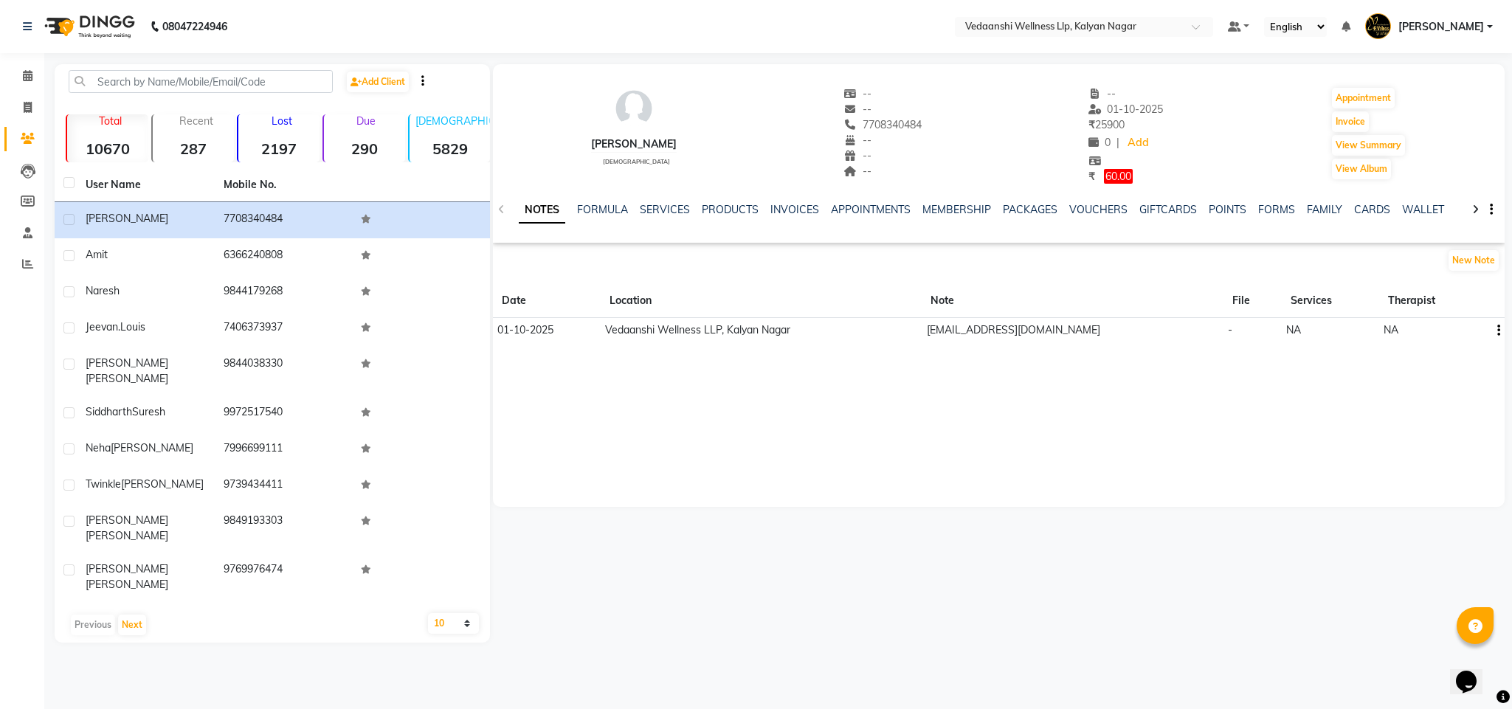
click at [1498, 331] on icon "button" at bounding box center [1499, 331] width 3 height 1
click at [1462, 330] on div "Edit" at bounding box center [1463, 330] width 24 height 18
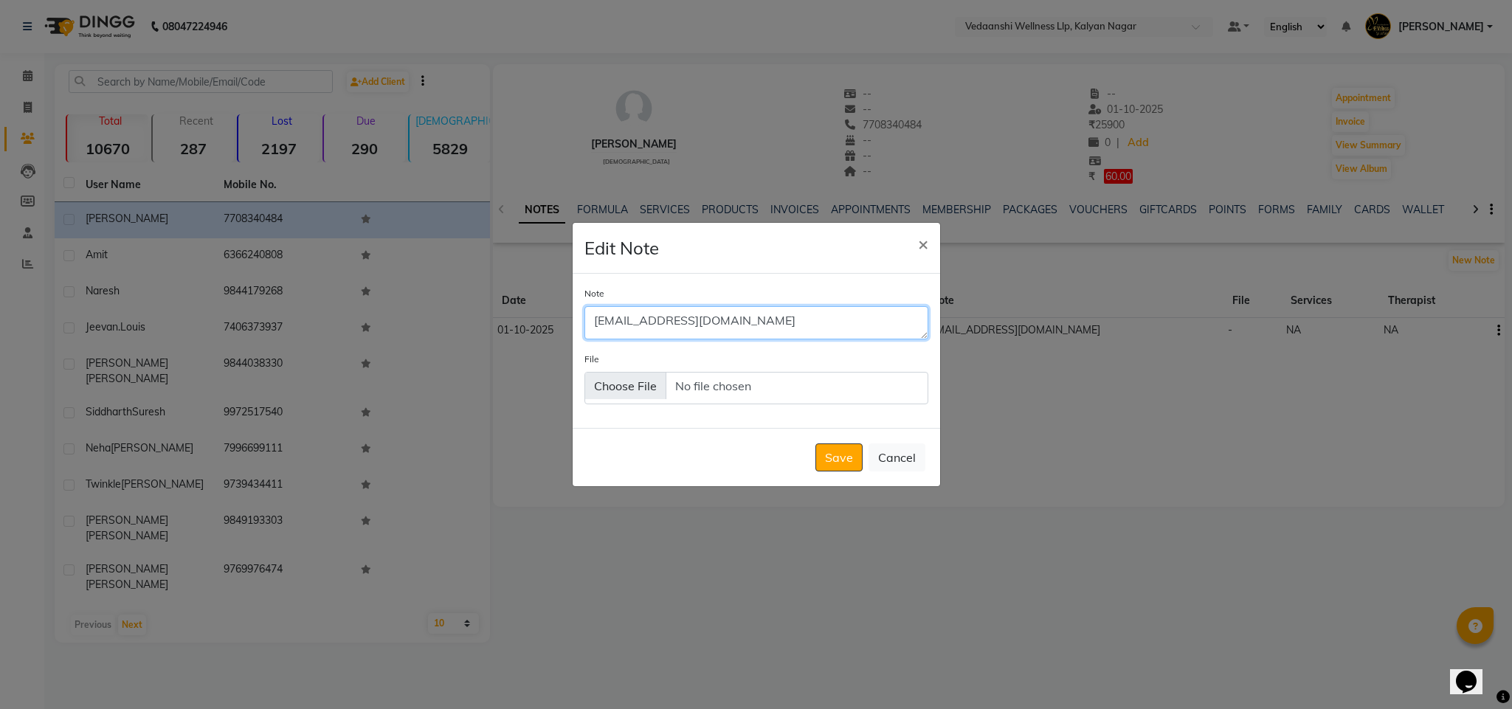
click at [691, 319] on textarea "[EMAIL_ADDRESS][DOMAIN_NAME]" at bounding box center [757, 322] width 344 height 32
drag, startPoint x: 900, startPoint y: 459, endPoint x: 961, endPoint y: 292, distance: 177.7
click at [900, 454] on button "Cancel" at bounding box center [897, 458] width 57 height 28
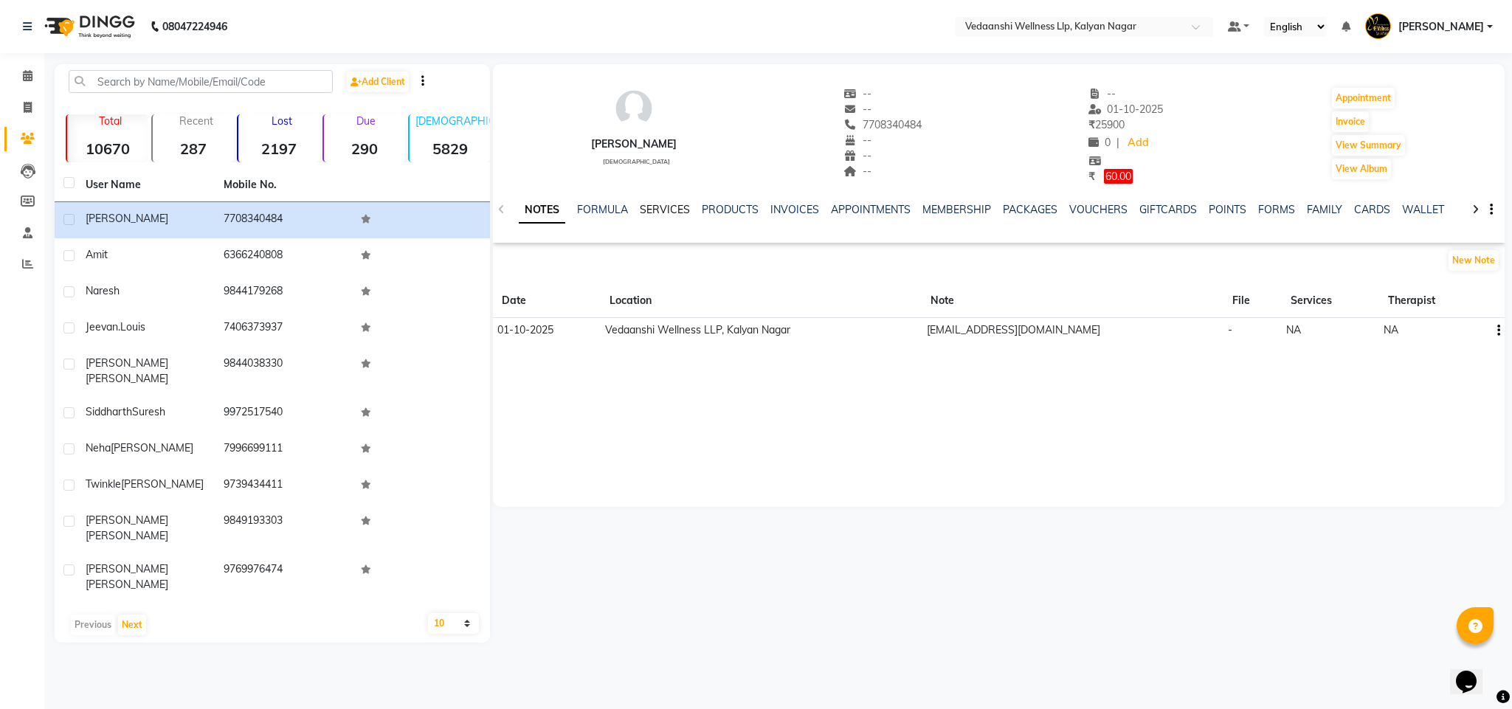
click at [651, 207] on link "SERVICES" at bounding box center [665, 209] width 50 height 13
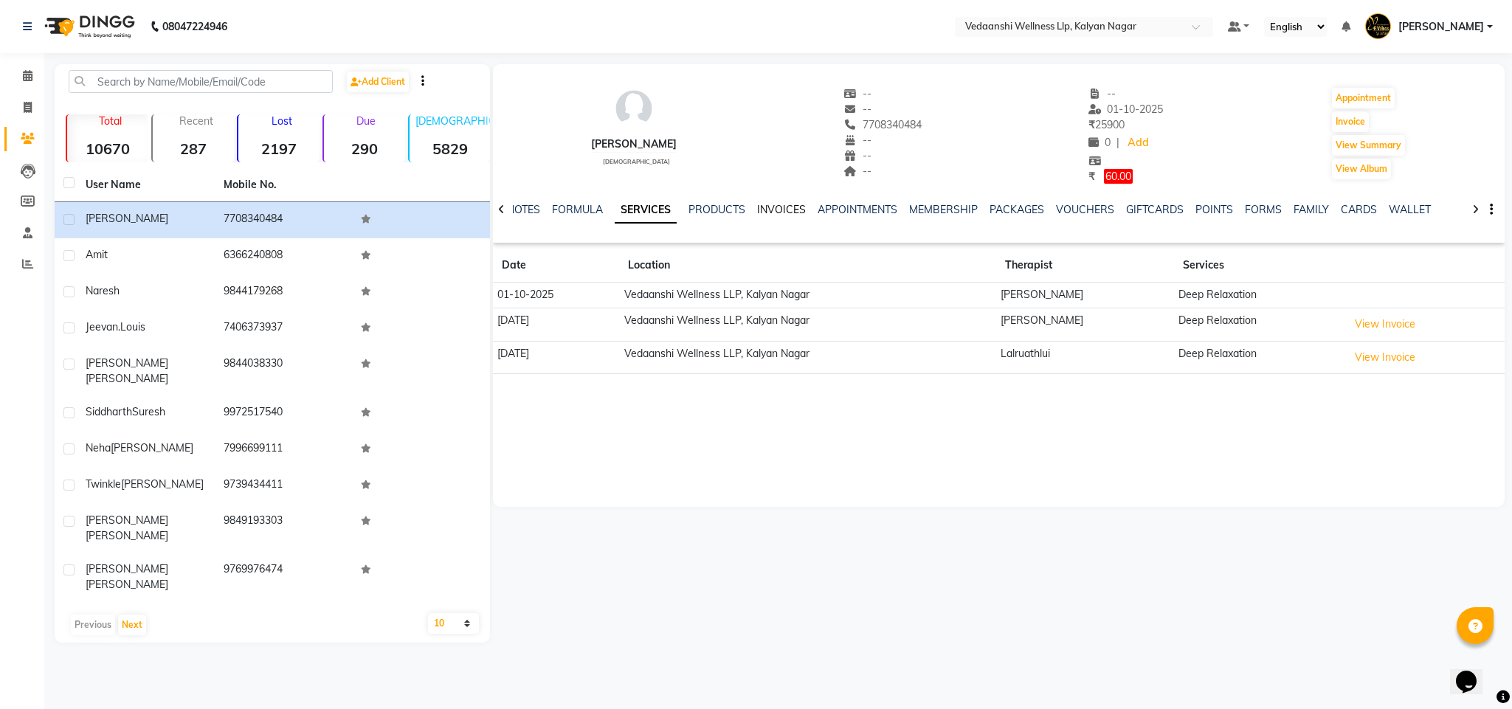
click at [774, 204] on link "INVOICES" at bounding box center [781, 209] width 49 height 13
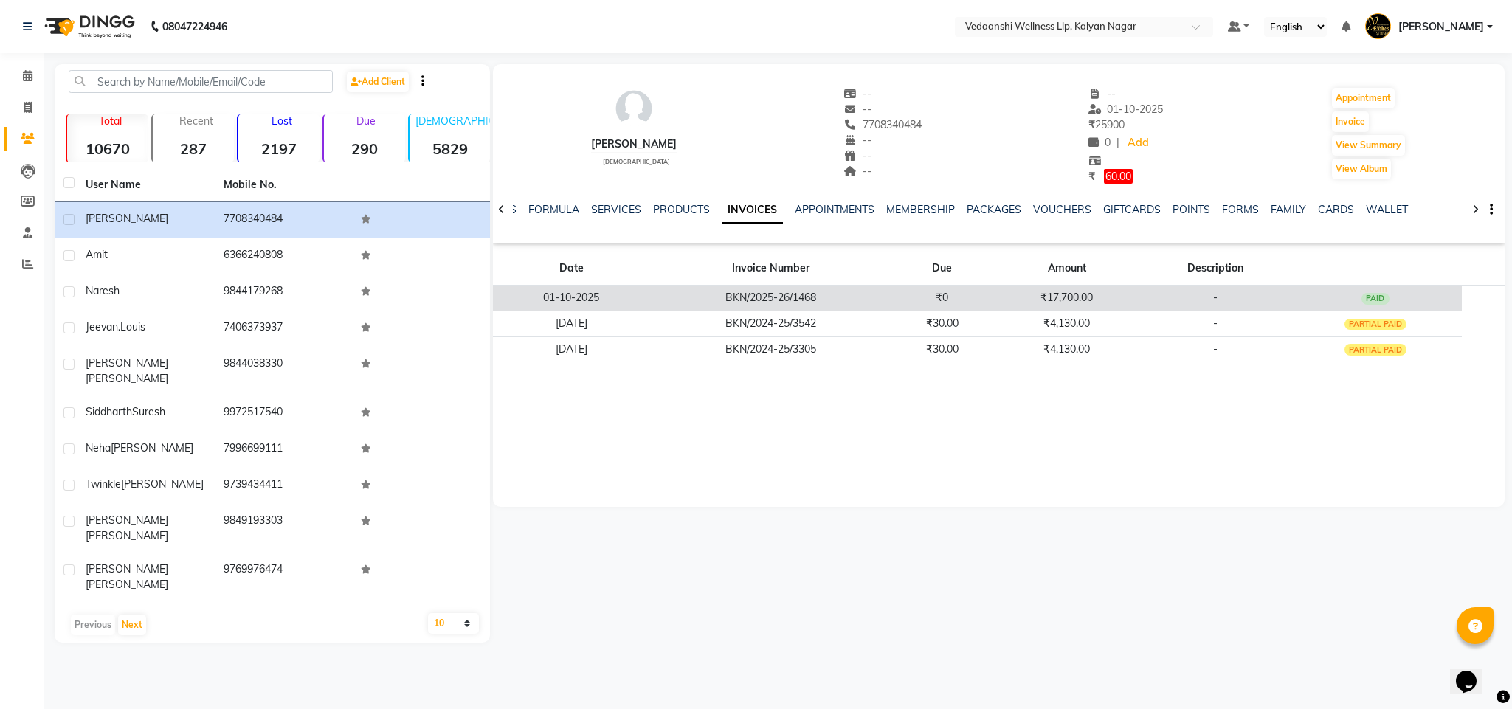
click at [1088, 285] on td "₹17,700.00" at bounding box center [1067, 298] width 149 height 26
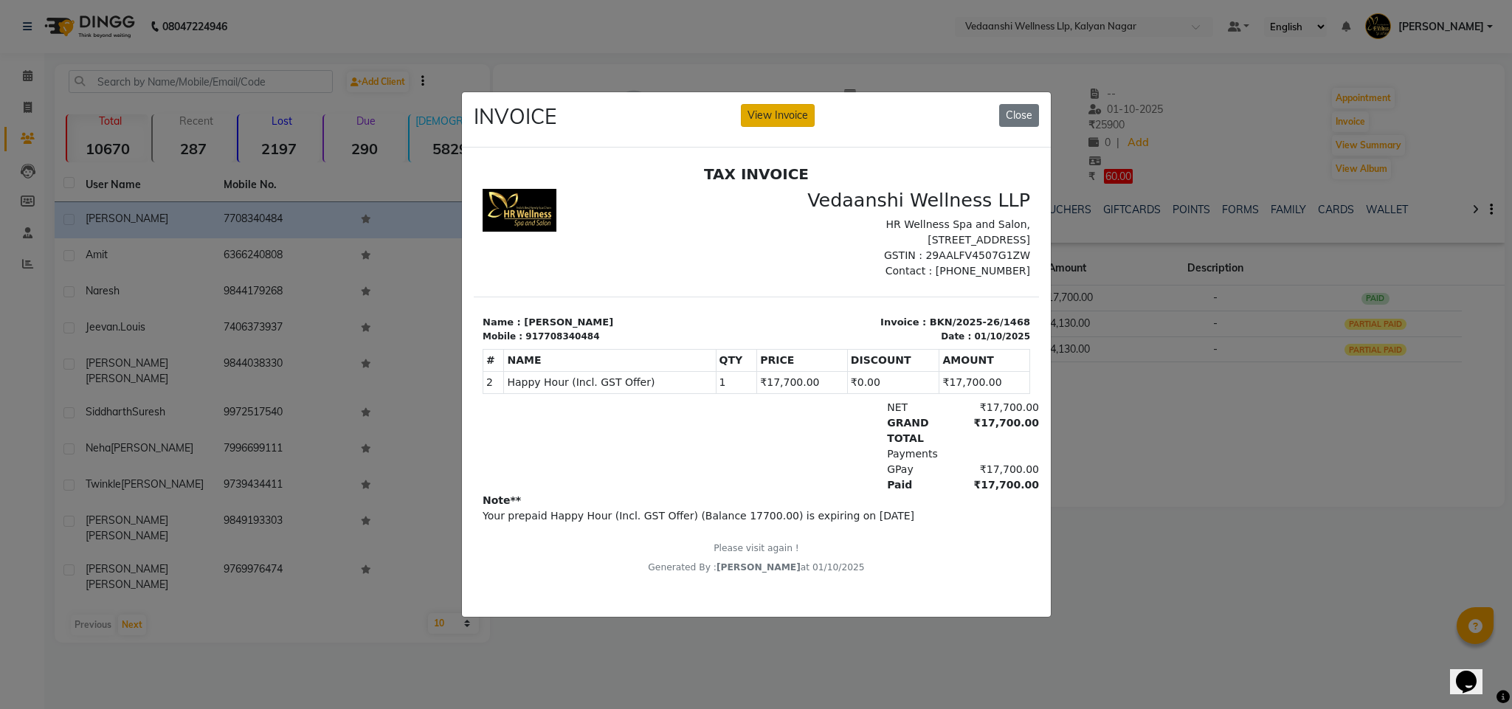
click at [780, 104] on button "View Invoice" at bounding box center [778, 115] width 74 height 23
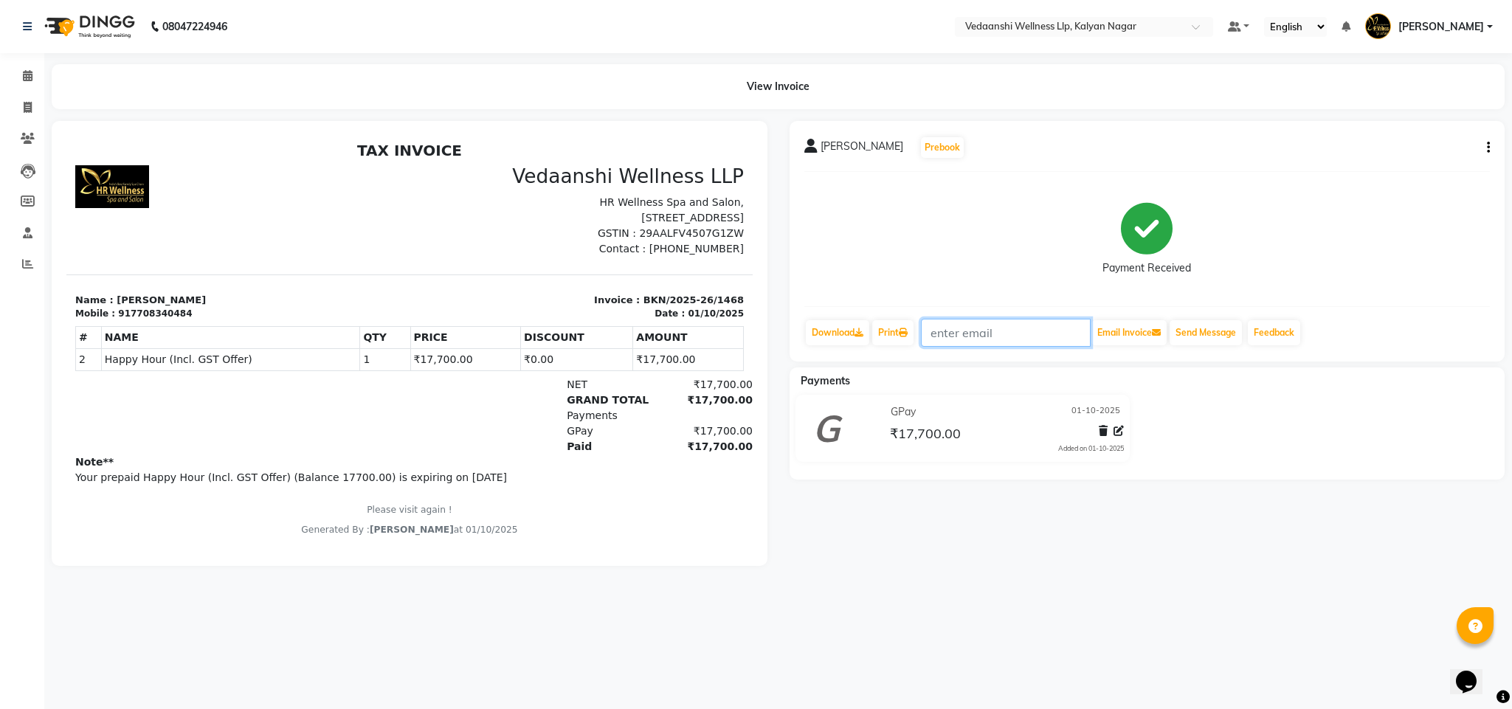
click at [982, 328] on input "text" at bounding box center [1006, 333] width 170 height 28
paste input "[EMAIL_ADDRESS][DOMAIN_NAME]"
type input "[EMAIL_ADDRESS][DOMAIN_NAME]"
click at [1143, 337] on button "Email Invoice" at bounding box center [1129, 332] width 75 height 25
drag, startPoint x: 166, startPoint y: 326, endPoint x: 179, endPoint y: 330, distance: 14.0
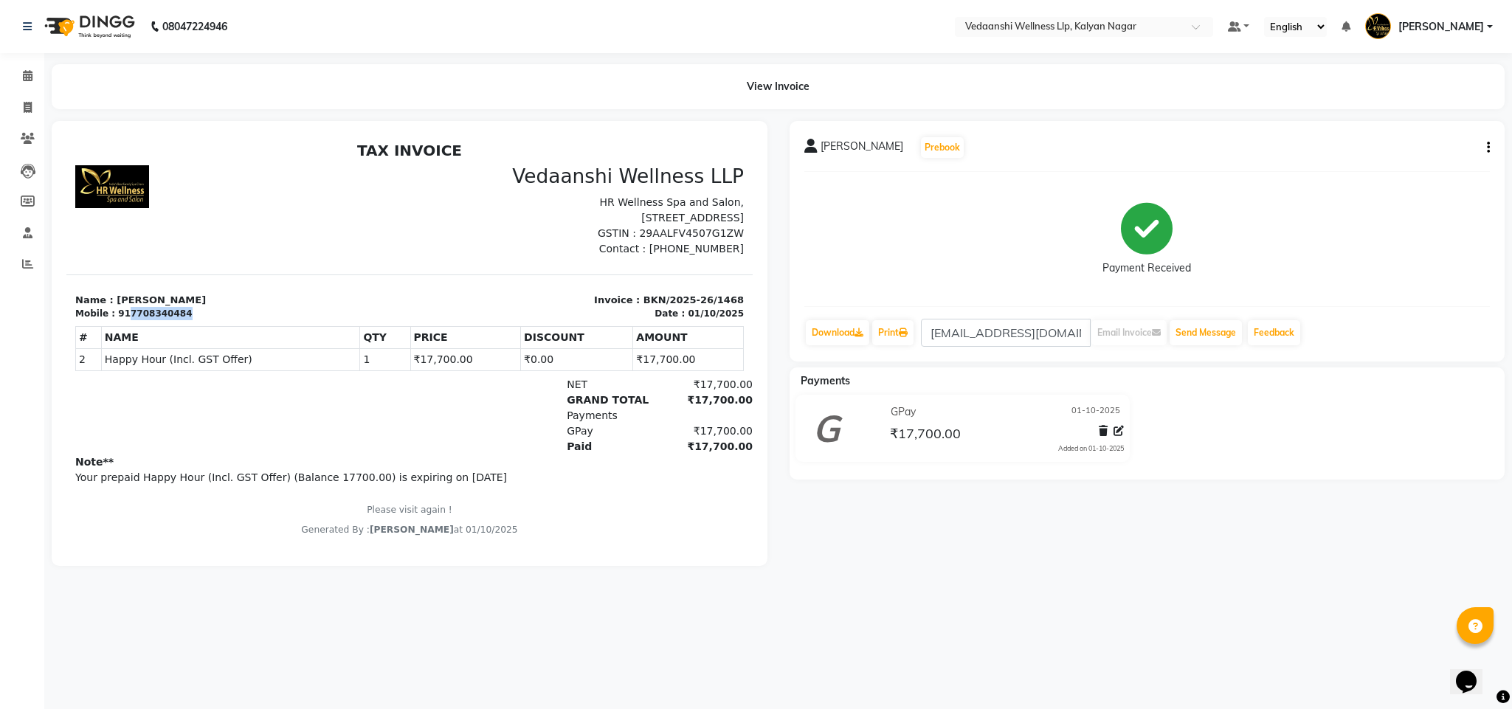
click at [179, 320] on div "Mobile : 917708340484" at bounding box center [238, 313] width 326 height 13
copy div "7708340484"
click at [27, 80] on icon at bounding box center [28, 75] width 10 height 11
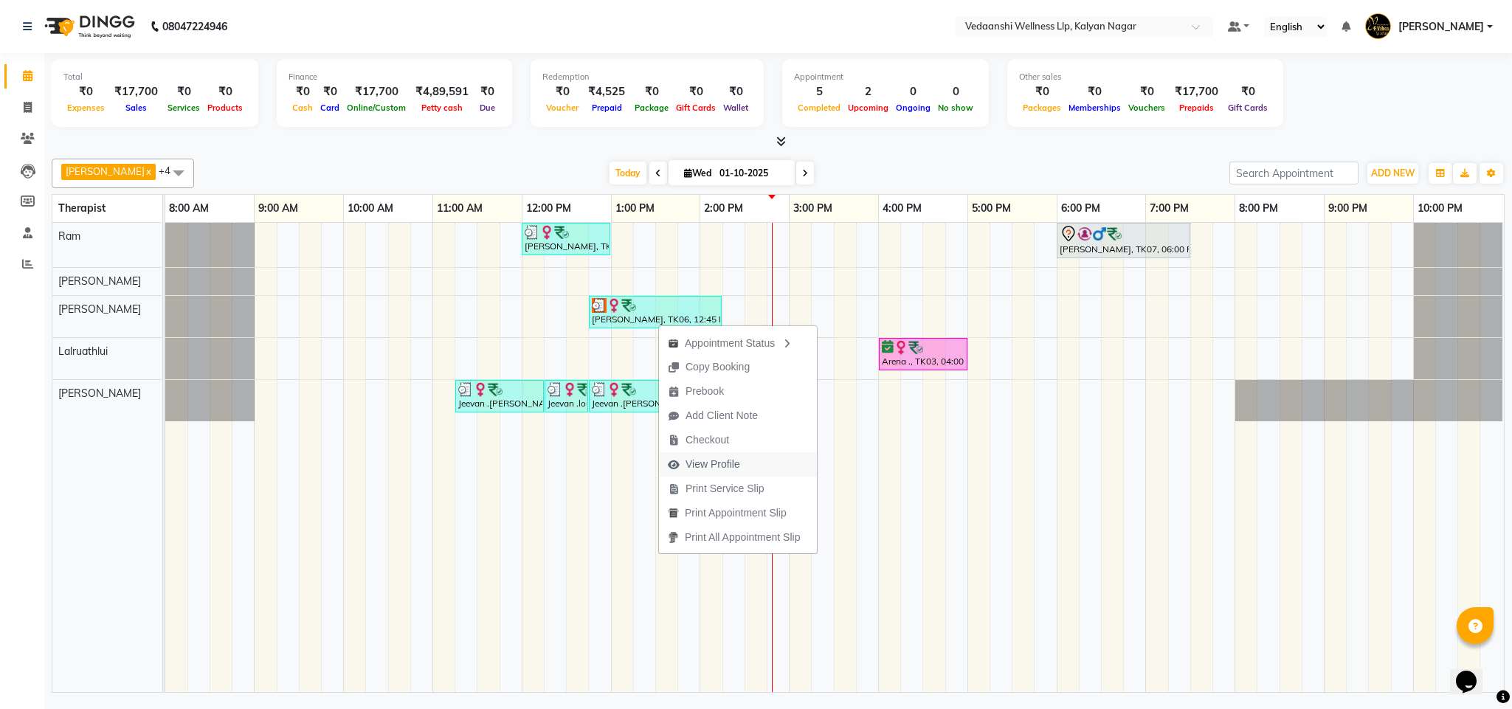
click at [718, 467] on span "View Profile" at bounding box center [713, 465] width 55 height 16
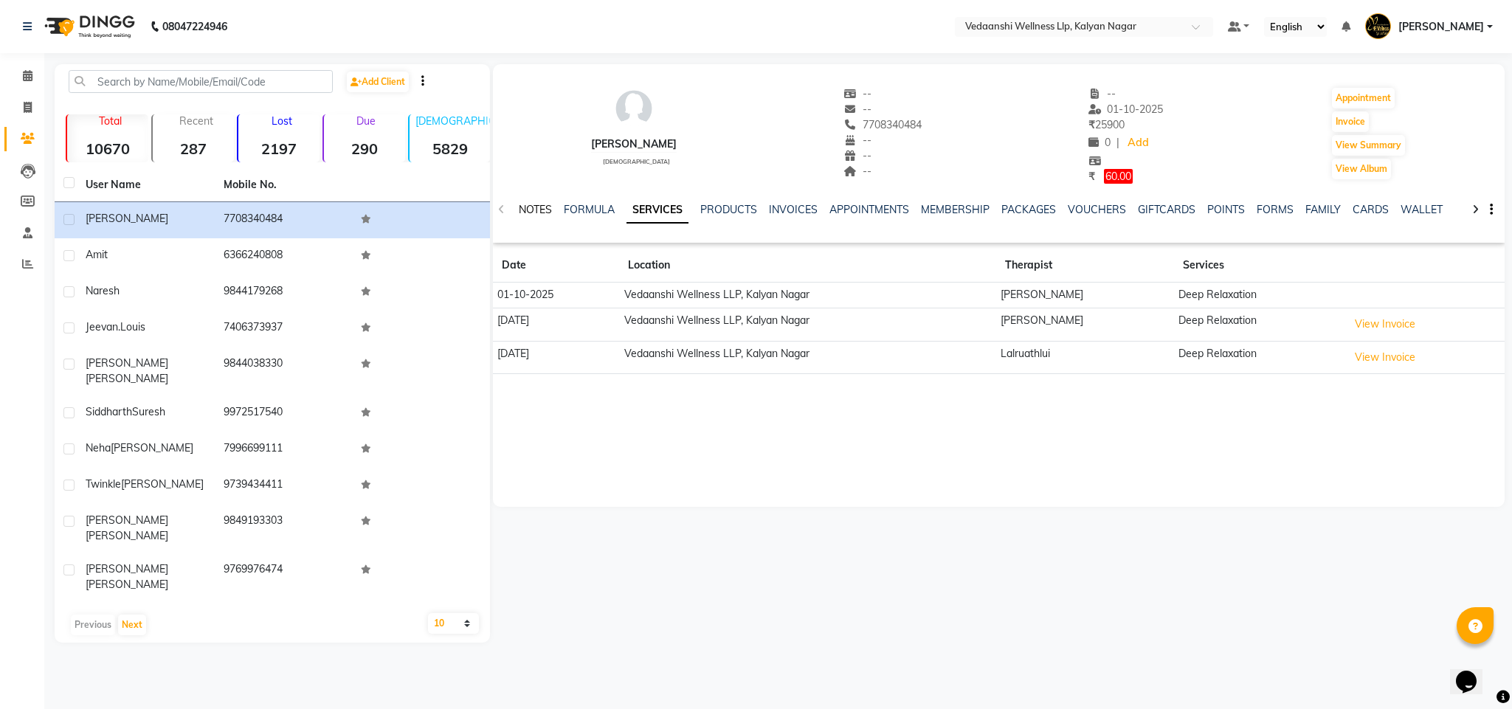
click at [534, 210] on link "NOTES" at bounding box center [535, 209] width 33 height 13
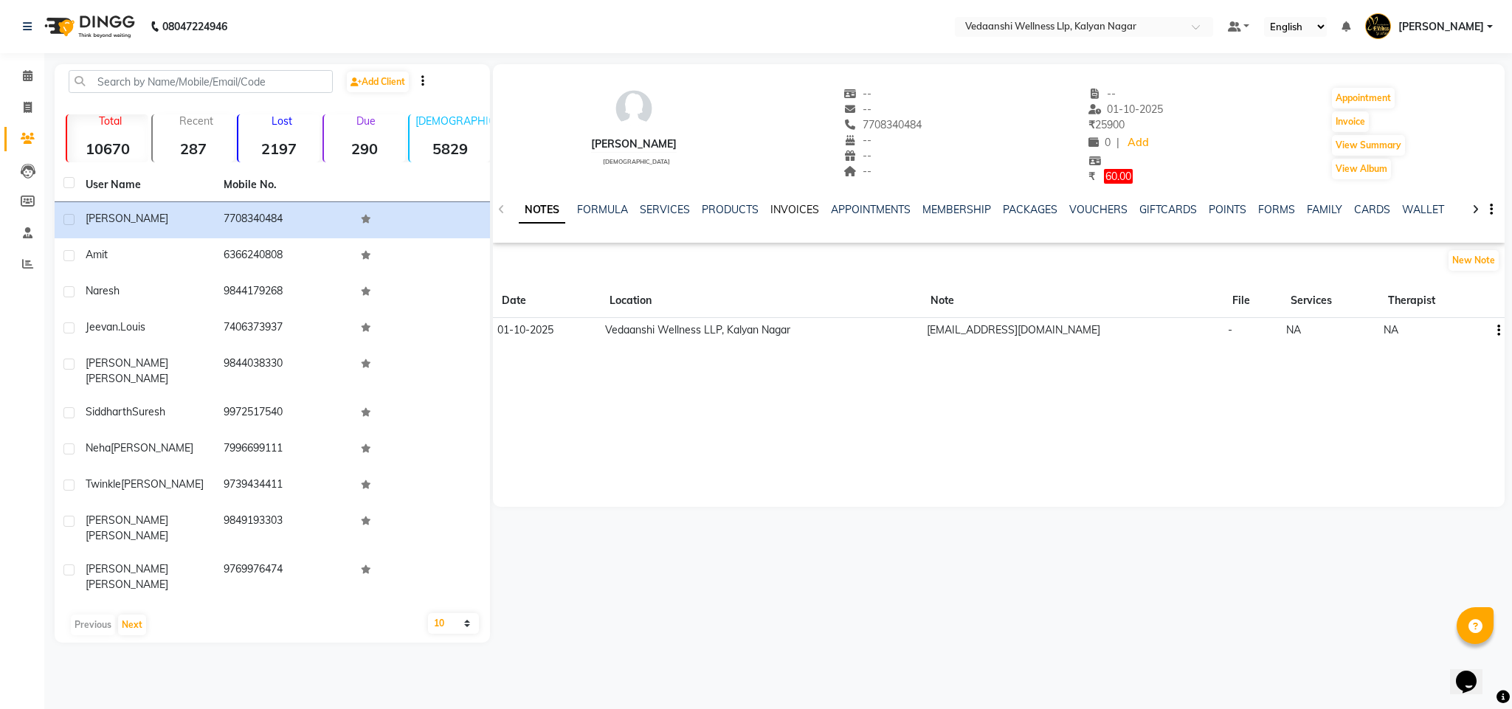
click at [786, 204] on link "INVOICES" at bounding box center [795, 209] width 49 height 13
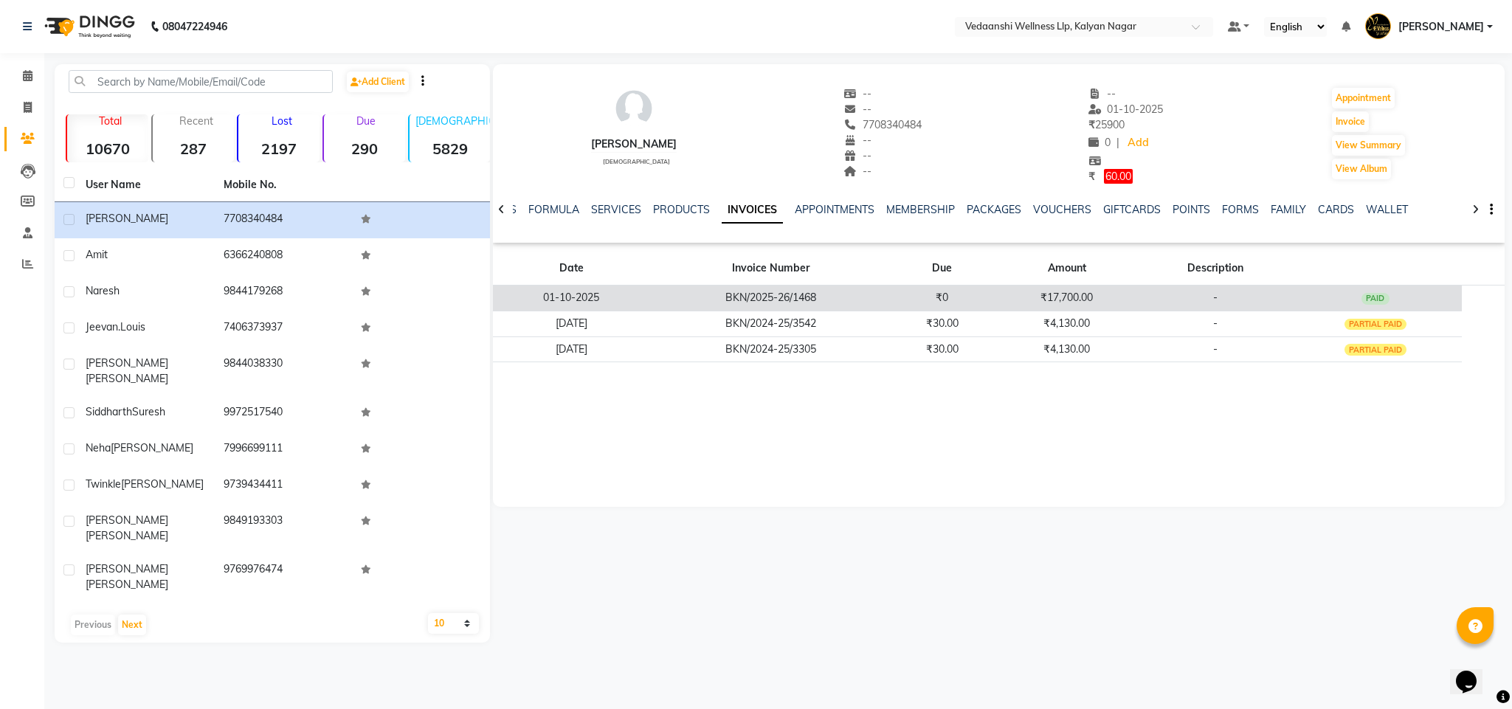
click at [1035, 309] on td "₹17,700.00" at bounding box center [1067, 298] width 149 height 26
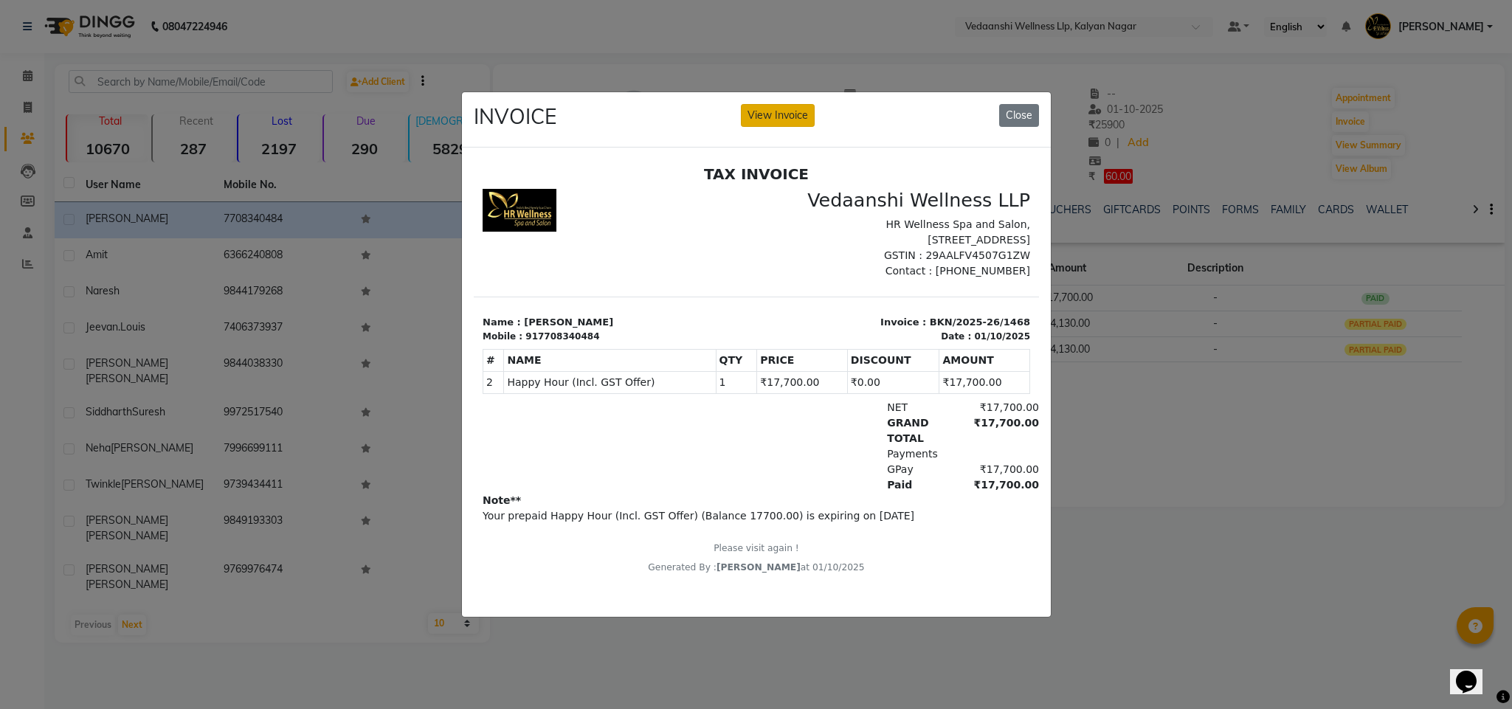
drag, startPoint x: 791, startPoint y: 96, endPoint x: 444, endPoint y: 58, distance: 349.1
click at [791, 104] on button "View Invoice" at bounding box center [778, 115] width 74 height 23
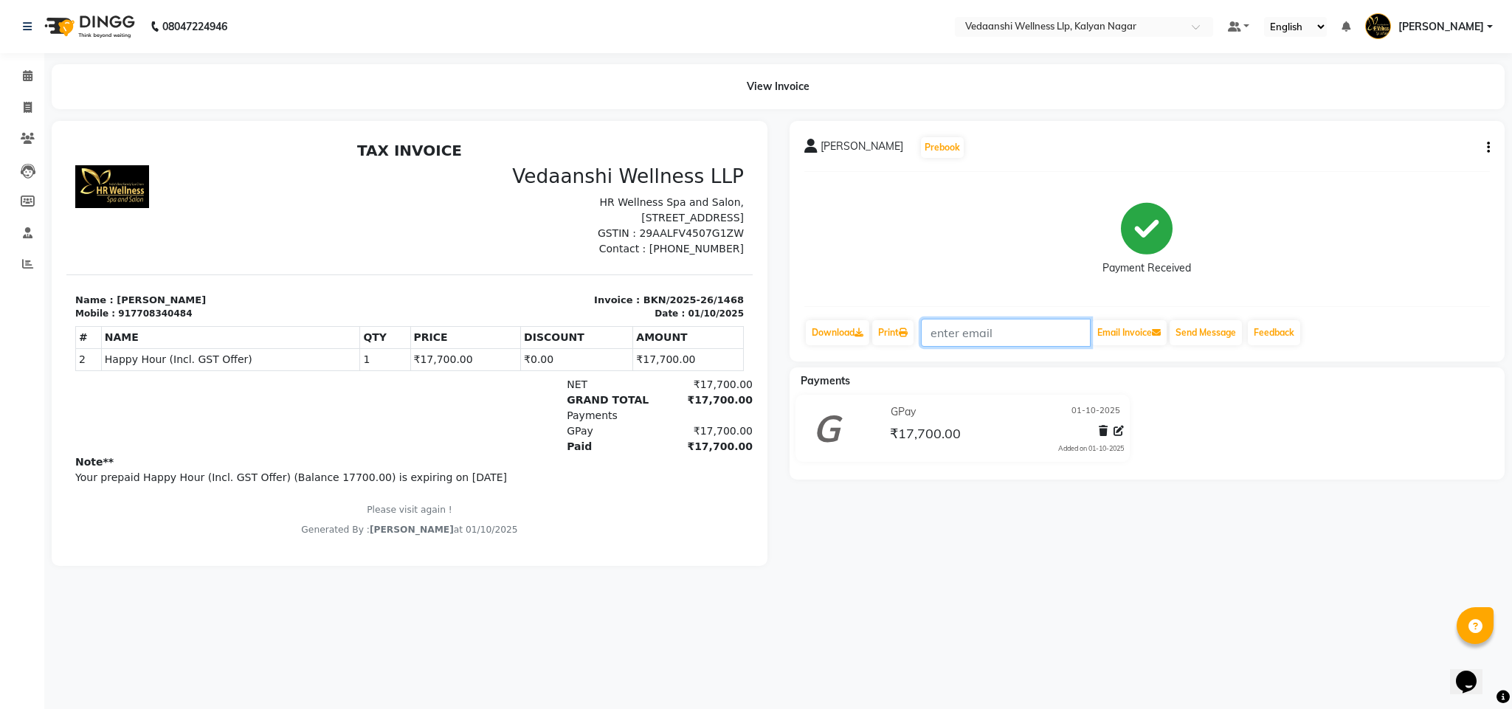
click at [957, 326] on input "text" at bounding box center [1006, 333] width 170 height 28
paste input "7708340484"
click at [990, 332] on input "7708340484" at bounding box center [1006, 333] width 170 height 28
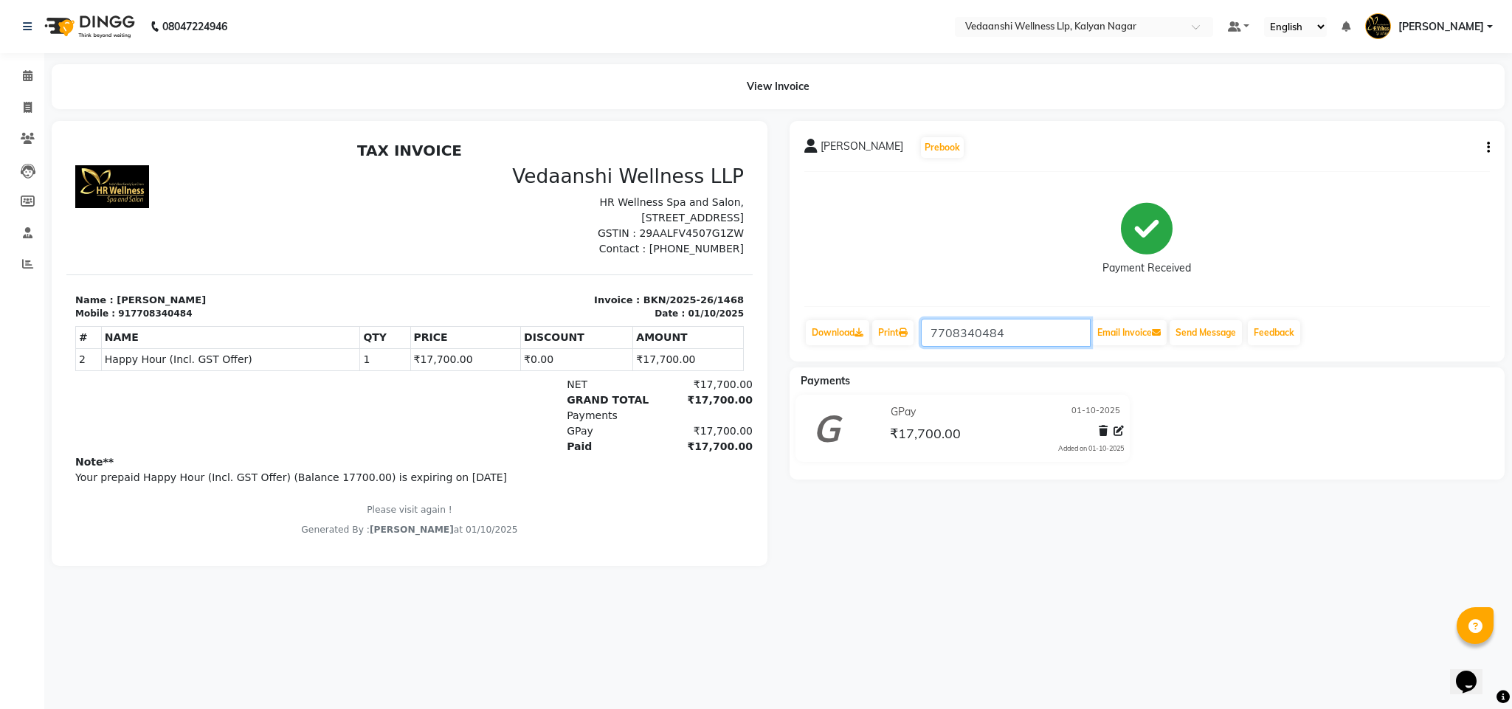
paste input "[EMAIL_ADDRESS][DOMAIN_NAME]"
click at [1078, 337] on input "[EMAIL_ADDRESS][DOMAIN_NAME]" at bounding box center [1006, 333] width 170 height 28
drag, startPoint x: 932, startPoint y: 339, endPoint x: 1028, endPoint y: 348, distance: 96.4
click at [935, 340] on input "[EMAIL_ADDRESS][DOMAIN_NAME]" at bounding box center [1006, 333] width 170 height 28
click at [1157, 337] on icon at bounding box center [1156, 332] width 9 height 9
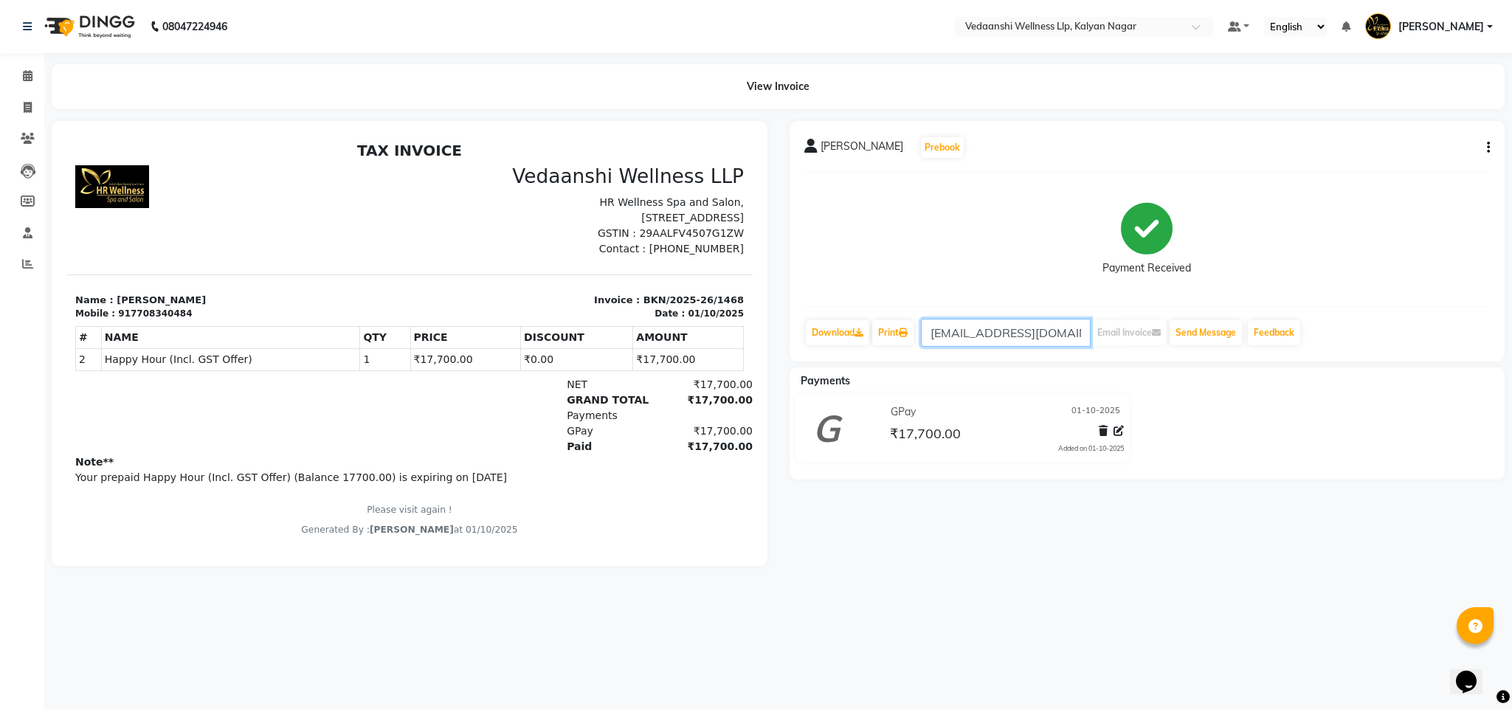
click at [1078, 335] on input "[EMAIL_ADDRESS][DOMAIN_NAME]" at bounding box center [1006, 333] width 170 height 28
click at [982, 337] on input "[EMAIL_ADDRESS][DOMAIN_NAME]" at bounding box center [1006, 333] width 170 height 28
type input "[EMAIL_ADDRESS][DOMAIN_NAME]"
click at [973, 425] on div "₹17,700.00" at bounding box center [1005, 434] width 237 height 20
click at [1064, 332] on input "[EMAIL_ADDRESS][DOMAIN_NAME]" at bounding box center [1006, 333] width 170 height 28
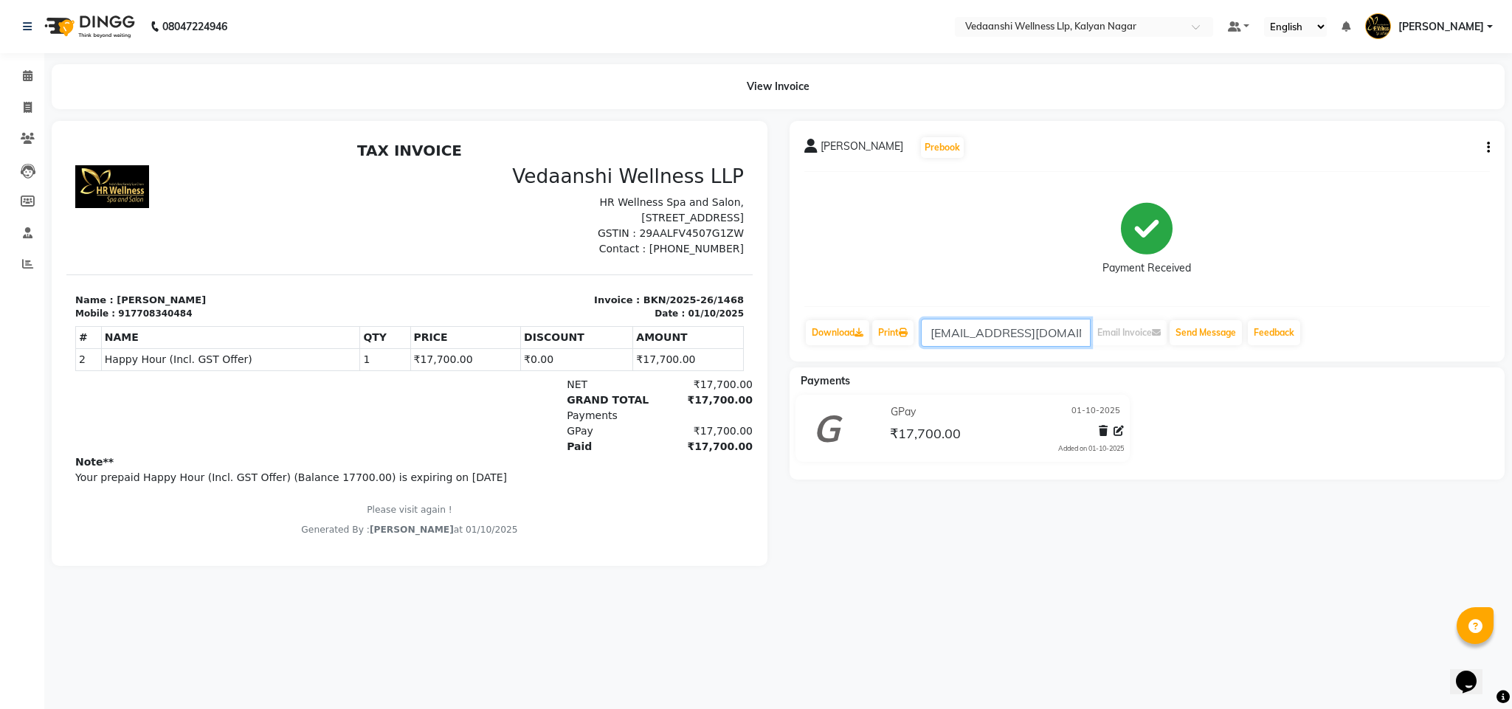
click at [1064, 332] on input "[EMAIL_ADDRESS][DOMAIN_NAME]" at bounding box center [1006, 333] width 170 height 28
click at [1064, 331] on input "[EMAIL_ADDRESS][DOMAIN_NAME]" at bounding box center [1006, 333] width 170 height 28
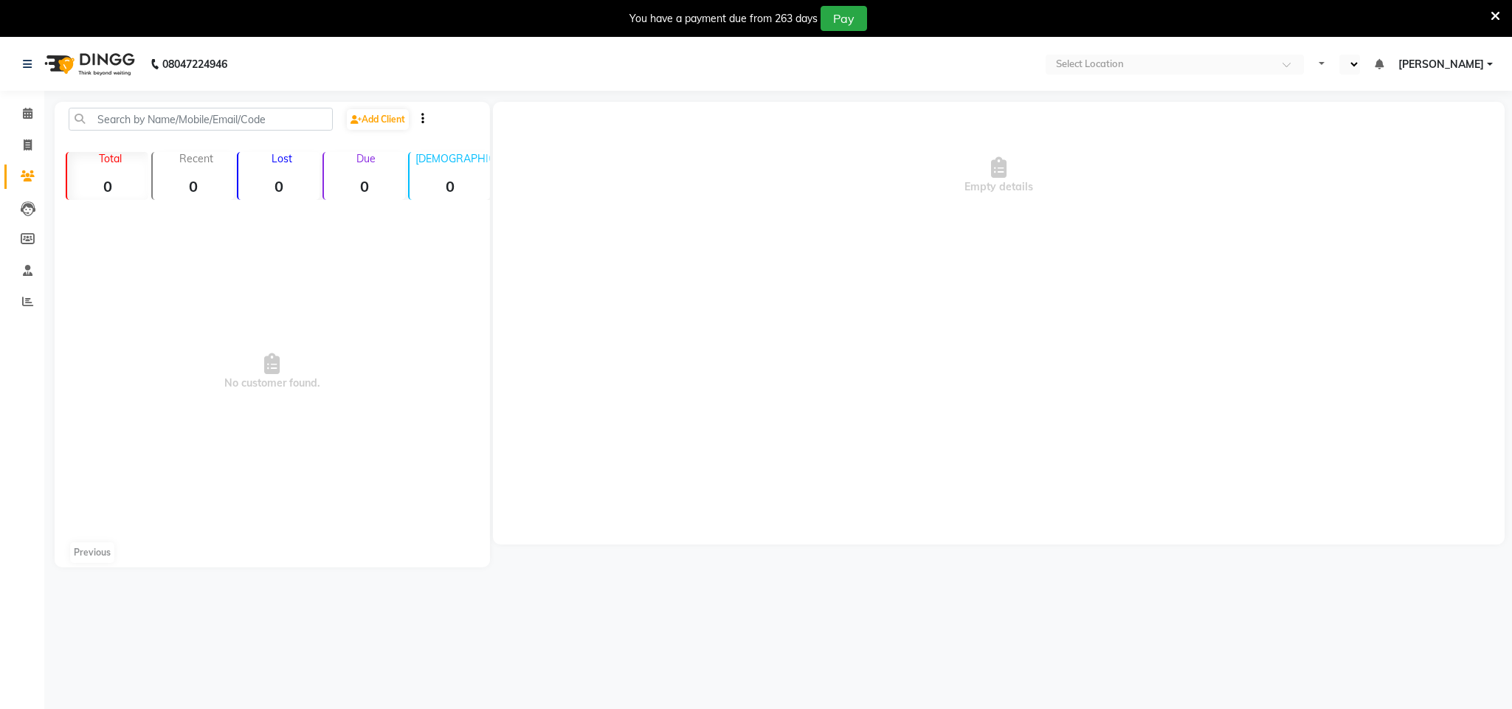
click at [1491, 14] on icon at bounding box center [1496, 16] width 10 height 13
select select "en"
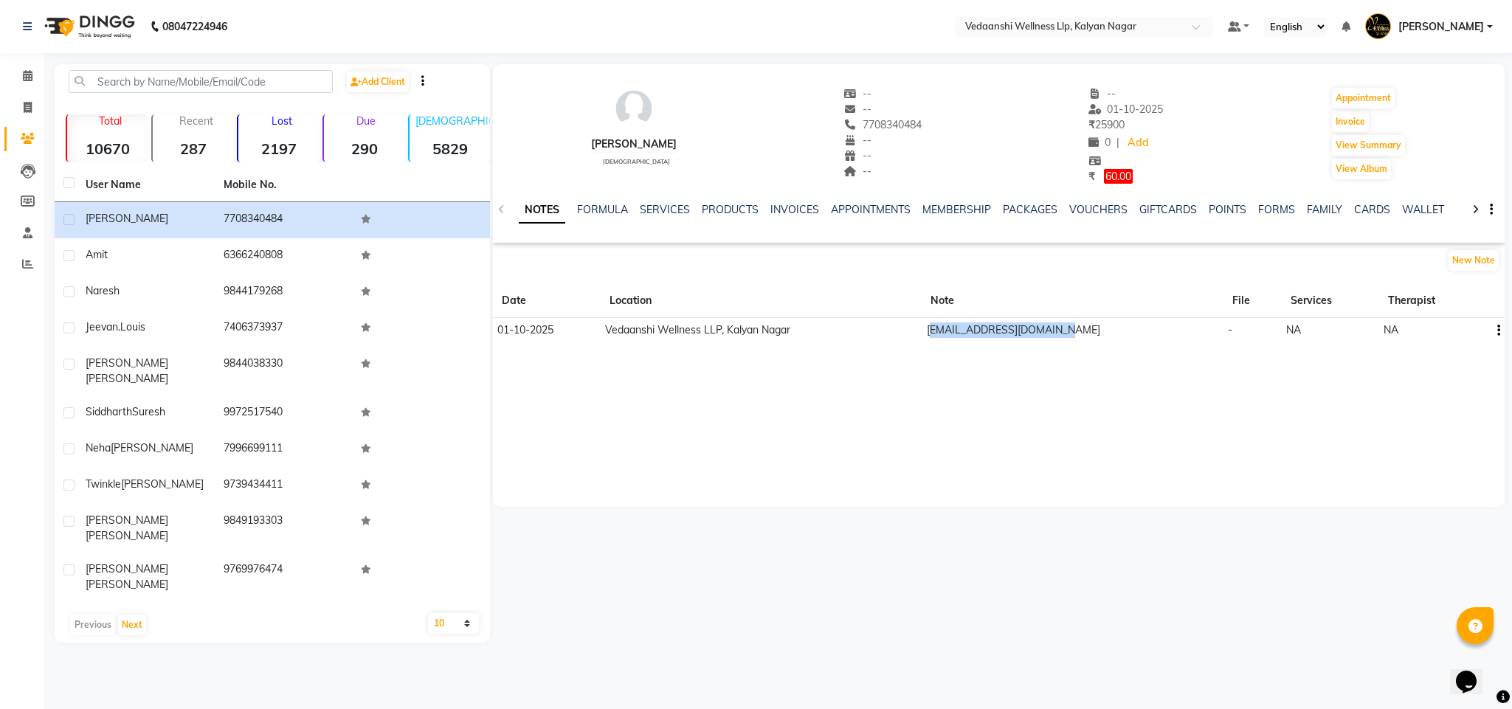
drag, startPoint x: 970, startPoint y: 323, endPoint x: 1101, endPoint y: 333, distance: 131.0
click at [1101, 333] on td "[EMAIL_ADDRESS][DOMAIN_NAME]" at bounding box center [1073, 329] width 302 height 25
copy td "[EMAIL_ADDRESS][DOMAIN_NAME]"
click at [780, 211] on link "INVOICES" at bounding box center [795, 209] width 49 height 13
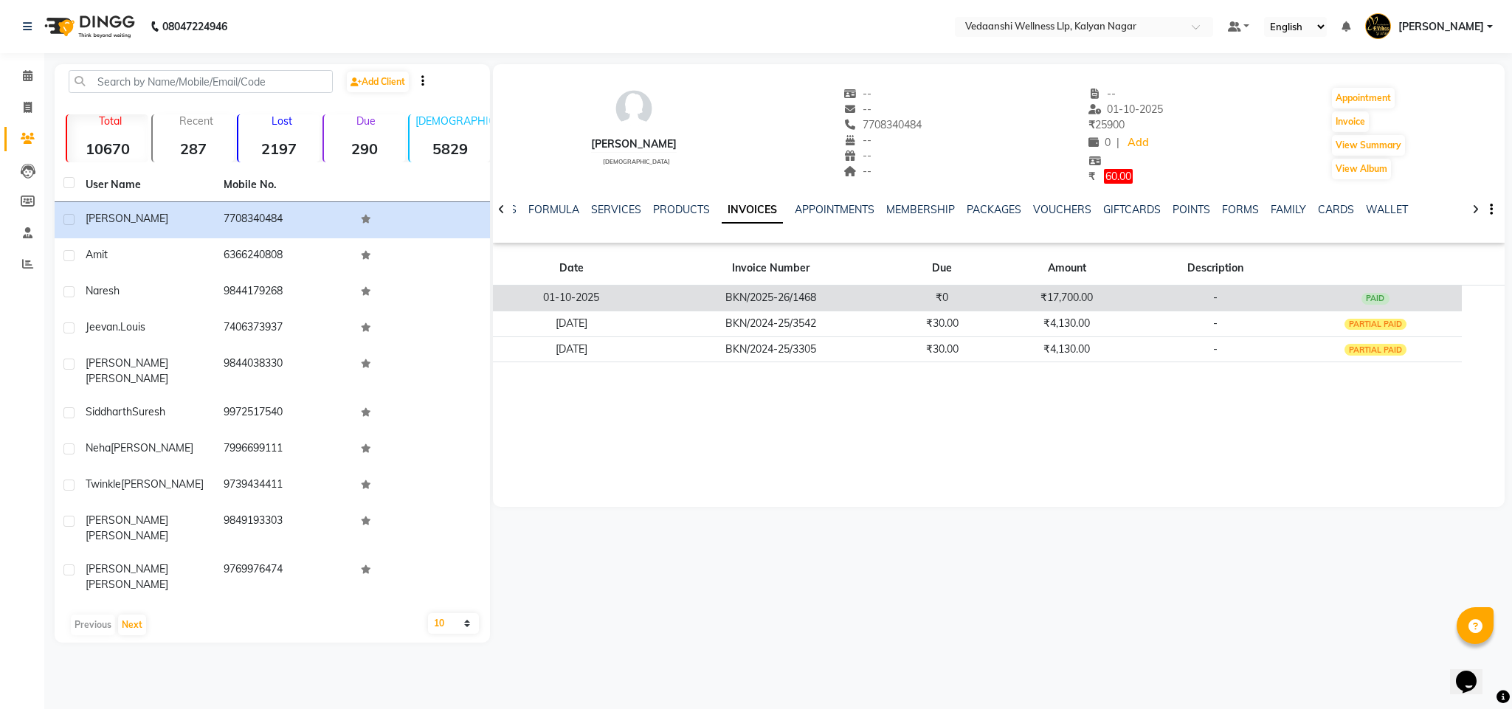
click at [1078, 295] on td "₹17,700.00" at bounding box center [1067, 298] width 149 height 26
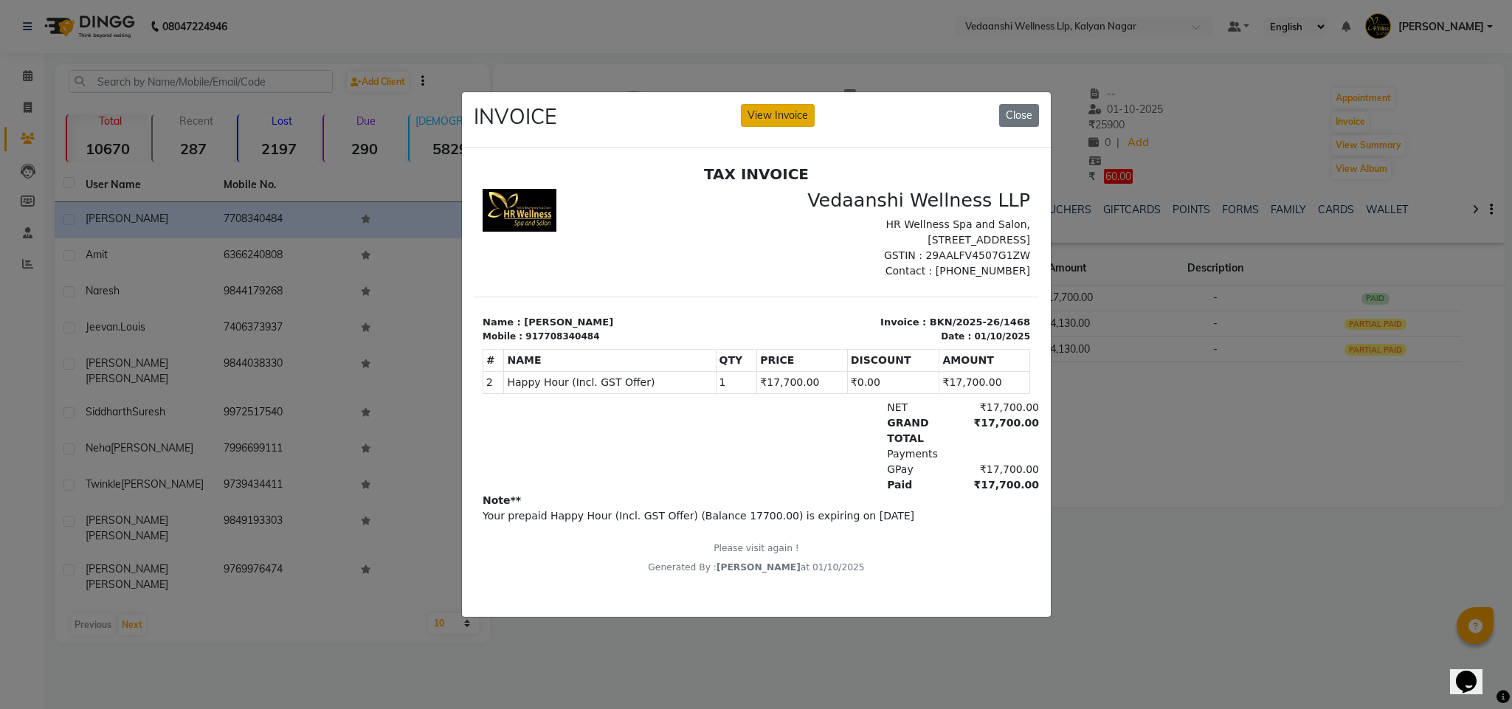
click at [760, 114] on button "View Invoice" at bounding box center [778, 115] width 74 height 23
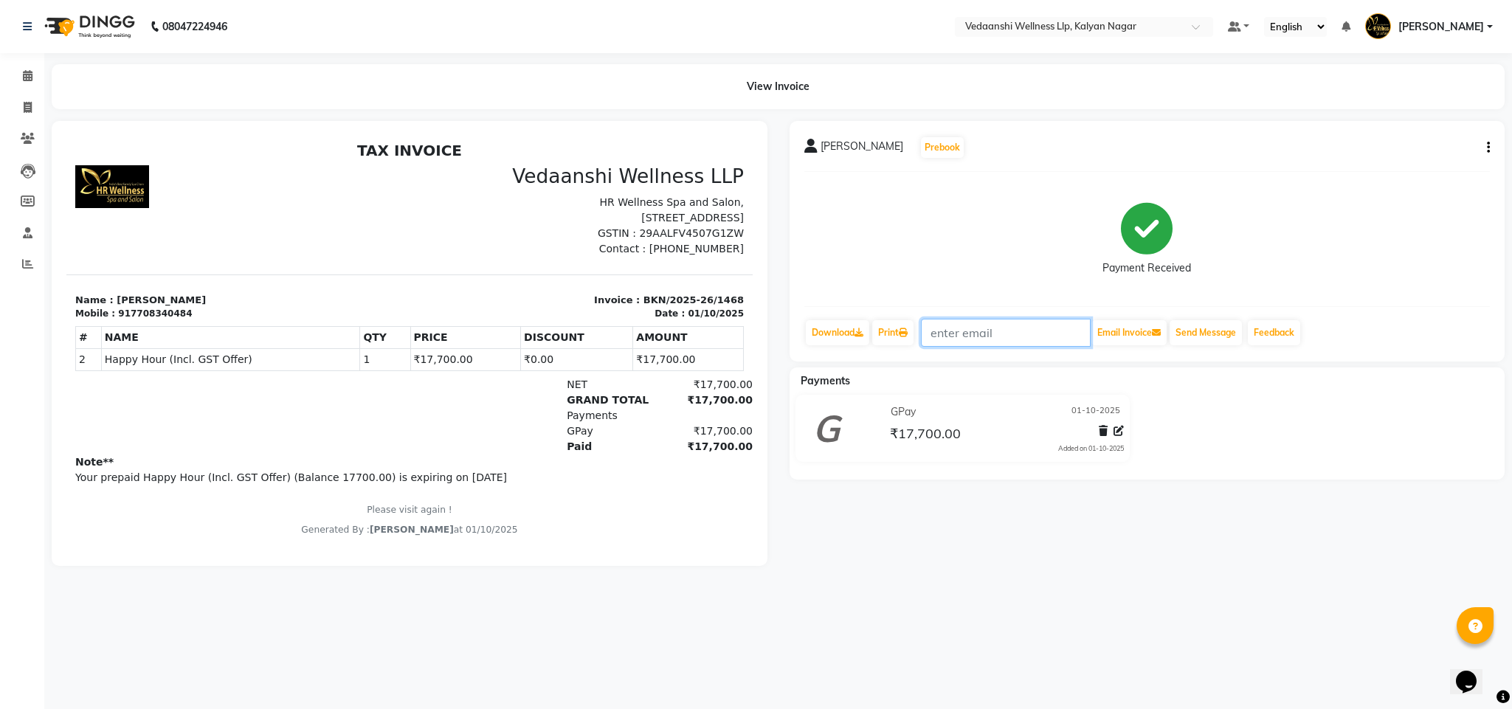
click at [954, 333] on input "text" at bounding box center [1006, 333] width 170 height 28
paste input "[EMAIL_ADDRESS][DOMAIN_NAME]"
type input "[EMAIL_ADDRESS][DOMAIN_NAME]"
click at [1152, 334] on button "Email Invoice" at bounding box center [1129, 332] width 75 height 25
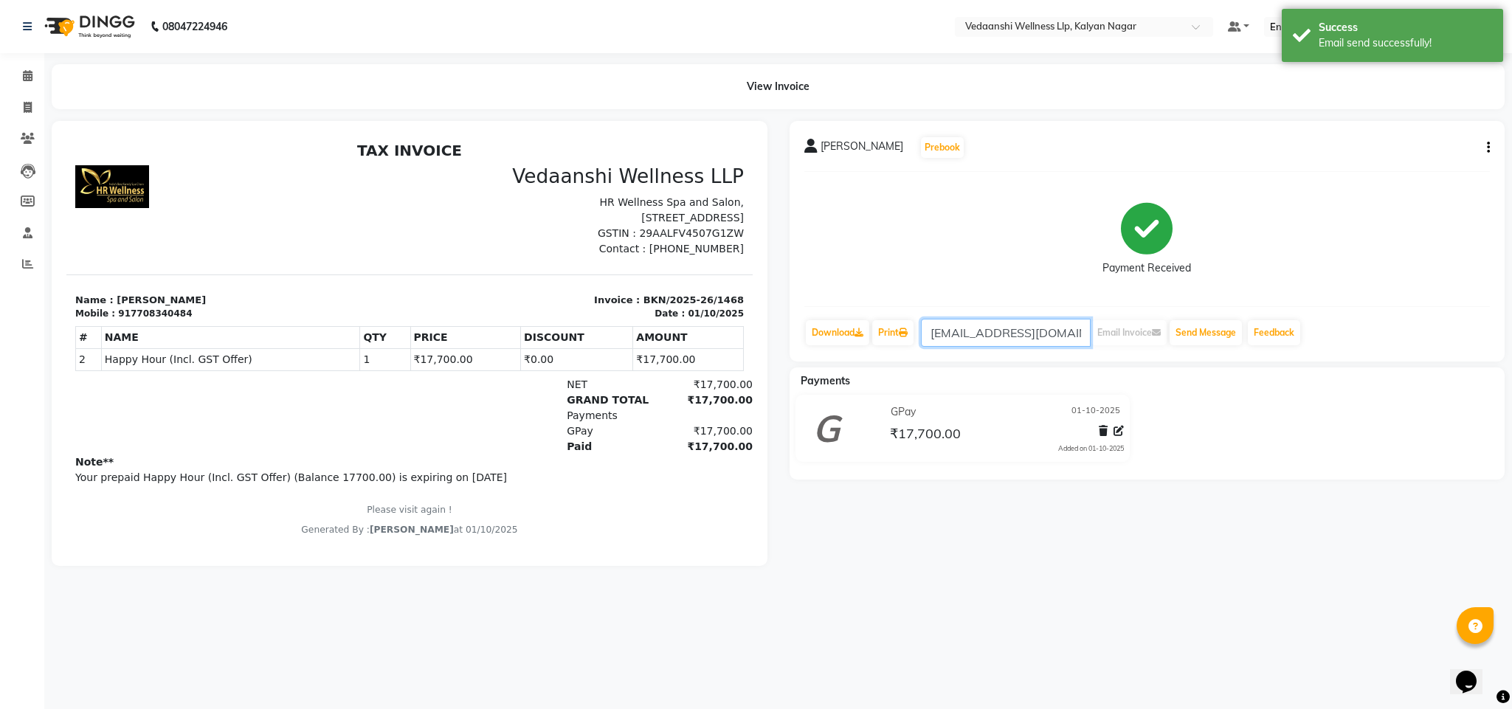
click at [1085, 332] on input "[EMAIL_ADDRESS][DOMAIN_NAME]" at bounding box center [1006, 333] width 170 height 28
click at [933, 331] on input "[EMAIL_ADDRESS][DOMAIN_NAME]" at bounding box center [1006, 333] width 170 height 28
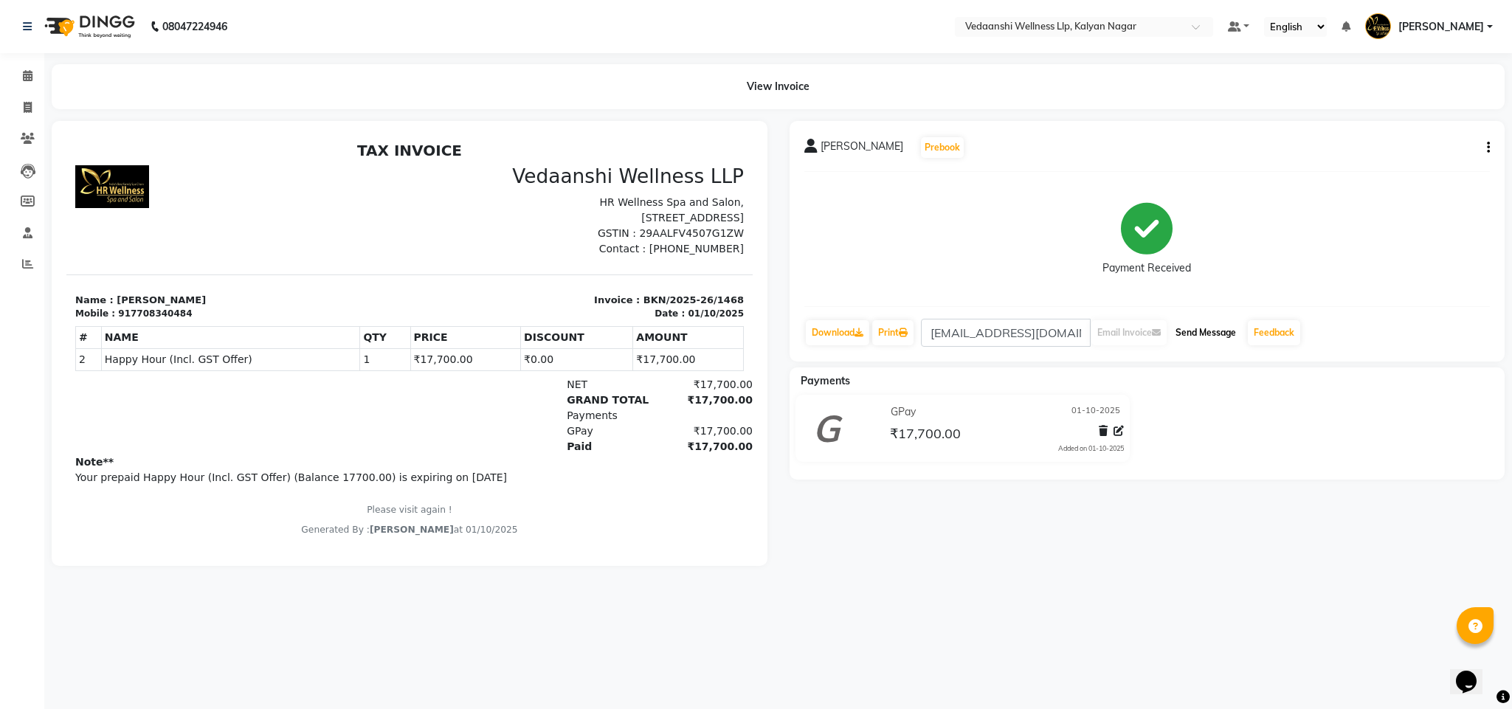
click at [1210, 332] on button "Send Message" at bounding box center [1206, 332] width 72 height 25
click at [25, 74] on icon at bounding box center [28, 75] width 10 height 11
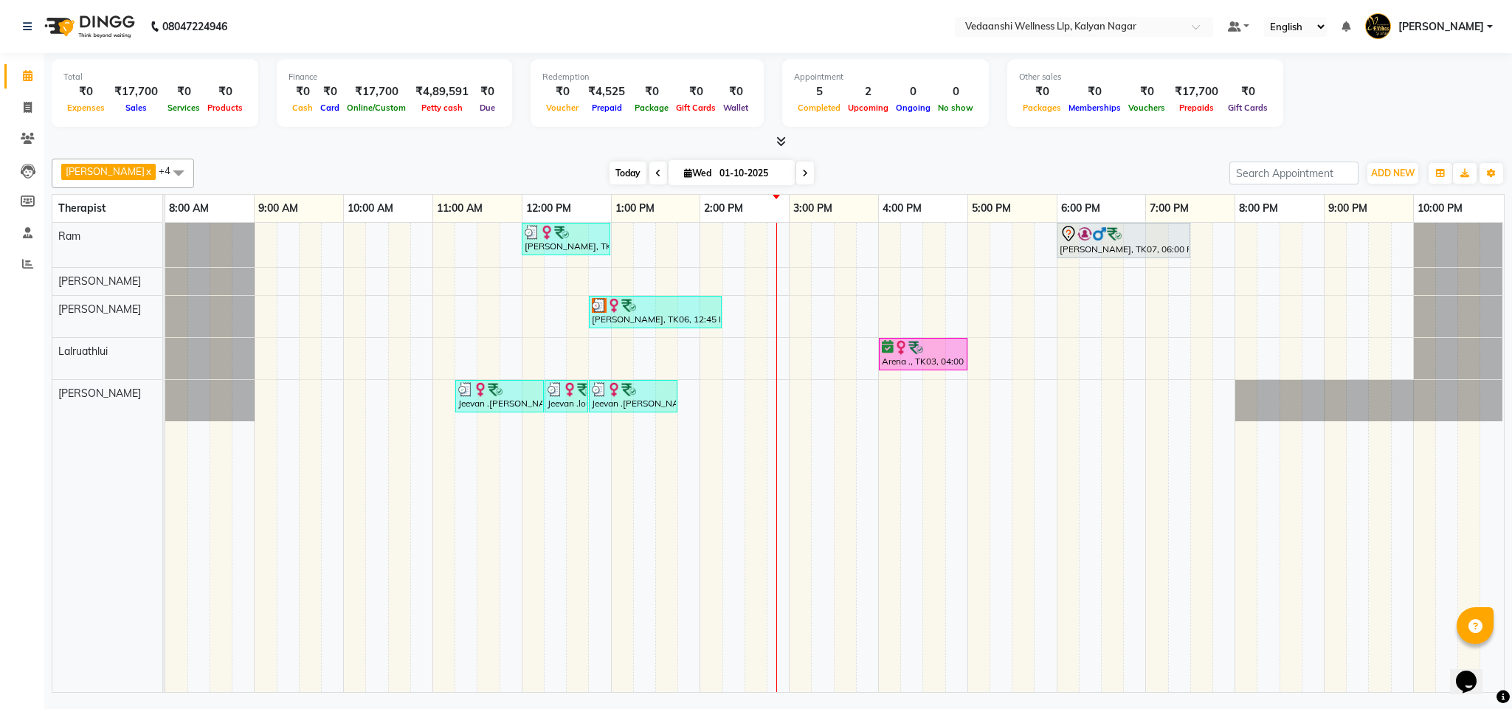
click span "Today"
click div "[PERSON_NAME] x [PERSON_NAME] x Lalruathlui x Ram x [PERSON_NAME] x +4 Select A…"
